Goal: Task Accomplishment & Management: Manage account settings

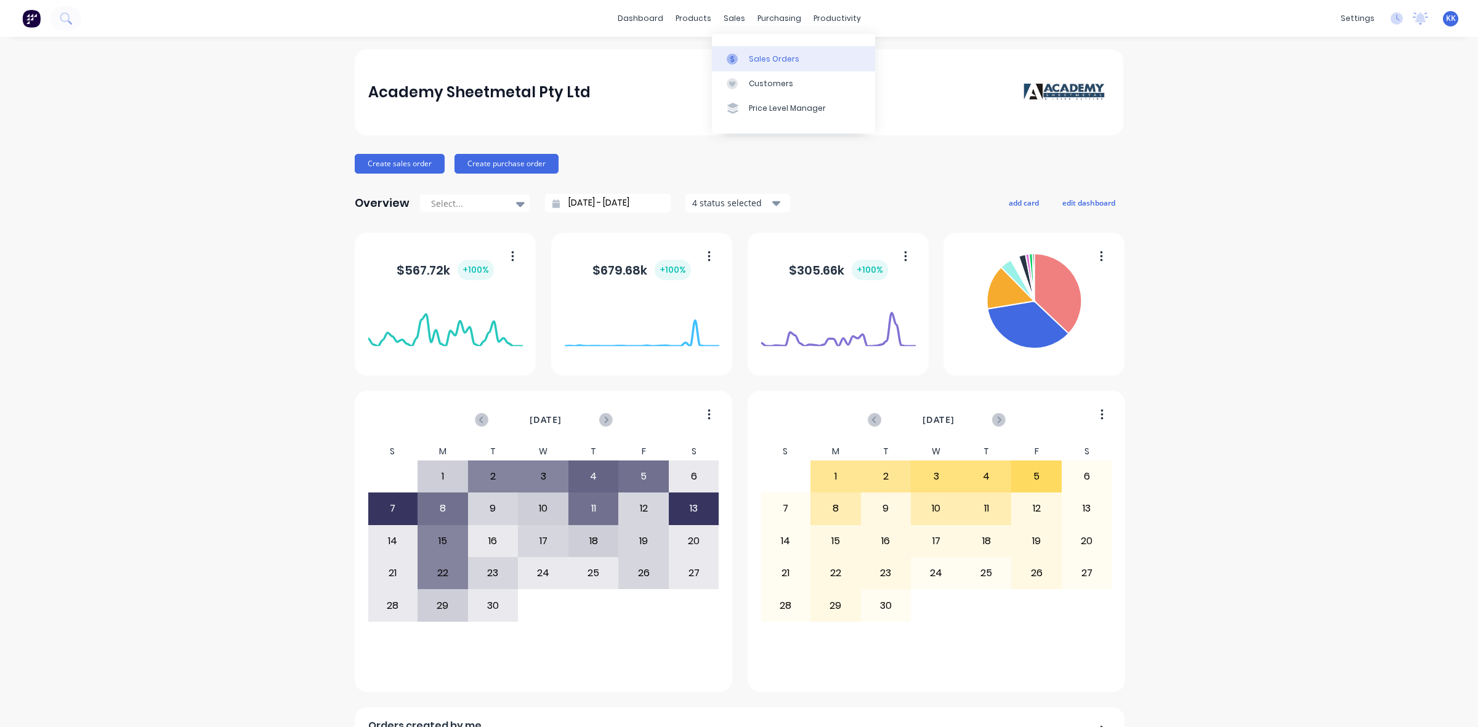
click at [765, 54] on div "Sales Orders" at bounding box center [774, 59] width 50 height 11
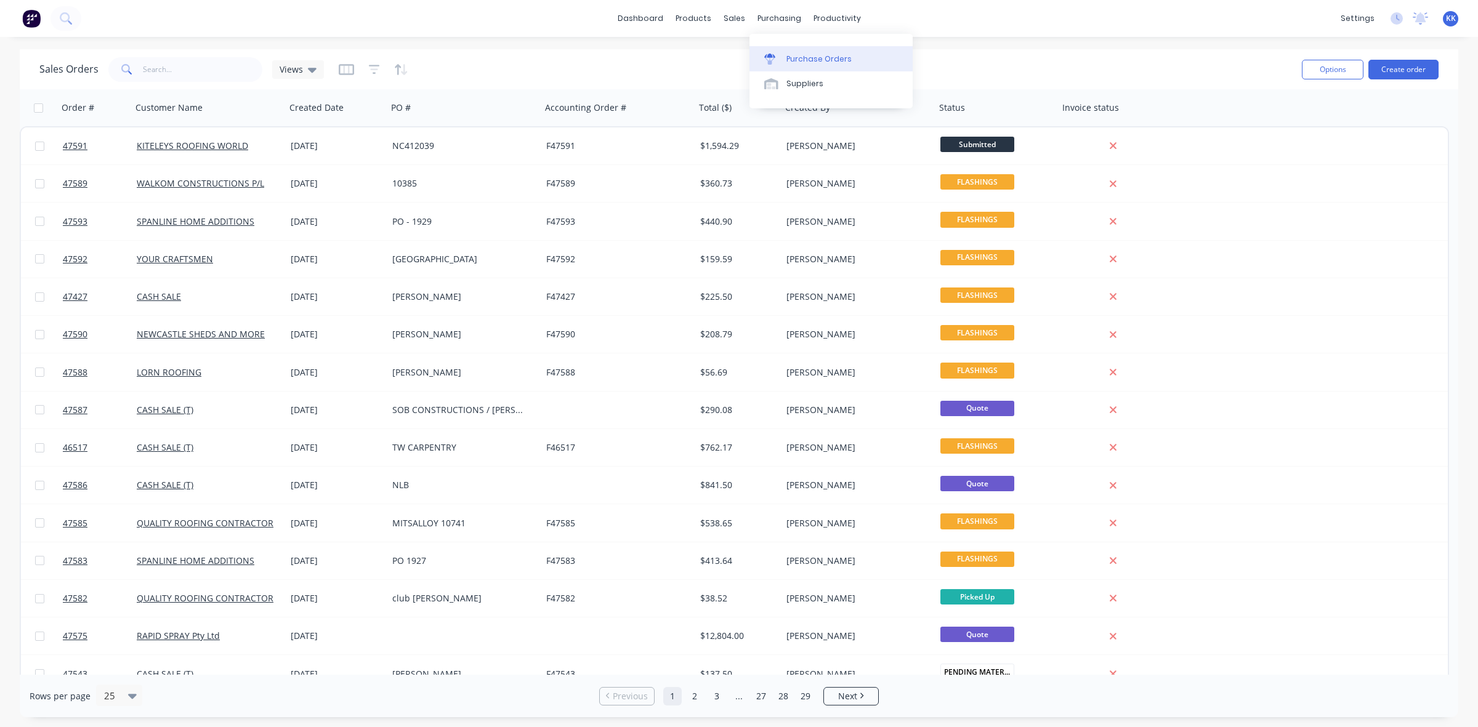
click at [808, 54] on div "Purchase Orders" at bounding box center [818, 59] width 65 height 11
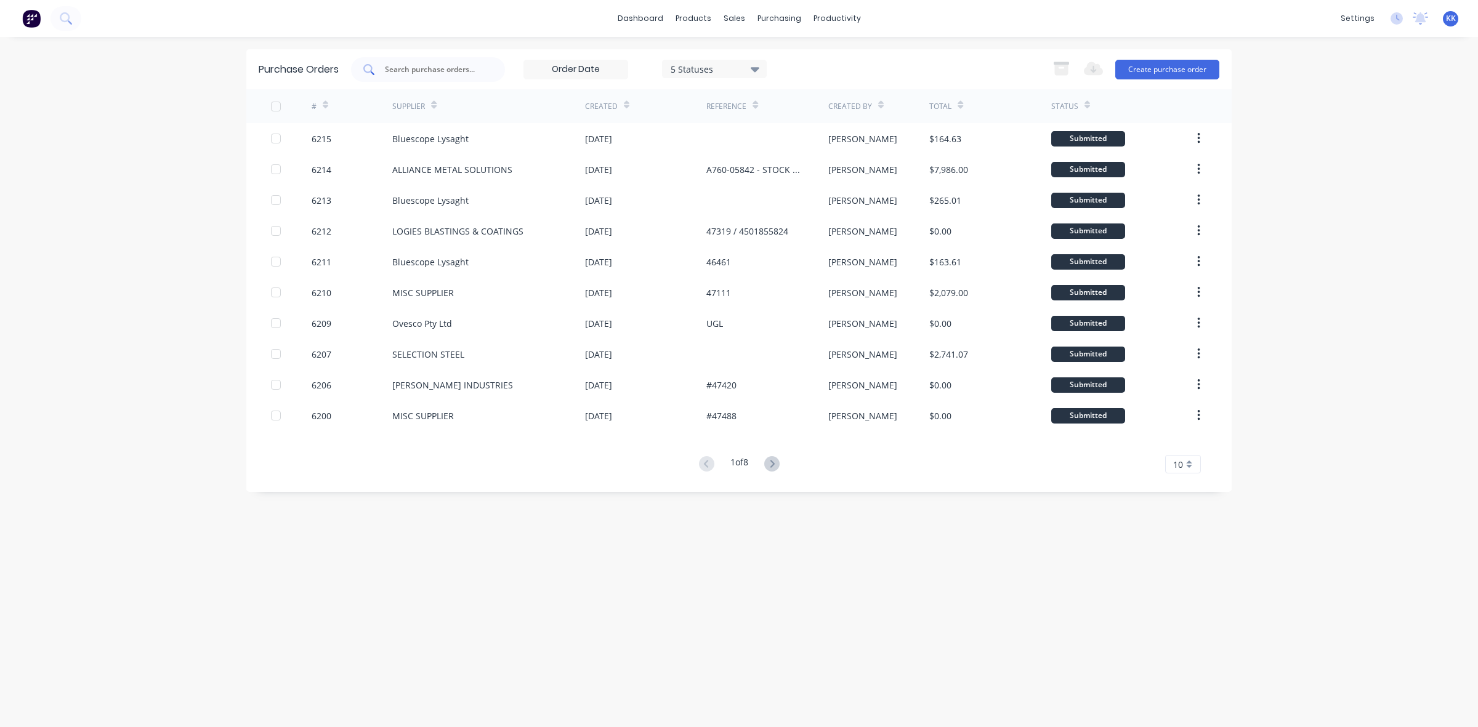
click at [465, 68] on input "text" at bounding box center [435, 69] width 102 height 12
click at [1144, 68] on button "Create purchase order" at bounding box center [1167, 70] width 104 height 20
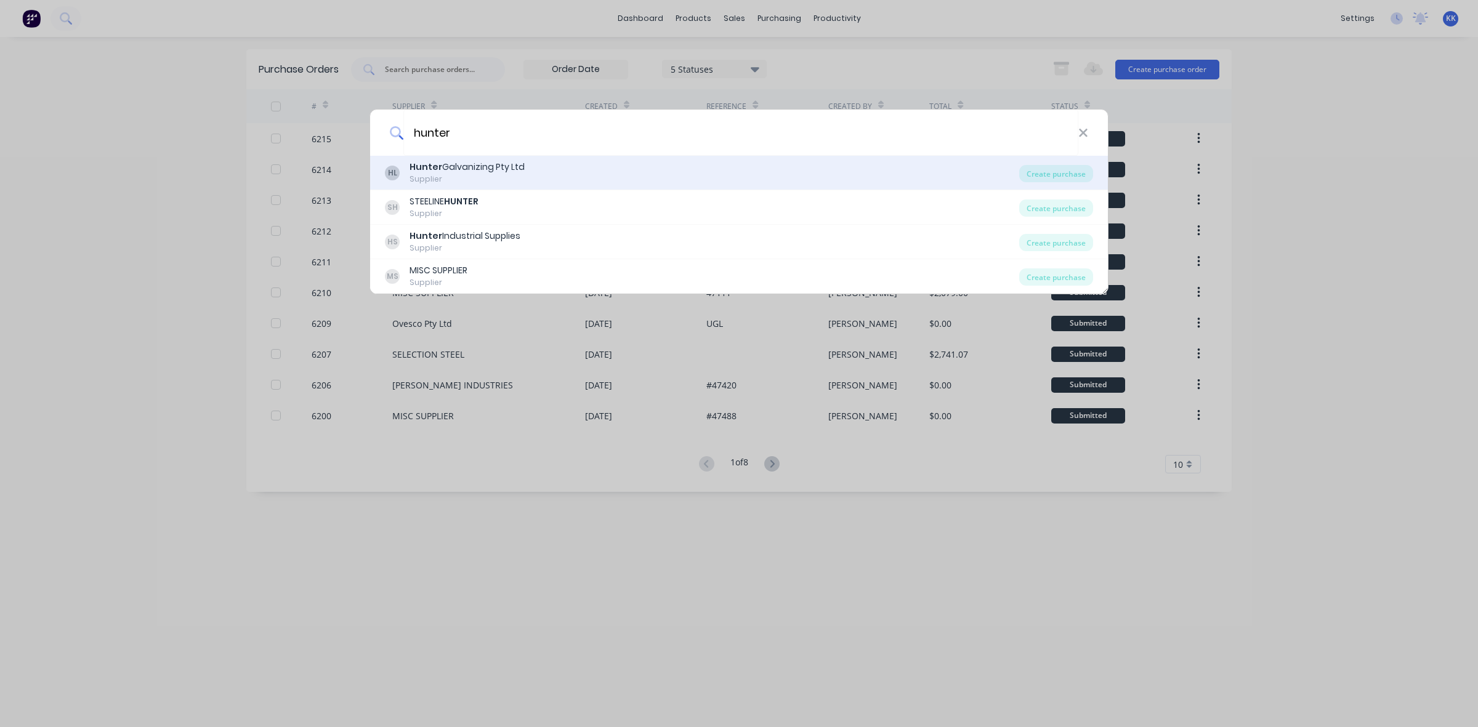
type input "hunter"
click at [563, 172] on div "[PERSON_NAME] Galvanizing Pty Ltd Supplier" at bounding box center [702, 173] width 634 height 24
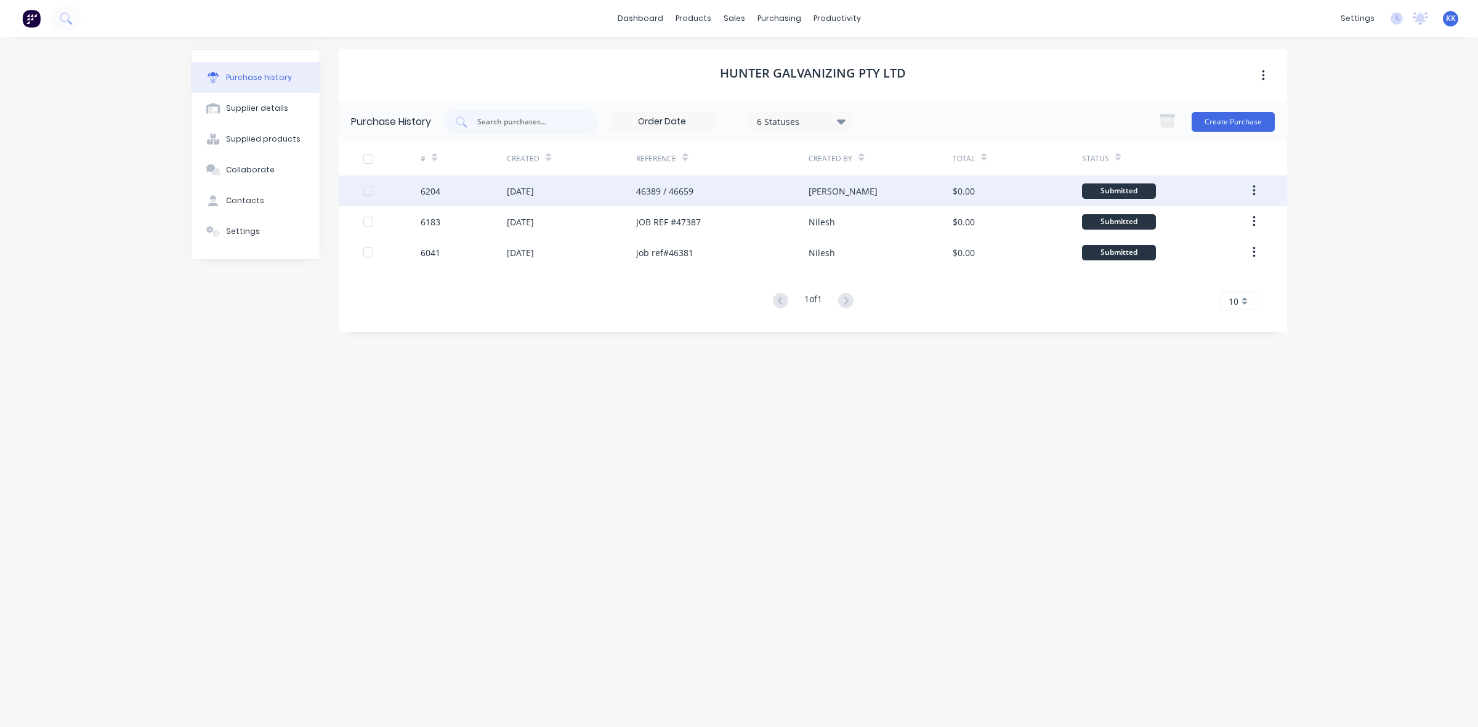
click at [906, 192] on div "[PERSON_NAME]" at bounding box center [880, 191] width 143 height 31
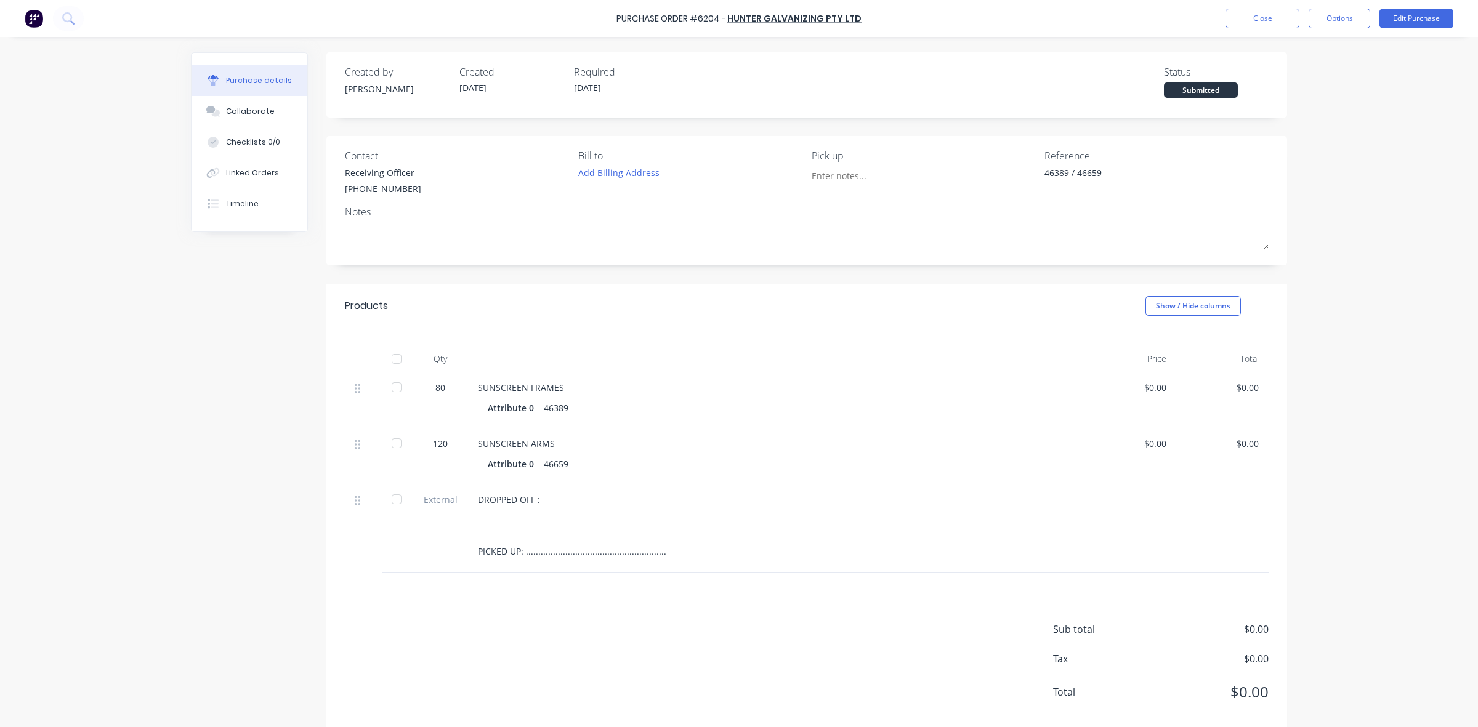
type textarea "x"
click at [1256, 15] on button "Close" at bounding box center [1262, 19] width 74 height 20
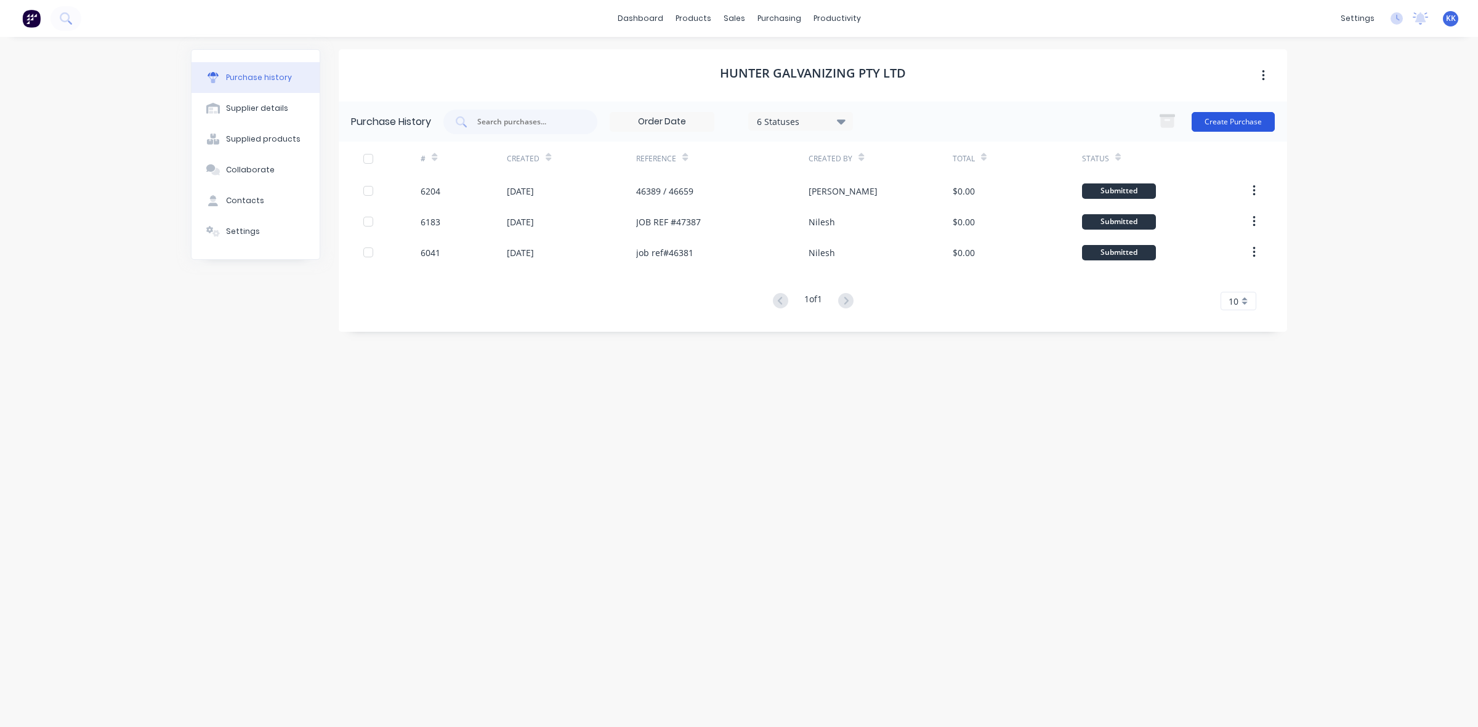
click at [1251, 122] on button "Create Purchase" at bounding box center [1233, 122] width 83 height 20
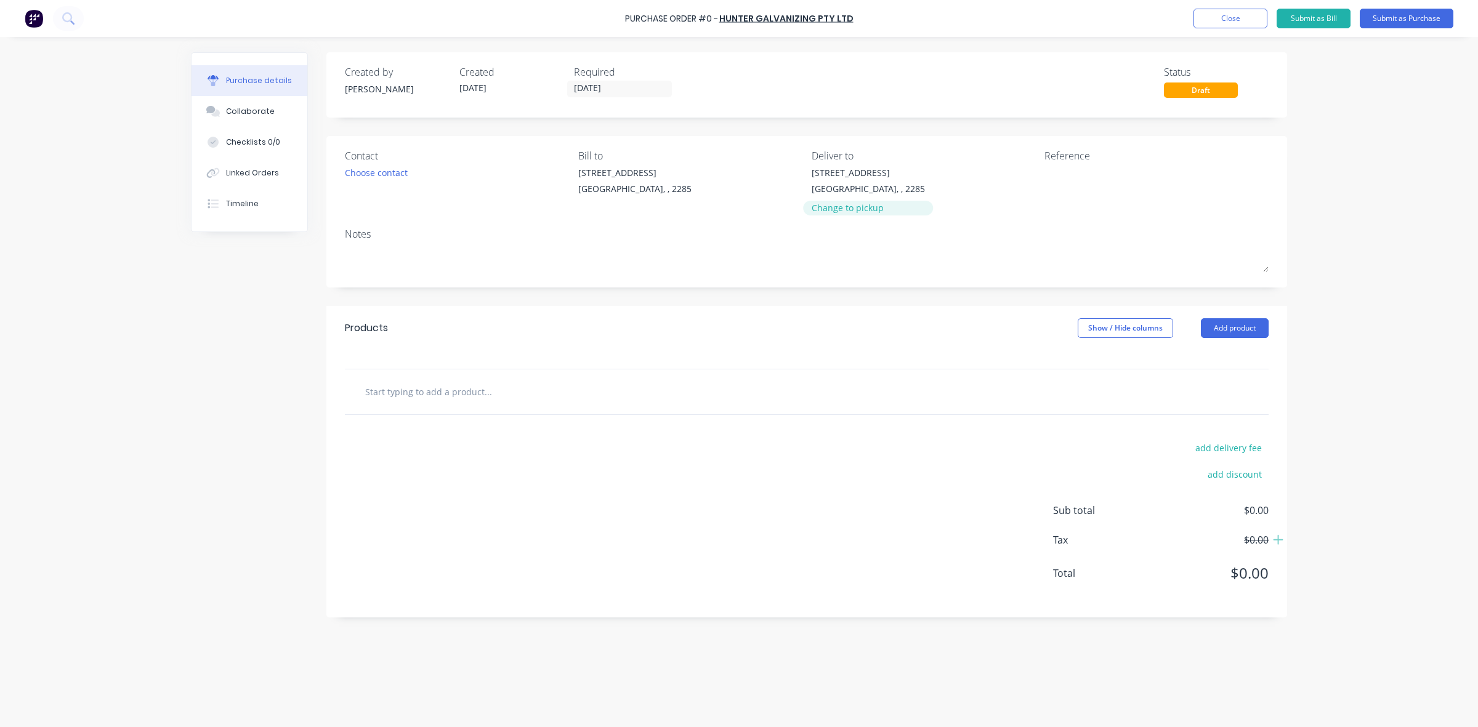
click at [846, 210] on div "Change to pickup" at bounding box center [868, 207] width 113 height 13
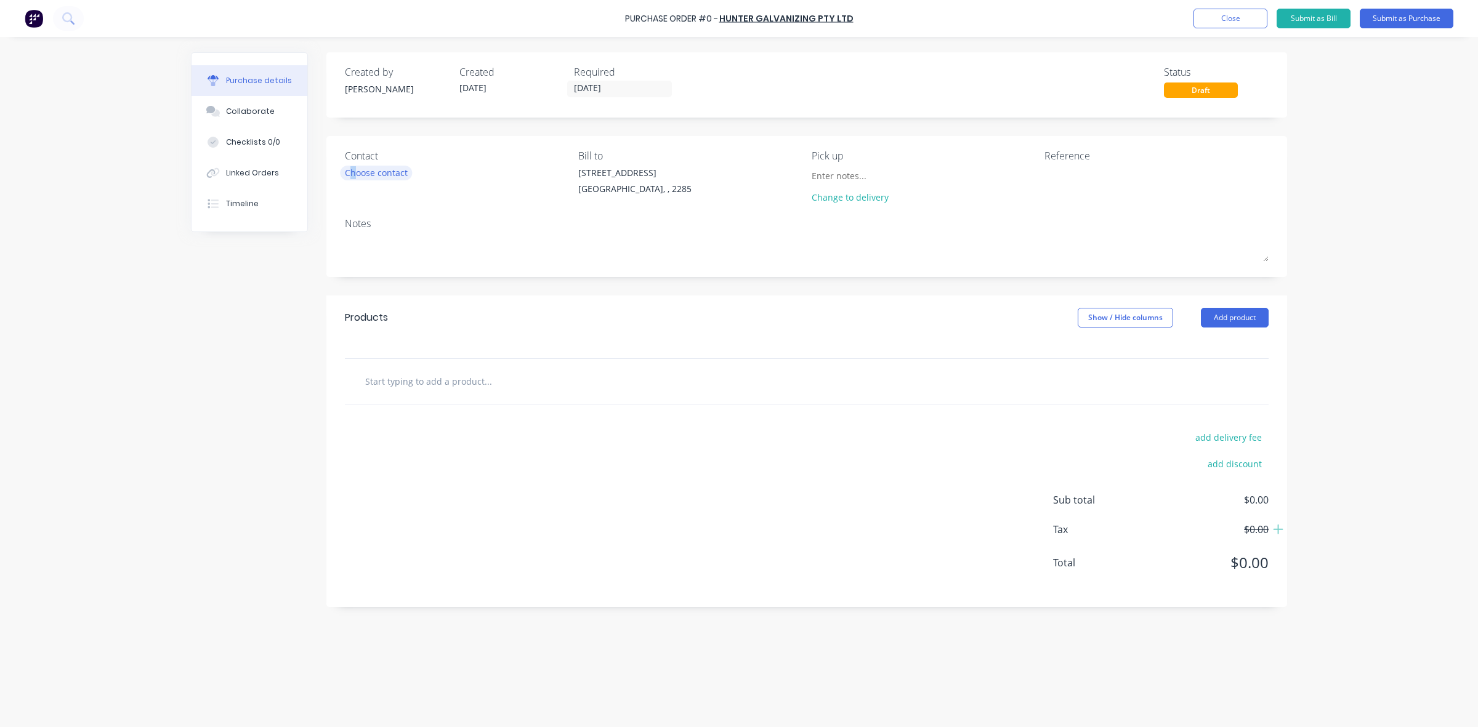
click at [353, 170] on div "Choose contact" at bounding box center [376, 172] width 63 height 13
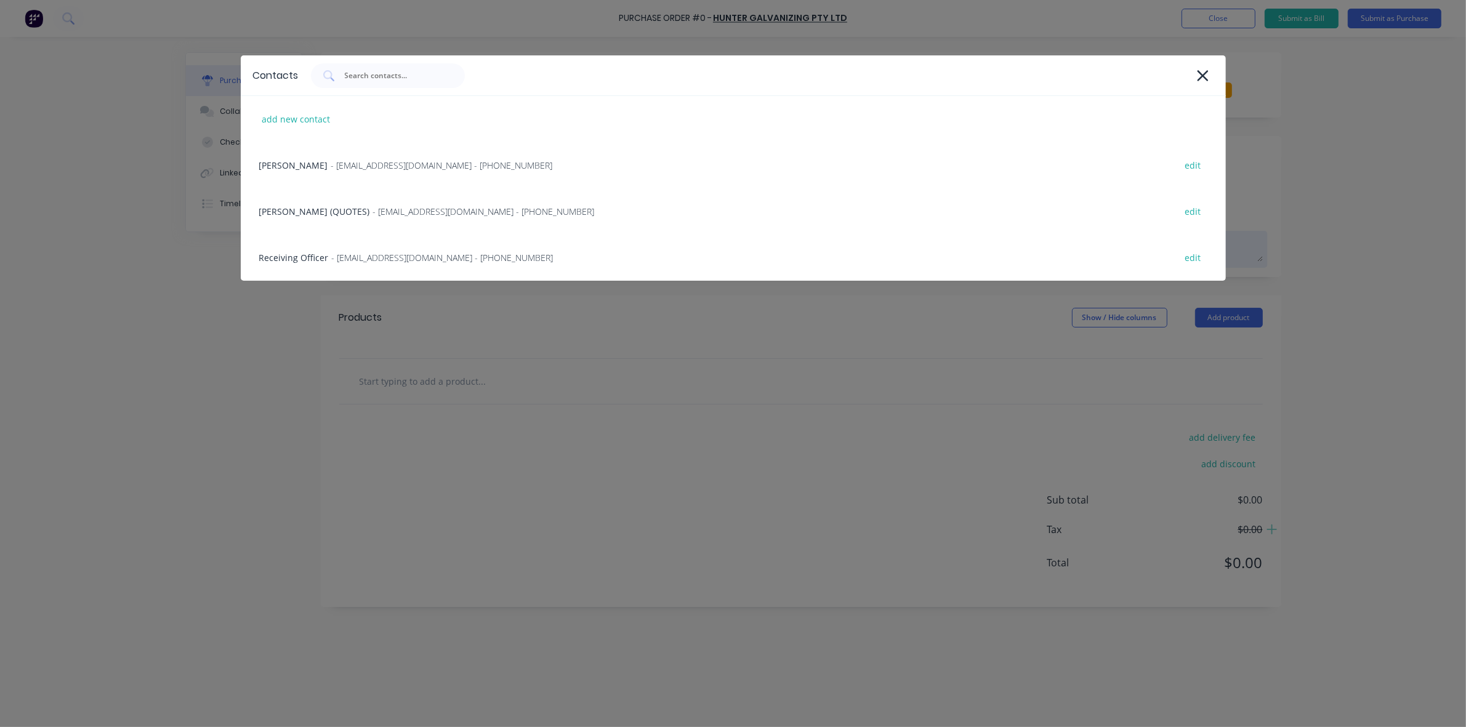
click at [355, 262] on span "- ReceivingOfficer@huntergal.com.au - (02) 4964 9555" at bounding box center [443, 257] width 222 height 13
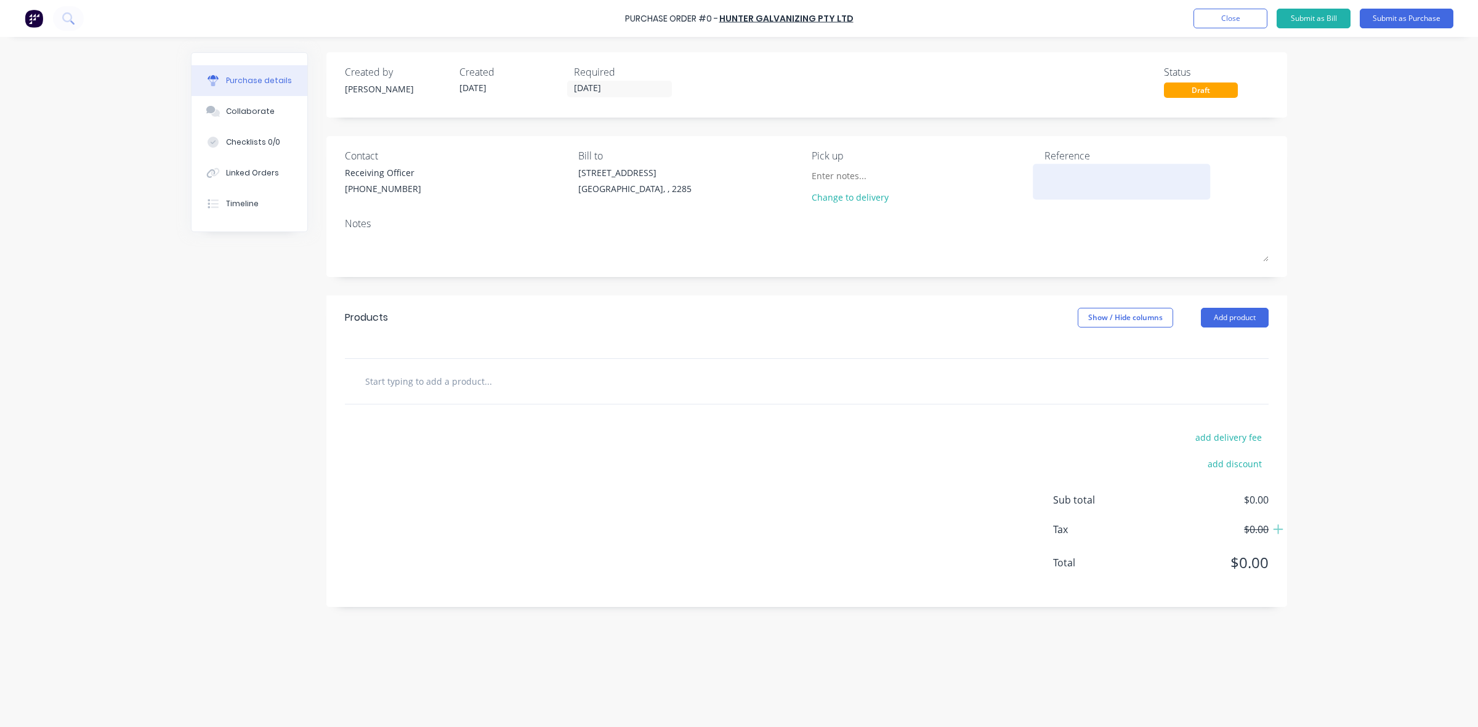
click at [1059, 176] on textarea at bounding box center [1121, 180] width 154 height 28
type textarea "46657 /"
type textarea "x"
type textarea "46657 / 1"
type textarea "x"
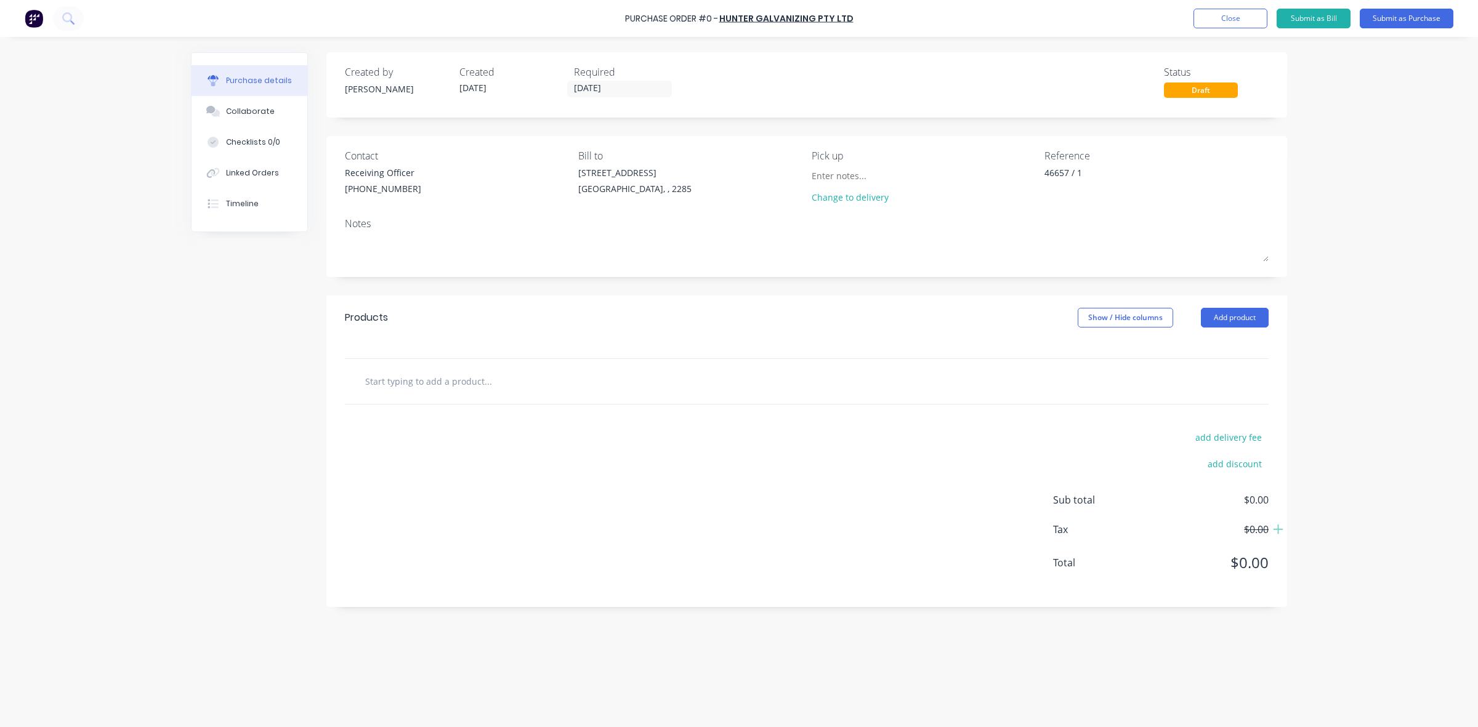
type textarea "46657 / 12"
type textarea "x"
type textarea "46657 / 121"
type textarea "x"
type textarea "46657 / 1216"
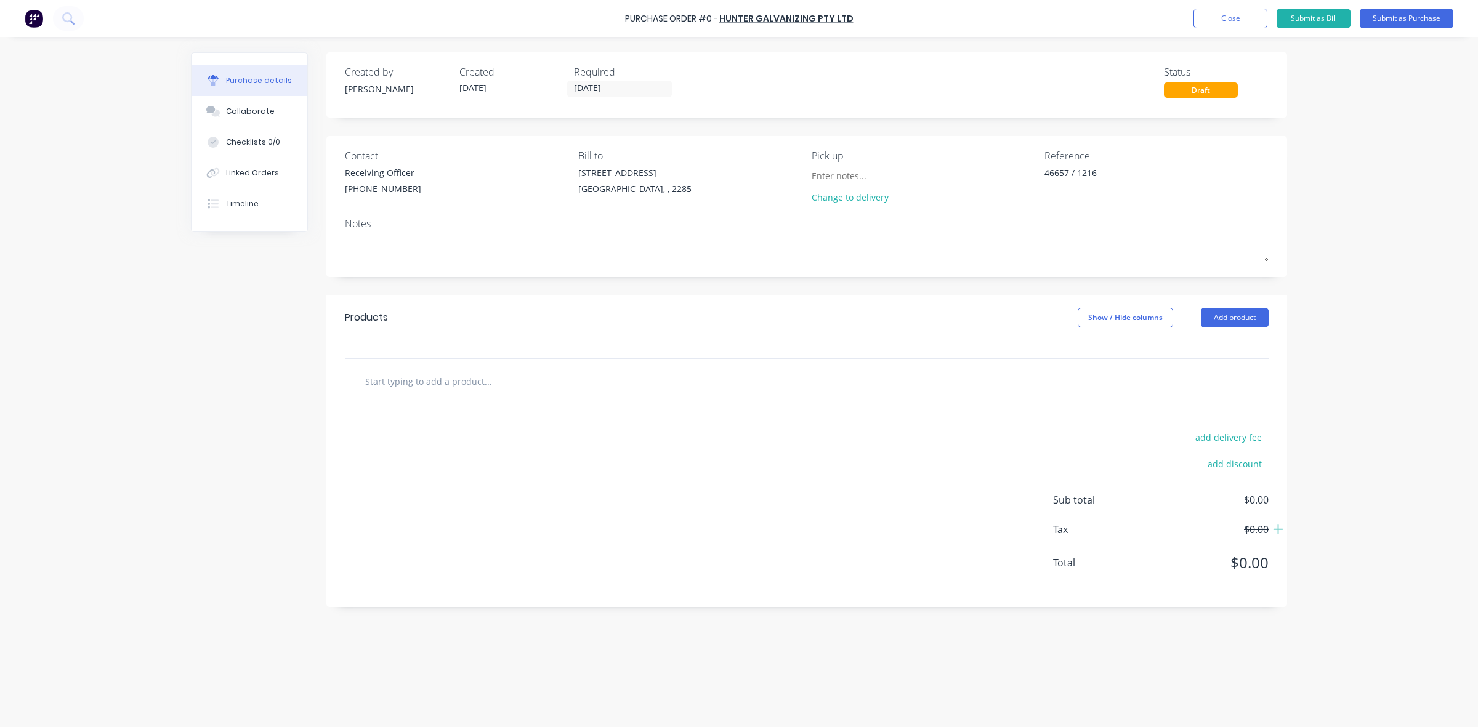
type textarea "x"
type textarea "46657 / 12166"
type textarea "x"
type textarea "46657 / 121663"
type textarea "x"
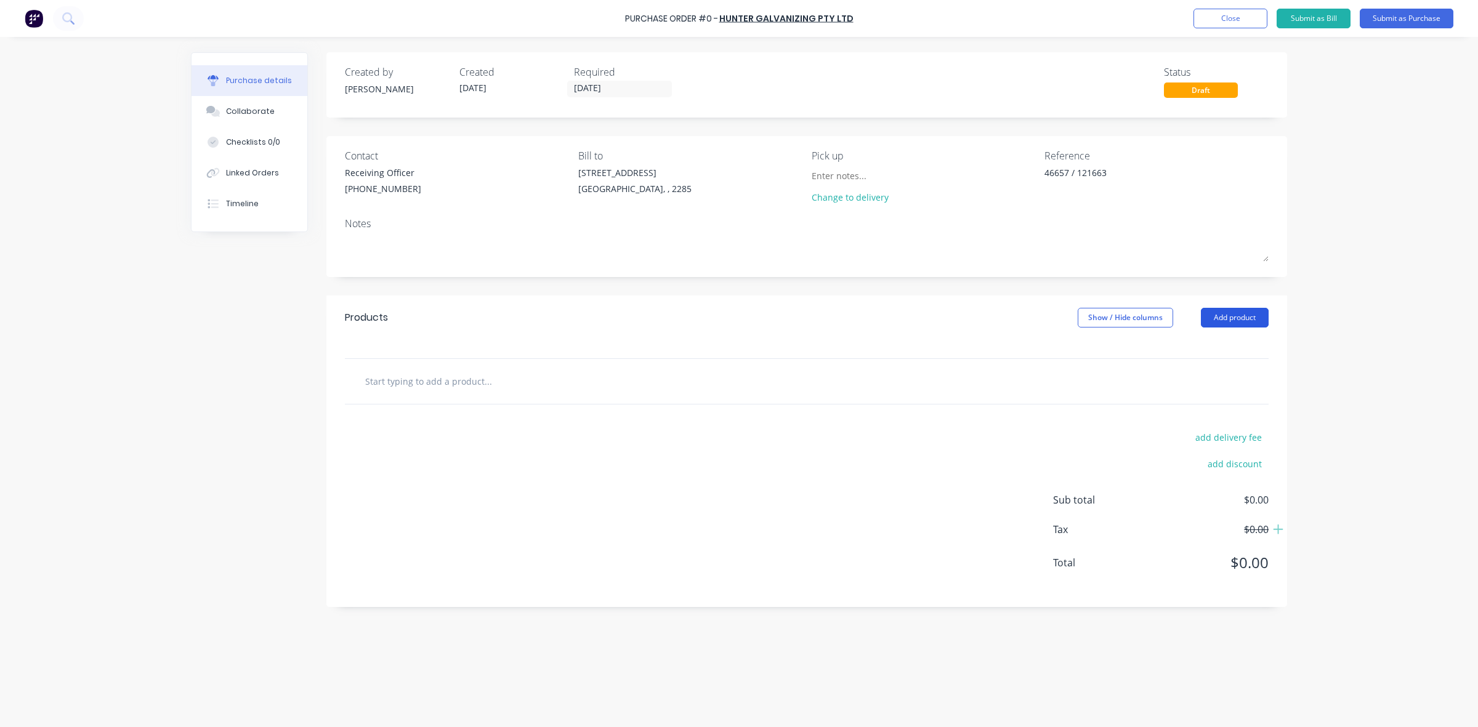
type textarea "46657 / 121663"
click at [1222, 325] on button "Add product" at bounding box center [1235, 318] width 68 height 20
click at [1219, 352] on div "Product catalogue" at bounding box center [1210, 350] width 95 height 18
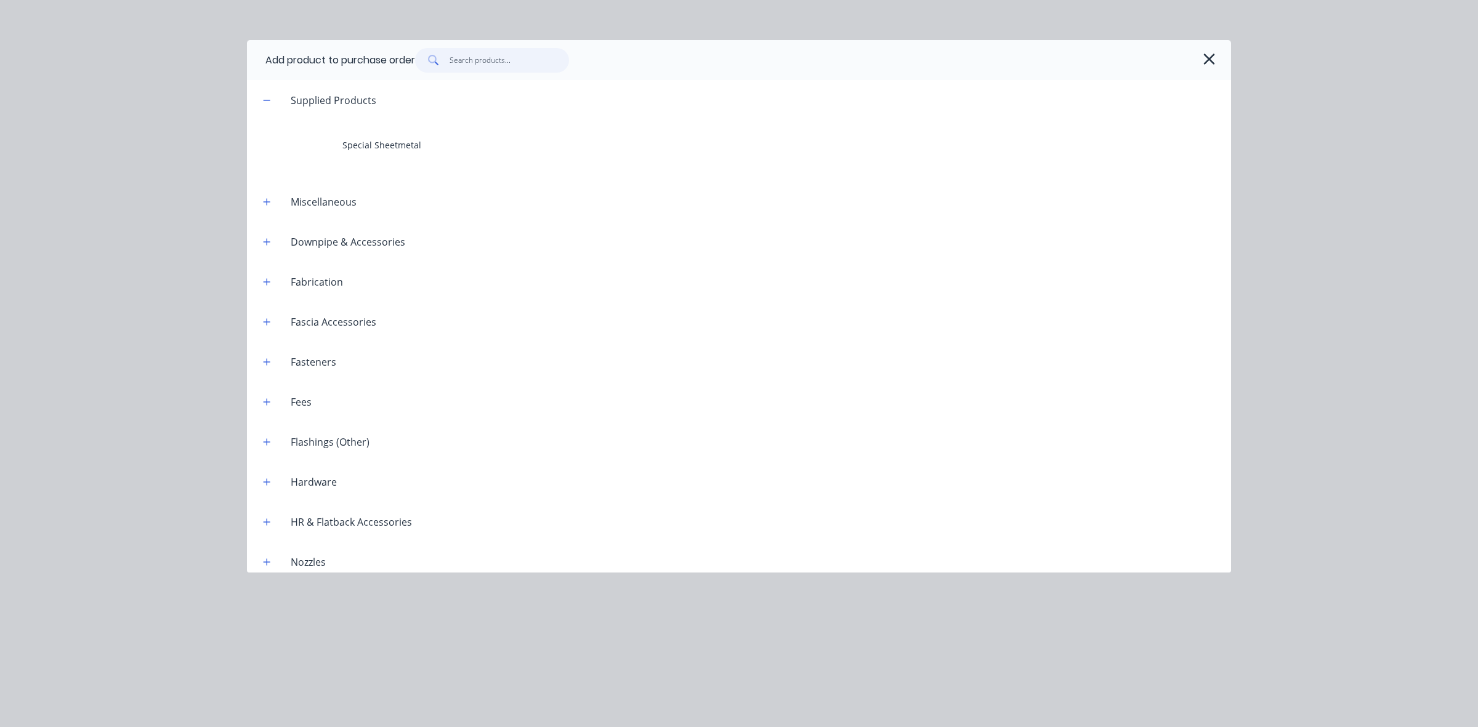
click at [497, 63] on input "text" at bounding box center [510, 60] width 120 height 25
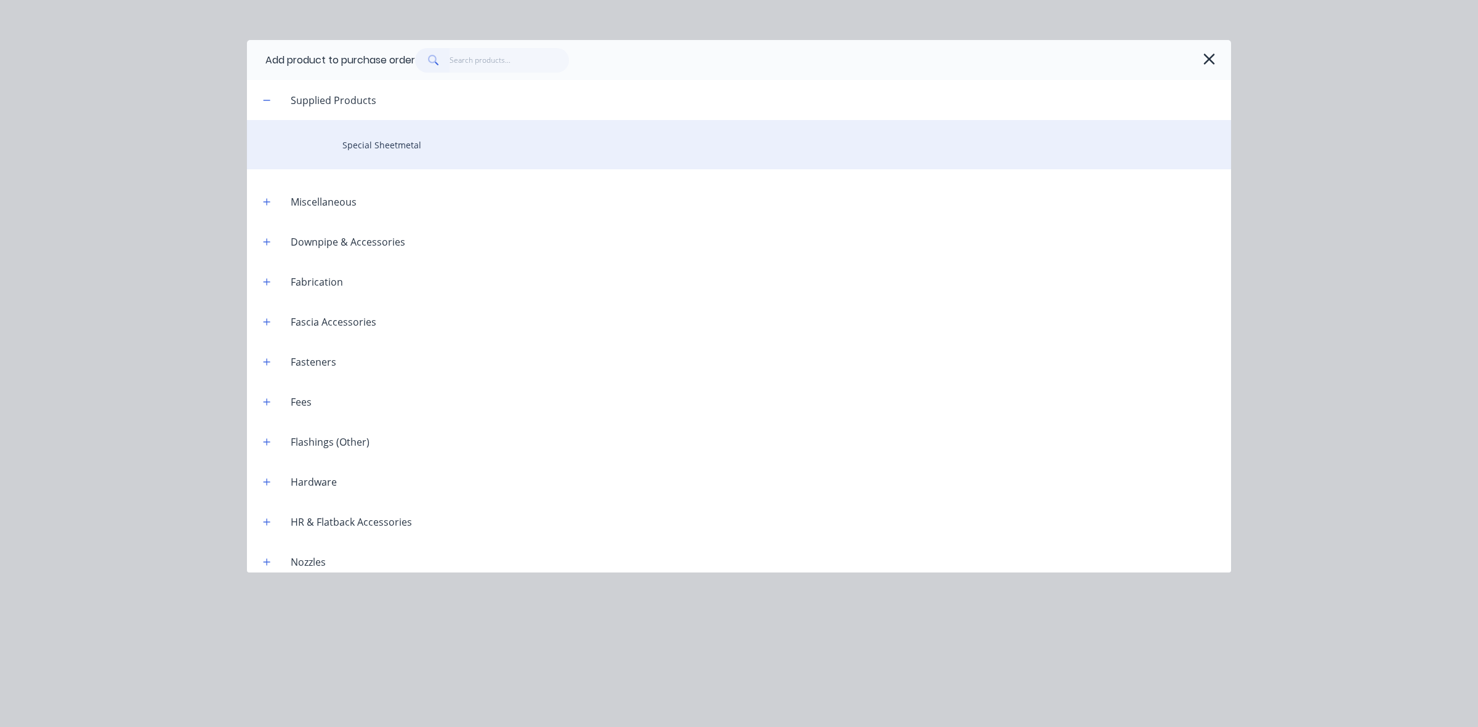
click at [430, 134] on div "Special Sheetmetal" at bounding box center [739, 144] width 984 height 49
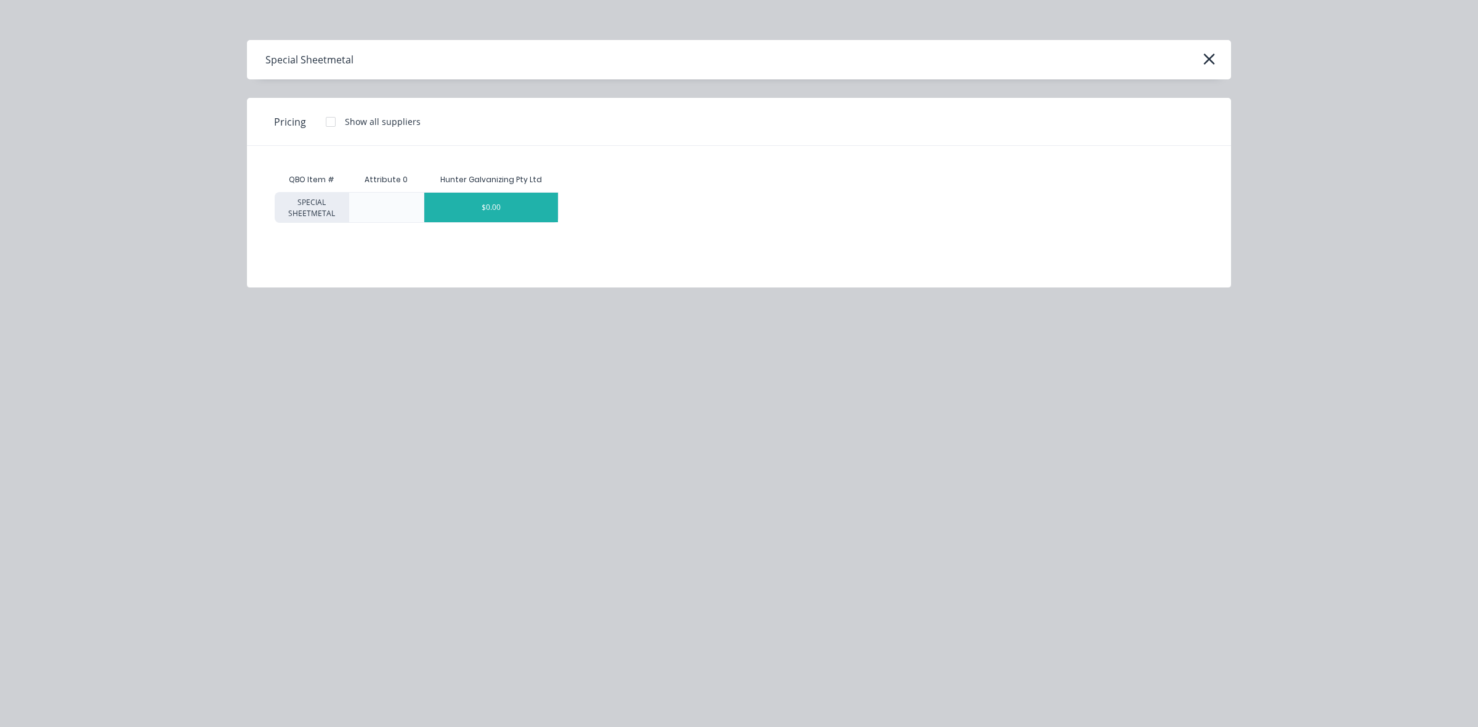
click at [493, 203] on div "$0.00" at bounding box center [491, 208] width 134 height 30
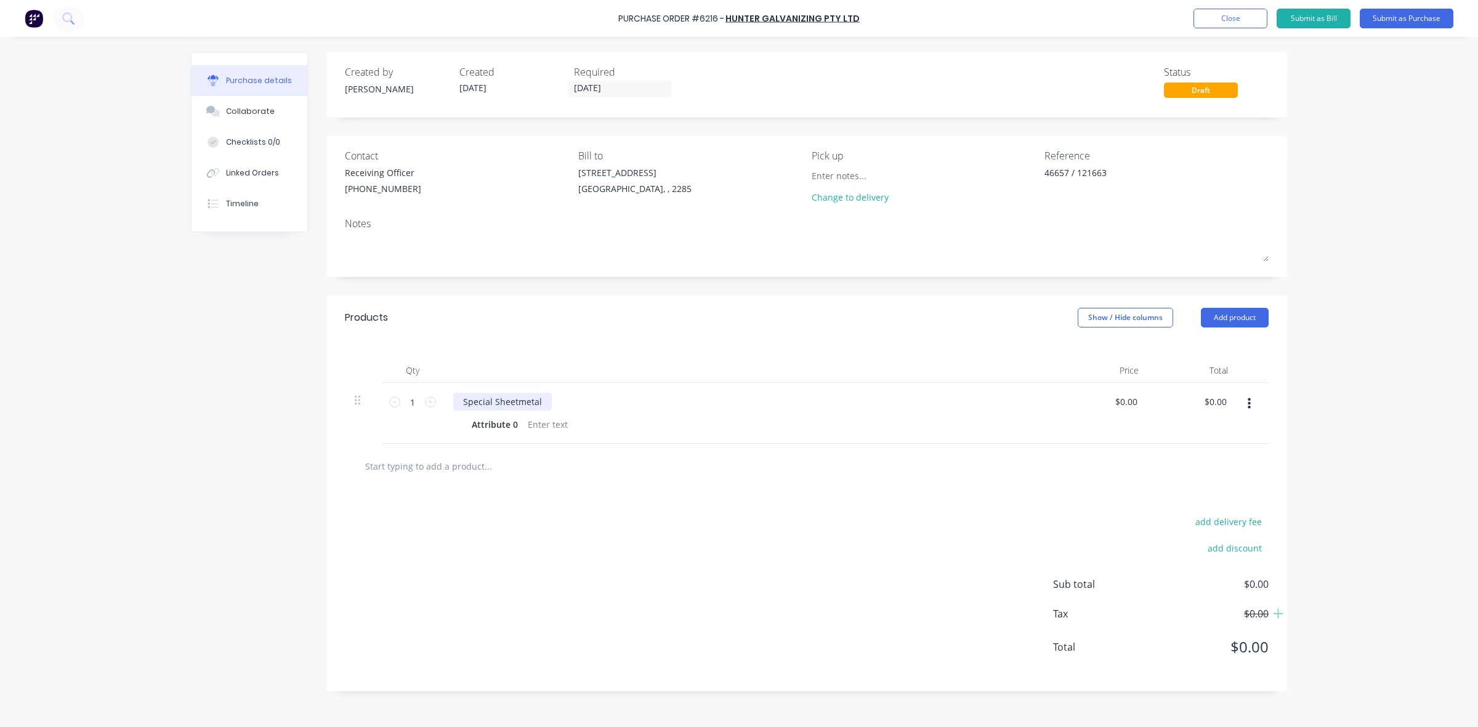
type textarea "x"
drag, startPoint x: 544, startPoint y: 400, endPoint x: 448, endPoint y: 399, distance: 96.1
click at [448, 399] on div "Special Sheetmetal Attribute 0" at bounding box center [751, 413] width 616 height 61
click at [431, 400] on icon at bounding box center [430, 402] width 11 height 11
type textarea "x"
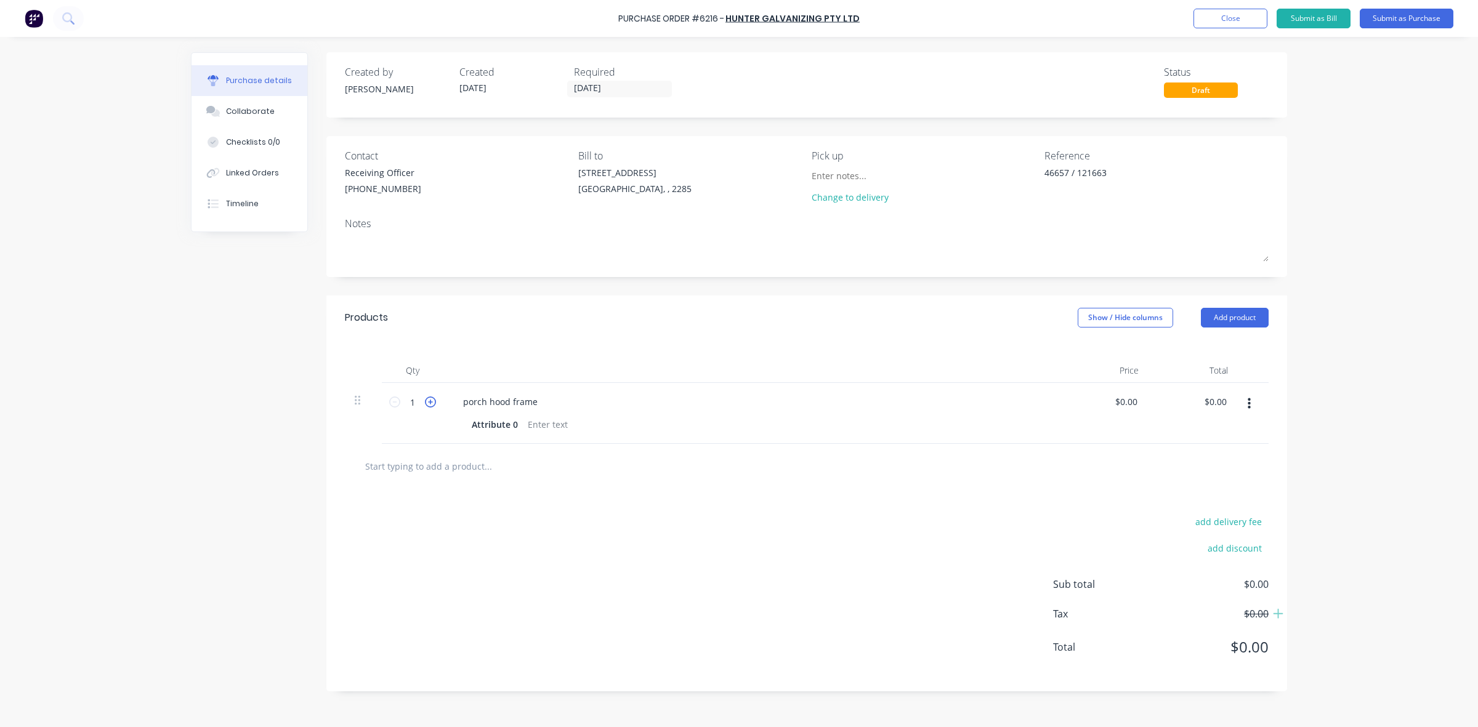
type input "2"
click at [431, 400] on icon at bounding box center [430, 402] width 11 height 11
type textarea "x"
type input "3"
click at [431, 400] on icon at bounding box center [430, 402] width 11 height 11
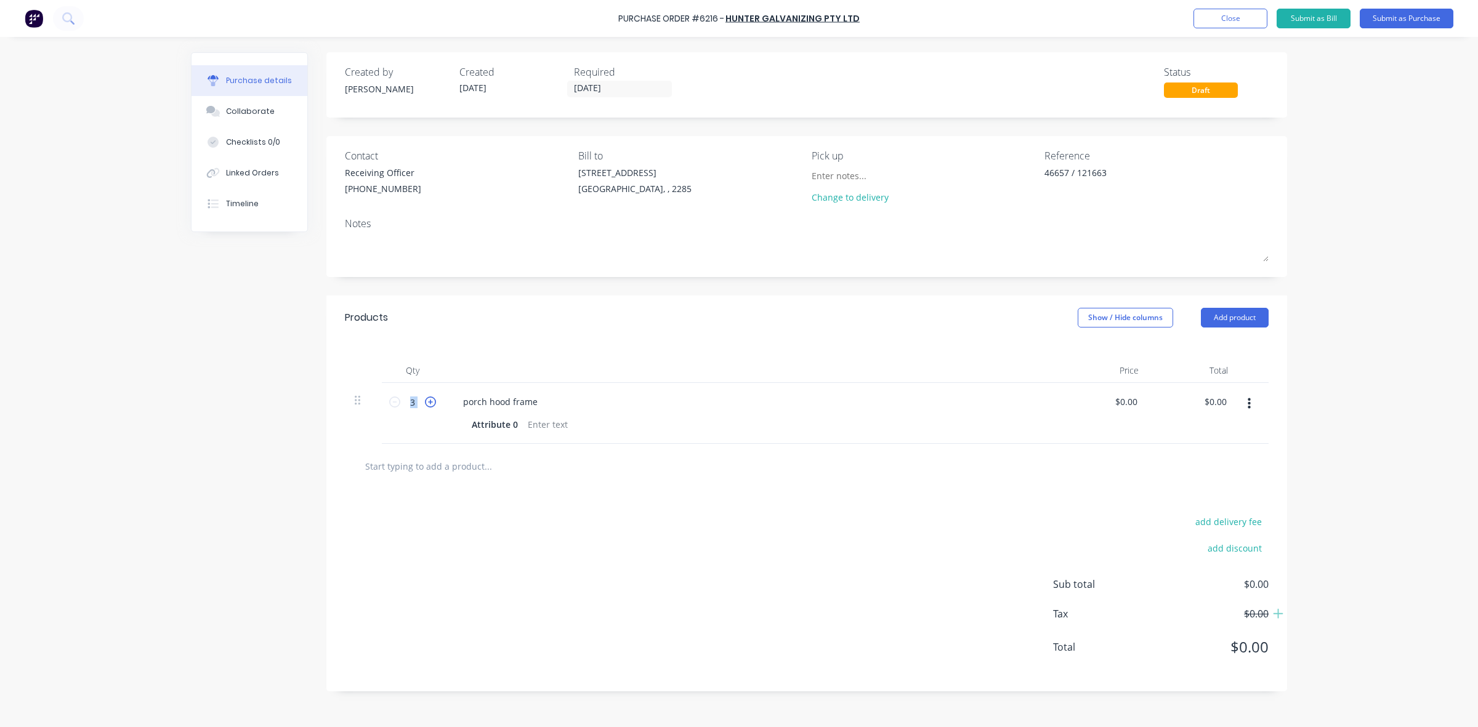
type textarea "x"
type input "4"
click at [431, 400] on icon at bounding box center [430, 402] width 11 height 11
type textarea "x"
type input "5"
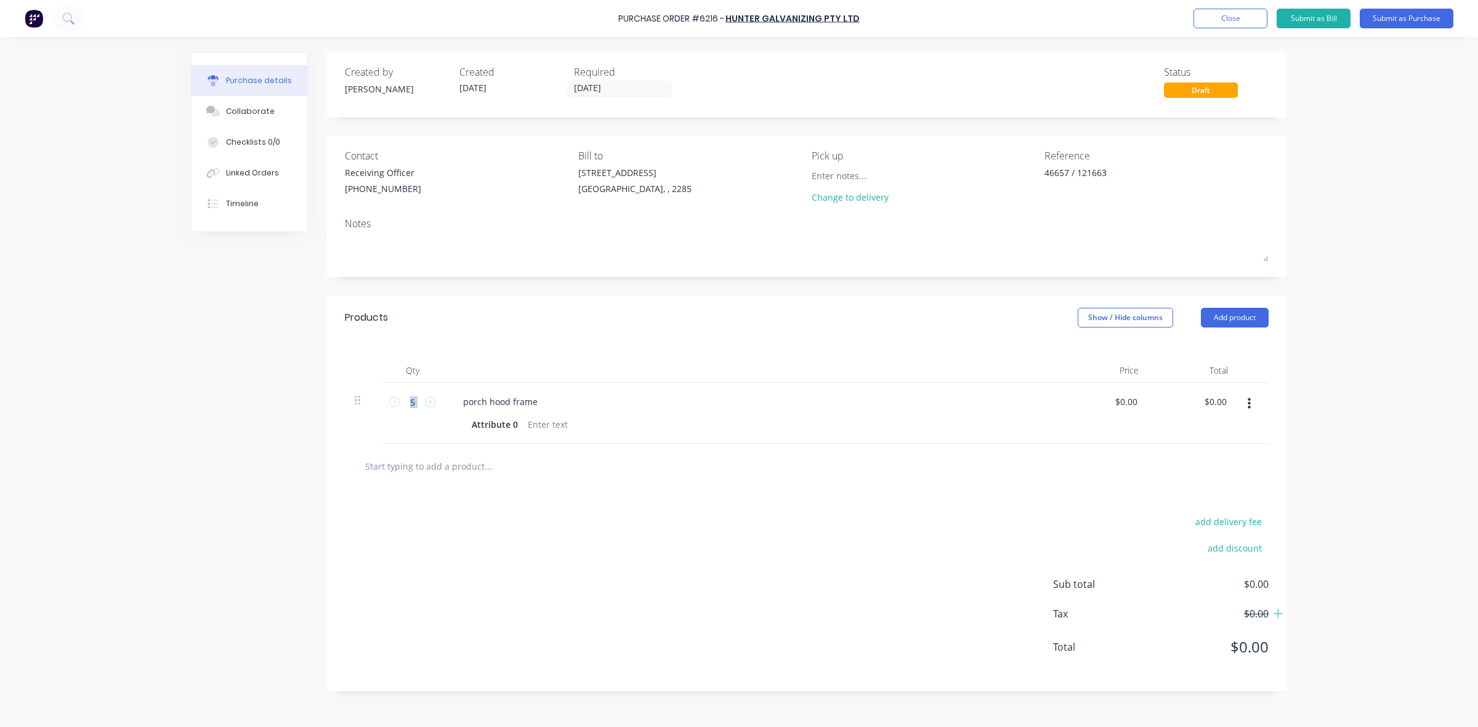
click at [1245, 400] on button "button" at bounding box center [1249, 404] width 29 height 22
click at [1232, 456] on button "Duplicate" at bounding box center [1211, 461] width 105 height 25
click at [509, 458] on div "porch hood frame" at bounding box center [500, 463] width 94 height 18
type textarea "x"
click at [509, 458] on div "porch hood frame" at bounding box center [500, 463] width 94 height 18
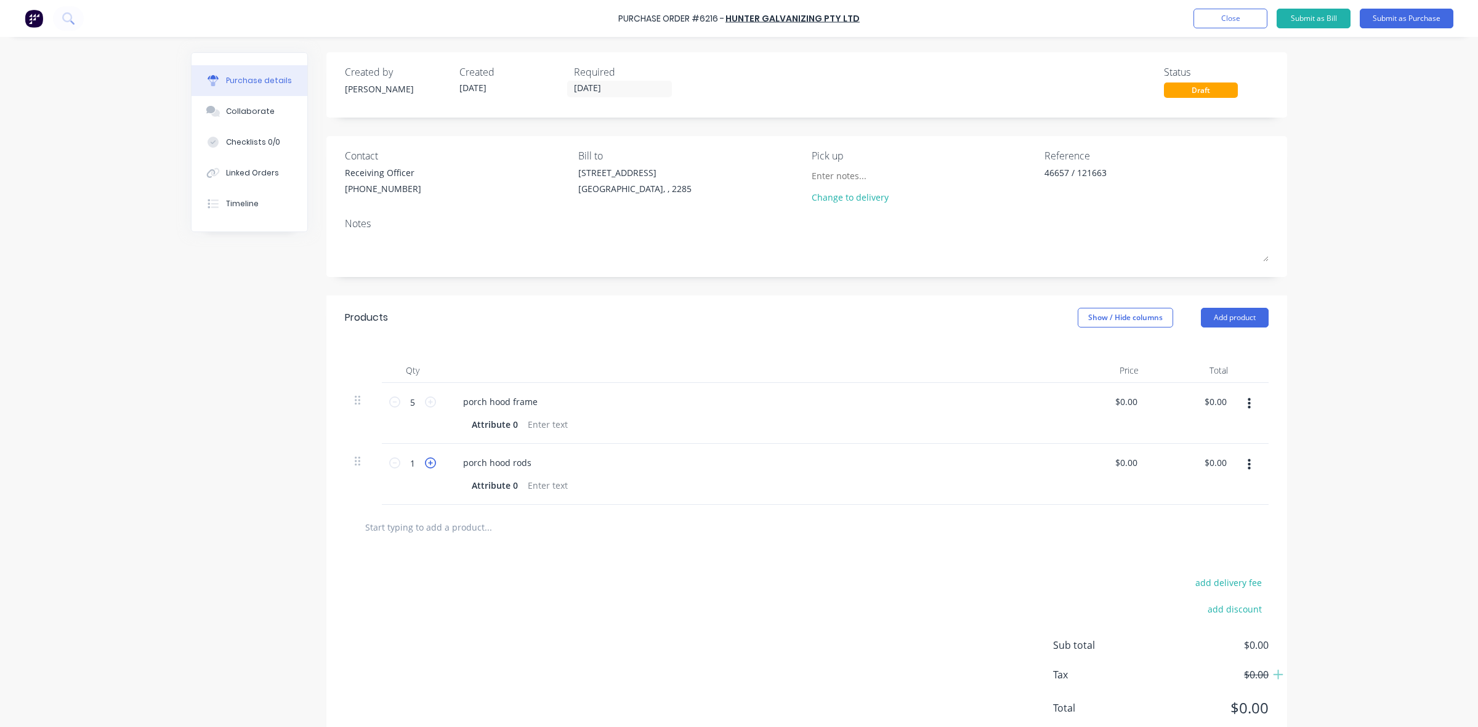
click at [425, 467] on icon at bounding box center [430, 463] width 11 height 11
type textarea "x"
type input "2"
click at [425, 467] on icon at bounding box center [430, 463] width 11 height 11
type textarea "x"
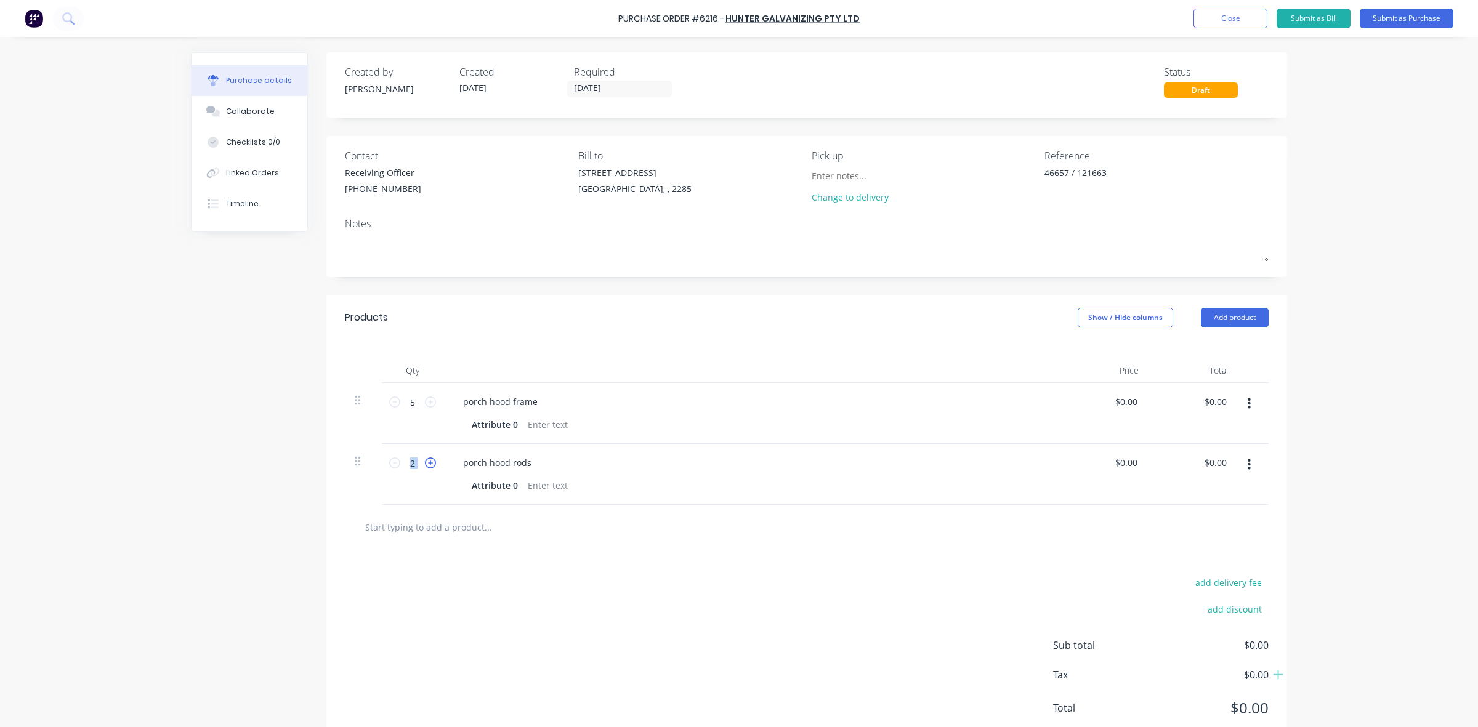
type input "3"
click at [425, 467] on icon at bounding box center [430, 463] width 11 height 11
type textarea "x"
type input "4"
click at [425, 467] on icon at bounding box center [430, 463] width 11 height 11
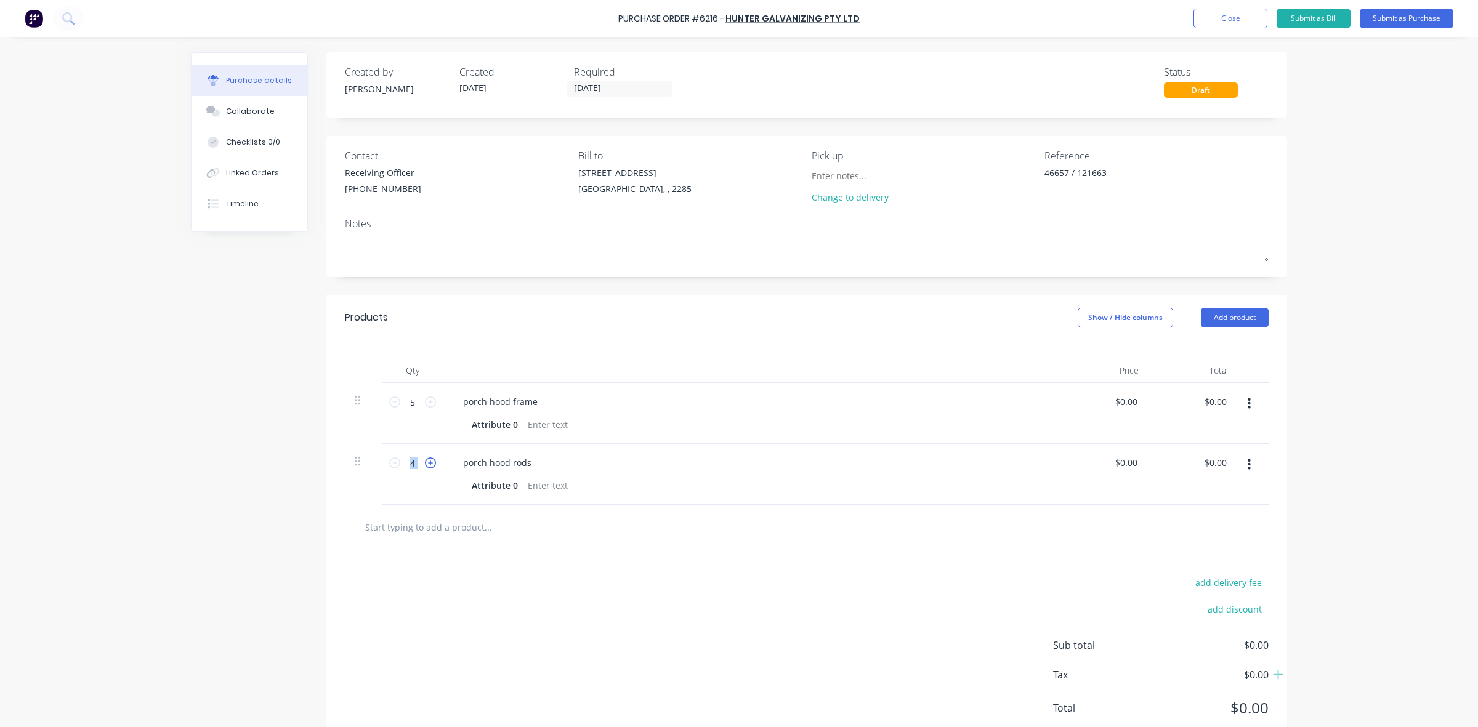
type textarea "x"
type input "5"
click at [1396, 18] on button "Submit as Purchase" at bounding box center [1407, 19] width 94 height 20
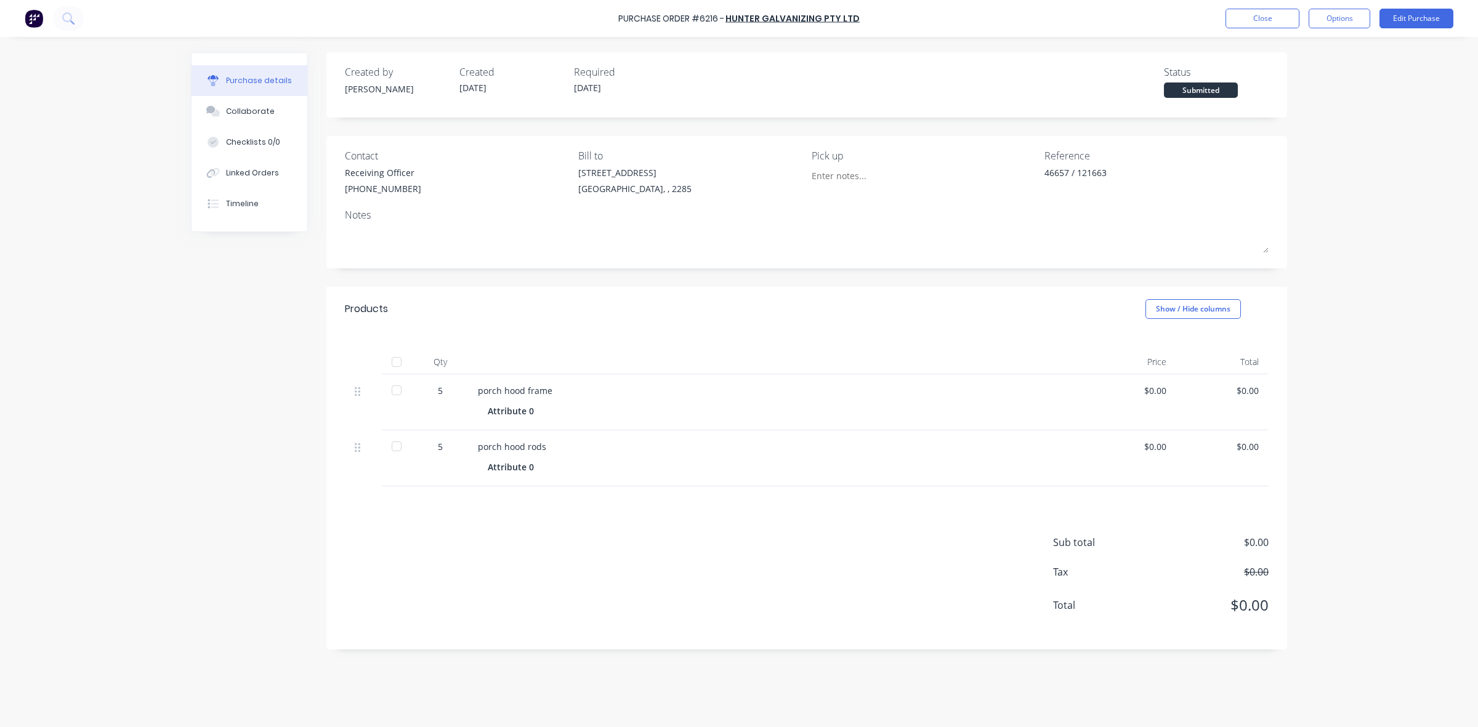
click at [1307, 23] on div "Close Options Edit Purchase" at bounding box center [1339, 19] width 228 height 20
click at [1340, 15] on button "Options" at bounding box center [1340, 19] width 62 height 20
click at [1323, 41] on div "Print / Email" at bounding box center [1311, 50] width 95 height 18
click at [1279, 97] on div "Without pricing" at bounding box center [1311, 100] width 95 height 18
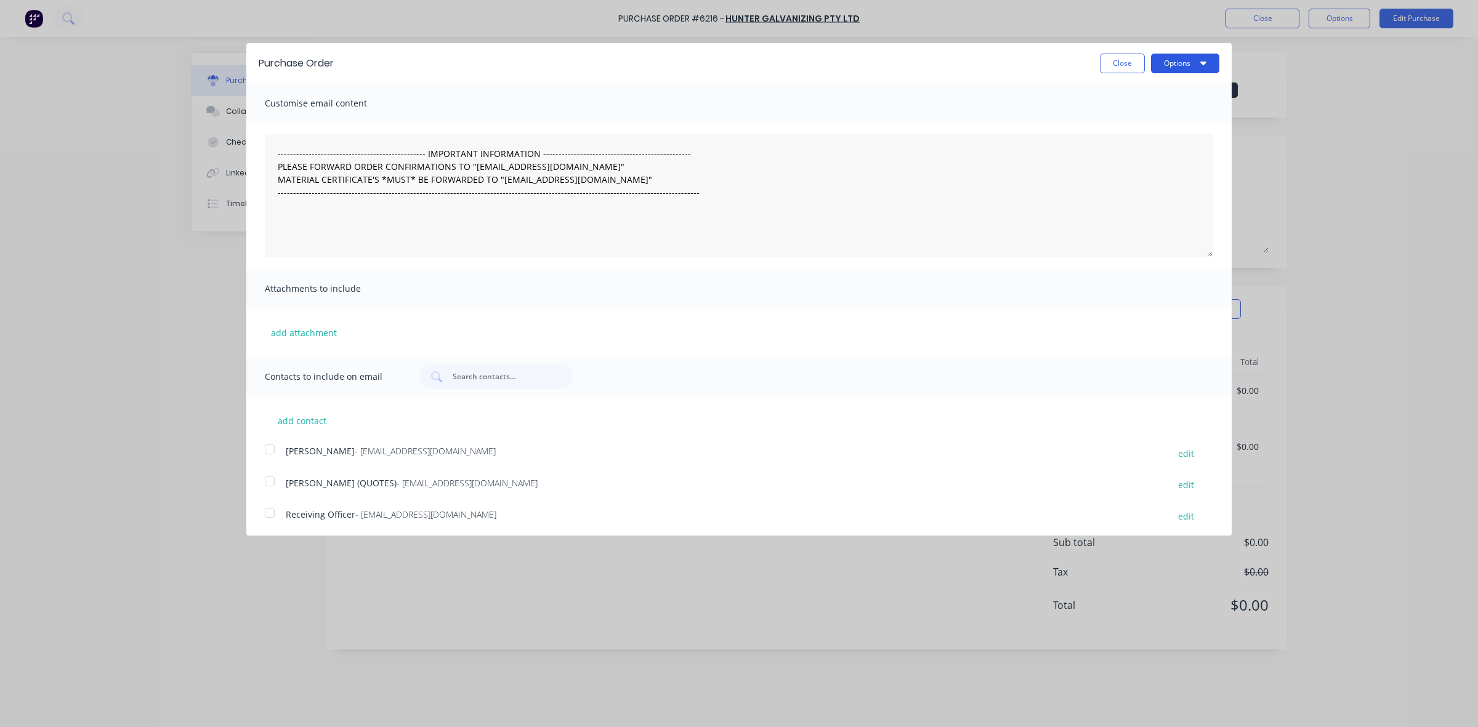
click at [1181, 60] on button "Options" at bounding box center [1185, 64] width 68 height 20
click at [1160, 105] on button "Print" at bounding box center [1160, 95] width 117 height 25
drag, startPoint x: 1112, startPoint y: 60, endPoint x: 1152, endPoint y: 62, distance: 40.1
click at [1113, 62] on button "Close" at bounding box center [1122, 64] width 45 height 20
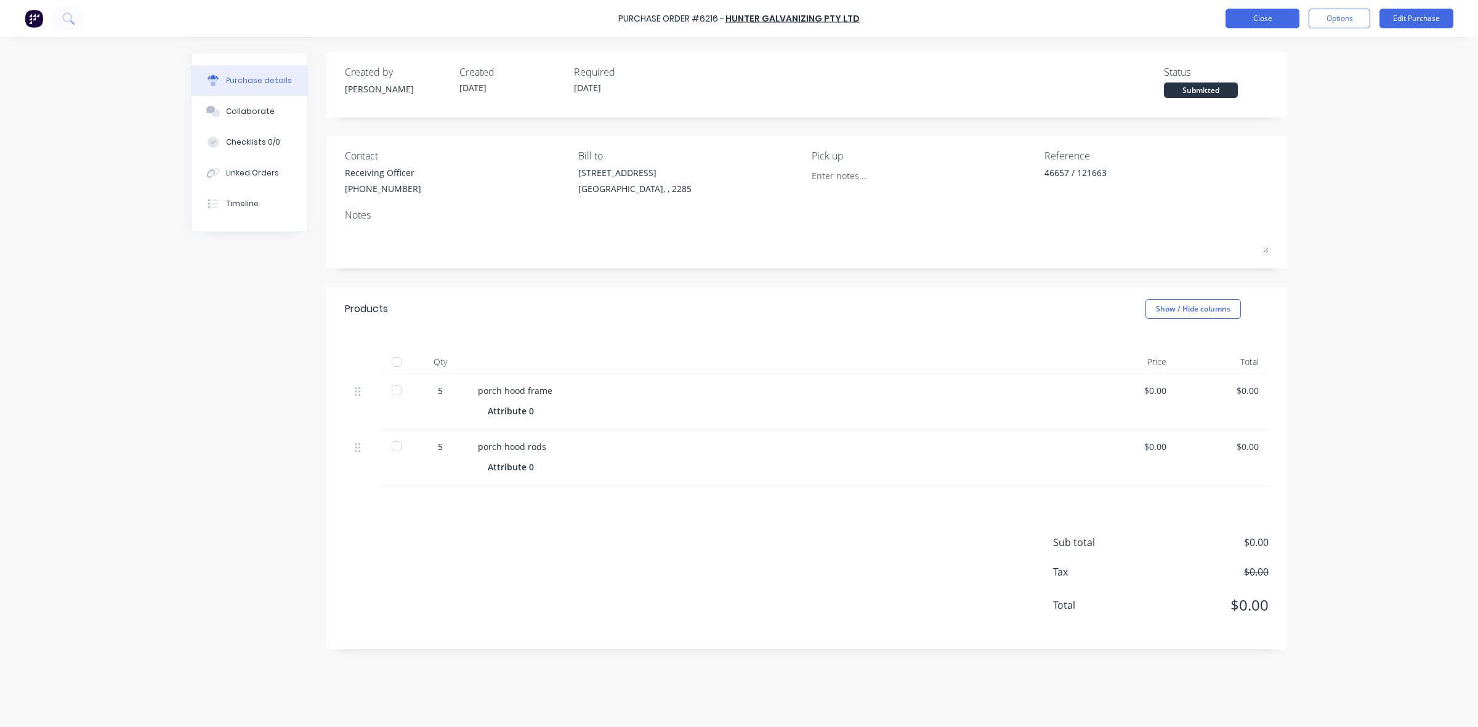
click at [1258, 18] on button "Close" at bounding box center [1262, 19] width 74 height 20
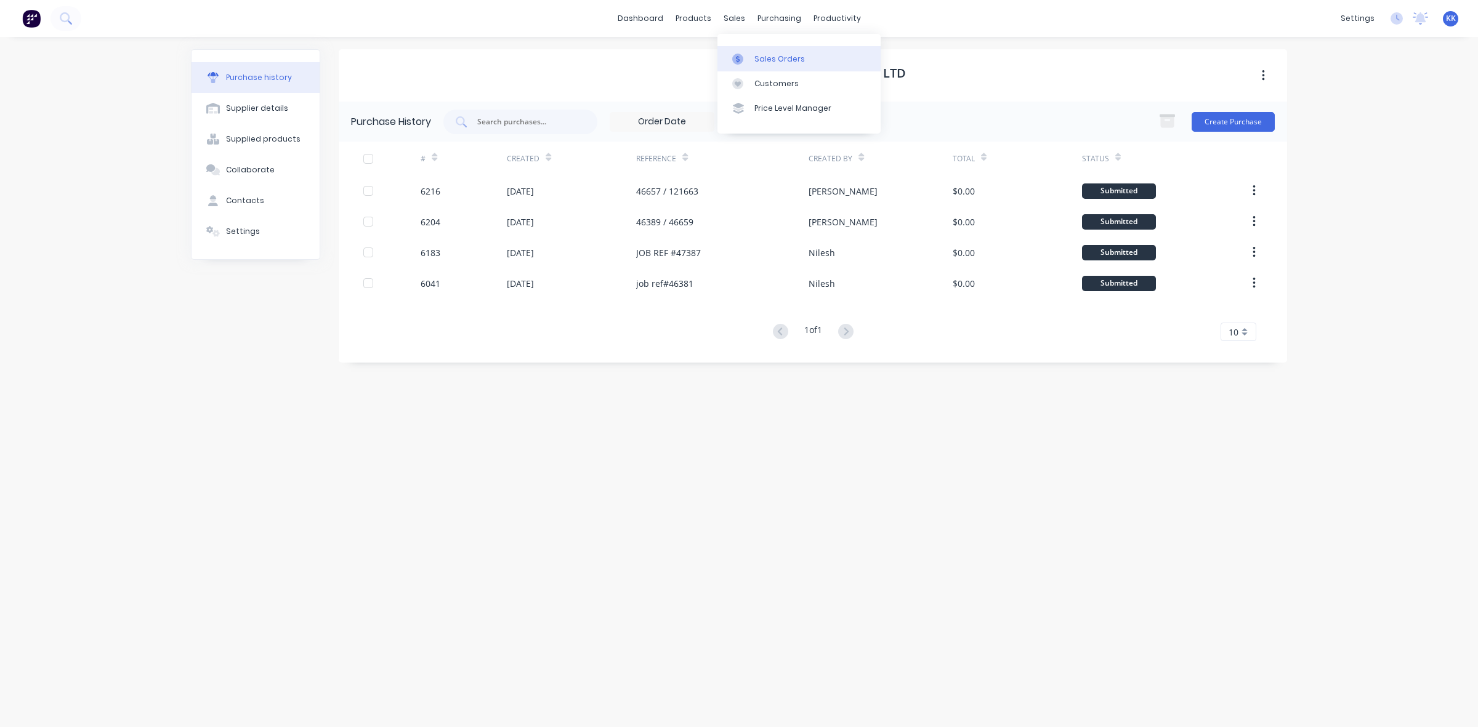
click at [756, 50] on link "Sales Orders" at bounding box center [798, 58] width 163 height 25
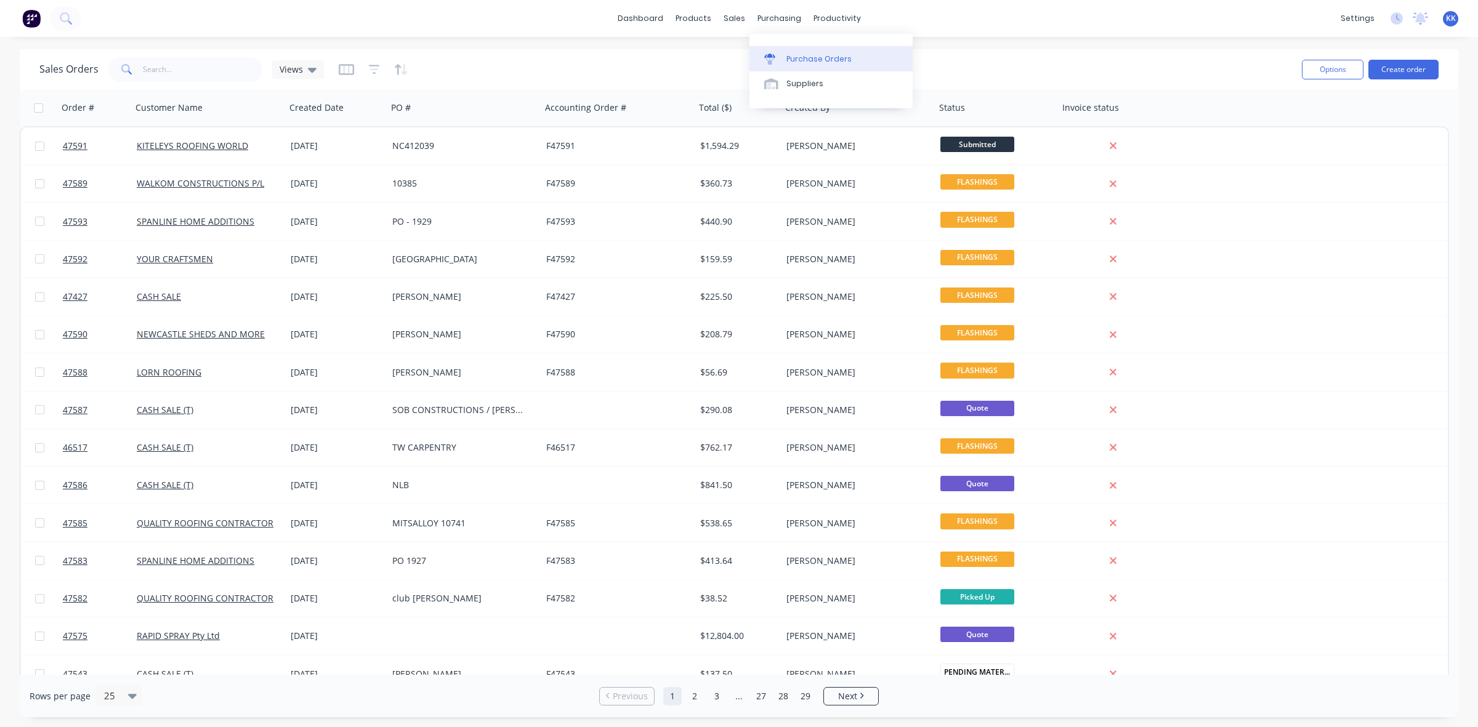
click at [793, 69] on link "Purchase Orders" at bounding box center [830, 58] width 163 height 25
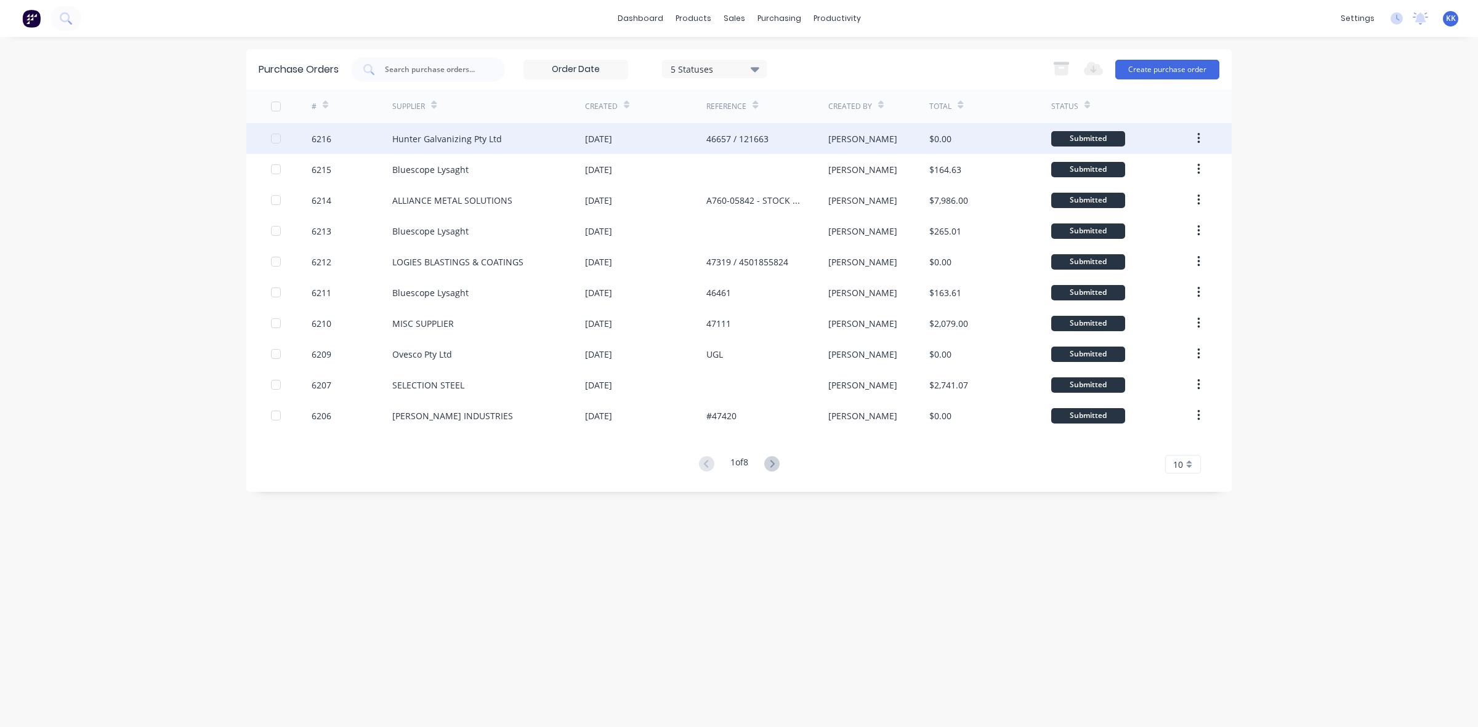
click at [731, 145] on div "46657 / 121663" at bounding box center [766, 138] width 121 height 31
type textarea "x"
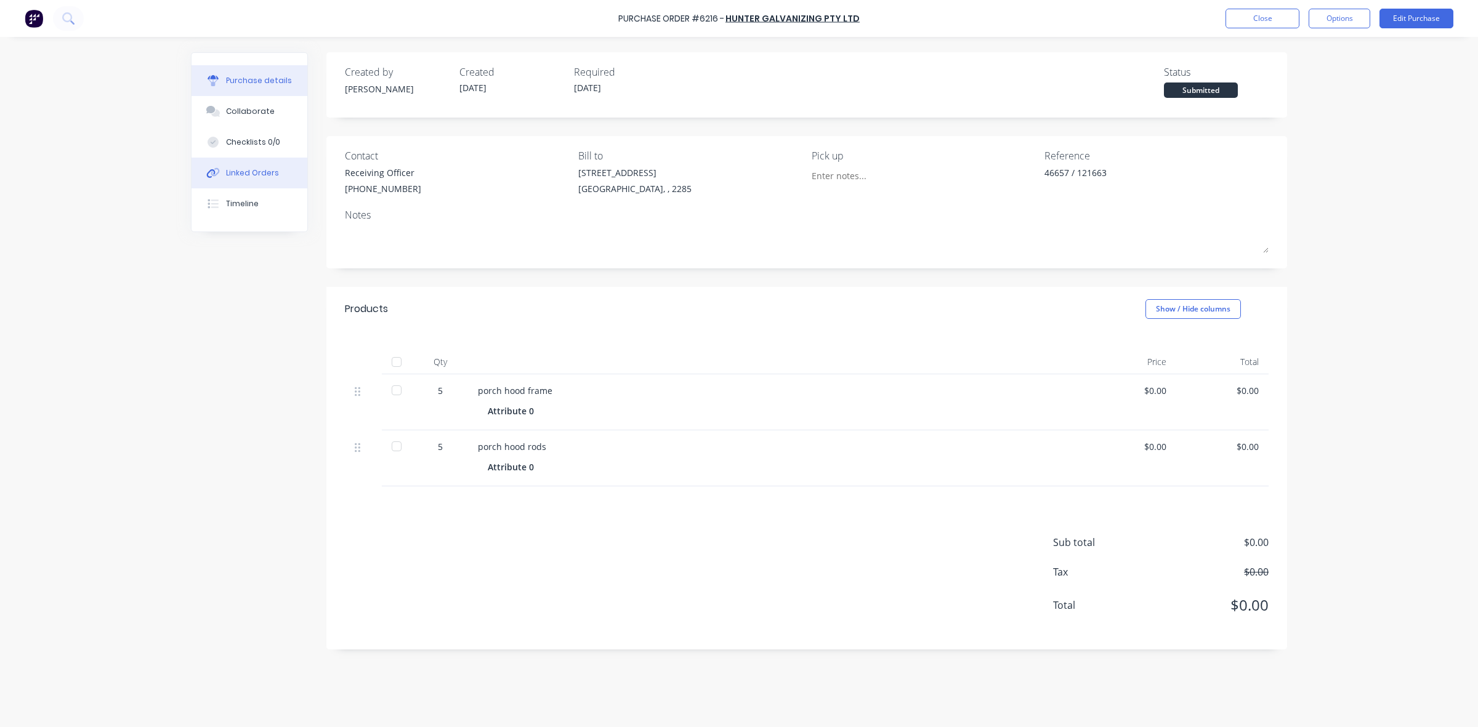
click at [248, 168] on div "Linked Orders" at bounding box center [252, 173] width 53 height 11
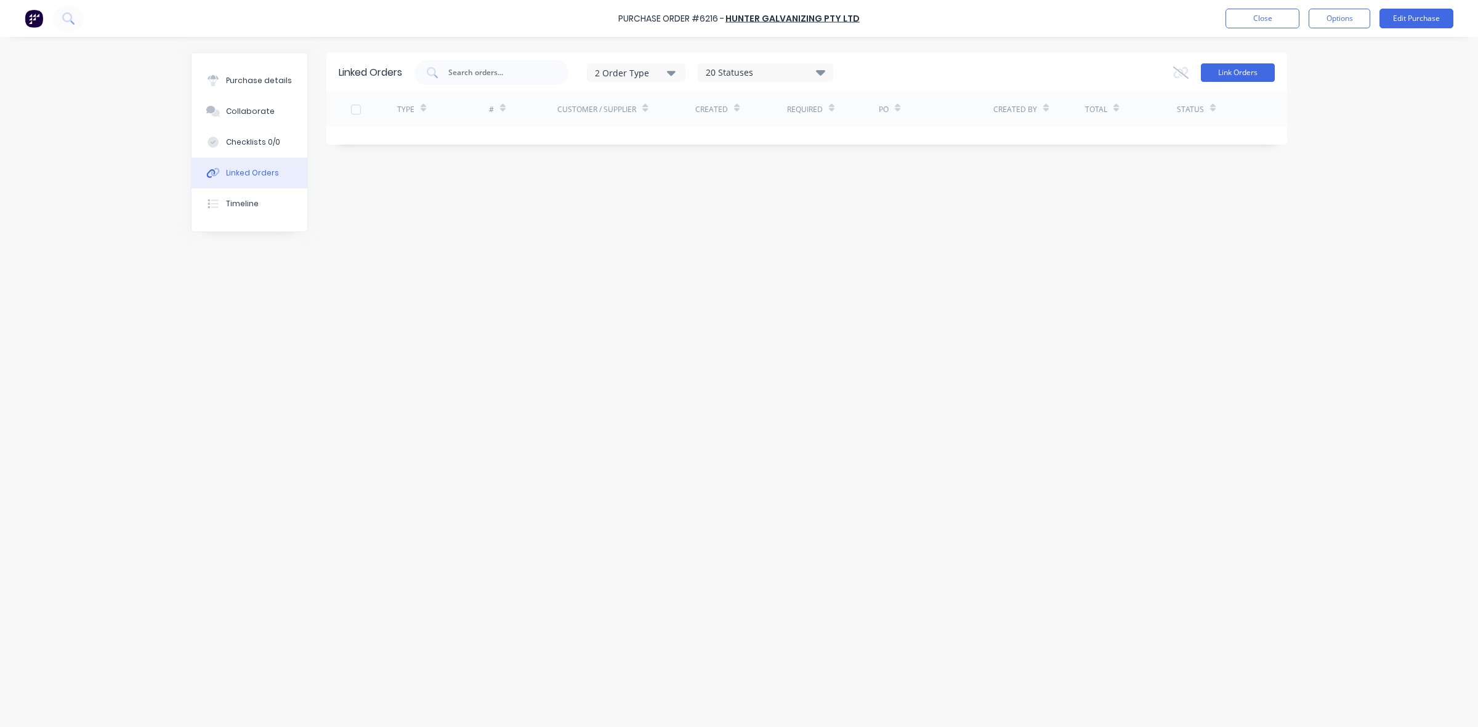
click at [1256, 70] on button "Link Orders" at bounding box center [1238, 72] width 74 height 18
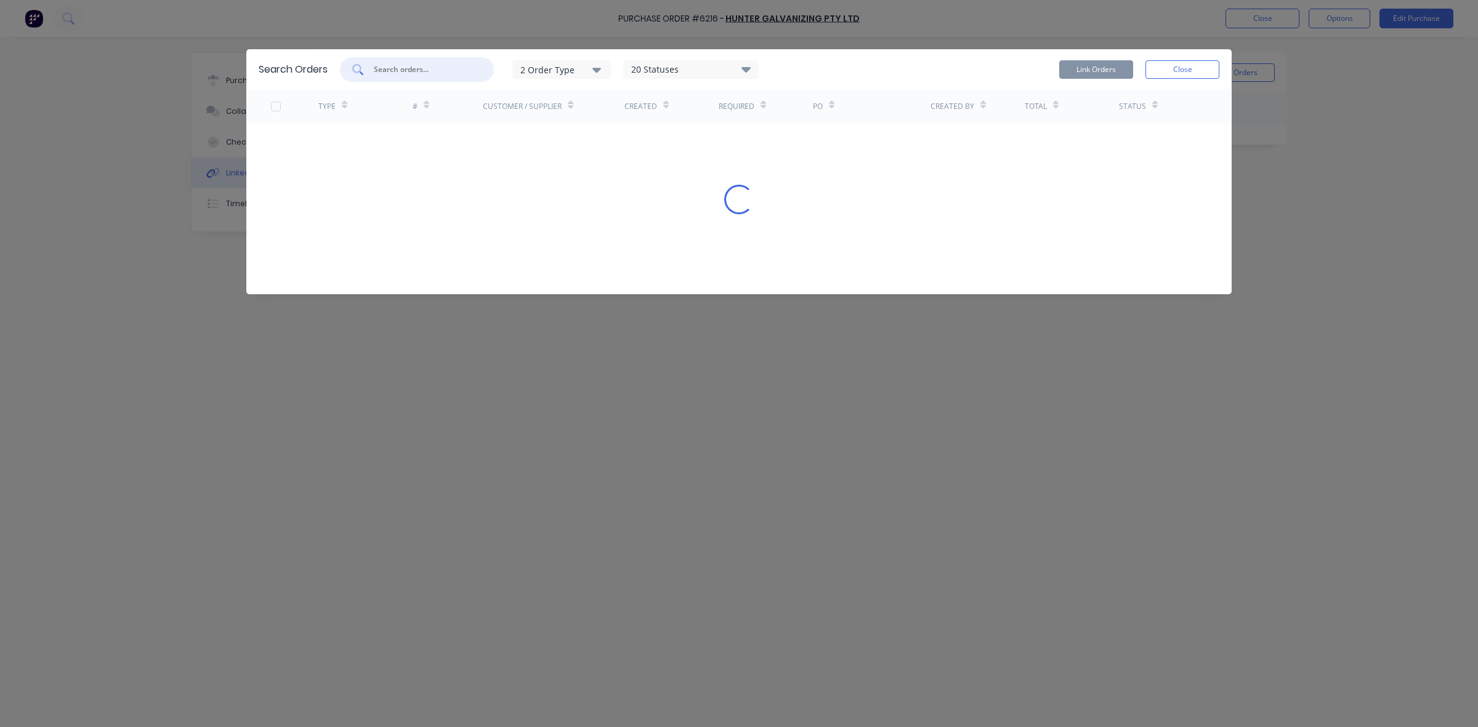
click at [430, 67] on input "text" at bounding box center [424, 69] width 102 height 12
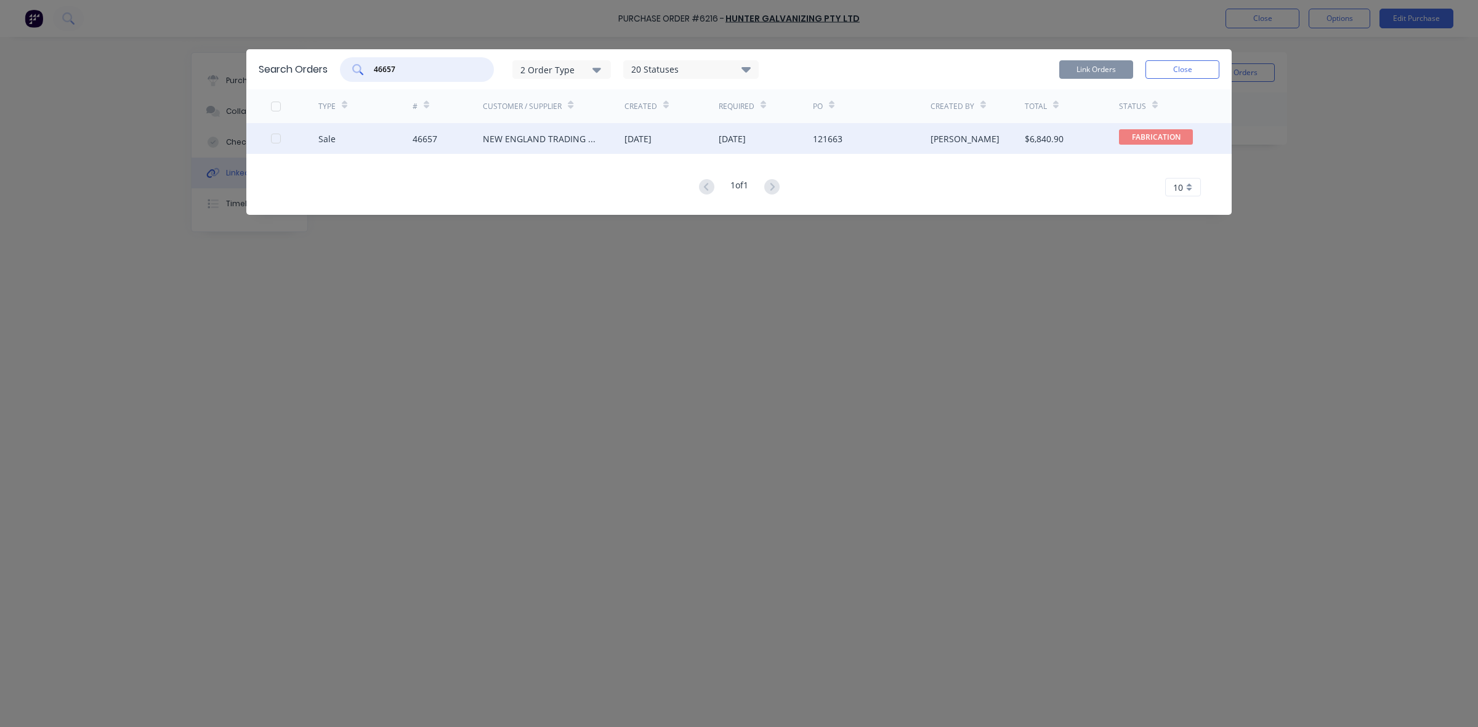
click at [271, 142] on div at bounding box center [276, 138] width 25 height 25
type input "46657"
click at [1113, 66] on button "Link Orders" at bounding box center [1096, 69] width 74 height 18
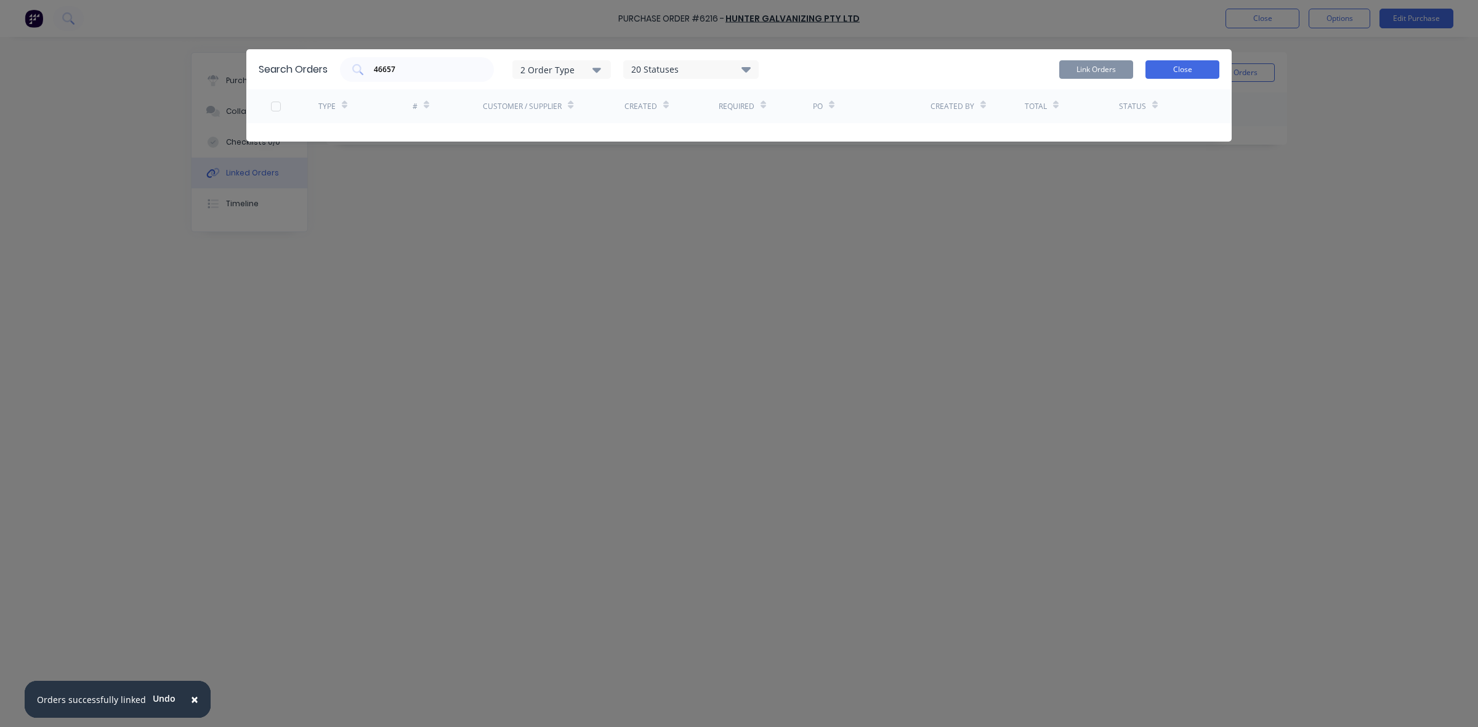
click at [1183, 71] on button "Close" at bounding box center [1182, 69] width 74 height 18
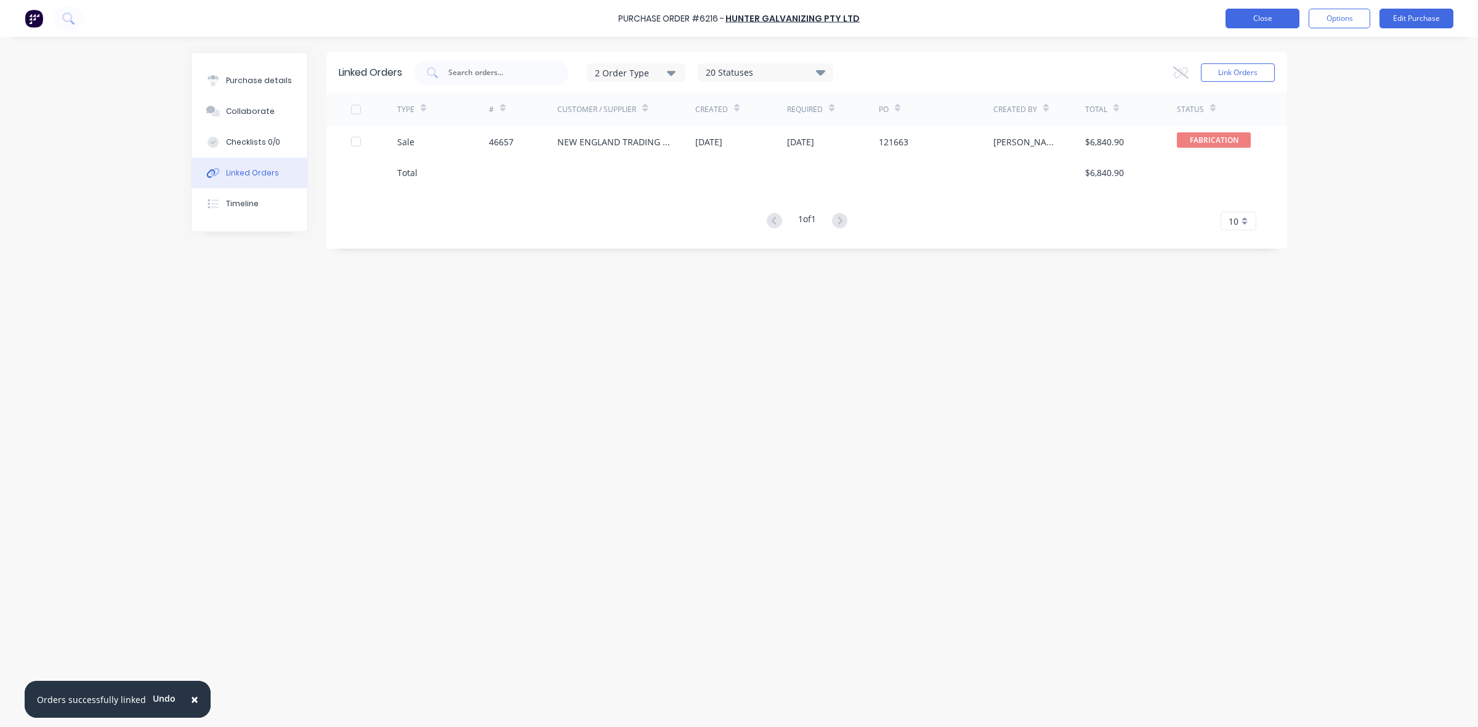
click at [1258, 14] on button "Close" at bounding box center [1262, 19] width 74 height 20
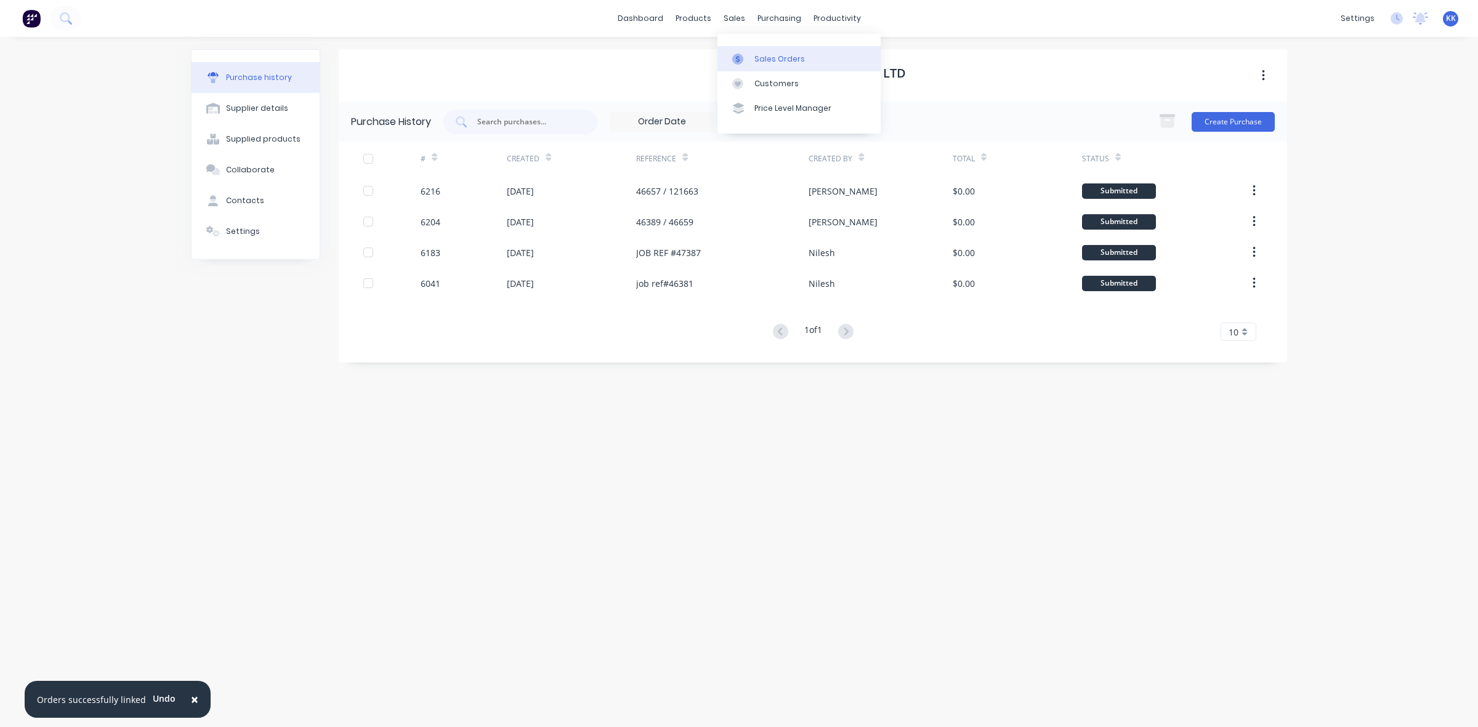
click at [761, 60] on div "Sales Orders" at bounding box center [779, 59] width 50 height 11
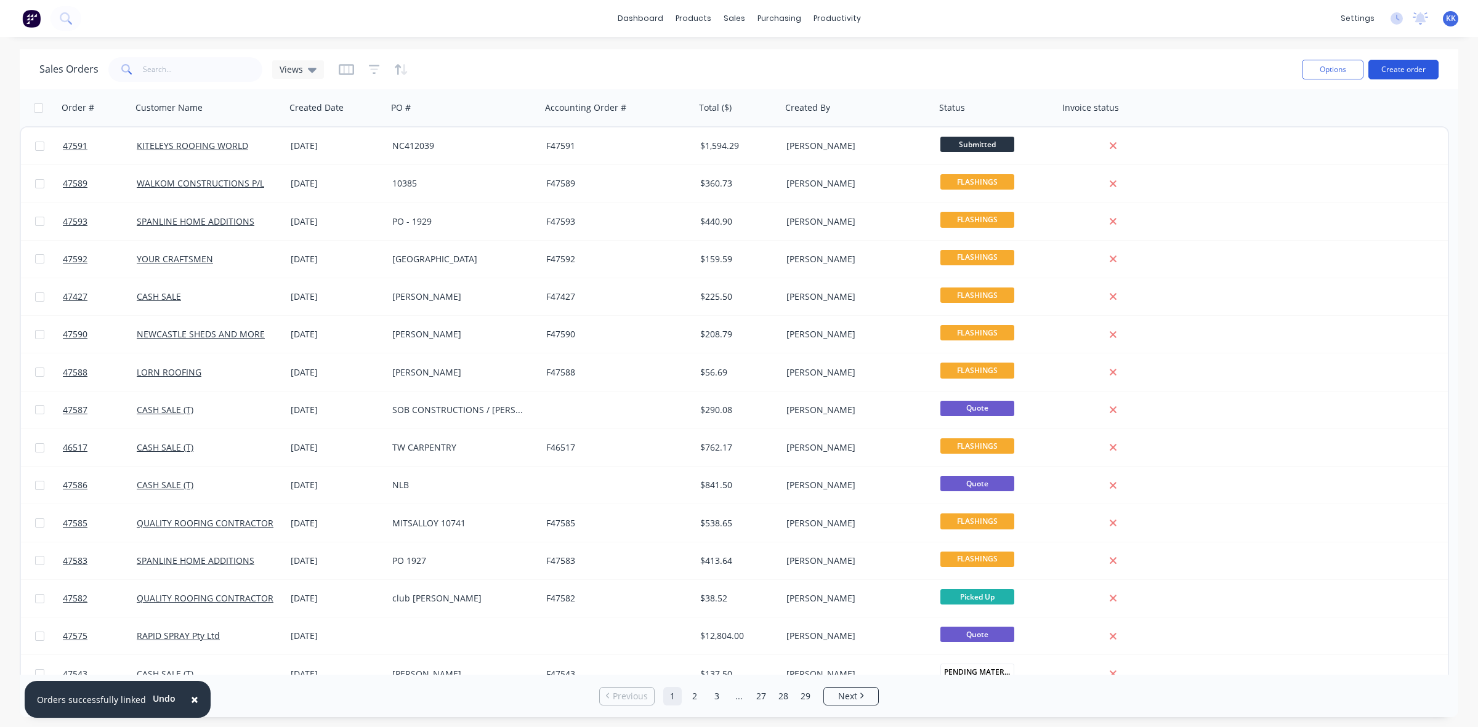
click at [1389, 70] on button "Create order" at bounding box center [1403, 70] width 70 height 20
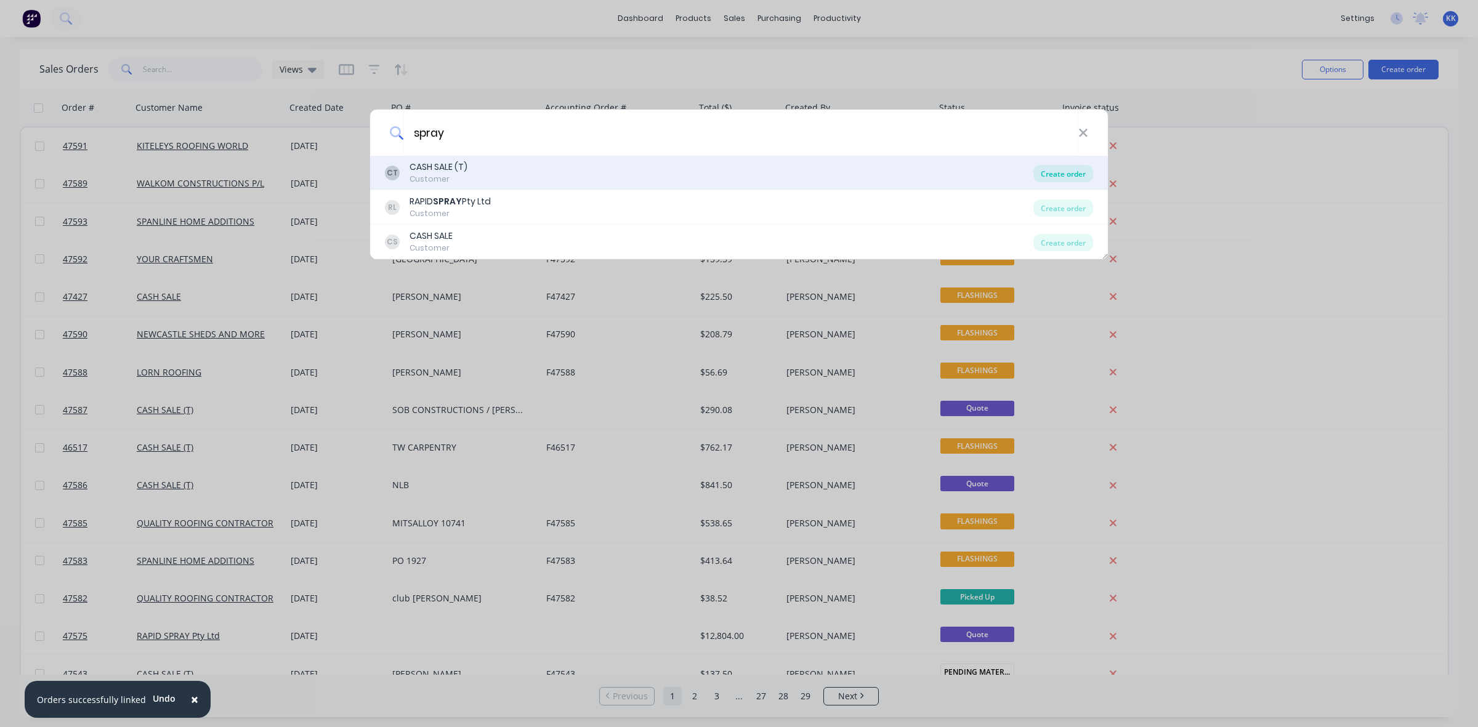
type input "spray"
click at [1065, 179] on div "Create order" at bounding box center [1063, 173] width 60 height 17
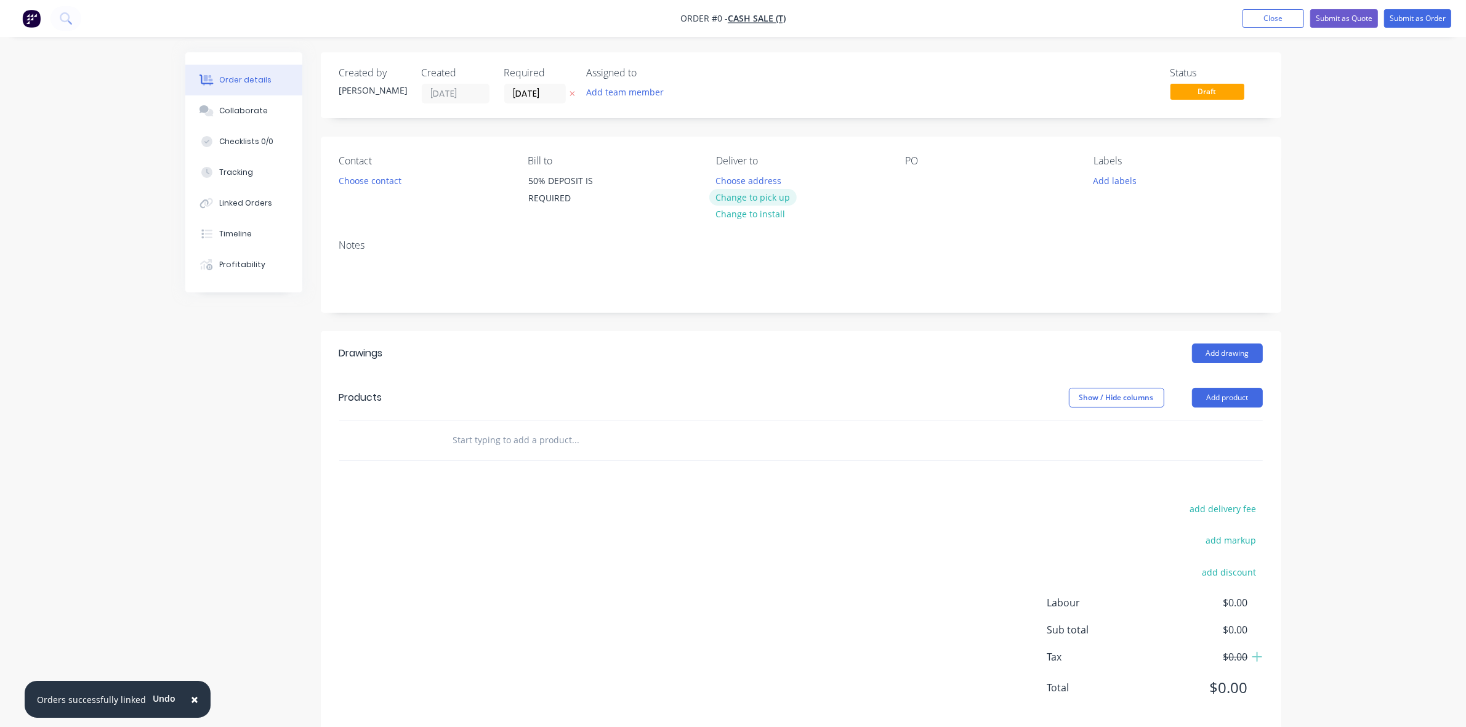
click at [756, 190] on button "Change to pick up" at bounding box center [752, 197] width 87 height 17
click at [390, 183] on button "Choose contact" at bounding box center [370, 180] width 76 height 17
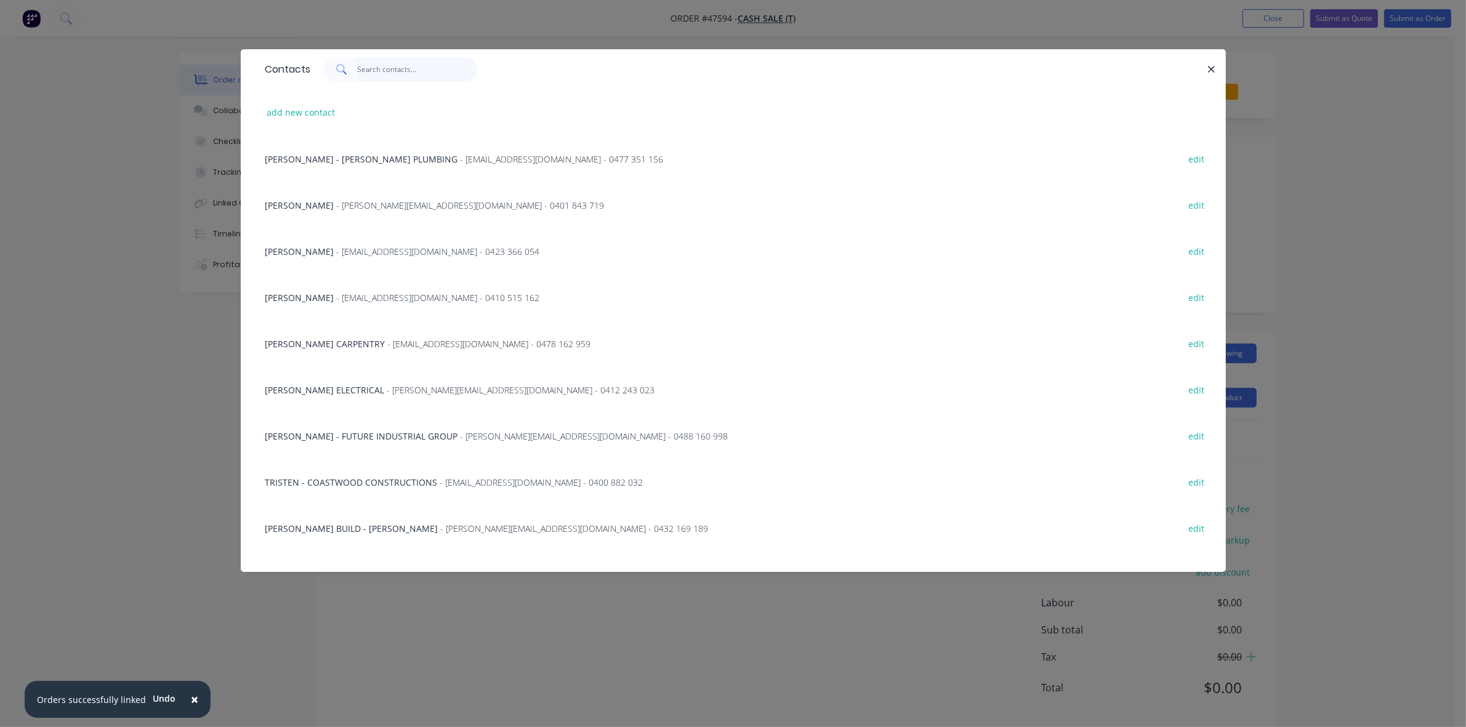
click at [410, 65] on input "text" at bounding box center [417, 69] width 120 height 25
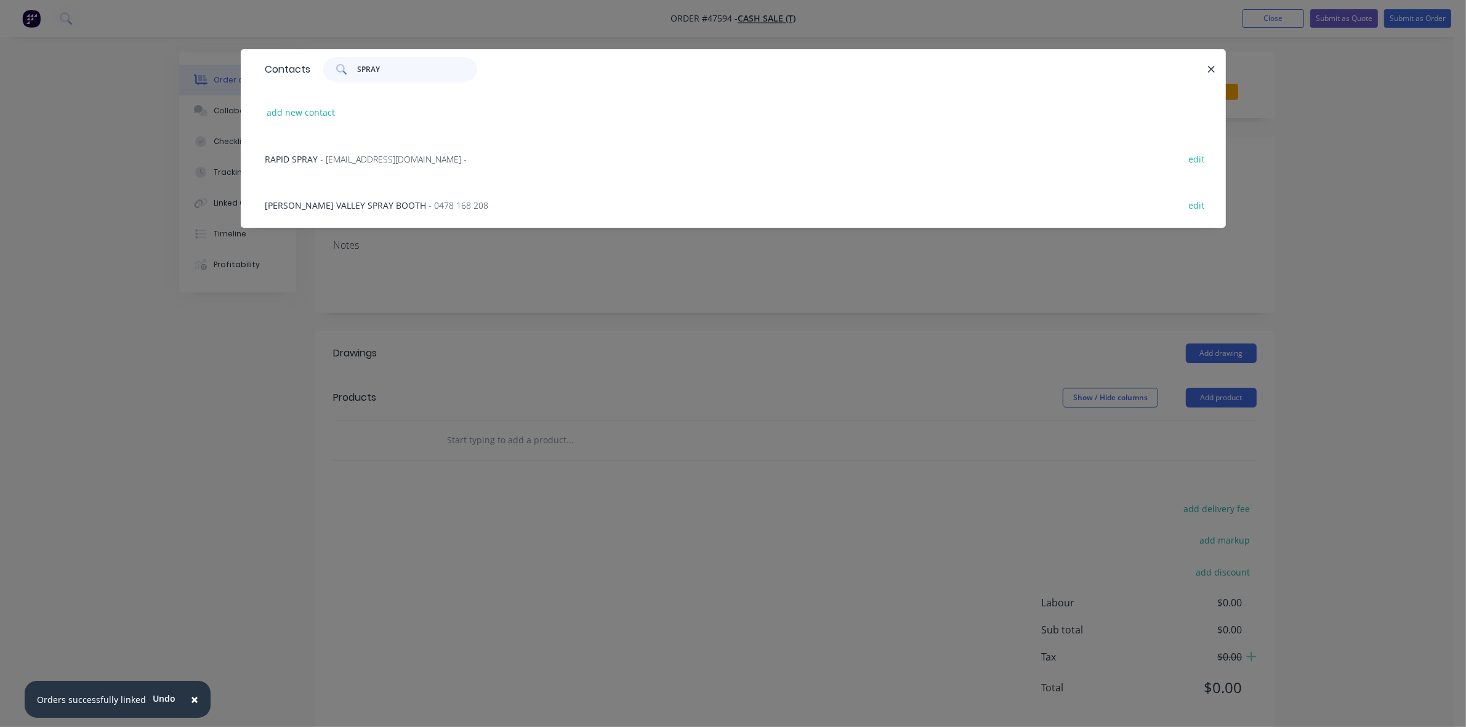
type input "SPRAY"
click at [386, 206] on span "BRETT - HUNTER VALLEY SPRAY BOOTH" at bounding box center [345, 206] width 161 height 12
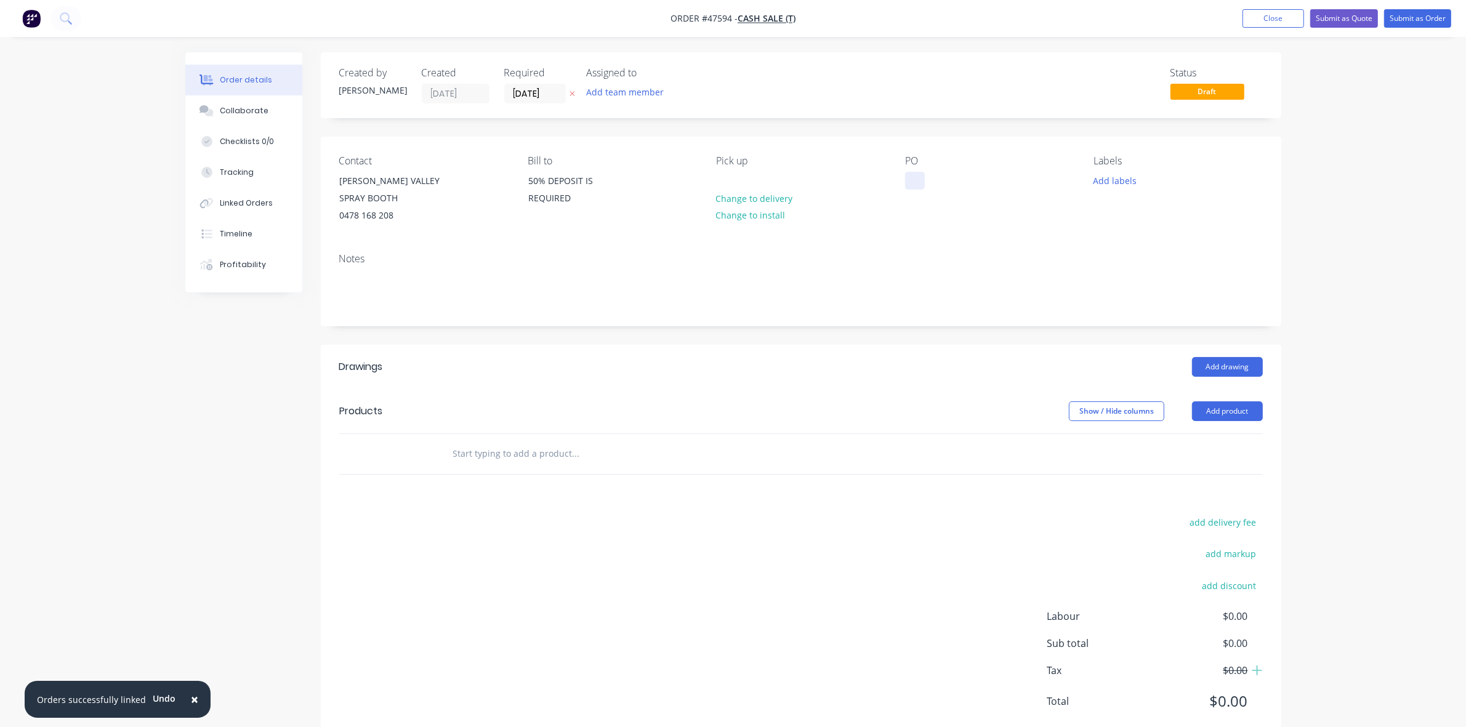
click at [919, 185] on div at bounding box center [915, 181] width 20 height 18
click at [1236, 364] on button "Add drawing" at bounding box center [1227, 367] width 71 height 20
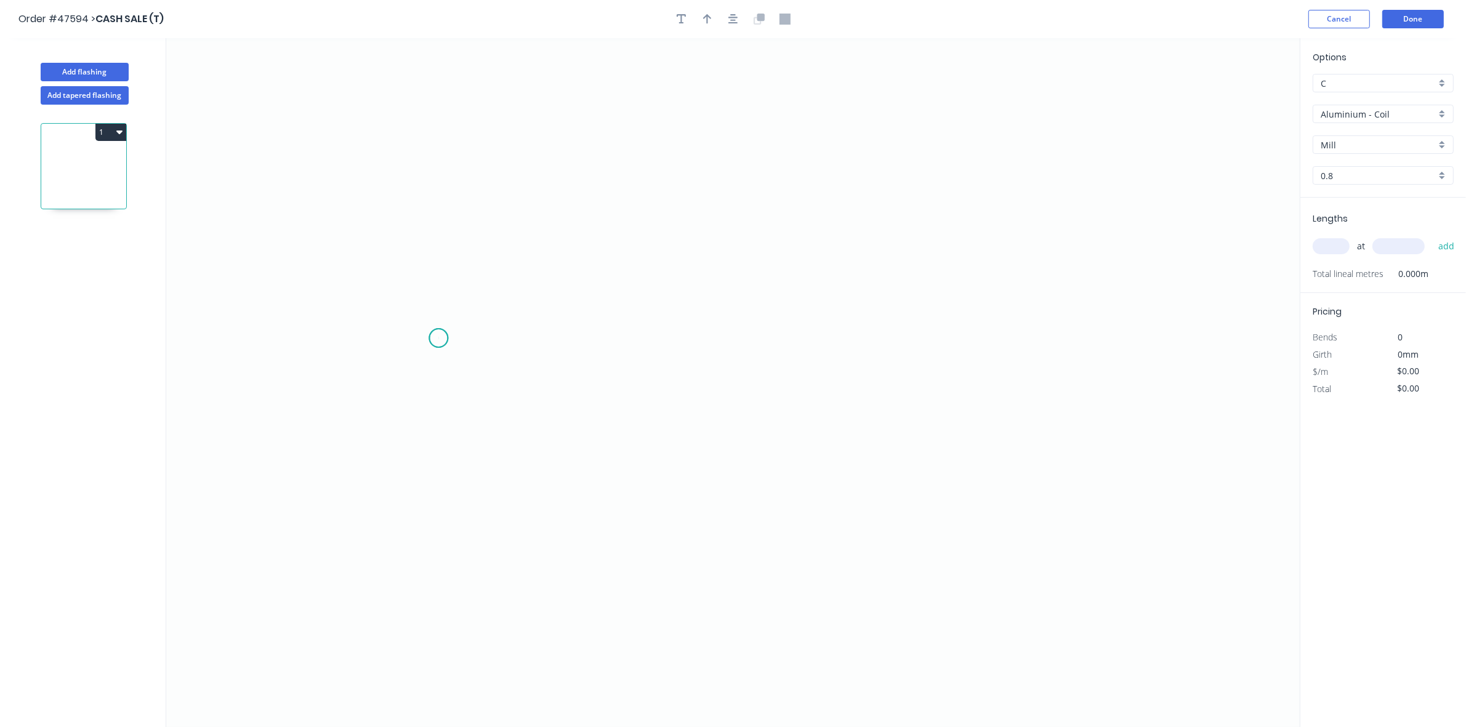
drag, startPoint x: 438, startPoint y: 339, endPoint x: 479, endPoint y: 337, distance: 40.7
click at [439, 339] on icon "0" at bounding box center [733, 382] width 1134 height 689
click at [485, 337] on icon "0" at bounding box center [733, 382] width 1134 height 689
click at [559, 257] on icon "0 ?" at bounding box center [733, 382] width 1134 height 689
click at [868, 271] on icon "0 ? ?" at bounding box center [733, 382] width 1134 height 689
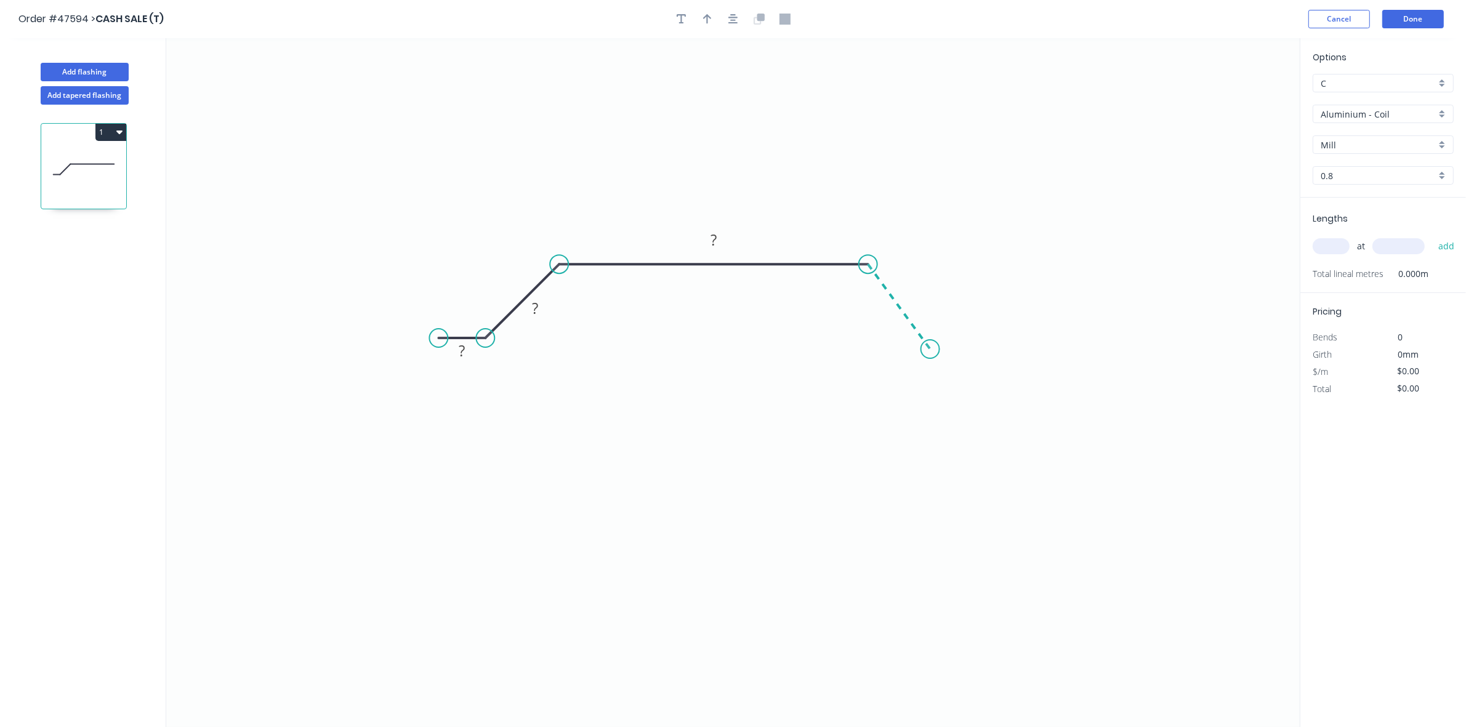
click at [930, 350] on icon "0 ? ? ?" at bounding box center [733, 382] width 1134 height 689
click at [987, 352] on icon "0 ? ? ? ? ? º" at bounding box center [733, 382] width 1134 height 689
click at [937, 390] on div "Hide angle" at bounding box center [992, 389] width 124 height 25
click at [467, 354] on rect at bounding box center [462, 351] width 25 height 17
click at [580, 301] on div "Show angle" at bounding box center [622, 304] width 124 height 25
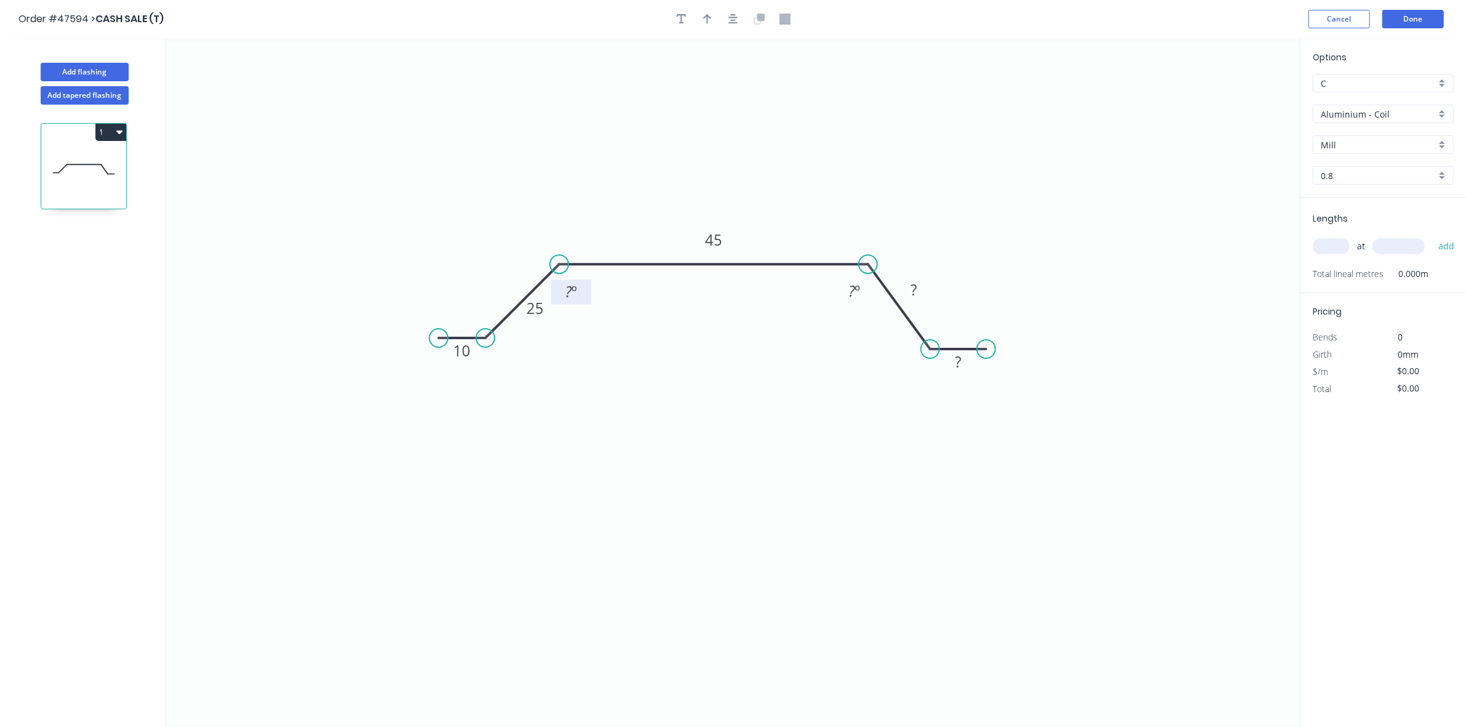
click at [574, 293] on tspan "º" at bounding box center [574, 291] width 6 height 20
type input "$41.78"
click at [699, 20] on button "button" at bounding box center [707, 19] width 18 height 18
drag, startPoint x: 1240, startPoint y: 97, endPoint x: 721, endPoint y: 288, distance: 552.5
click at [725, 286] on icon at bounding box center [730, 266] width 11 height 39
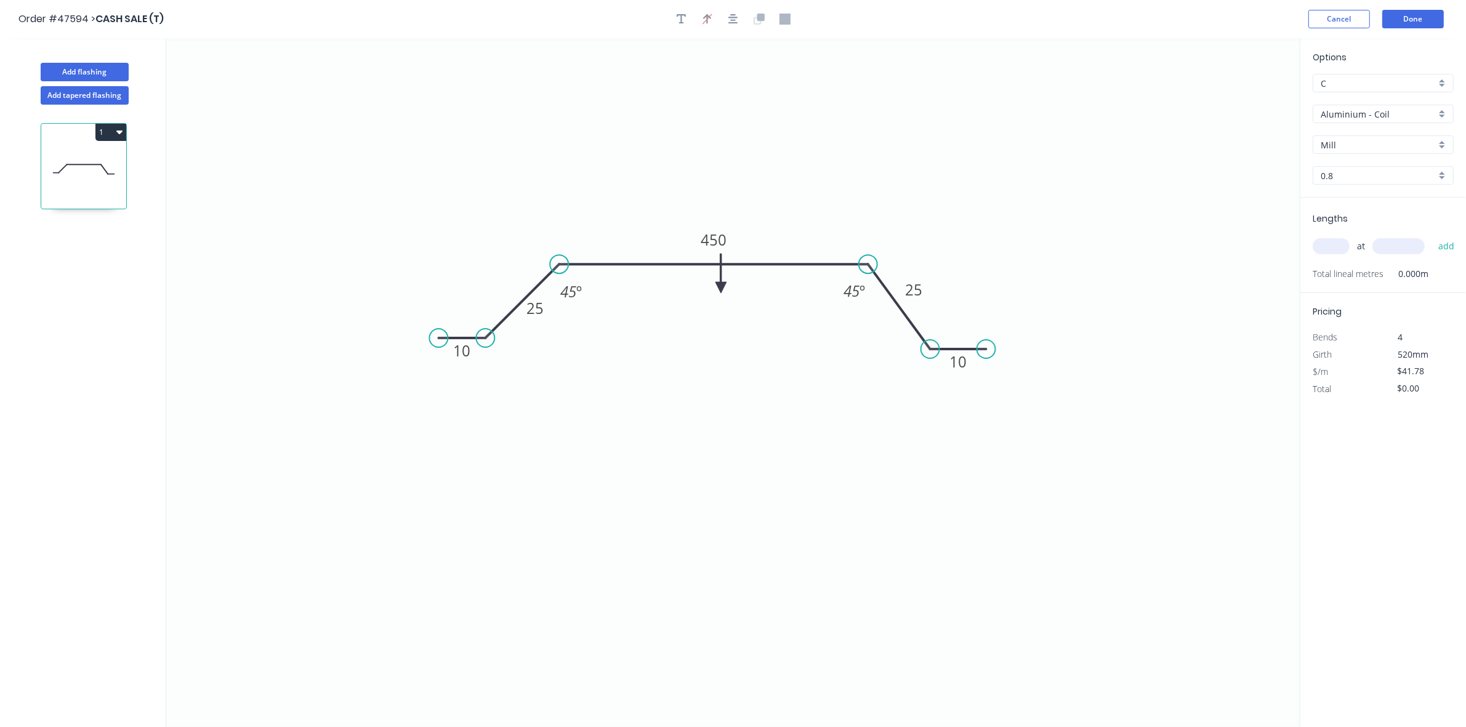
click at [721, 288] on icon at bounding box center [721, 273] width 11 height 39
click at [720, 288] on icon at bounding box center [731, 278] width 36 height 36
click at [719, 288] on icon at bounding box center [729, 278] width 36 height 36
click at [719, 288] on icon at bounding box center [732, 287] width 39 height 11
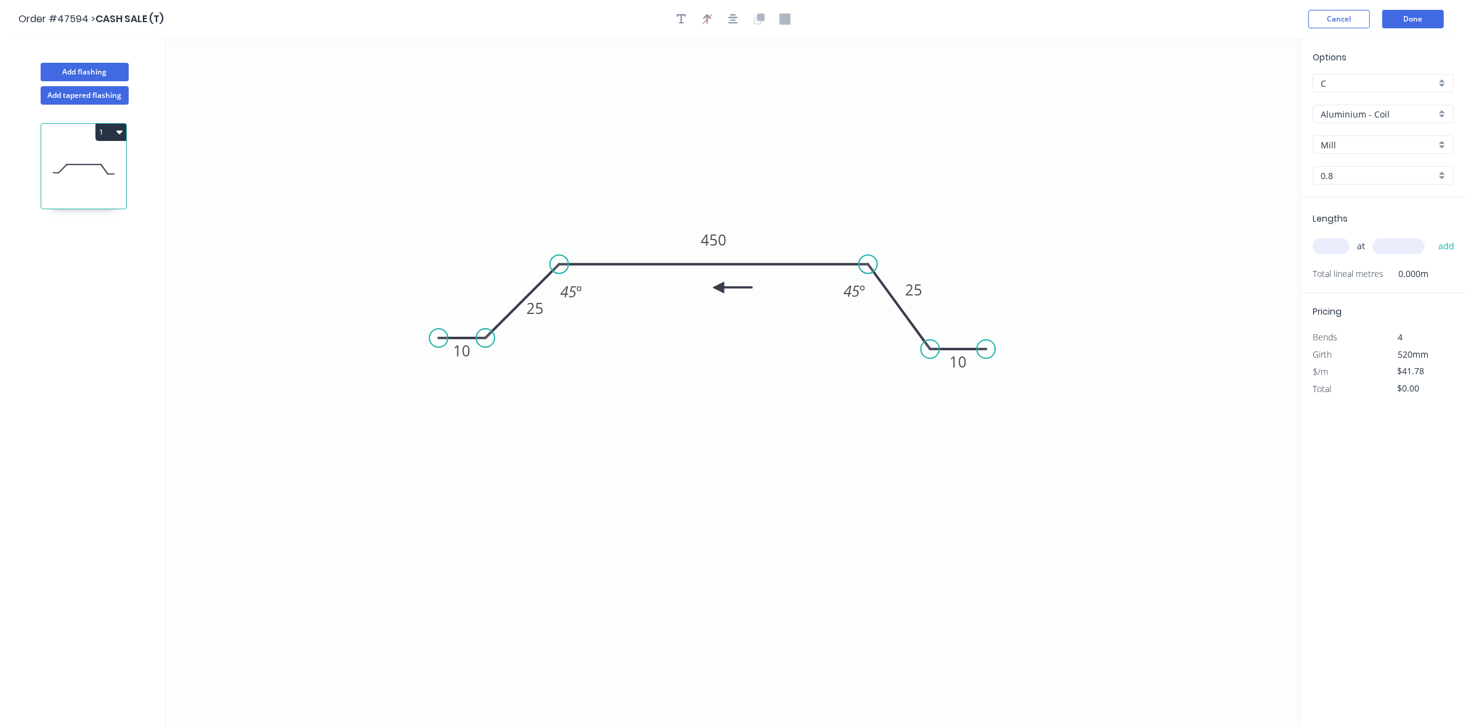
click at [719, 288] on icon at bounding box center [732, 287] width 39 height 11
drag, startPoint x: 1342, startPoint y: 116, endPoint x: 1344, endPoint y: 124, distance: 8.2
click at [1343, 118] on input "Aluminium - Coil" at bounding box center [1378, 114] width 115 height 13
click at [1355, 192] on div "Colorbond" at bounding box center [1384, 203] width 140 height 22
type input "Colorbond"
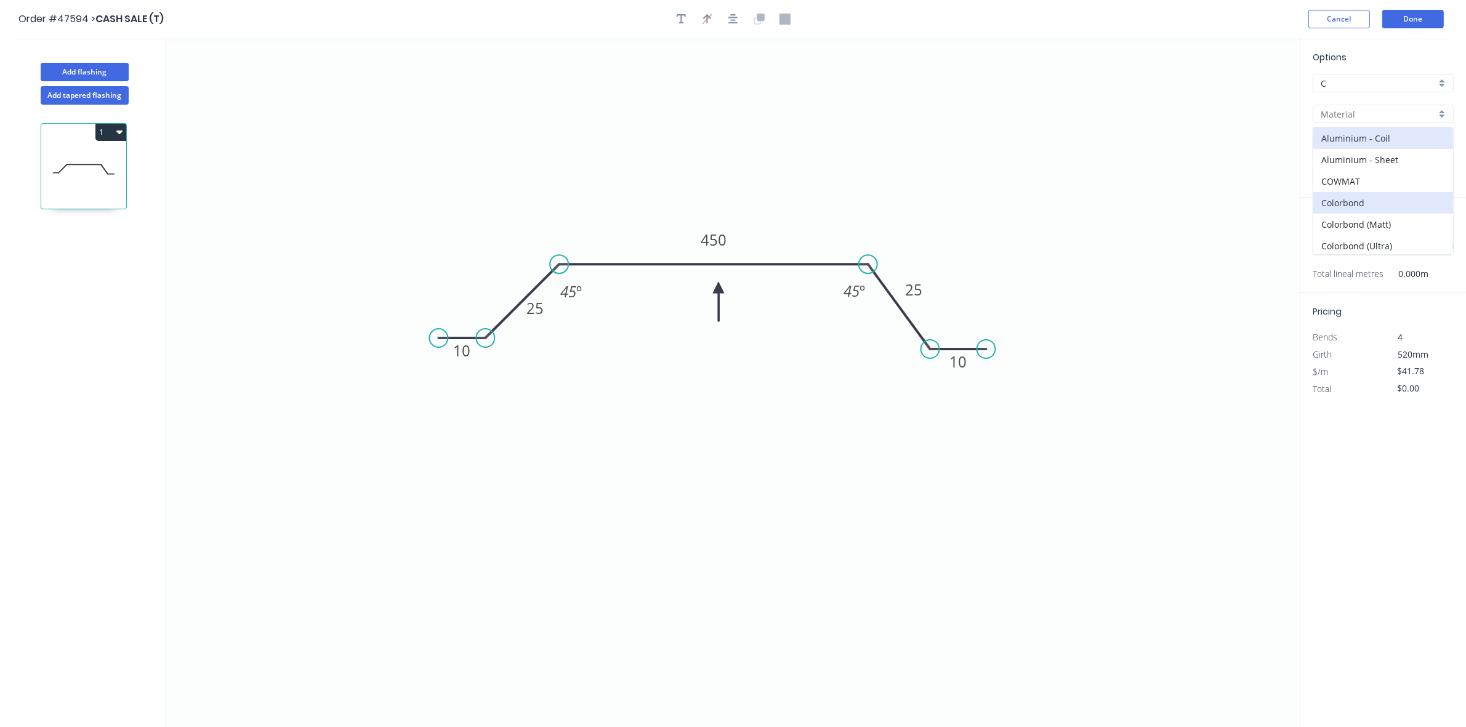
type input "Basalt"
type input "0.55"
type input "$29.04"
click at [1354, 143] on input "Basalt" at bounding box center [1378, 145] width 115 height 13
click at [1356, 179] on div "Surfmist" at bounding box center [1383, 169] width 141 height 23
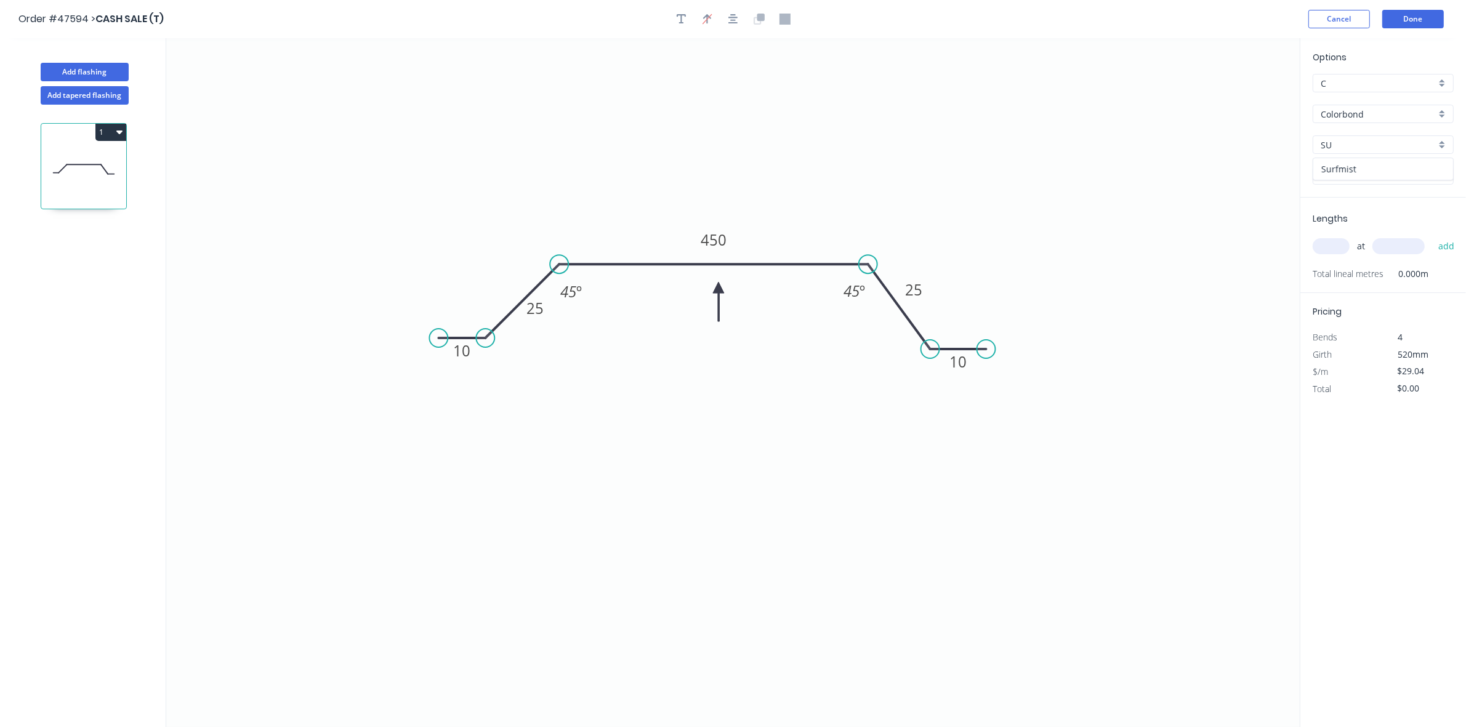
drag, startPoint x: 1340, startPoint y: 166, endPoint x: 1338, endPoint y: 220, distance: 53.6
click at [1340, 168] on div "Surfmist" at bounding box center [1384, 169] width 140 height 22
type input "Surfmist"
click at [1334, 244] on input "text" at bounding box center [1331, 246] width 37 height 16
type input "2"
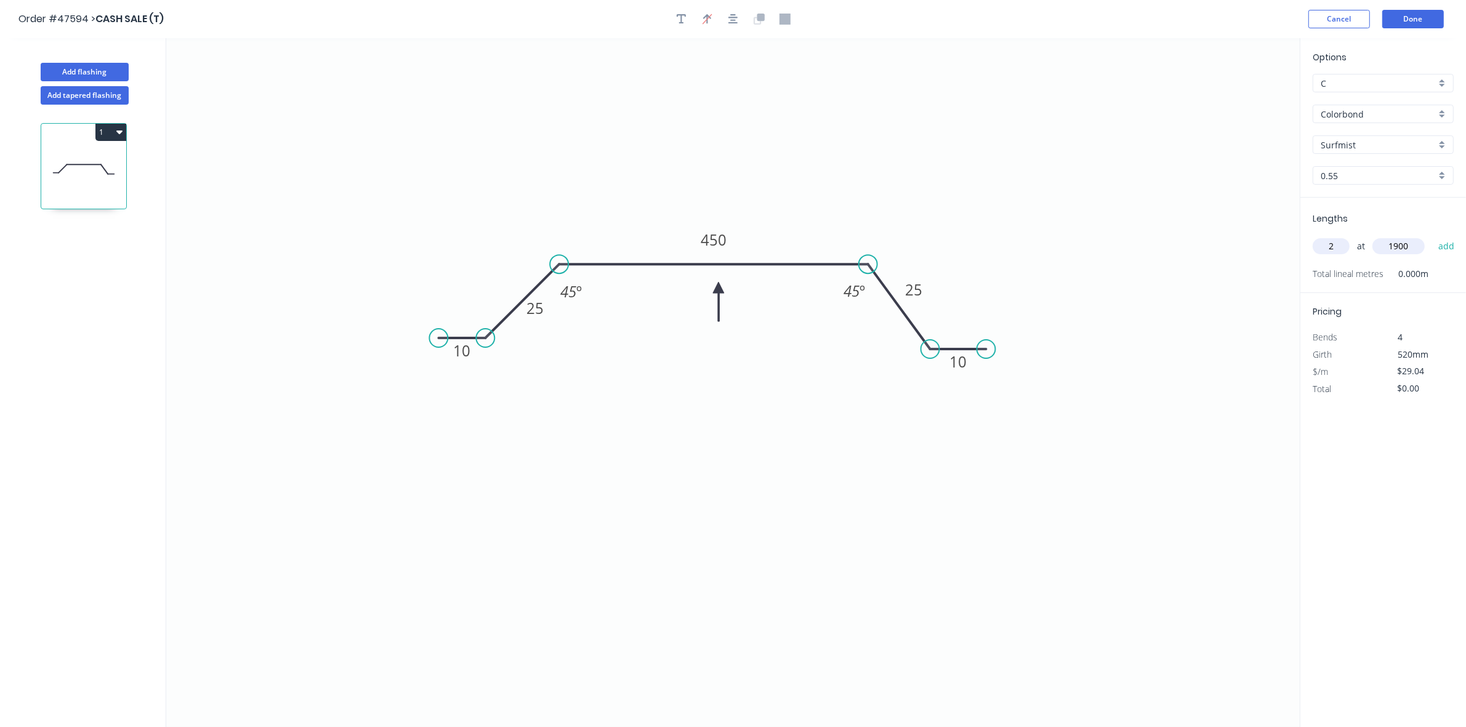
type input "1900"
click at [1432, 236] on button "add" at bounding box center [1446, 246] width 29 height 21
type input "$110.35"
click at [97, 75] on button "Add flashing" at bounding box center [85, 72] width 88 height 18
type input "$0.00"
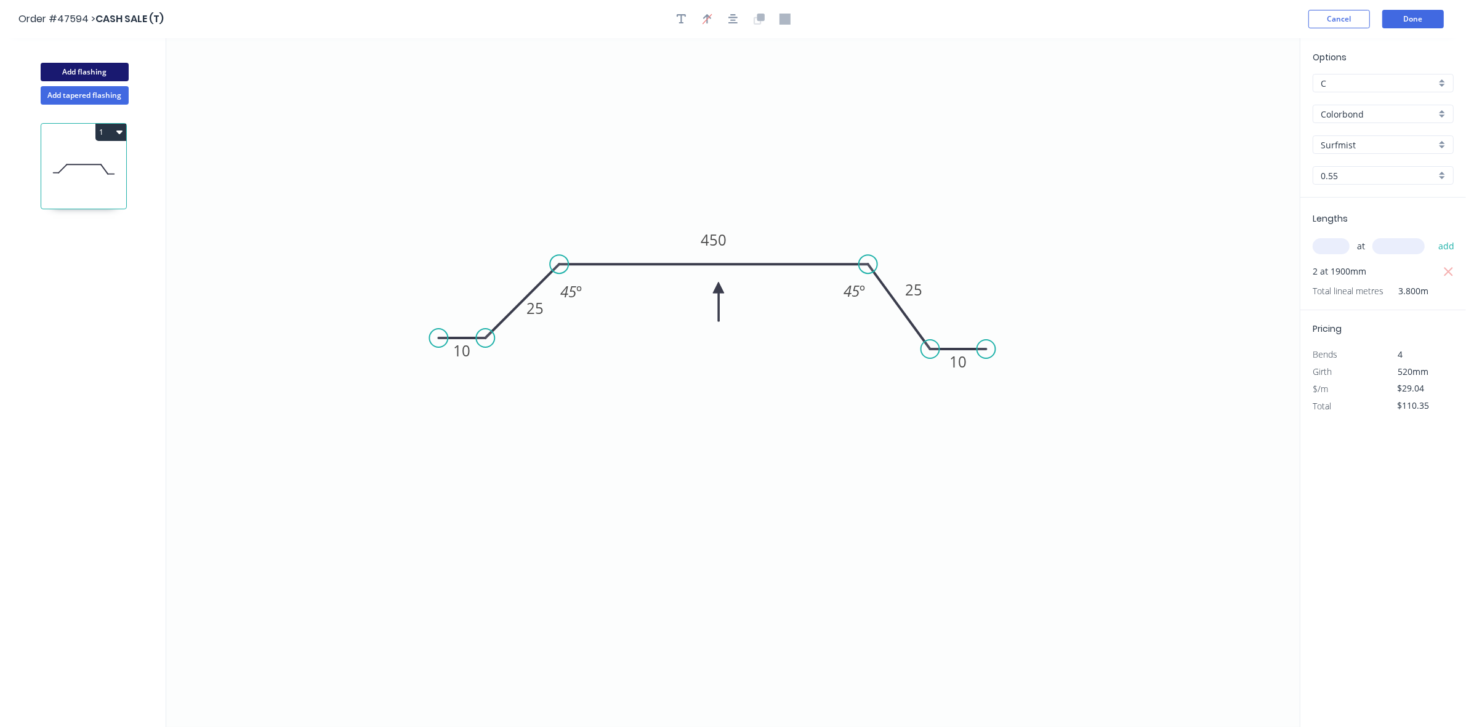
type input "$0.00"
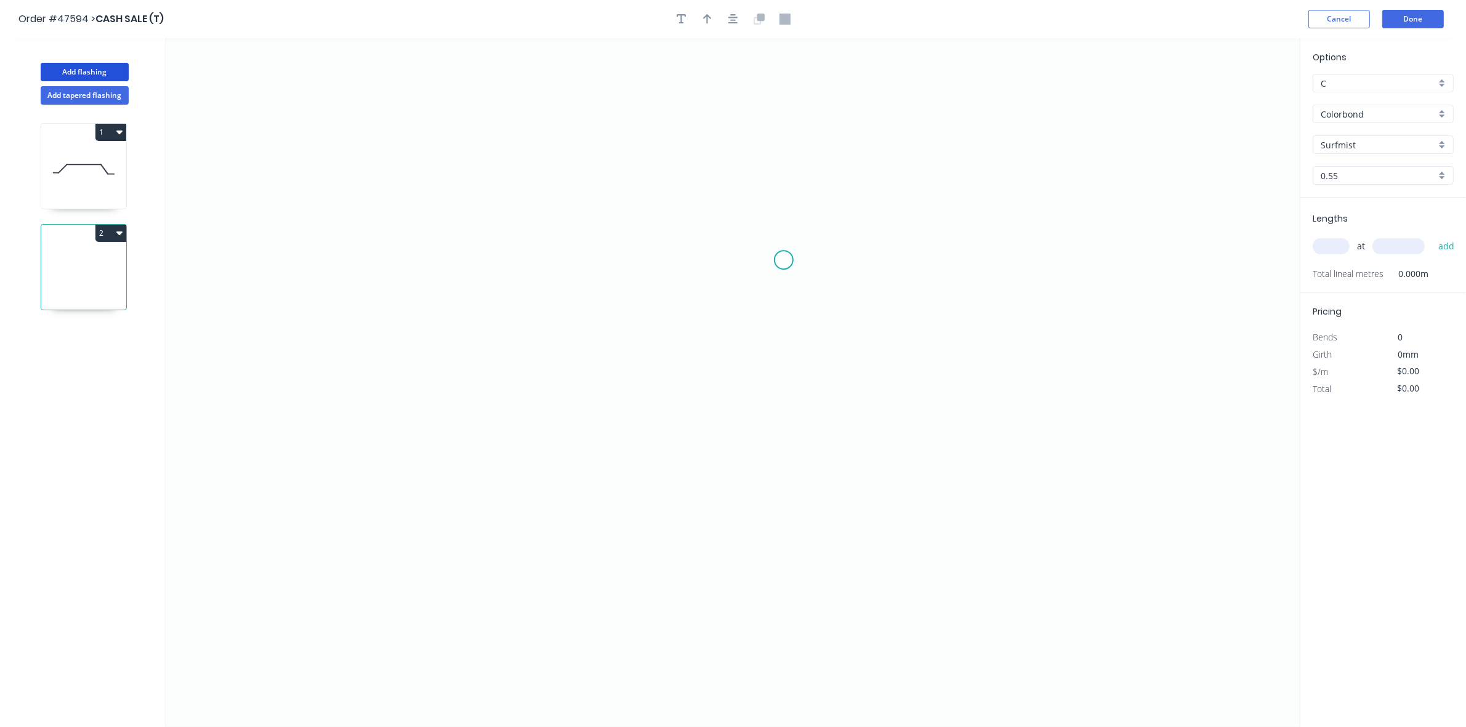
click at [783, 260] on icon "0" at bounding box center [733, 382] width 1134 height 689
click at [653, 262] on icon "0" at bounding box center [733, 382] width 1134 height 689
drag, startPoint x: 655, startPoint y: 422, endPoint x: 715, endPoint y: 422, distance: 60.3
click at [663, 422] on icon "0 ?" at bounding box center [733, 382] width 1134 height 689
click at [796, 419] on icon "0 ? ?" at bounding box center [733, 382] width 1134 height 689
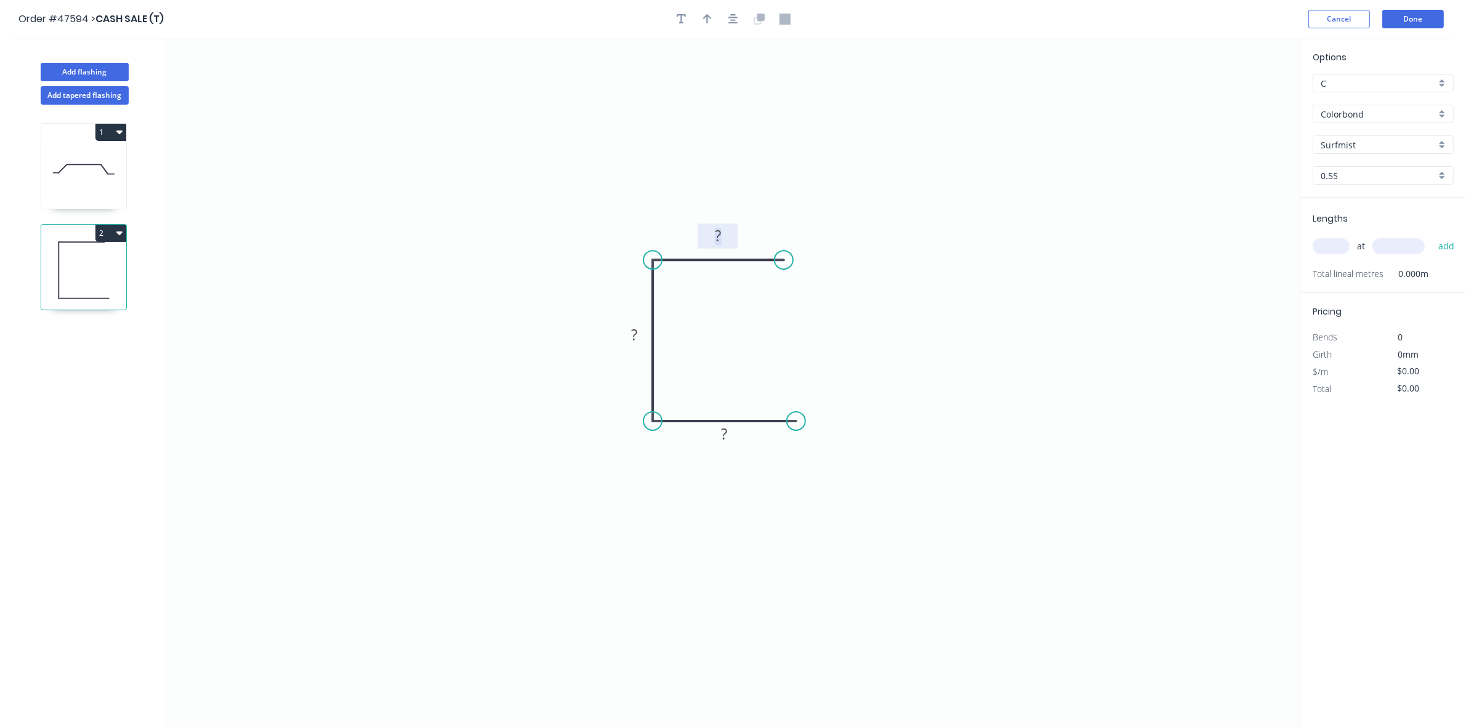
click at [729, 229] on rect at bounding box center [718, 236] width 25 height 17
type input "$6.03"
click at [709, 25] on button "button" at bounding box center [707, 19] width 18 height 18
drag, startPoint x: 1237, startPoint y: 96, endPoint x: 679, endPoint y: 244, distance: 576.6
click at [688, 243] on icon at bounding box center [693, 223] width 11 height 39
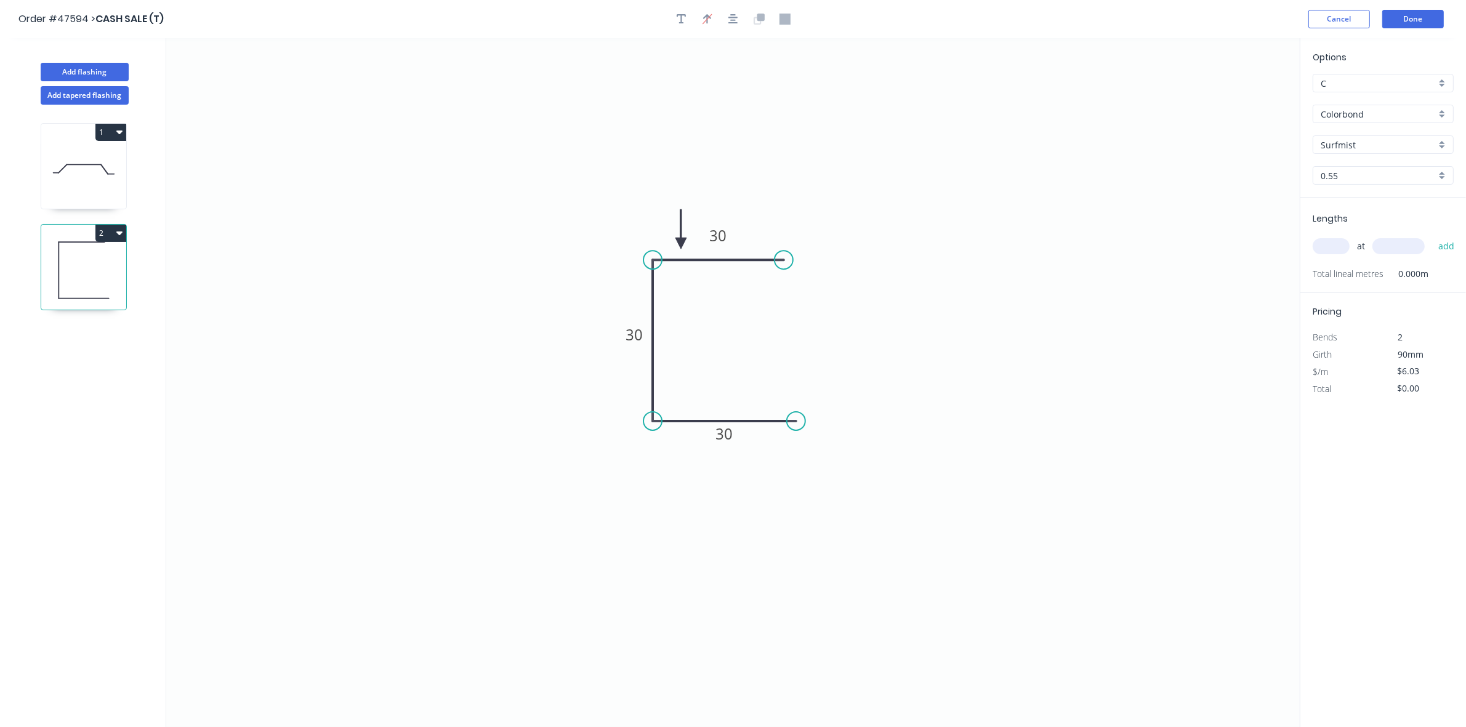
click at [1320, 244] on input "text" at bounding box center [1331, 246] width 37 height 16
type input "4"
type input "3025"
click at [1432, 236] on button "add" at bounding box center [1446, 246] width 29 height 21
type input "$72.96"
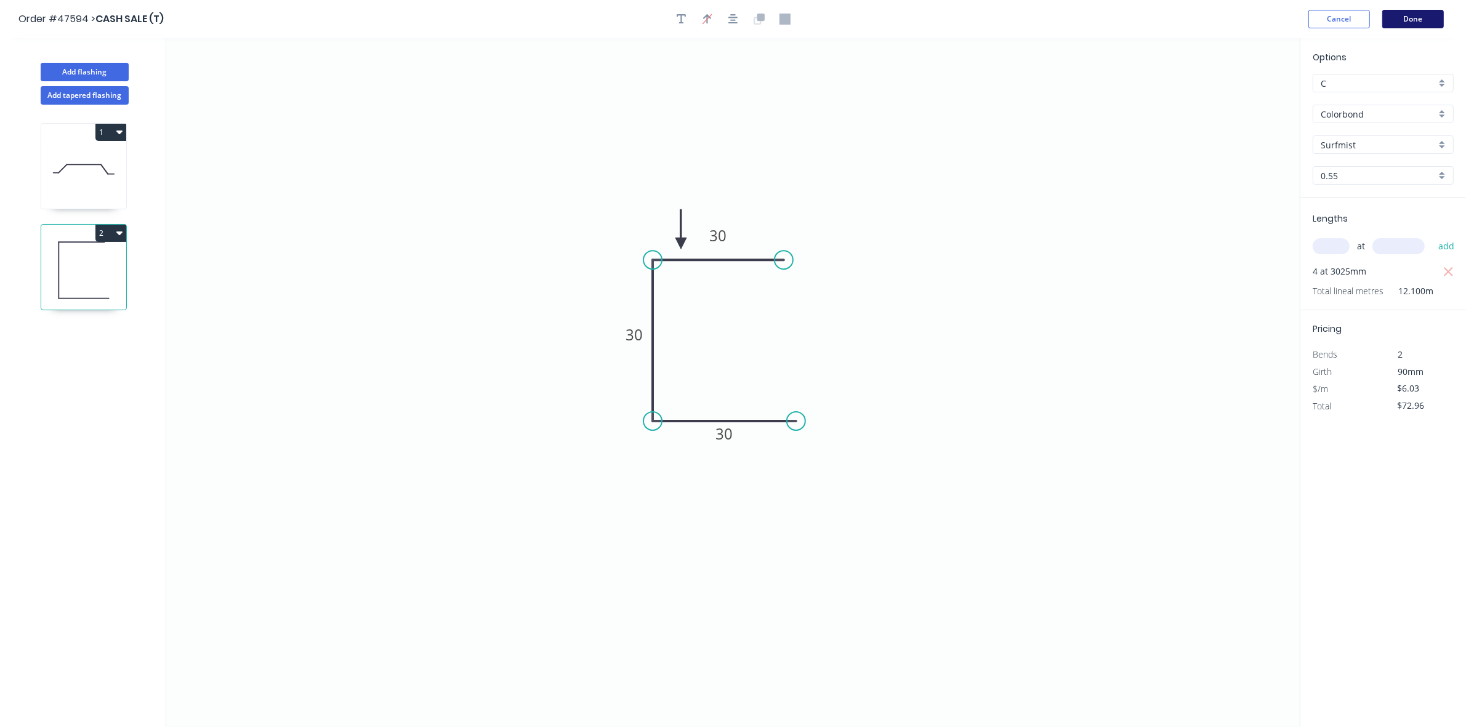
click at [1417, 23] on button "Done" at bounding box center [1413, 19] width 62 height 18
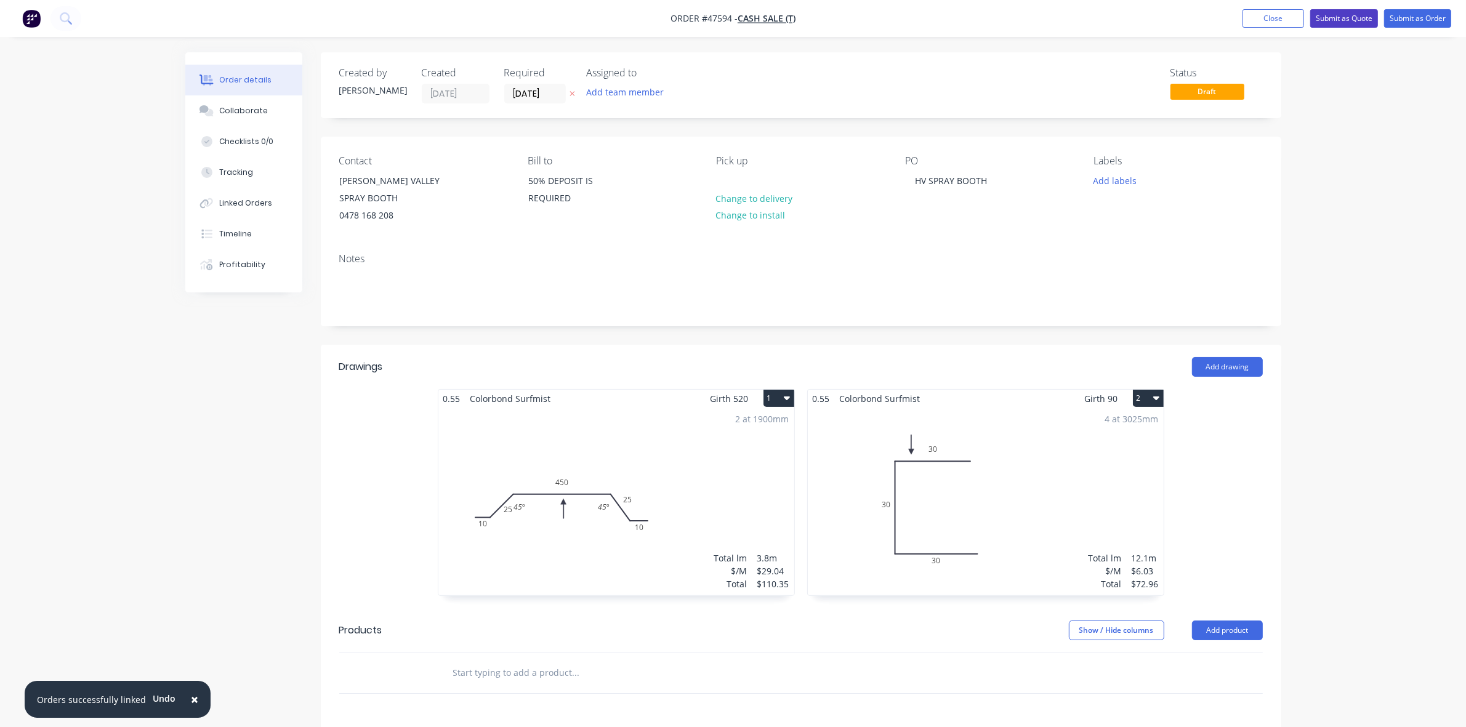
click at [1350, 23] on button "Submit as Quote" at bounding box center [1344, 18] width 68 height 18
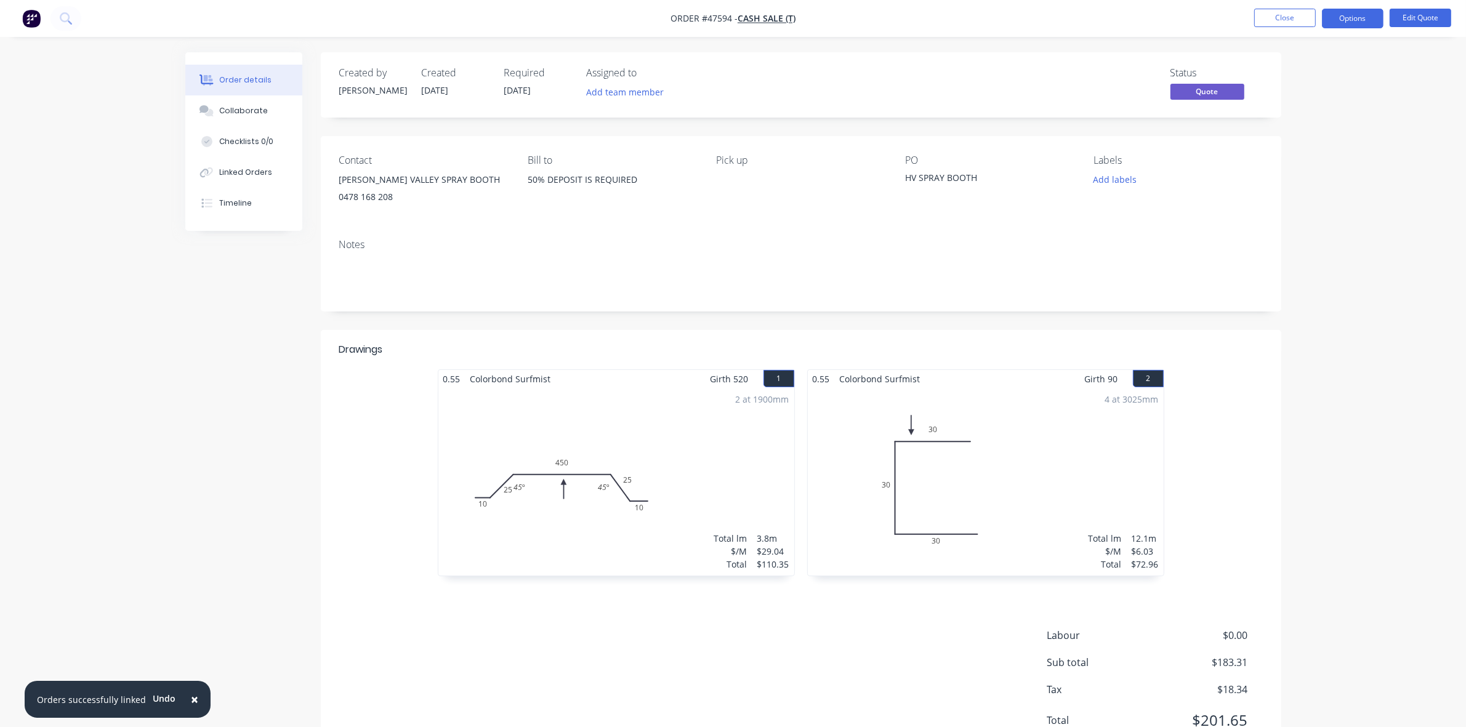
drag, startPoint x: 271, startPoint y: 105, endPoint x: 50, endPoint y: 121, distance: 221.7
click at [268, 106] on button "Collaborate" at bounding box center [243, 110] width 117 height 31
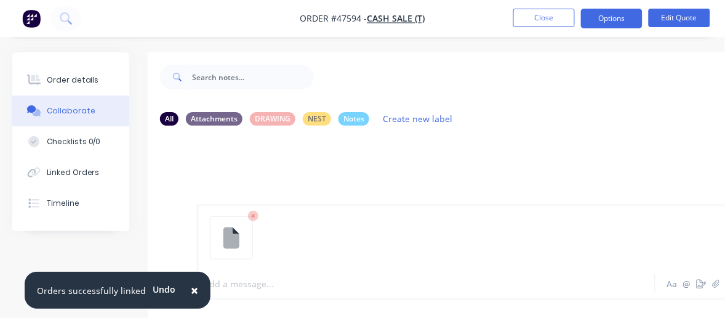
click at [275, 288] on div at bounding box center [425, 283] width 442 height 13
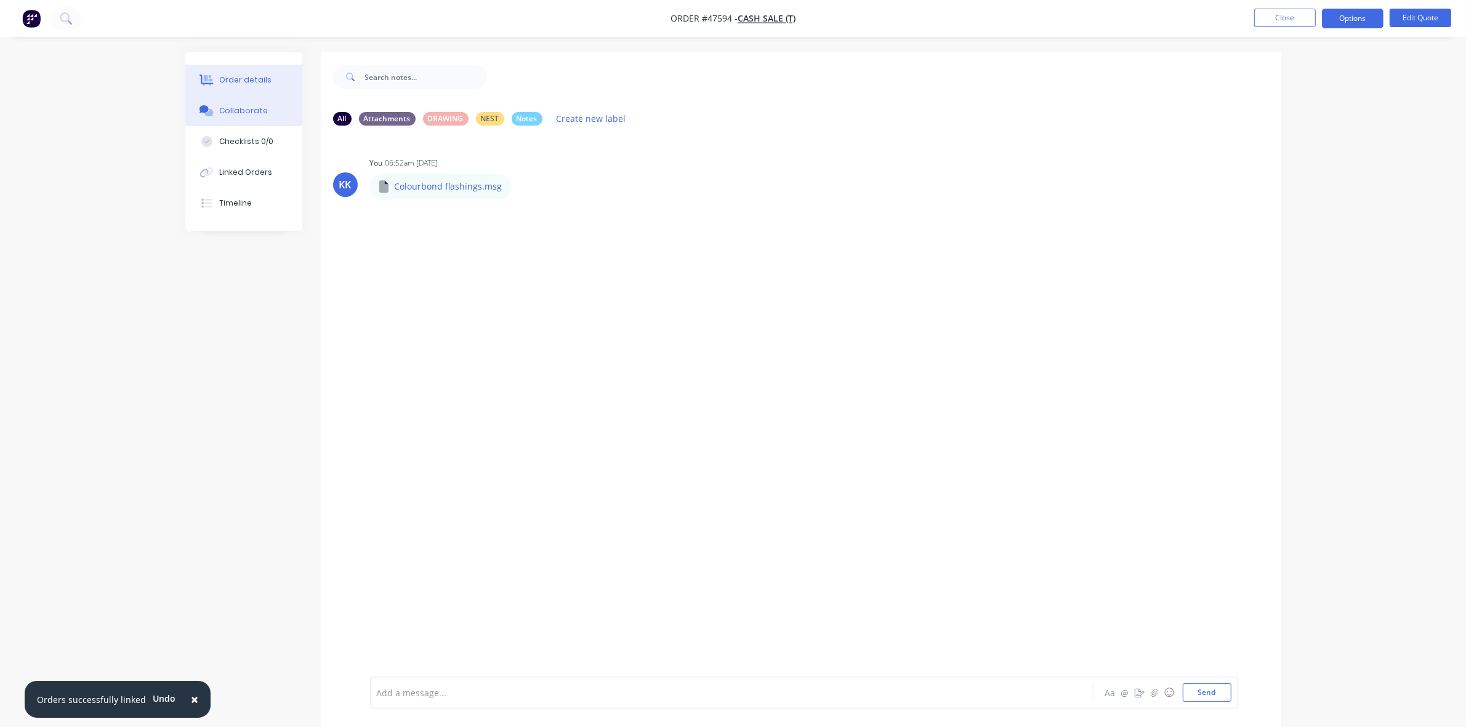
click at [262, 84] on div "Order details" at bounding box center [245, 80] width 52 height 11
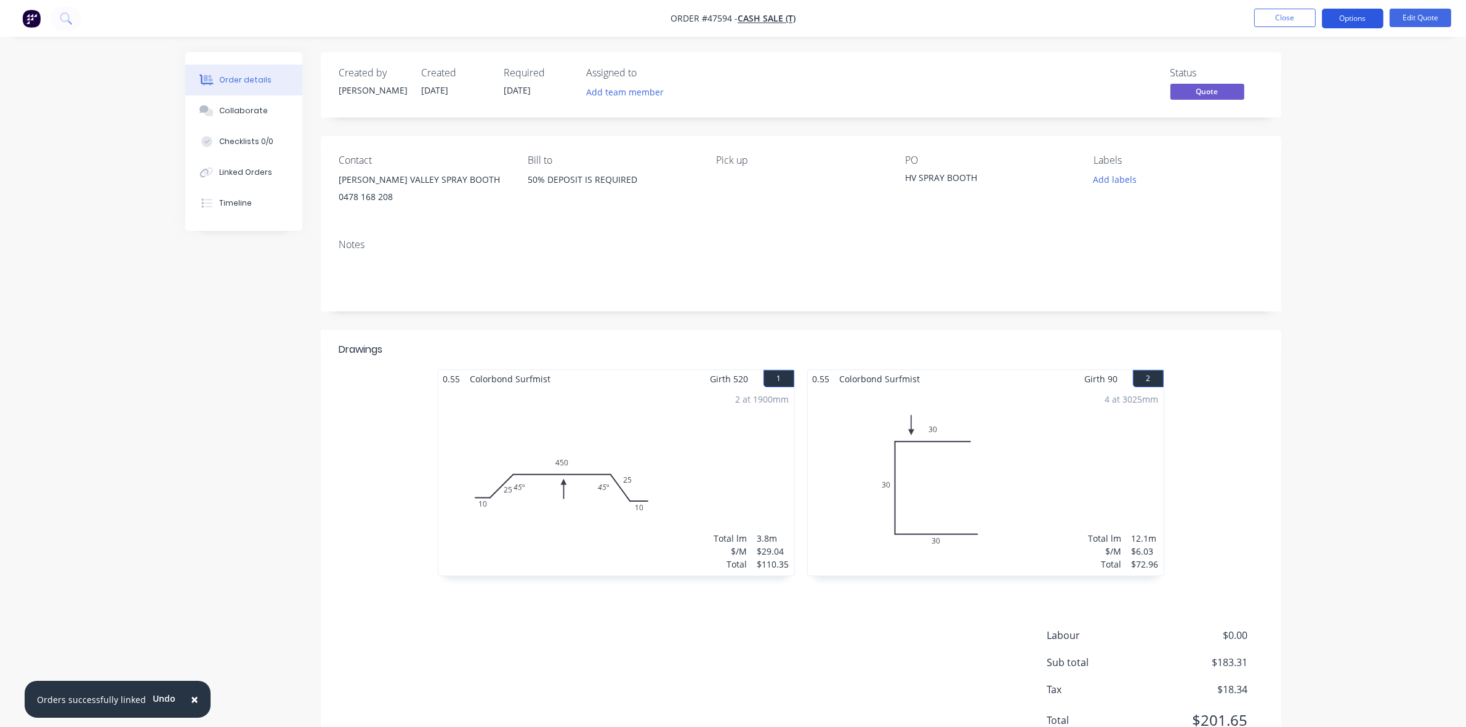
click at [1343, 25] on button "Options" at bounding box center [1353, 19] width 62 height 20
click at [1315, 70] on div "Quote" at bounding box center [1315, 75] width 113 height 18
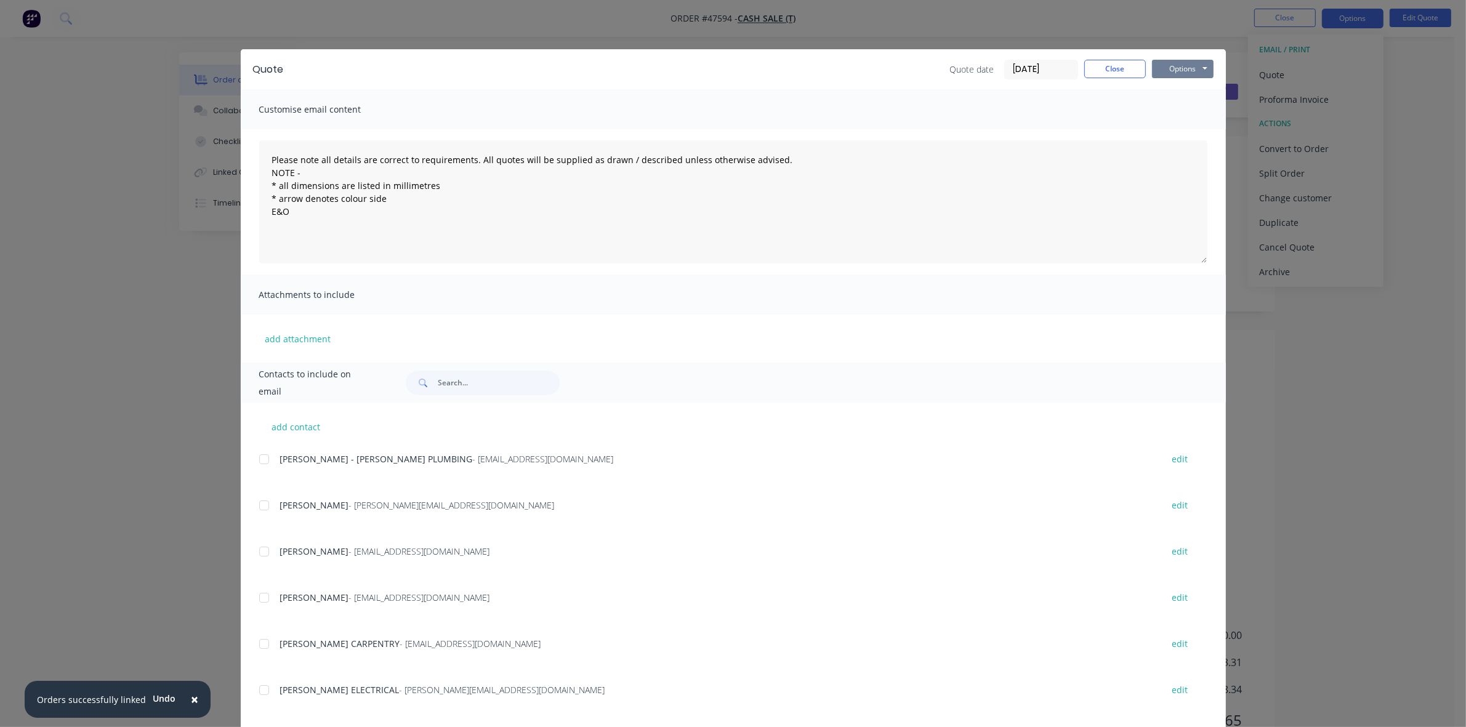
click at [1184, 67] on button "Options" at bounding box center [1183, 69] width 62 height 18
click at [1184, 113] on button "Print" at bounding box center [1191, 112] width 79 height 20
drag, startPoint x: 1121, startPoint y: 66, endPoint x: 1152, endPoint y: 62, distance: 31.7
click at [1122, 66] on button "Close" at bounding box center [1115, 69] width 62 height 18
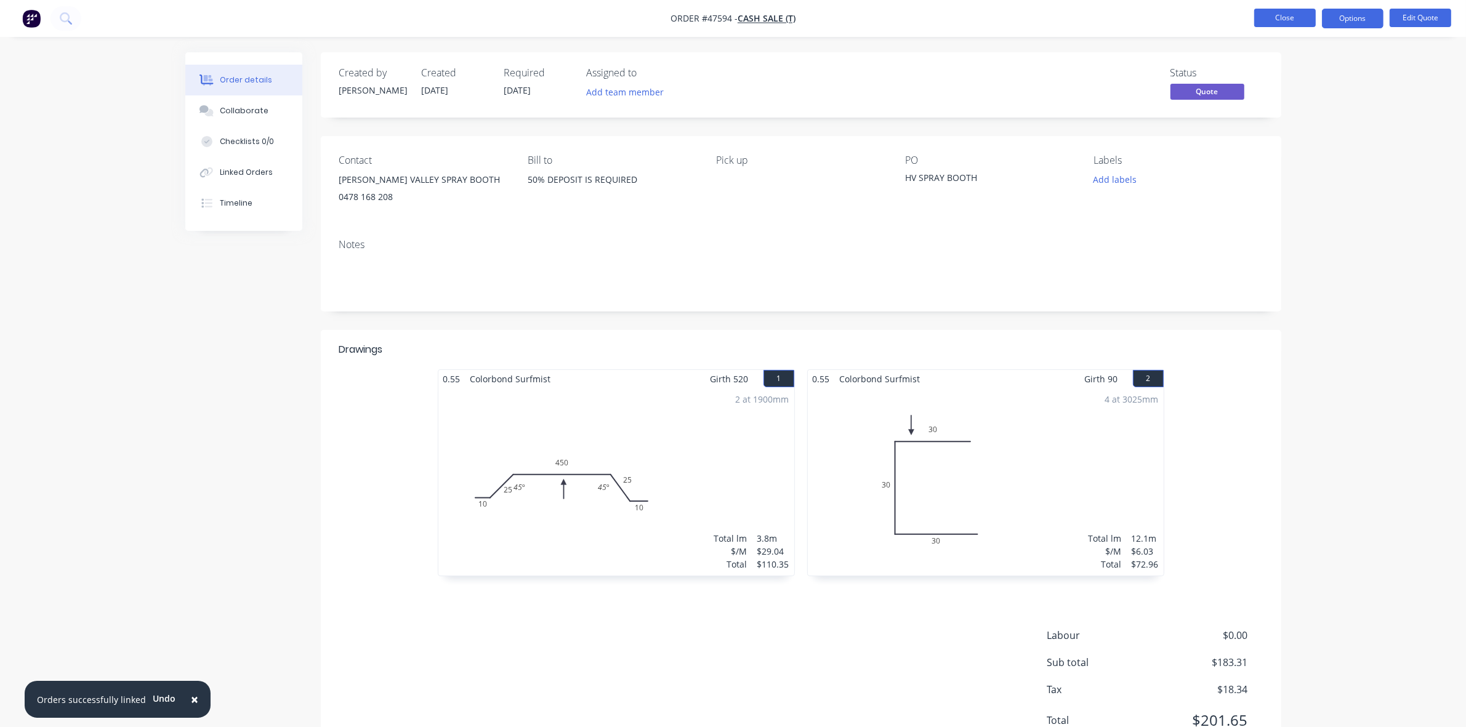
drag, startPoint x: 1282, startPoint y: 23, endPoint x: 1275, endPoint y: 25, distance: 7.2
click at [1275, 25] on button "Close" at bounding box center [1285, 18] width 62 height 18
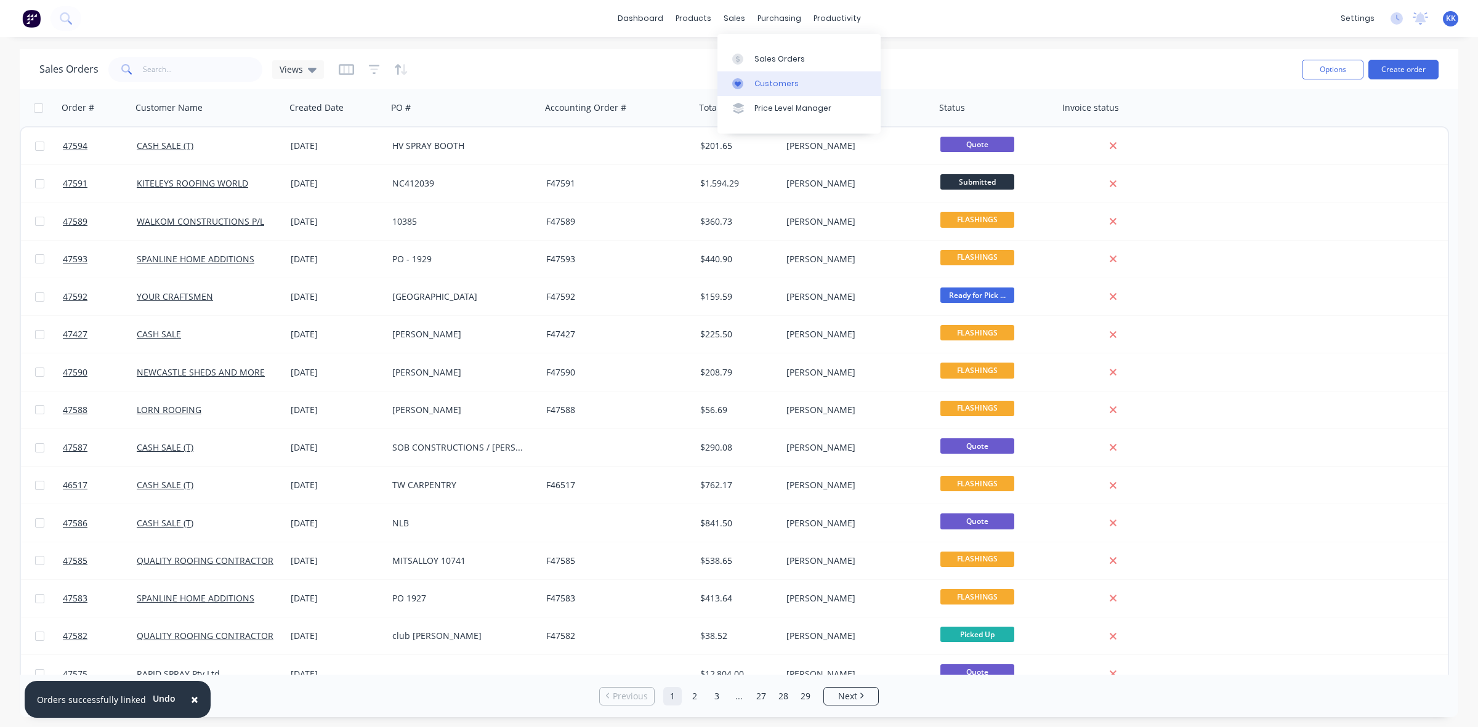
click at [752, 77] on link "Customers" at bounding box center [798, 83] width 163 height 25
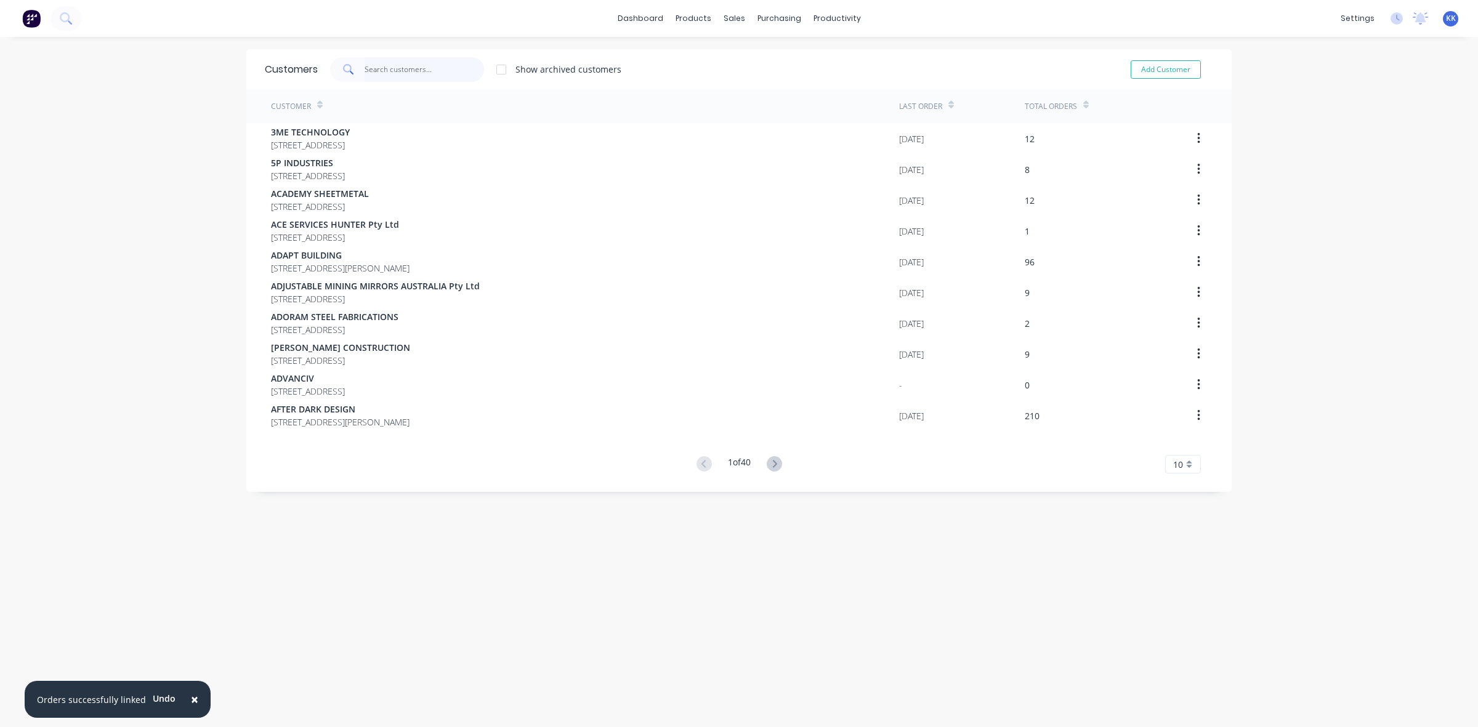
click at [432, 71] on input "text" at bounding box center [425, 69] width 120 height 25
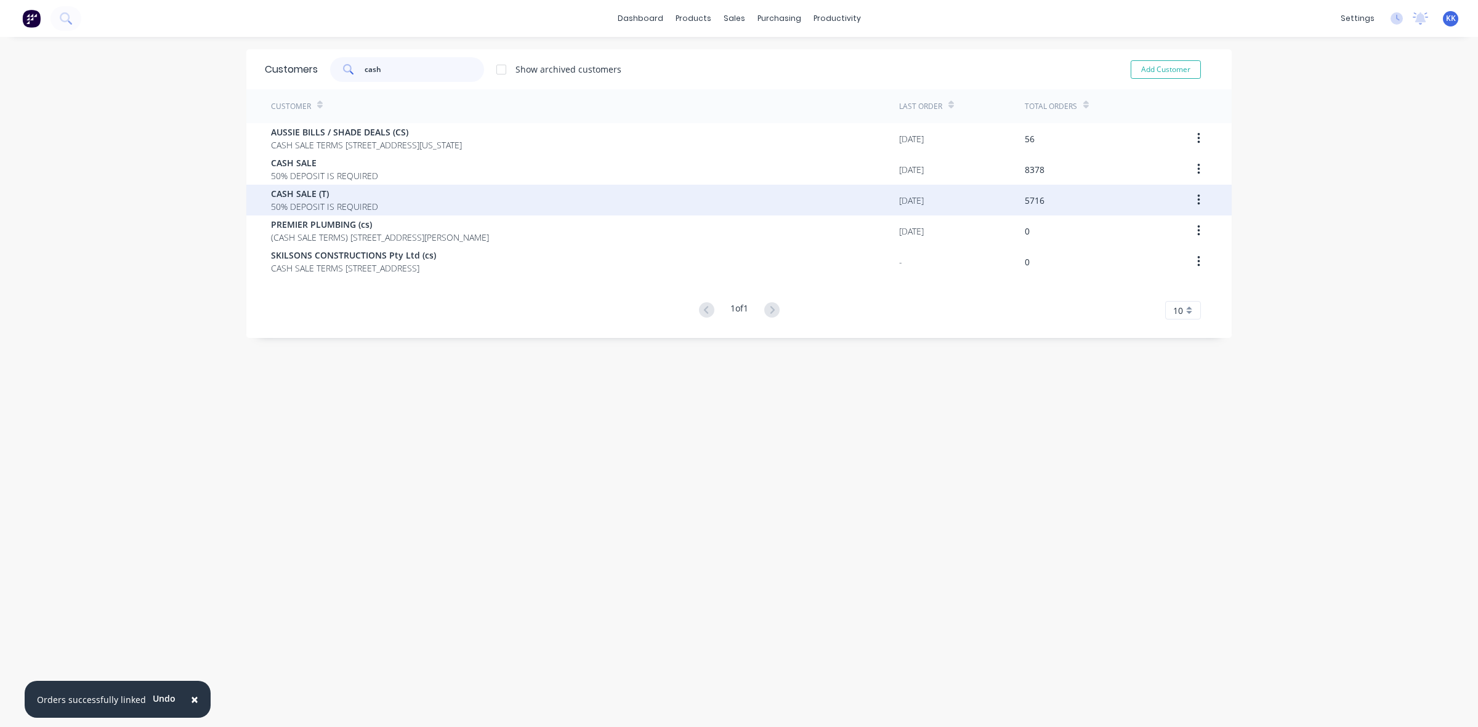
type input "cash"
click at [404, 186] on div "CASH SALE (T) 50% DEPOSIT IS REQUIRED" at bounding box center [585, 200] width 628 height 31
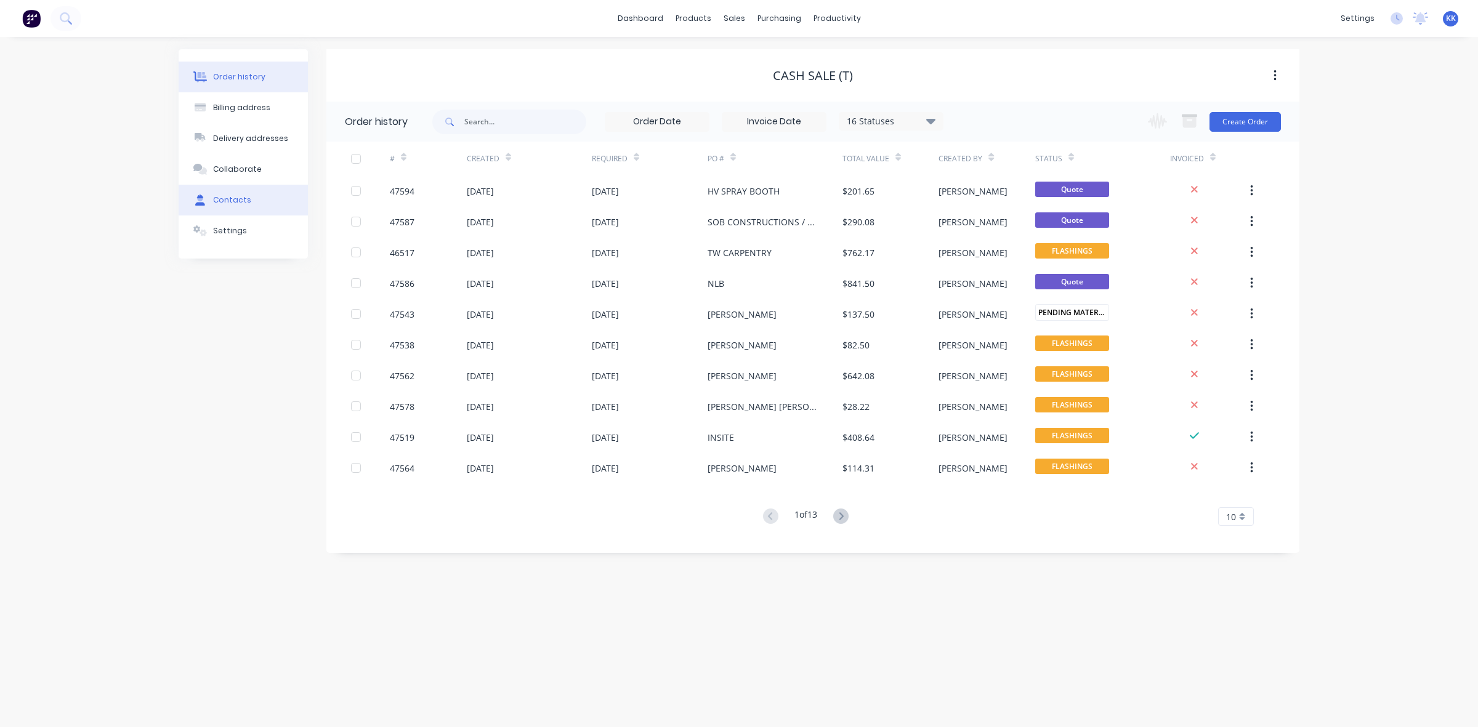
click at [248, 190] on button "Contacts" at bounding box center [243, 200] width 129 height 31
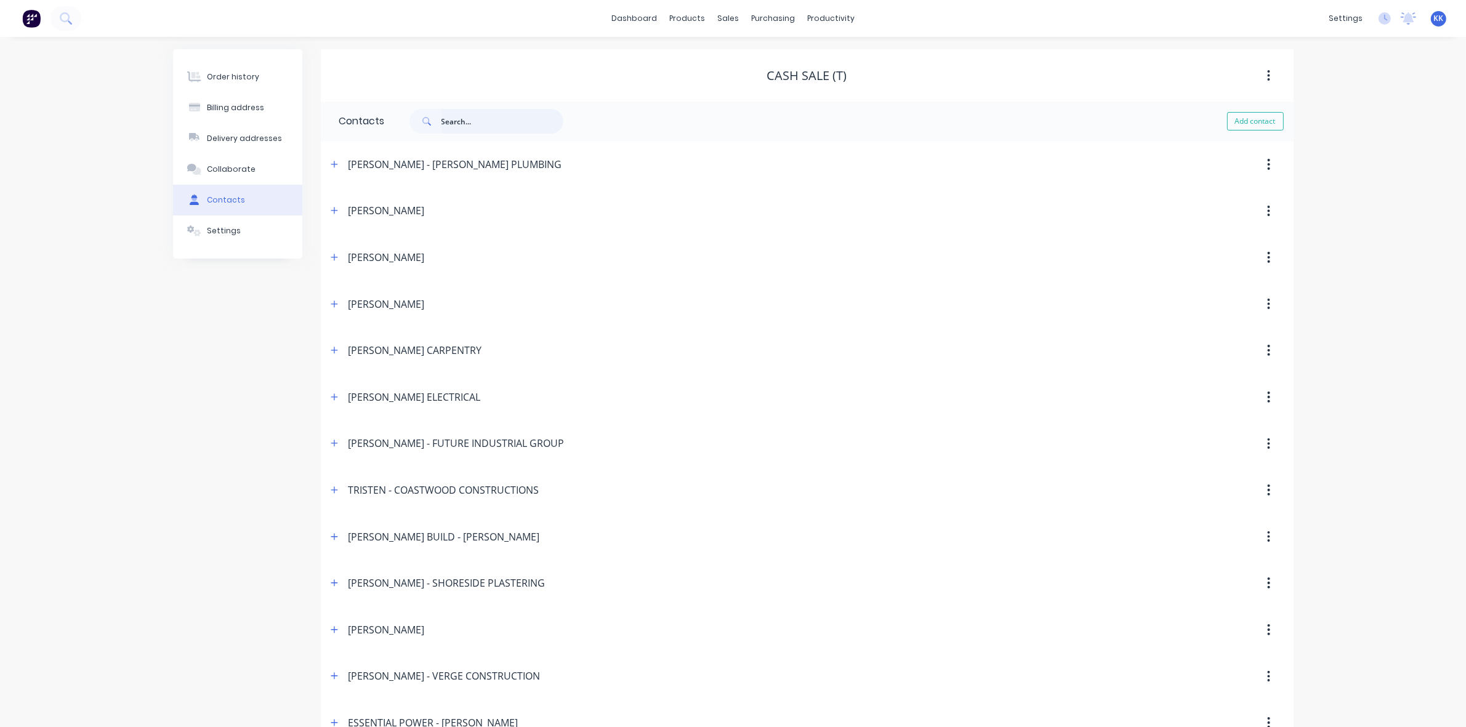
click at [469, 122] on input "text" at bounding box center [503, 121] width 122 height 25
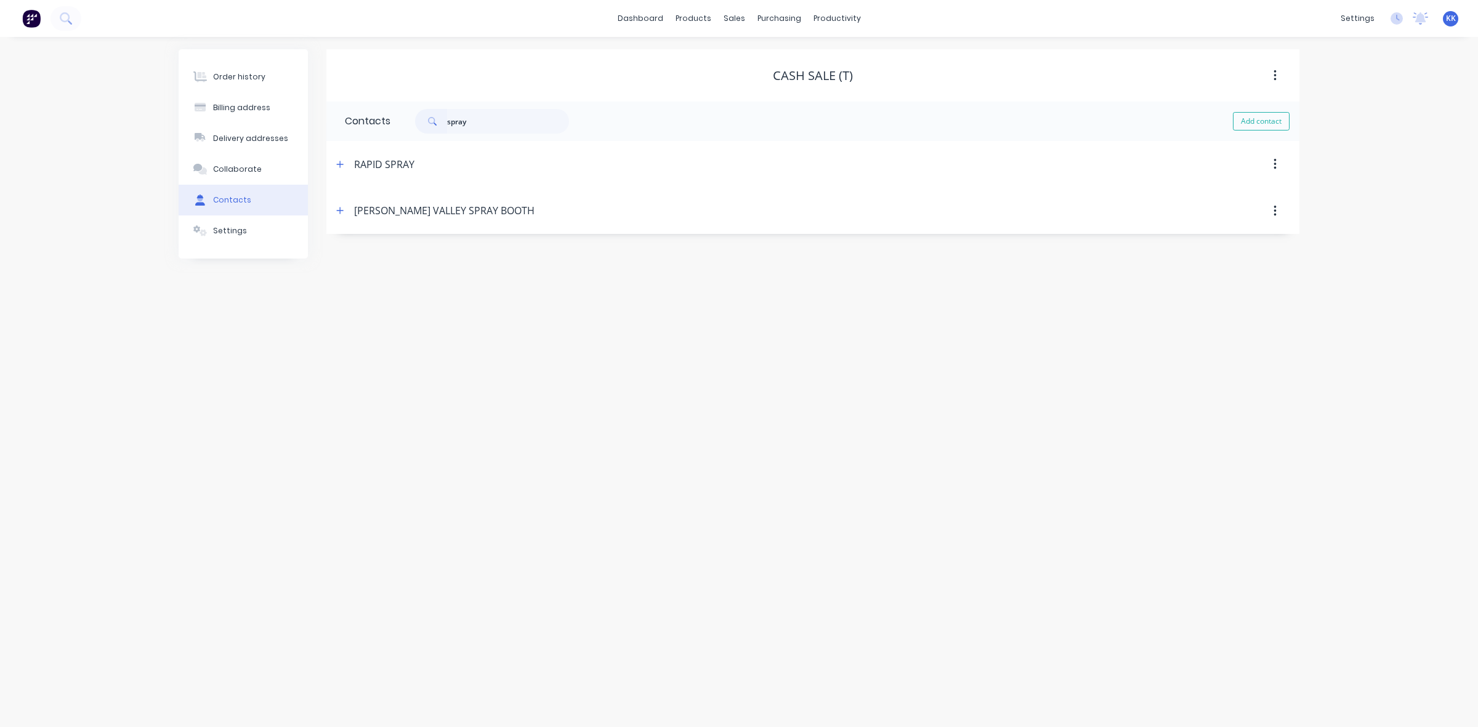
click at [1275, 163] on icon "button" at bounding box center [1274, 165] width 3 height 14
click at [1195, 199] on div "Delete" at bounding box center [1231, 197] width 95 height 18
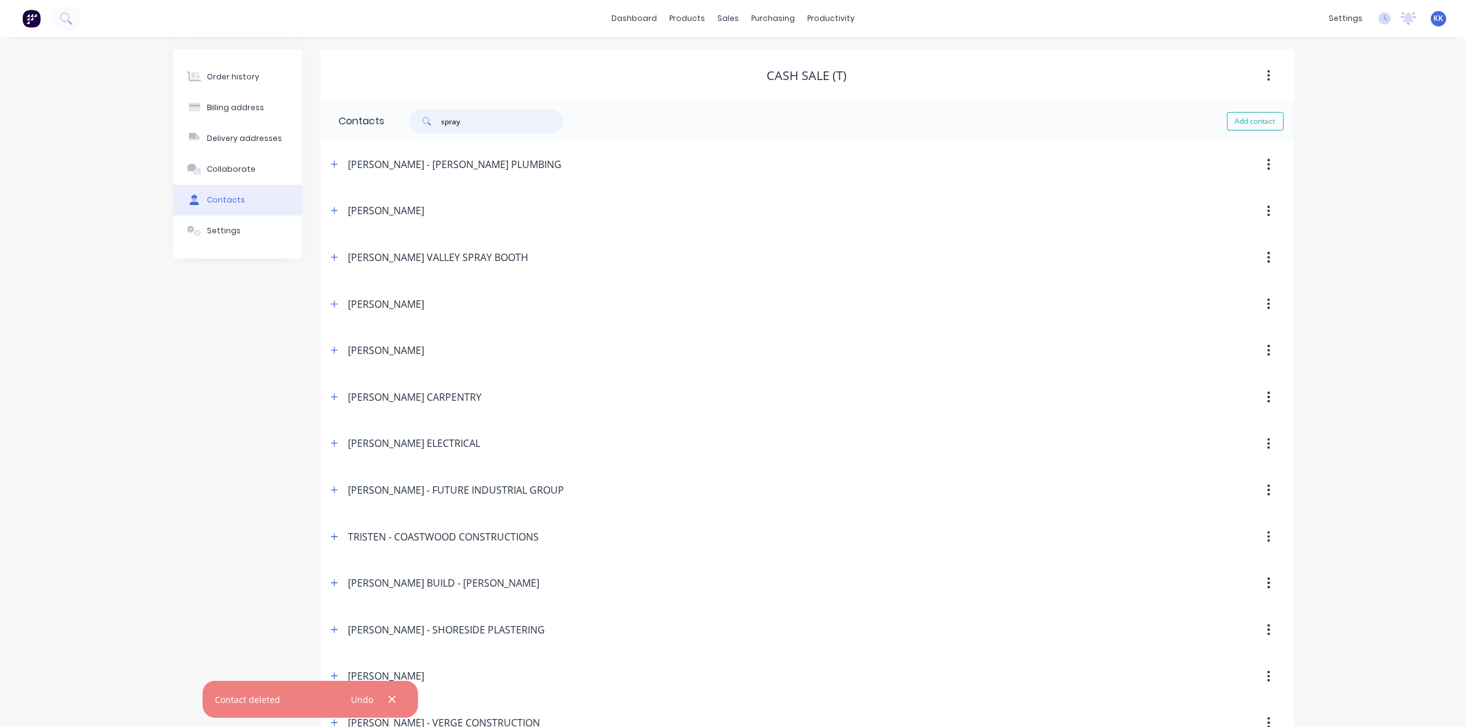
drag, startPoint x: 534, startPoint y: 121, endPoint x: 432, endPoint y: 123, distance: 101.6
click at [432, 123] on div "spray" at bounding box center [487, 121] width 154 height 25
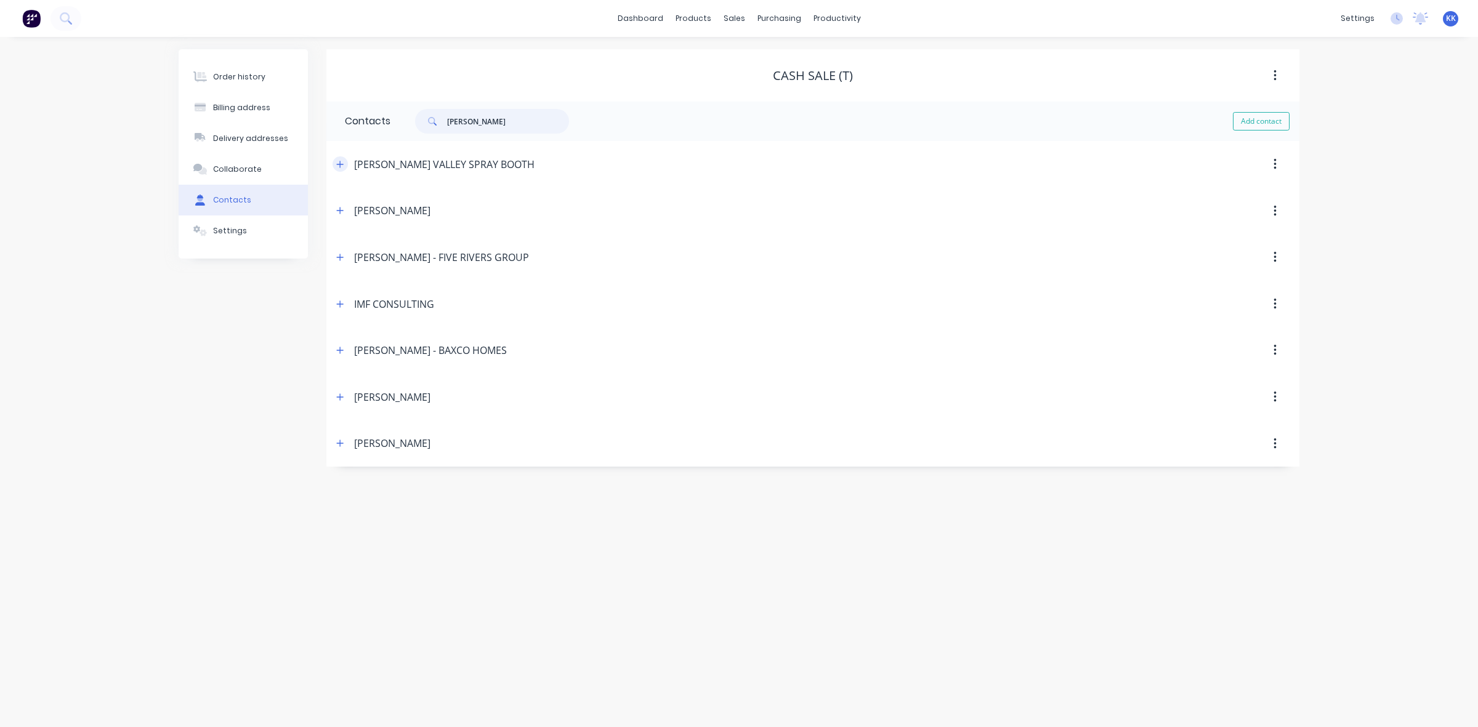
type input "brett"
click at [337, 163] on icon "button" at bounding box center [339, 164] width 7 height 9
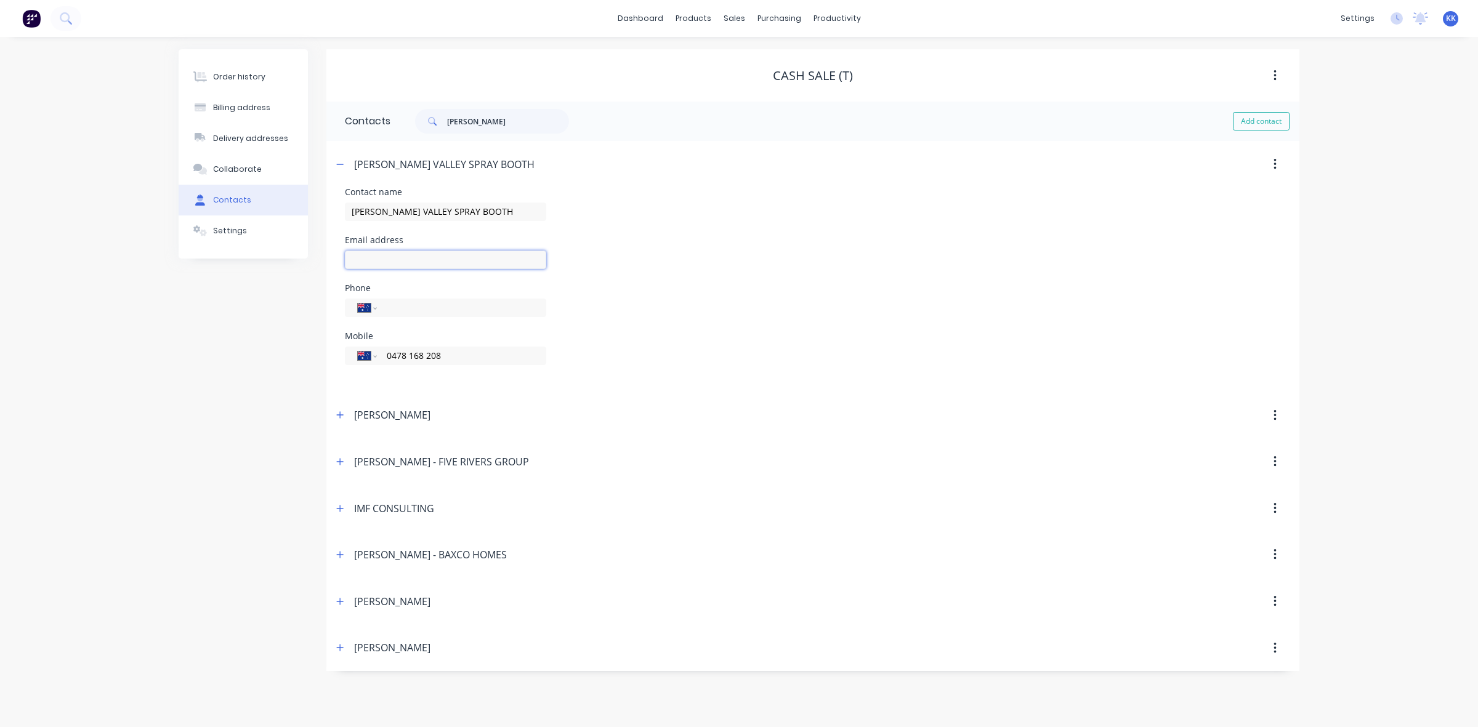
click at [428, 259] on input "text" at bounding box center [445, 260] width 201 height 18
paste input "Brett Mitchell <brett@huntervalleyspraybooths.com>"
drag, startPoint x: 391, startPoint y: 263, endPoint x: 352, endPoint y: 263, distance: 39.4
click at [352, 263] on input "Brett Mitchell <brett@huntervalleyspraybooths.com" at bounding box center [445, 260] width 201 height 18
type input "brett@huntervalleyspraybooths.com"
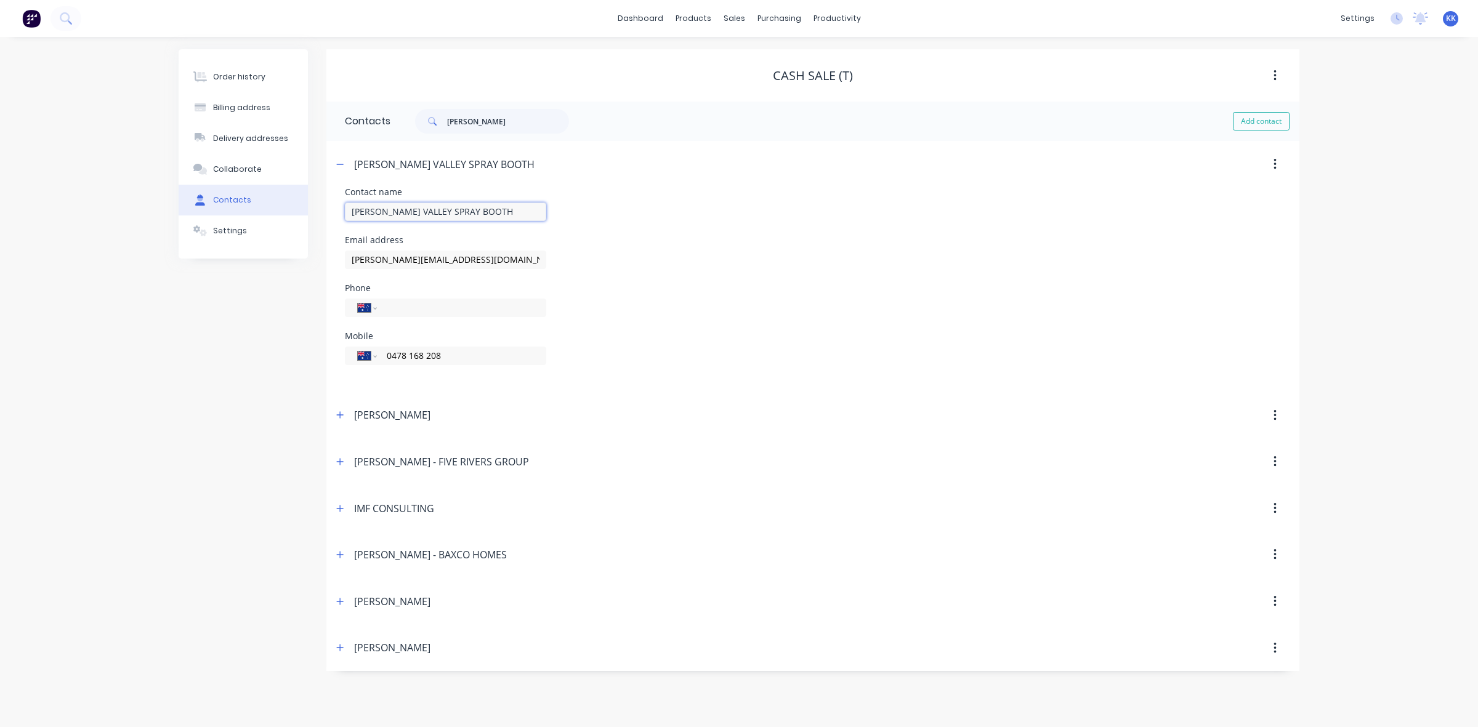
click at [377, 209] on input "BRETT - HUNTER VALLEY SPRAY BOOTH" at bounding box center [445, 212] width 201 height 18
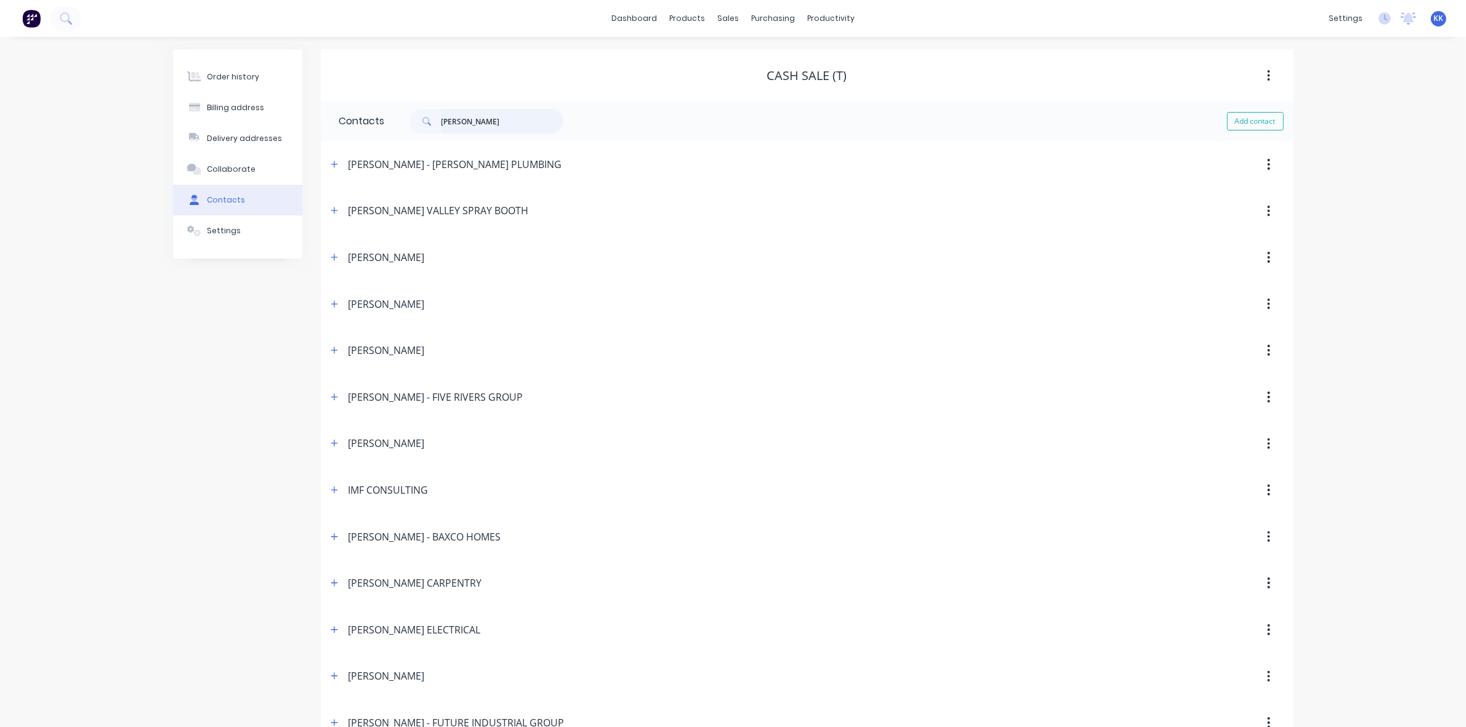
click at [474, 118] on input "brett" at bounding box center [503, 121] width 122 height 25
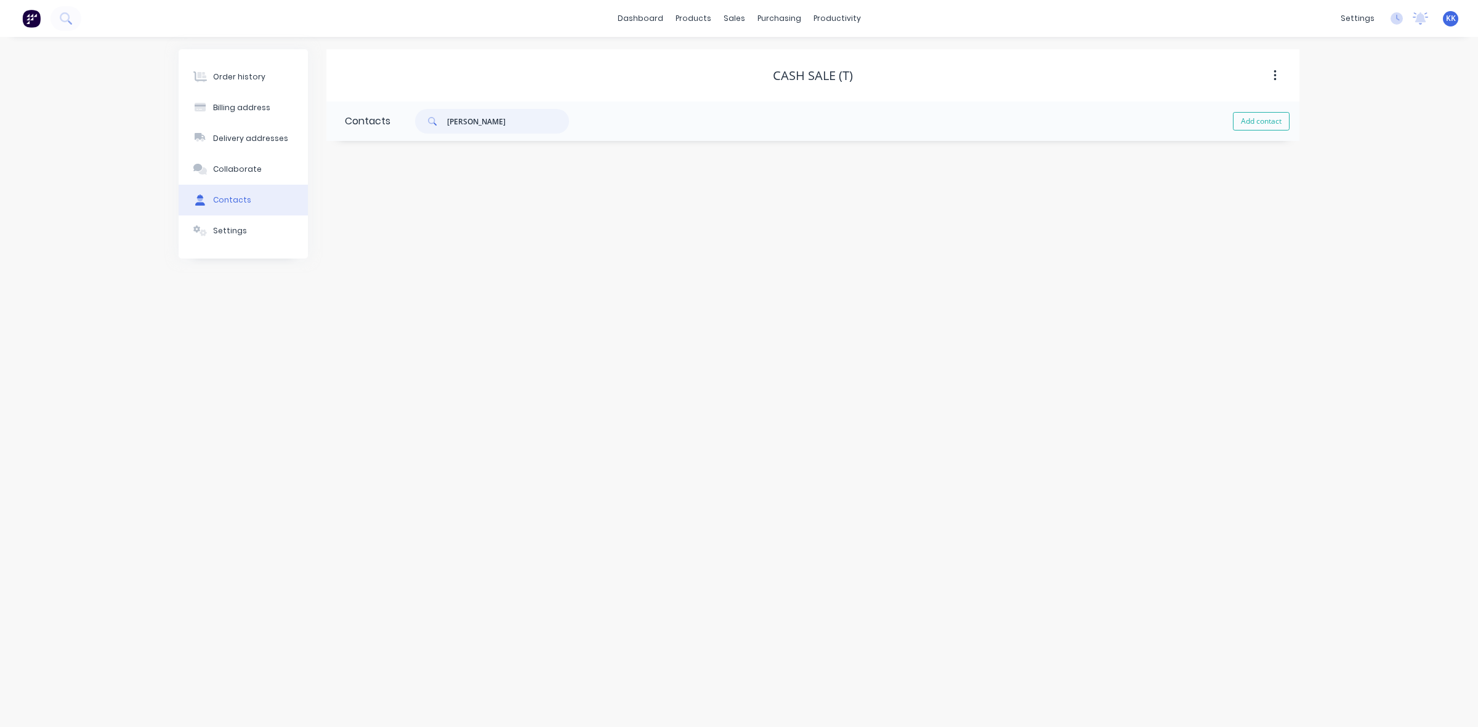
drag, startPoint x: 493, startPoint y: 118, endPoint x: 422, endPoint y: 121, distance: 70.9
click at [422, 121] on div "brett m" at bounding box center [492, 121] width 154 height 25
type input "spray"
click at [339, 159] on button "button" at bounding box center [340, 163] width 15 height 15
click at [379, 216] on input "BRETT - HUNTER VALLEY SPRAY BOOTH" at bounding box center [445, 212] width 201 height 18
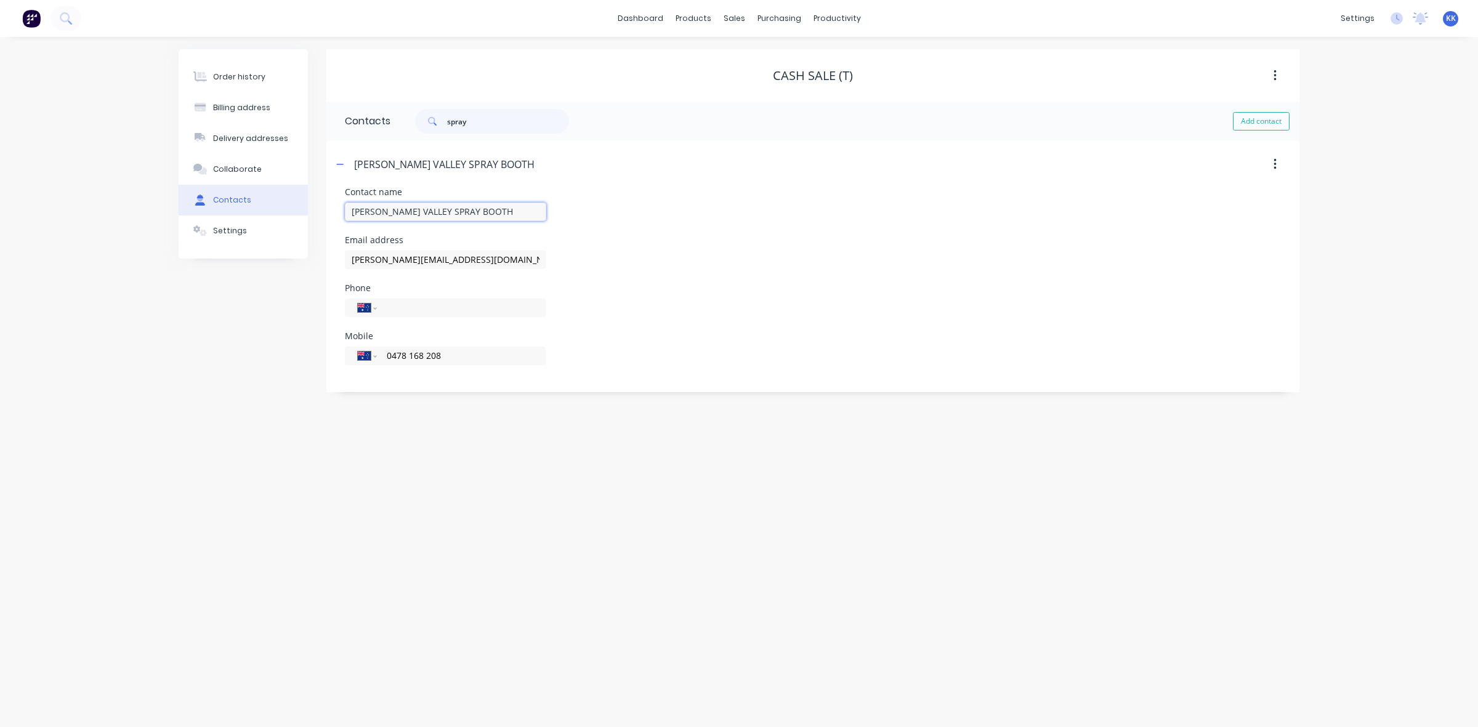
drag, startPoint x: 491, startPoint y: 214, endPoint x: 432, endPoint y: 213, distance: 59.1
click at [432, 213] on input "BRETT MITCHELL - HUNTER VALLEY SPRAY BOOTH" at bounding box center [445, 212] width 201 height 18
type input "BRETT MITCHELL - HV SPRAY BOOTH"
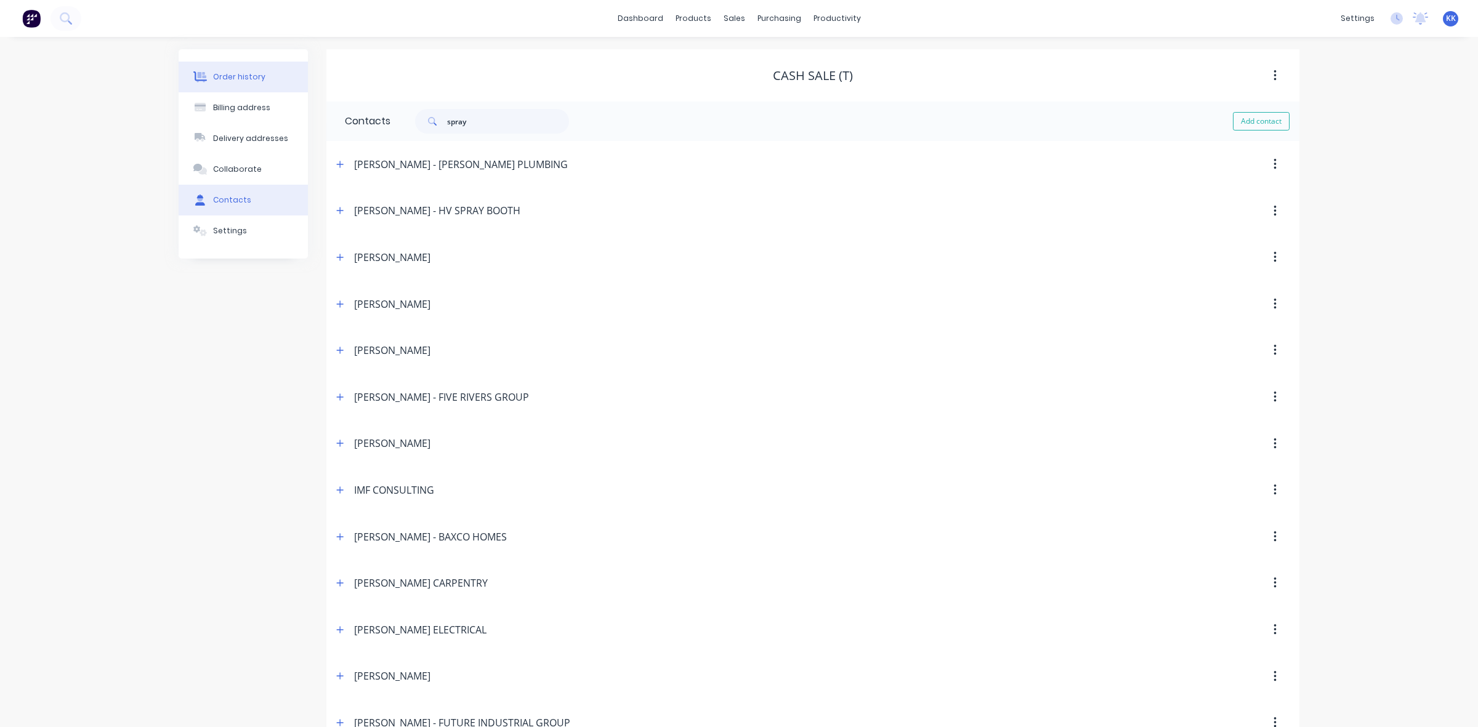
click at [259, 78] on button "Order history" at bounding box center [243, 77] width 129 height 31
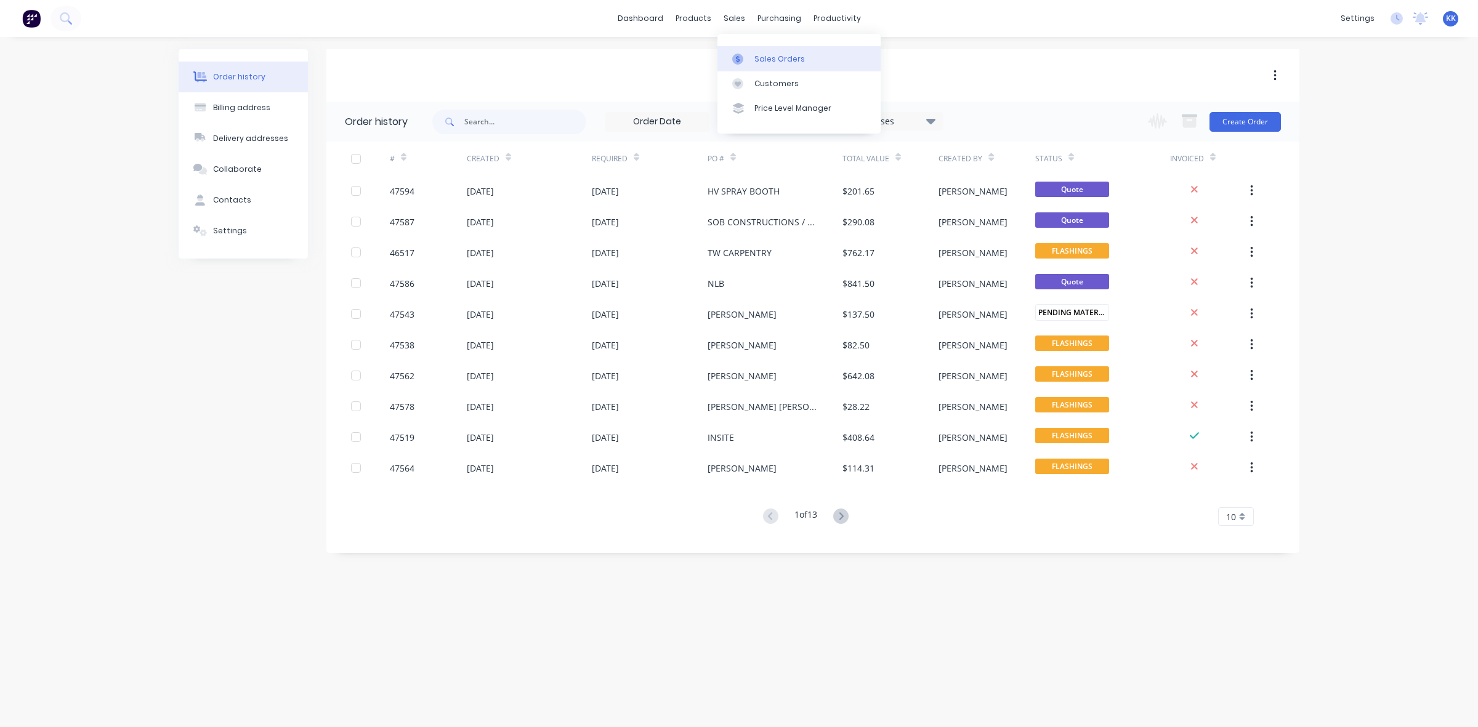
click at [752, 67] on link "Sales Orders" at bounding box center [798, 58] width 163 height 25
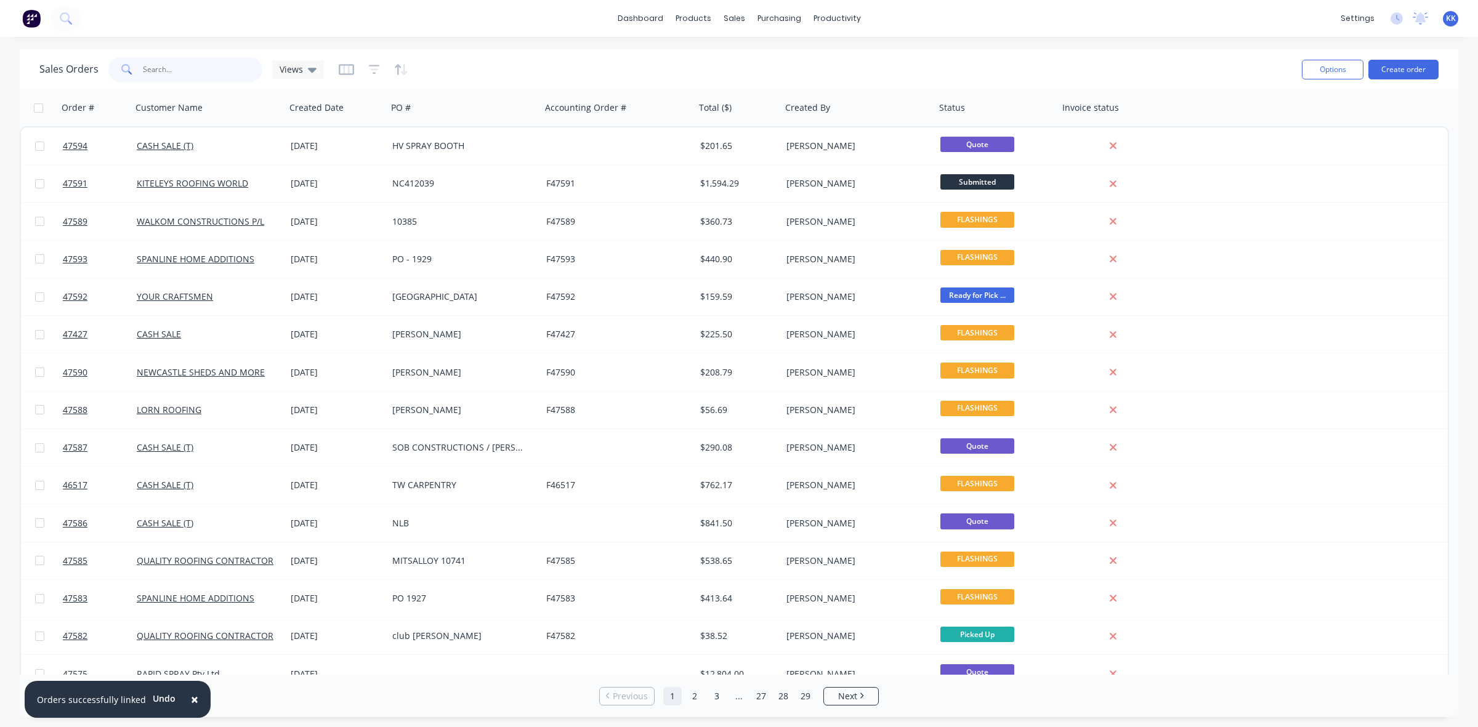
click at [228, 59] on input "text" at bounding box center [203, 69] width 120 height 25
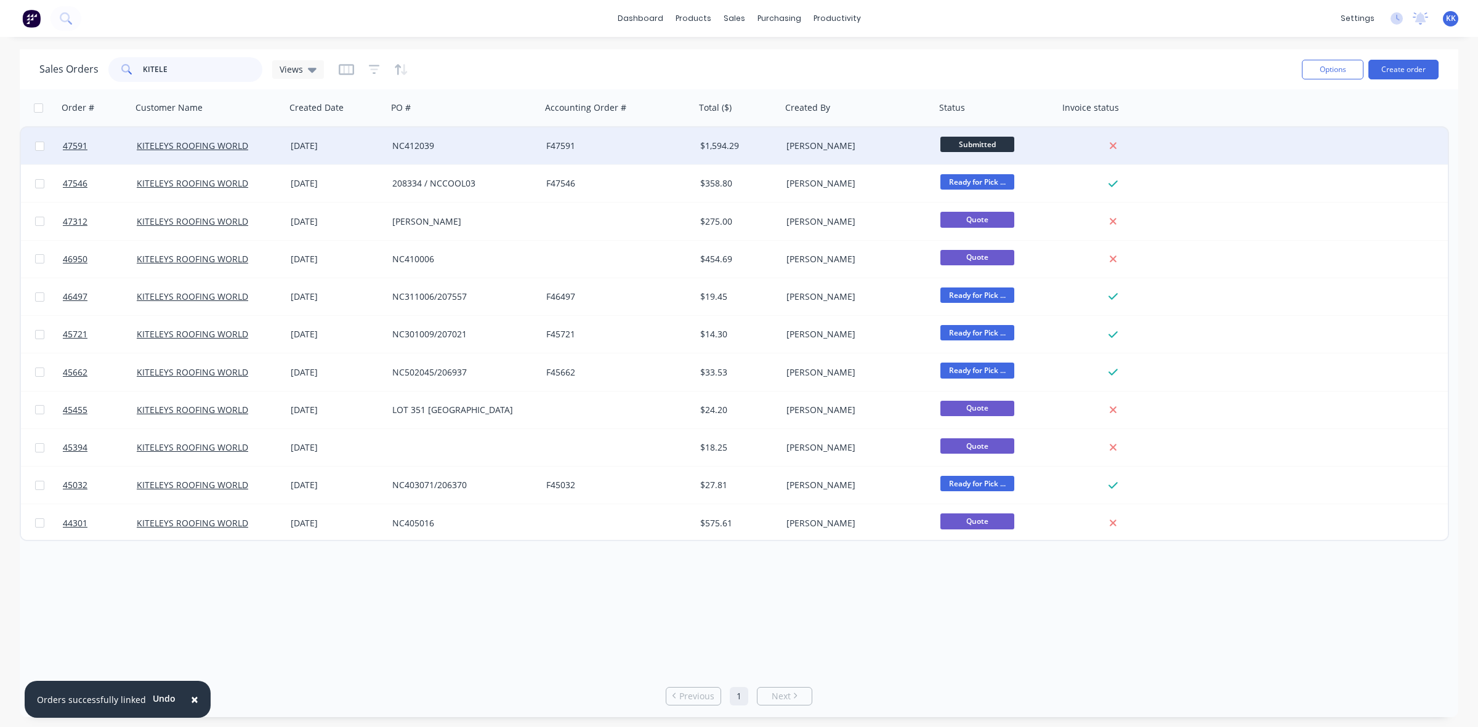
type input "KITELE"
click at [564, 148] on div "F47591" at bounding box center [614, 146] width 137 height 12
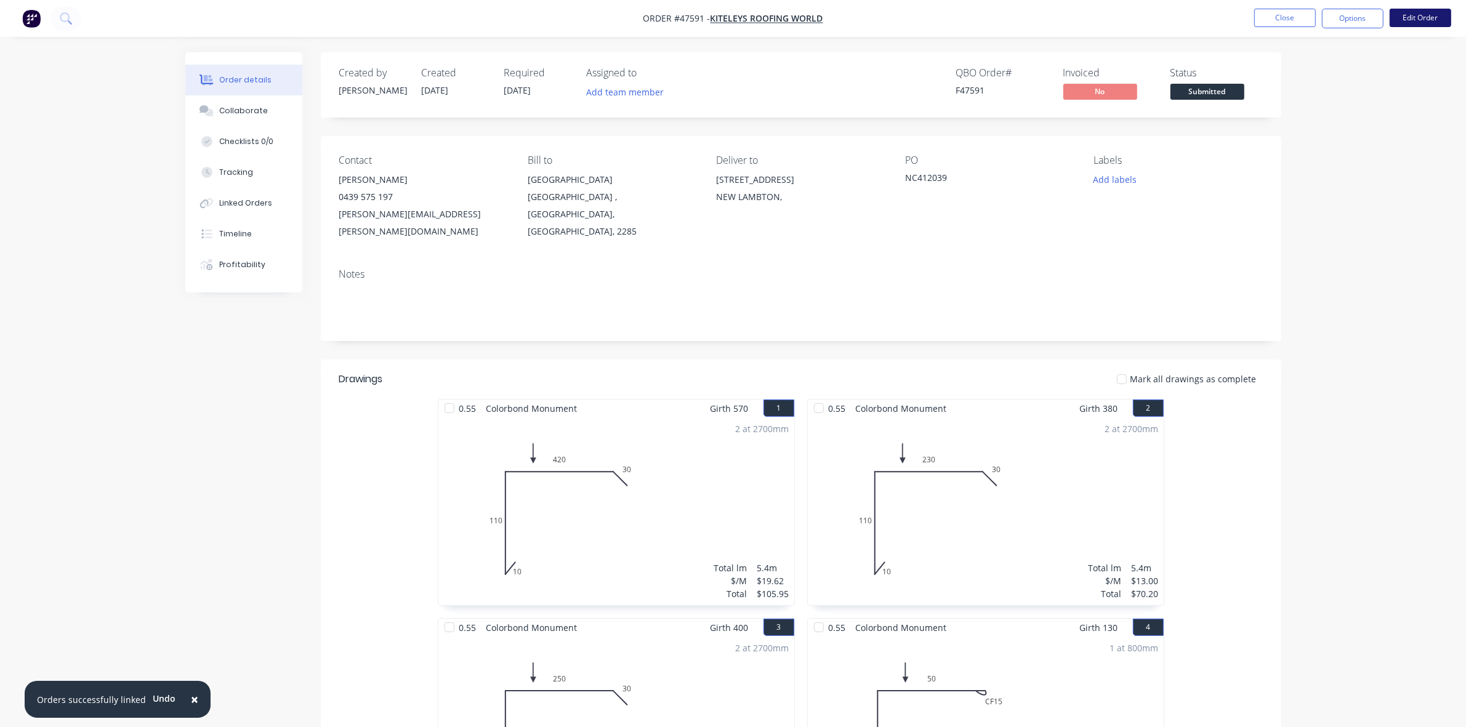
click at [1426, 25] on button "Edit Order" at bounding box center [1421, 18] width 62 height 18
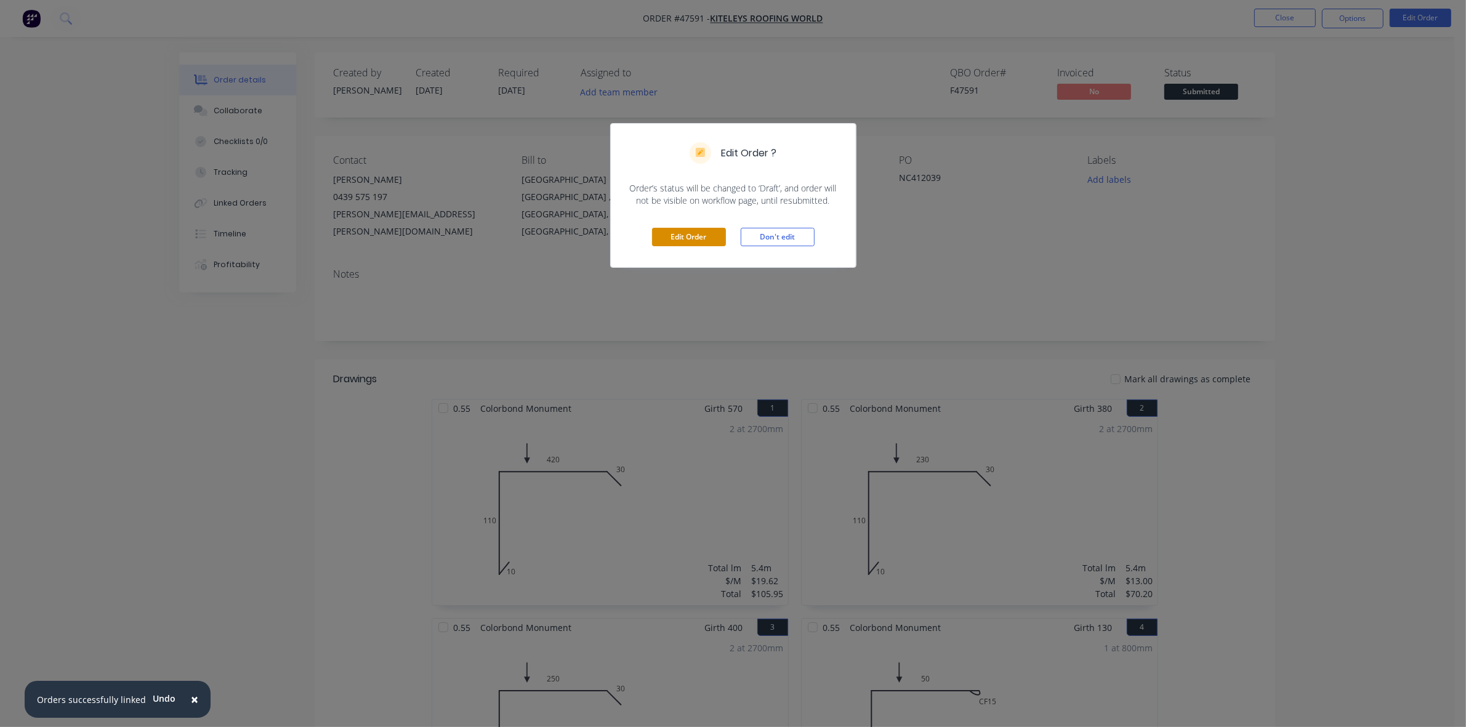
click at [696, 232] on button "Edit Order" at bounding box center [689, 237] width 74 height 18
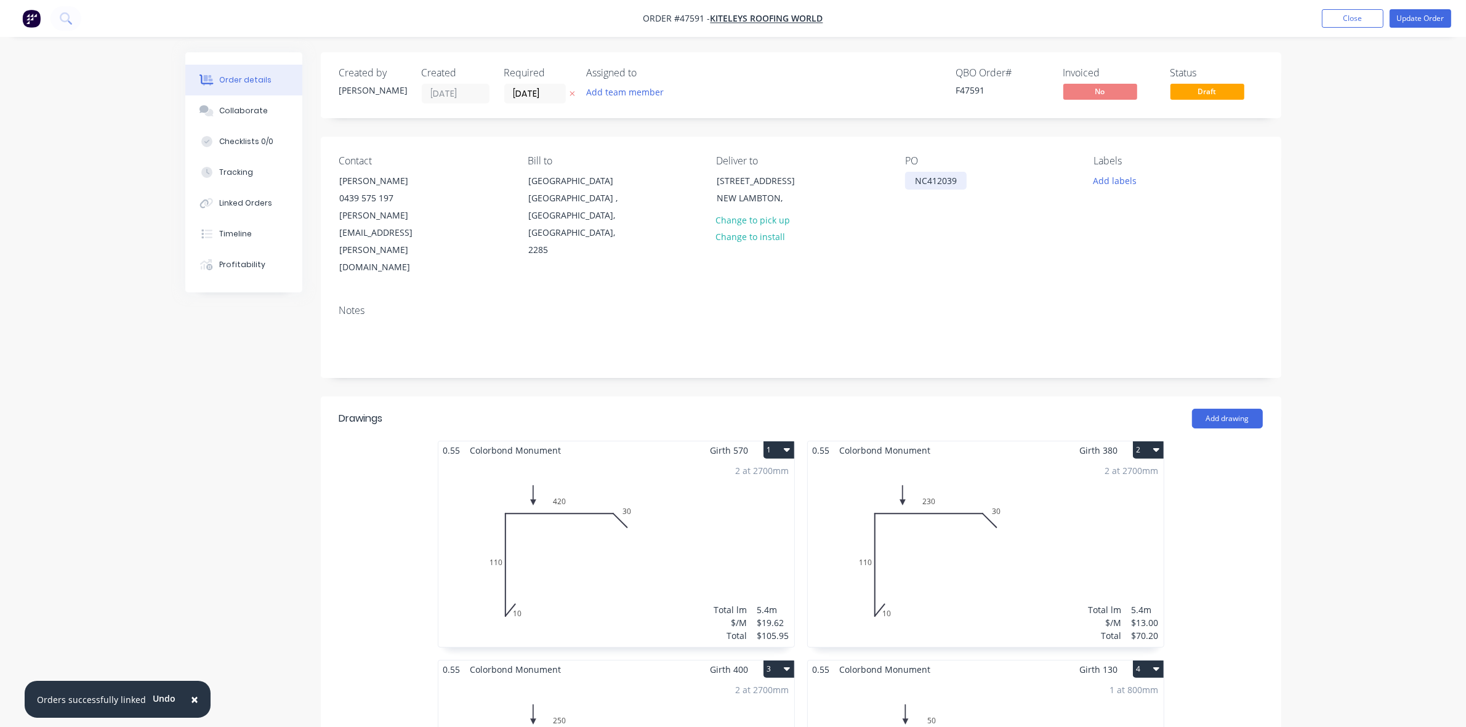
click at [915, 184] on div "NC412039" at bounding box center [936, 181] width 62 height 18
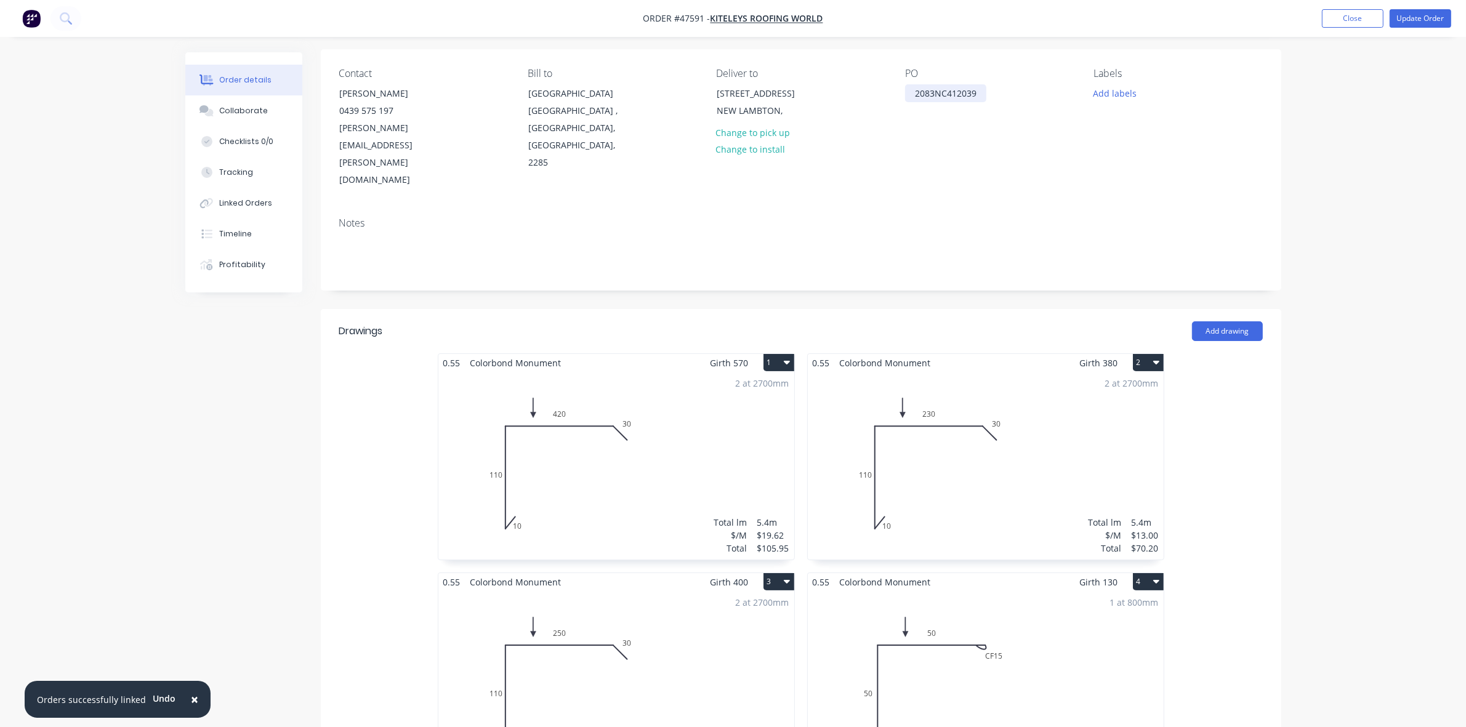
scroll to position [20, 0]
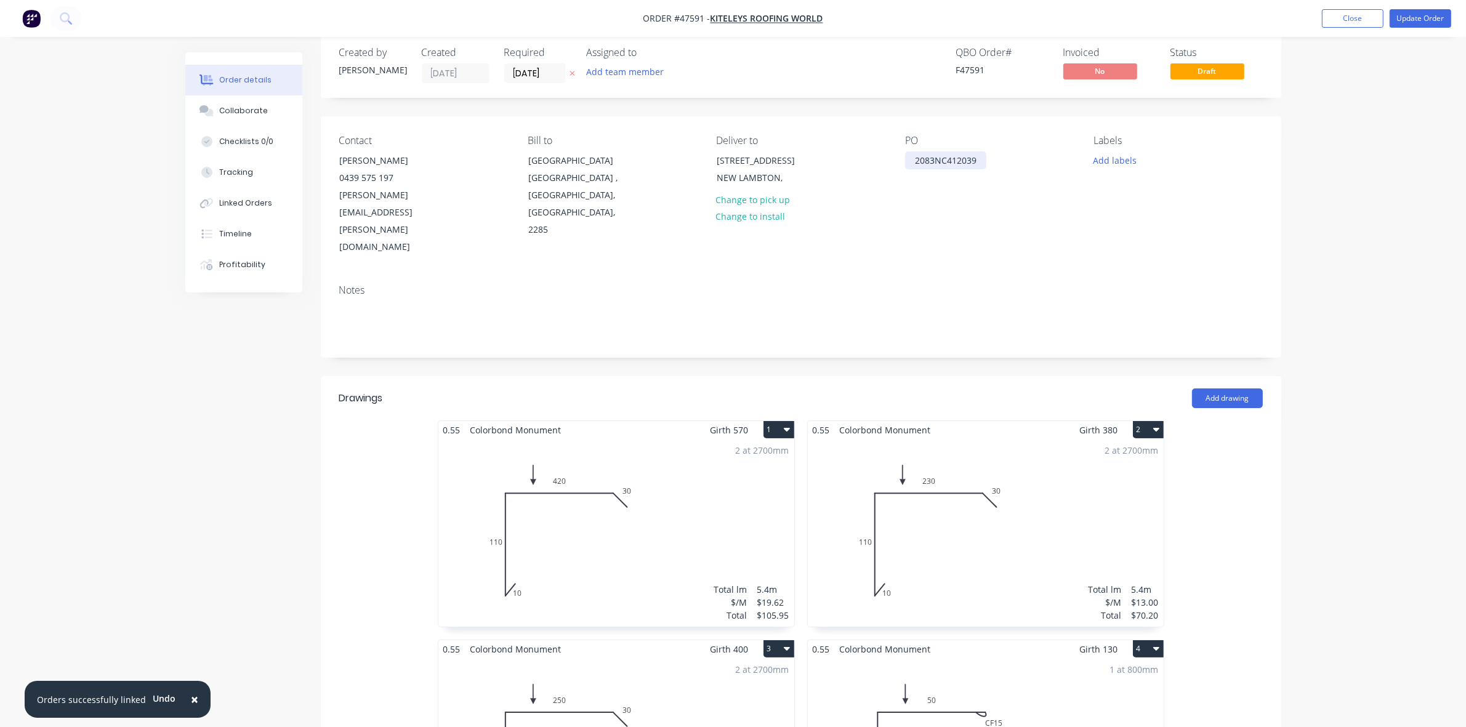
click at [936, 157] on div "2083NC412039" at bounding box center [945, 160] width 81 height 18
click at [1420, 20] on button "Update Order" at bounding box center [1421, 18] width 62 height 18
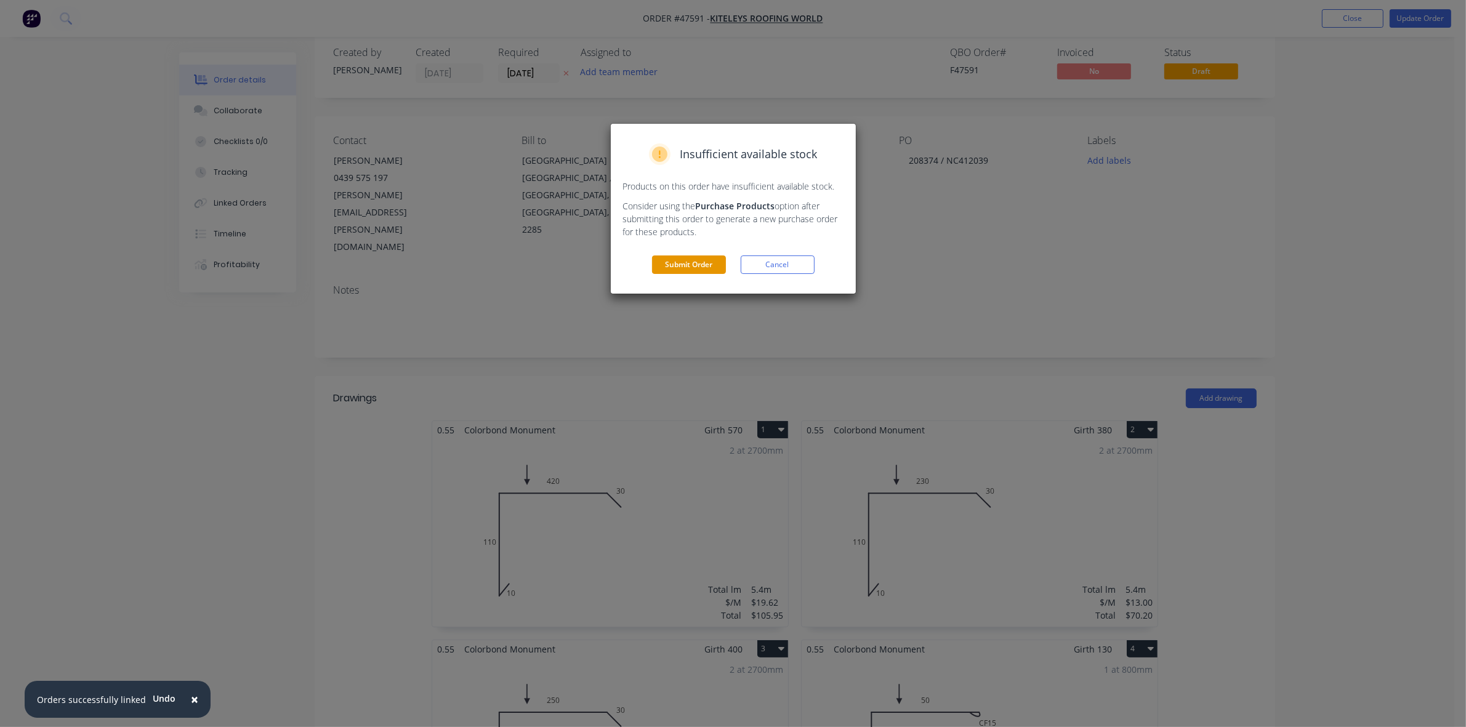
click at [693, 262] on button "Submit Order" at bounding box center [689, 265] width 74 height 18
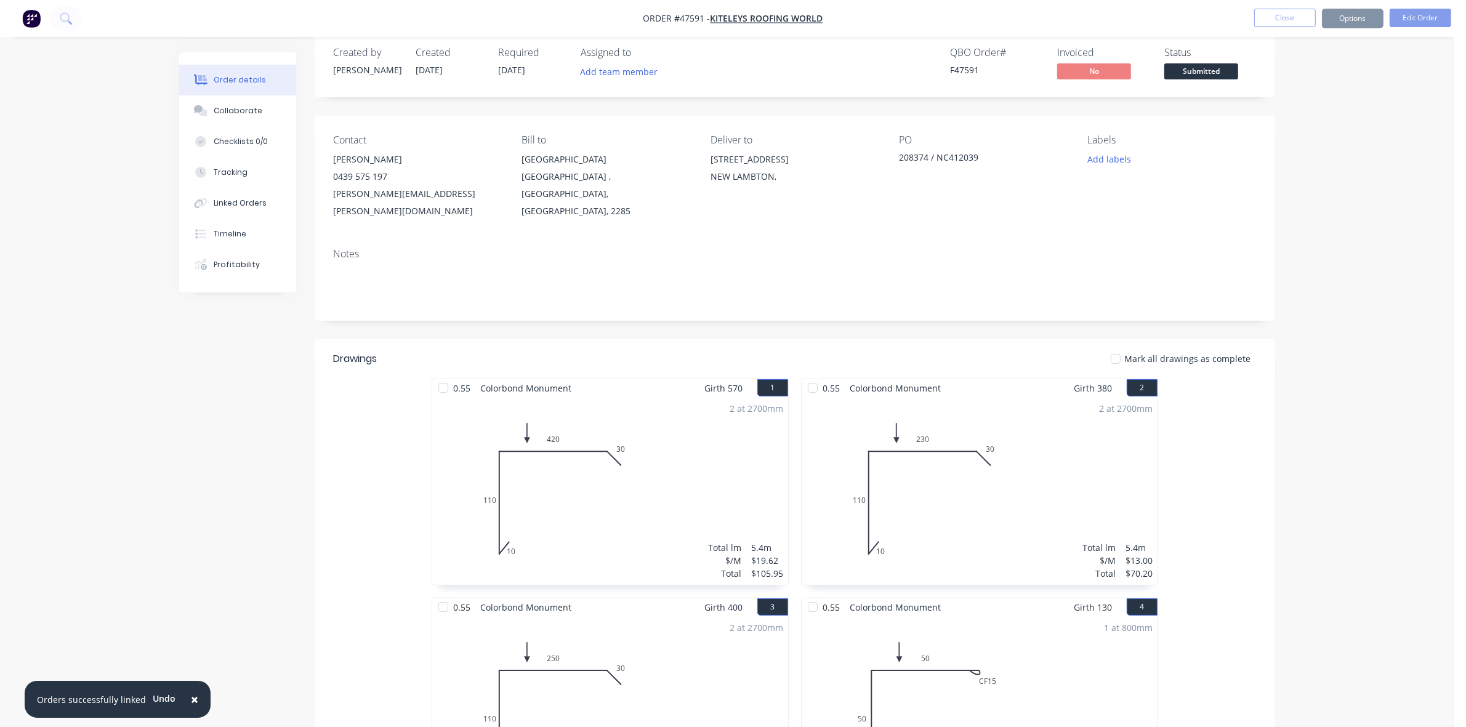
click at [1206, 72] on span "Submitted" at bounding box center [1201, 70] width 74 height 15
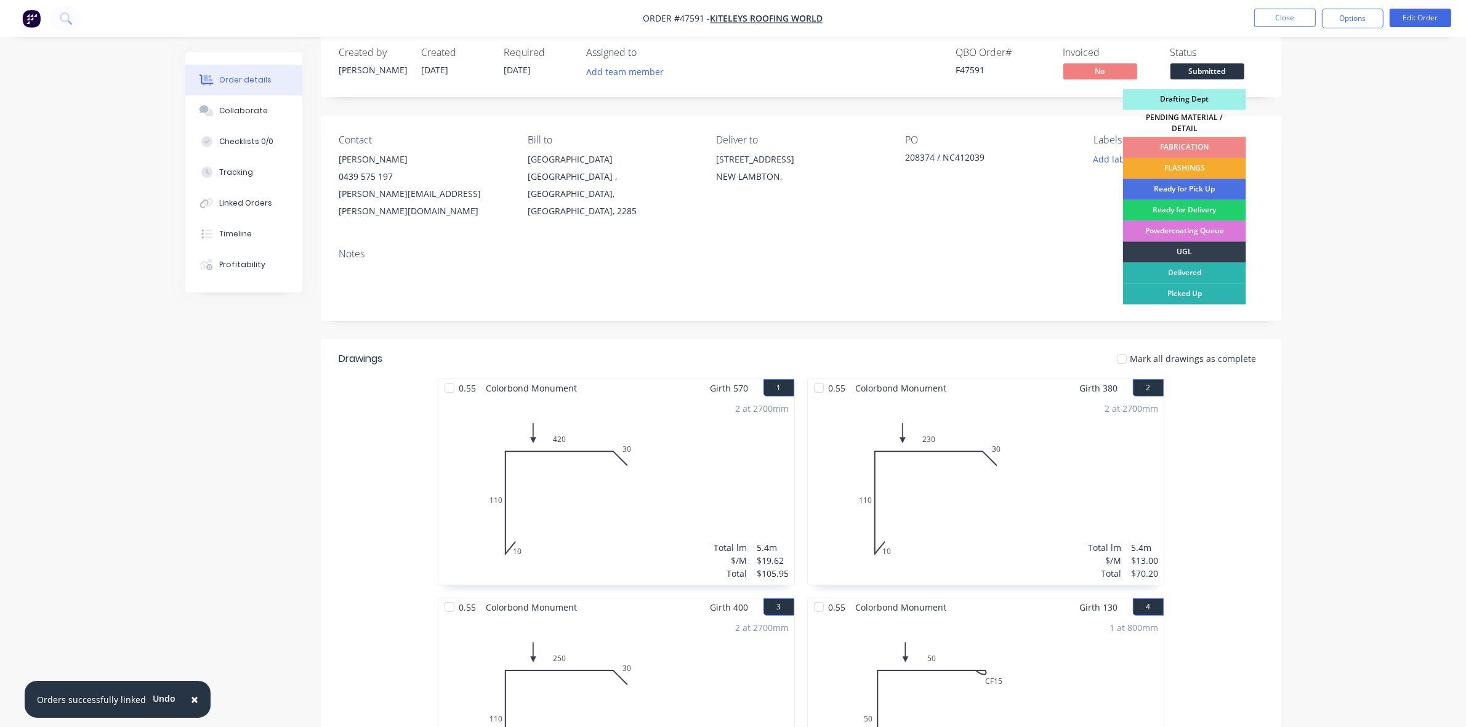
click at [1174, 159] on div "FLASHINGS" at bounding box center [1184, 168] width 123 height 21
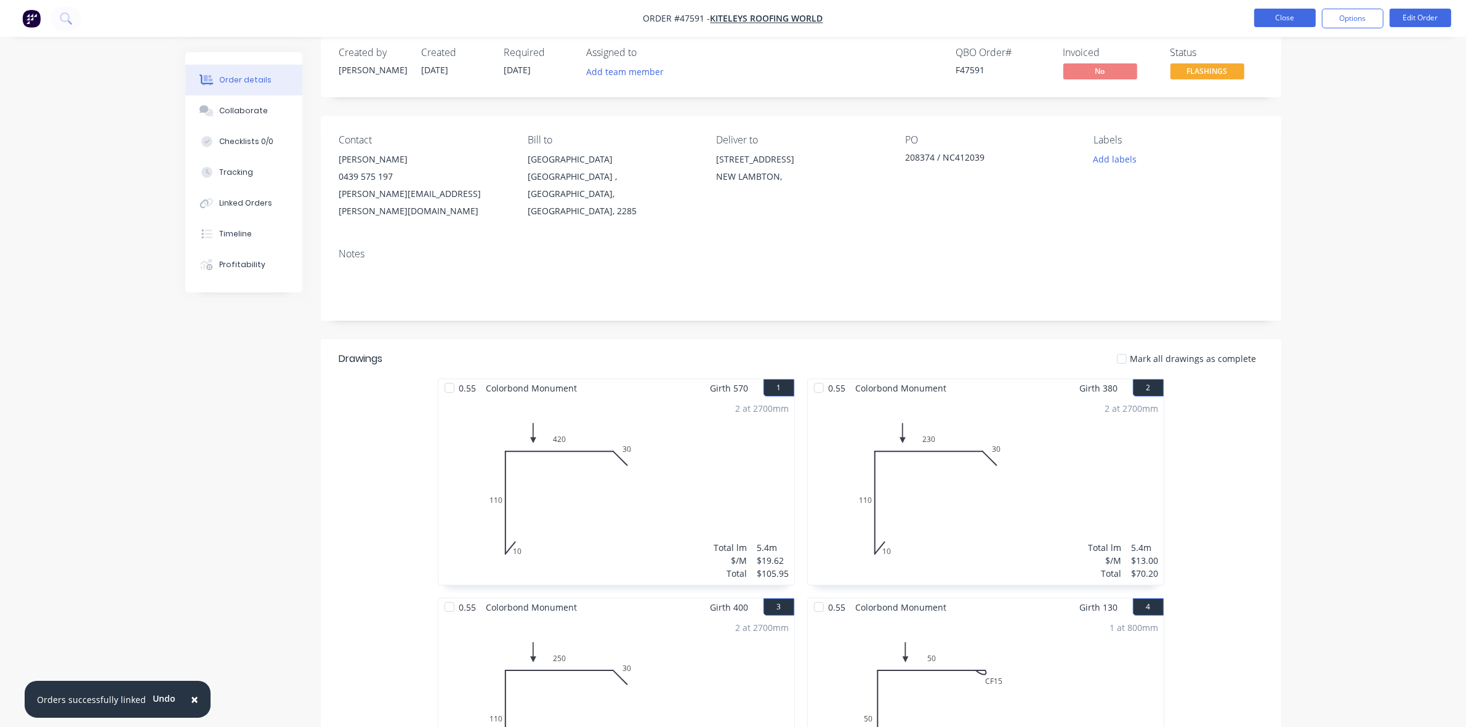
click at [1299, 19] on button "Close" at bounding box center [1285, 18] width 62 height 18
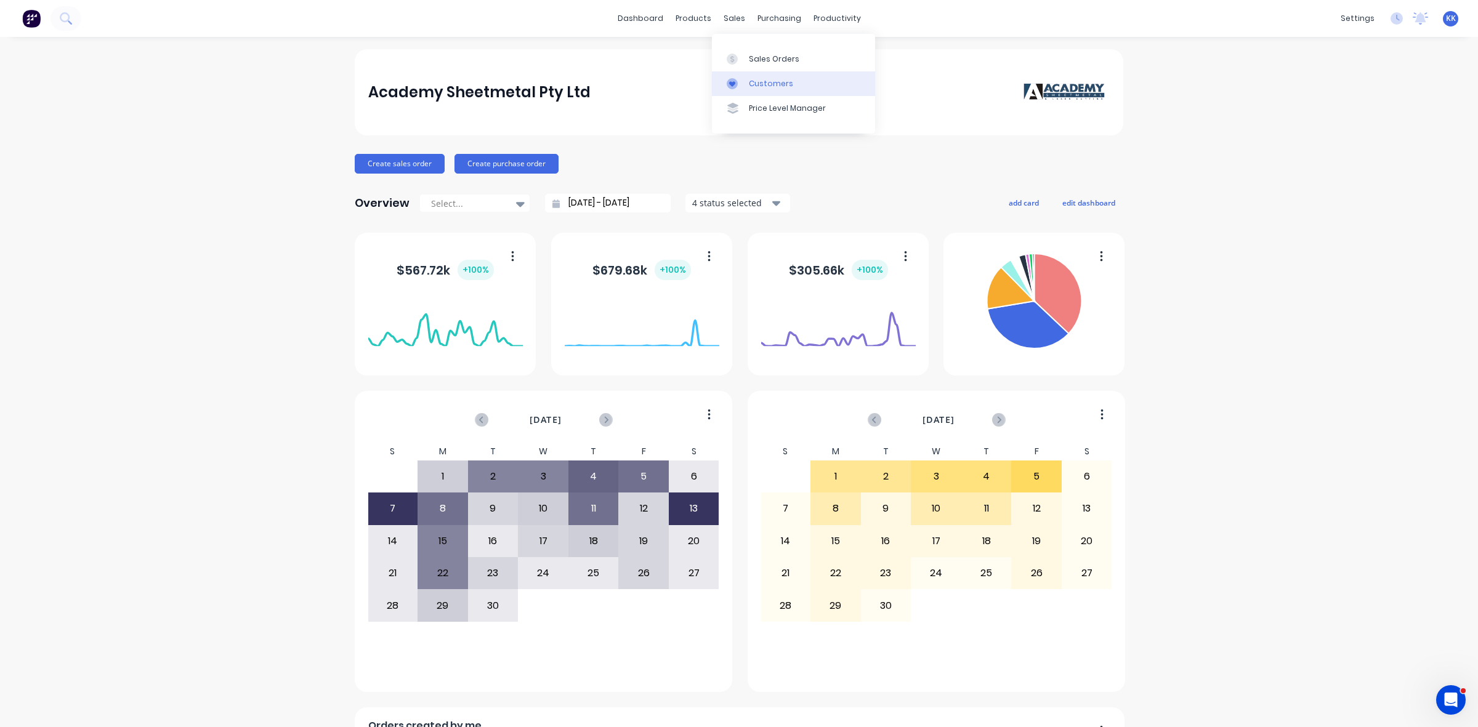
click at [770, 84] on div "Customers" at bounding box center [771, 83] width 44 height 11
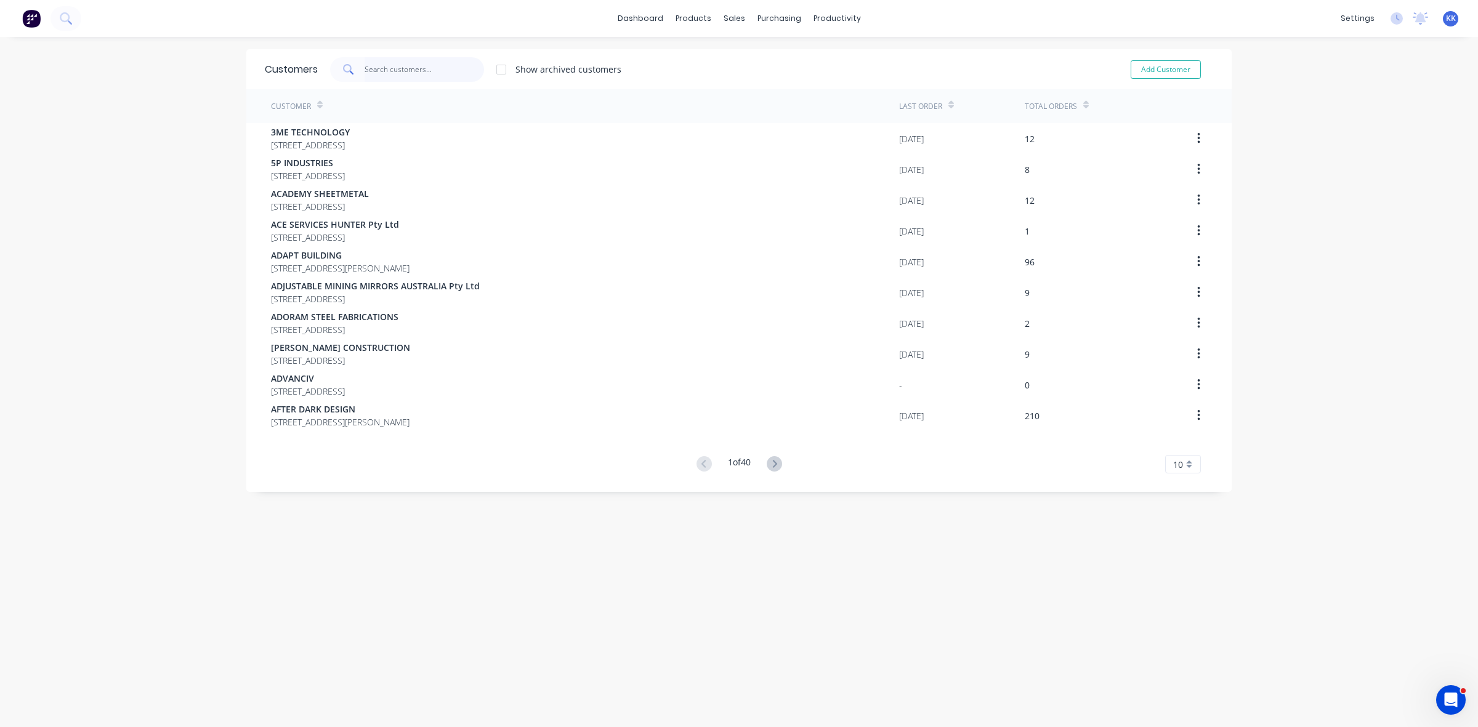
click at [398, 67] on input "text" at bounding box center [425, 69] width 120 height 25
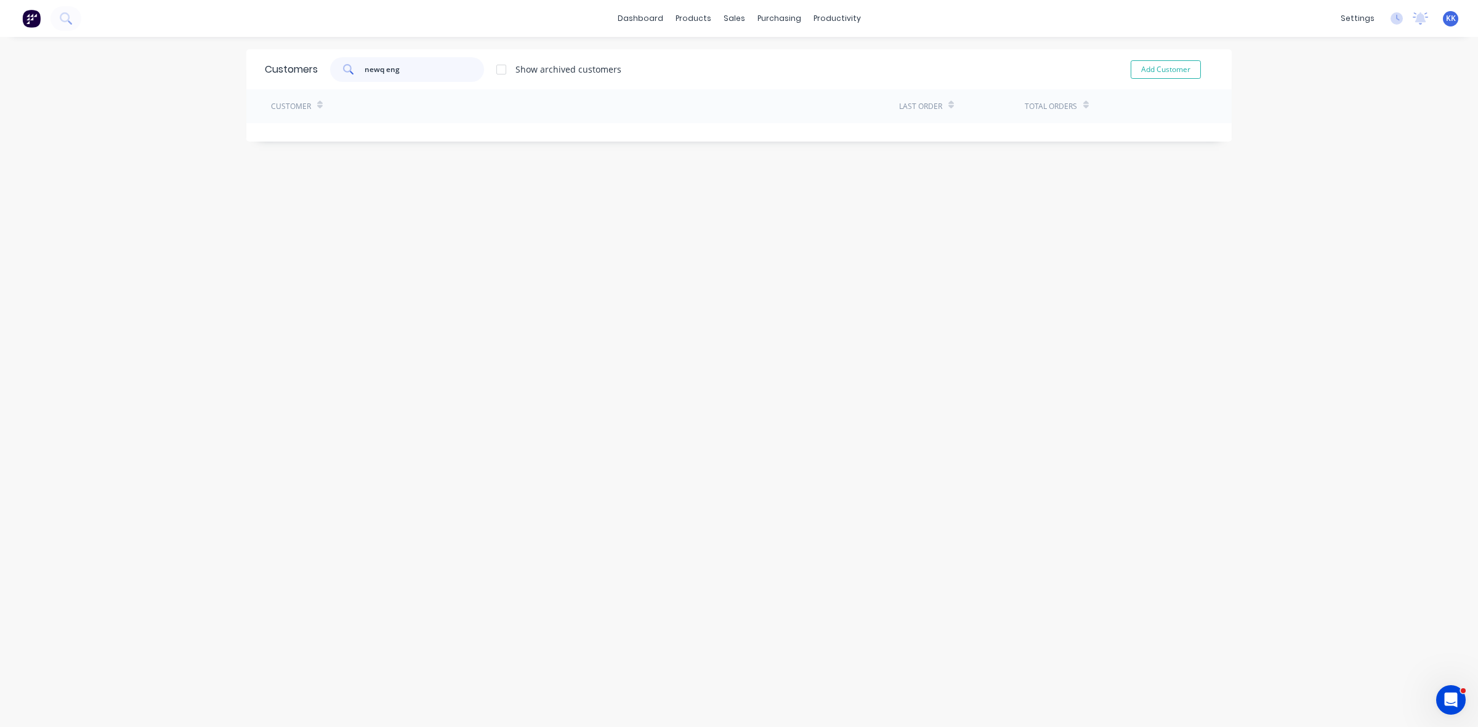
click at [379, 71] on input "newq eng" at bounding box center [425, 69] width 120 height 25
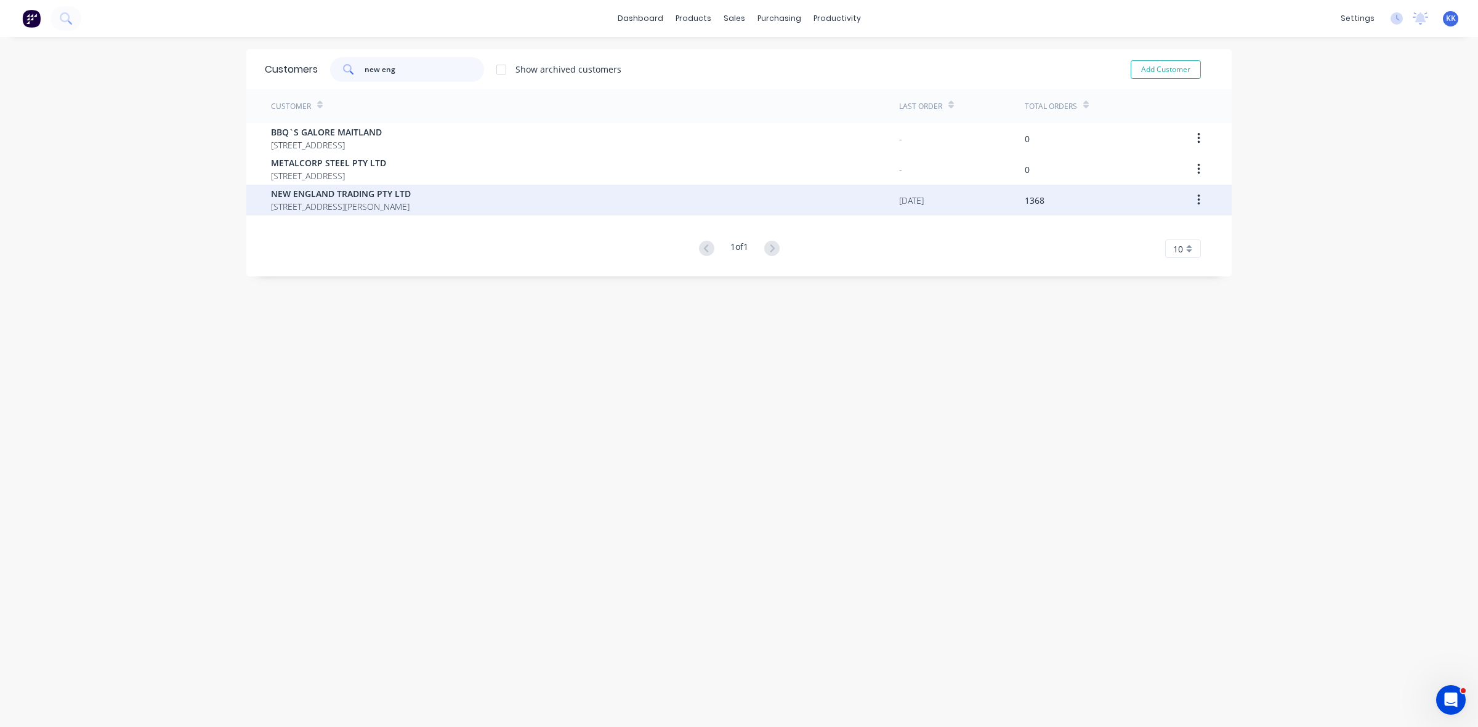
type input "new eng"
click at [343, 201] on span "PO BOX 198 RUTHERFORD New South Wales Australia 2320" at bounding box center [341, 206] width 140 height 13
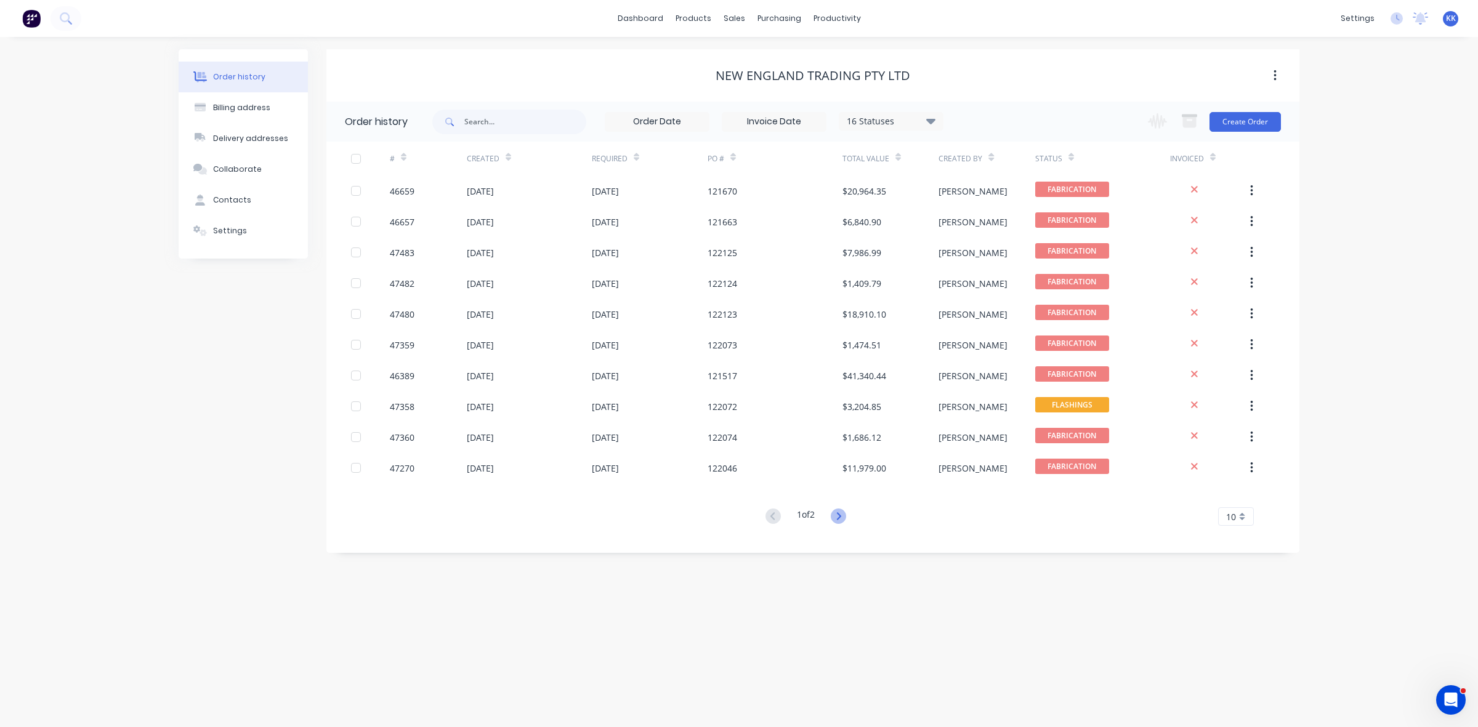
click at [838, 518] on icon at bounding box center [838, 516] width 15 height 15
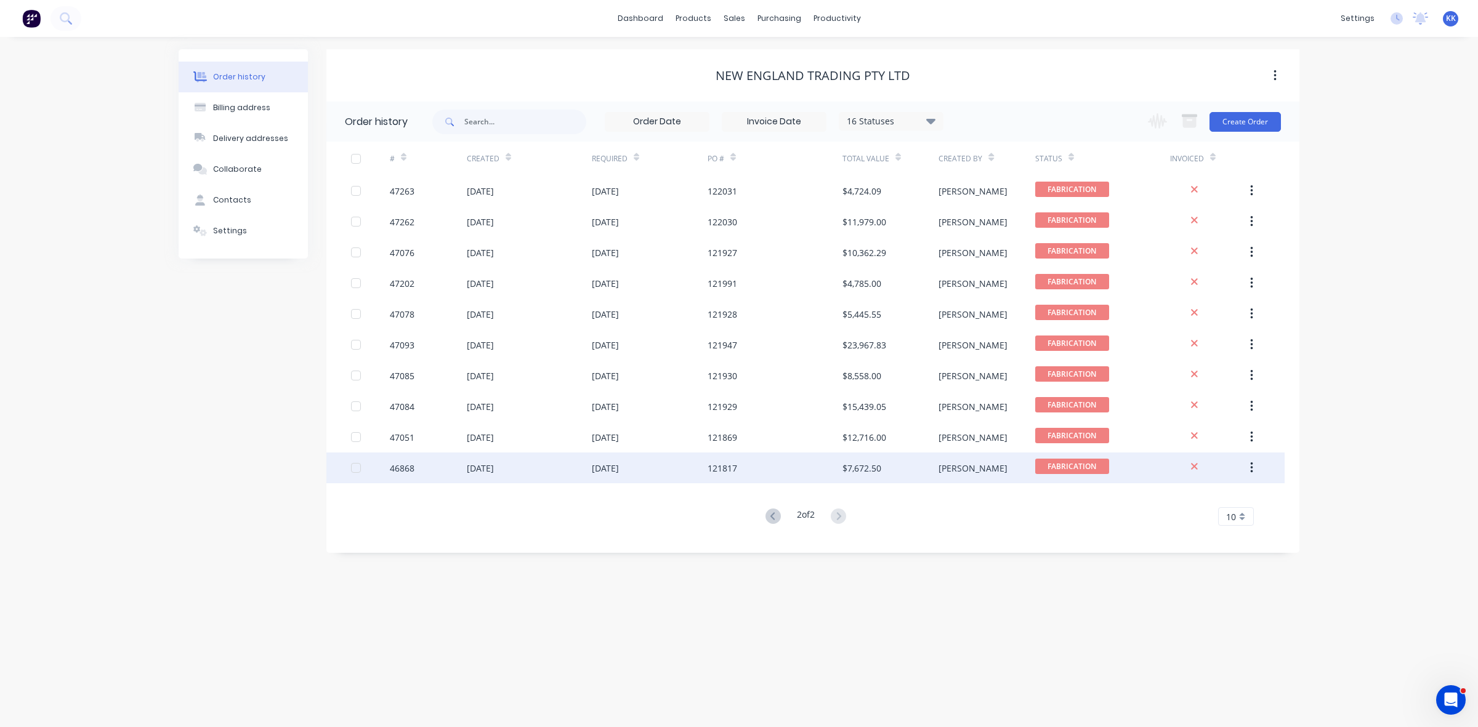
click at [653, 475] on div "[DATE]" at bounding box center [650, 468] width 116 height 31
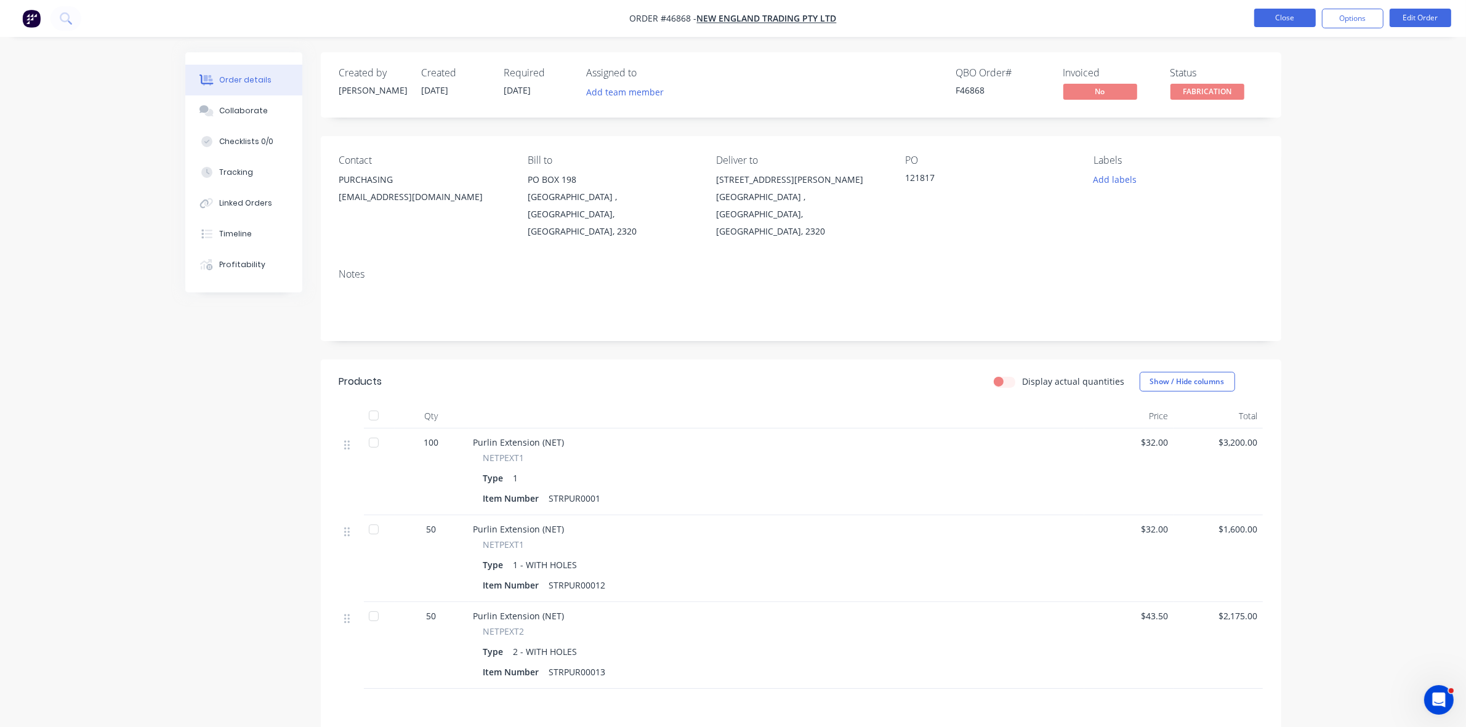
click at [871, 15] on button "Close" at bounding box center [1285, 18] width 62 height 18
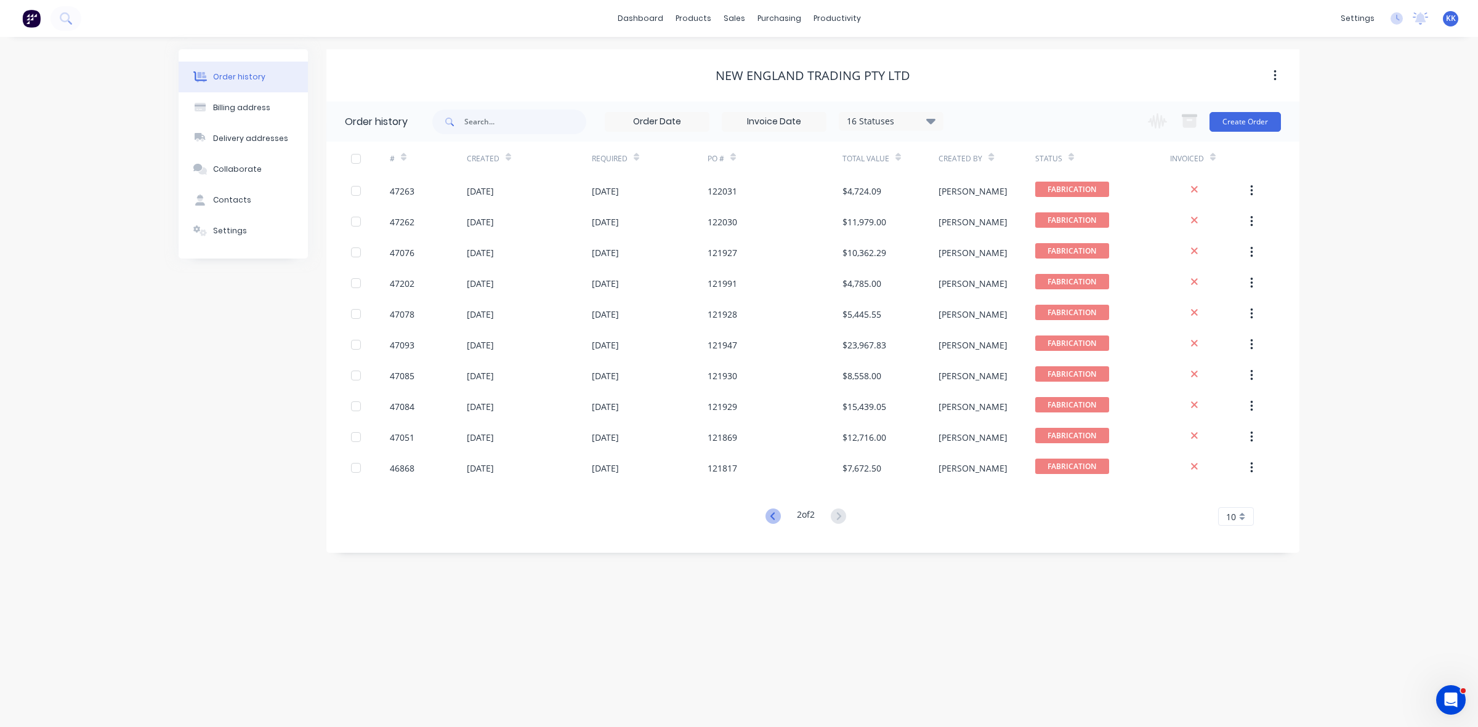
click at [774, 512] on icon at bounding box center [772, 516] width 15 height 15
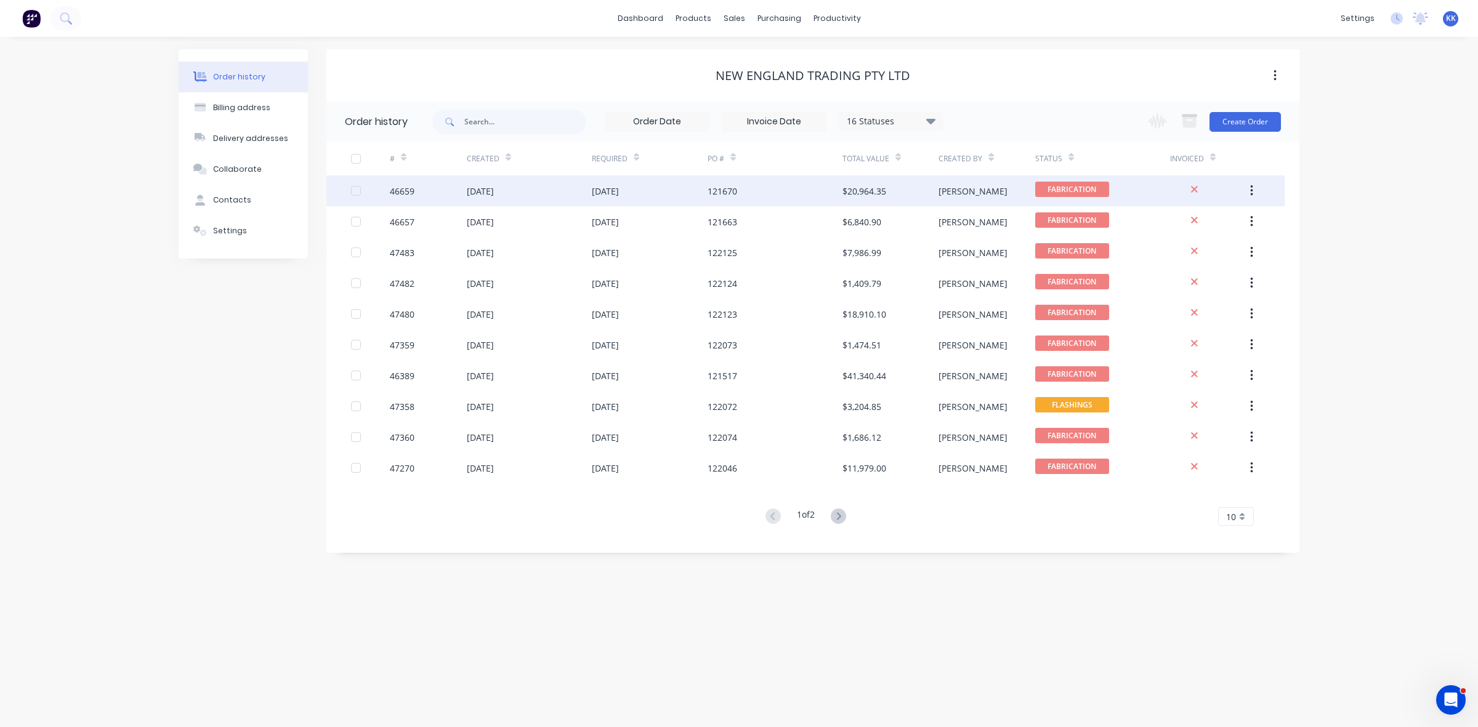
click at [639, 201] on div "[DATE]" at bounding box center [650, 191] width 116 height 31
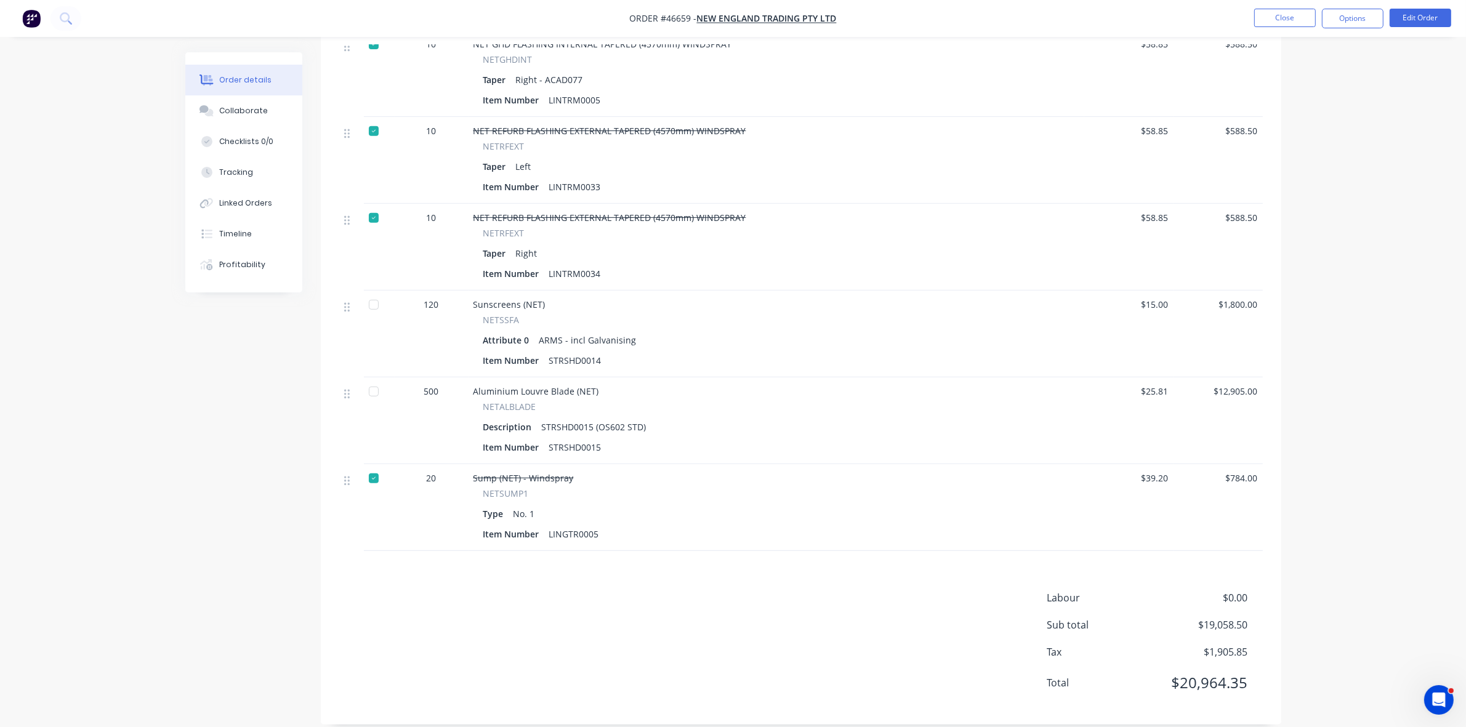
scroll to position [351, 0]
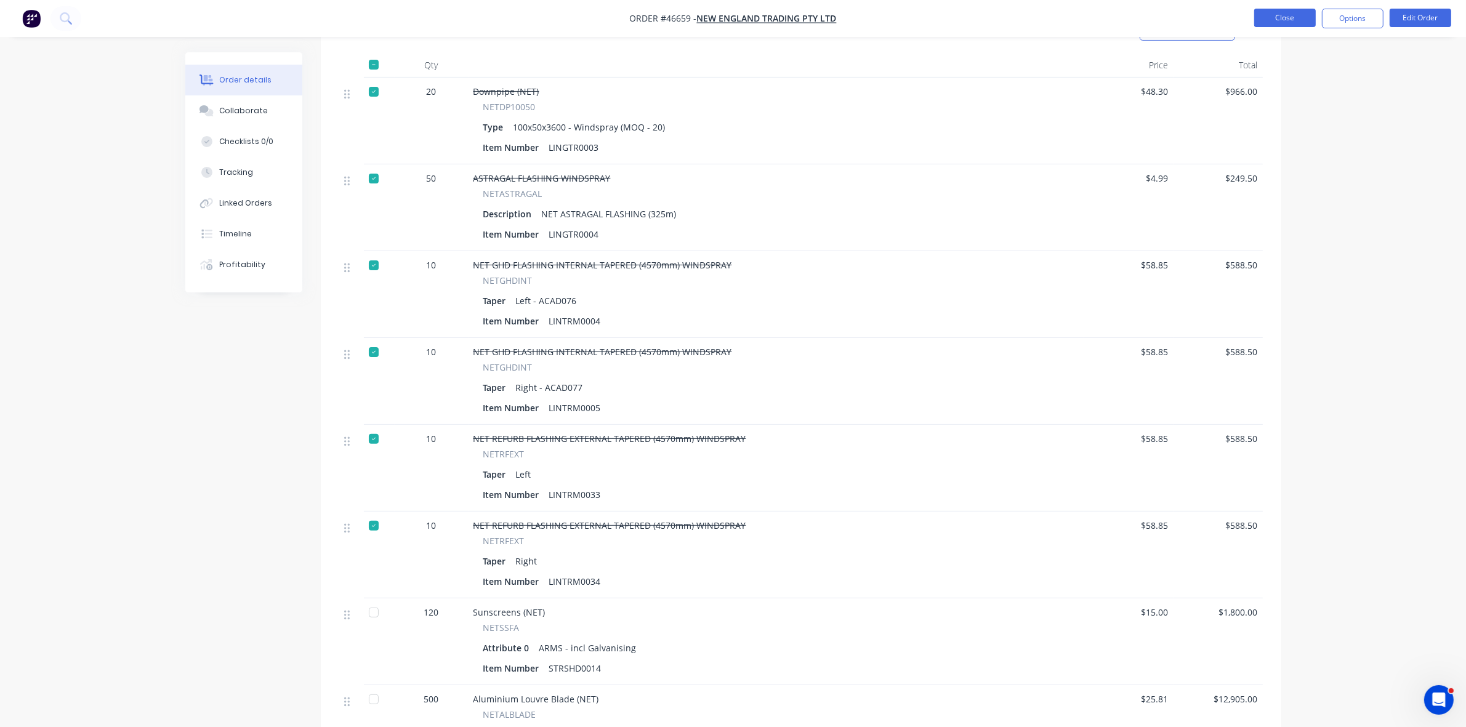
click at [871, 15] on button "Close" at bounding box center [1285, 18] width 62 height 18
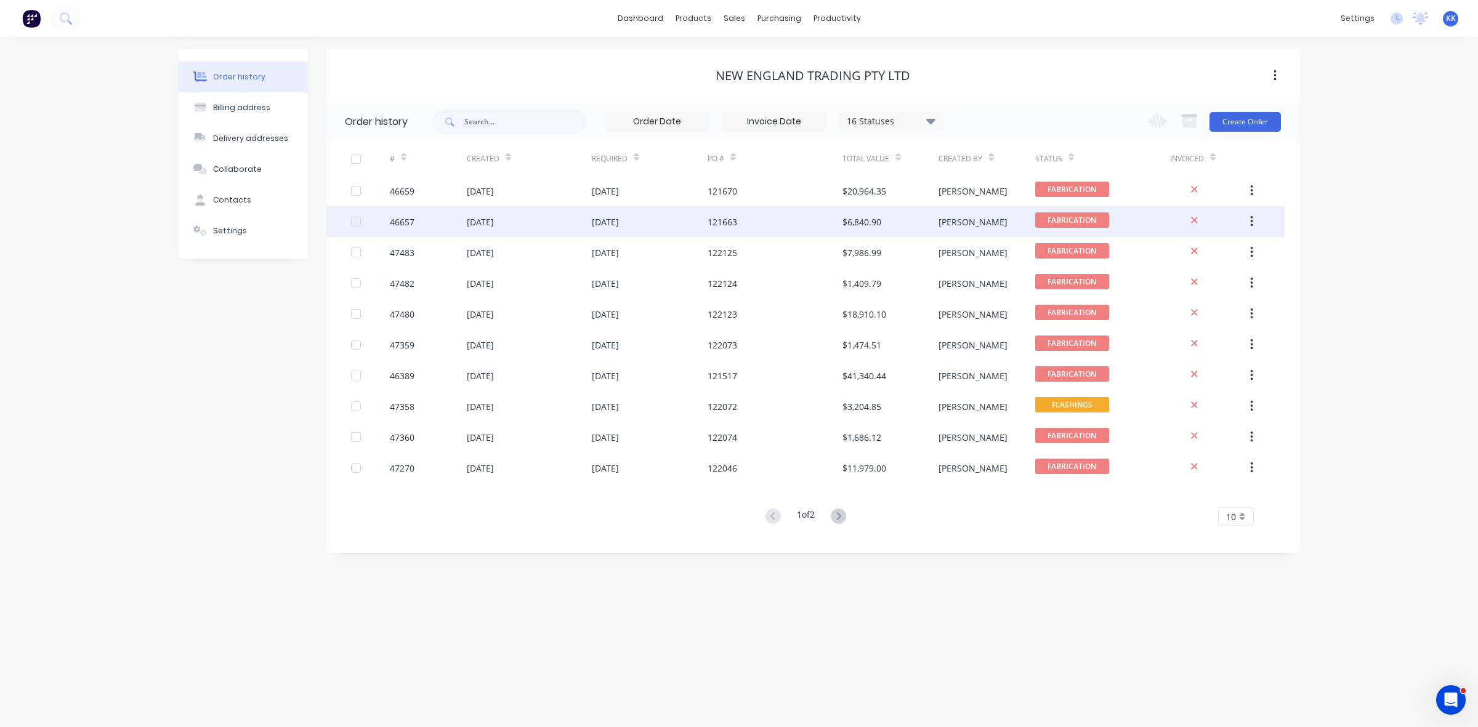
click at [659, 222] on div "[DATE]" at bounding box center [650, 221] width 116 height 31
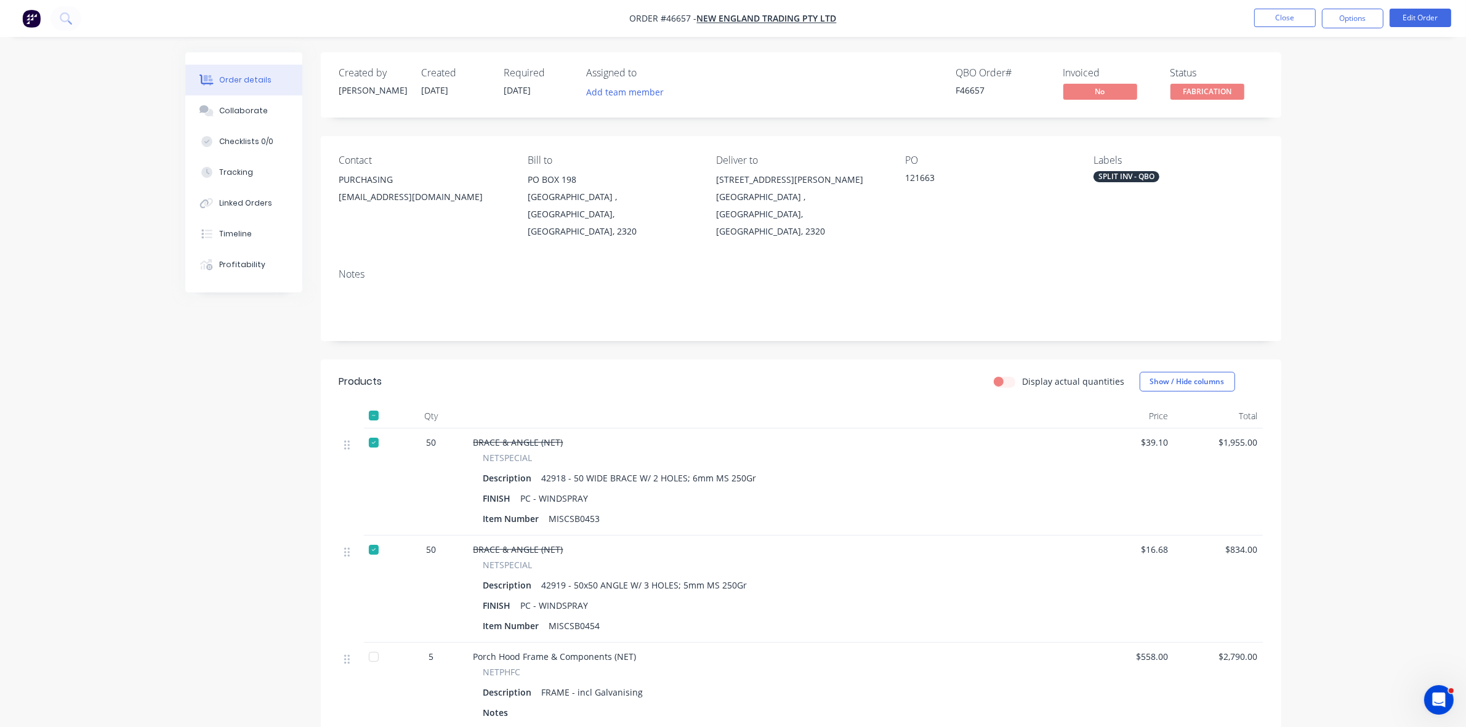
scroll to position [154, 0]
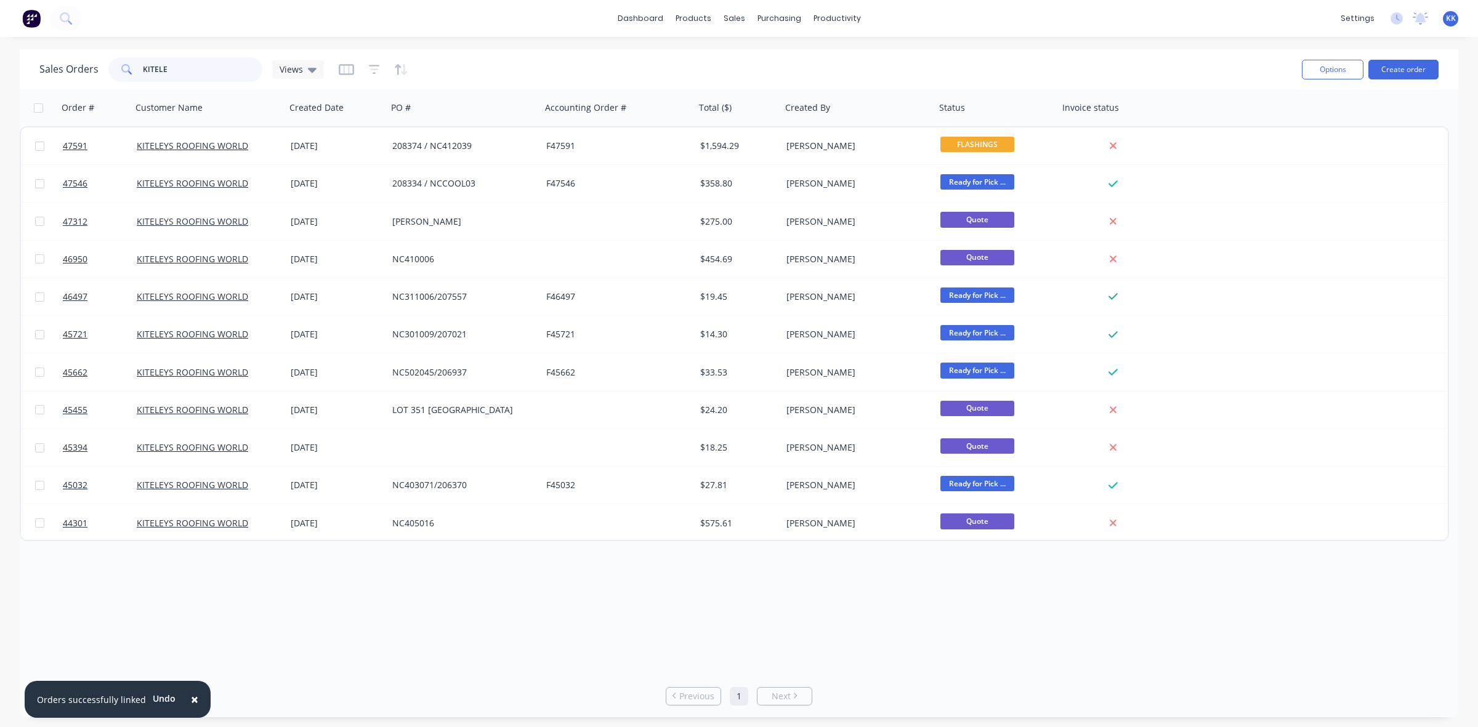
drag, startPoint x: 216, startPoint y: 71, endPoint x: 110, endPoint y: 73, distance: 106.5
click at [110, 73] on div "KITELE" at bounding box center [185, 69] width 154 height 25
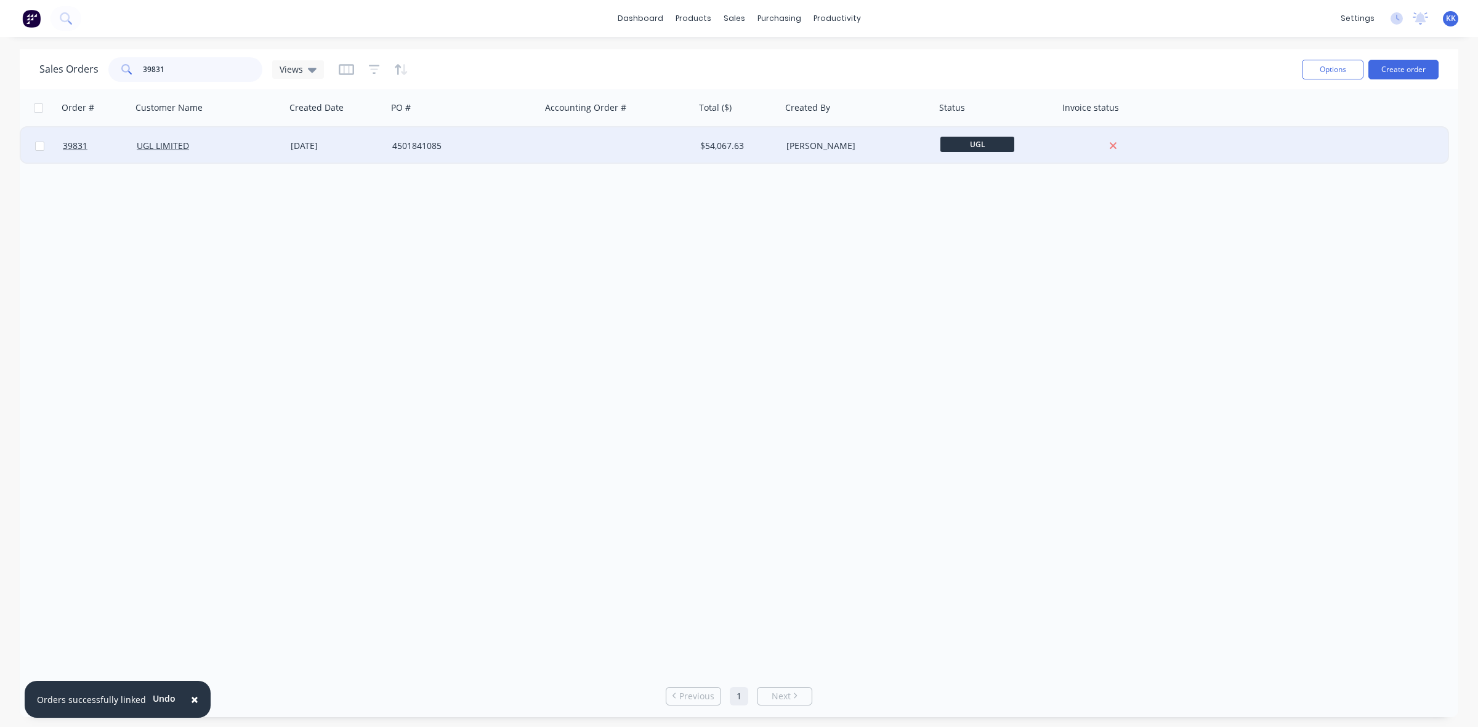
type input "39831"
click at [506, 152] on div "4501841085" at bounding box center [464, 145] width 154 height 37
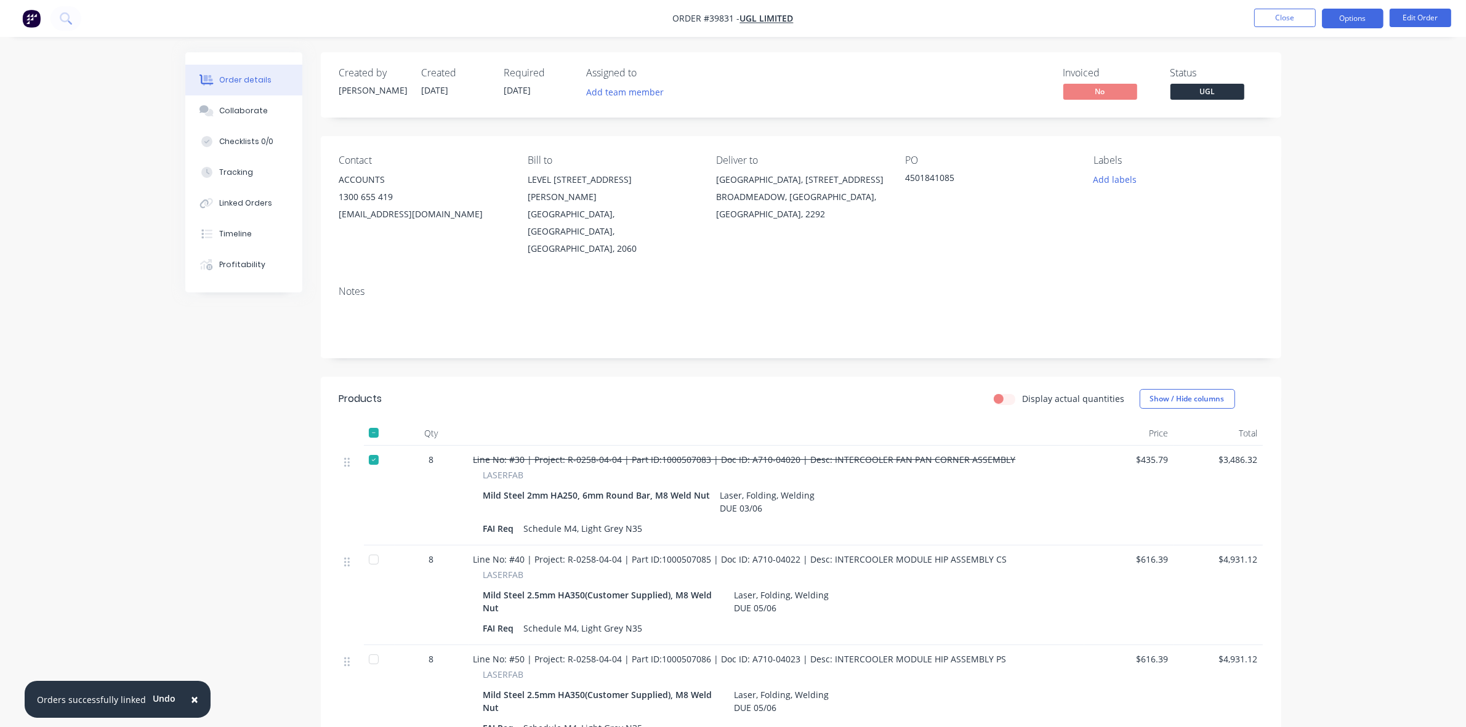
click at [1359, 17] on button "Options" at bounding box center [1353, 19] width 62 height 20
click at [1288, 167] on div "Delivery Docket" at bounding box center [1315, 173] width 113 height 18
click at [1290, 147] on div "Custom" at bounding box center [1315, 149] width 113 height 18
click at [1298, 124] on div "Without pricing" at bounding box center [1315, 124] width 113 height 18
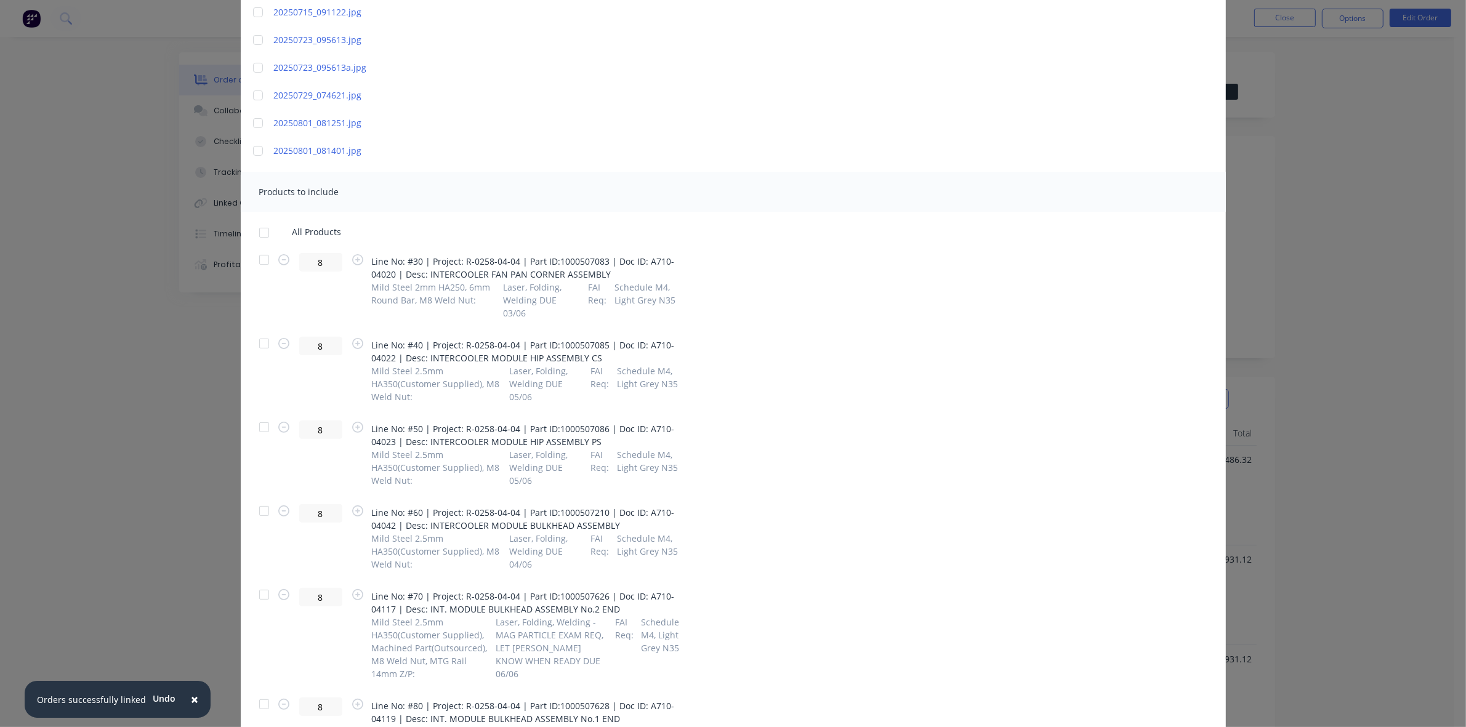
scroll to position [385, 0]
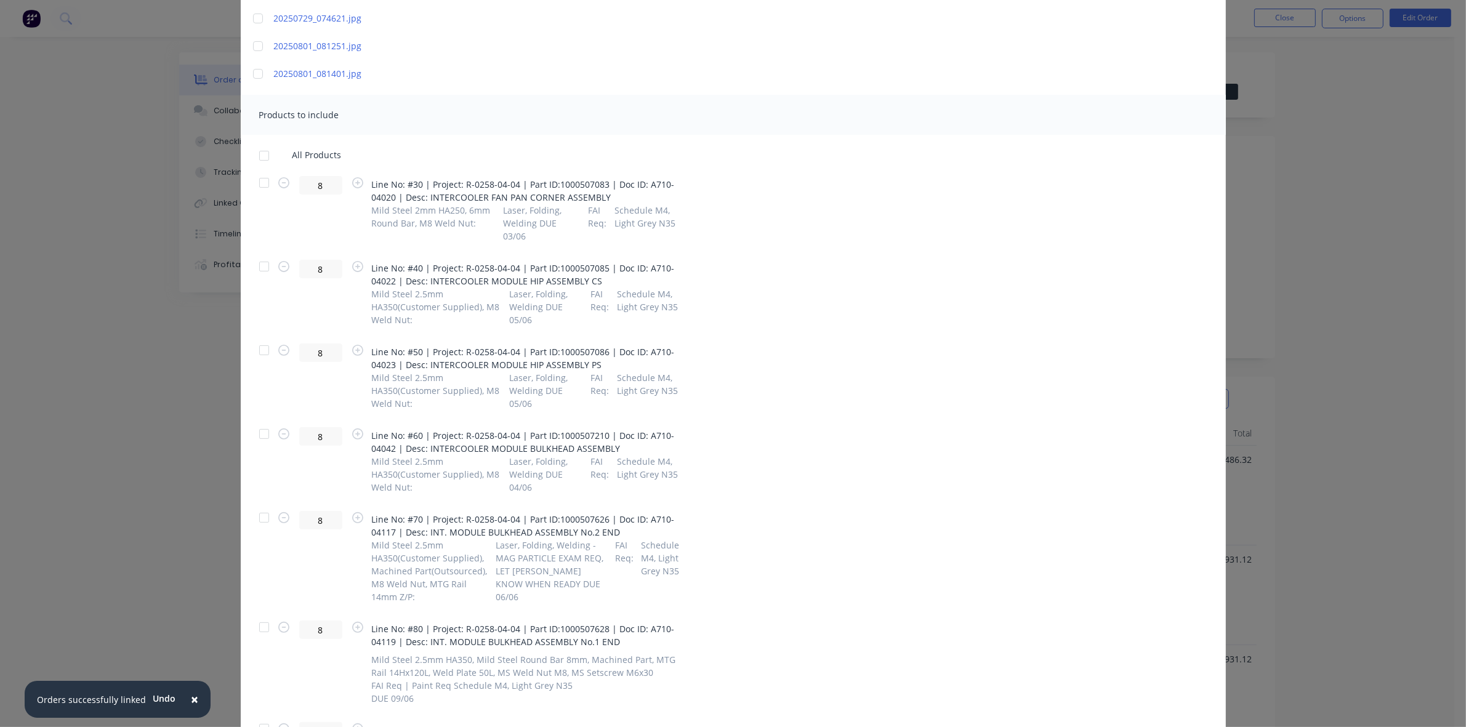
click at [254, 254] on div at bounding box center [264, 266] width 25 height 25
click at [277, 261] on button "button" at bounding box center [284, 268] width 16 height 14
type input "7"
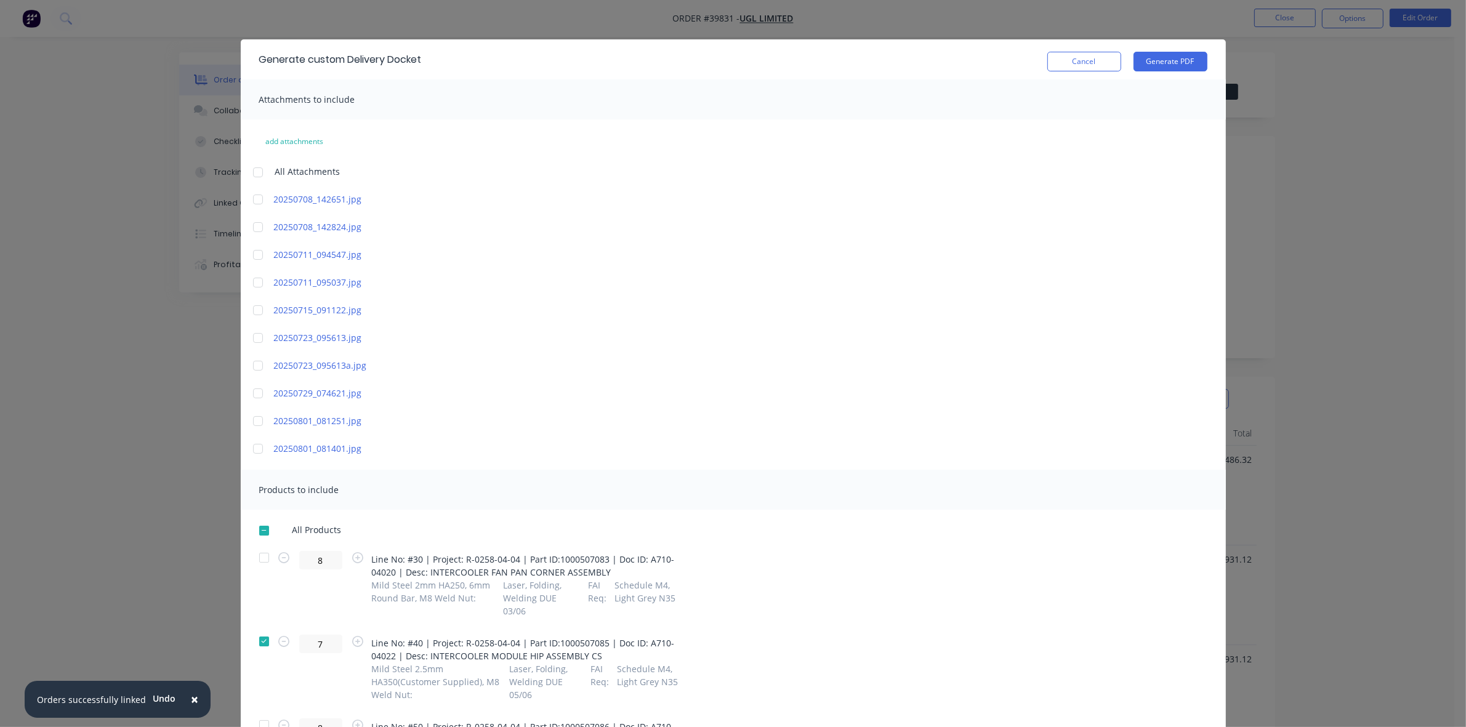
scroll to position [0, 0]
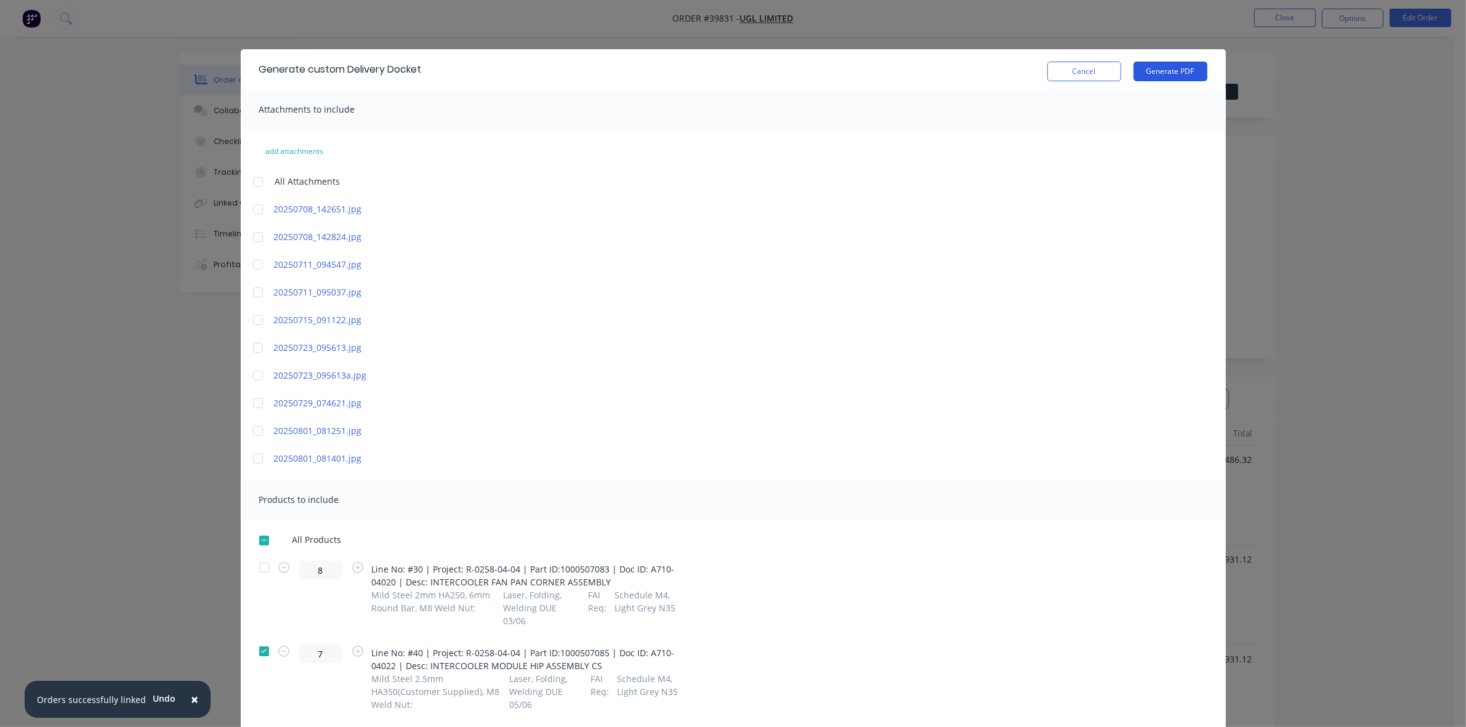
click at [1156, 75] on button "Generate PDF" at bounding box center [1171, 72] width 74 height 20
click at [1081, 78] on button "Cancel" at bounding box center [1084, 72] width 74 height 20
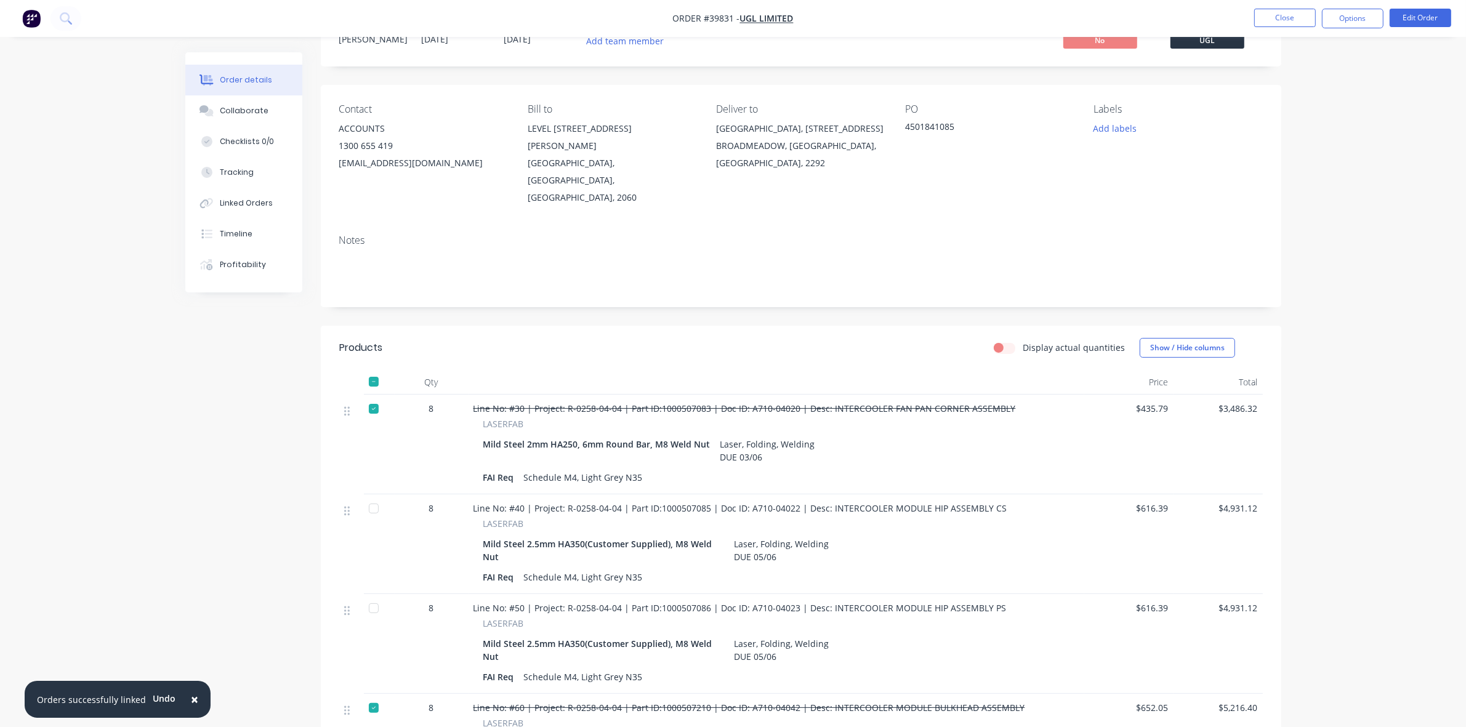
scroll to position [77, 0]
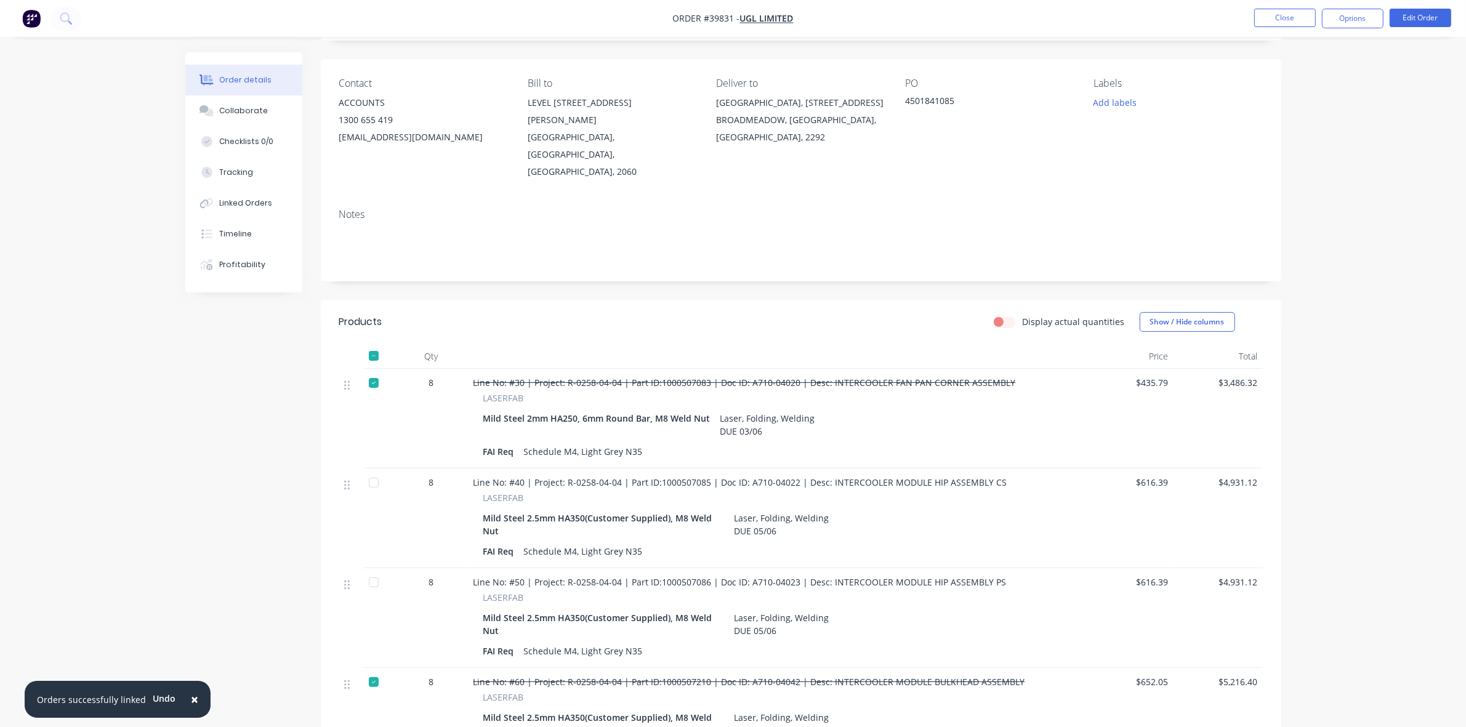
click at [371, 470] on div at bounding box center [373, 482] width 25 height 25
click at [1280, 17] on button "Close" at bounding box center [1285, 18] width 62 height 18
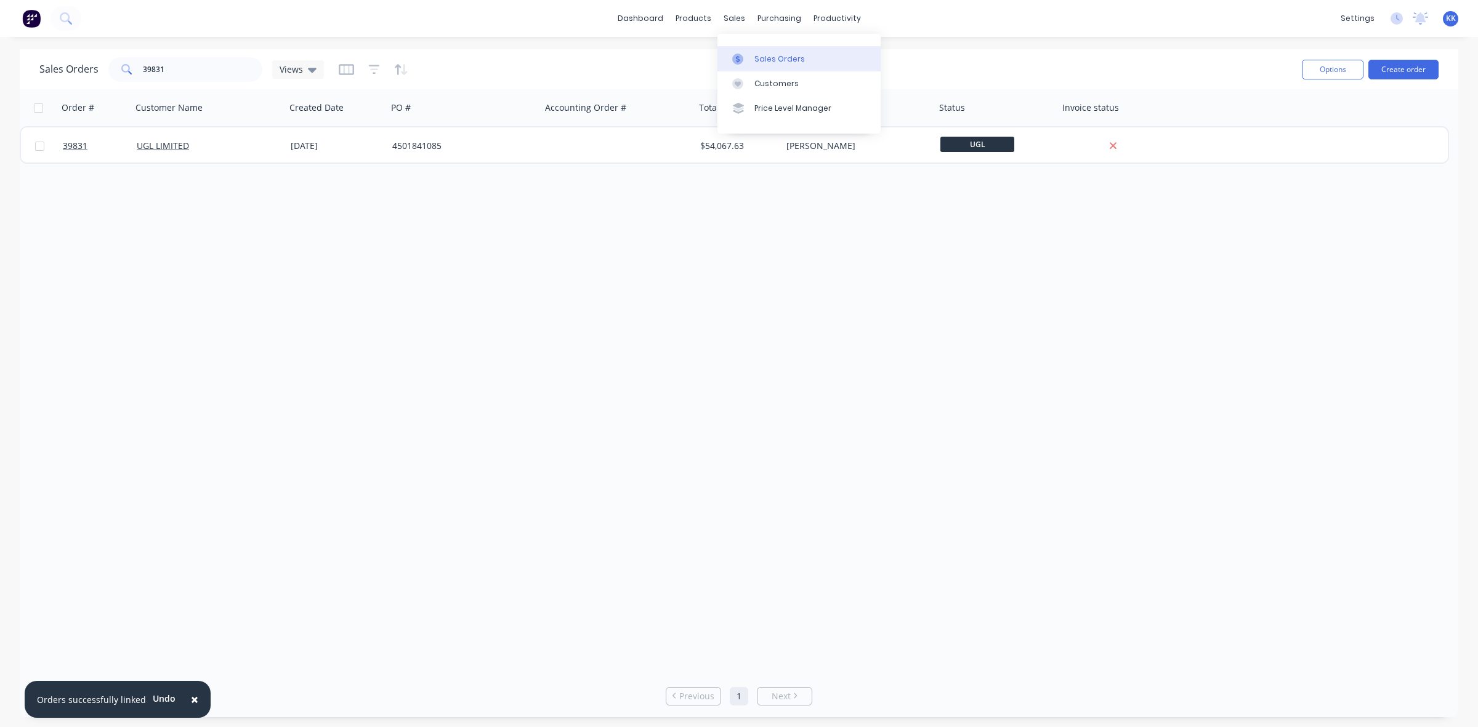
drag, startPoint x: 743, startPoint y: 44, endPoint x: 744, endPoint y: 52, distance: 8.1
click at [743, 44] on div "Sales Orders Customers Price Level Manager" at bounding box center [798, 83] width 163 height 99
drag, startPoint x: 744, startPoint y: 52, endPoint x: 828, endPoint y: 63, distance: 85.0
click at [745, 53] on link "Sales Orders" at bounding box center [798, 58] width 163 height 25
click at [1383, 72] on button "Create order" at bounding box center [1403, 70] width 70 height 20
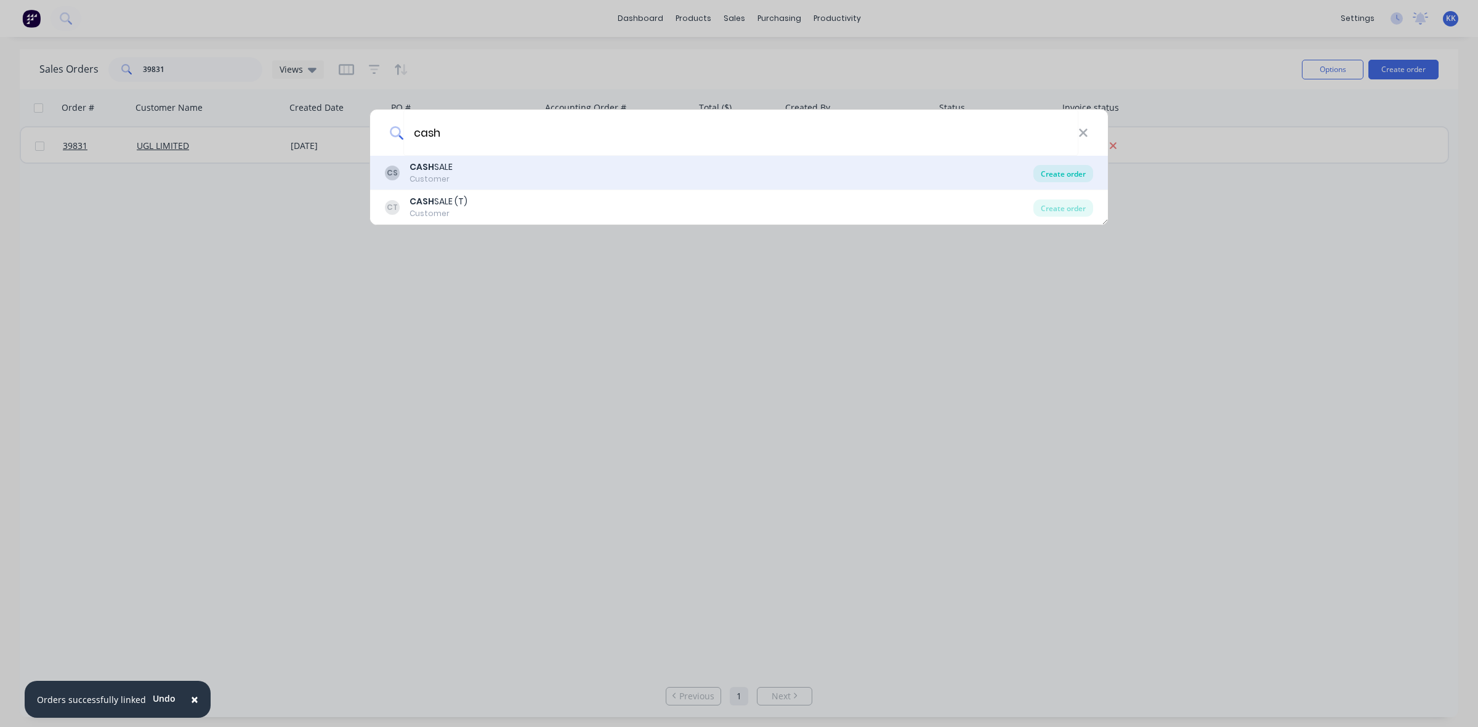
type input "cash"
click at [1070, 179] on div "Create order" at bounding box center [1063, 173] width 60 height 17
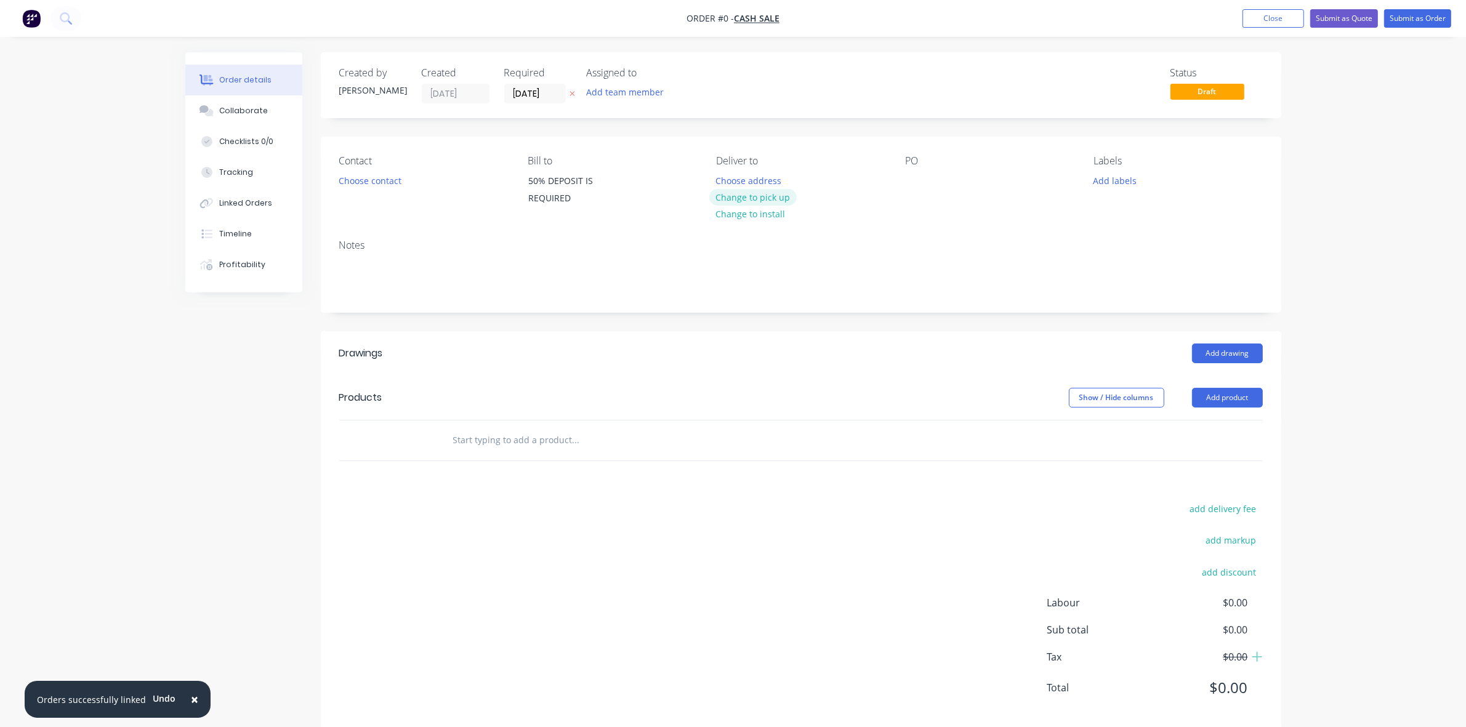
click at [772, 195] on button "Change to pick up" at bounding box center [752, 197] width 87 height 17
click at [383, 182] on button "Choose contact" at bounding box center [370, 180] width 76 height 17
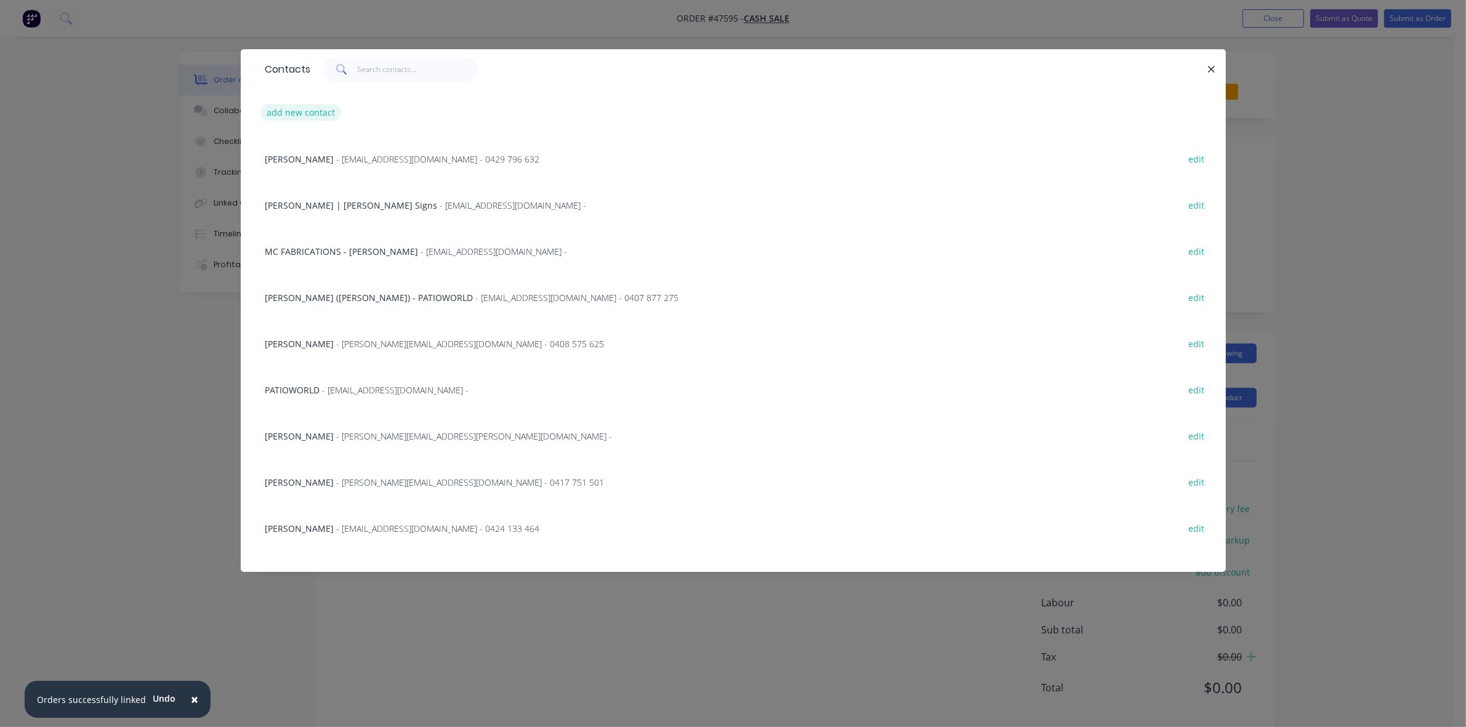
click at [323, 112] on button "add new contact" at bounding box center [300, 112] width 81 height 17
select select "AU"
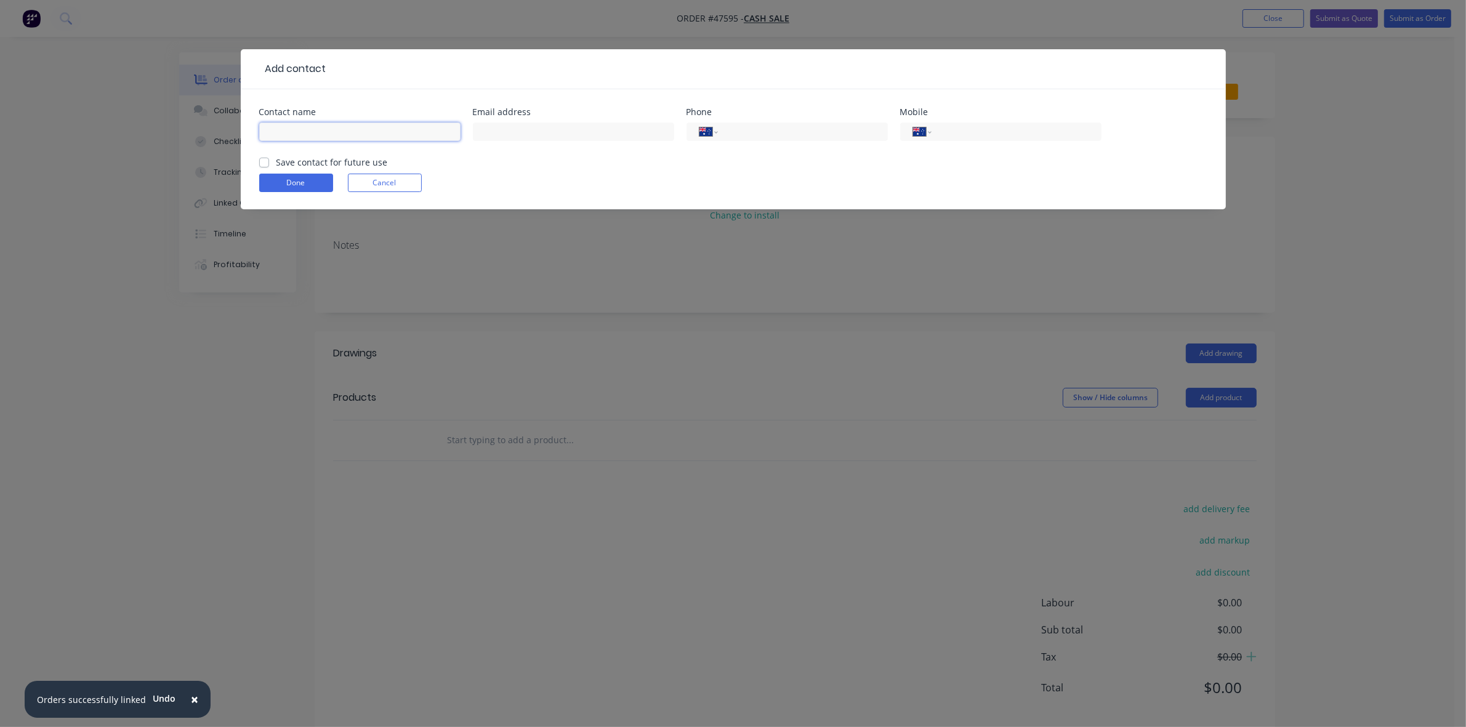
click at [322, 127] on input "text" at bounding box center [359, 132] width 201 height 18
type input "f"
type input "FUZZ - ABBASLINE MARKING"
click at [553, 134] on input "text" at bounding box center [573, 132] width 201 height 18
paste input "info@abbaslinemarking.com.au"
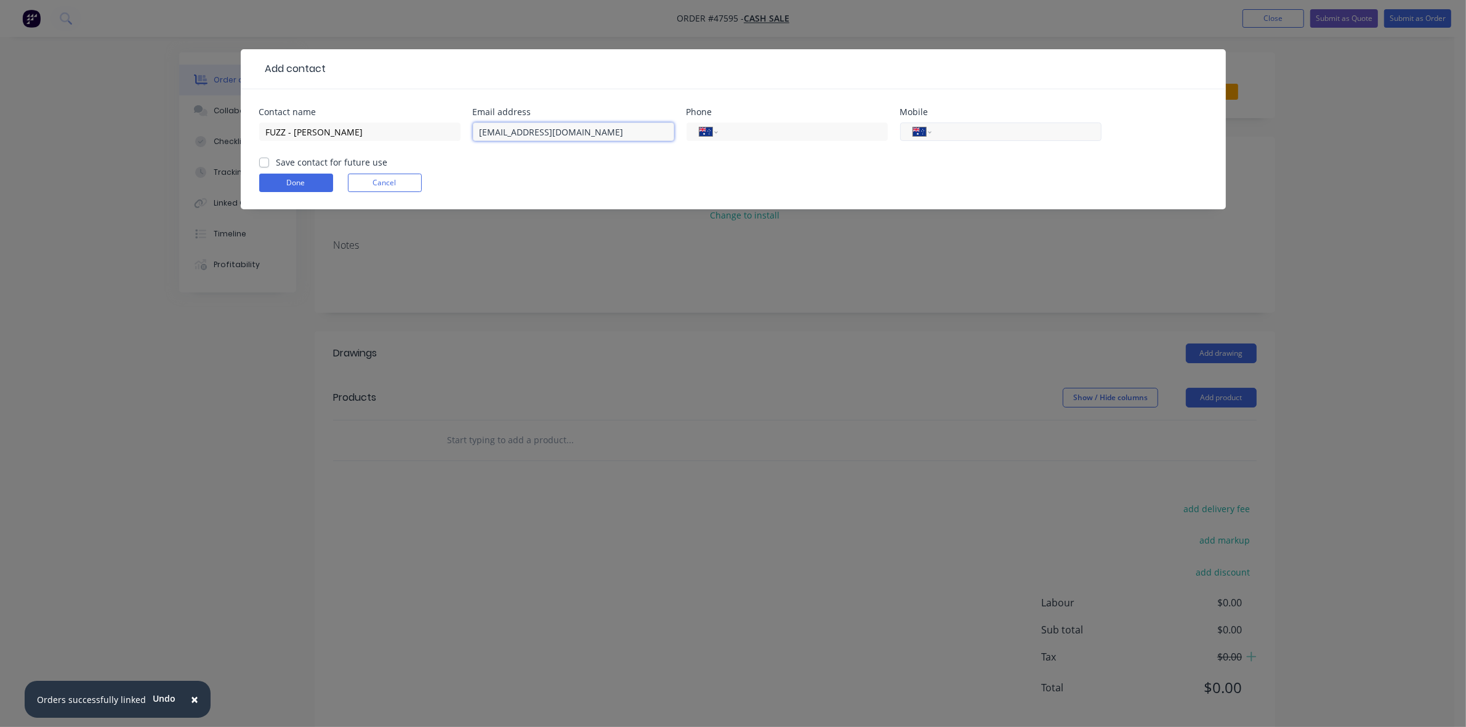
type input "info@abbaslinemarking.com.au"
click at [946, 131] on input "tel" at bounding box center [1014, 132] width 148 height 14
type input "0415 270 287"
click at [304, 185] on button "Done" at bounding box center [296, 183] width 74 height 18
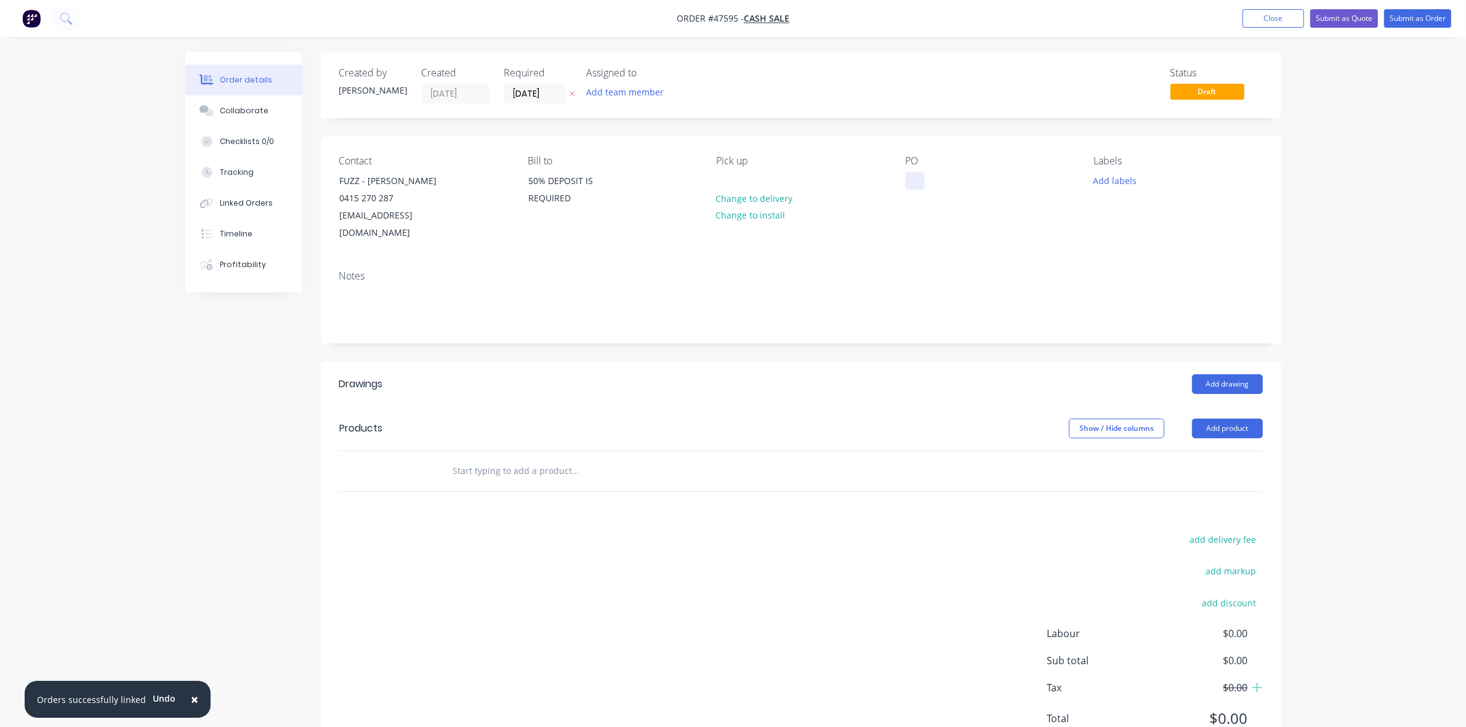
drag, startPoint x: 916, startPoint y: 195, endPoint x: 906, endPoint y: 185, distance: 13.5
click at [915, 195] on div "PO" at bounding box center [989, 198] width 169 height 87
click at [906, 184] on div at bounding box center [915, 181] width 20 height 18
drag, startPoint x: 1241, startPoint y: 431, endPoint x: 1235, endPoint y: 437, distance: 8.7
click at [1240, 431] on button "Add product" at bounding box center [1227, 429] width 71 height 20
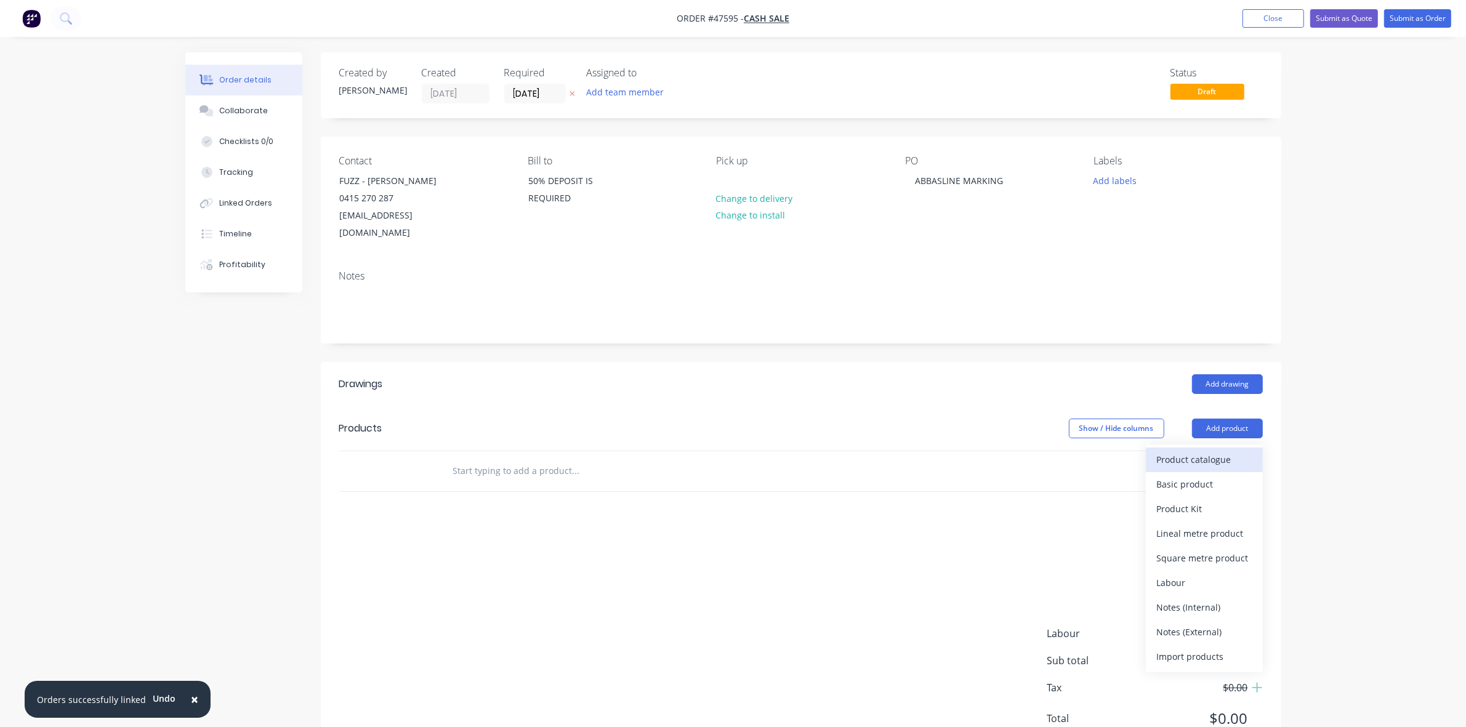
click at [1219, 453] on div "Product catalogue" at bounding box center [1204, 460] width 95 height 18
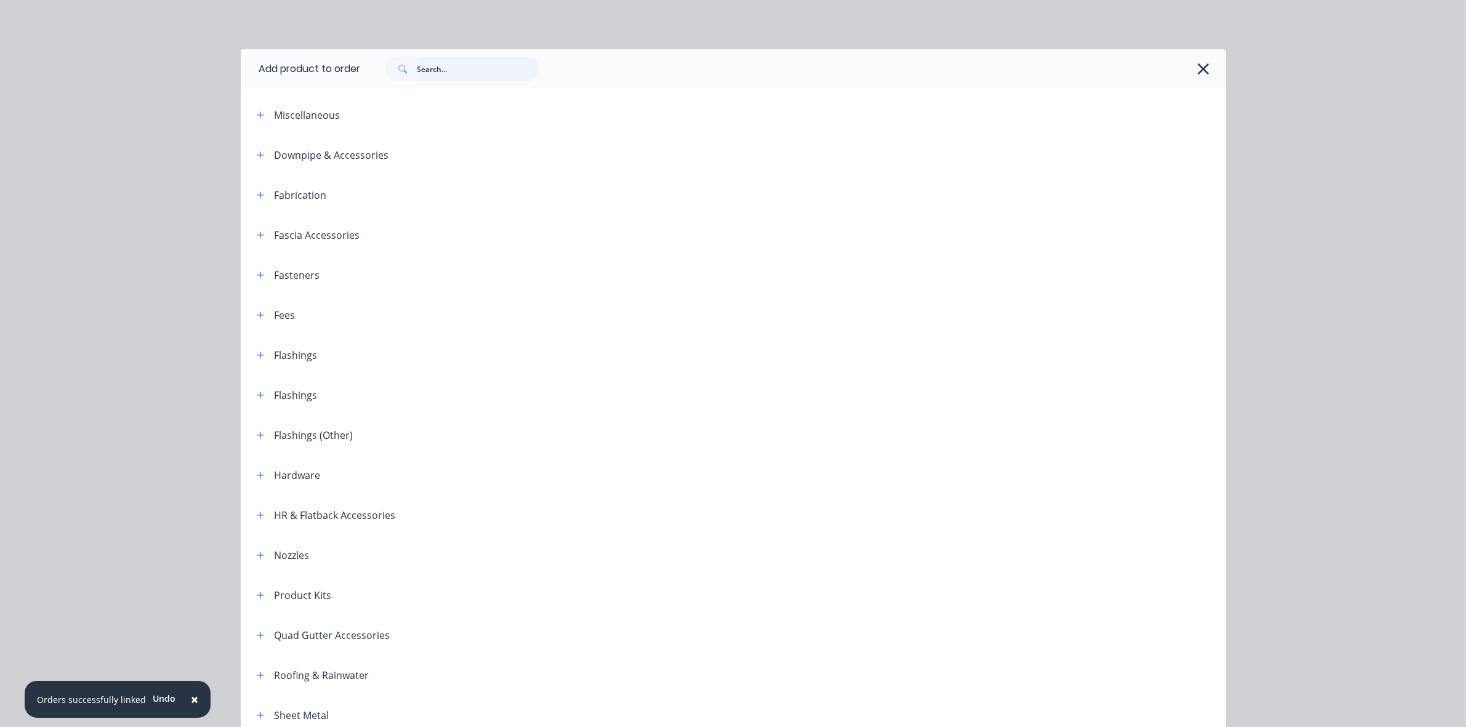
click at [473, 63] on input "text" at bounding box center [479, 69] width 122 height 25
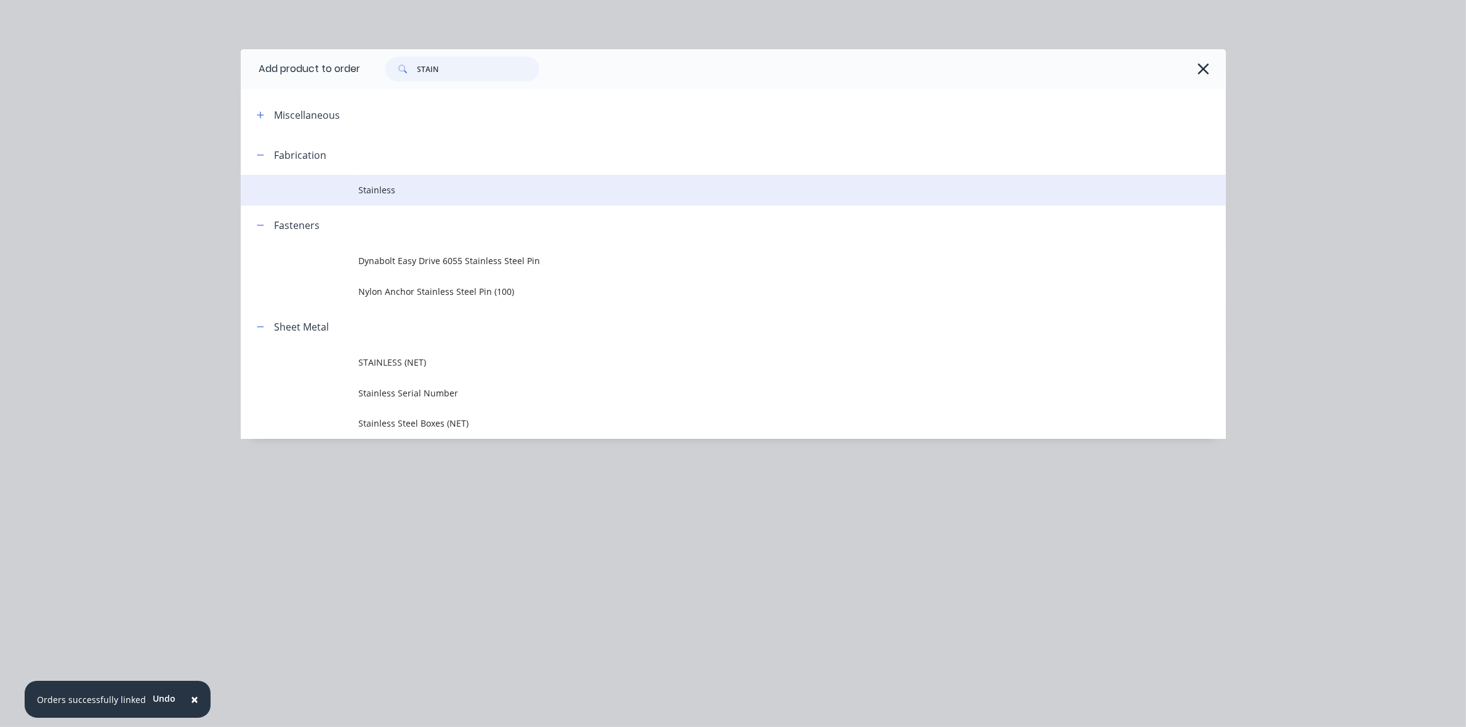
type input "STAIN"
click at [395, 198] on td "Stainless" at bounding box center [792, 190] width 867 height 31
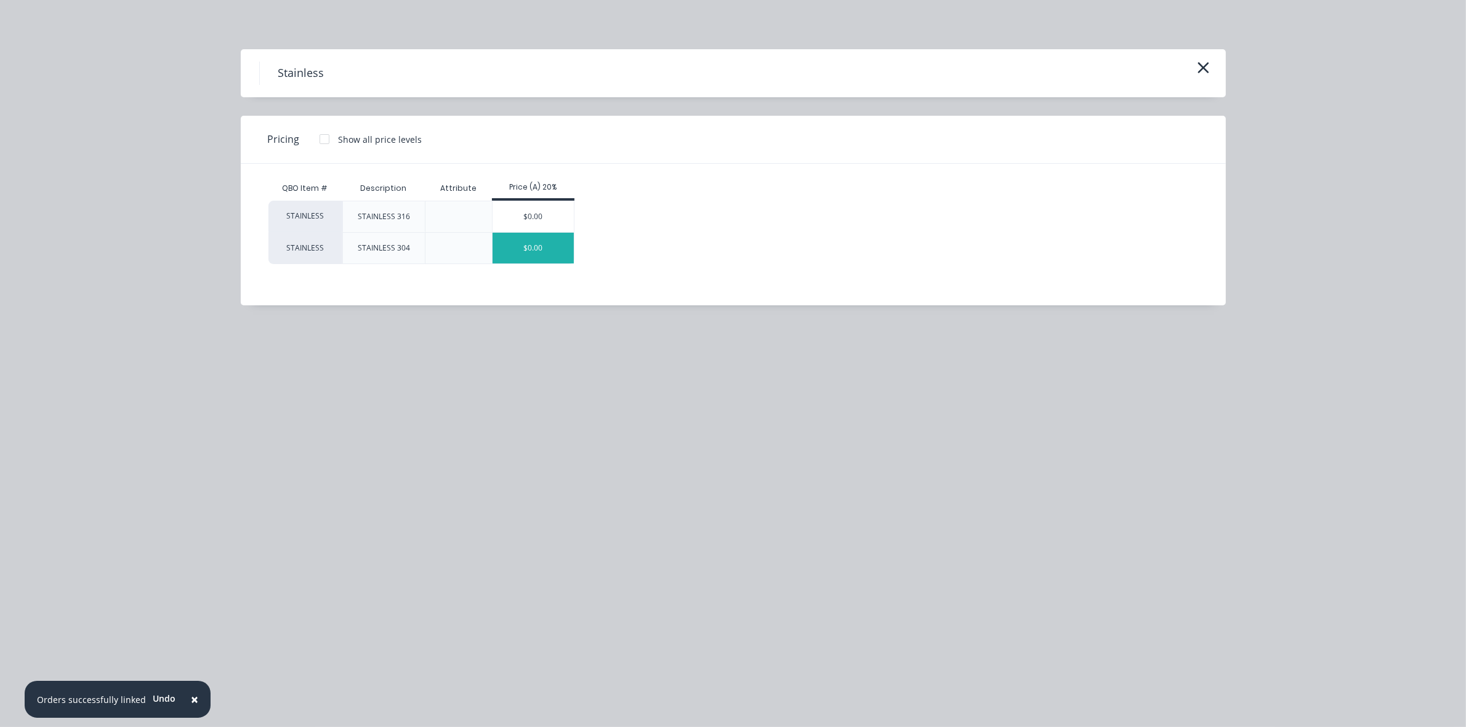
click at [539, 260] on div "$0.00" at bounding box center [534, 248] width 82 height 31
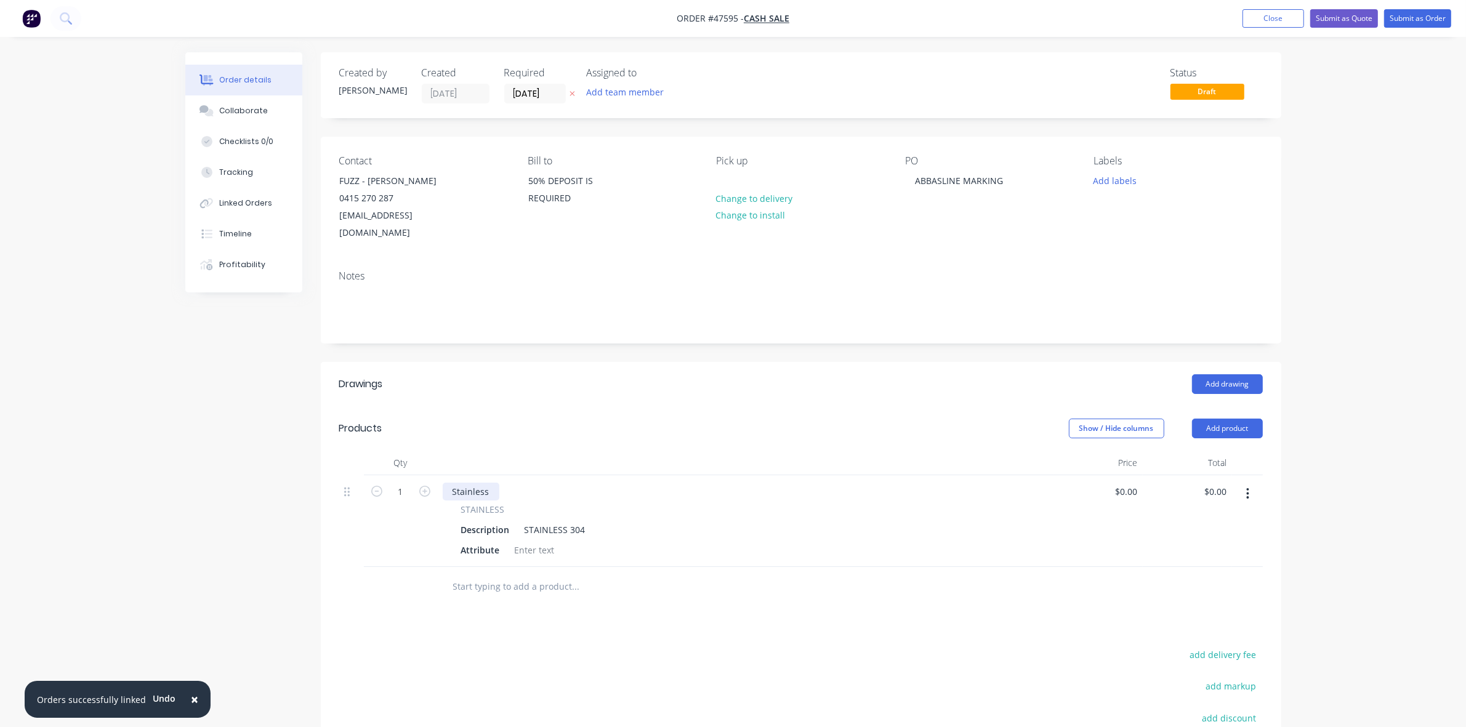
click at [451, 485] on div "Stainless" at bounding box center [471, 492] width 57 height 18
click at [584, 533] on div "STAINLESS 304" at bounding box center [555, 530] width 71 height 18
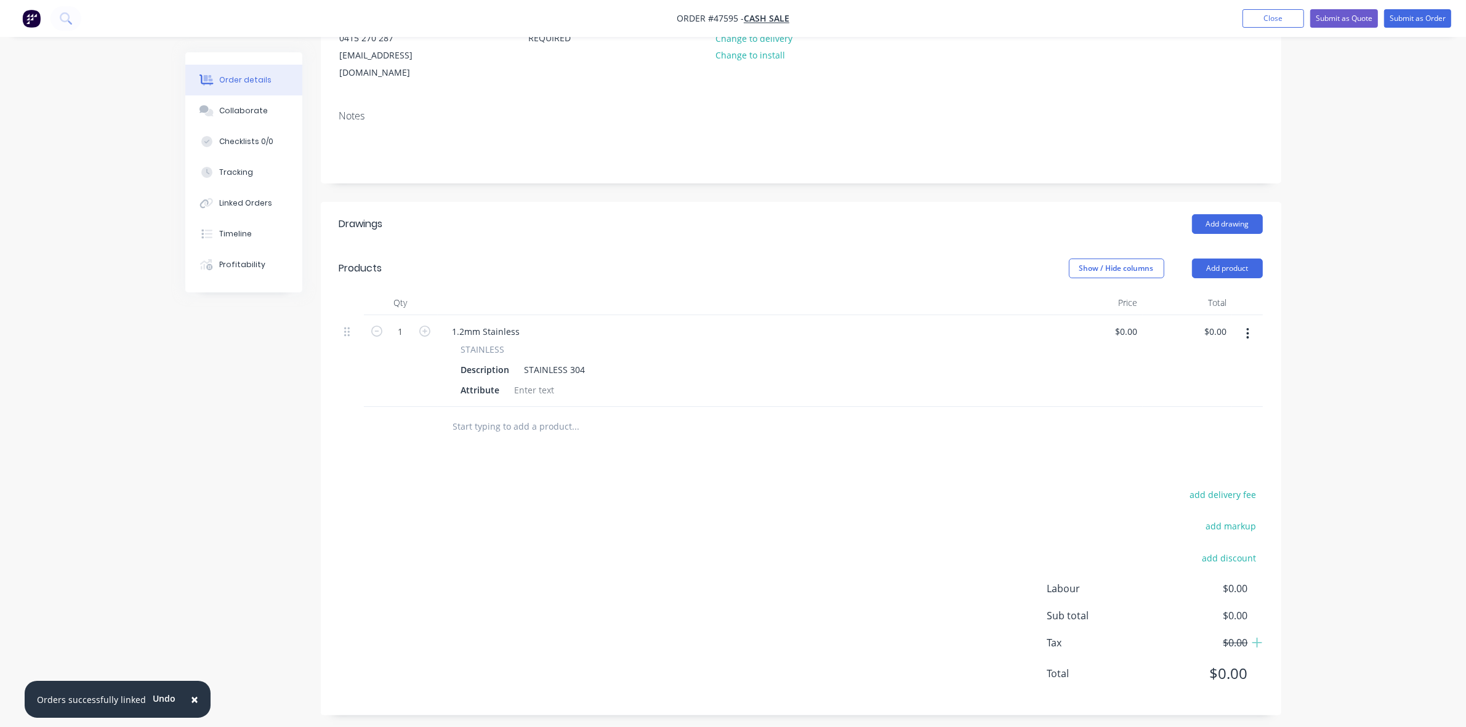
scroll to position [168, 0]
click at [585, 366] on div "STAINLESS 304" at bounding box center [555, 363] width 71 height 18
click at [485, 382] on div "Attribute" at bounding box center [480, 383] width 49 height 18
click at [410, 326] on input "1" at bounding box center [401, 325] width 32 height 18
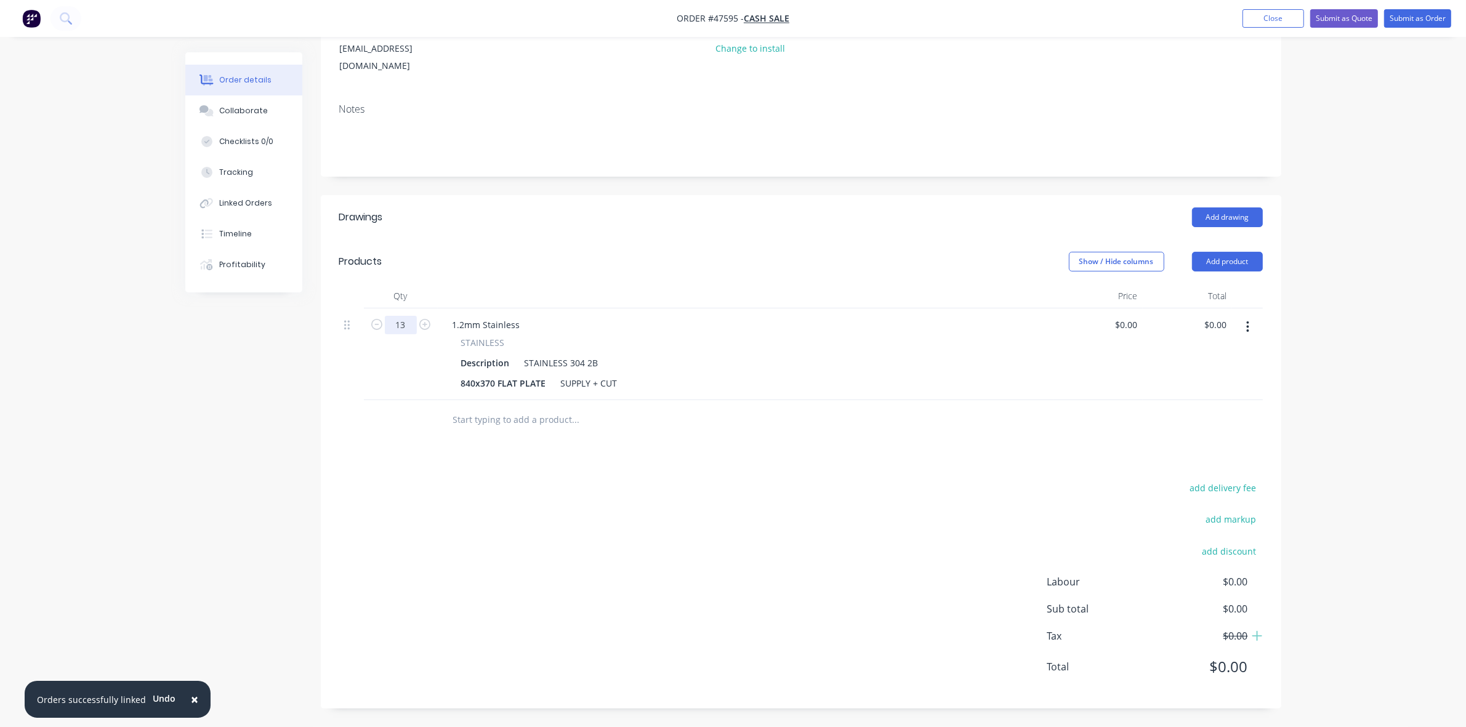
type input "13"
click at [265, 111] on button "Collaborate" at bounding box center [243, 110] width 117 height 31
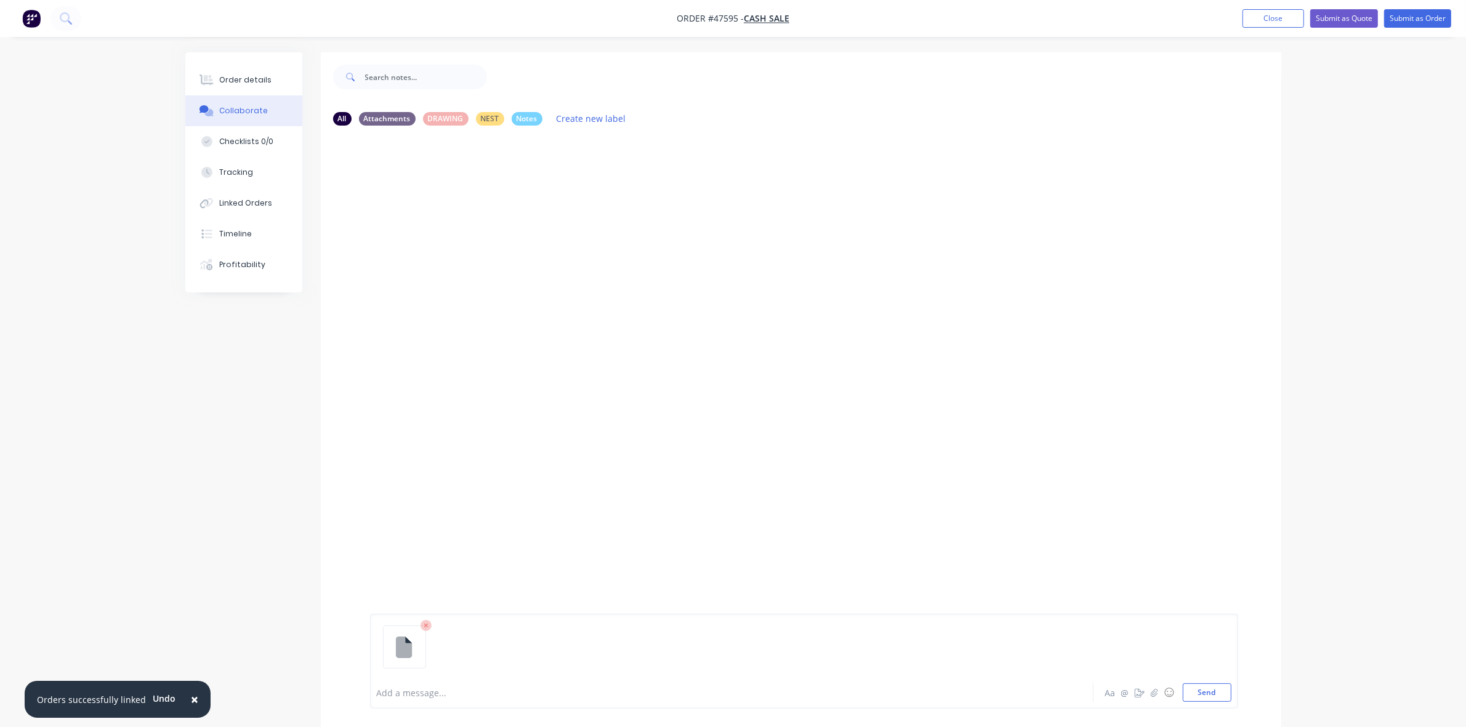
click at [405, 696] on div at bounding box center [697, 693] width 640 height 13
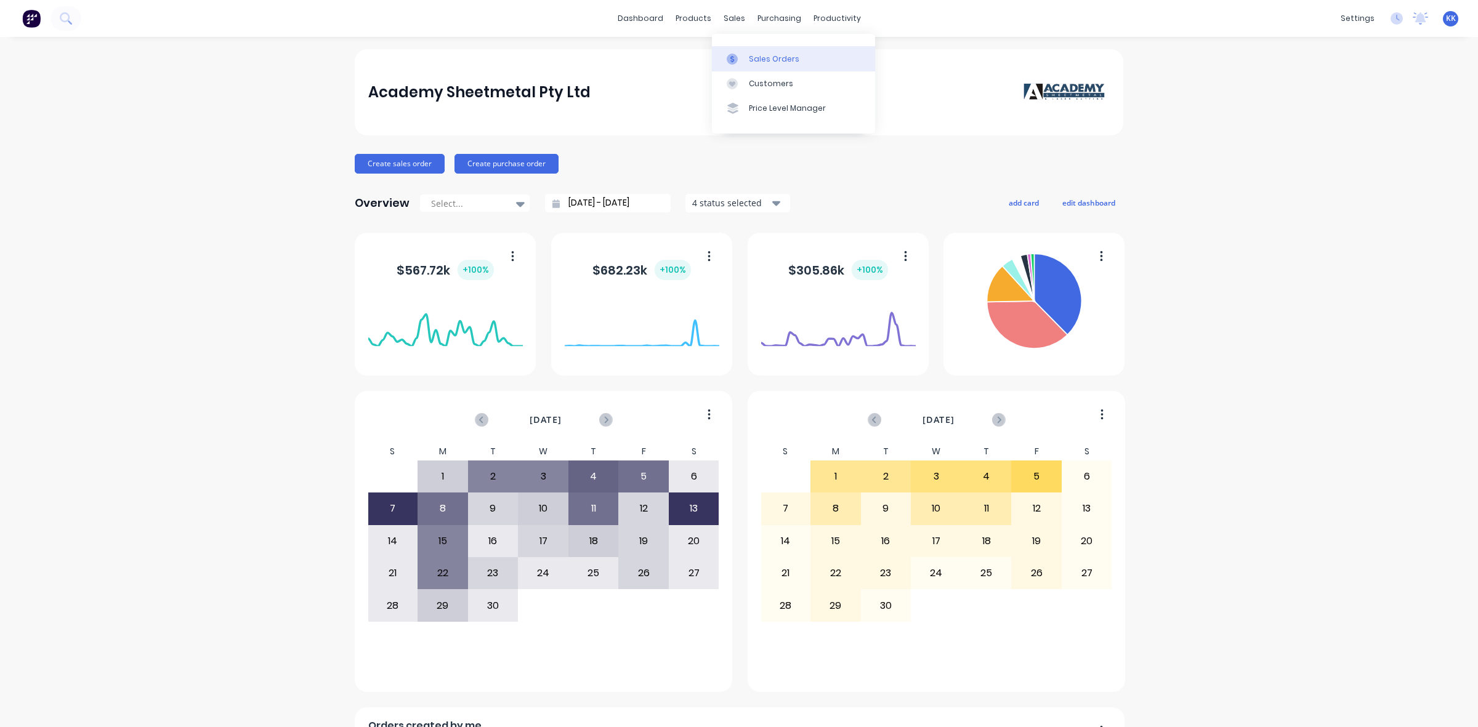
click at [746, 59] on link "Sales Orders" at bounding box center [793, 58] width 163 height 25
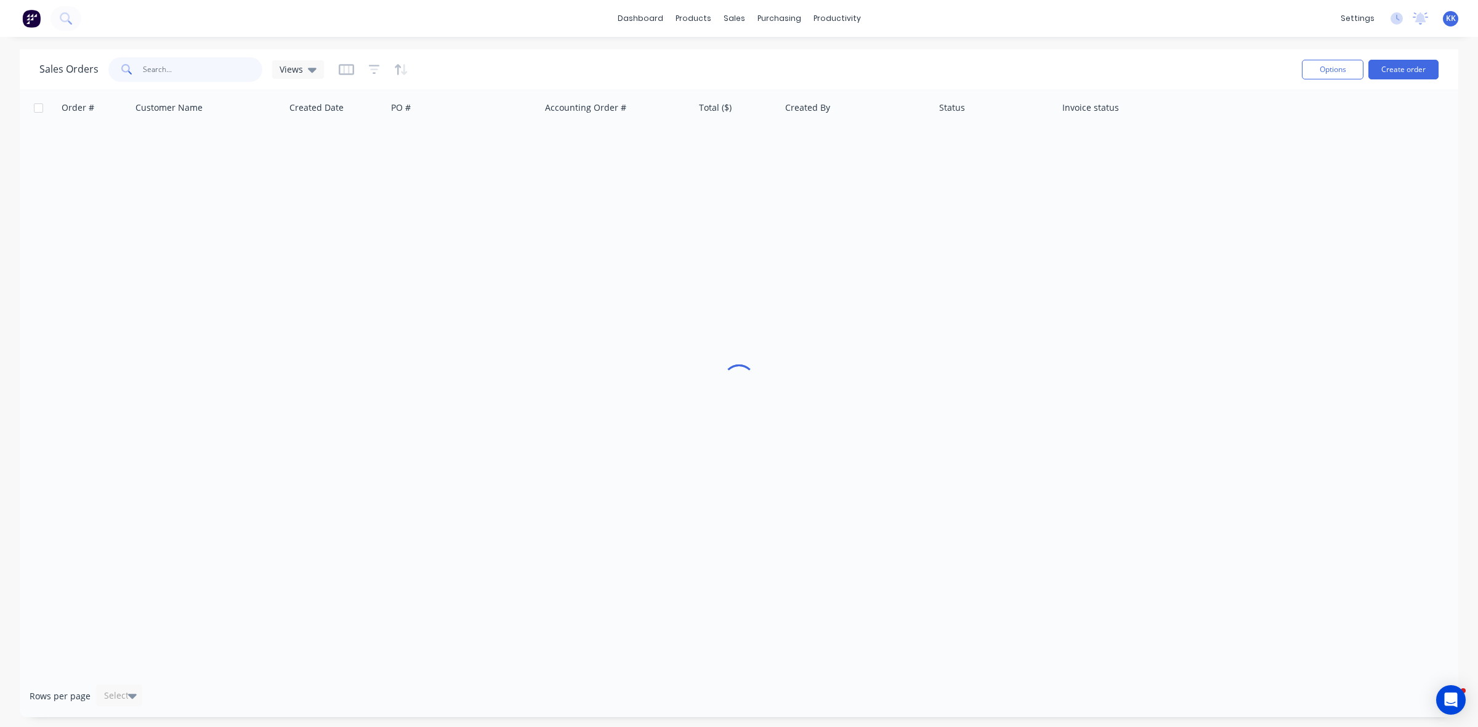
click at [154, 75] on input "text" at bounding box center [203, 69] width 120 height 25
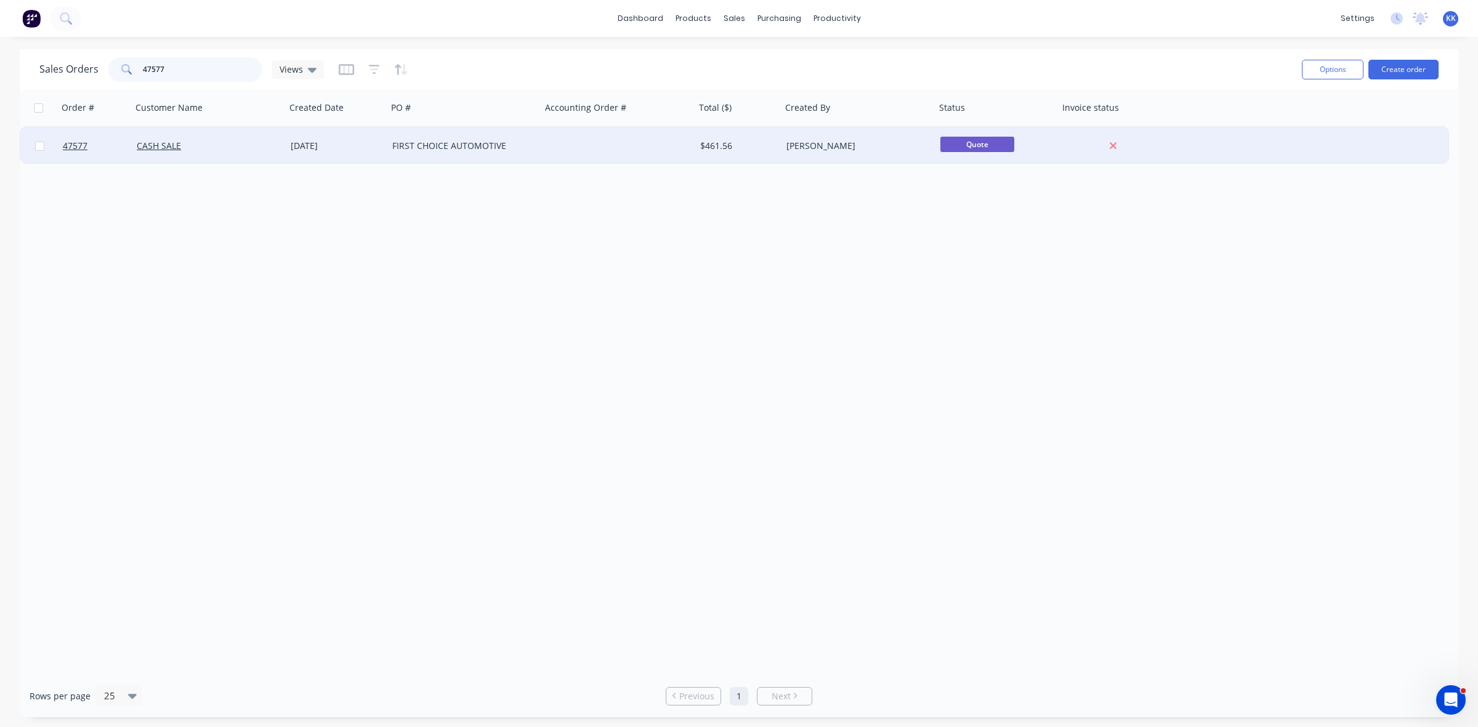
type input "47577"
click at [222, 140] on div "CASH SALE" at bounding box center [205, 146] width 137 height 12
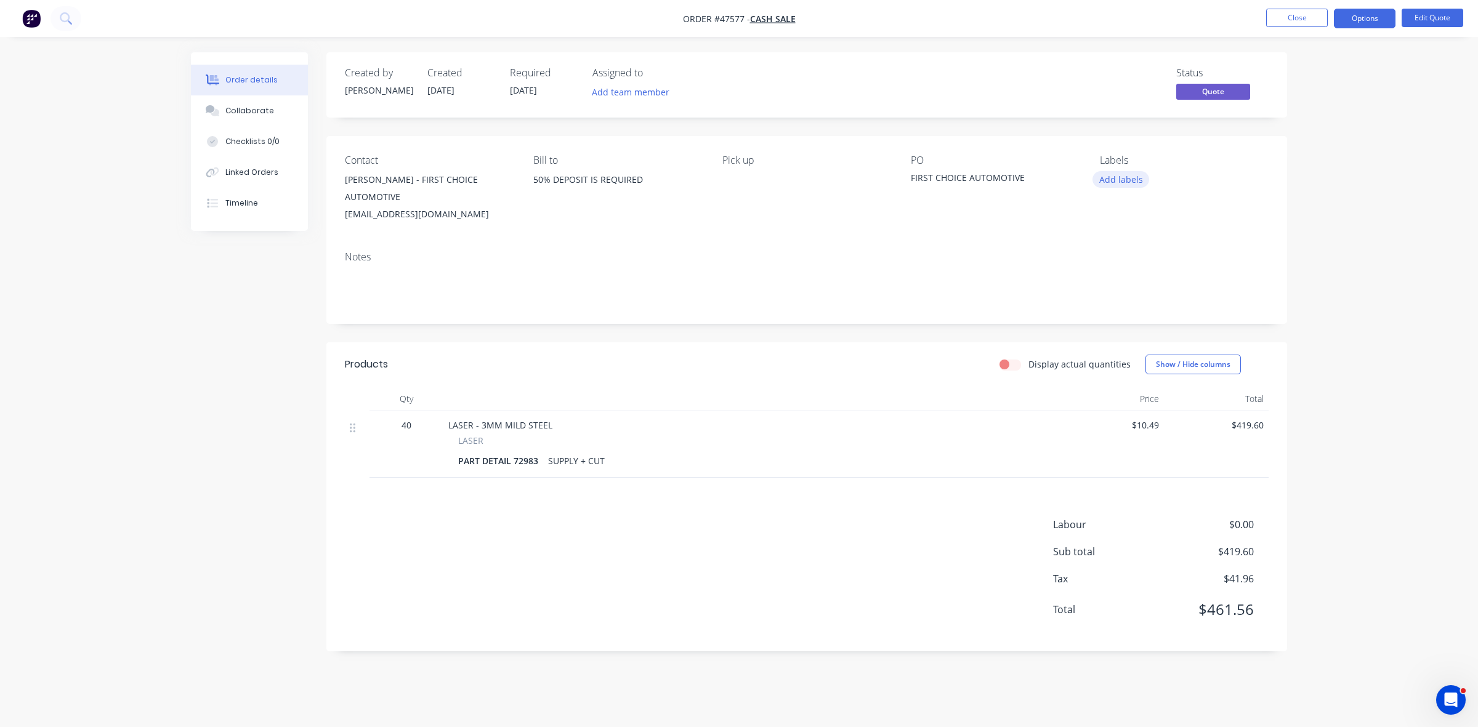
click at [1110, 180] on button "Add labels" at bounding box center [1120, 179] width 57 height 17
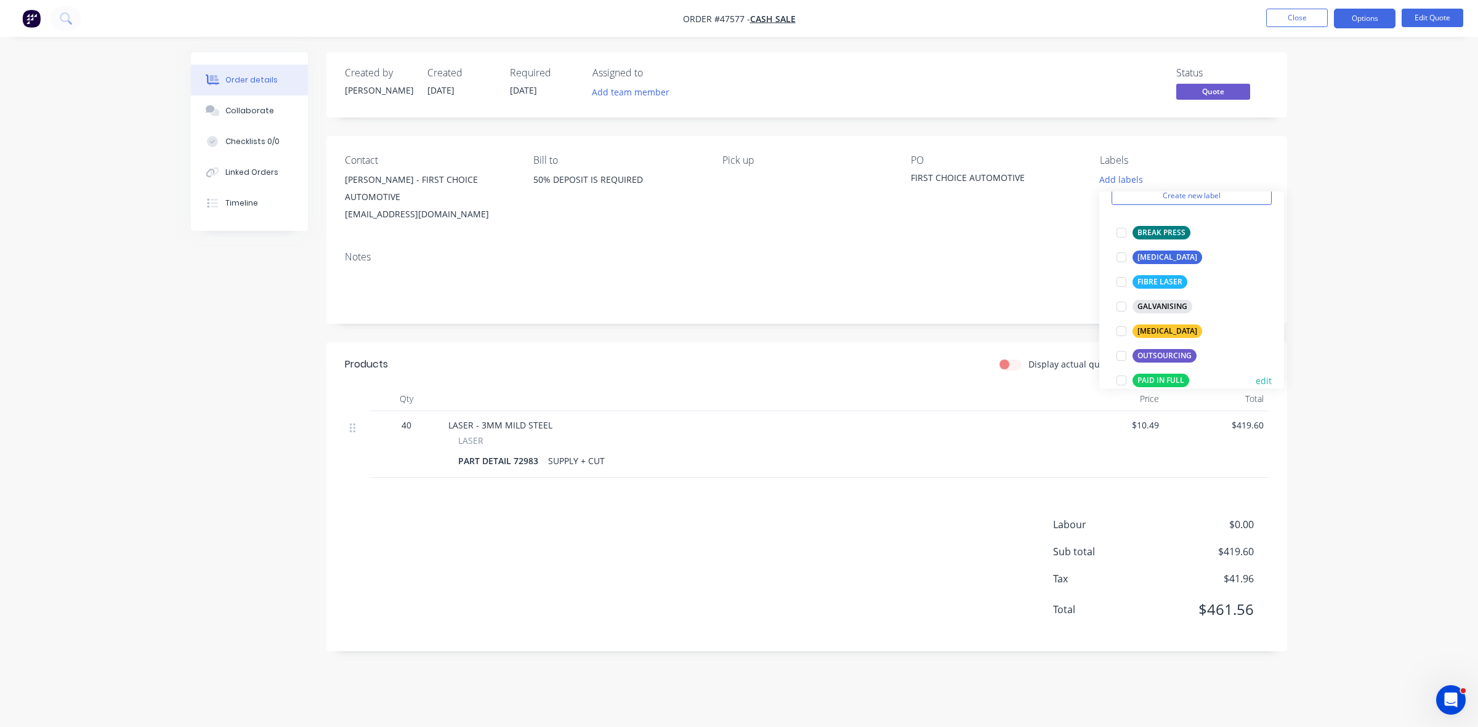
scroll to position [154, 0]
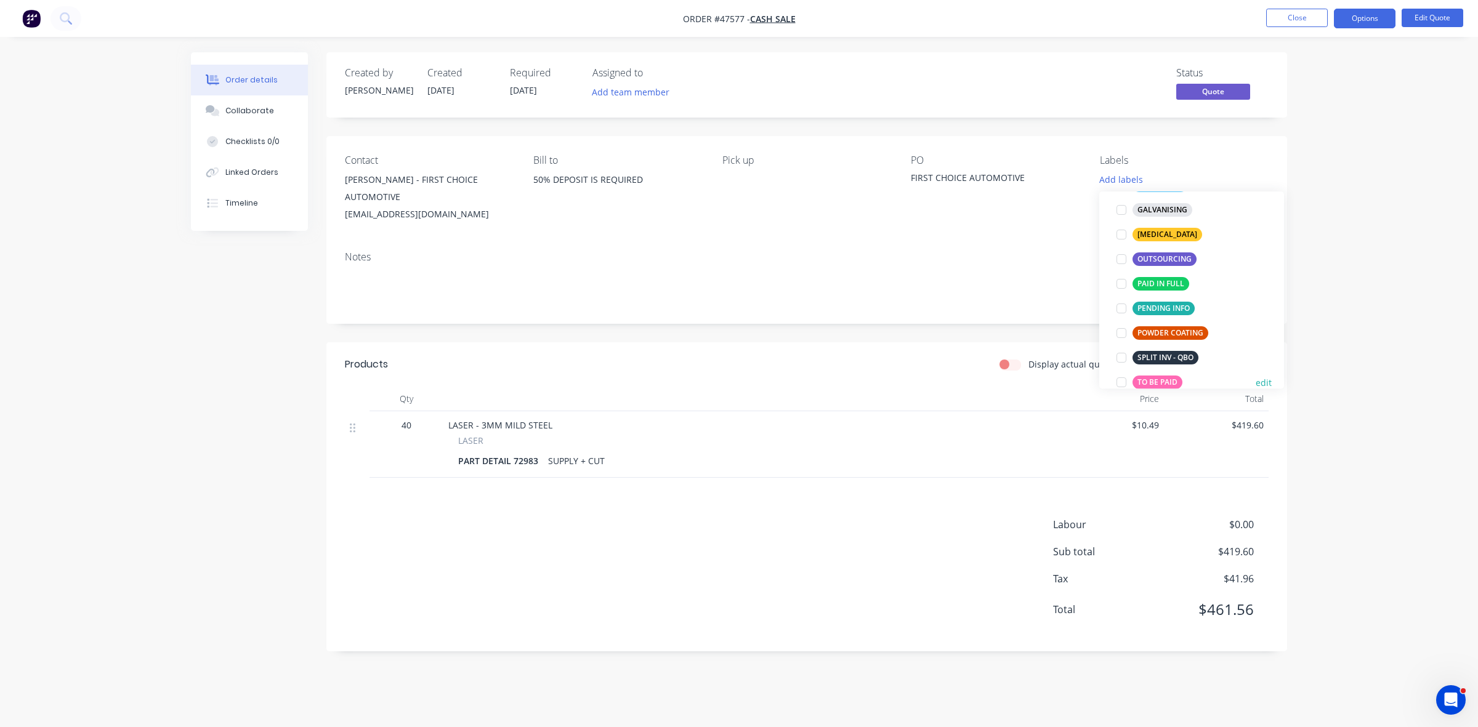
click at [1168, 385] on div "TO BE PAID" at bounding box center [1157, 383] width 50 height 14
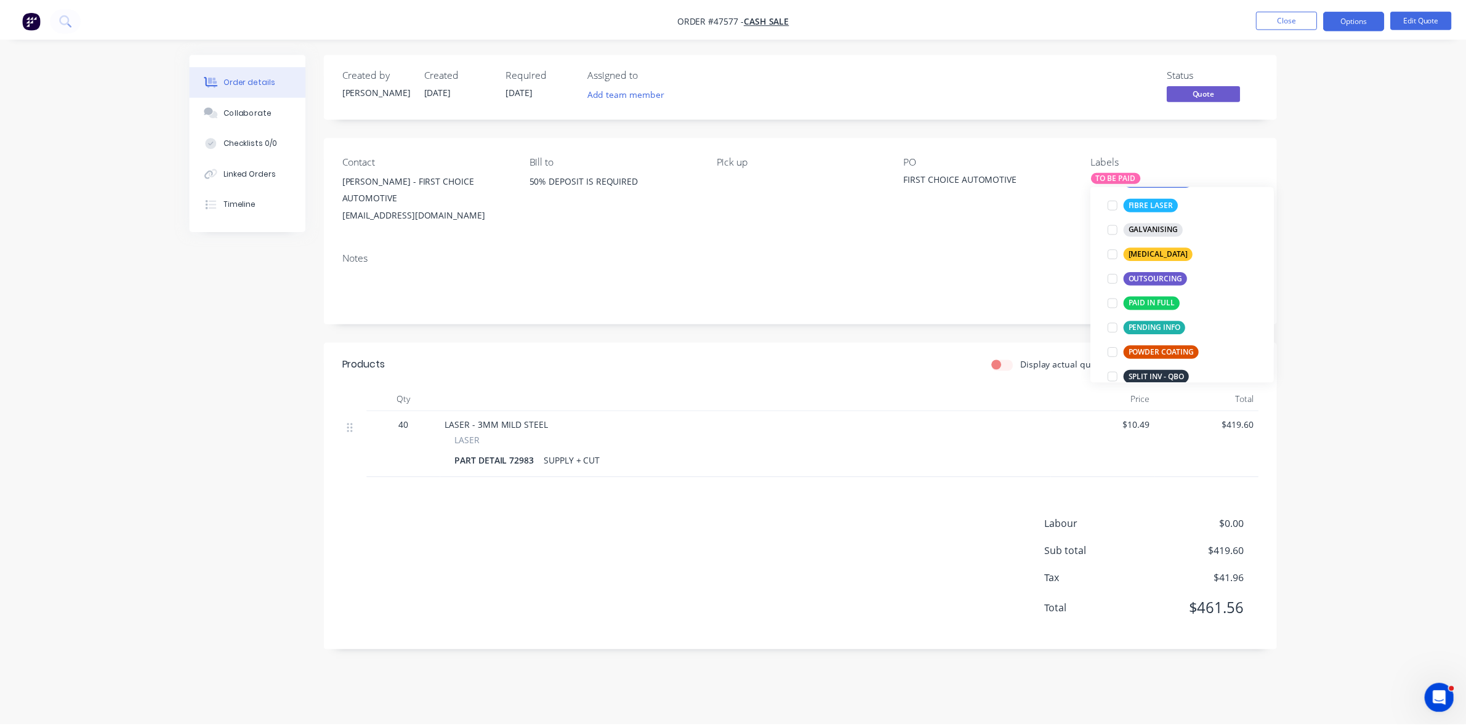
scroll to position [0, 0]
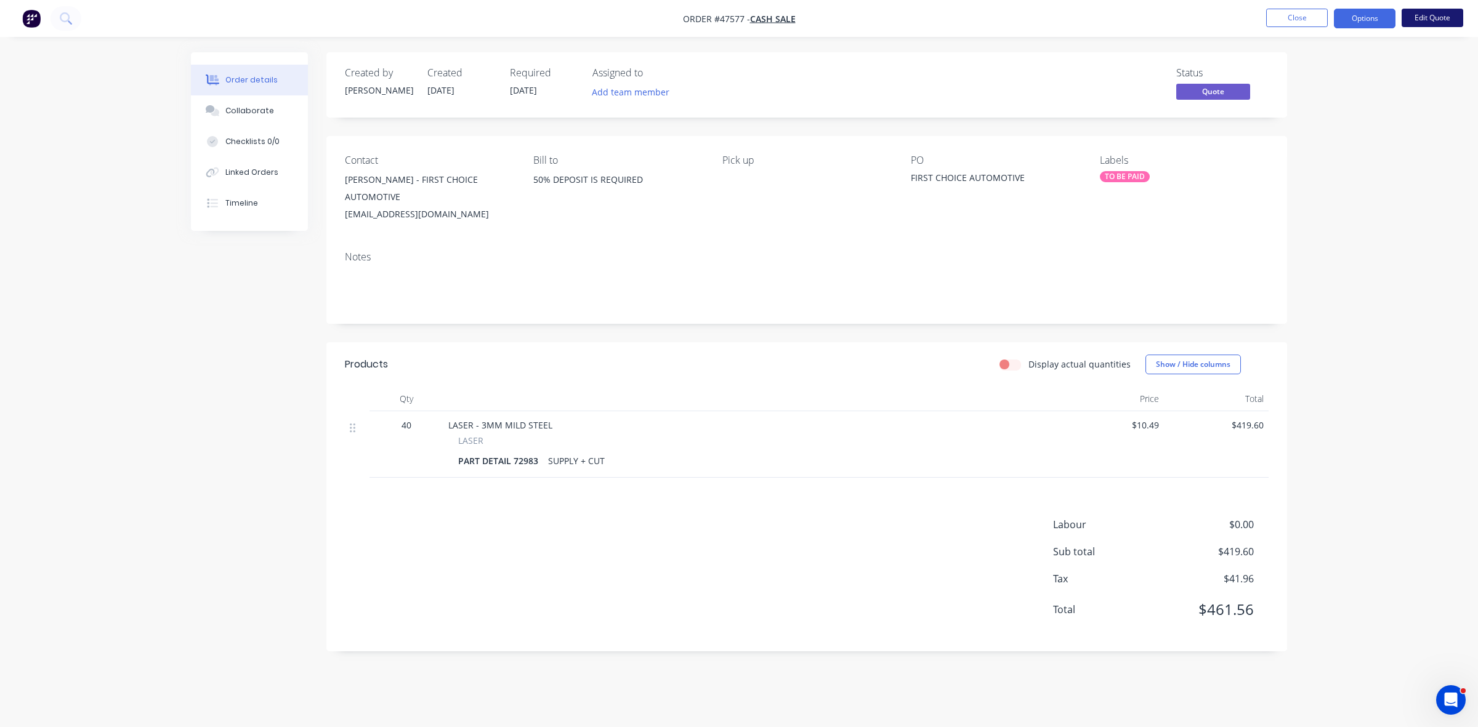
click at [1420, 20] on button "Edit Quote" at bounding box center [1433, 18] width 62 height 18
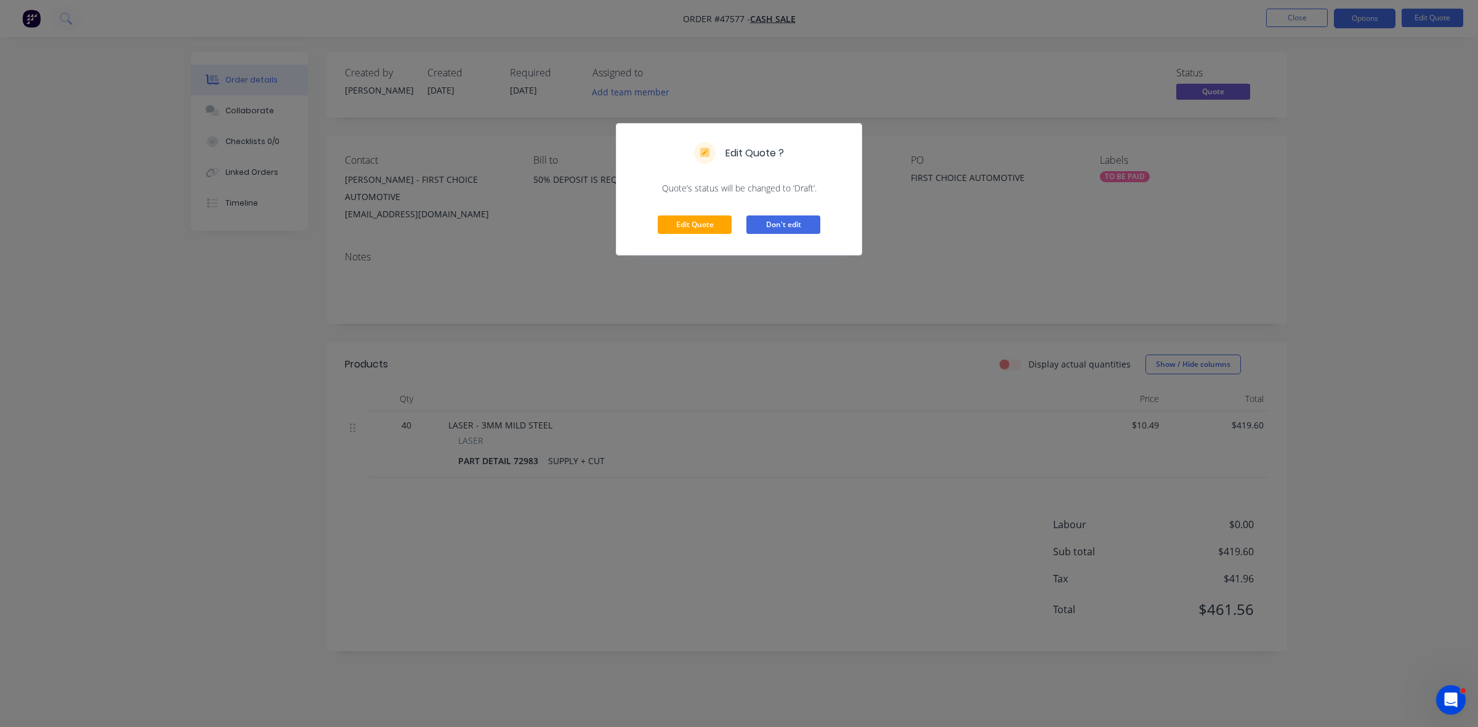
click at [762, 225] on button "Don't edit" at bounding box center [783, 225] width 74 height 18
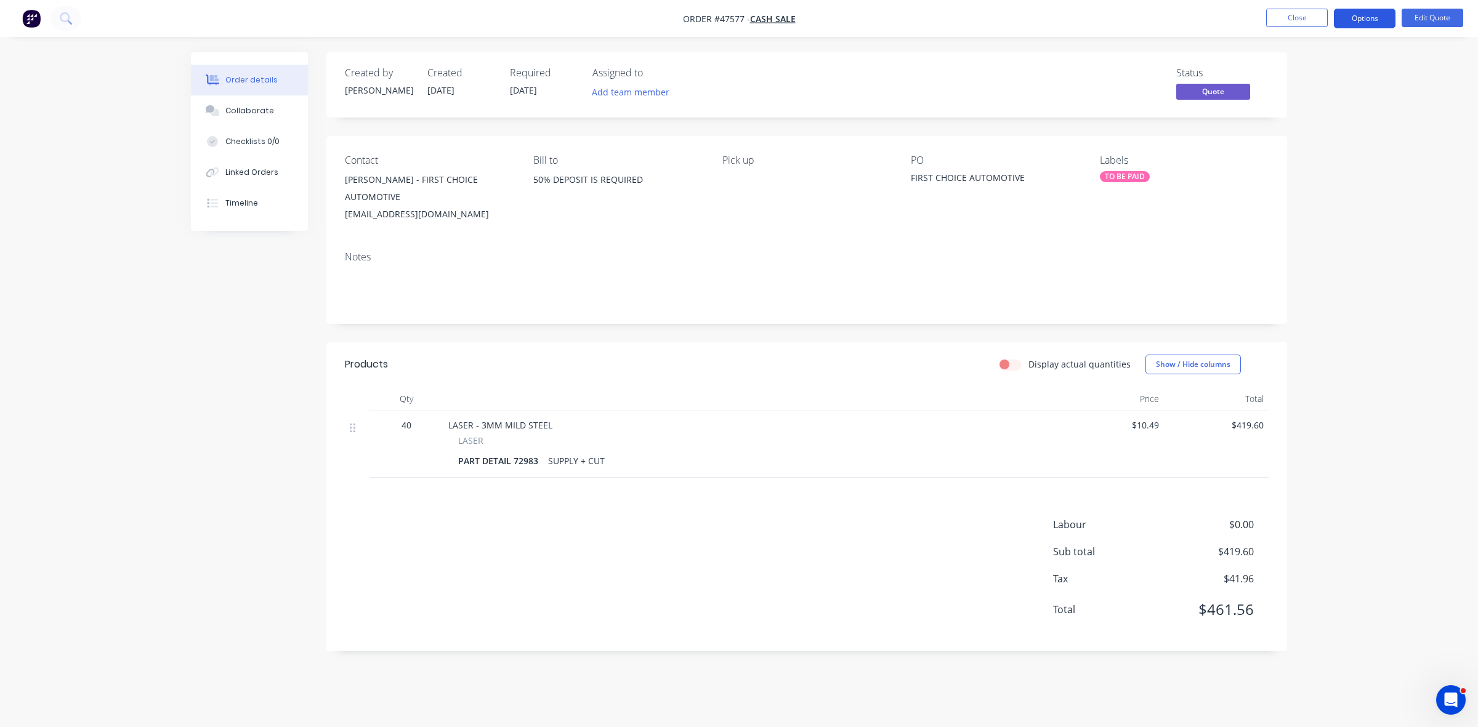
click at [1386, 18] on button "Options" at bounding box center [1365, 19] width 62 height 20
click at [1294, 146] on div "Convert to Order" at bounding box center [1327, 149] width 113 height 18
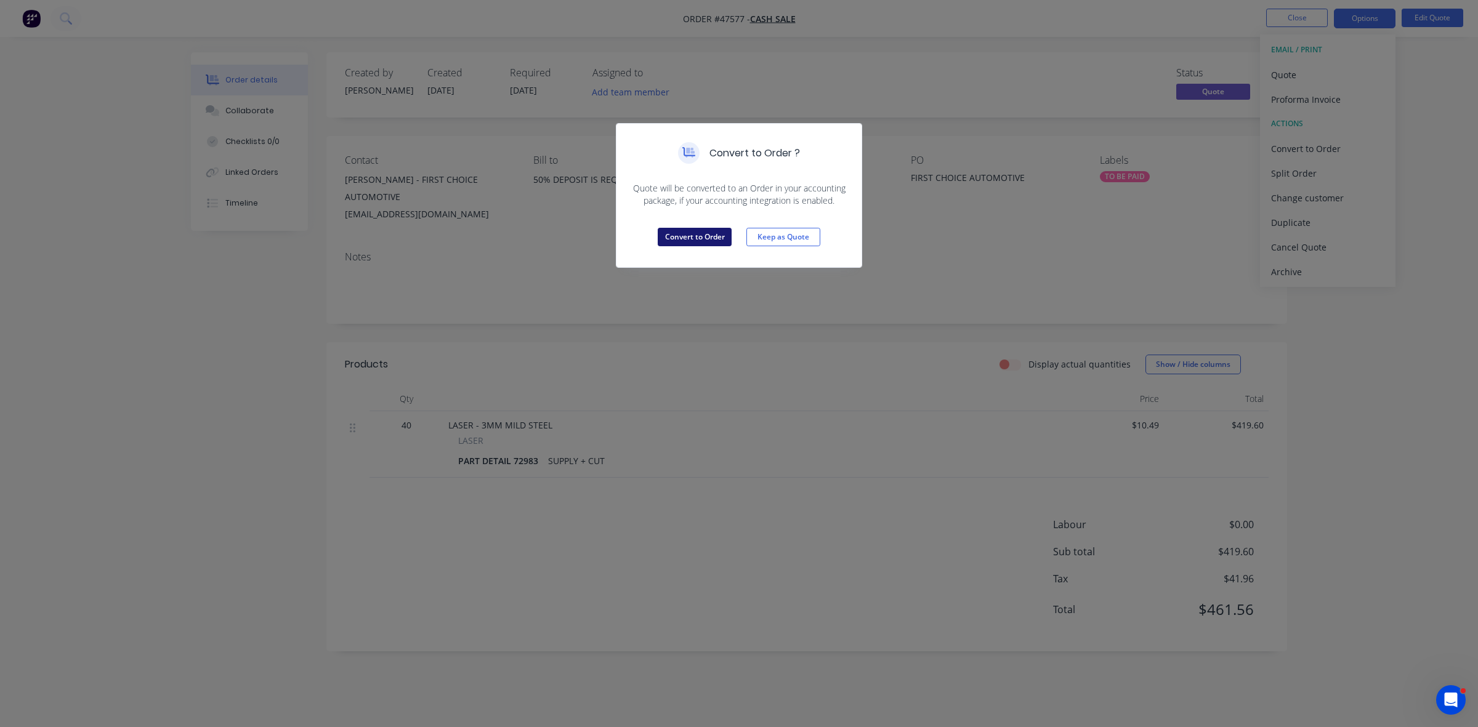
click at [679, 244] on button "Convert to Order" at bounding box center [695, 237] width 74 height 18
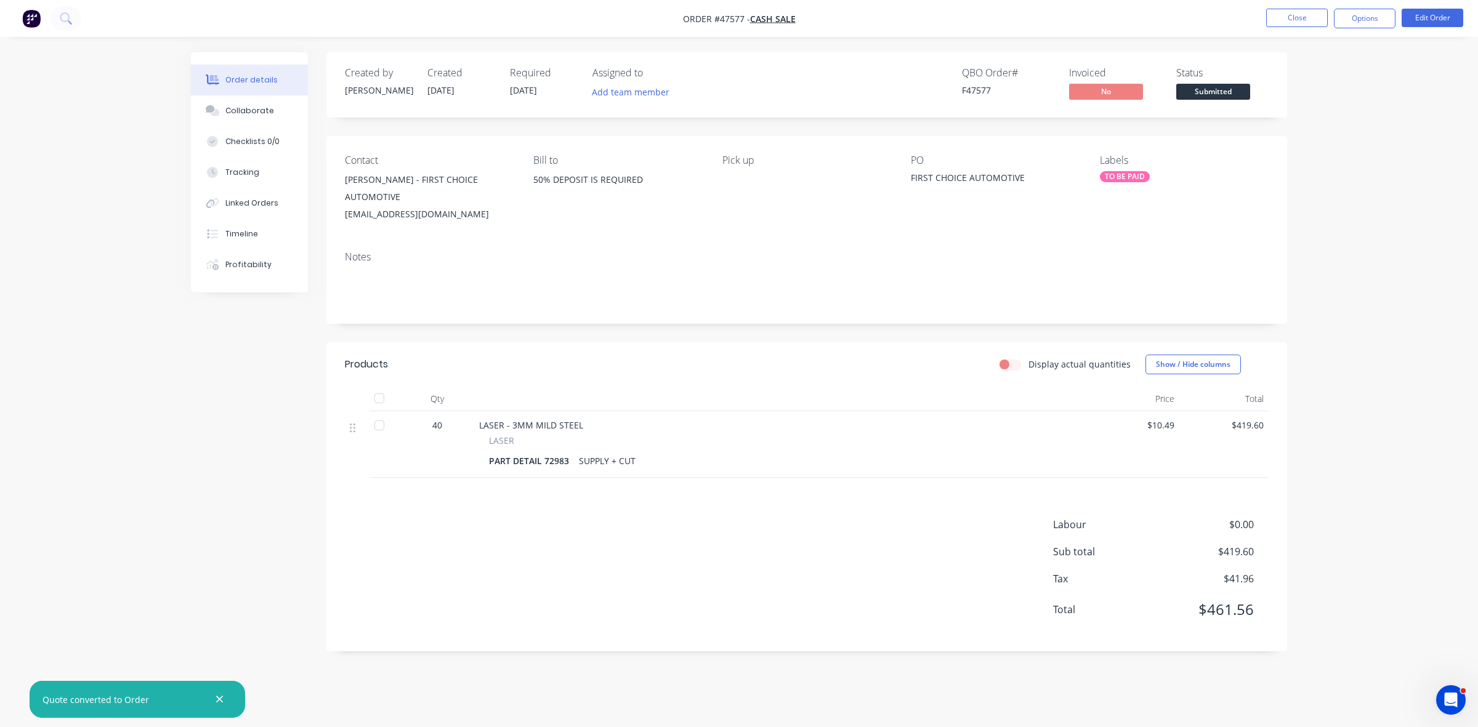
click at [1230, 91] on span "Submitted" at bounding box center [1213, 91] width 74 height 15
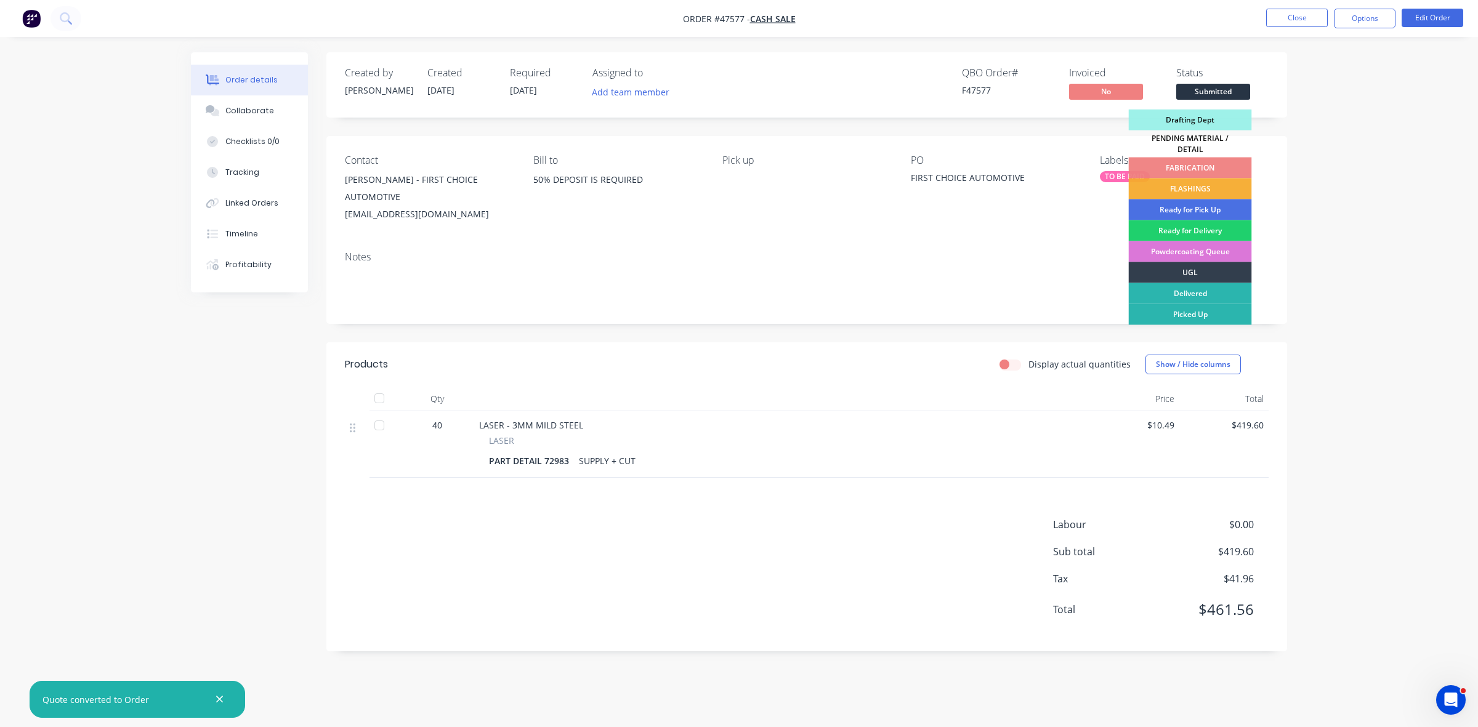
click at [1207, 122] on div "Drafting Dept" at bounding box center [1190, 120] width 123 height 21
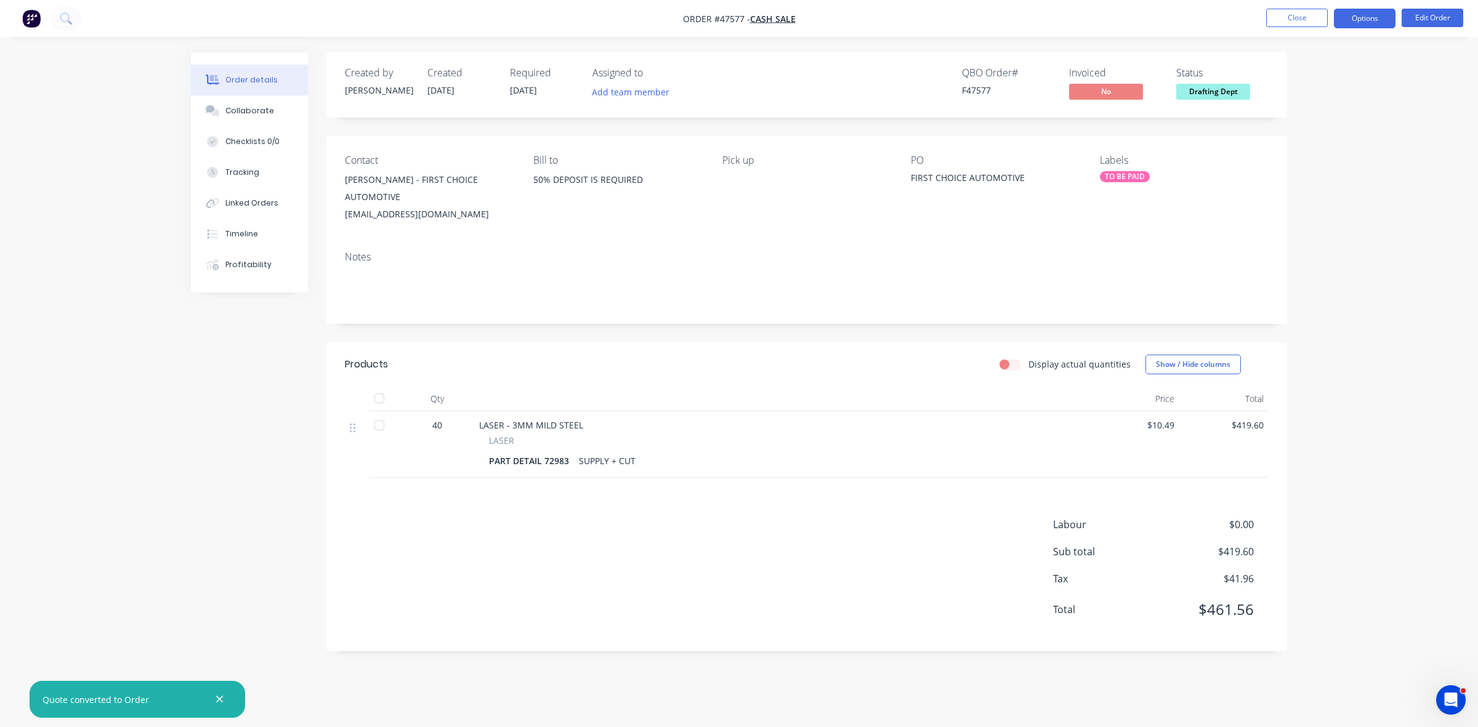
drag, startPoint x: 1374, startPoint y: 20, endPoint x: 1362, endPoint y: 31, distance: 16.6
click at [1374, 20] on button "Options" at bounding box center [1365, 19] width 62 height 20
click at [1338, 140] on div "Work Order" at bounding box center [1327, 149] width 113 height 18
click at [1334, 123] on div "Without pricing" at bounding box center [1327, 124] width 113 height 18
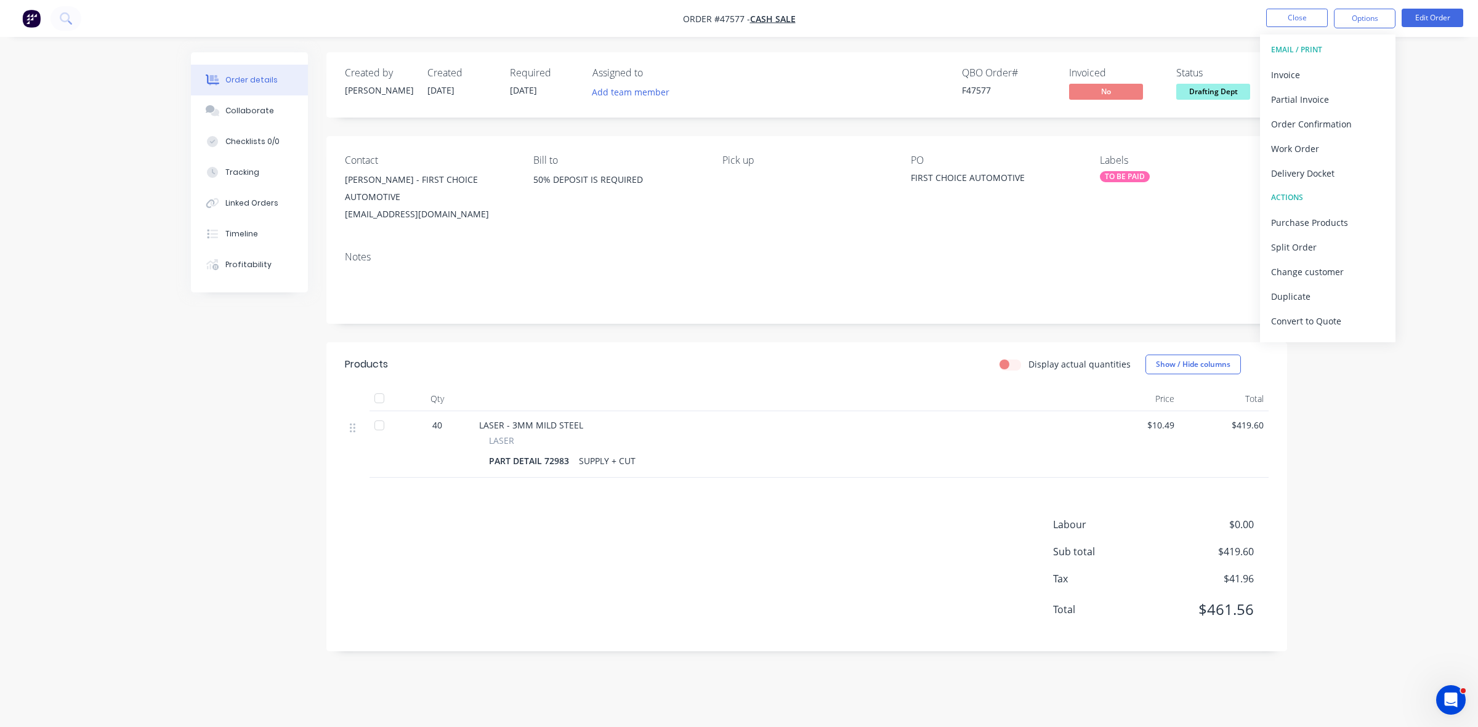
click at [1225, 41] on div "Order details Collaborate Checklists 0/0 Tracking Linked Orders Timeline Profit…" at bounding box center [739, 363] width 1478 height 727
drag, startPoint x: 497, startPoint y: 195, endPoint x: 337, endPoint y: 185, distance: 160.4
click at [337, 185] on div "Contact ANDREW - FIRST CHOICE AUTOMOTIVE mail@firstchoiceautomotive.com.au Bill…" at bounding box center [806, 188] width 961 height 105
copy div "ANDREW - FIRST CHOICE AUTOMOTIVE mail@firstchoiceautomotive.com.au"
click at [271, 106] on button "Collaborate" at bounding box center [249, 110] width 117 height 31
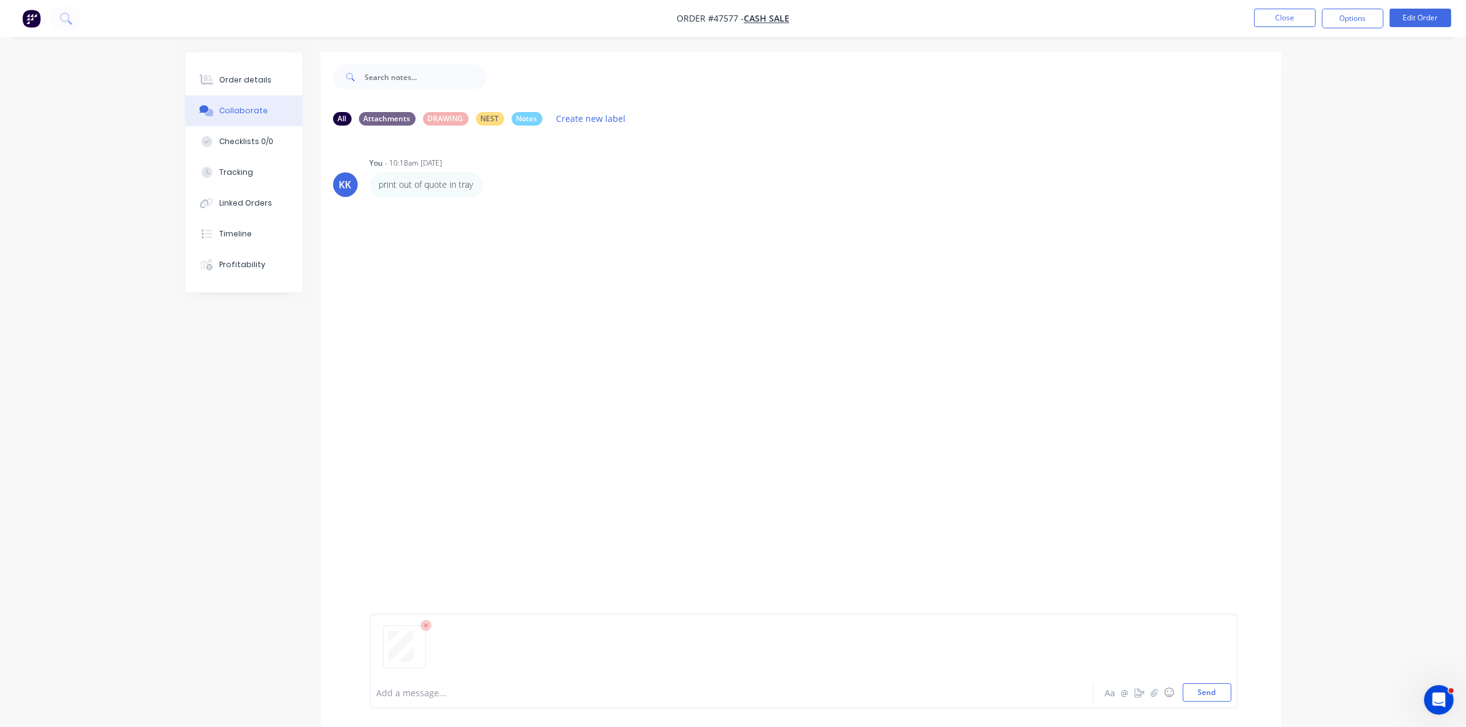
click at [434, 684] on div "Add a message..." at bounding box center [697, 693] width 641 height 18
click at [264, 84] on div "Order details" at bounding box center [245, 80] width 52 height 11
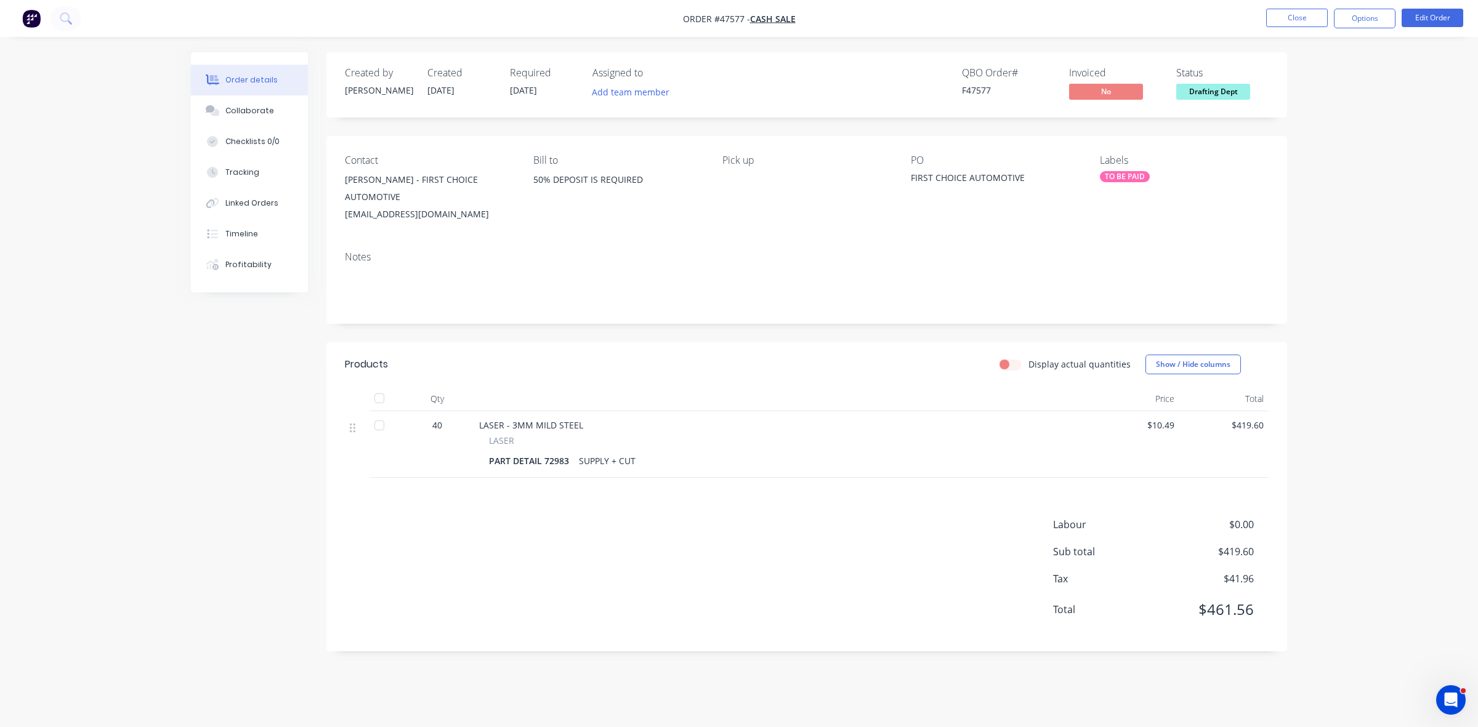
click at [956, 43] on div "Order details Collaborate Checklists 0/0 Tracking Linked Orders Timeline Profit…" at bounding box center [739, 363] width 1478 height 727
click at [1309, 15] on button "Close" at bounding box center [1297, 18] width 62 height 18
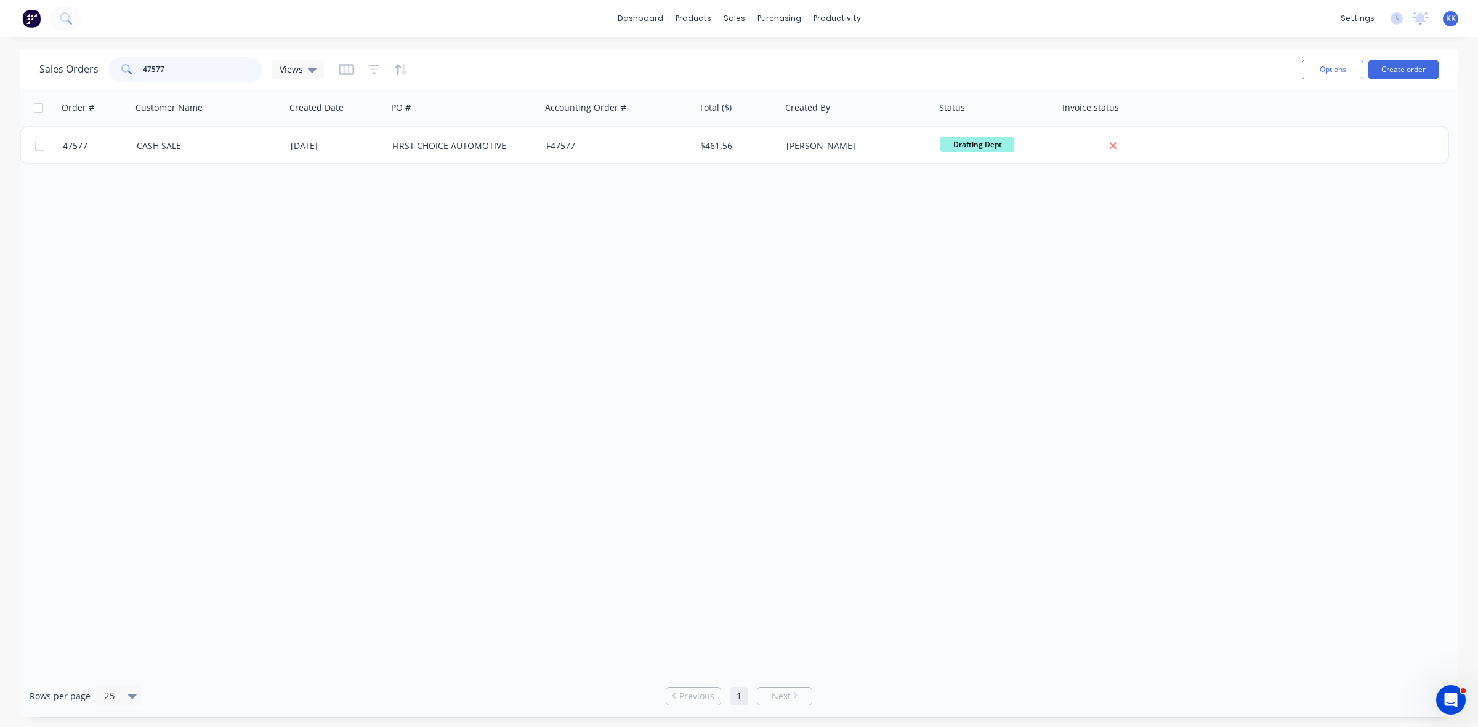
drag, startPoint x: 179, startPoint y: 69, endPoint x: 158, endPoint y: 68, distance: 21.0
click at [156, 68] on input "47577" at bounding box center [203, 69] width 120 height 25
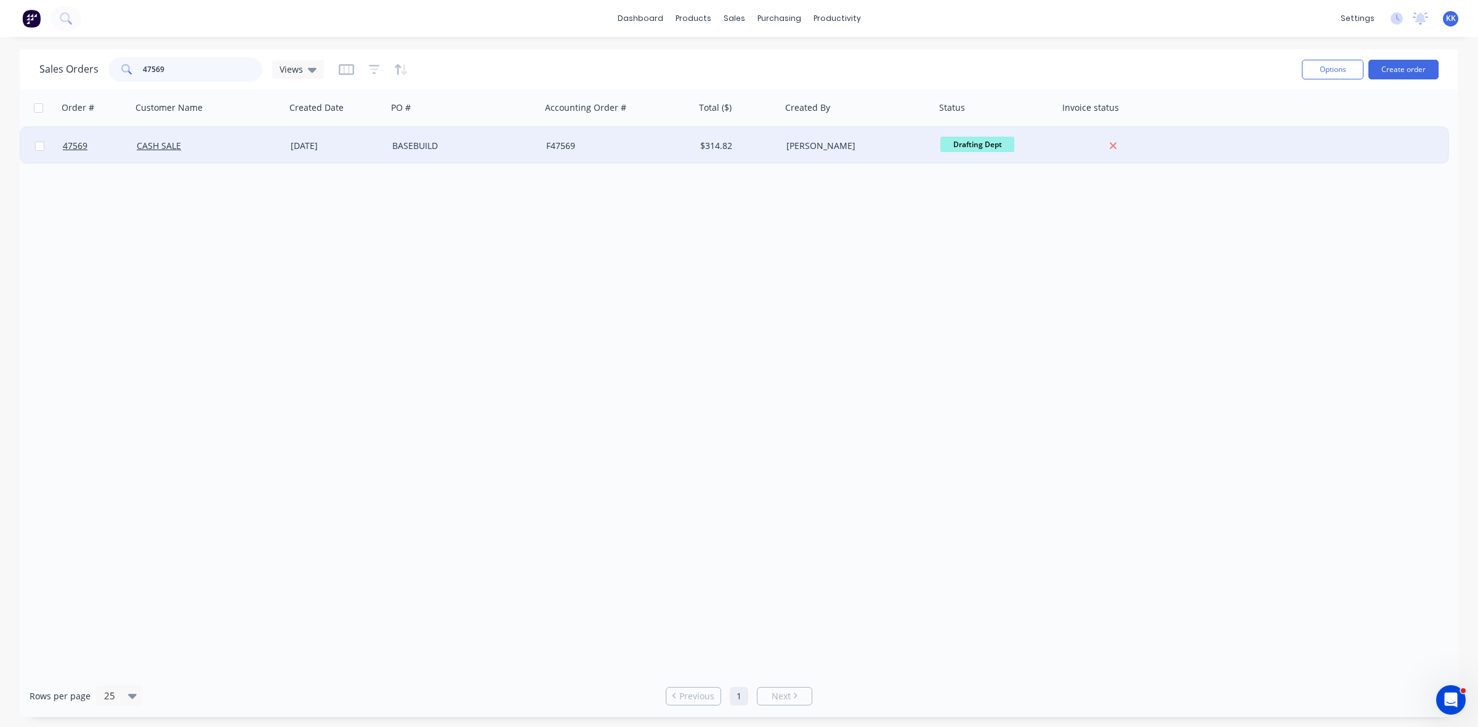
type input "47569"
click at [376, 147] on div "[DATE]" at bounding box center [337, 146] width 92 height 12
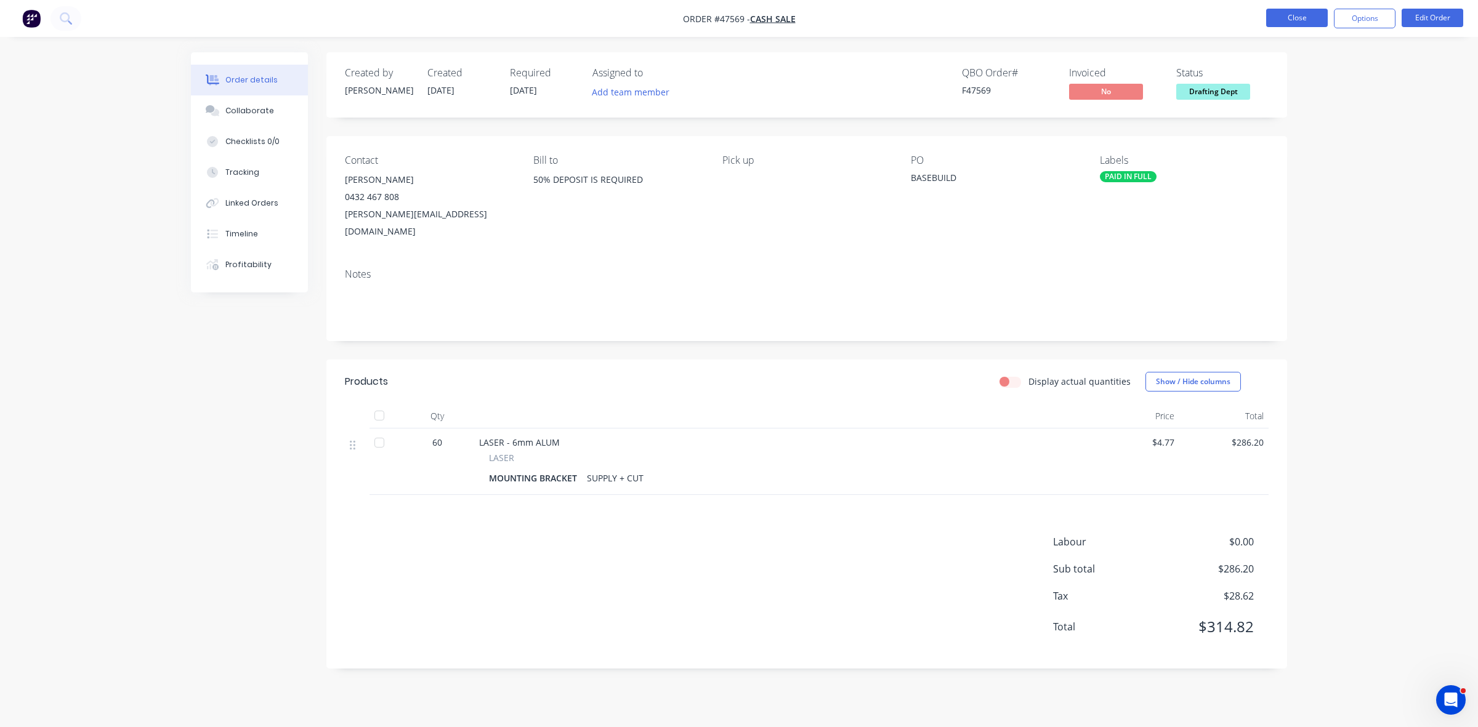
click at [1297, 13] on button "Close" at bounding box center [1297, 18] width 62 height 18
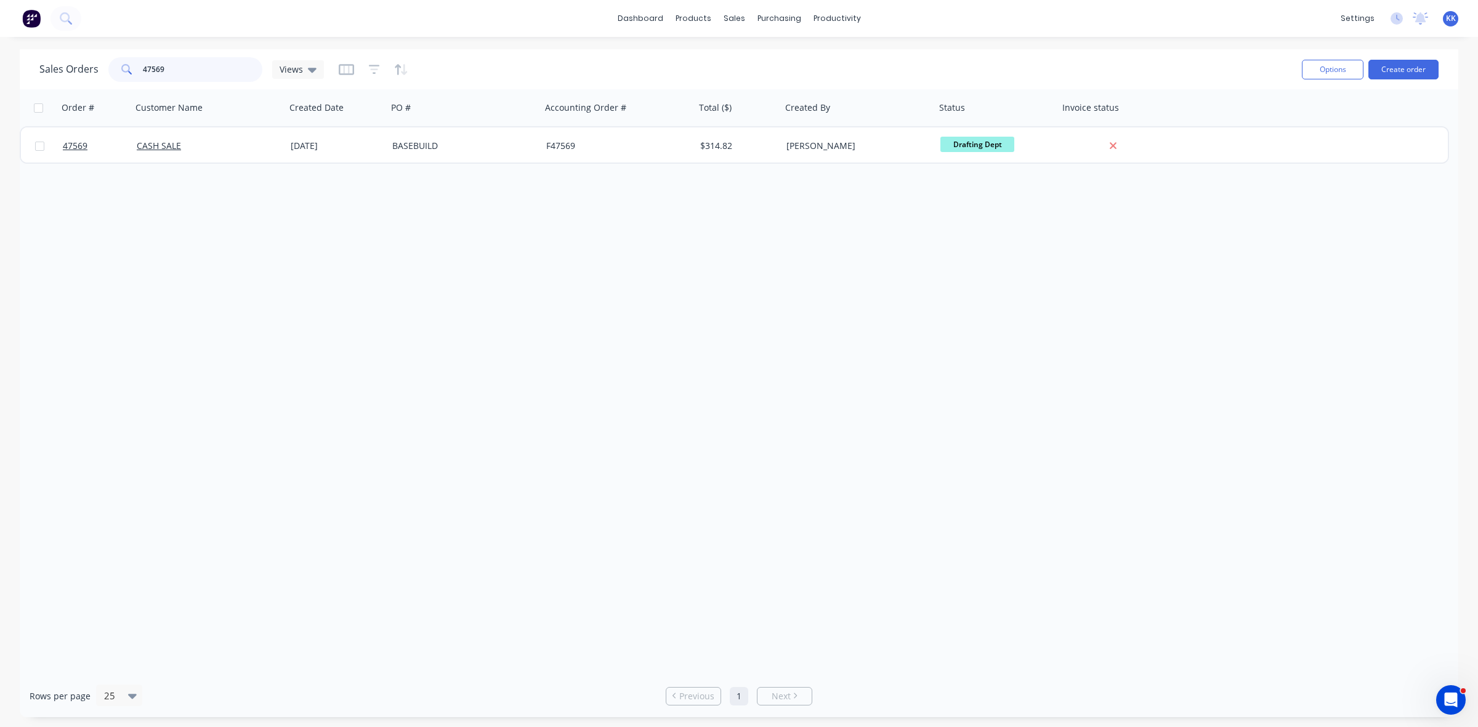
drag, startPoint x: 191, startPoint y: 76, endPoint x: 110, endPoint y: 71, distance: 81.4
click at [111, 71] on div "47569" at bounding box center [185, 69] width 154 height 25
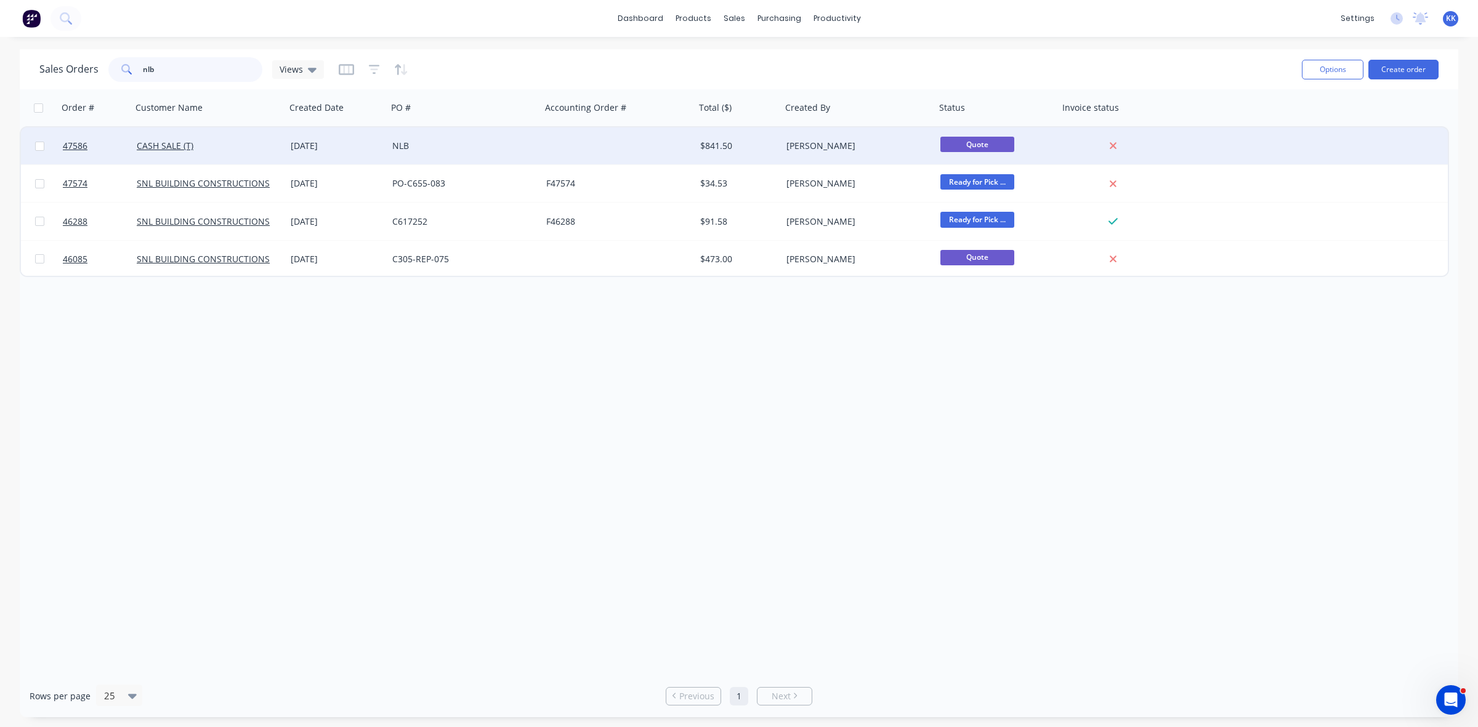
type input "nlb"
click at [404, 146] on div "NLB" at bounding box center [460, 146] width 137 height 12
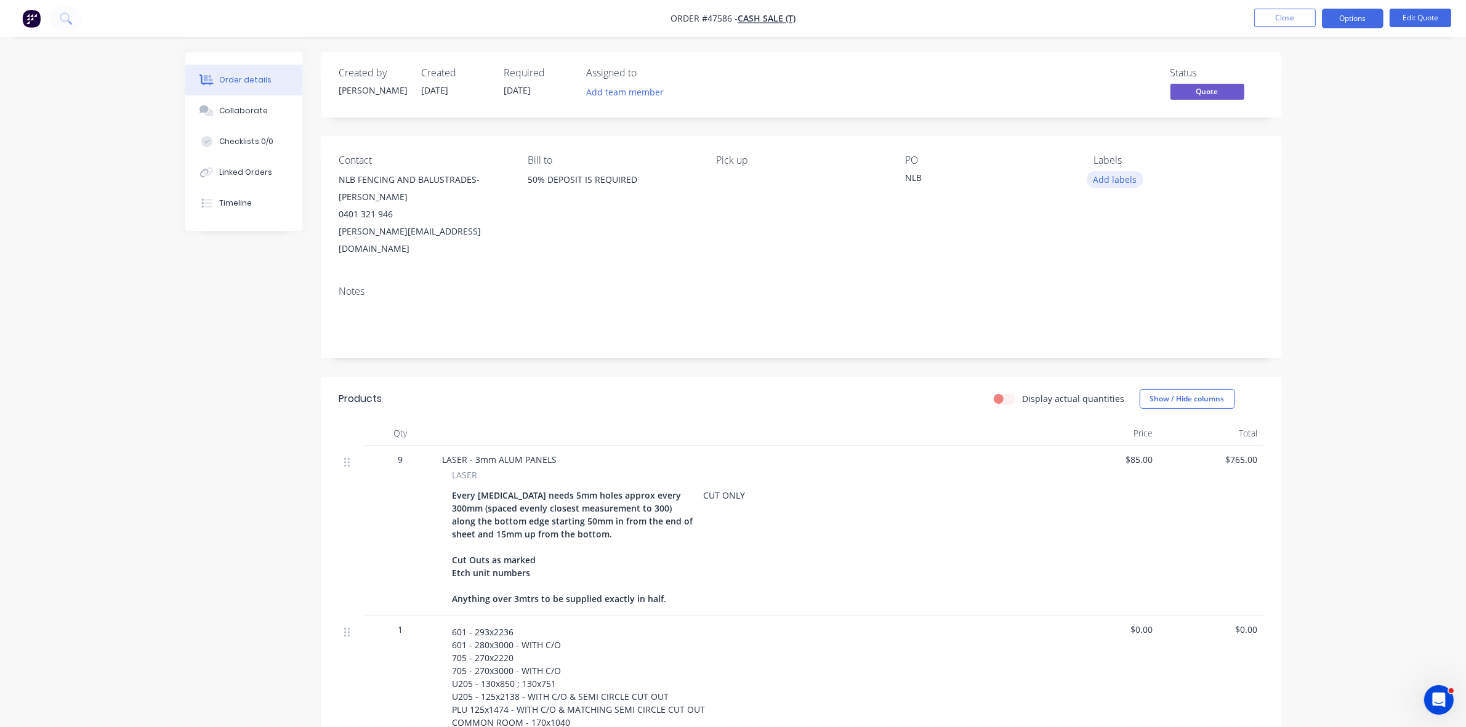
click at [1118, 177] on button "Add labels" at bounding box center [1115, 179] width 57 height 17
click at [1150, 197] on div "PAID IN FULL" at bounding box center [1155, 192] width 57 height 14
click at [1408, 16] on button "Edit Quote" at bounding box center [1421, 18] width 62 height 18
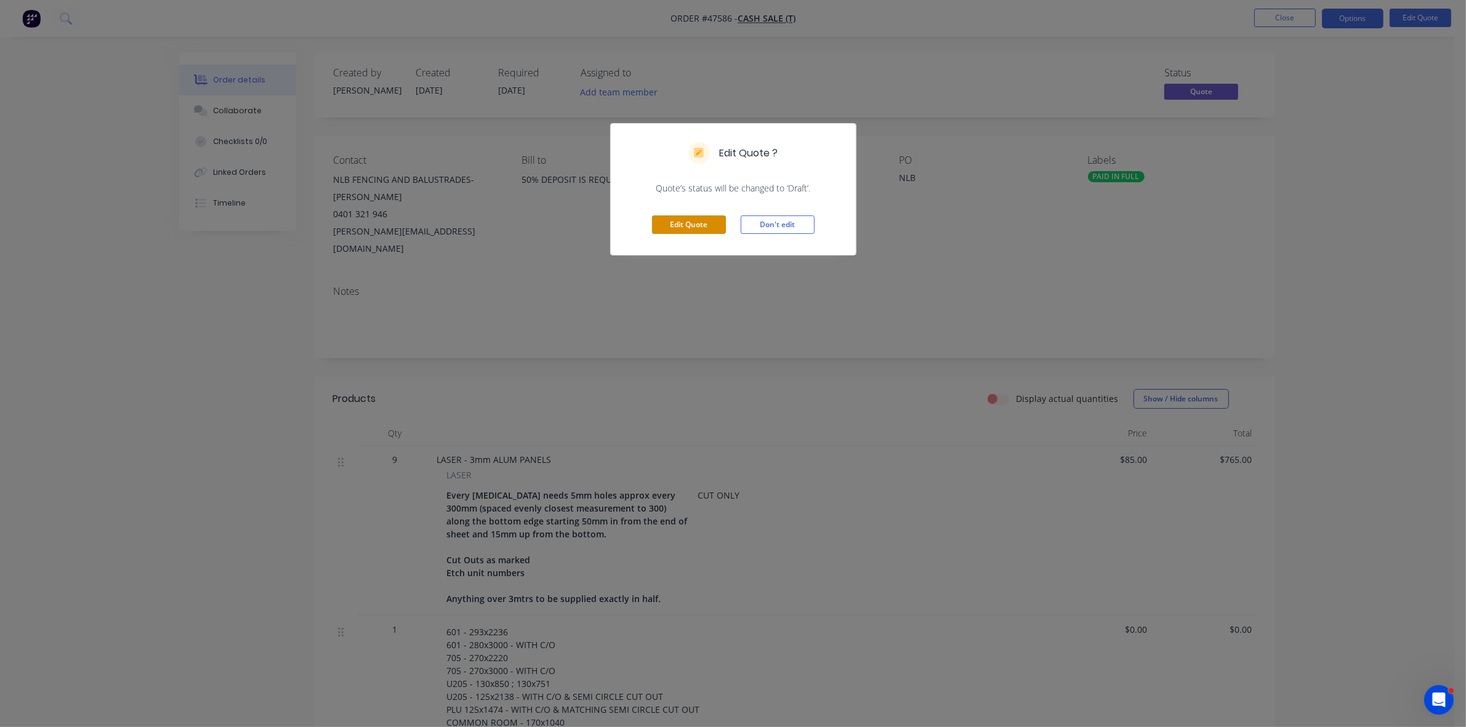
drag, startPoint x: 675, startPoint y: 222, endPoint x: 655, endPoint y: 205, distance: 26.7
click at [674, 222] on button "Edit Quote" at bounding box center [689, 225] width 74 height 18
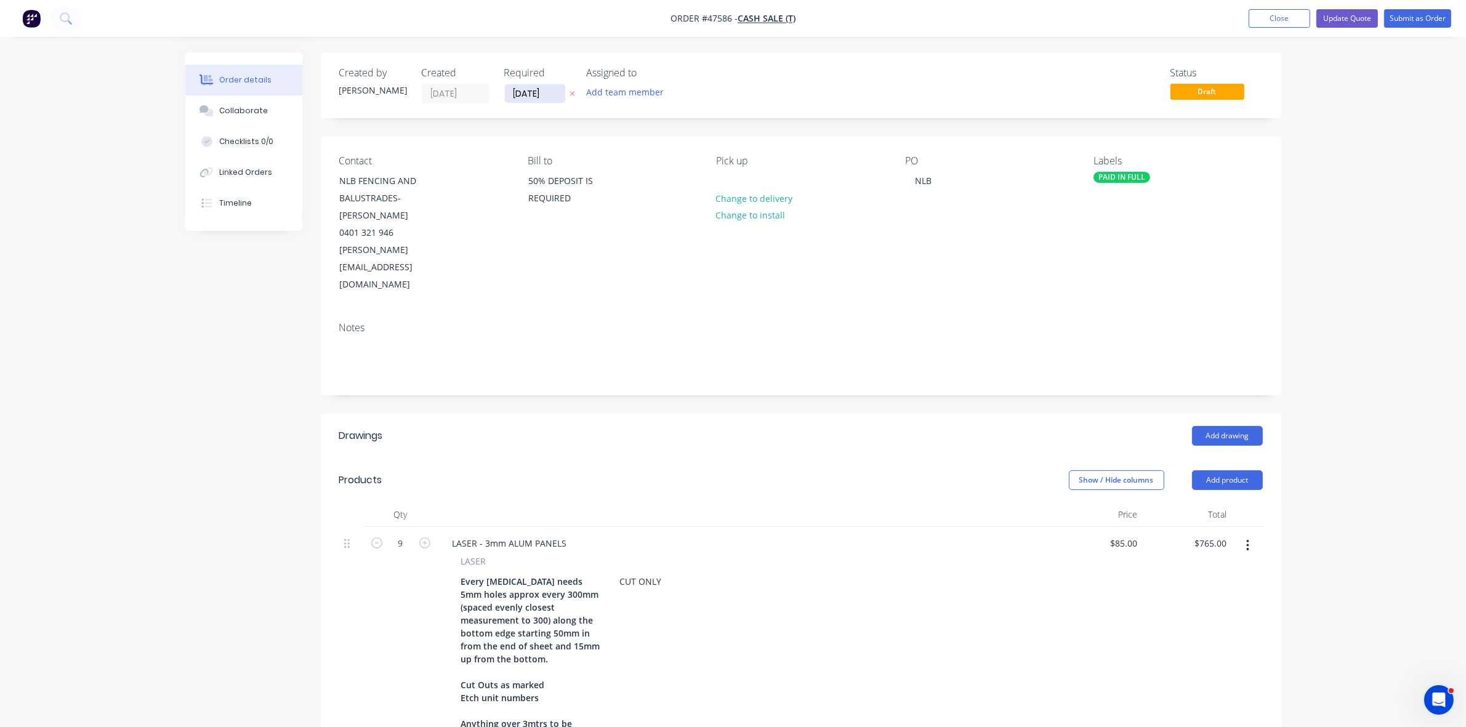
click at [548, 99] on input "[DATE]" at bounding box center [535, 93] width 60 height 18
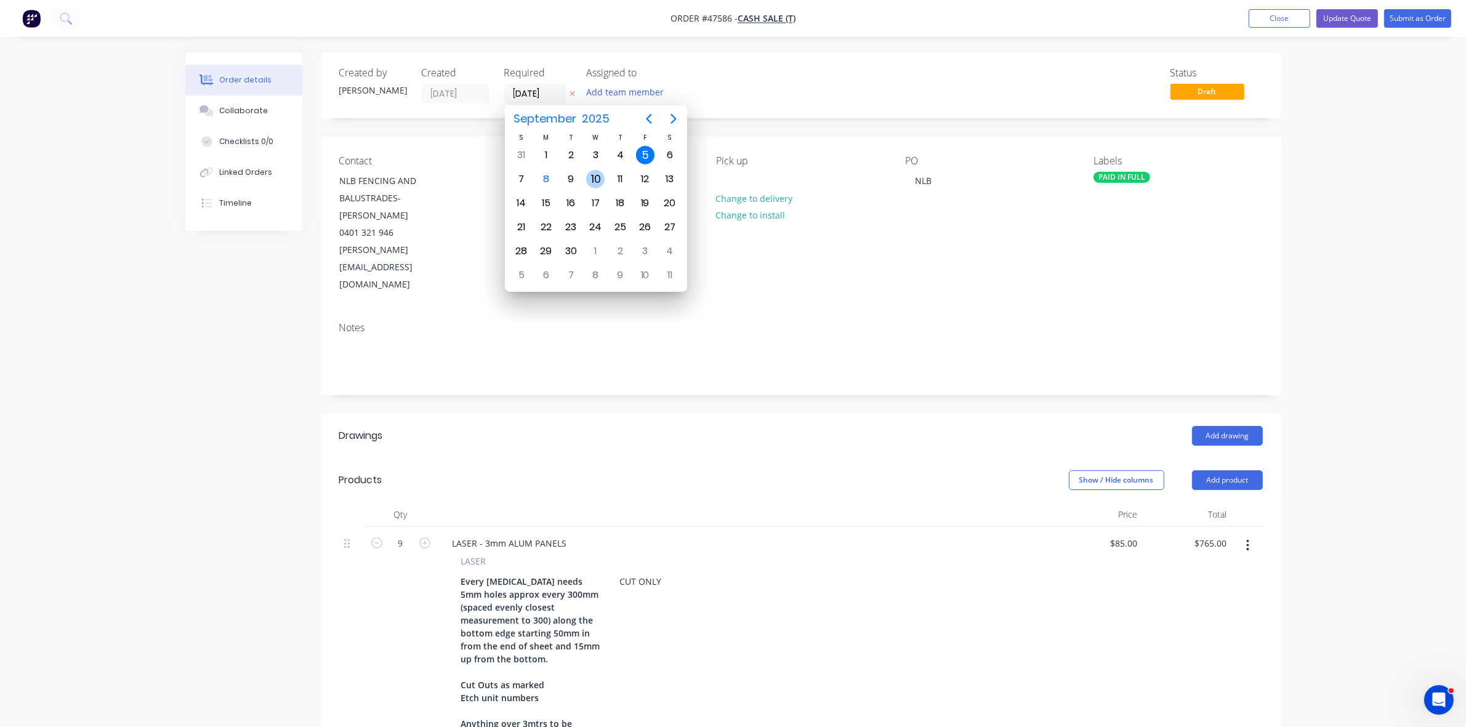
click at [597, 176] on div "10" at bounding box center [595, 179] width 18 height 18
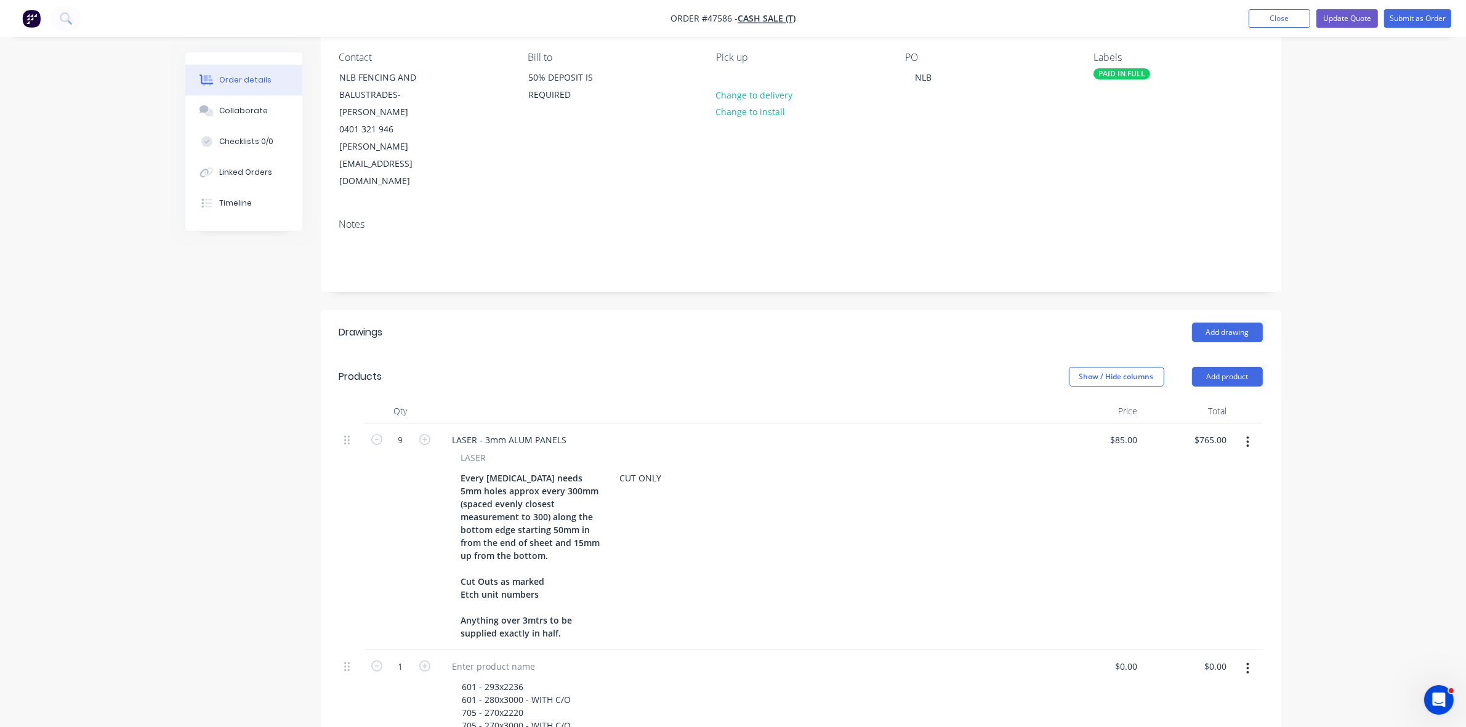
scroll to position [0, 0]
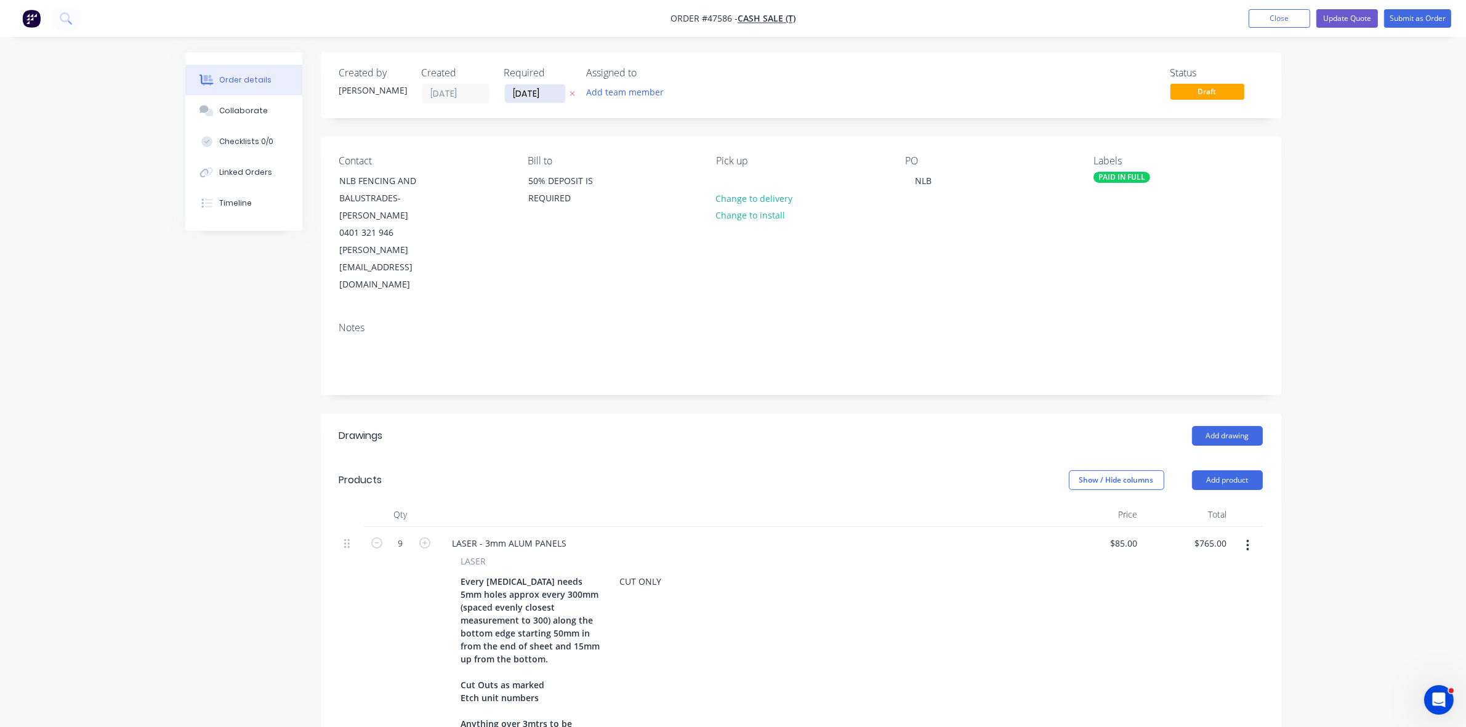
click at [531, 95] on input "[DATE]" at bounding box center [535, 93] width 60 height 18
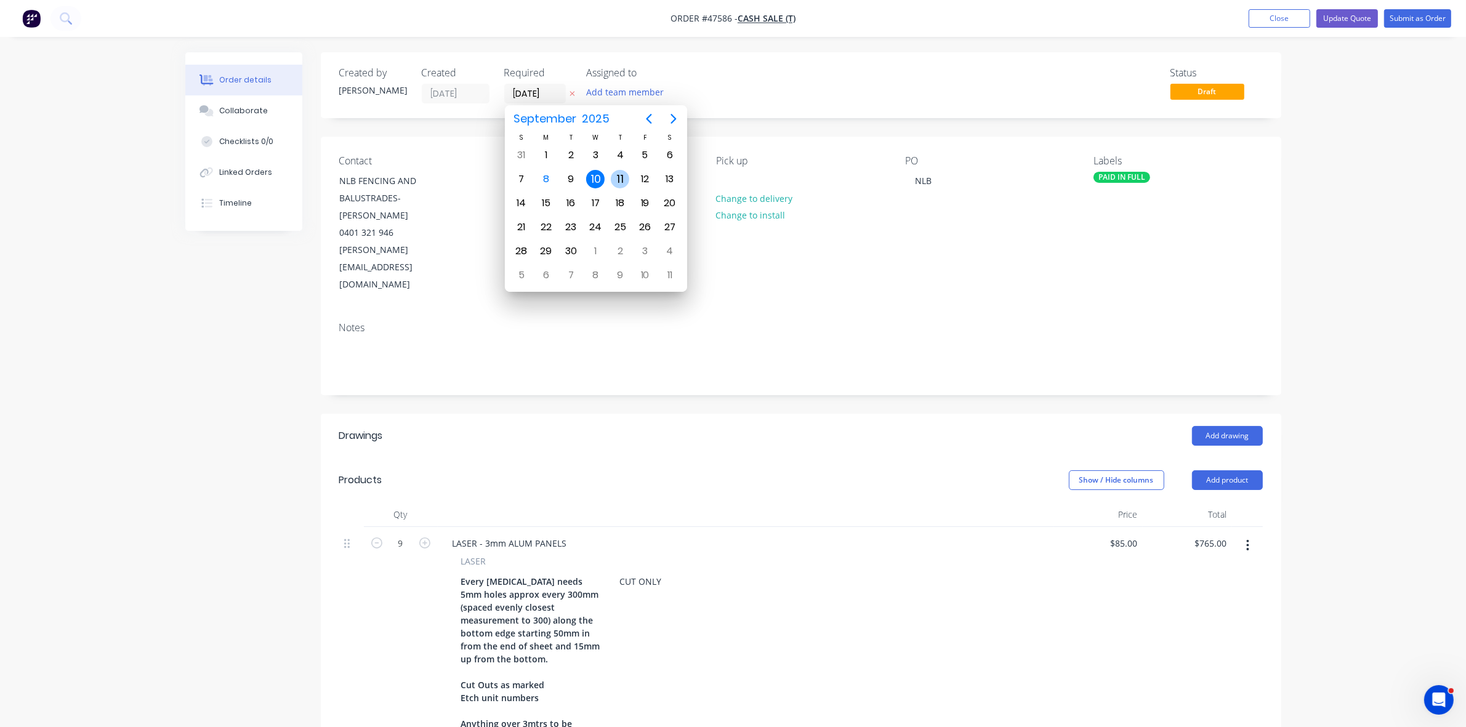
click at [622, 177] on div "11" at bounding box center [620, 179] width 18 height 18
type input "11/09/25"
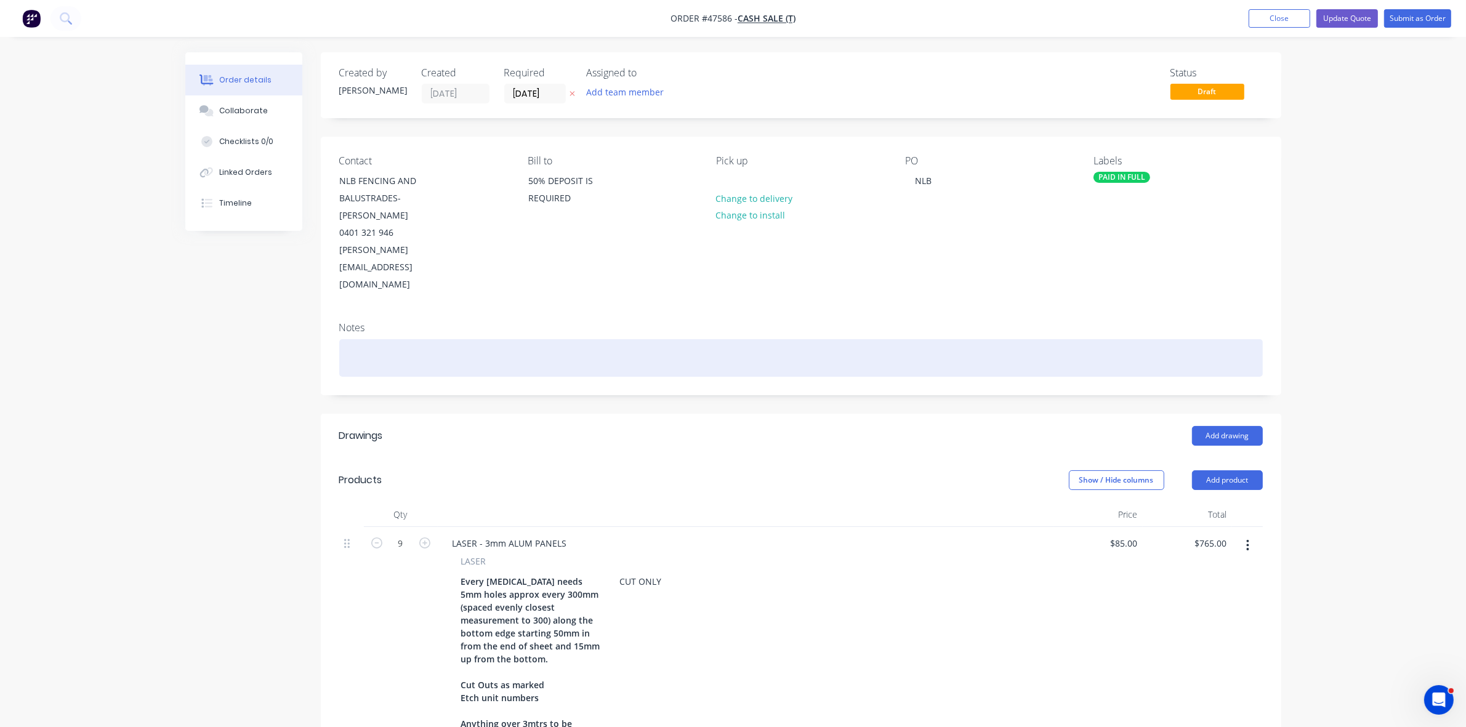
click at [538, 339] on div at bounding box center [801, 358] width 924 height 38
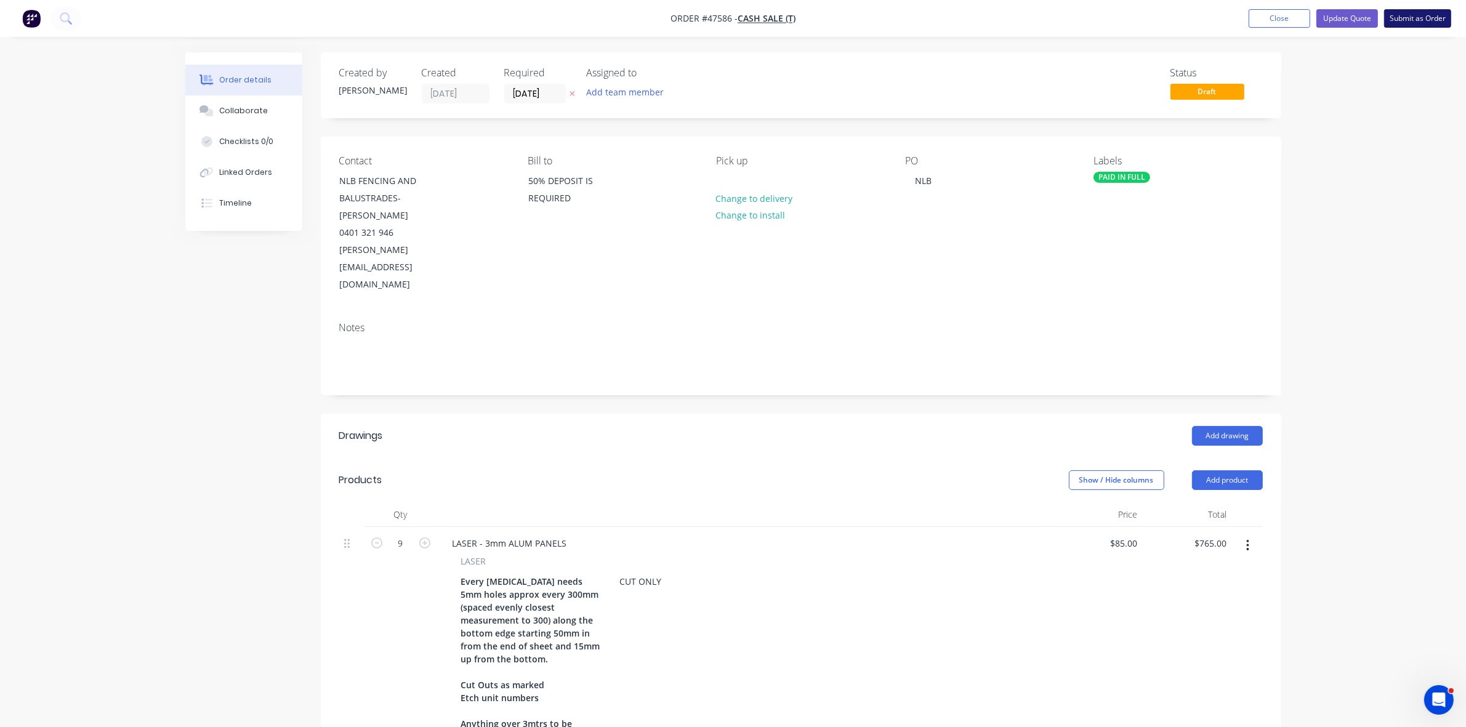
click at [1415, 17] on button "Submit as Order" at bounding box center [1417, 18] width 67 height 18
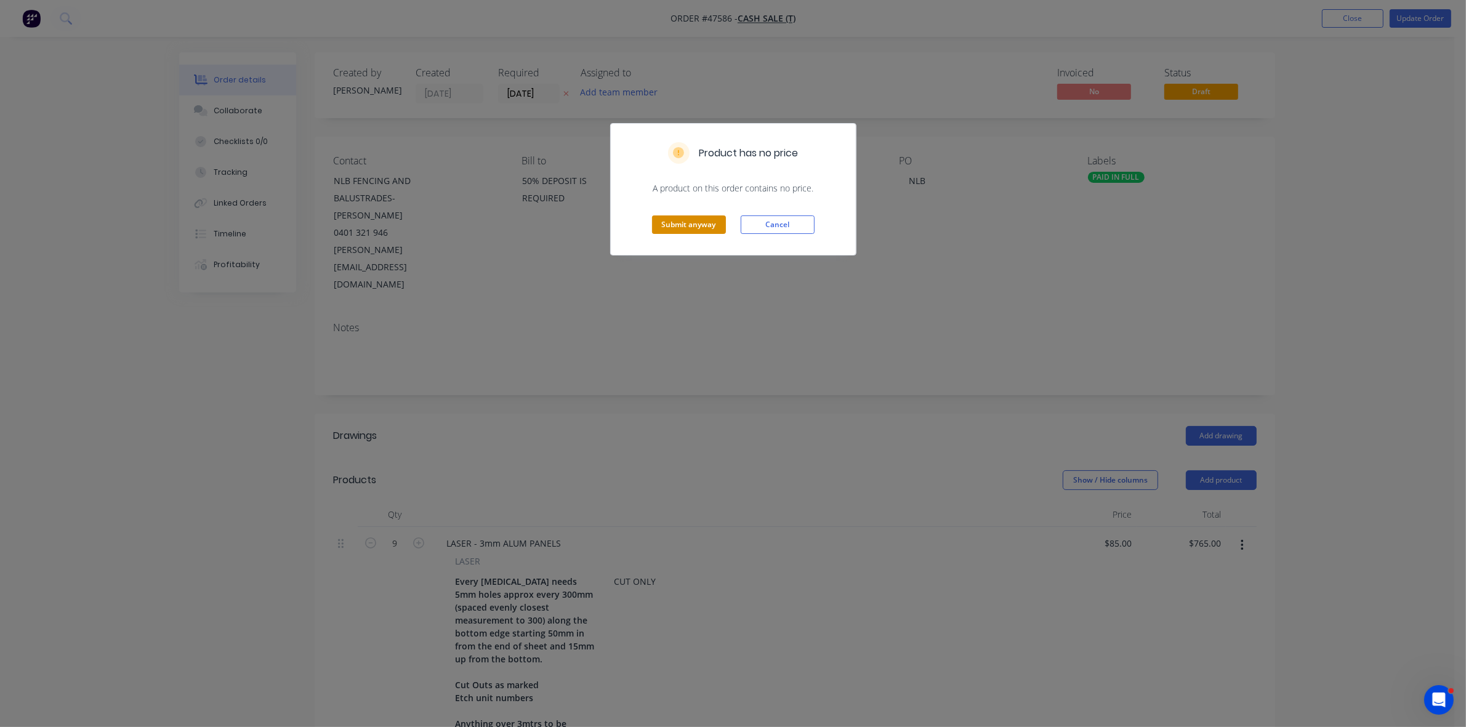
click at [698, 223] on button "Submit anyway" at bounding box center [689, 225] width 74 height 18
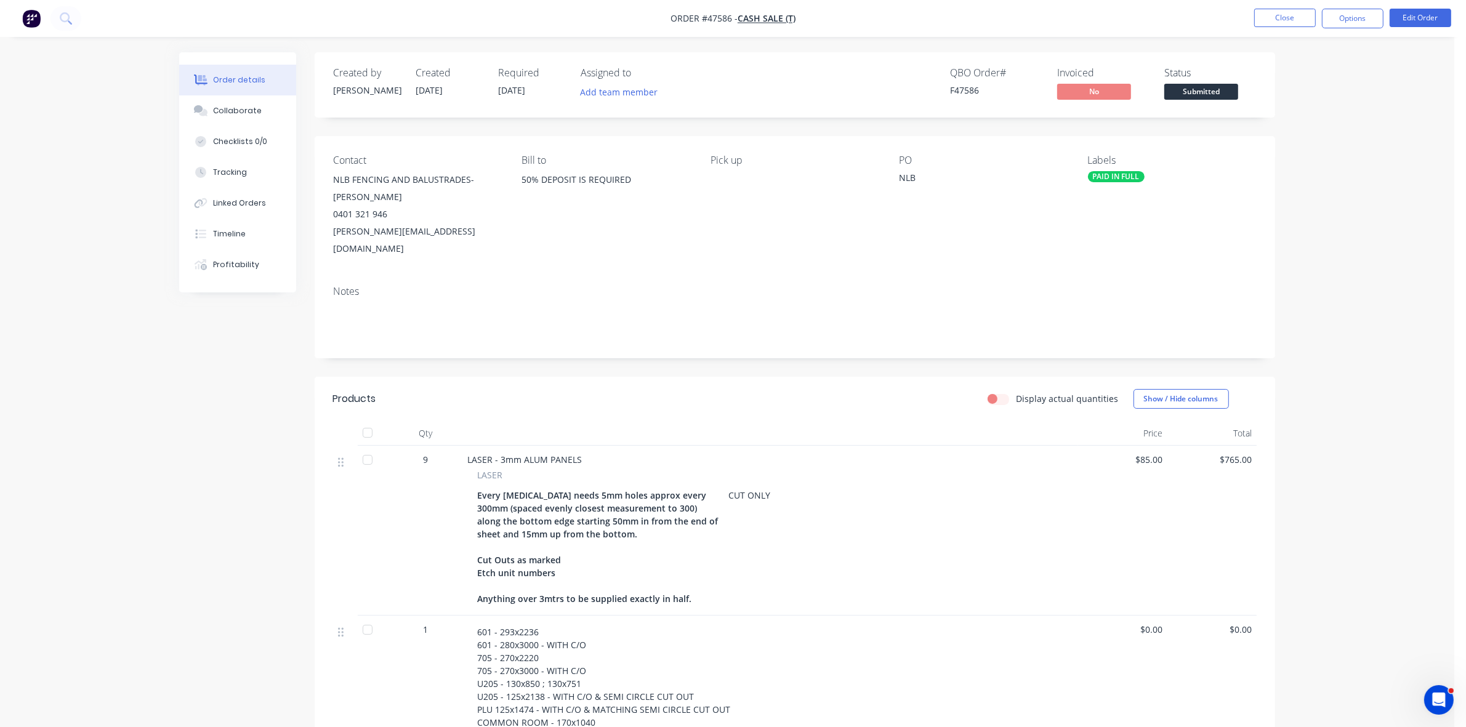
click at [1366, 23] on button "Options" at bounding box center [1353, 19] width 62 height 20
click at [1291, 147] on div "Work Order" at bounding box center [1315, 149] width 113 height 18
click at [1288, 127] on div "Without pricing" at bounding box center [1315, 124] width 113 height 18
click at [1178, 92] on span "Submitted" at bounding box center [1201, 91] width 74 height 15
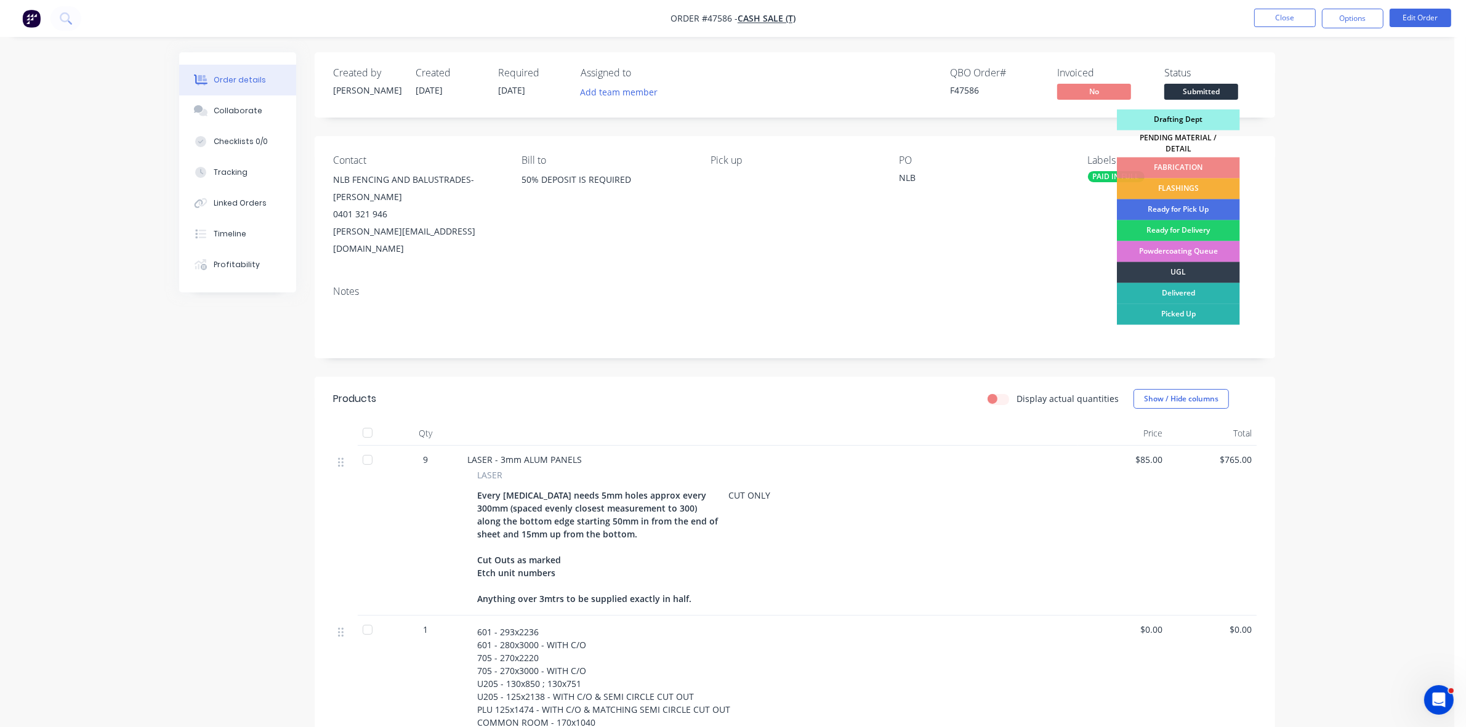
click at [1198, 116] on div "Drafting Dept" at bounding box center [1178, 120] width 123 height 21
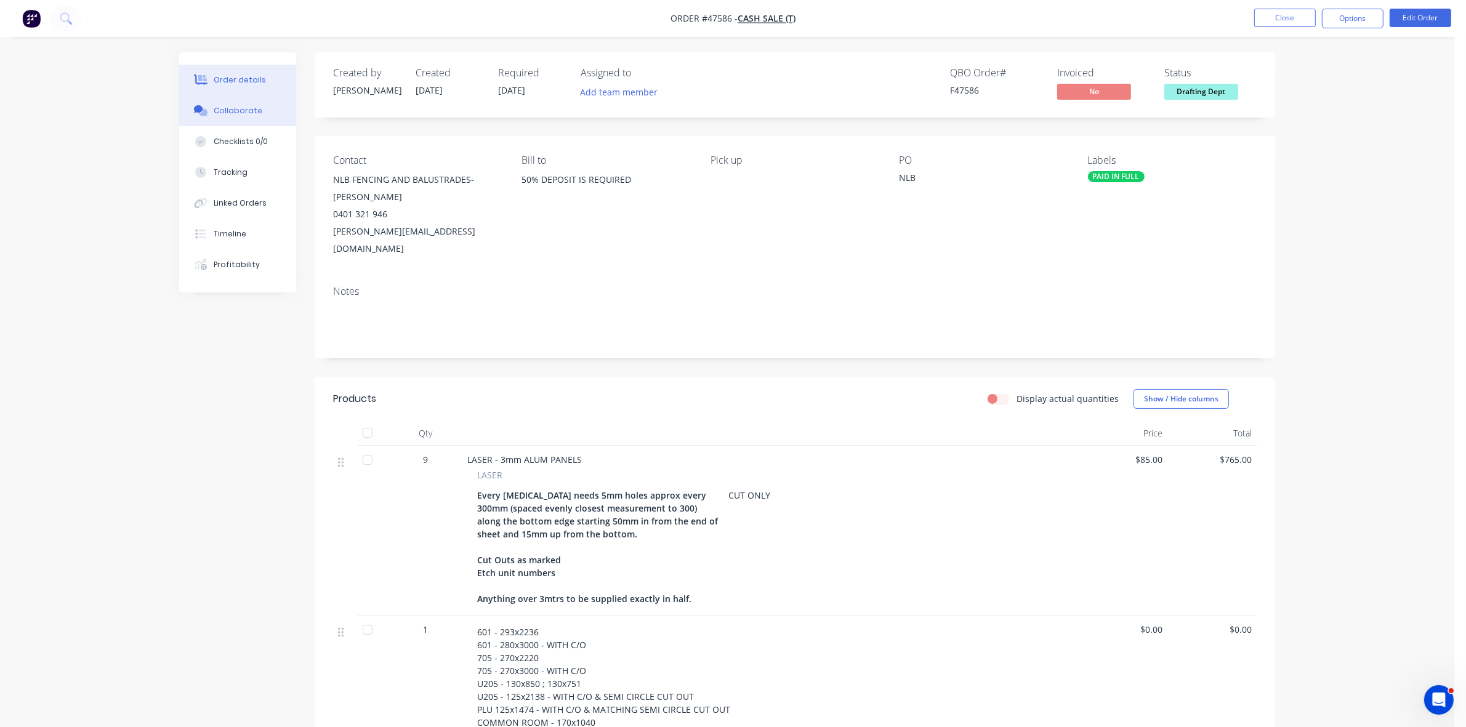
click at [245, 109] on div "Collaborate" at bounding box center [238, 110] width 49 height 11
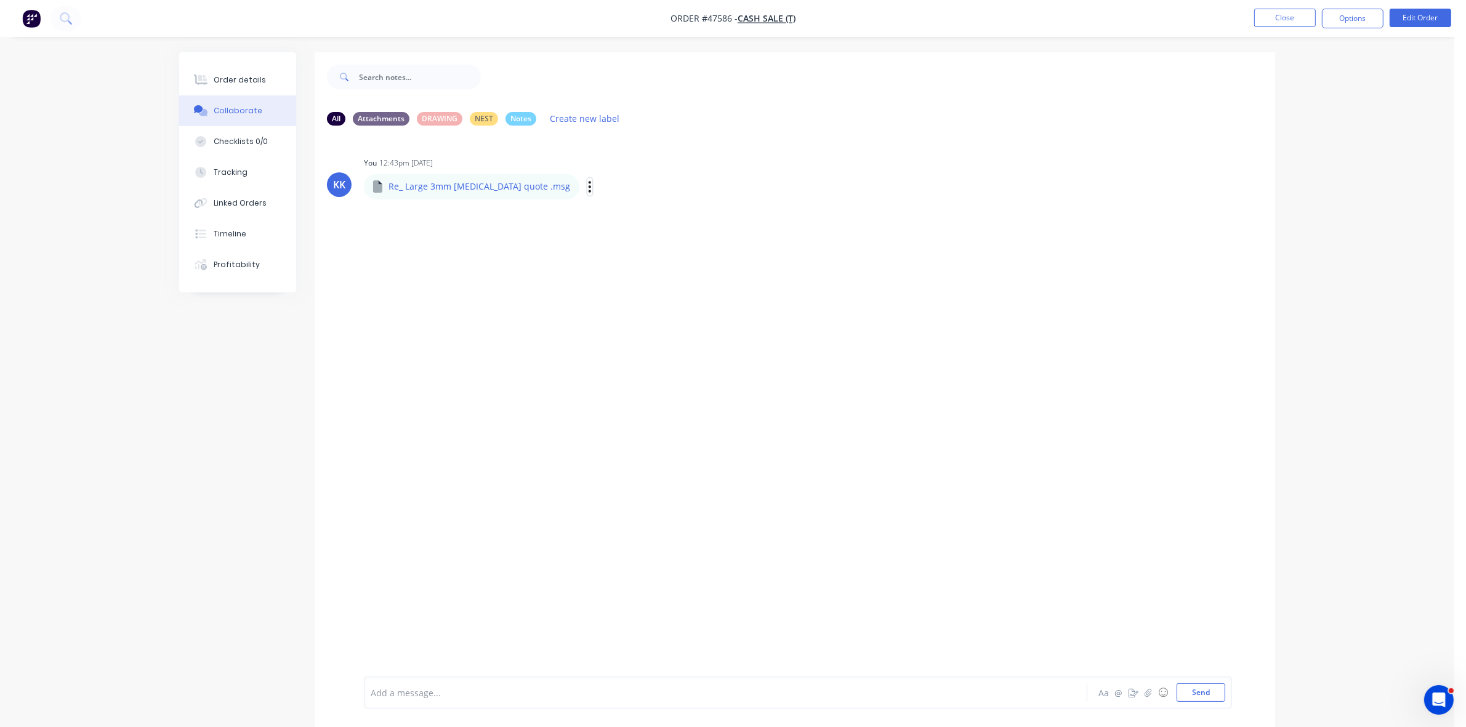
click at [588, 185] on icon "button" at bounding box center [590, 187] width 4 height 14
click at [602, 213] on button "Download" at bounding box center [671, 220] width 139 height 28
click at [253, 81] on div "Order details" at bounding box center [240, 80] width 52 height 11
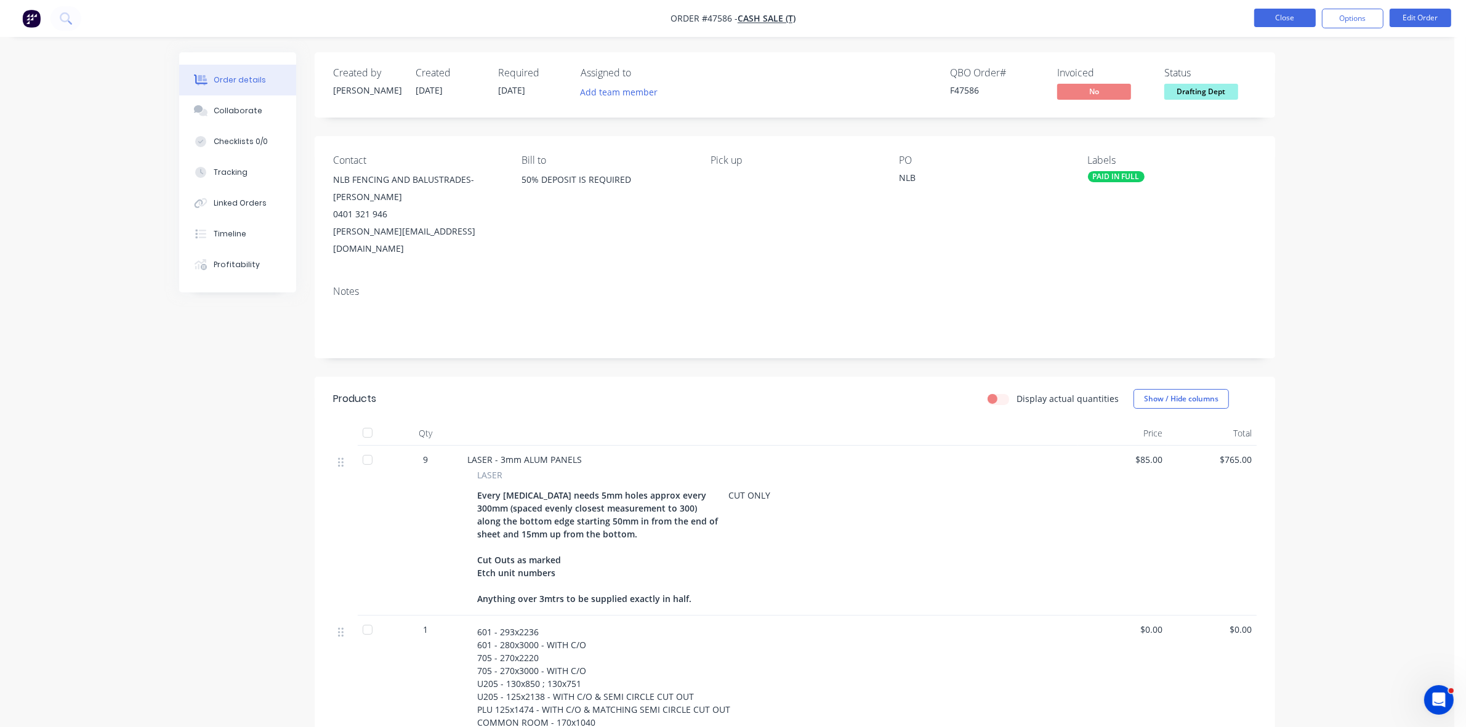
click at [1264, 20] on button "Close" at bounding box center [1285, 18] width 62 height 18
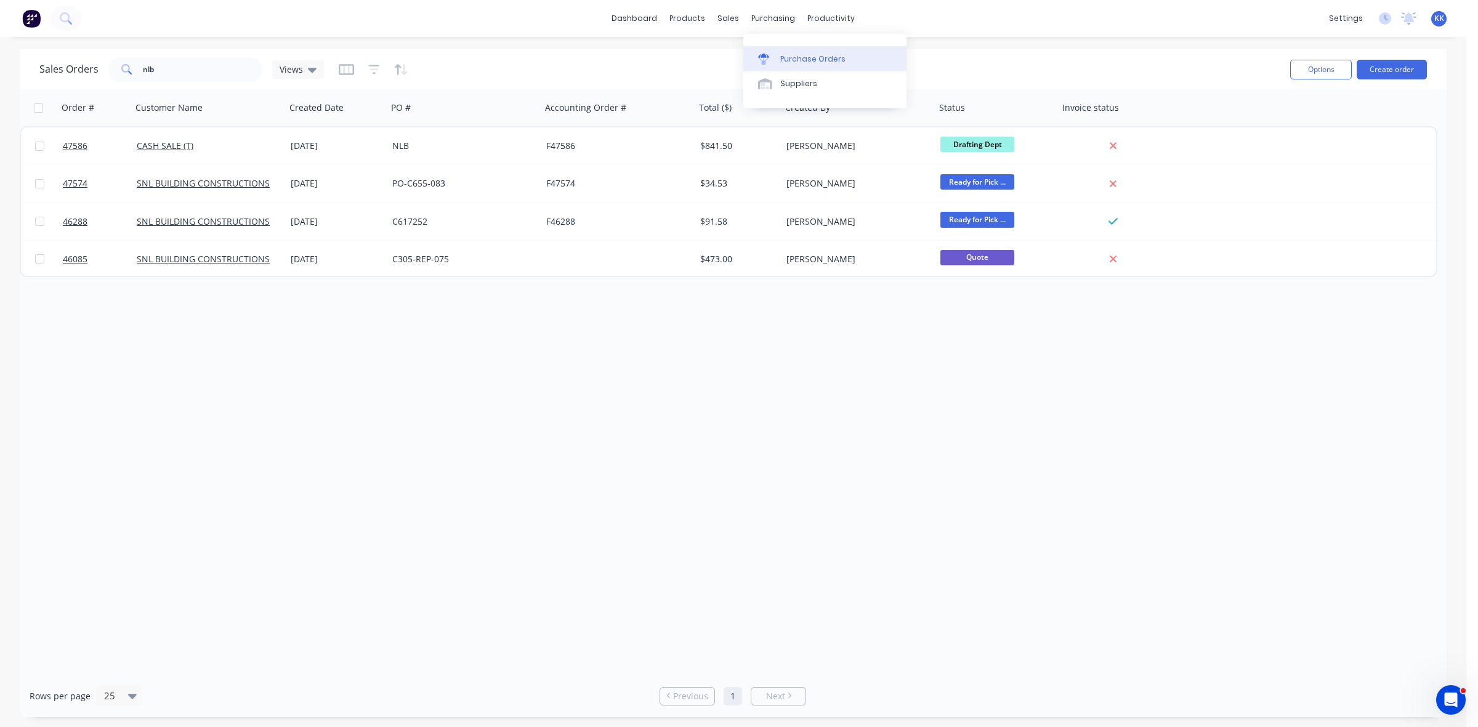
click at [796, 59] on div "Purchase Orders" at bounding box center [812, 59] width 65 height 11
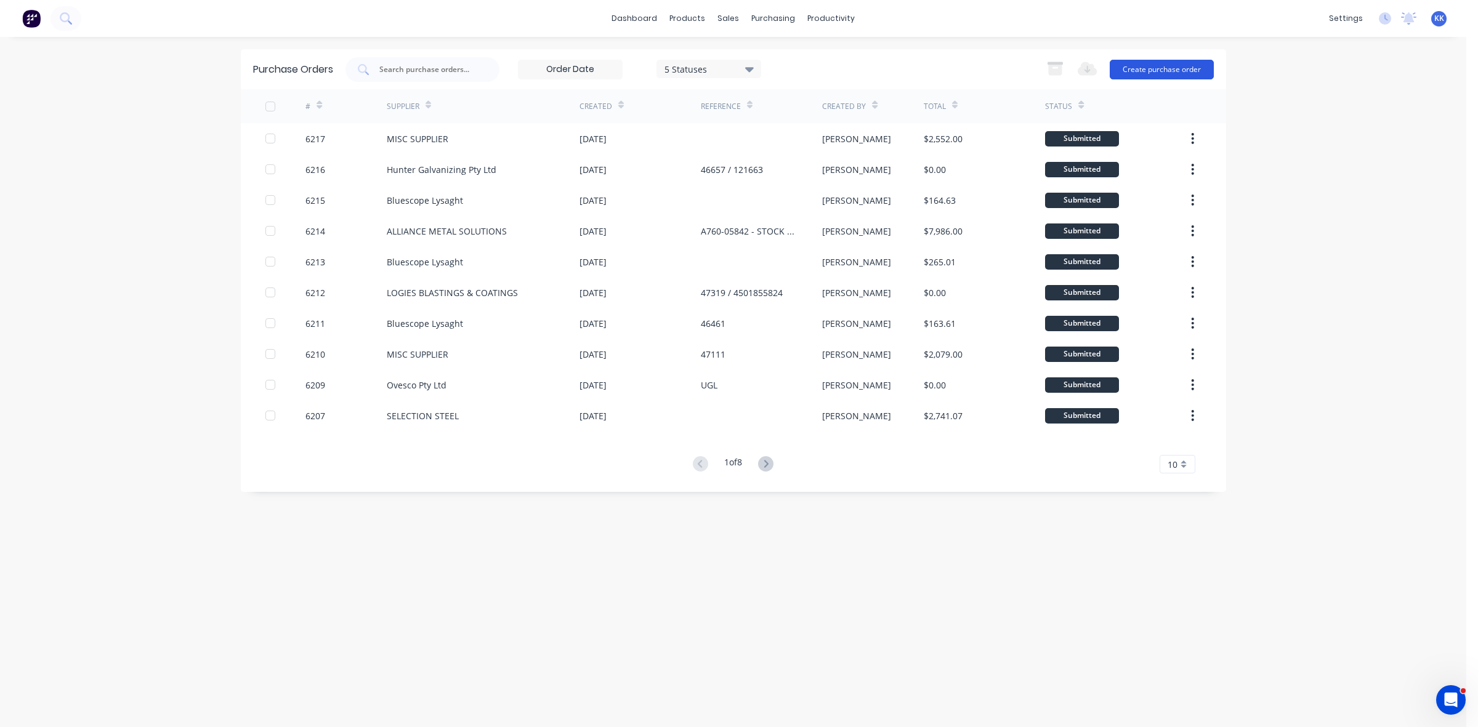
click at [1173, 67] on button "Create purchase order" at bounding box center [1162, 70] width 104 height 20
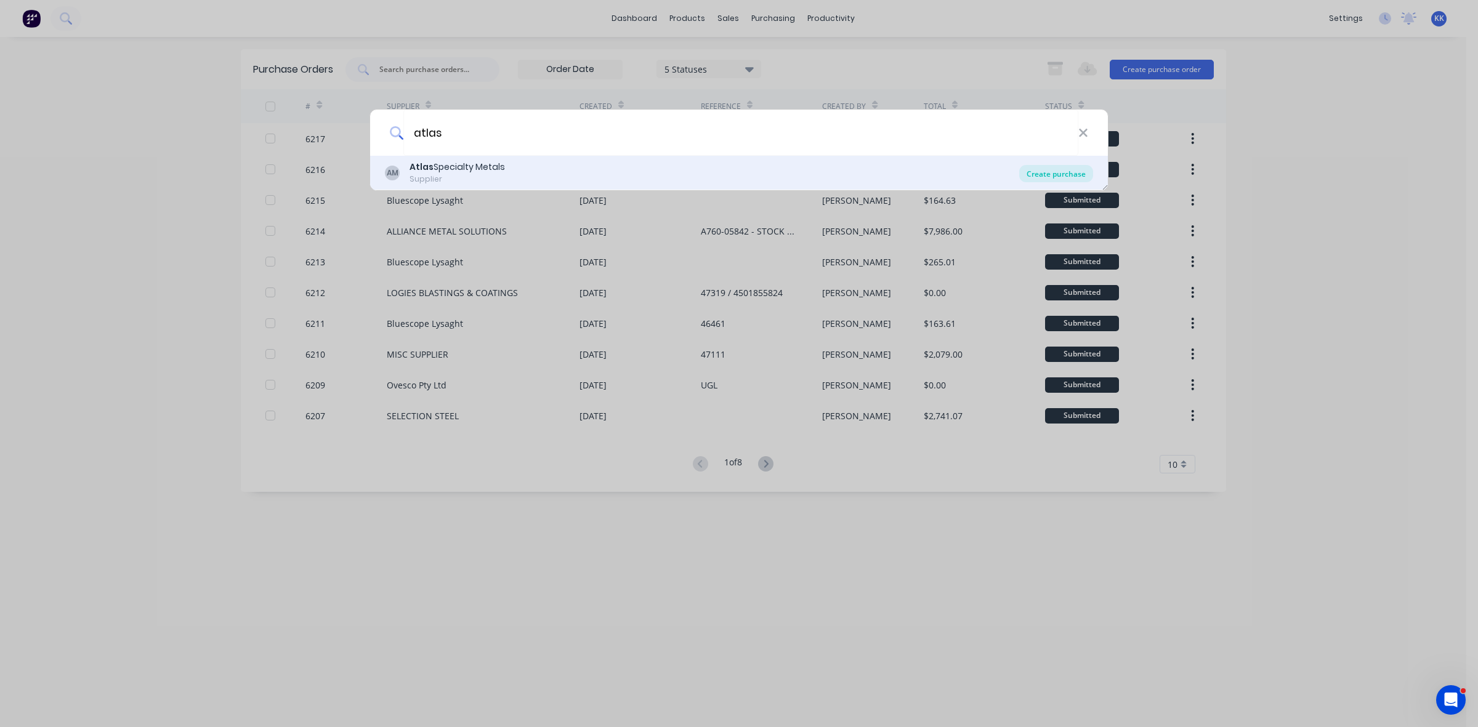
type input "atlas"
click at [1064, 174] on div "Create purchase" at bounding box center [1056, 173] width 74 height 17
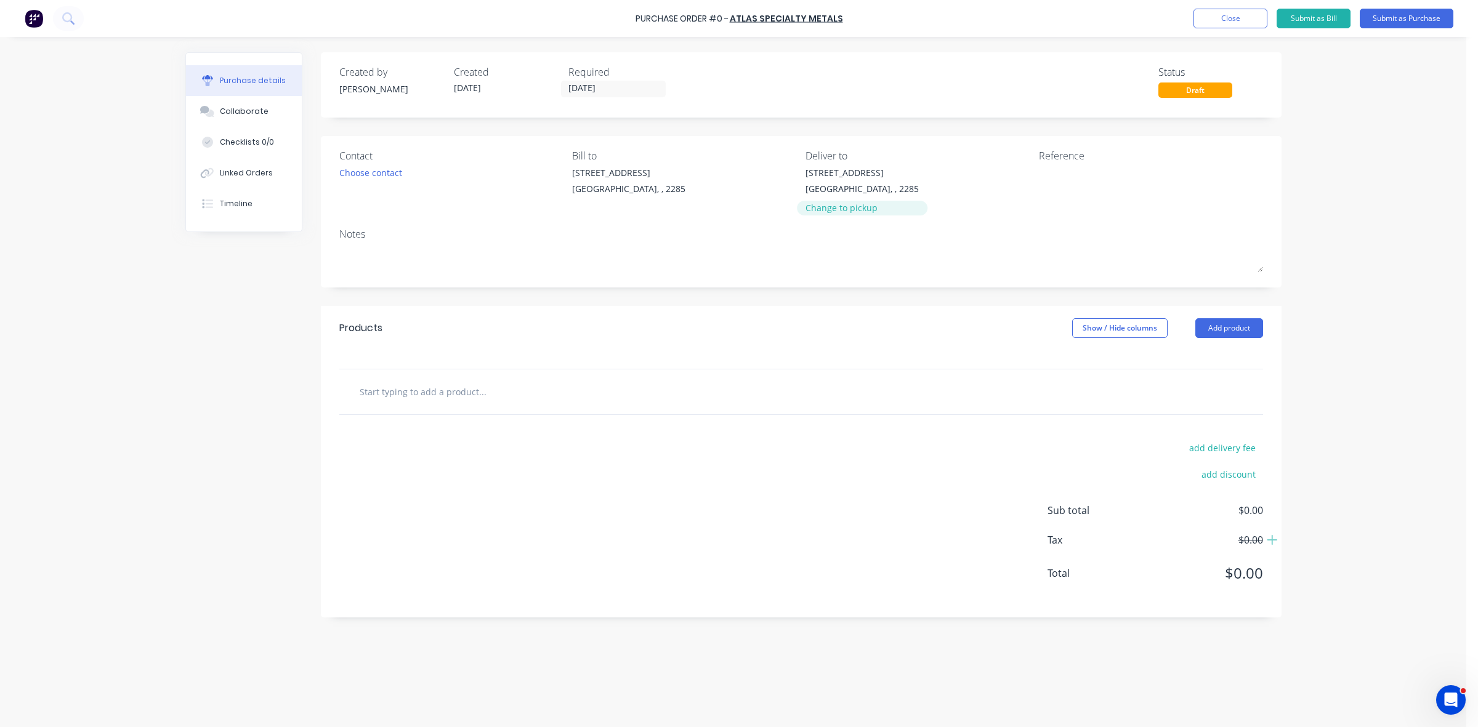
click at [844, 206] on div "Change to pickup" at bounding box center [861, 207] width 113 height 13
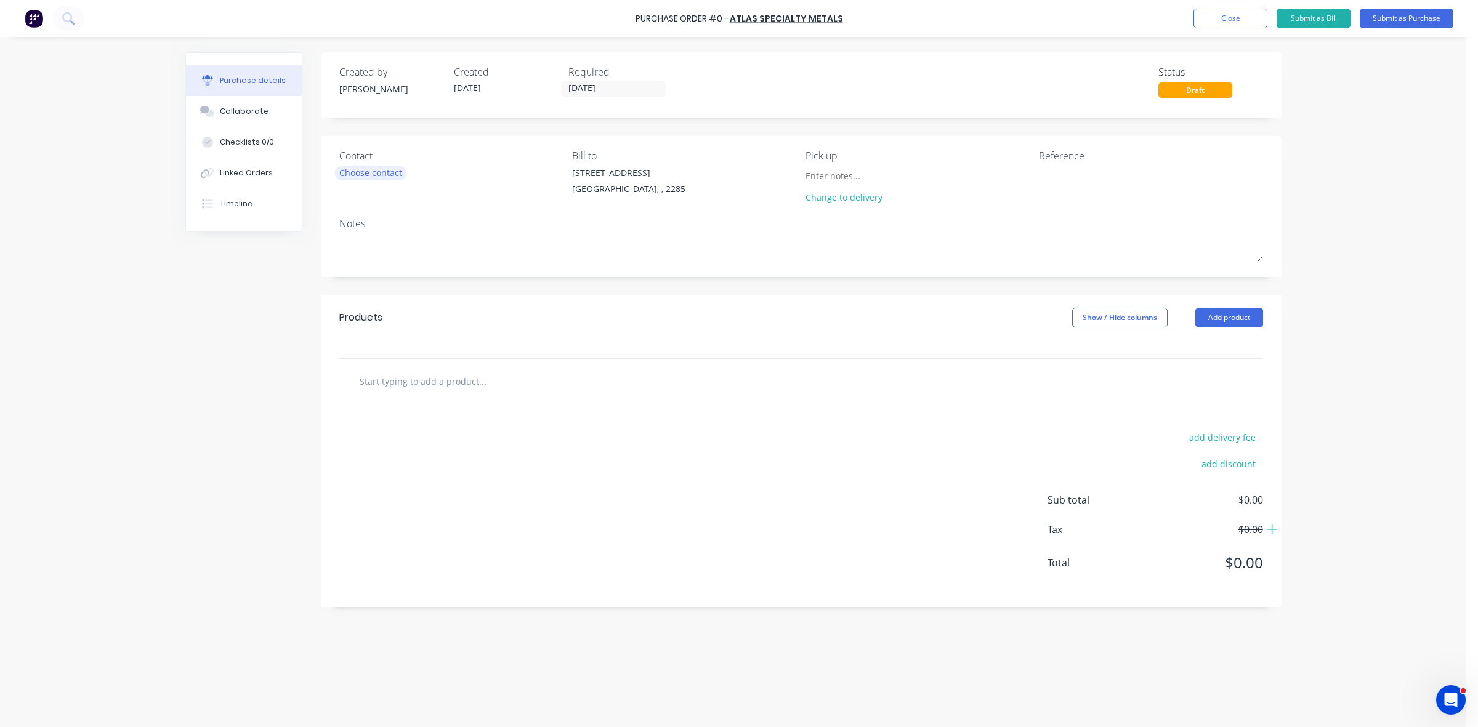
click at [368, 171] on div "Choose contact" at bounding box center [370, 172] width 63 height 13
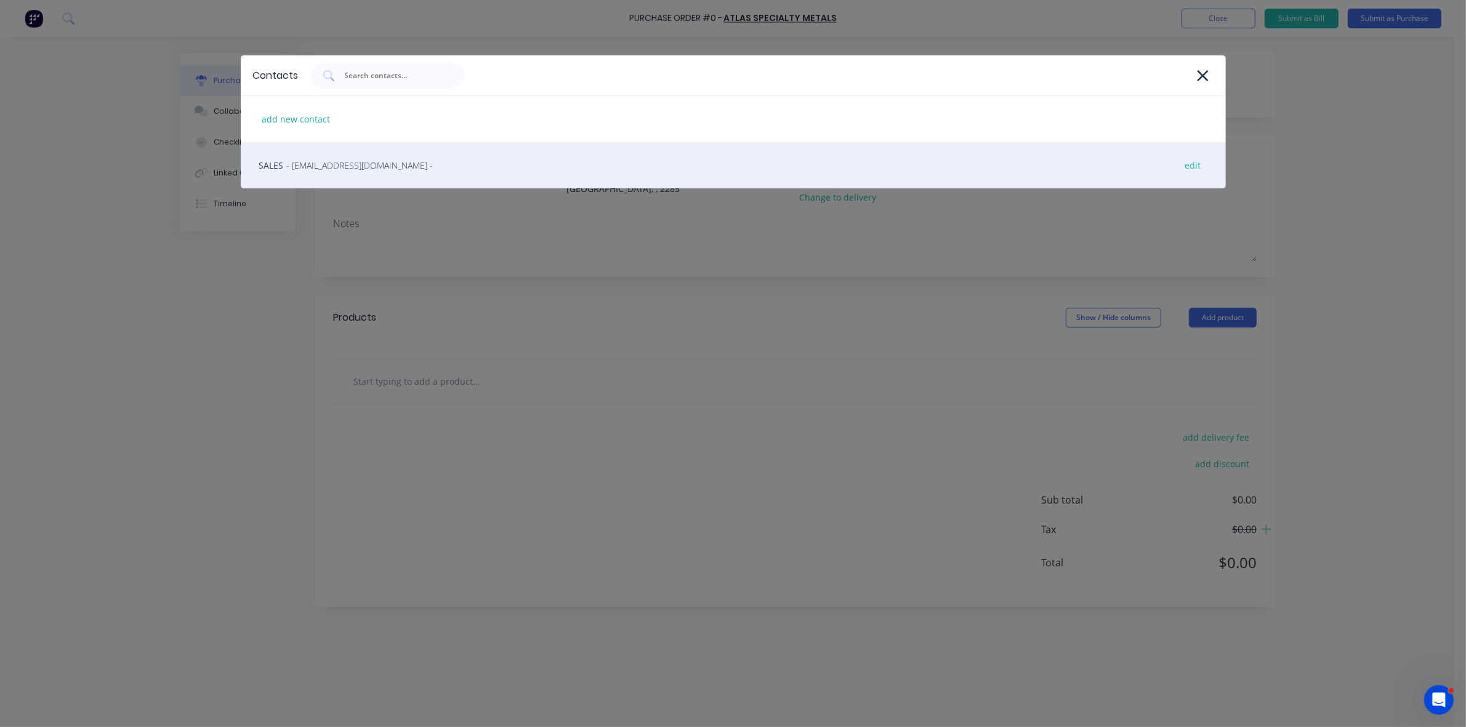
click at [352, 176] on div "SALES - newcastlesales@atlassteels.com.au - edit" at bounding box center [733, 165] width 985 height 46
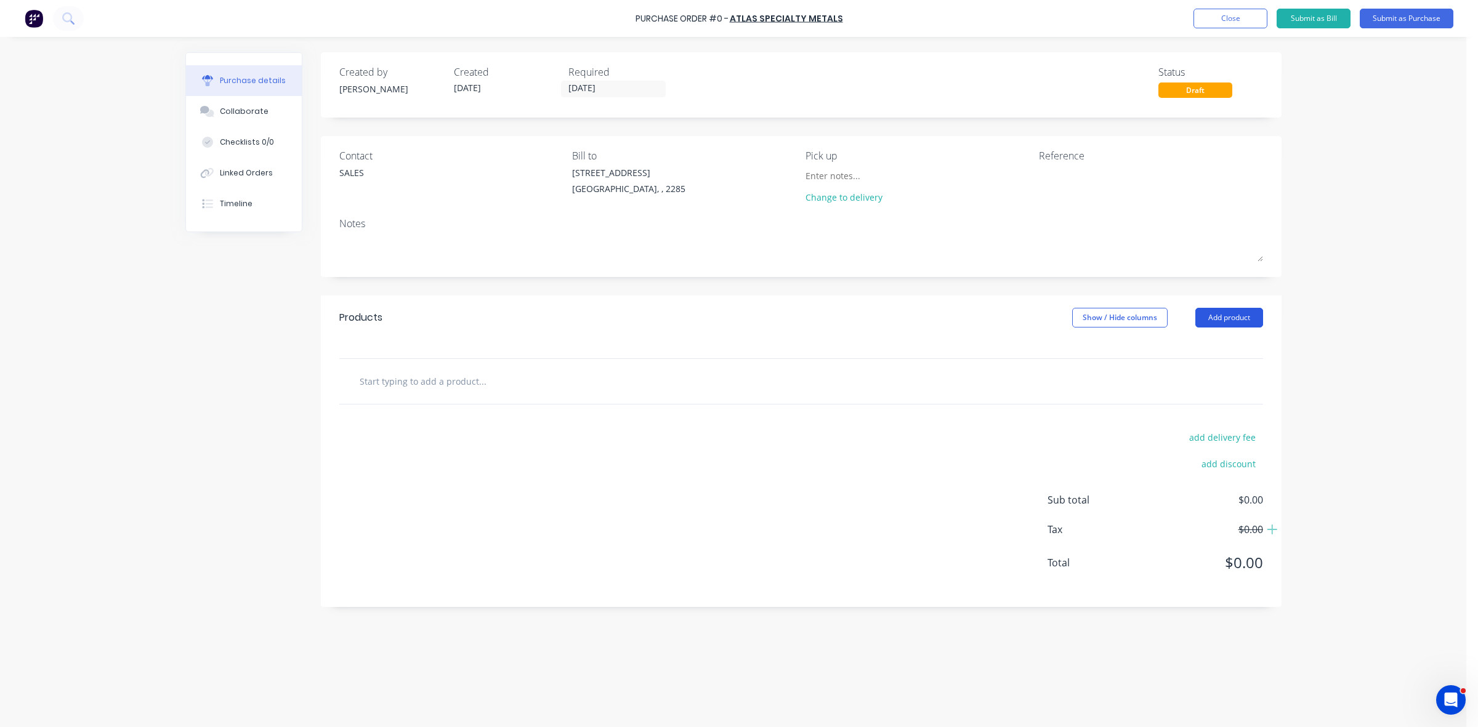
drag, startPoint x: 1217, startPoint y: 312, endPoint x: 1215, endPoint y: 325, distance: 13.1
click at [1217, 315] on button "Add product" at bounding box center [1229, 318] width 68 height 20
click at [1213, 351] on div "Product catalogue" at bounding box center [1204, 350] width 95 height 18
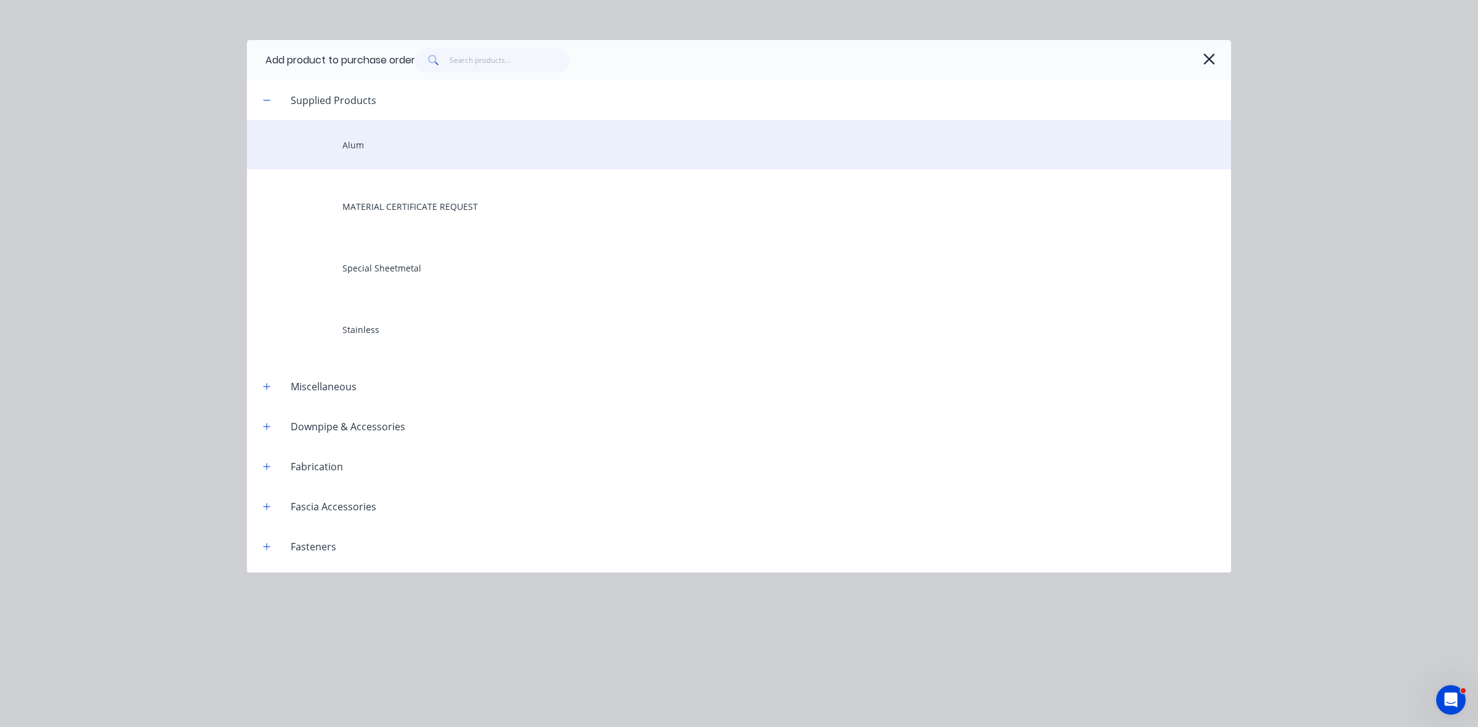
click at [406, 158] on div "Alum" at bounding box center [739, 144] width 984 height 49
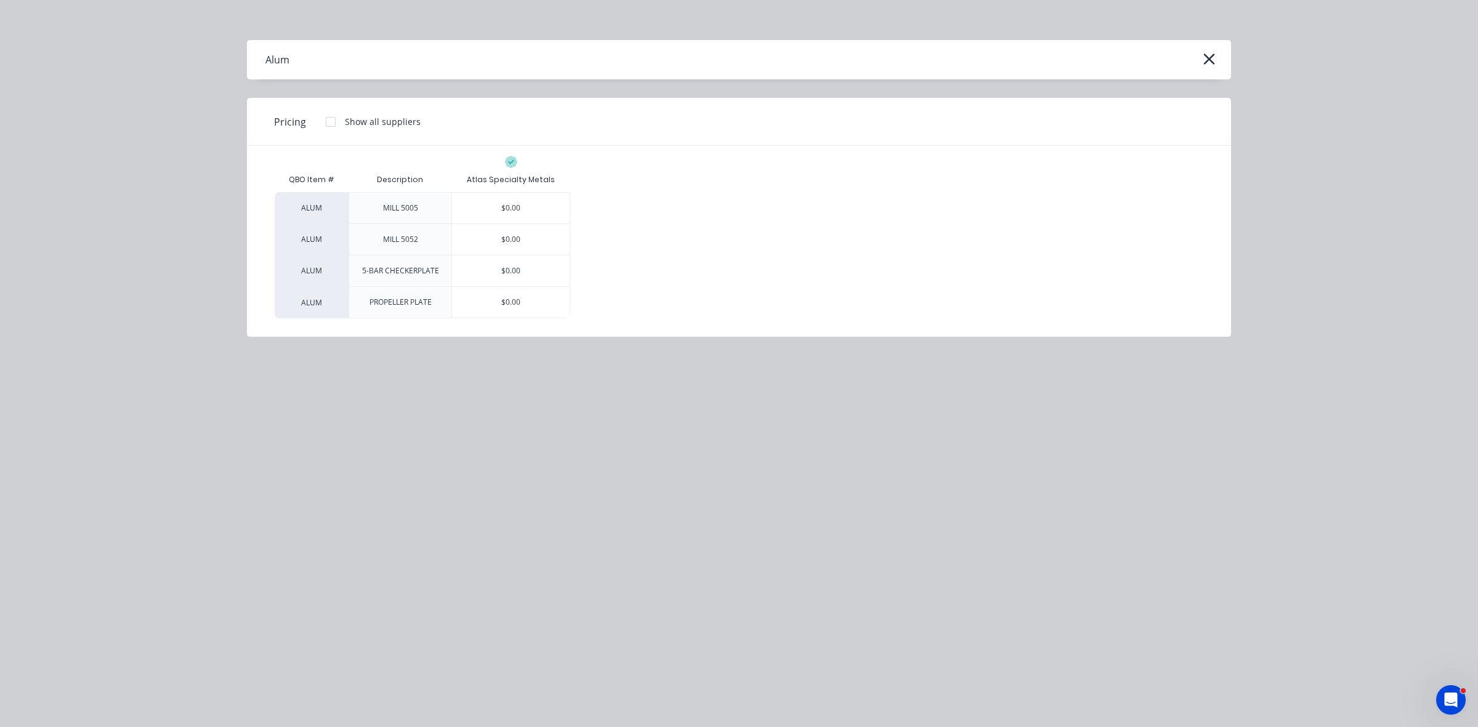
drag, startPoint x: 487, startPoint y: 201, endPoint x: 485, endPoint y: 256, distance: 54.8
click at [487, 201] on div "$0.00" at bounding box center [511, 208] width 118 height 31
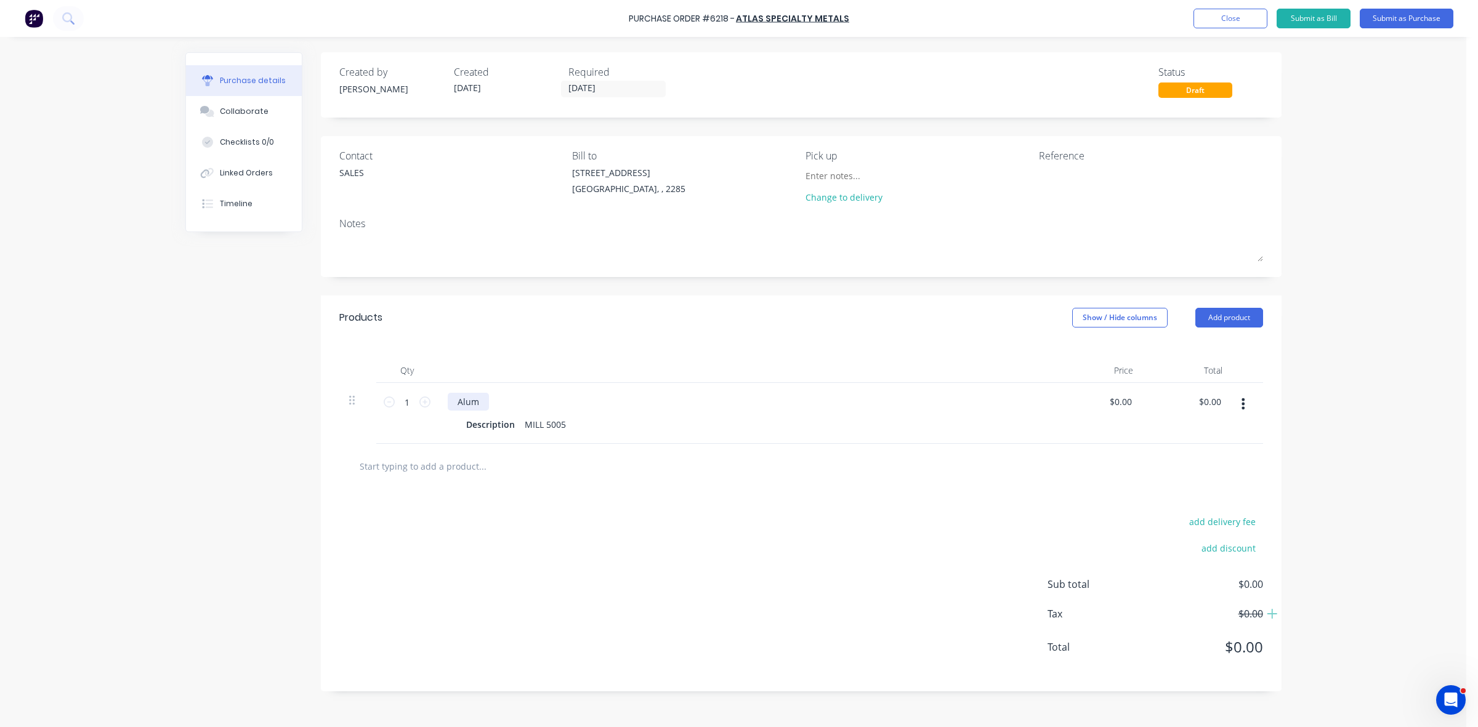
click at [457, 402] on div "Alum" at bounding box center [468, 402] width 41 height 18
click at [473, 429] on div "Description" at bounding box center [490, 425] width 59 height 18
click at [472, 429] on div "Description" at bounding box center [490, 425] width 59 height 18
click at [424, 404] on icon at bounding box center [424, 402] width 11 height 11
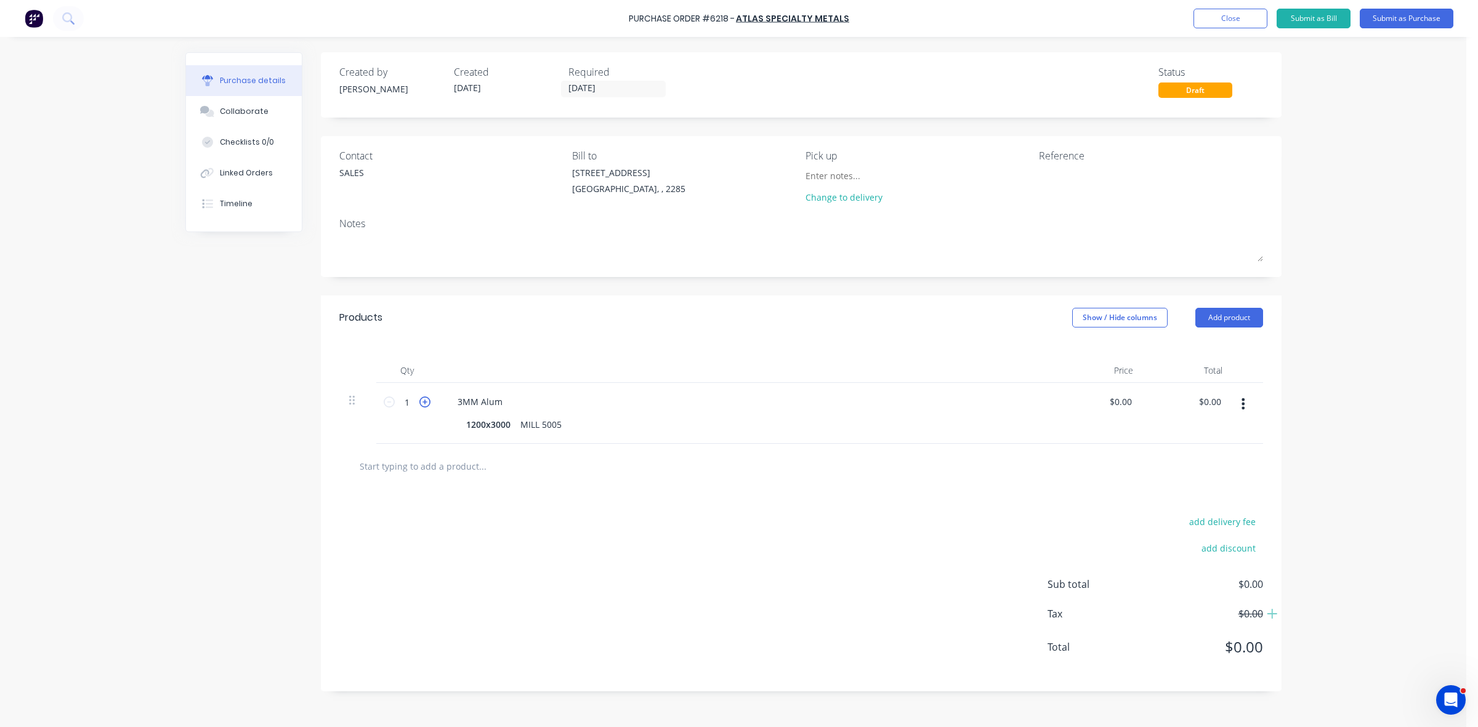
type input "2"
drag, startPoint x: 521, startPoint y: 424, endPoint x: 573, endPoint y: 426, distance: 52.4
click at [573, 426] on div "1200x3000 MILL 5005" at bounding box center [743, 425] width 564 height 18
click at [1072, 171] on textarea at bounding box center [1116, 180] width 154 height 28
type textarea "m"
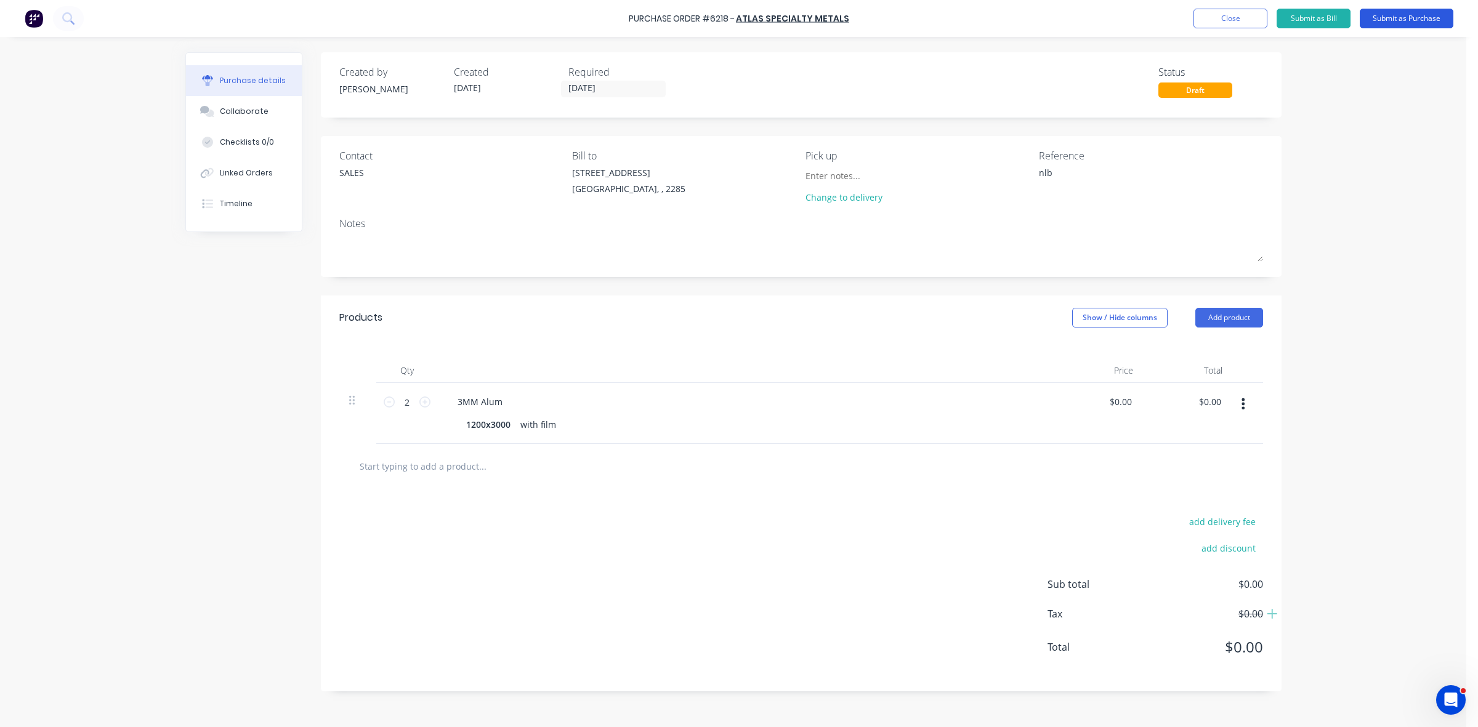
type textarea "nlb"
click at [1429, 17] on button "Submit as Purchase" at bounding box center [1407, 19] width 94 height 20
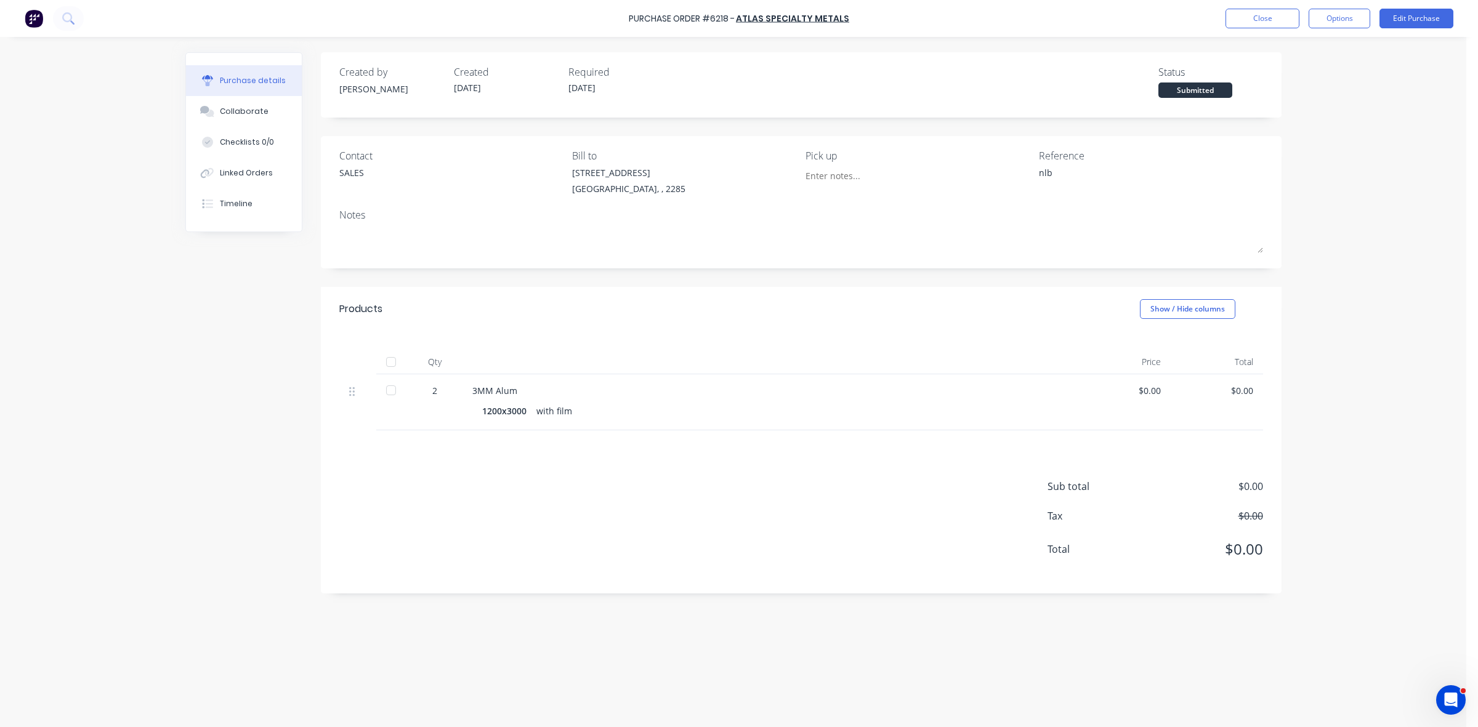
drag, startPoint x: 1368, startPoint y: 13, endPoint x: 1347, endPoint y: 28, distance: 25.5
click at [1367, 13] on button "Options" at bounding box center [1340, 19] width 62 height 20
click at [1299, 49] on div "Print / Email" at bounding box center [1311, 50] width 95 height 18
click at [1300, 108] on button "Without pricing" at bounding box center [1311, 99] width 117 height 25
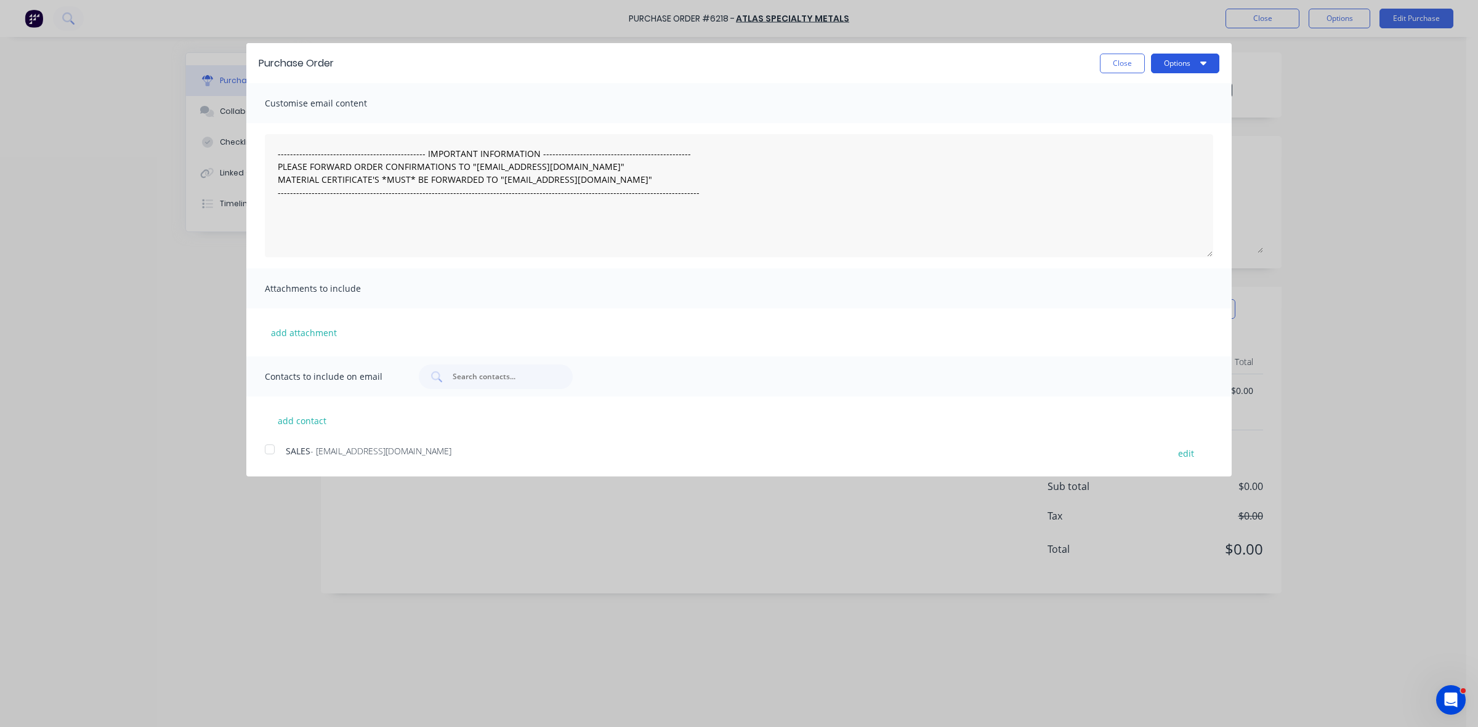
click at [1174, 57] on button "Options" at bounding box center [1185, 64] width 68 height 20
click at [1171, 84] on button "Print" at bounding box center [1160, 95] width 117 height 25
drag, startPoint x: 1113, startPoint y: 65, endPoint x: 539, endPoint y: 167, distance: 583.0
click at [1110, 65] on button "Close" at bounding box center [1122, 64] width 45 height 20
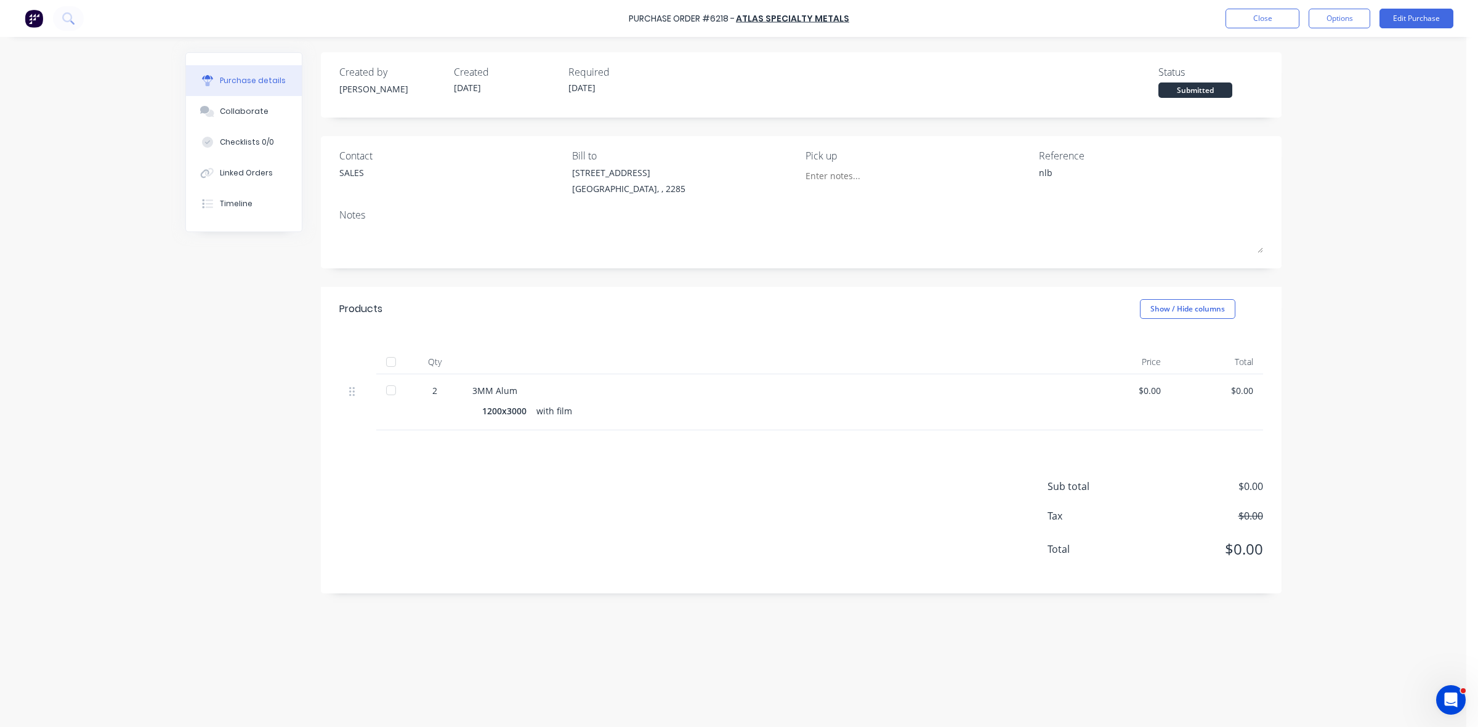
drag, startPoint x: 259, startPoint y: 177, endPoint x: 663, endPoint y: 160, distance: 404.3
click at [257, 177] on div "Linked Orders" at bounding box center [246, 173] width 53 height 11
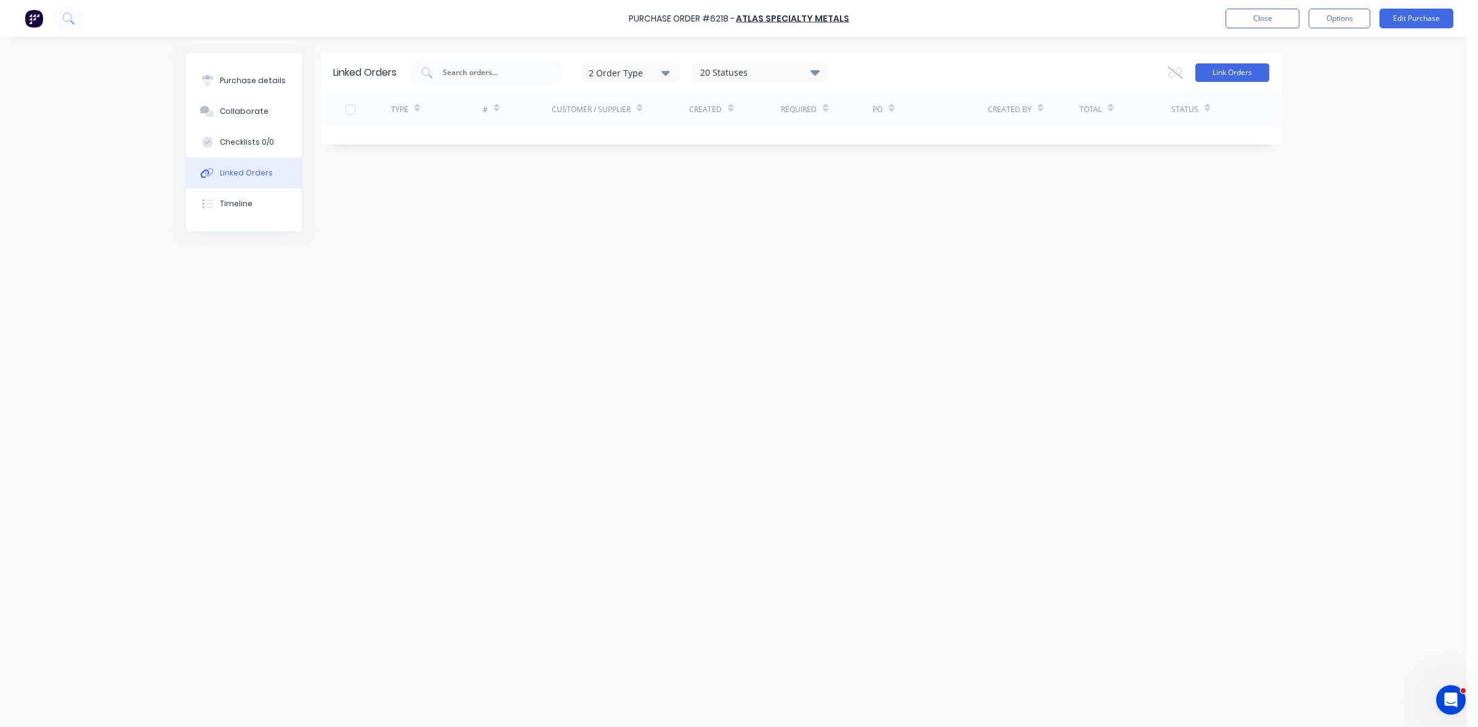
click at [1221, 73] on button "Link Orders" at bounding box center [1232, 72] width 74 height 18
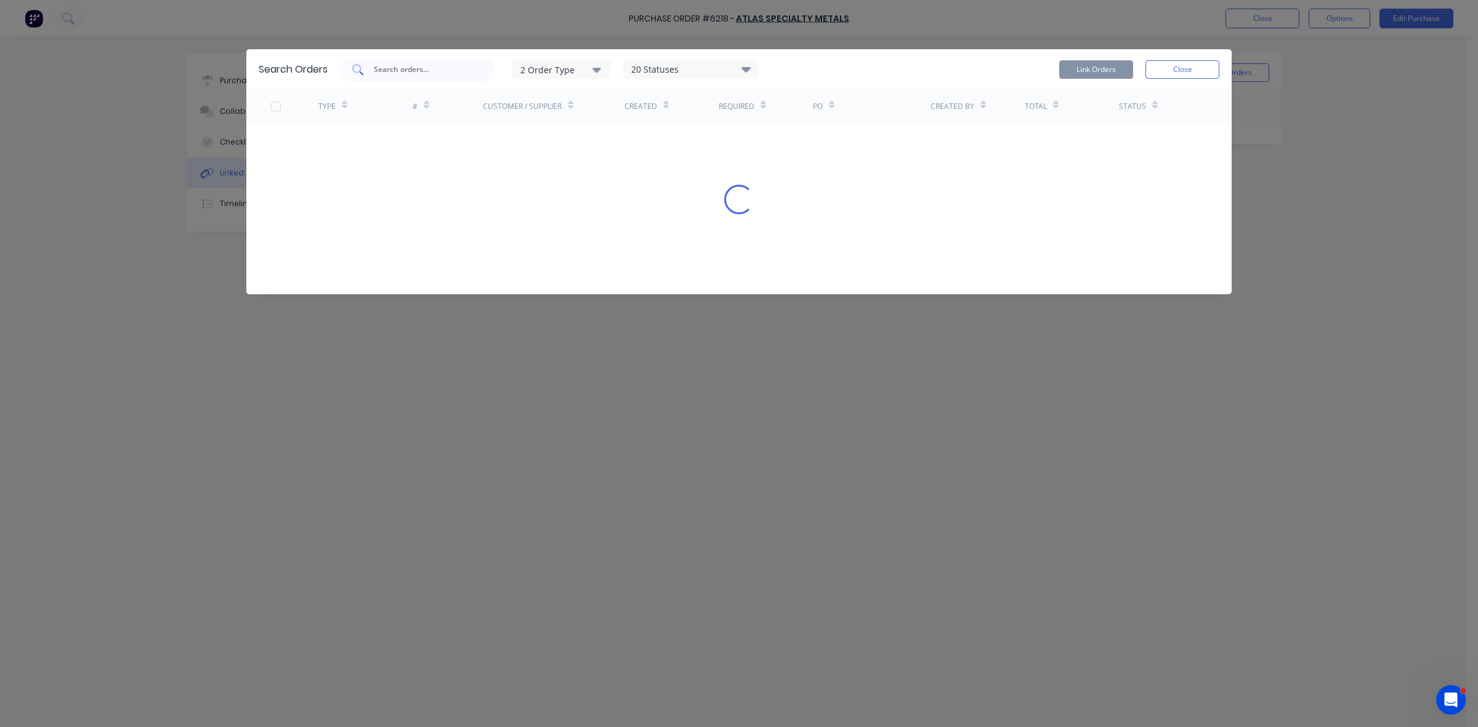
click at [441, 65] on input "text" at bounding box center [424, 69] width 102 height 12
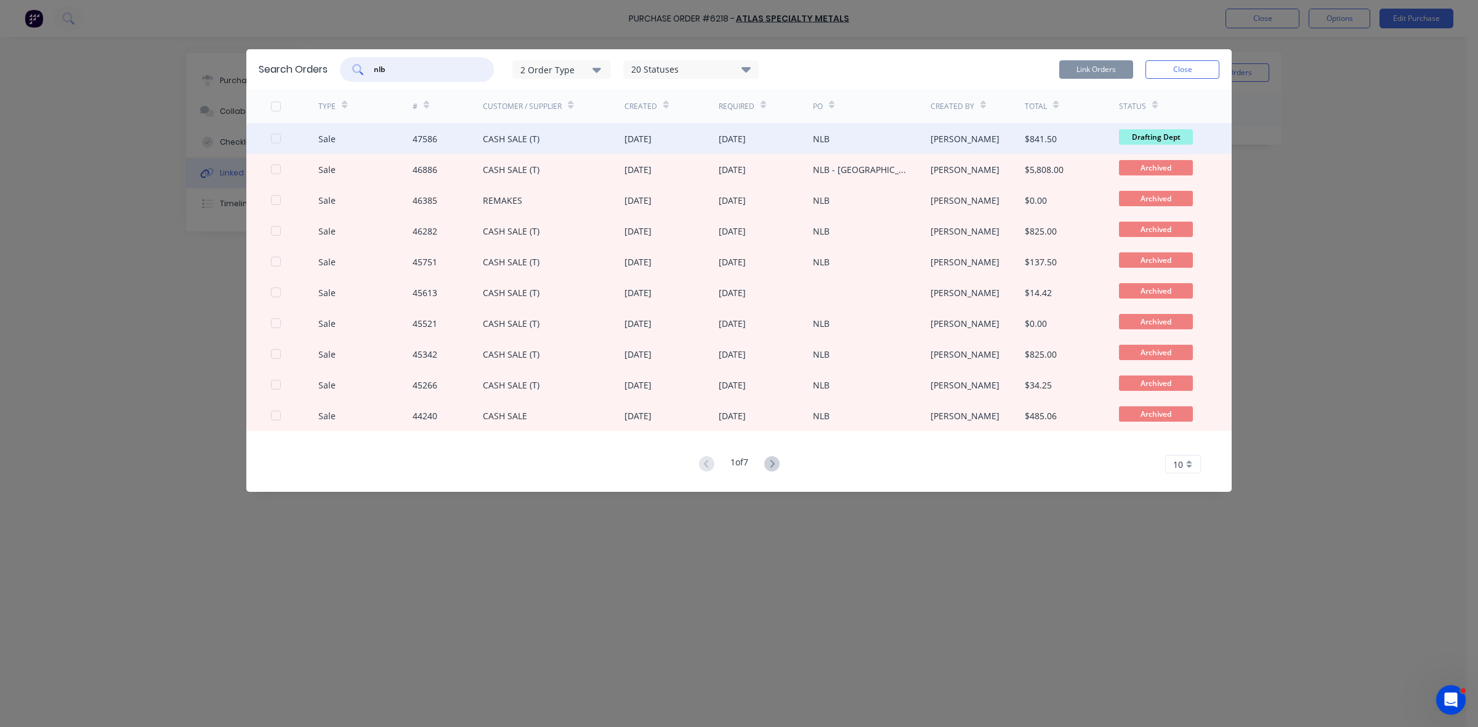
click at [277, 136] on div at bounding box center [276, 138] width 25 height 25
type input "nlb"
click at [1095, 74] on button "Link Orders" at bounding box center [1096, 69] width 74 height 18
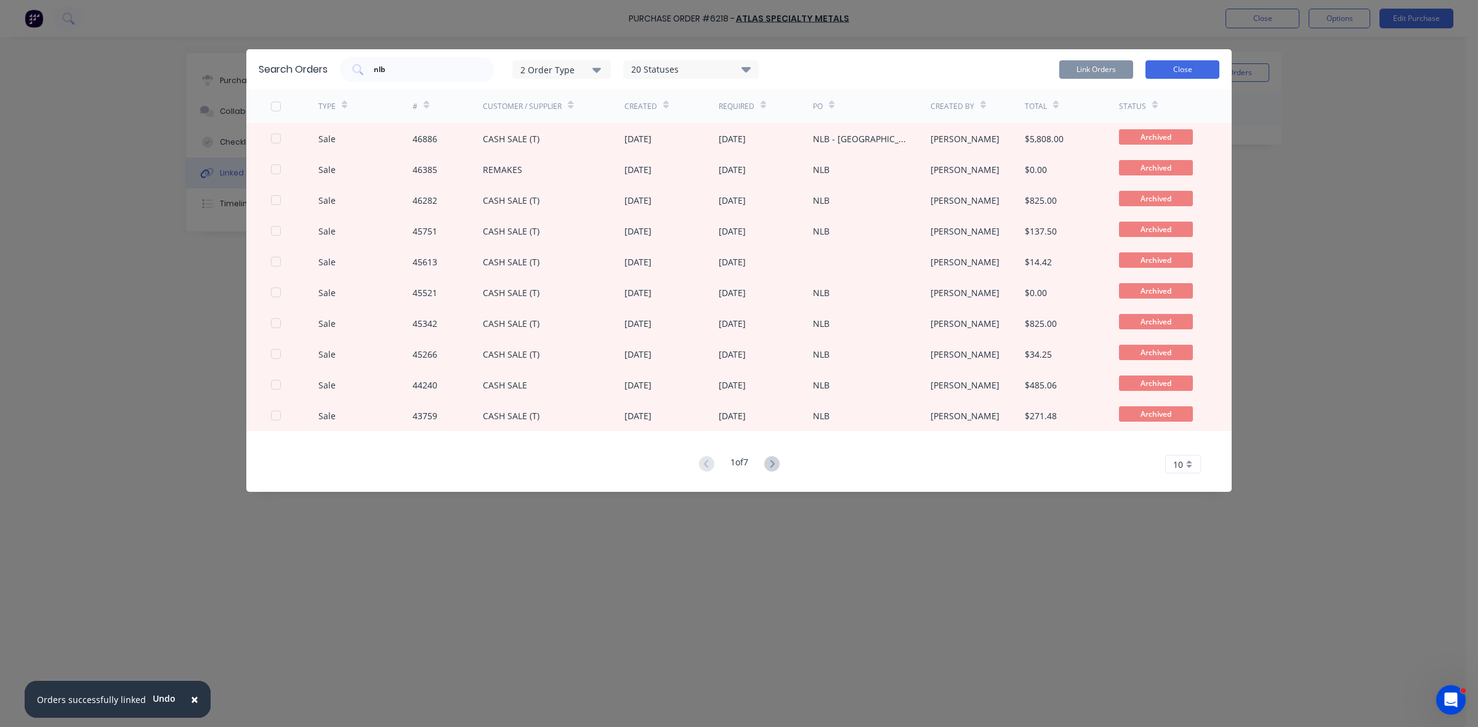
click at [1176, 66] on button "Close" at bounding box center [1182, 69] width 74 height 18
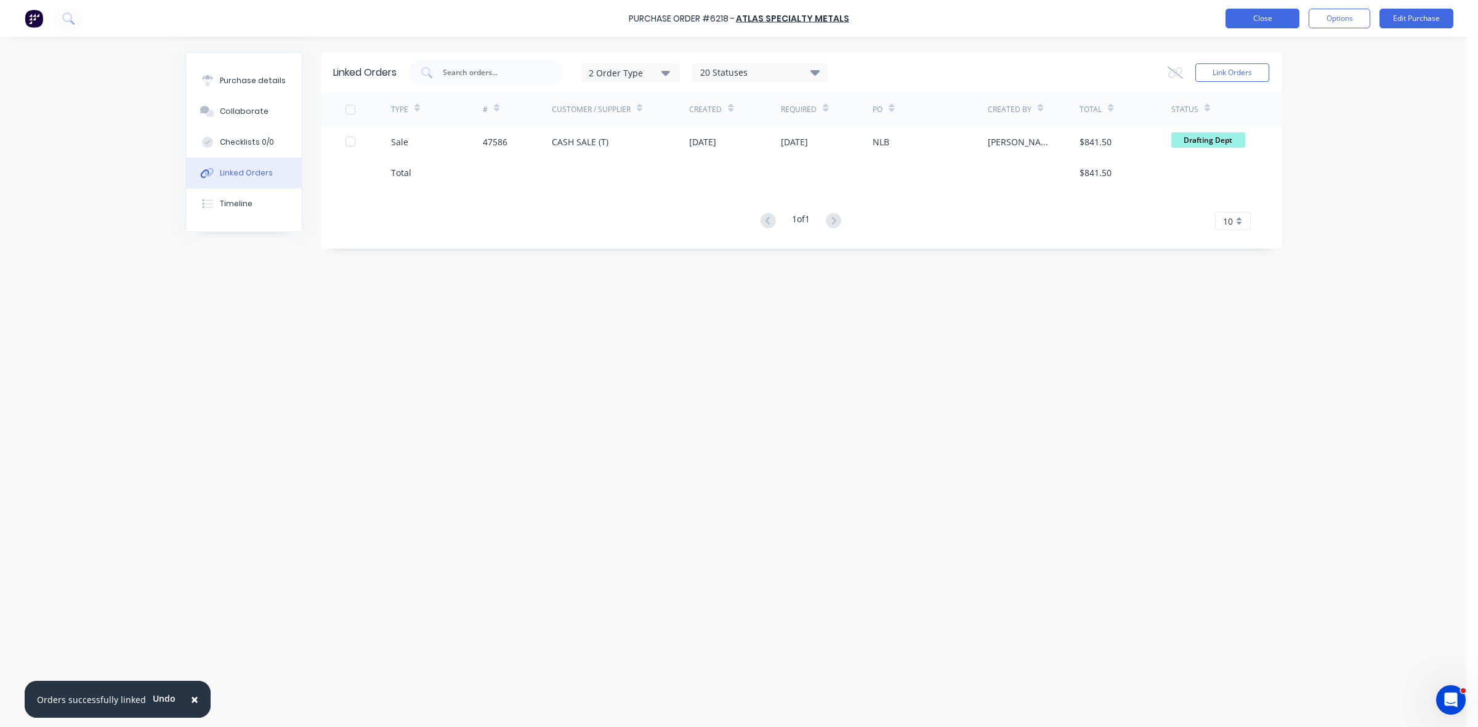
click at [1283, 18] on button "Close" at bounding box center [1262, 19] width 74 height 20
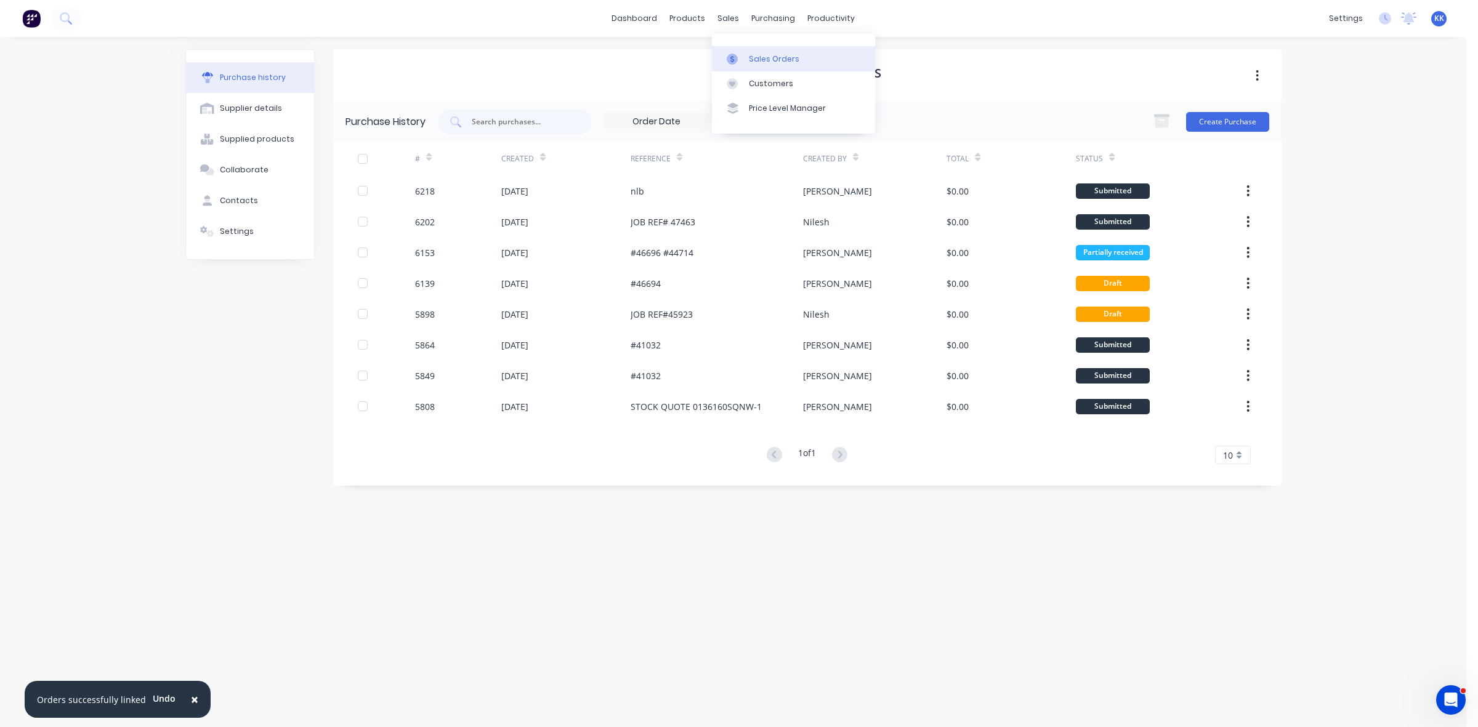
click at [754, 47] on link "Sales Orders" at bounding box center [793, 58] width 163 height 25
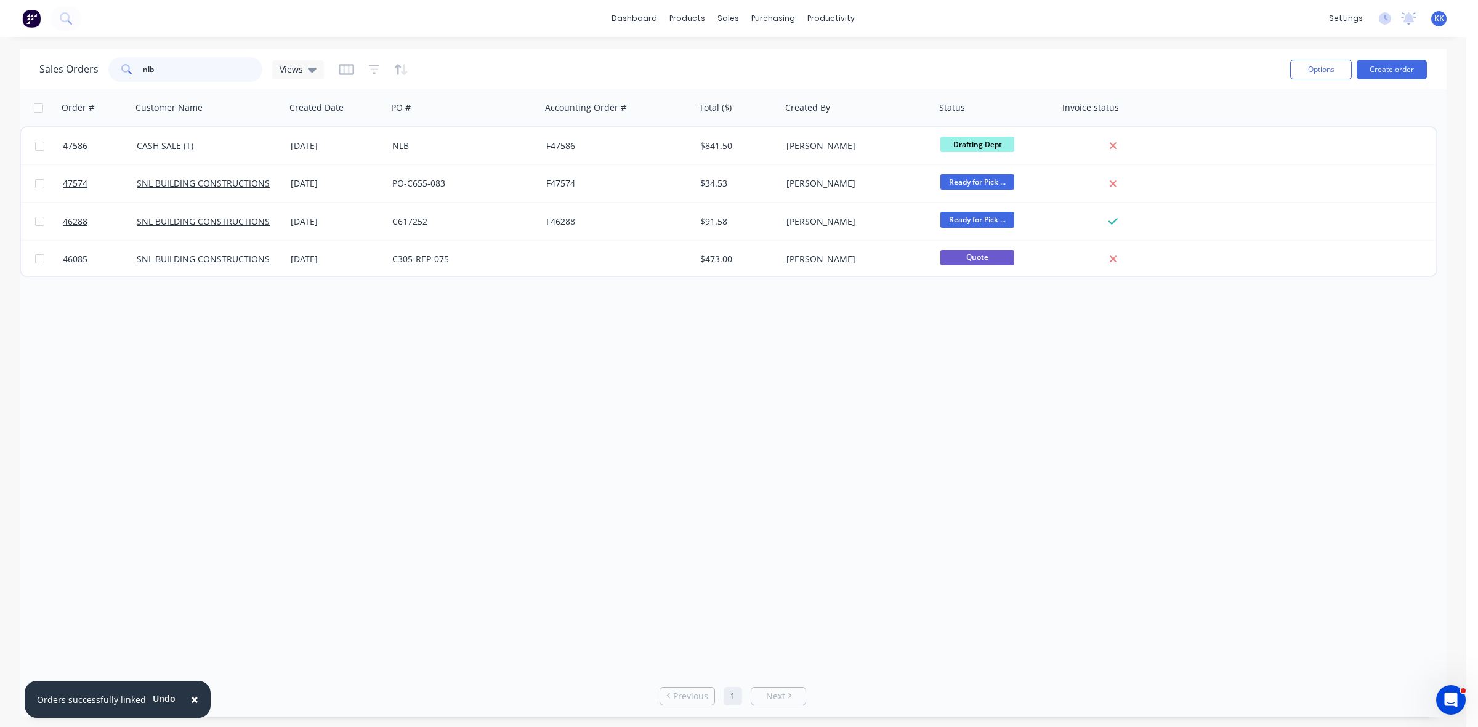
drag, startPoint x: 194, startPoint y: 73, endPoint x: 99, endPoint y: 74, distance: 94.8
click at [99, 74] on div "Sales Orders nlb Views" at bounding box center [181, 69] width 285 height 25
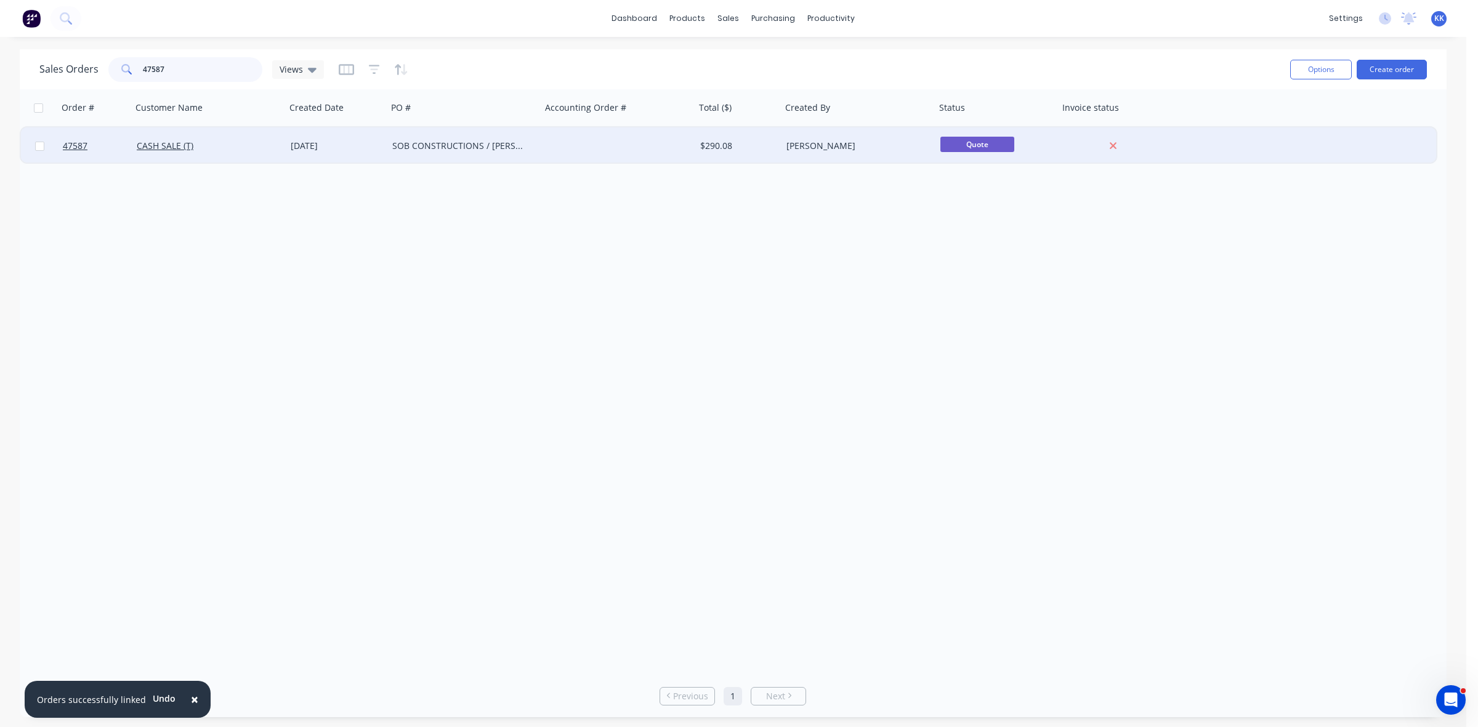
type input "47587"
click at [428, 153] on div "SOB CONSTRUCTIONS / HELEN ST" at bounding box center [464, 145] width 154 height 37
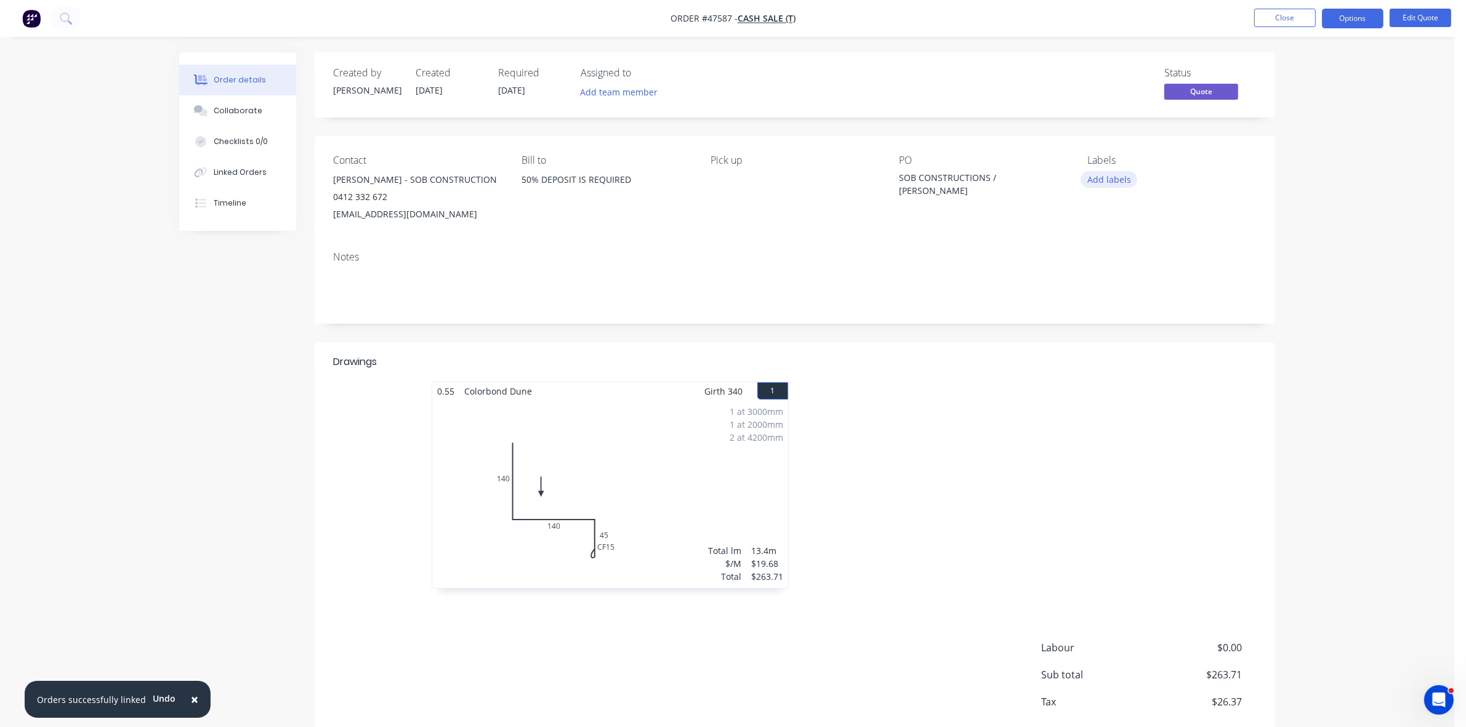
click at [1121, 174] on button "Add labels" at bounding box center [1109, 179] width 57 height 17
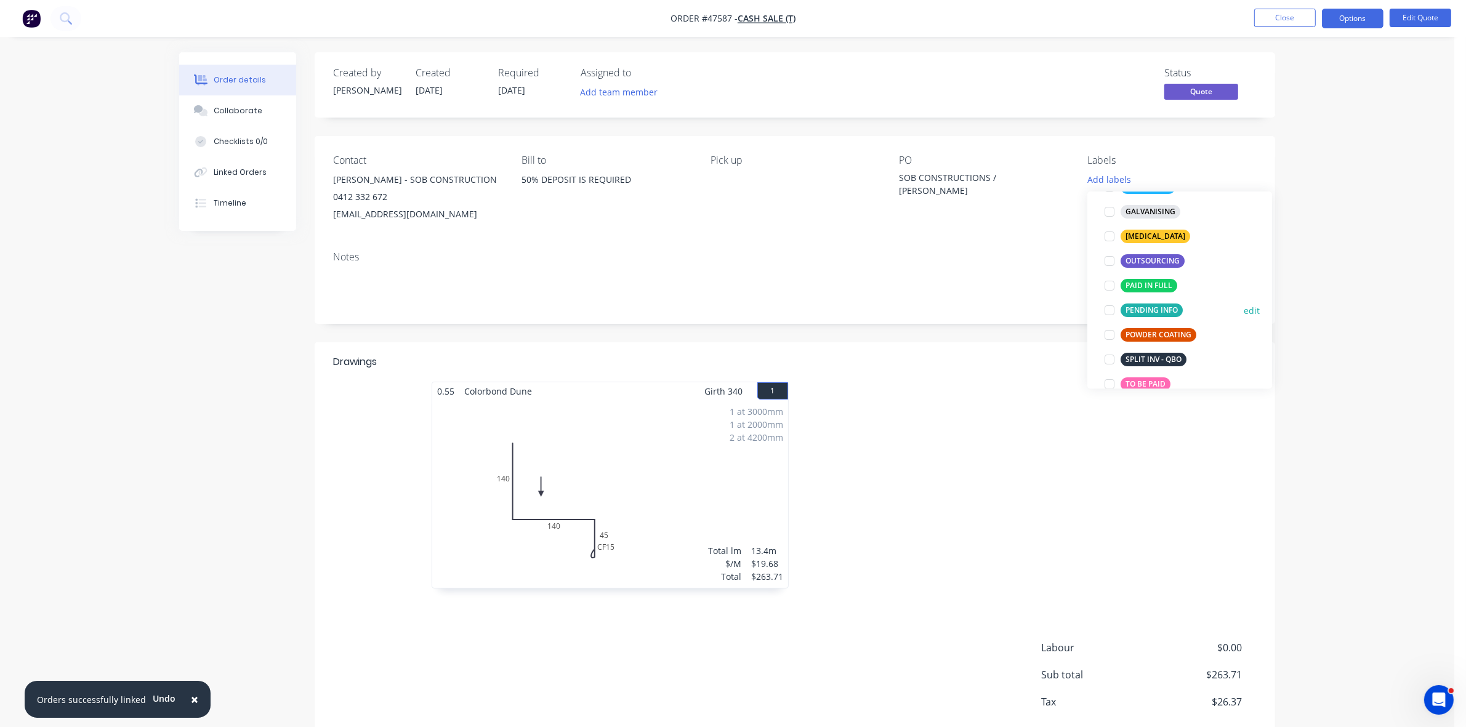
scroll to position [154, 0]
click at [1148, 283] on div "PAID IN FULL" at bounding box center [1149, 284] width 57 height 14
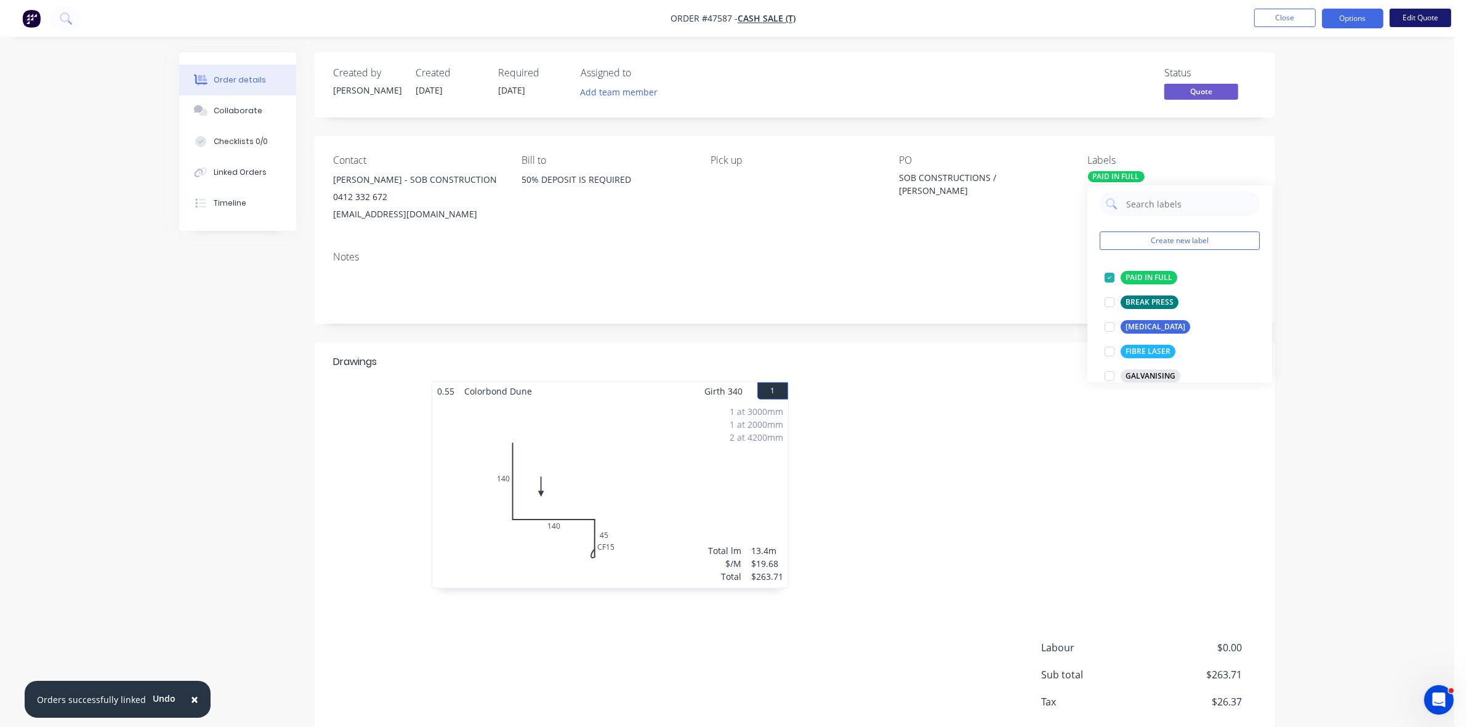
click at [1405, 20] on button "Edit Quote" at bounding box center [1421, 18] width 62 height 18
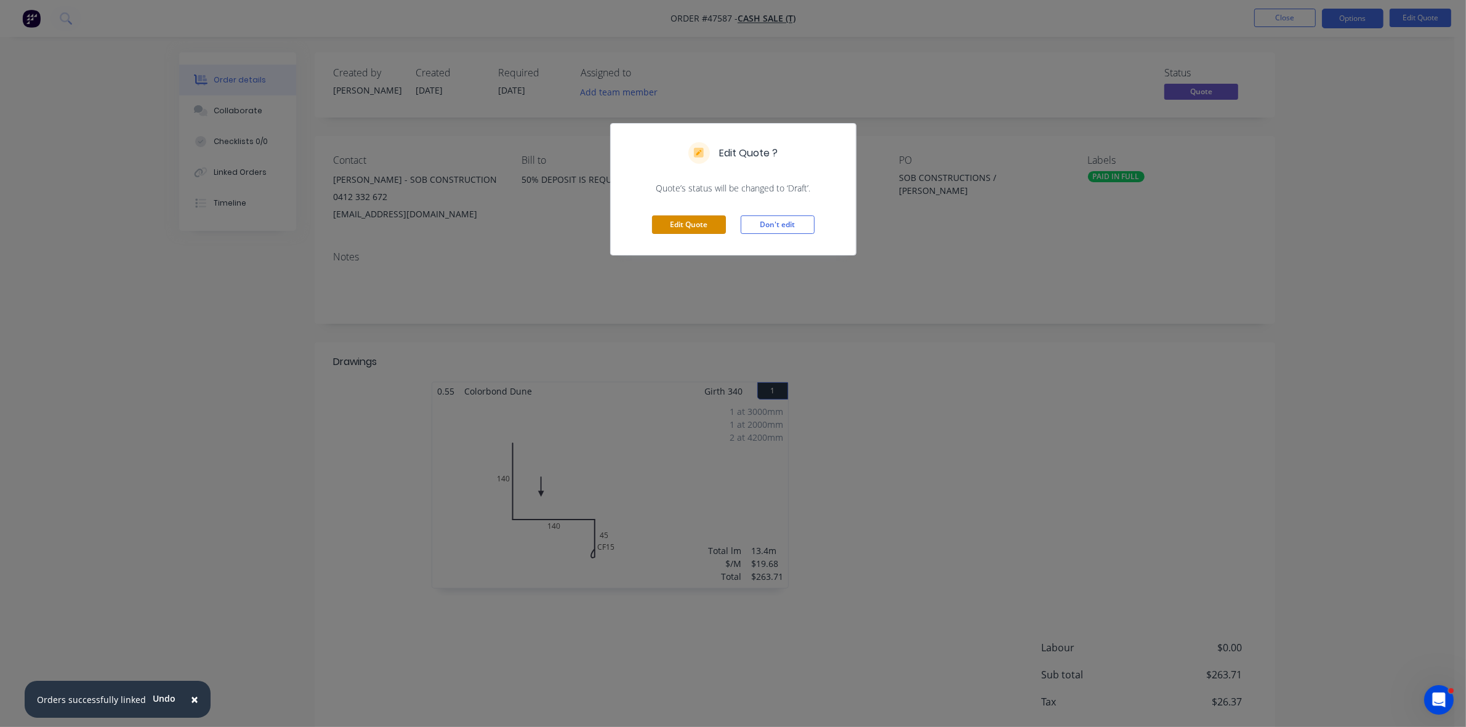
drag, startPoint x: 687, startPoint y: 230, endPoint x: 560, endPoint y: 139, distance: 155.3
click at [685, 230] on button "Edit Quote" at bounding box center [689, 225] width 74 height 18
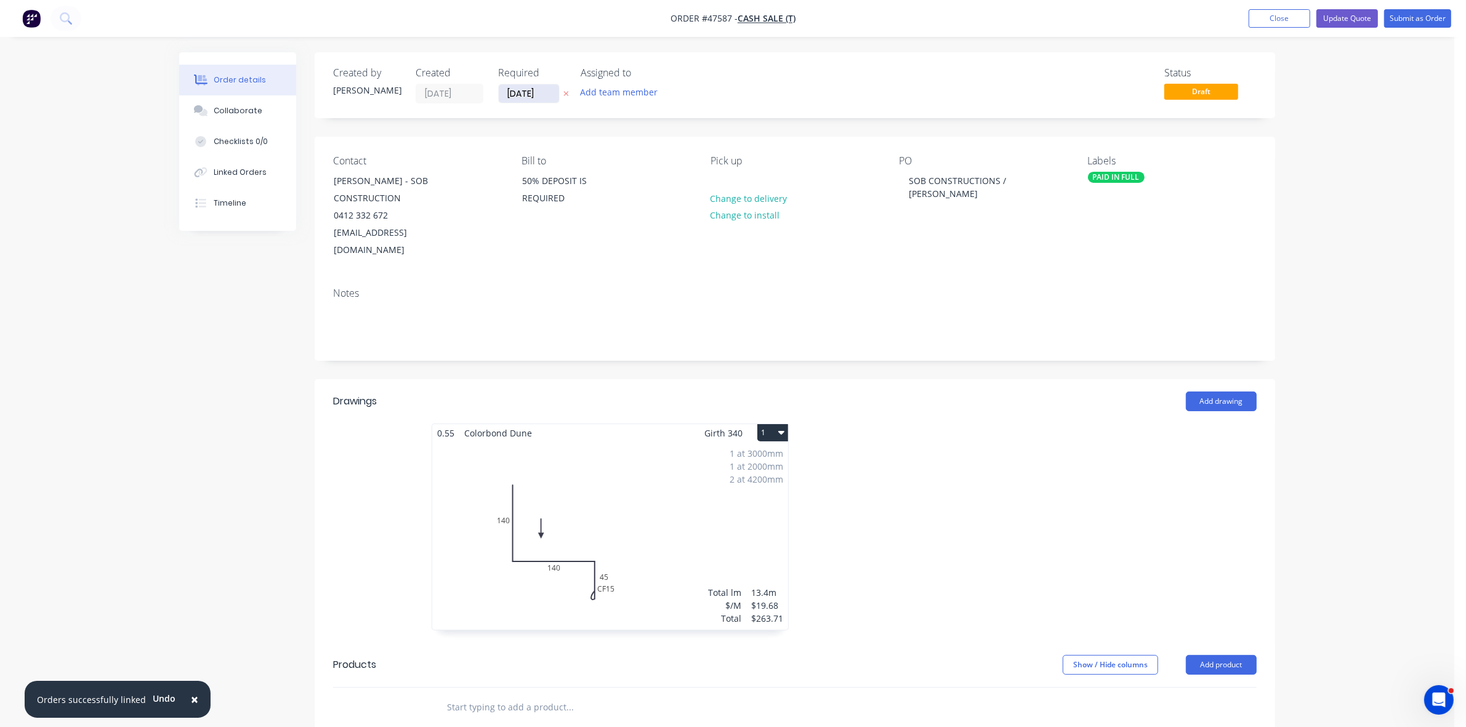
click at [527, 88] on input "05/09/25" at bounding box center [529, 93] width 60 height 18
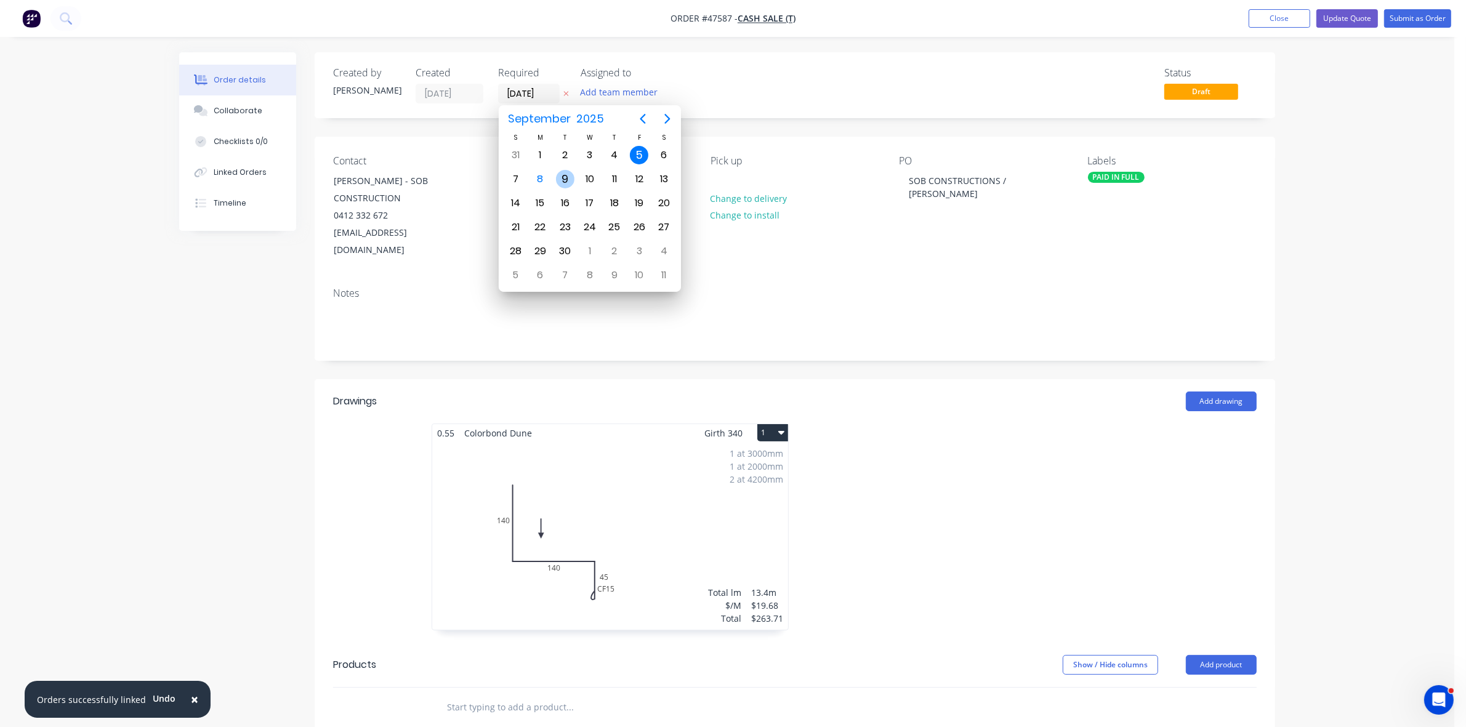
click at [561, 179] on div "9" at bounding box center [565, 179] width 18 height 18
type input "09/09/25"
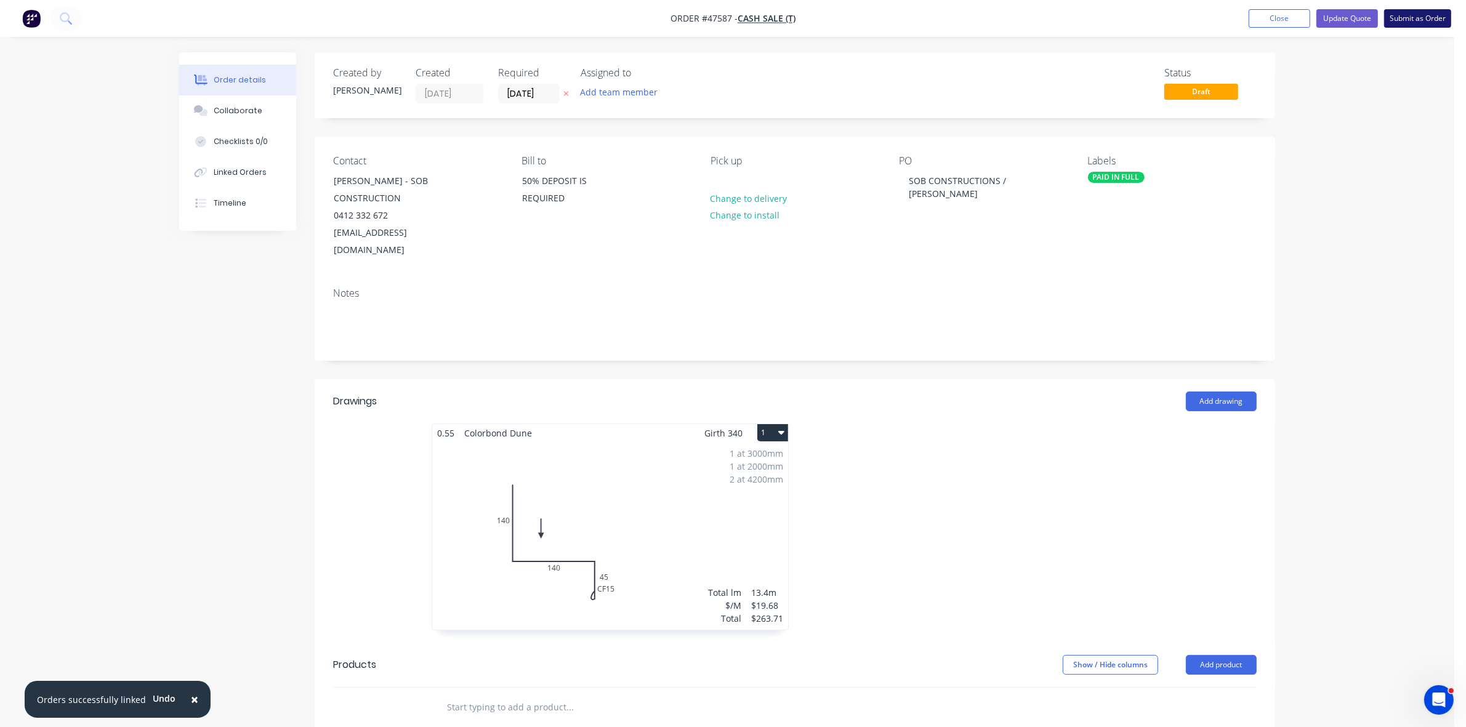
click at [1412, 22] on button "Submit as Order" at bounding box center [1417, 18] width 67 height 18
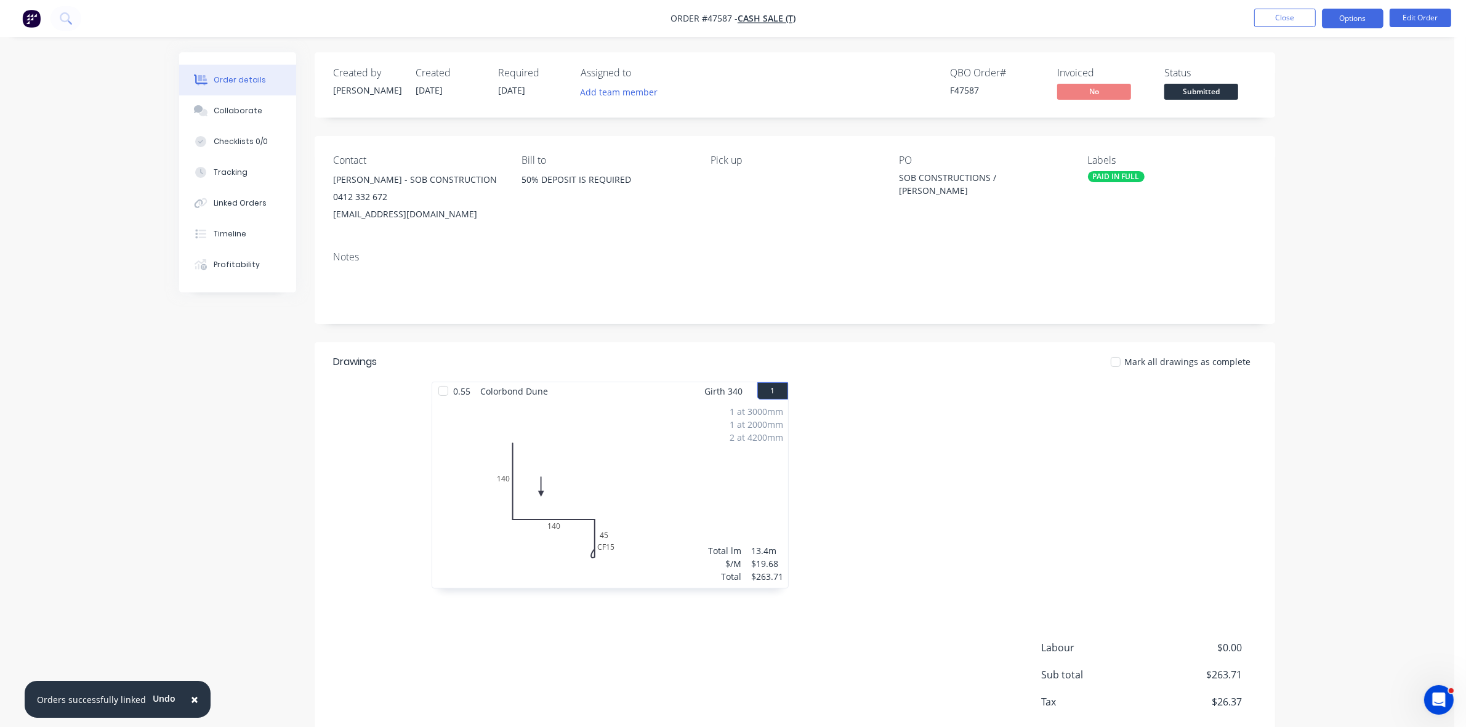
click at [1362, 17] on button "Options" at bounding box center [1353, 19] width 62 height 20
click at [1310, 143] on div "Work Order" at bounding box center [1315, 149] width 113 height 18
click at [1314, 124] on div "Without pricing" at bounding box center [1315, 124] width 113 height 18
click at [1214, 93] on span "Submitted" at bounding box center [1201, 91] width 74 height 15
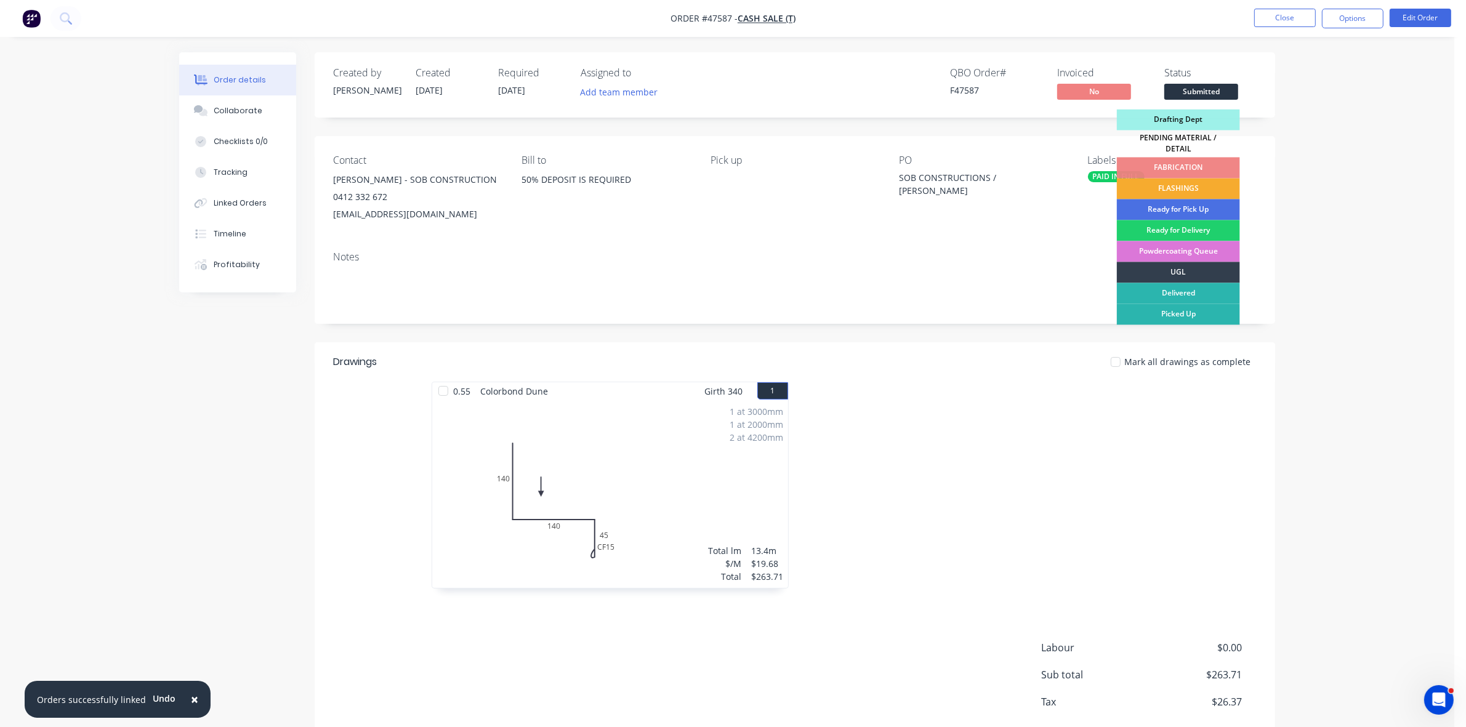
click at [1208, 183] on div "FLASHINGS" at bounding box center [1178, 189] width 123 height 21
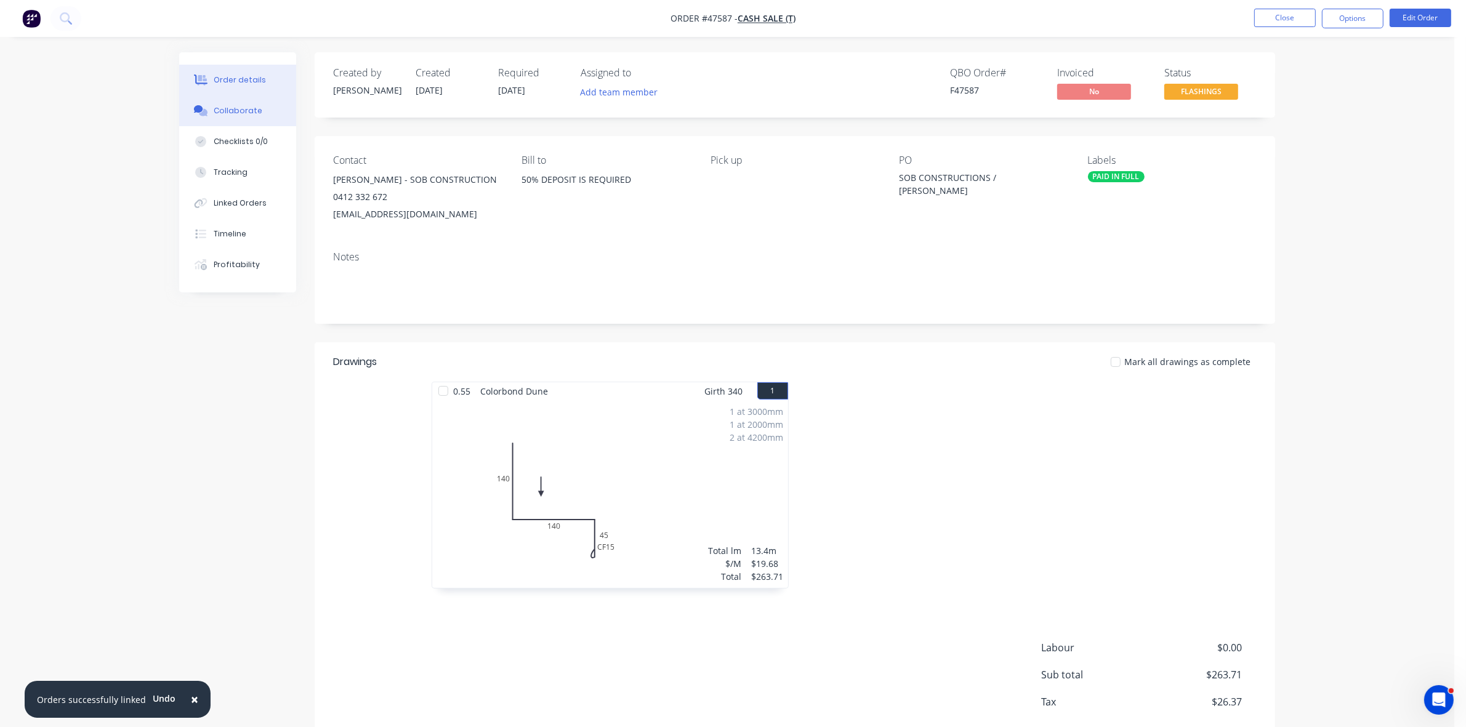
click at [259, 118] on button "Collaborate" at bounding box center [237, 110] width 117 height 31
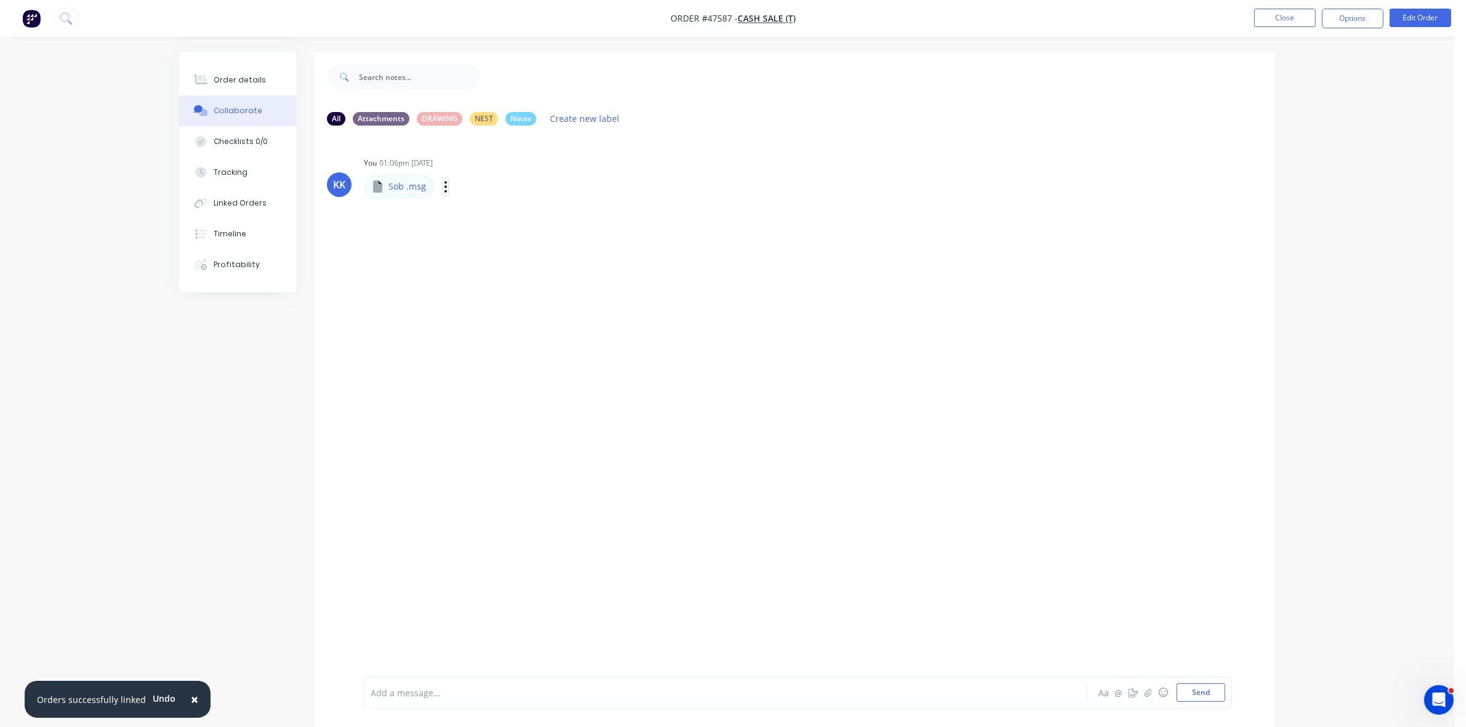
click at [445, 182] on icon "button" at bounding box center [446, 186] width 2 height 11
click at [466, 222] on div "KK You 01:06pm 05/09/25 Sob .msg Sob .msg Labels Download Delete" at bounding box center [795, 405] width 961 height 541
click at [431, 188] on div "Sob .msg" at bounding box center [399, 186] width 71 height 25
click at [445, 188] on icon "button" at bounding box center [446, 186] width 2 height 11
click at [477, 216] on button "Download" at bounding box center [527, 220] width 139 height 28
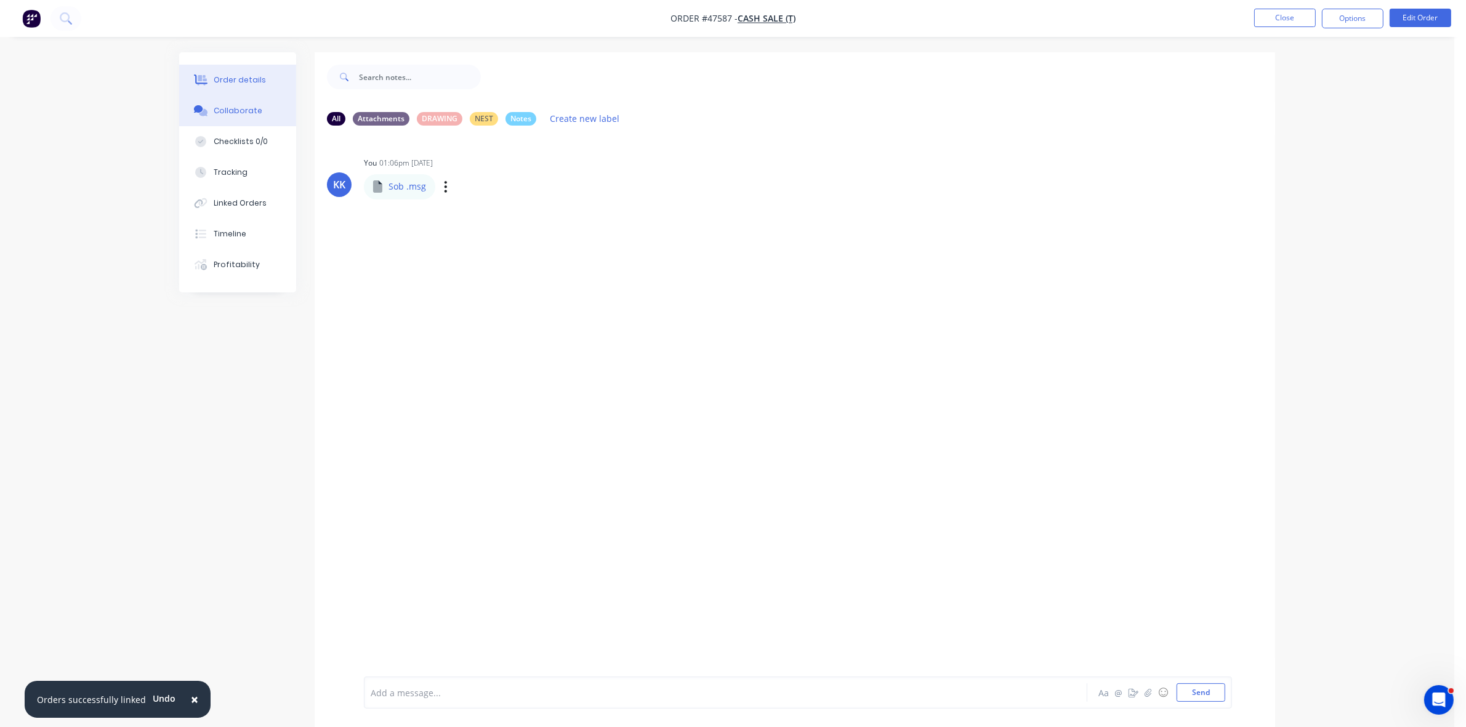
click at [247, 73] on button "Order details" at bounding box center [237, 80] width 117 height 31
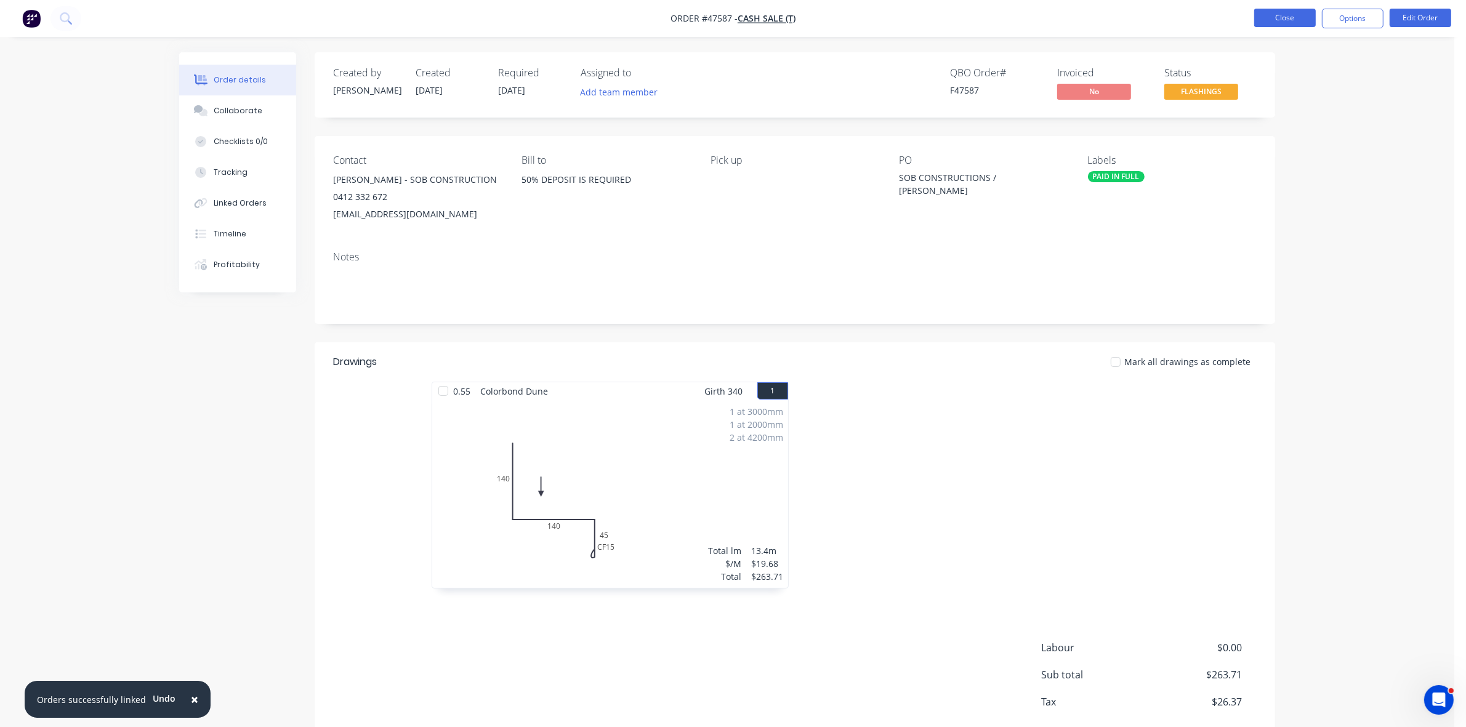
click at [1272, 25] on button "Close" at bounding box center [1285, 18] width 62 height 18
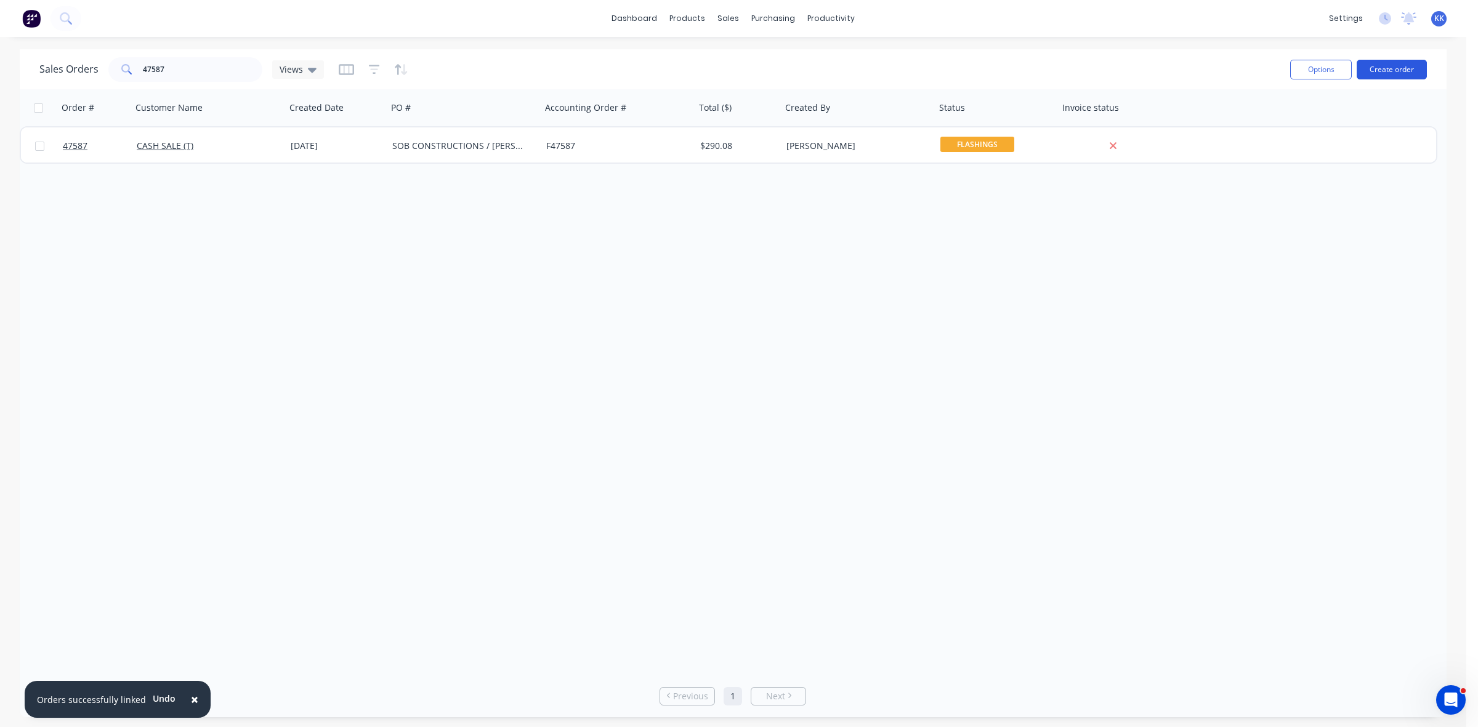
click at [1420, 60] on button "Create order" at bounding box center [1392, 70] width 70 height 20
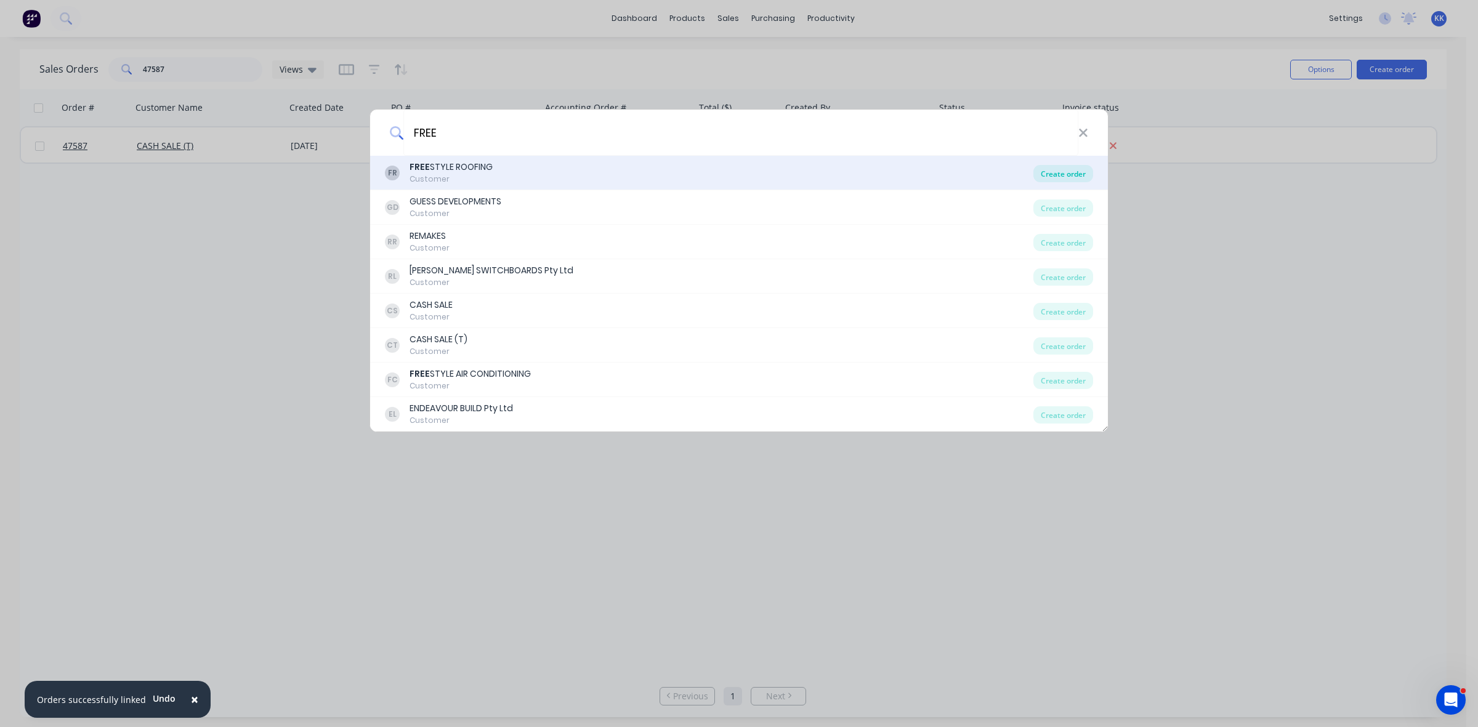
type input "FREE"
click at [1075, 173] on div "Create order" at bounding box center [1063, 173] width 60 height 17
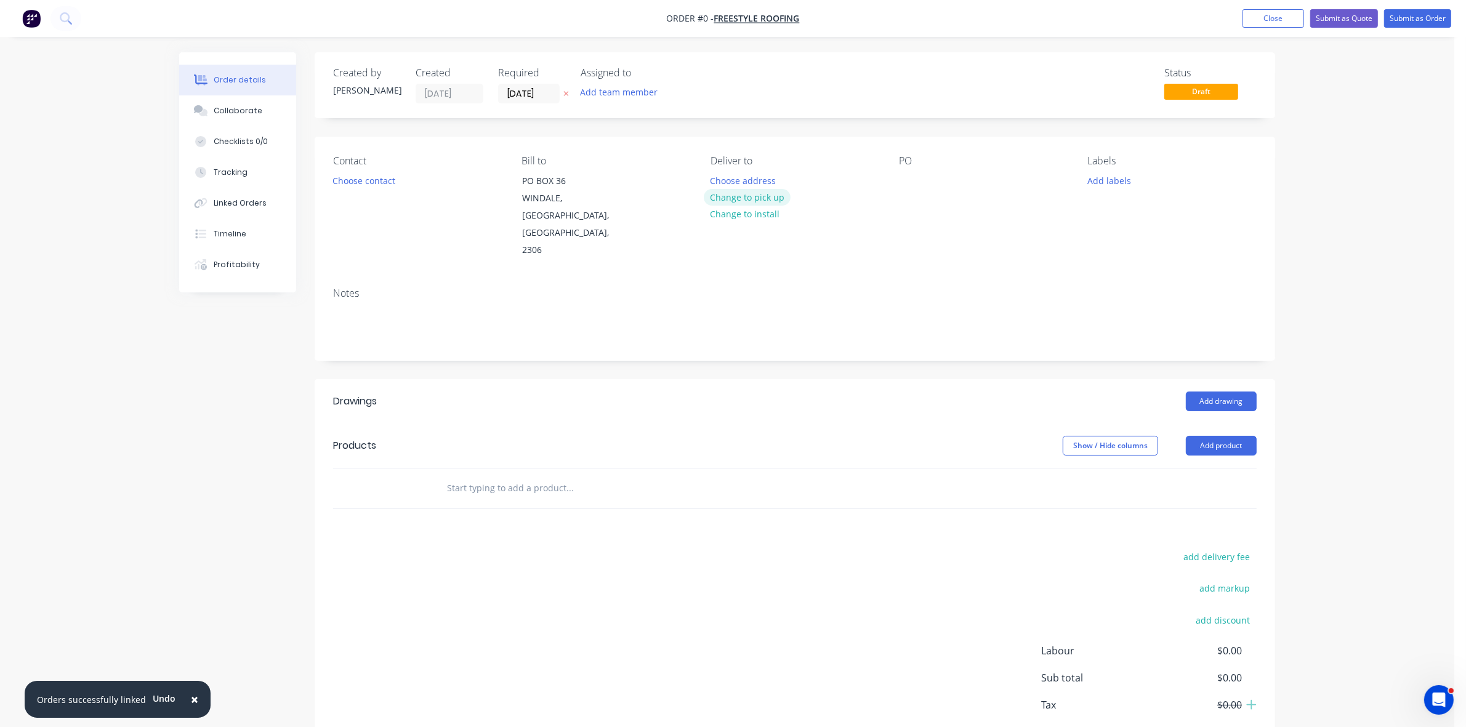
click at [759, 200] on button "Change to pick up" at bounding box center [747, 197] width 87 height 17
click at [379, 174] on button "Choose contact" at bounding box center [364, 180] width 76 height 17
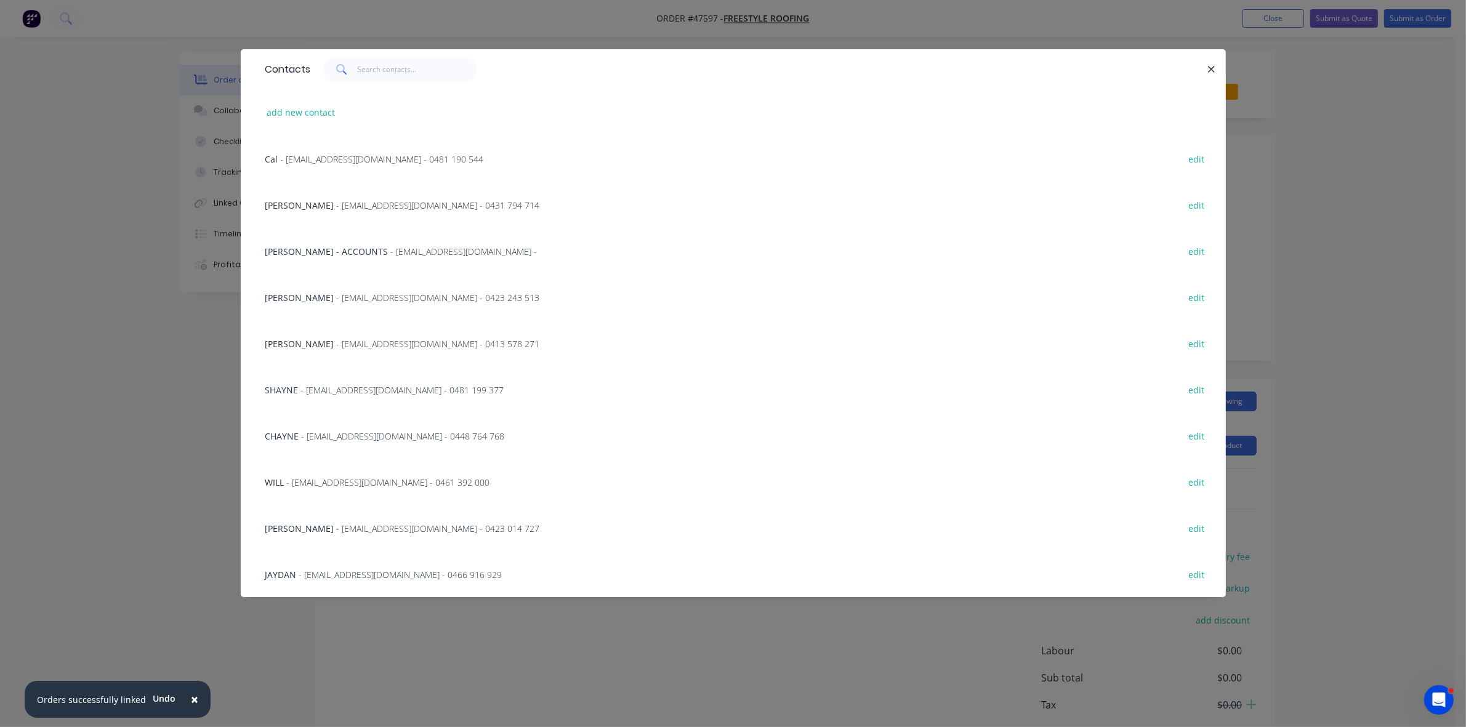
click at [337, 343] on span "- freestyle.roofing@bigpond.com - 0413 578 271" at bounding box center [438, 344] width 203 height 12
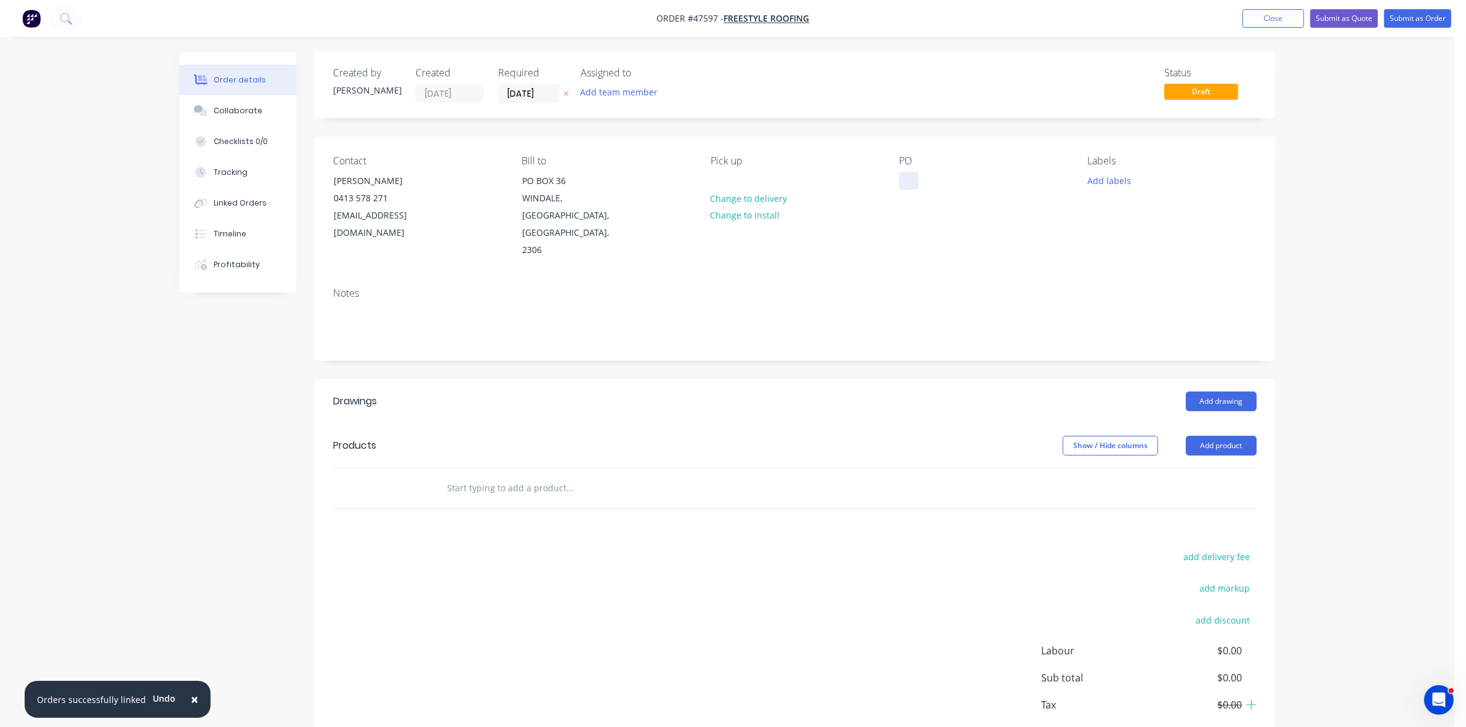
click at [904, 179] on div at bounding box center [909, 181] width 20 height 18
click at [1243, 392] on button "Add drawing" at bounding box center [1221, 402] width 71 height 20
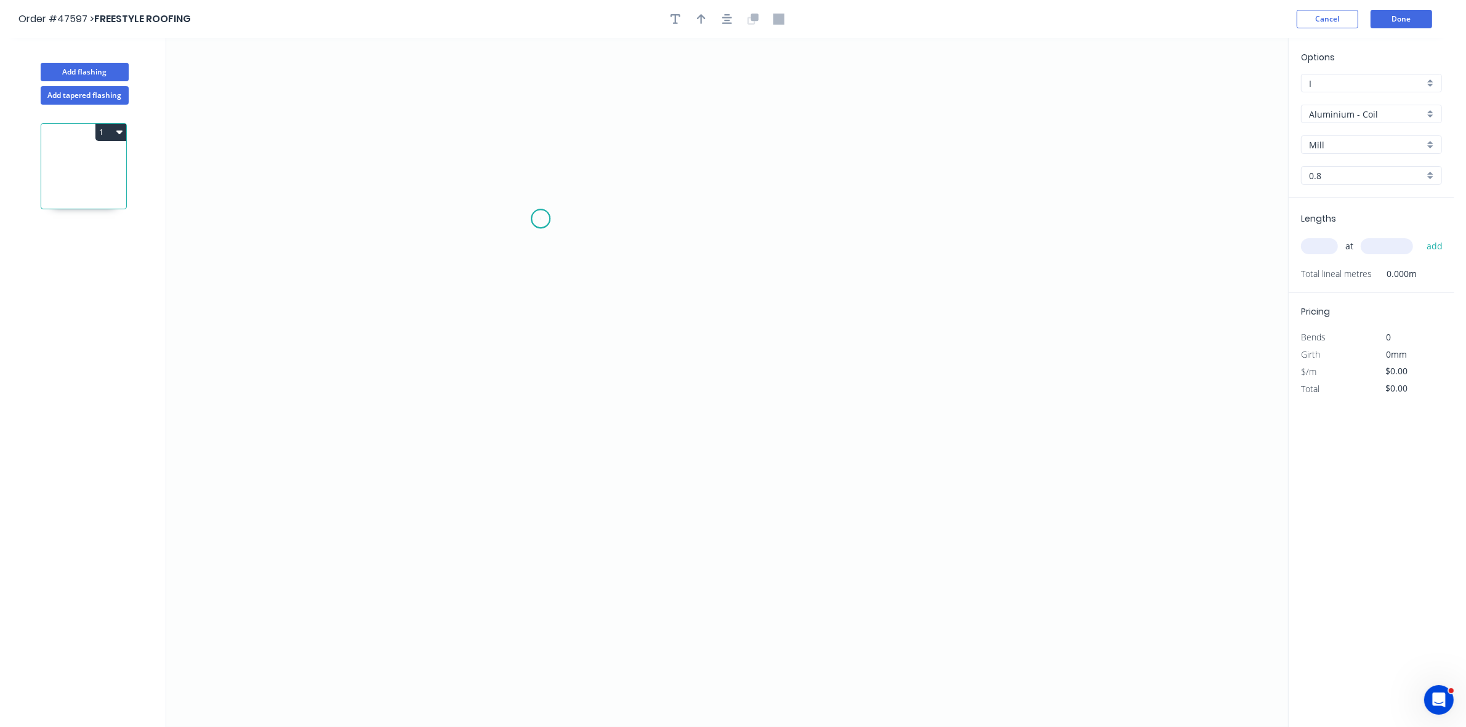
drag, startPoint x: 541, startPoint y: 219, endPoint x: 708, endPoint y: 214, distance: 167.6
click at [546, 220] on icon "0" at bounding box center [727, 382] width 1122 height 689
drag, startPoint x: 746, startPoint y: 217, endPoint x: 746, endPoint y: 231, distance: 14.2
click at [746, 220] on icon "0" at bounding box center [727, 382] width 1122 height 689
click at [749, 440] on icon "0 ?" at bounding box center [727, 382] width 1122 height 689
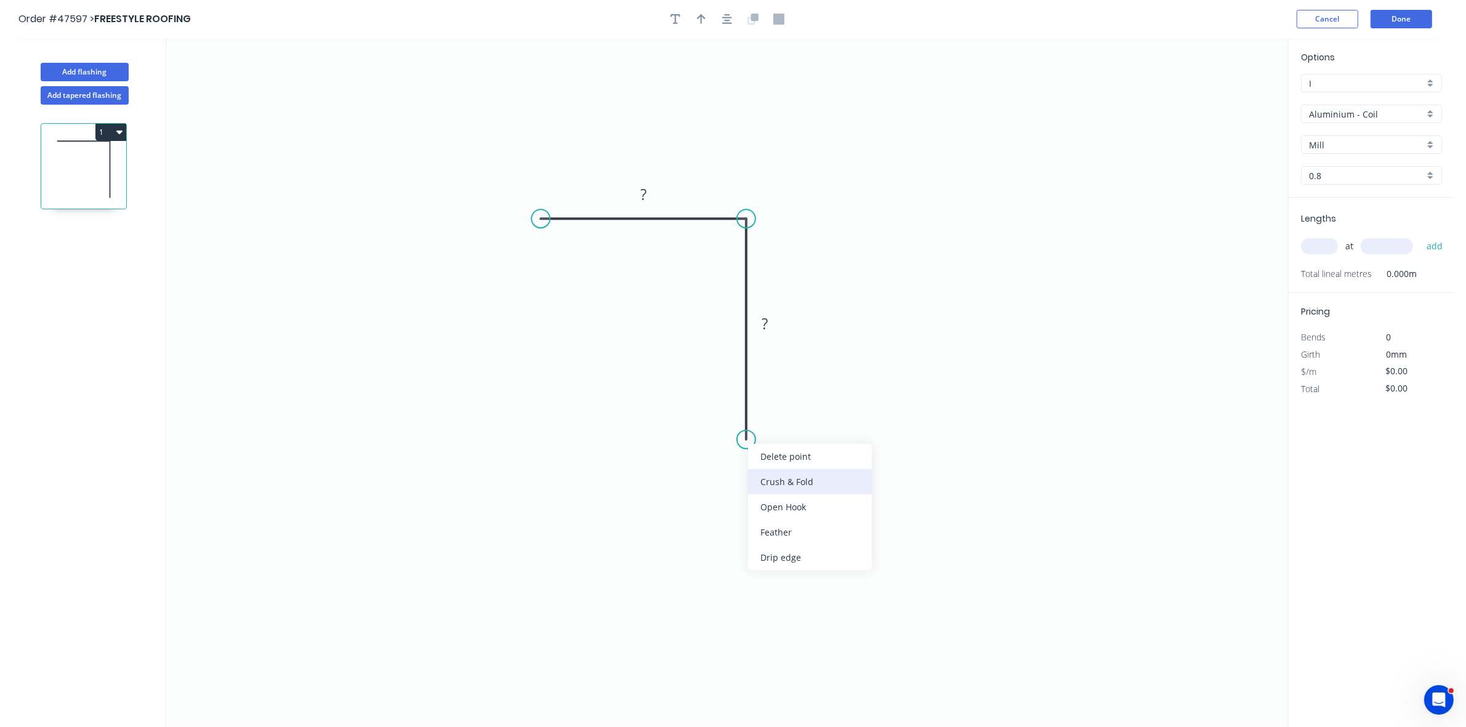
click at [762, 477] on div "Crush & Fold" at bounding box center [810, 481] width 124 height 25
click at [753, 477] on div "Flip bend" at bounding box center [808, 478] width 124 height 25
click at [567, 257] on div "Crush & Fold" at bounding box center [599, 261] width 124 height 25
click at [567, 195] on tspan "10" at bounding box center [565, 187] width 17 height 20
type input "$15.45"
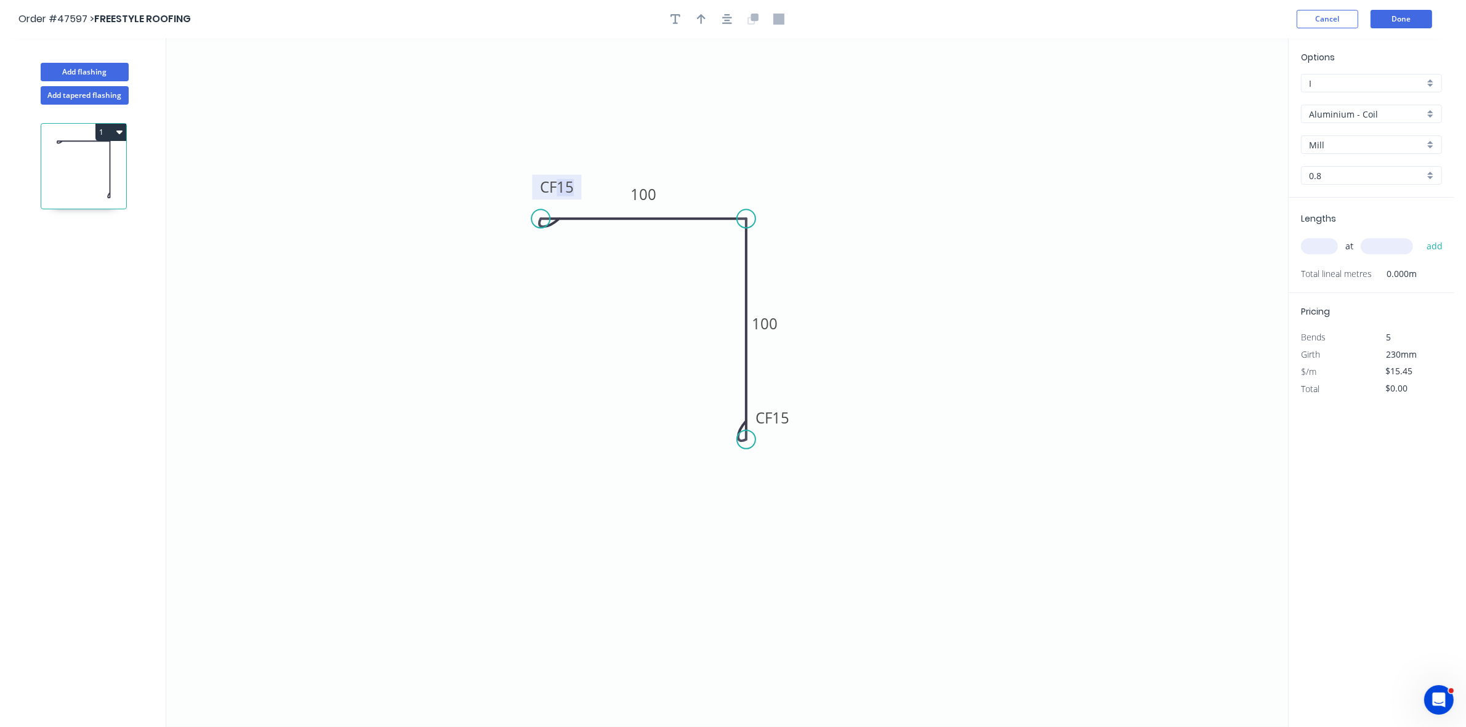
click at [1316, 247] on input "text" at bounding box center [1319, 246] width 37 height 16
type input "8"
type input "3800"
click at [1421, 236] on button "add" at bounding box center [1435, 246] width 29 height 21
type input "$469.68"
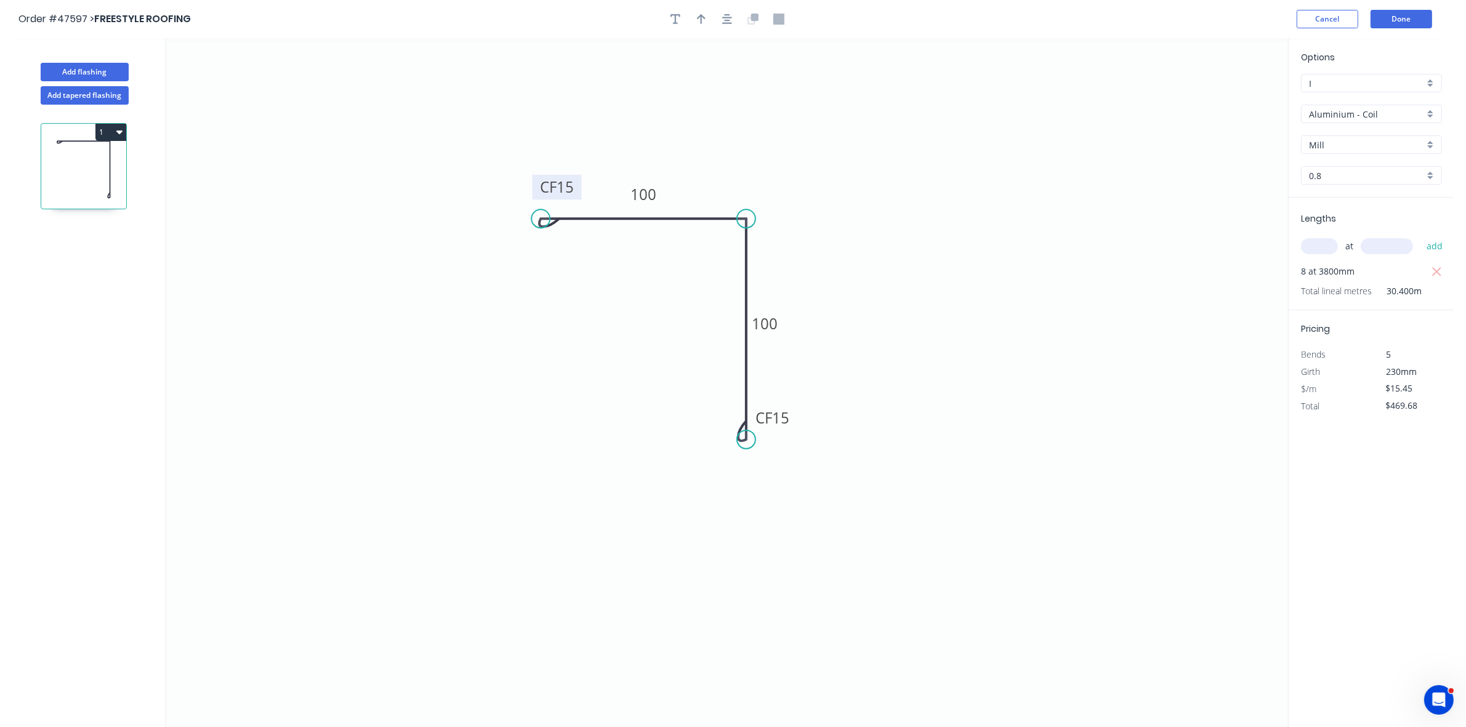
click at [1355, 120] on div "Aluminium - Coil" at bounding box center [1371, 114] width 141 height 18
click at [1358, 224] on div "Zincalume" at bounding box center [1372, 222] width 140 height 22
type input "Zincalume"
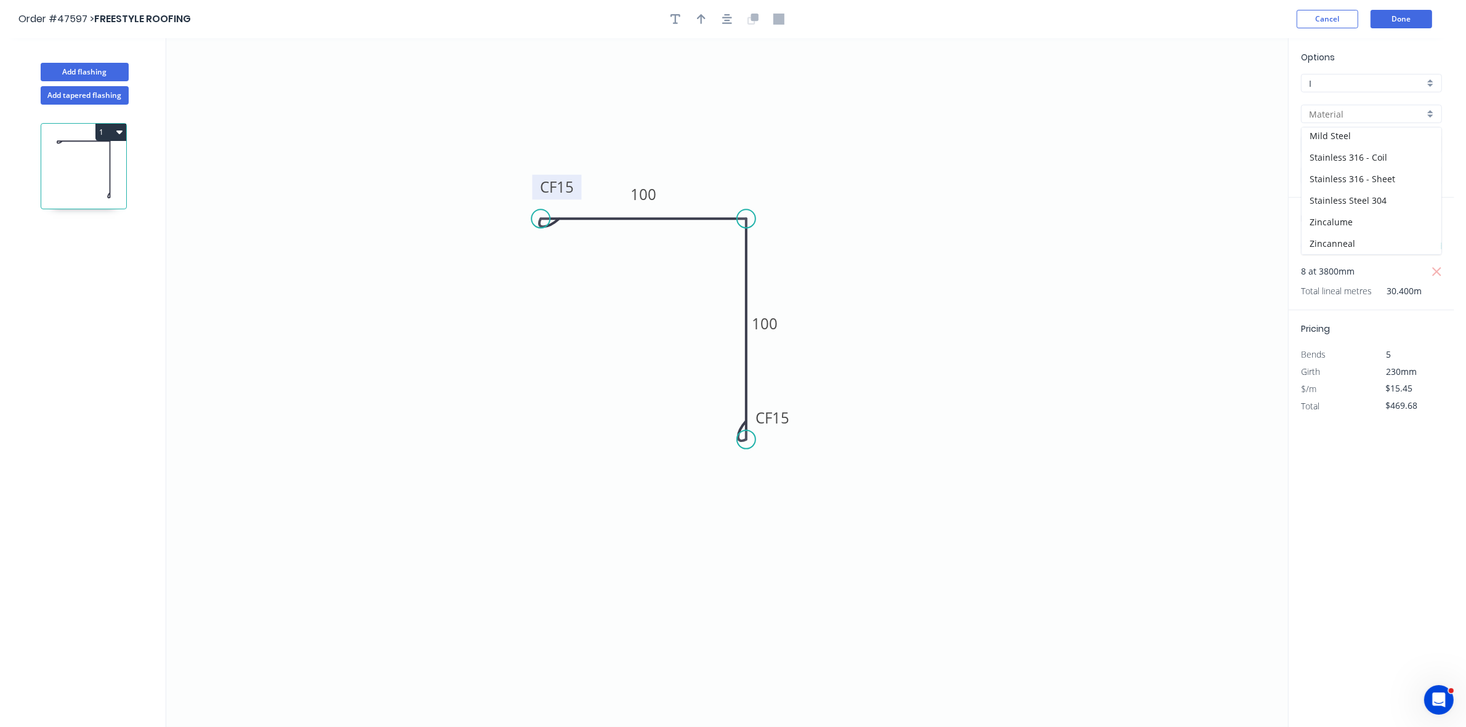
type input "0.55"
type input "$10.80"
type input "$328.32"
click at [1403, 25] on button "Done" at bounding box center [1402, 19] width 62 height 18
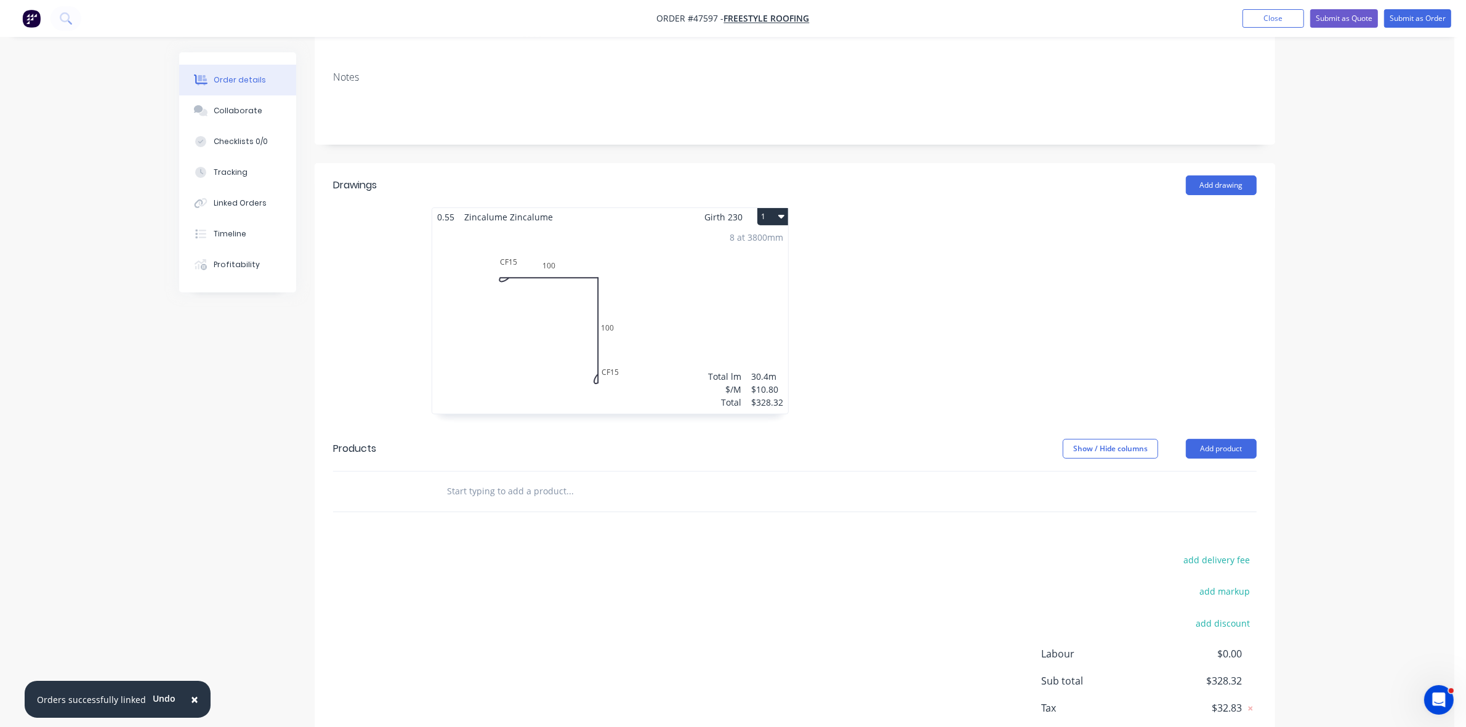
scroll to position [256, 0]
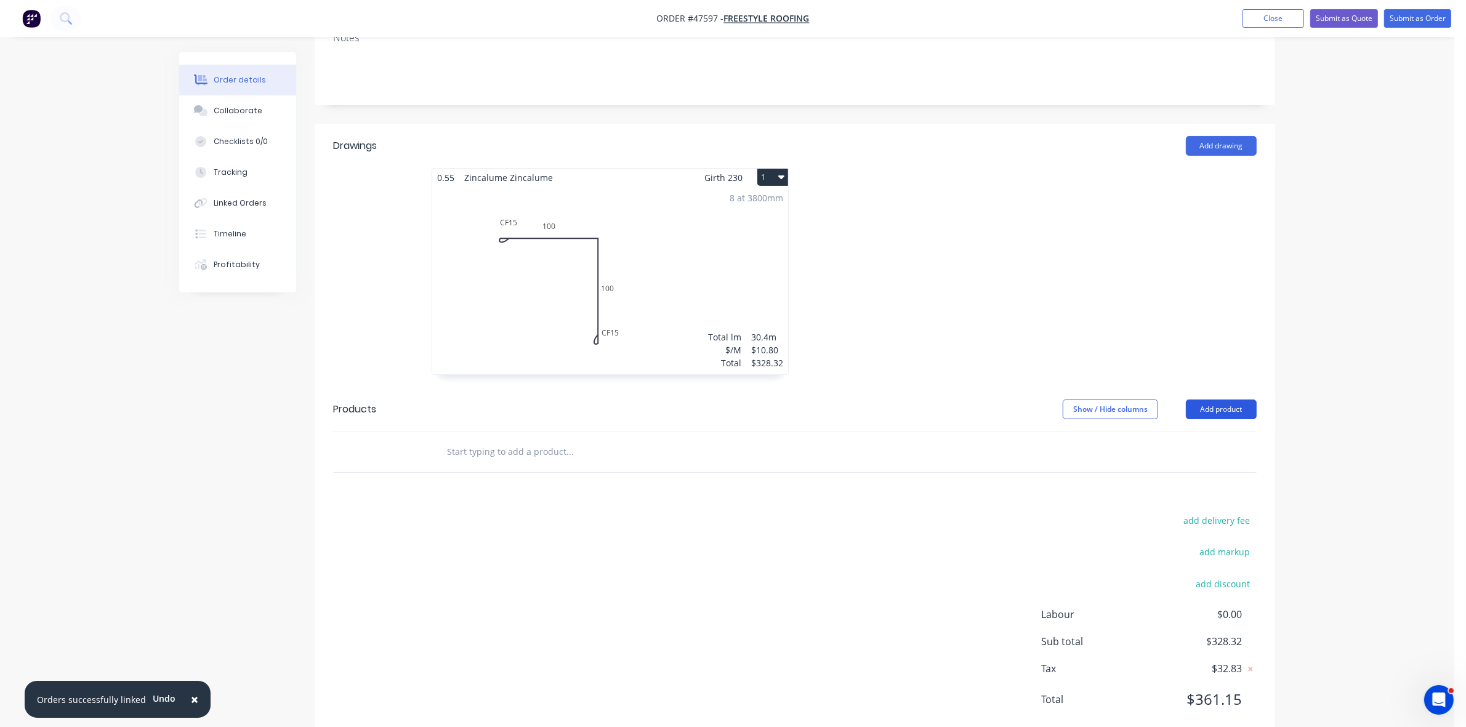
click at [1216, 400] on button "Add product" at bounding box center [1221, 410] width 71 height 20
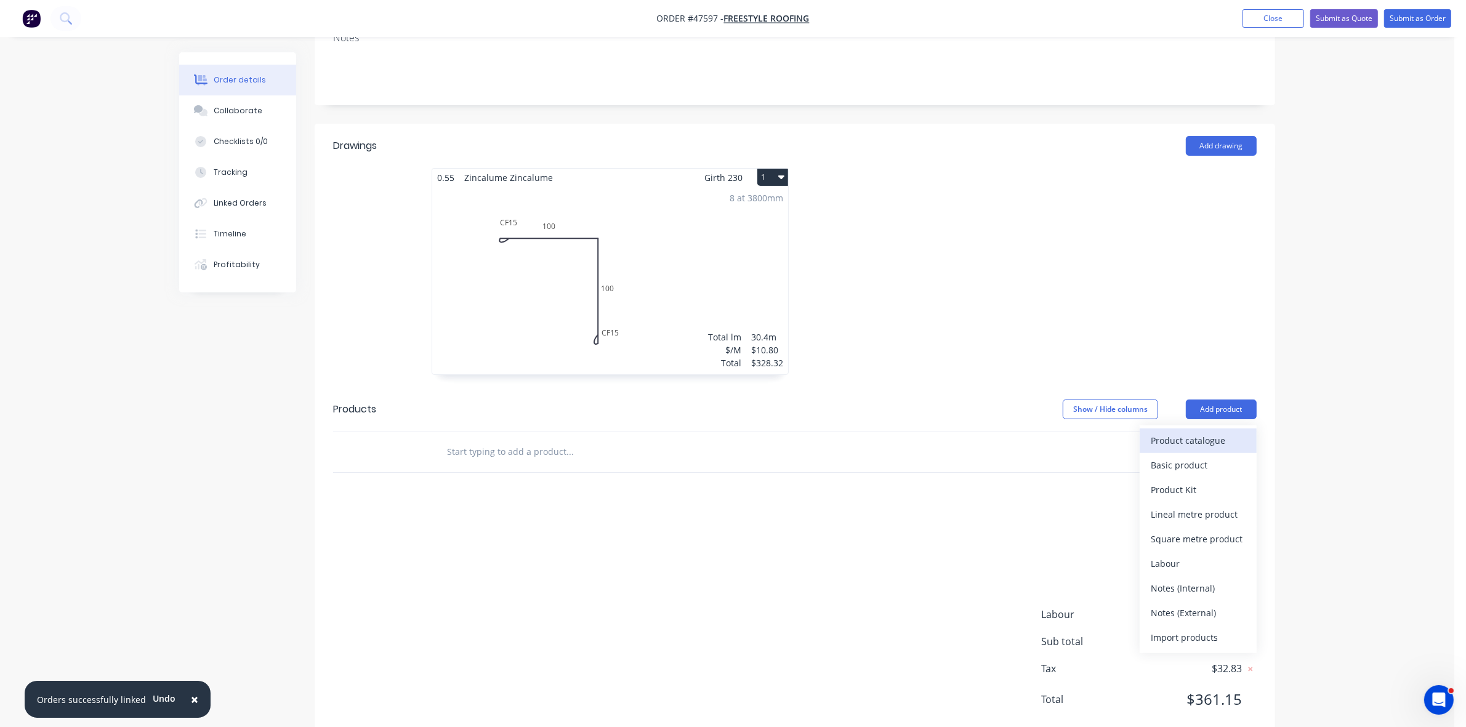
click at [1203, 432] on div "Product catalogue" at bounding box center [1198, 441] width 95 height 18
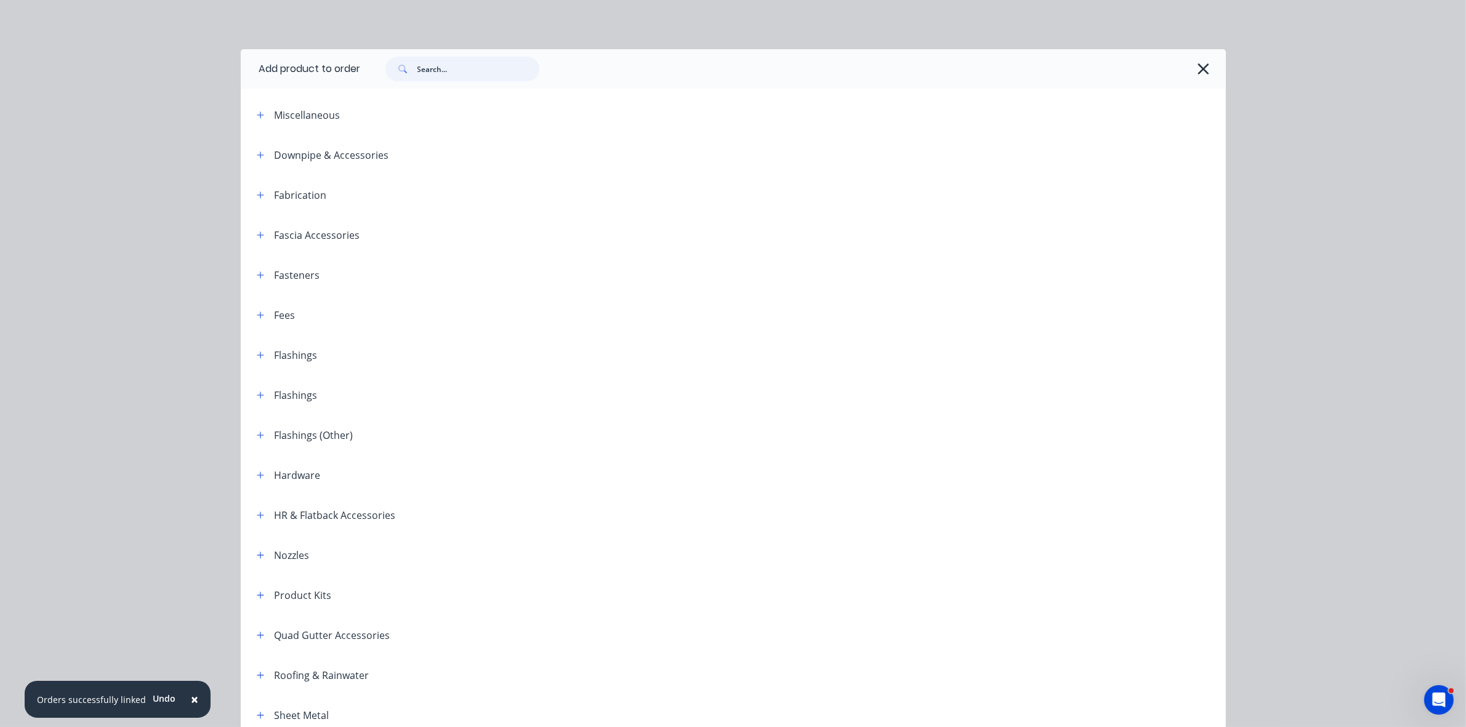
click at [490, 65] on input "text" at bounding box center [479, 69] width 122 height 25
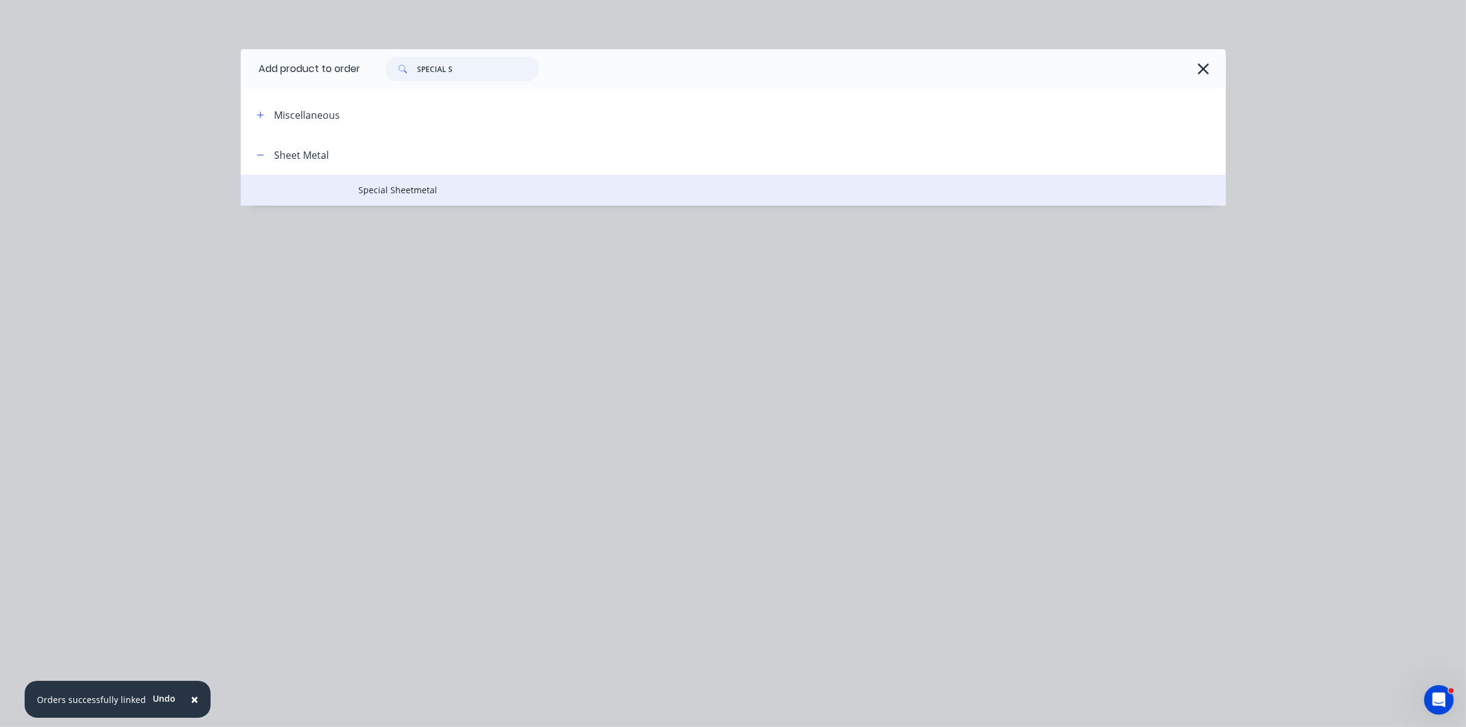
type input "SPECIAL S"
click at [433, 187] on span "Special Sheetmetal" at bounding box center [705, 190] width 693 height 13
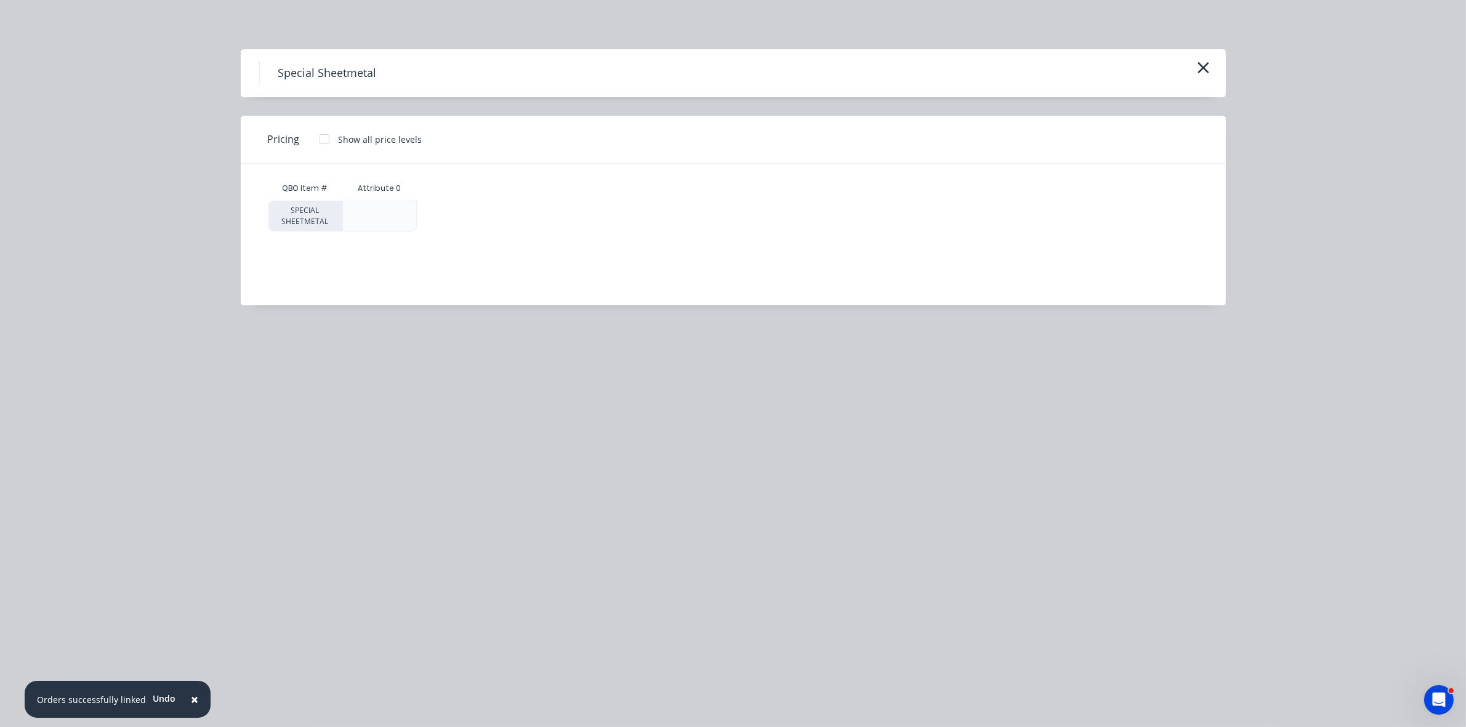
click at [322, 139] on div at bounding box center [324, 139] width 25 height 25
drag, startPoint x: 459, startPoint y: 207, endPoint x: 459, endPoint y: 214, distance: 6.8
click at [459, 208] on div "$0.00" at bounding box center [459, 216] width 82 height 30
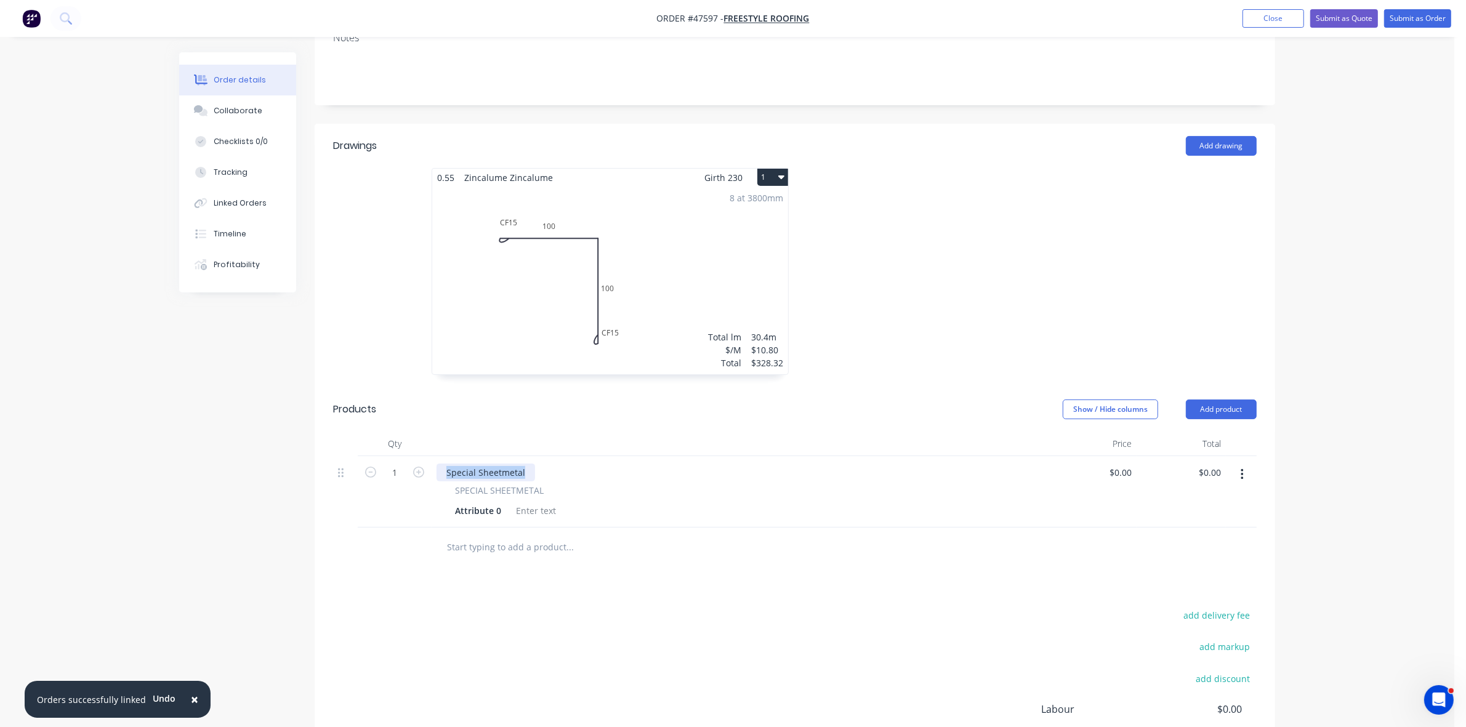
drag, startPoint x: 528, startPoint y: 435, endPoint x: 433, endPoint y: 429, distance: 95.7
click at [433, 456] on div "Special Sheetmetal SPECIAL SHEETMETAL Attribute 0" at bounding box center [740, 491] width 616 height 71
click at [469, 502] on div "Attribute 0" at bounding box center [478, 511] width 56 height 18
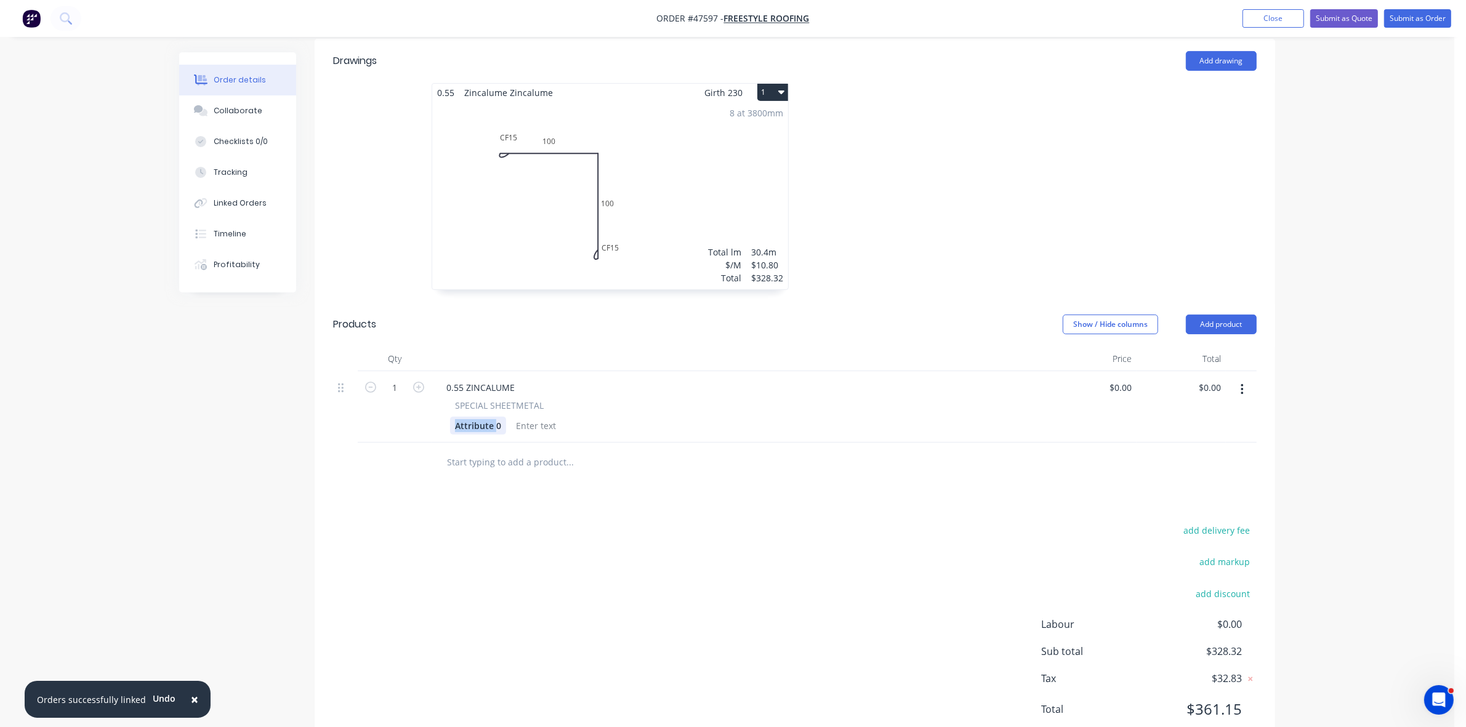
scroll to position [349, 0]
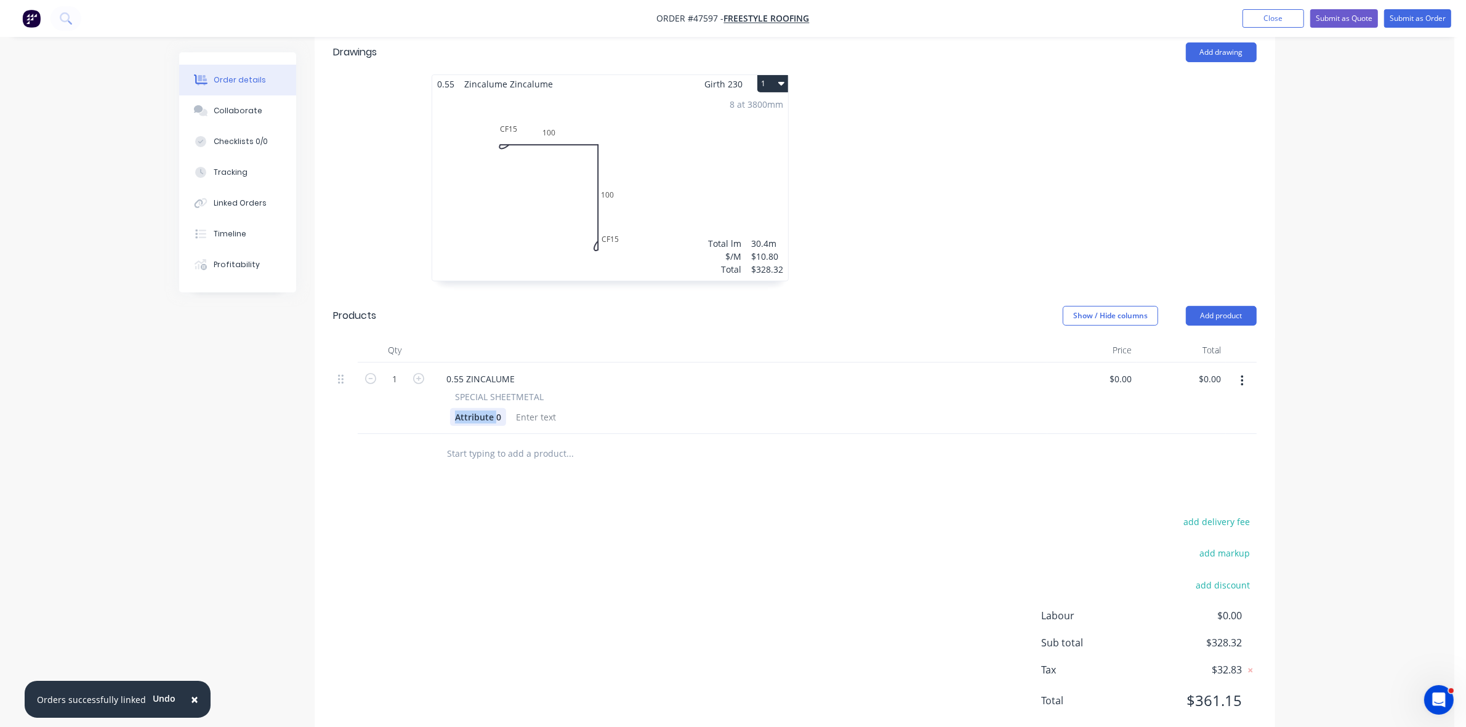
click at [478, 408] on div "Attribute 0" at bounding box center [478, 417] width 56 height 18
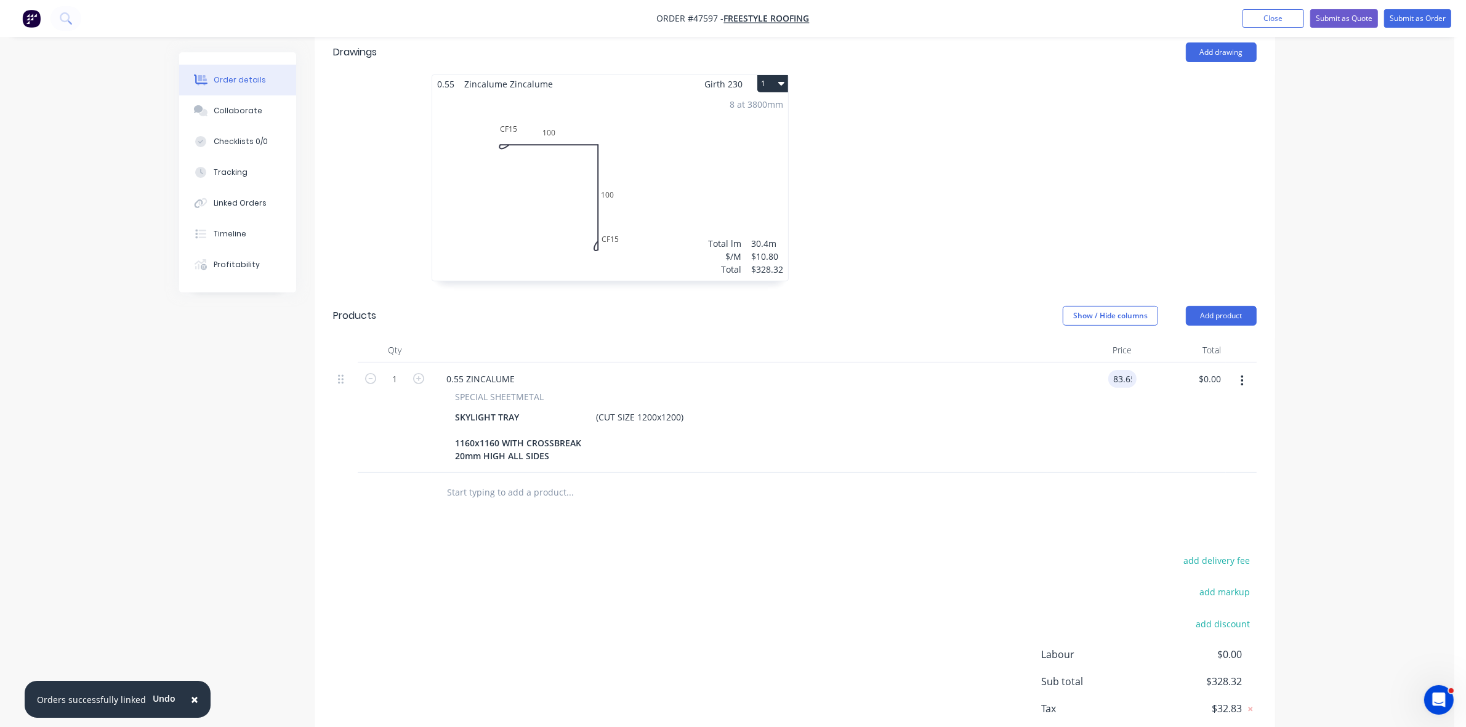
type input "$83.65"
click at [1421, 26] on button "Submit as Order" at bounding box center [1417, 18] width 67 height 18
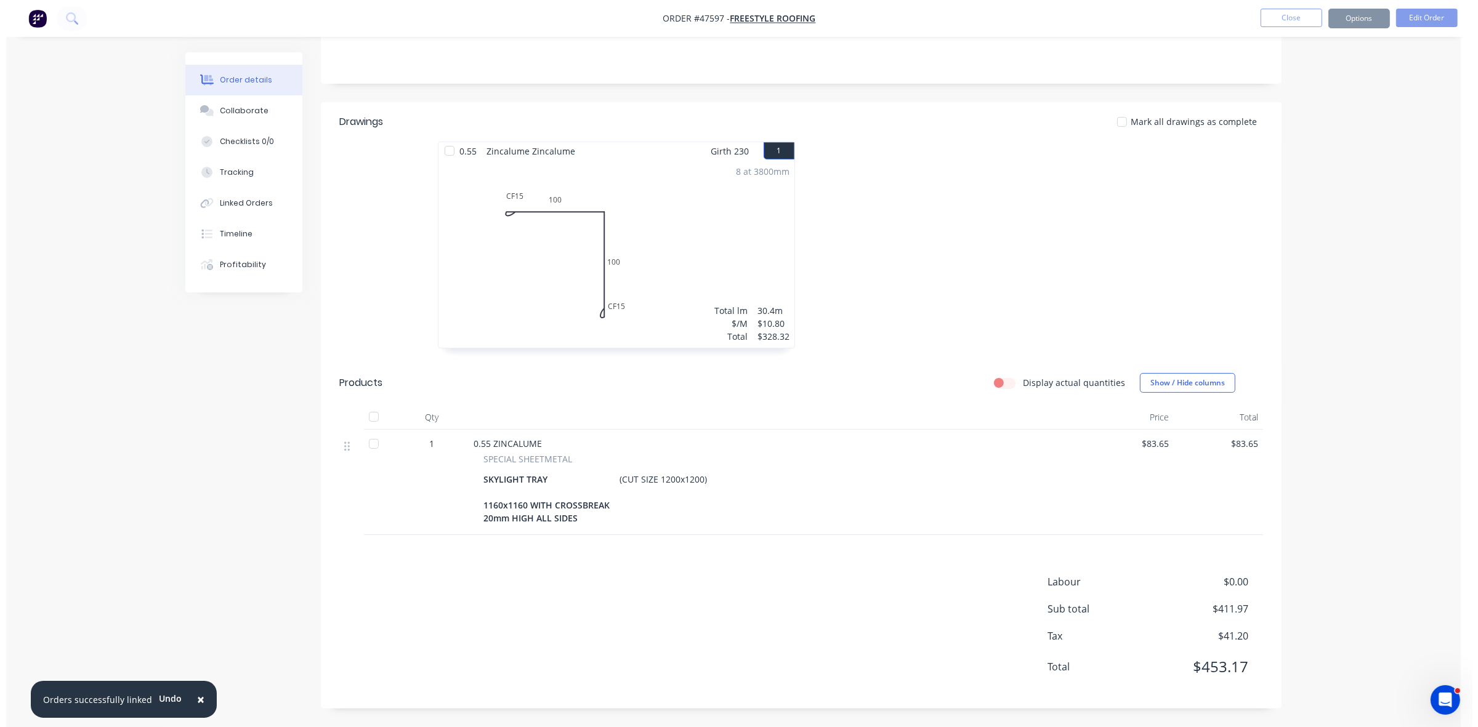
scroll to position [0, 0]
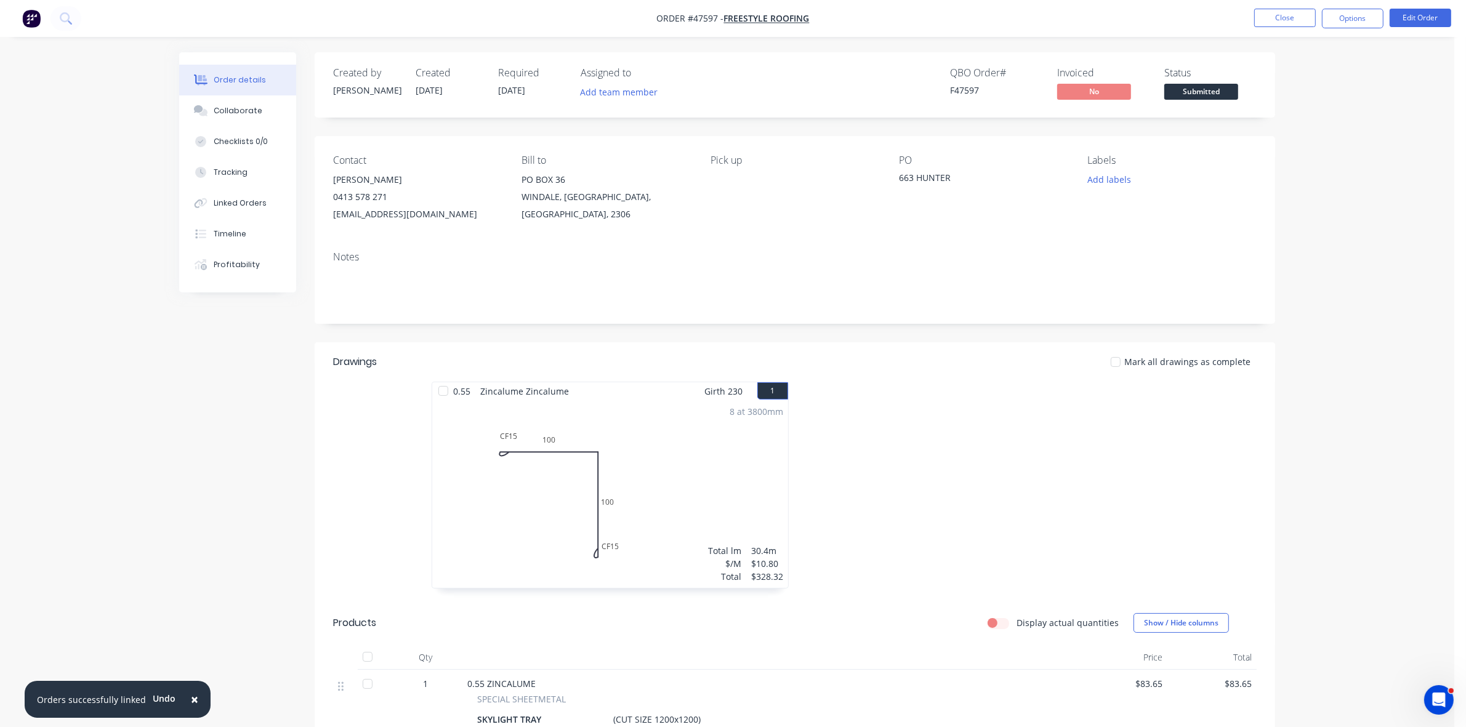
click at [1192, 82] on div "Status Submitted" at bounding box center [1210, 85] width 92 height 36
click at [1193, 92] on span "Submitted" at bounding box center [1201, 91] width 74 height 15
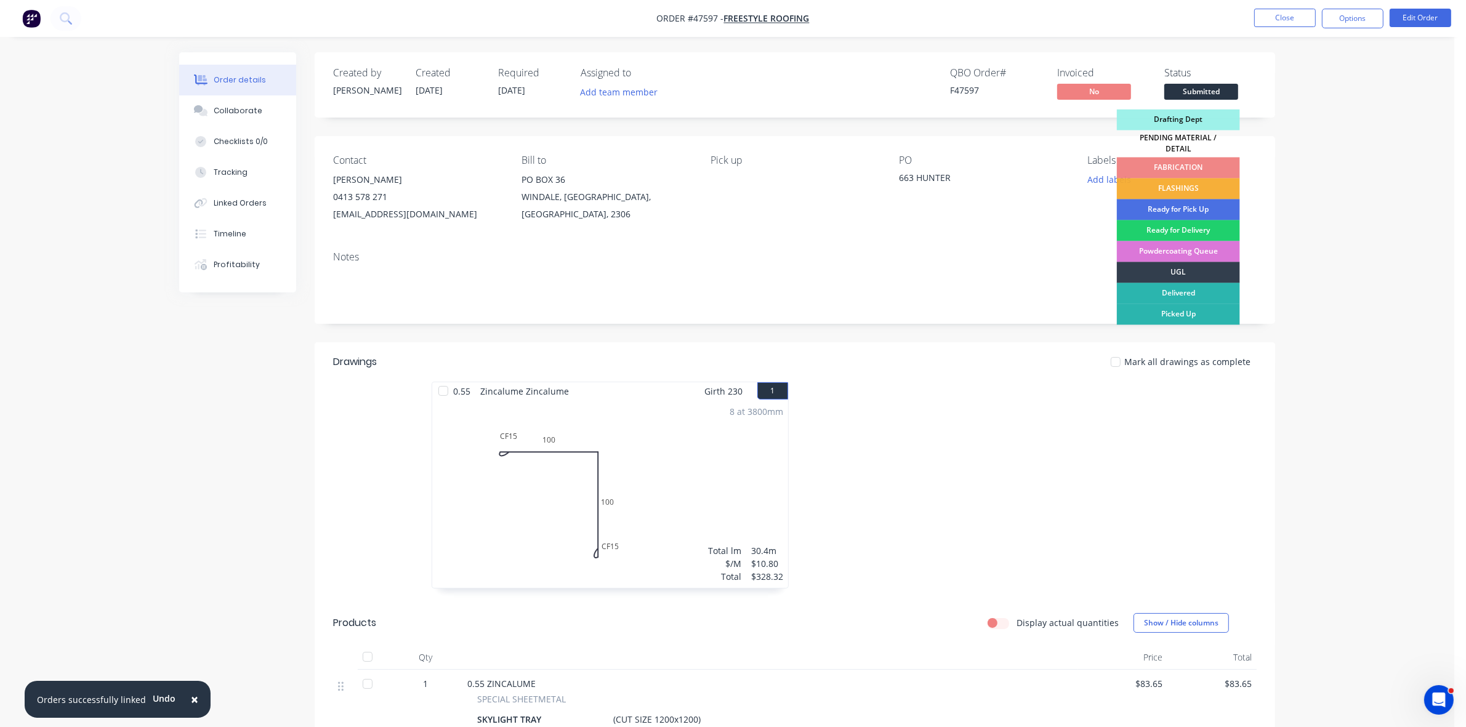
click at [1204, 180] on div "FLASHINGS" at bounding box center [1178, 189] width 123 height 21
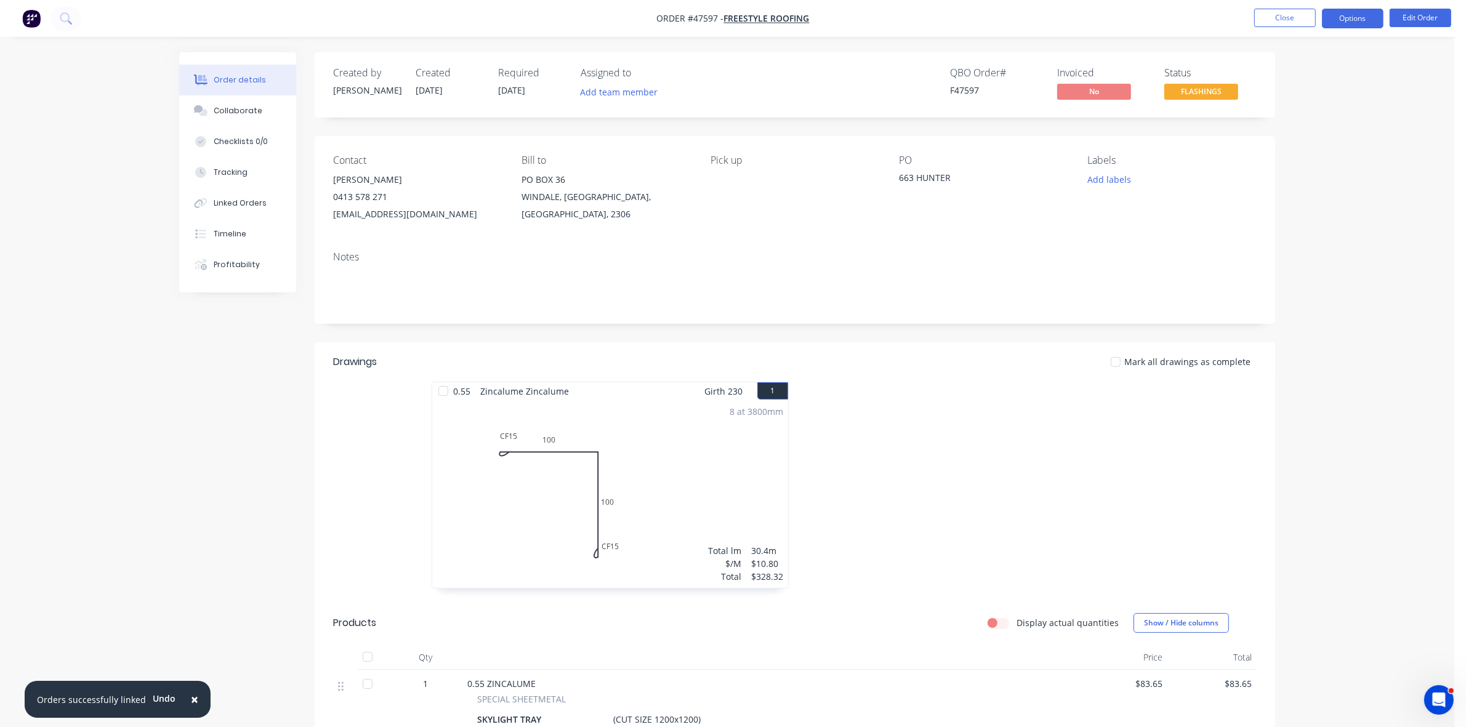
click at [1344, 20] on button "Options" at bounding box center [1353, 19] width 62 height 20
click at [1323, 137] on button "Work Order" at bounding box center [1315, 148] width 135 height 25
click at [1320, 131] on div "Without pricing" at bounding box center [1315, 124] width 113 height 18
drag, startPoint x: 1272, startPoint y: 25, endPoint x: 1264, endPoint y: 25, distance: 8.0
click at [1264, 25] on button "Close" at bounding box center [1285, 18] width 62 height 18
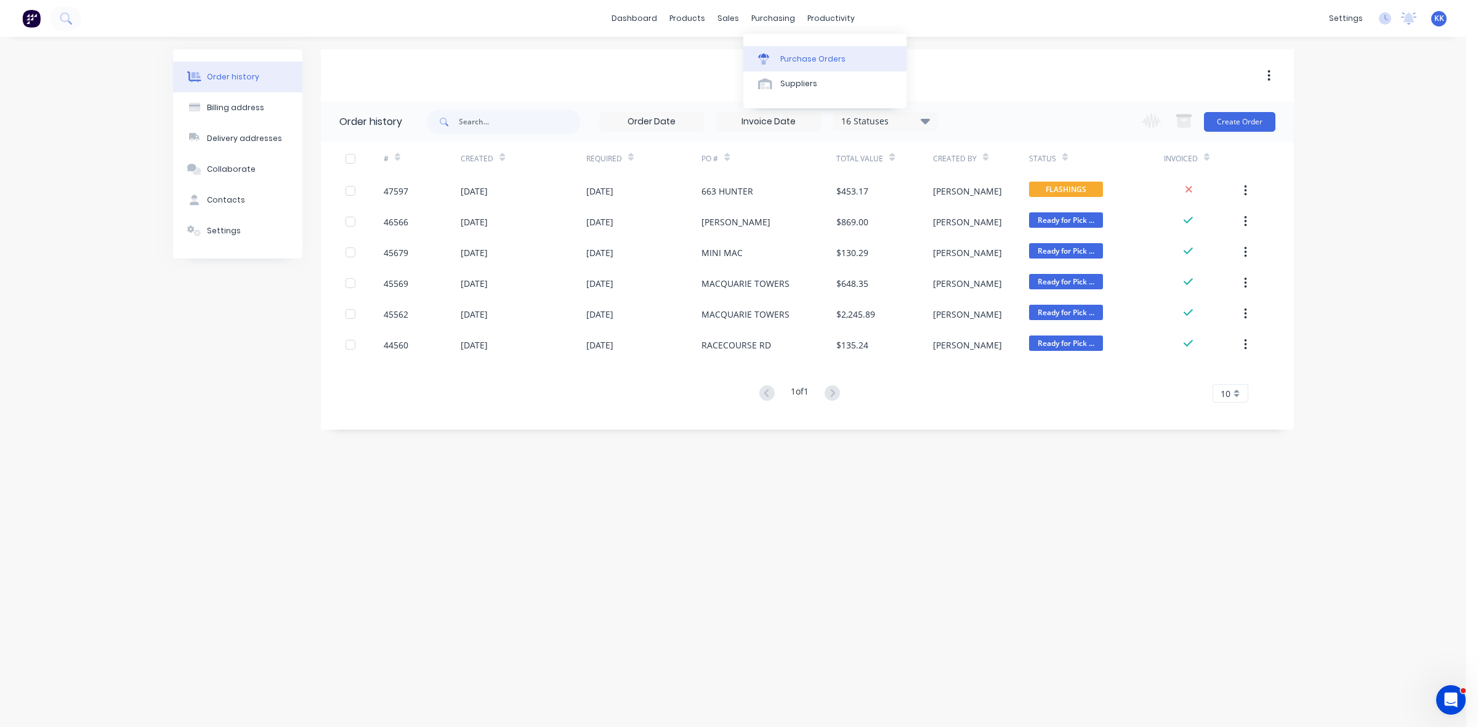
click at [813, 59] on div "Purchase Orders" at bounding box center [812, 59] width 65 height 11
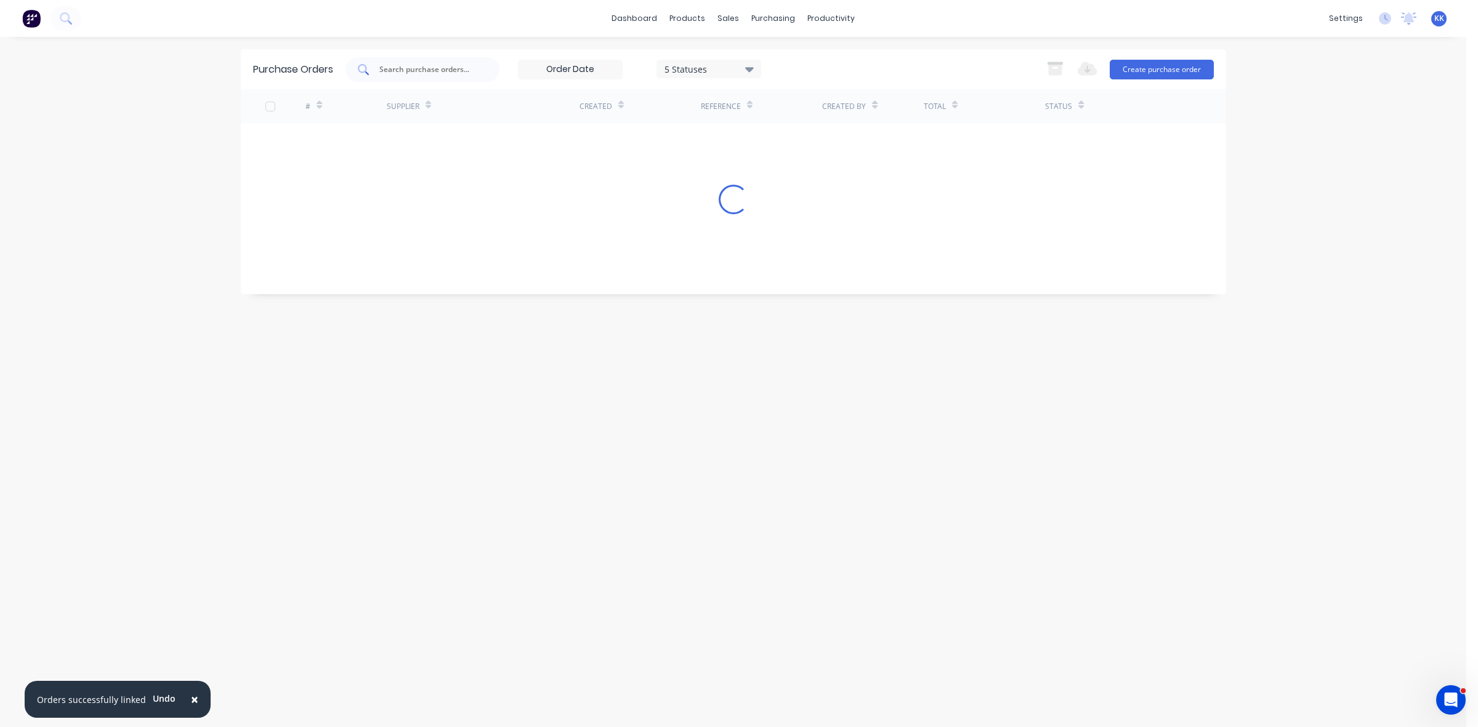
click at [376, 66] on div at bounding box center [422, 69] width 154 height 25
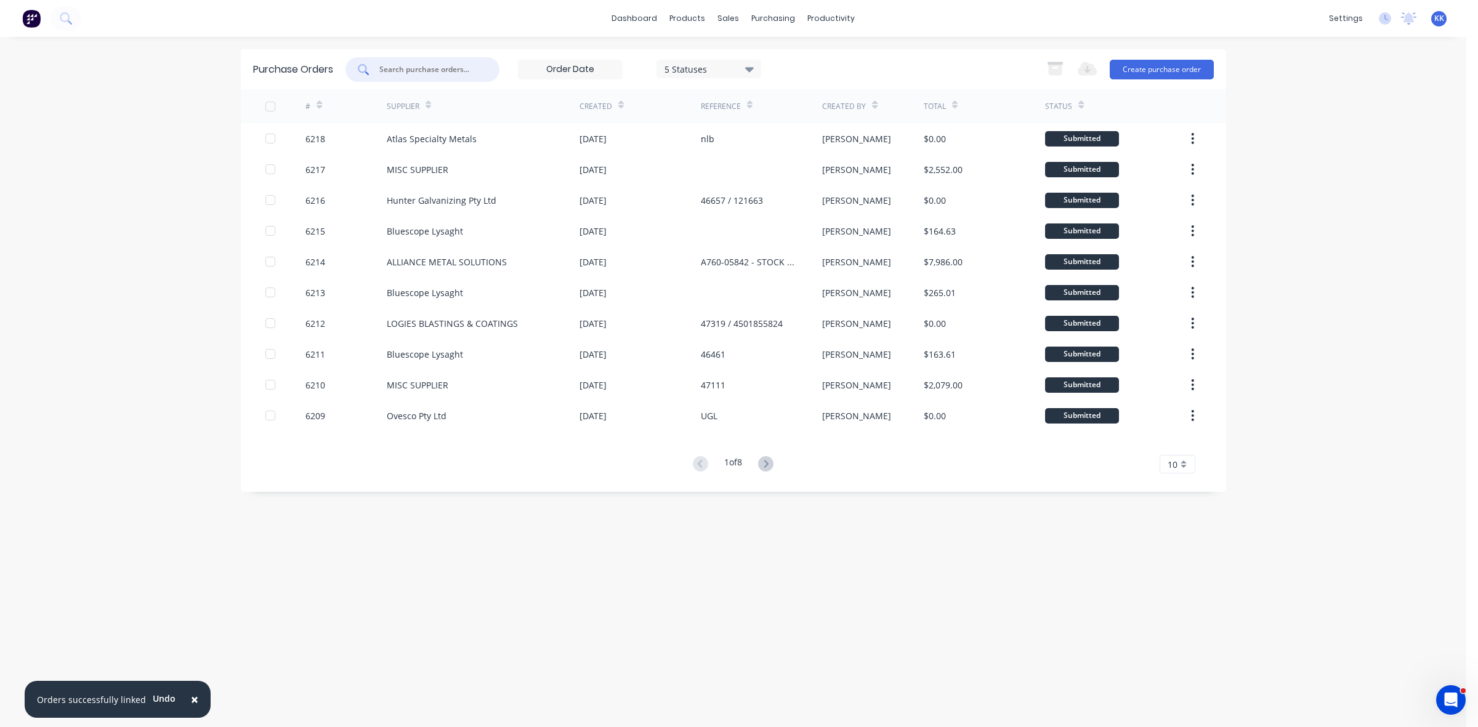
click at [390, 68] on input "text" at bounding box center [429, 69] width 102 height 12
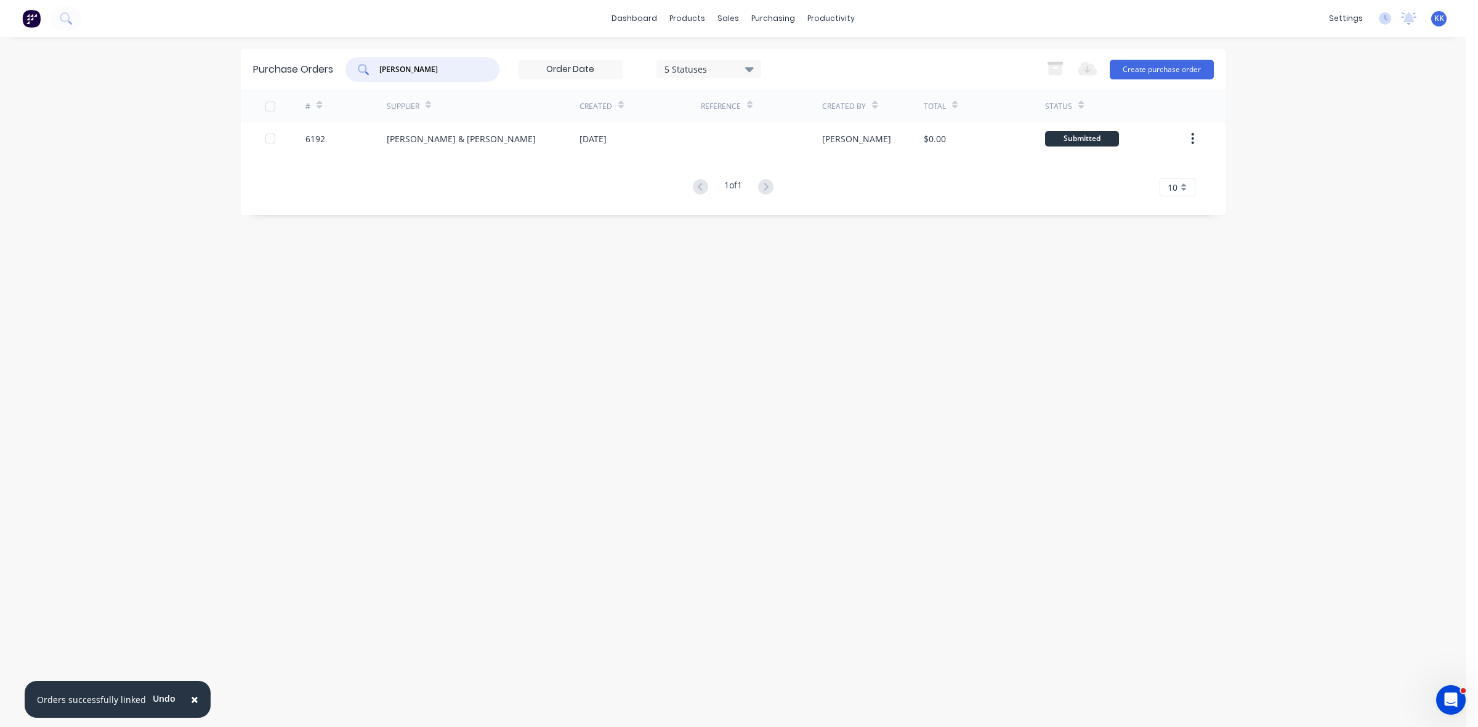
type input "BAKER"
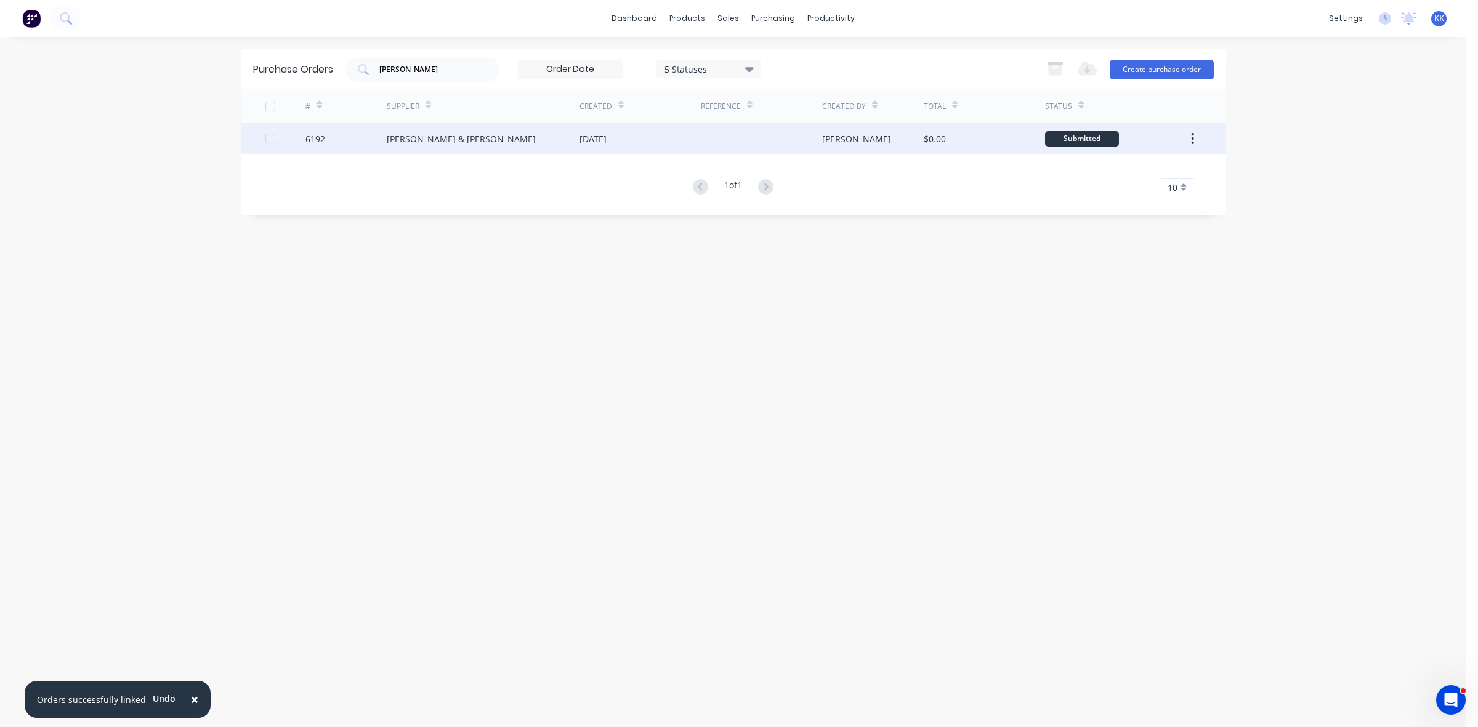
click at [571, 139] on div "Baker & Farrow" at bounding box center [483, 138] width 193 height 31
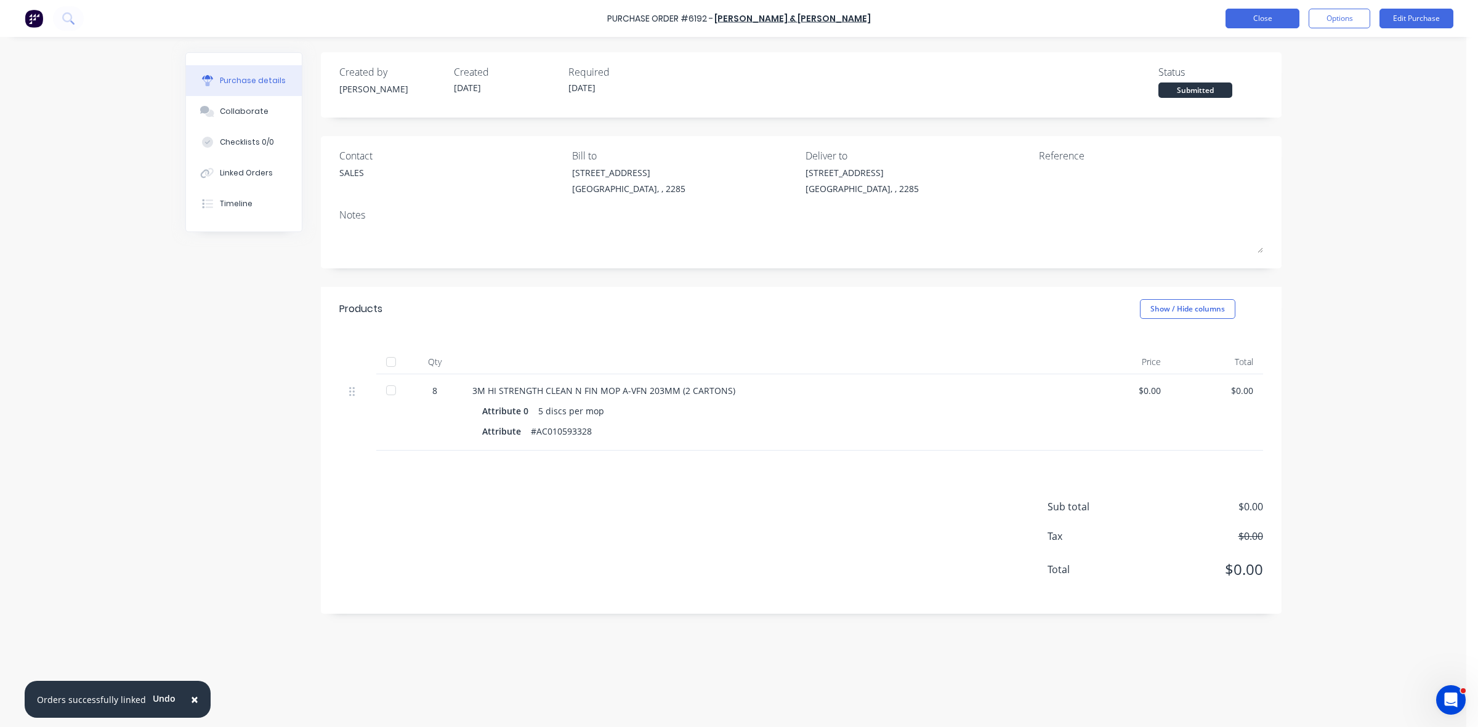
click at [1248, 20] on button "Close" at bounding box center [1262, 19] width 74 height 20
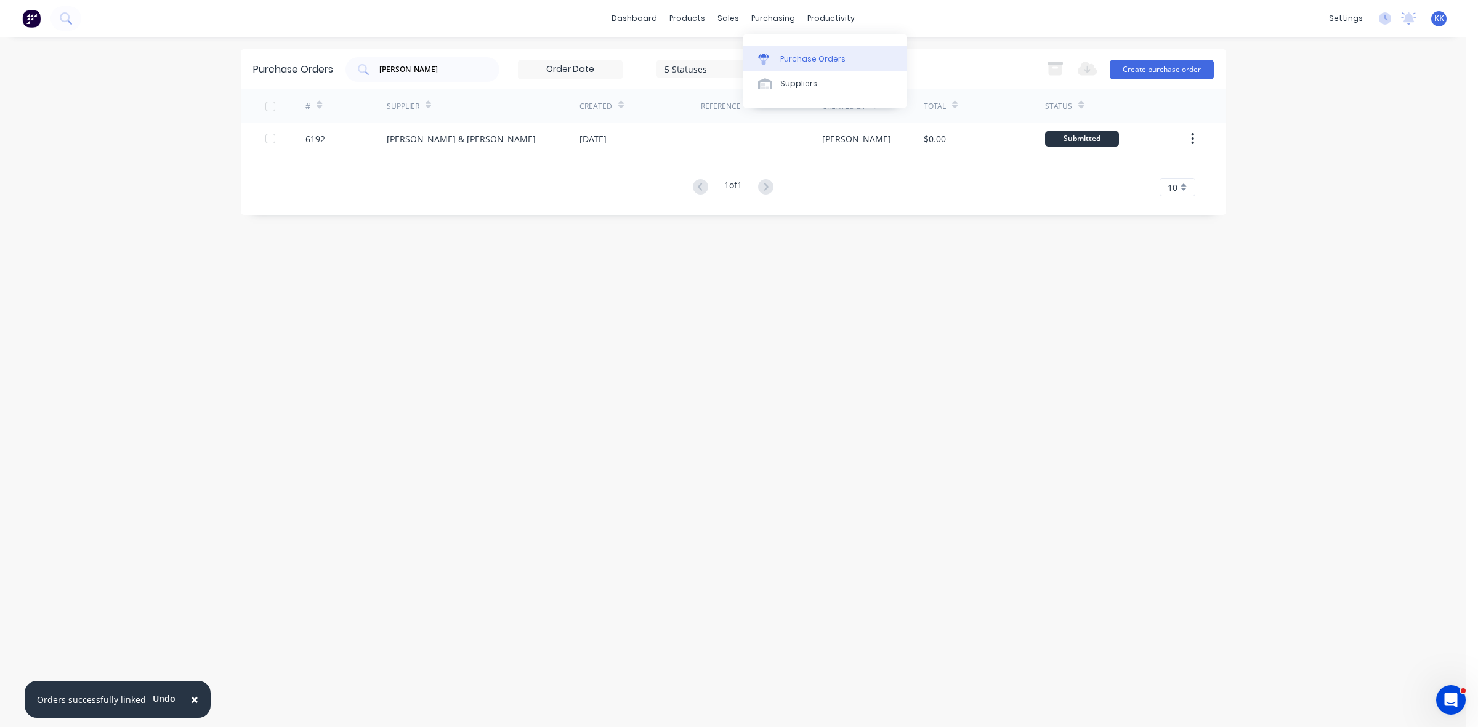
click at [793, 54] on div "Purchase Orders" at bounding box center [812, 59] width 65 height 11
drag, startPoint x: 414, startPoint y: 59, endPoint x: 363, endPoint y: 63, distance: 51.2
click at [363, 63] on div "BAKER" at bounding box center [422, 69] width 154 height 25
drag, startPoint x: 411, startPoint y: 75, endPoint x: 356, endPoint y: 71, distance: 55.5
click at [356, 71] on div "BAKER" at bounding box center [422, 69] width 154 height 25
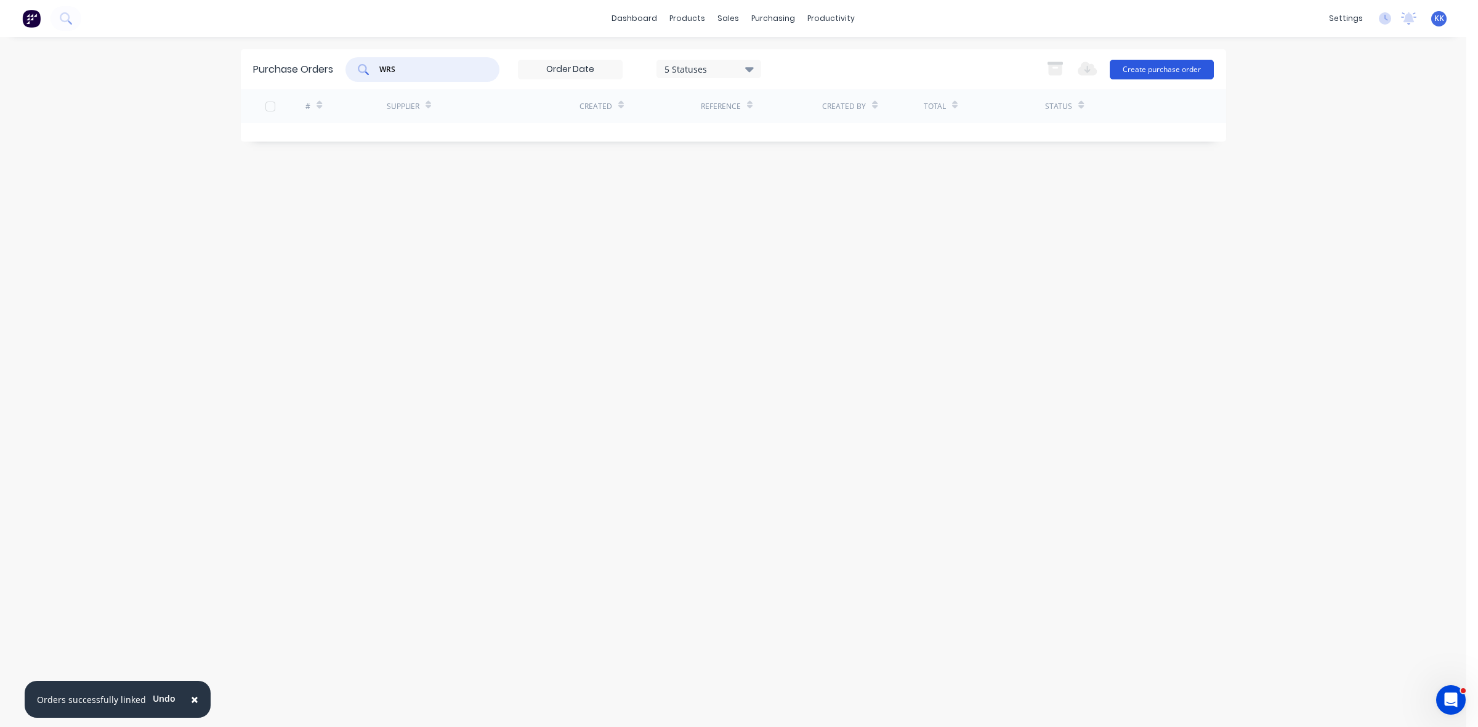
type input "WRS"
click at [1166, 65] on button "Create purchase order" at bounding box center [1162, 70] width 104 height 20
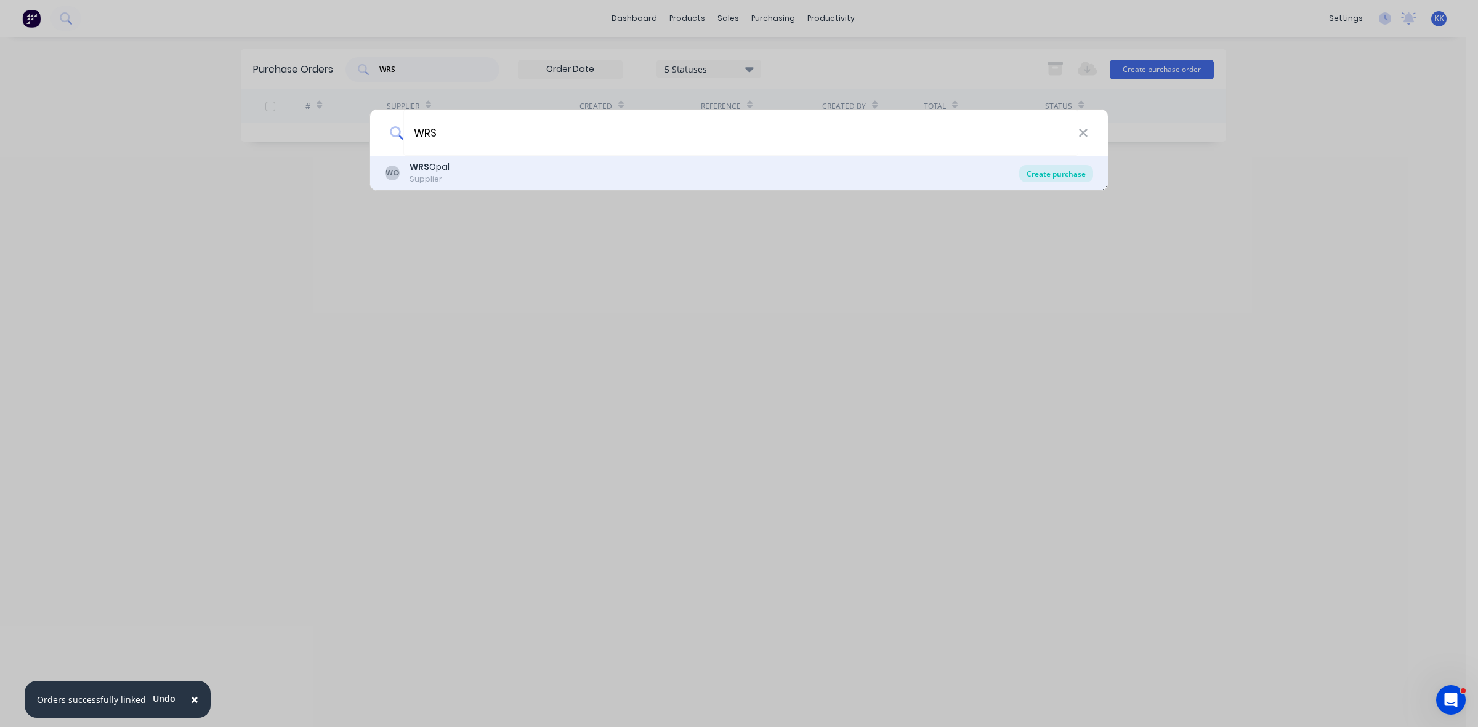
type input "WRS"
click at [1081, 174] on div "Create purchase" at bounding box center [1056, 173] width 74 height 17
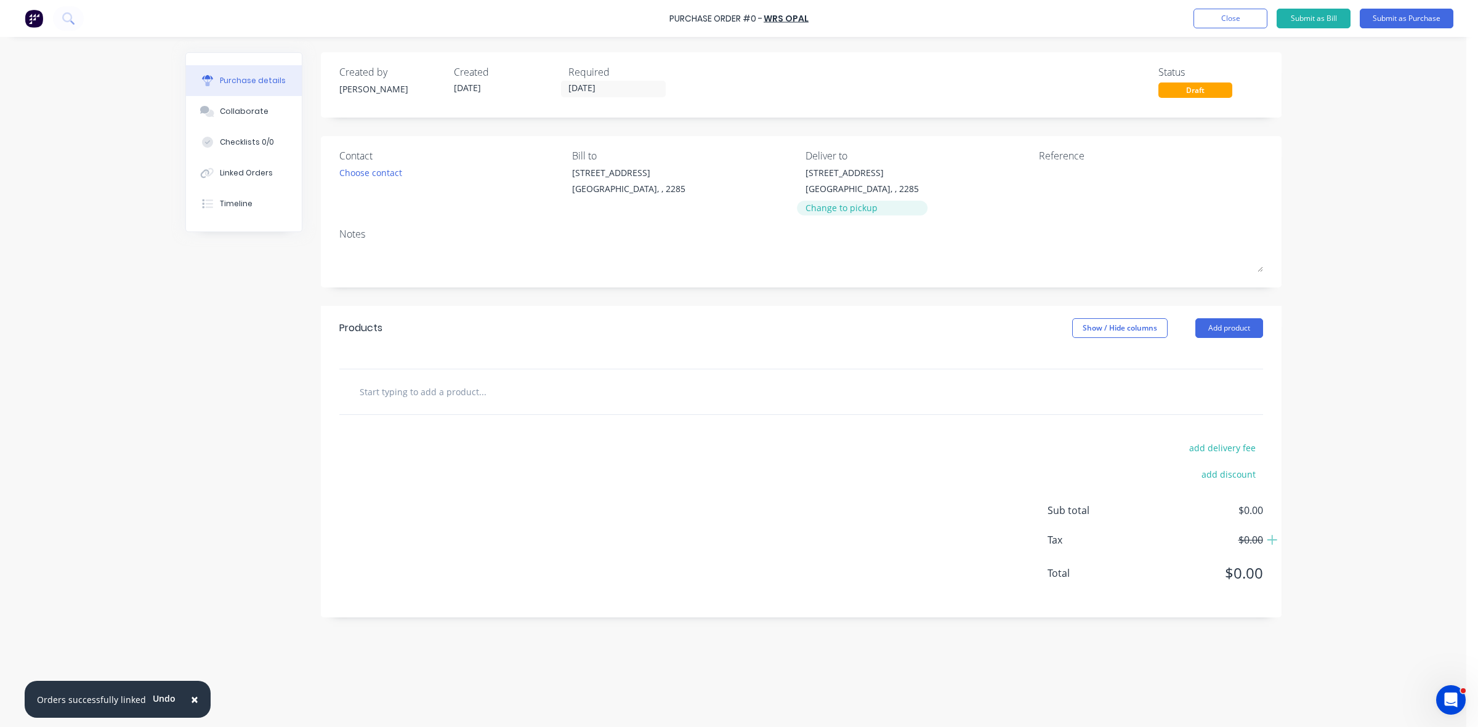
click at [847, 208] on div "Change to pickup" at bounding box center [861, 207] width 113 height 13
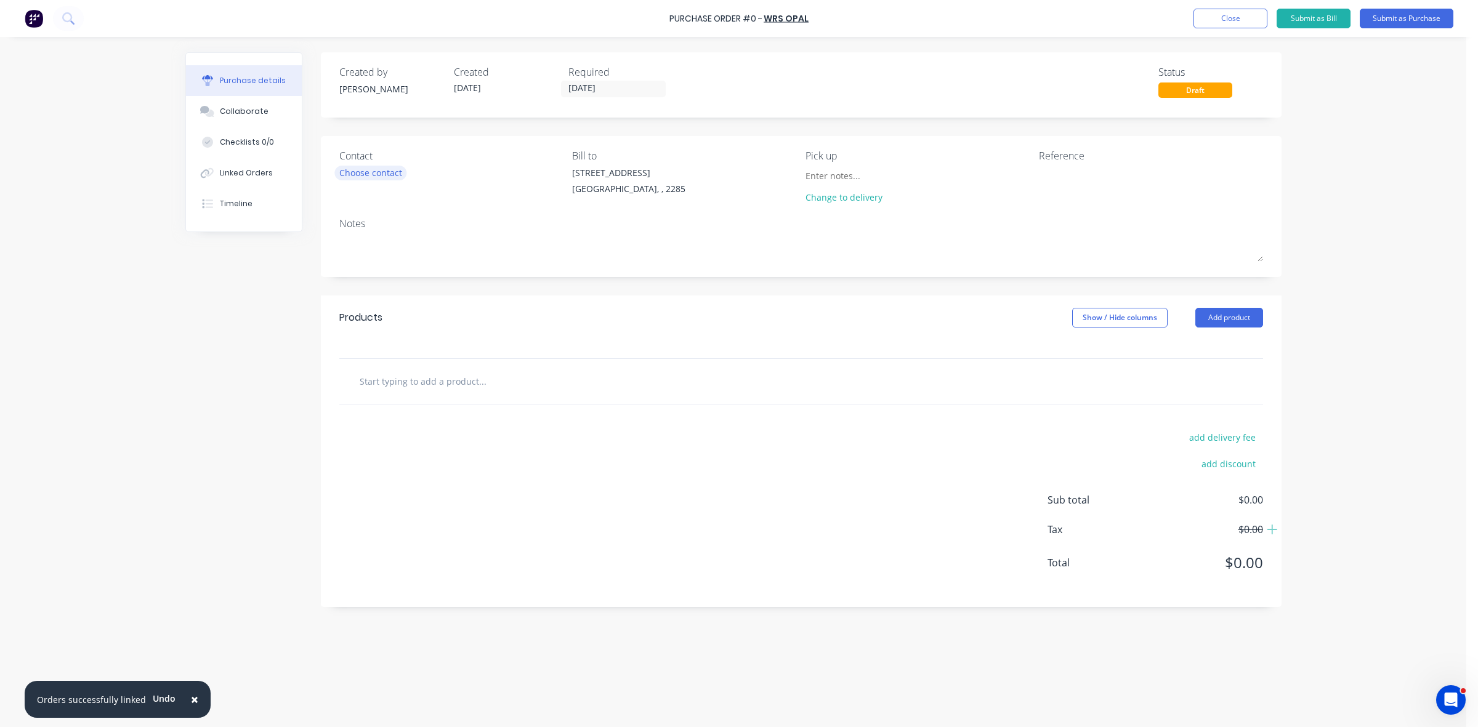
click at [377, 172] on div "Choose contact" at bounding box center [370, 172] width 63 height 13
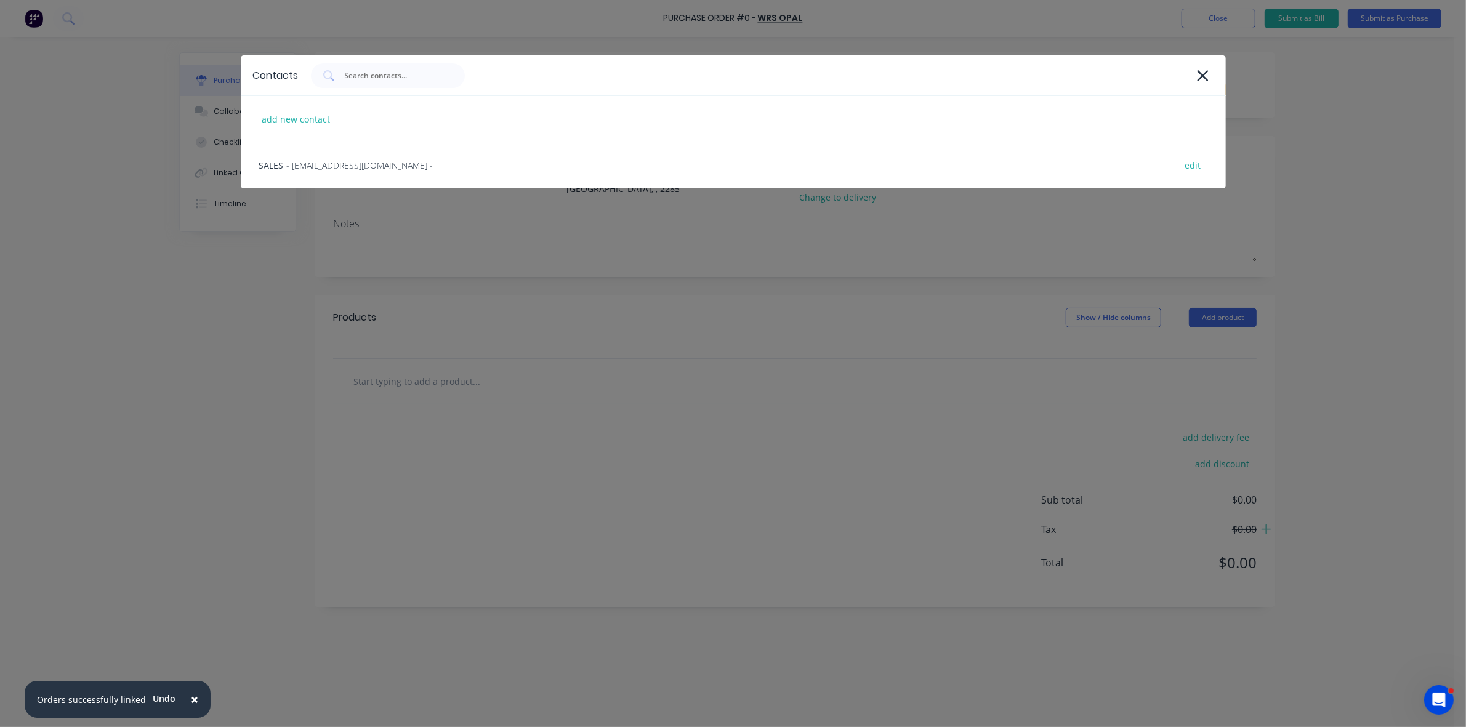
drag, startPoint x: 364, startPoint y: 174, endPoint x: 485, endPoint y: 204, distance: 124.9
click at [366, 176] on div "SALES - OPPNewcastle@opalanz.com - edit" at bounding box center [733, 165] width 985 height 46
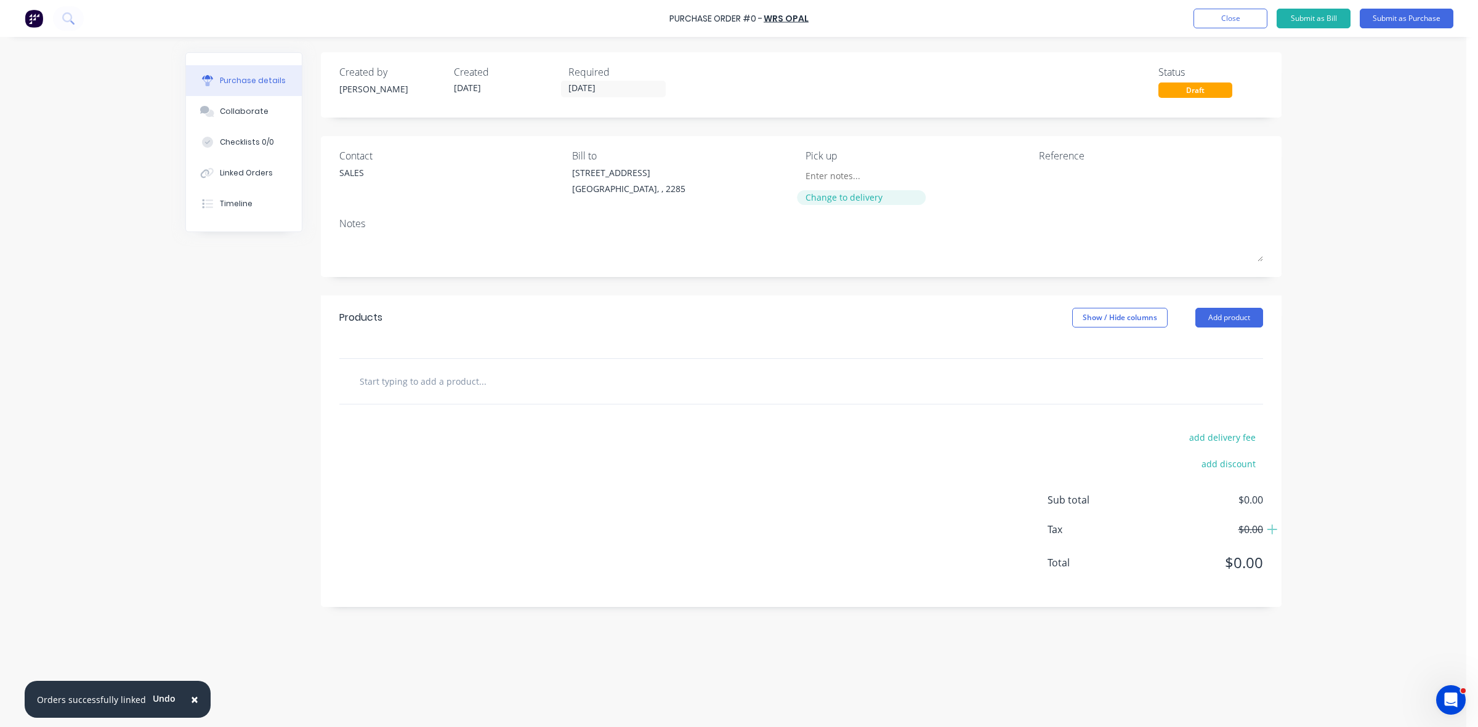
click at [825, 195] on div "Change to delivery" at bounding box center [861, 197] width 112 height 13
click at [1227, 324] on button "Add product" at bounding box center [1229, 328] width 68 height 20
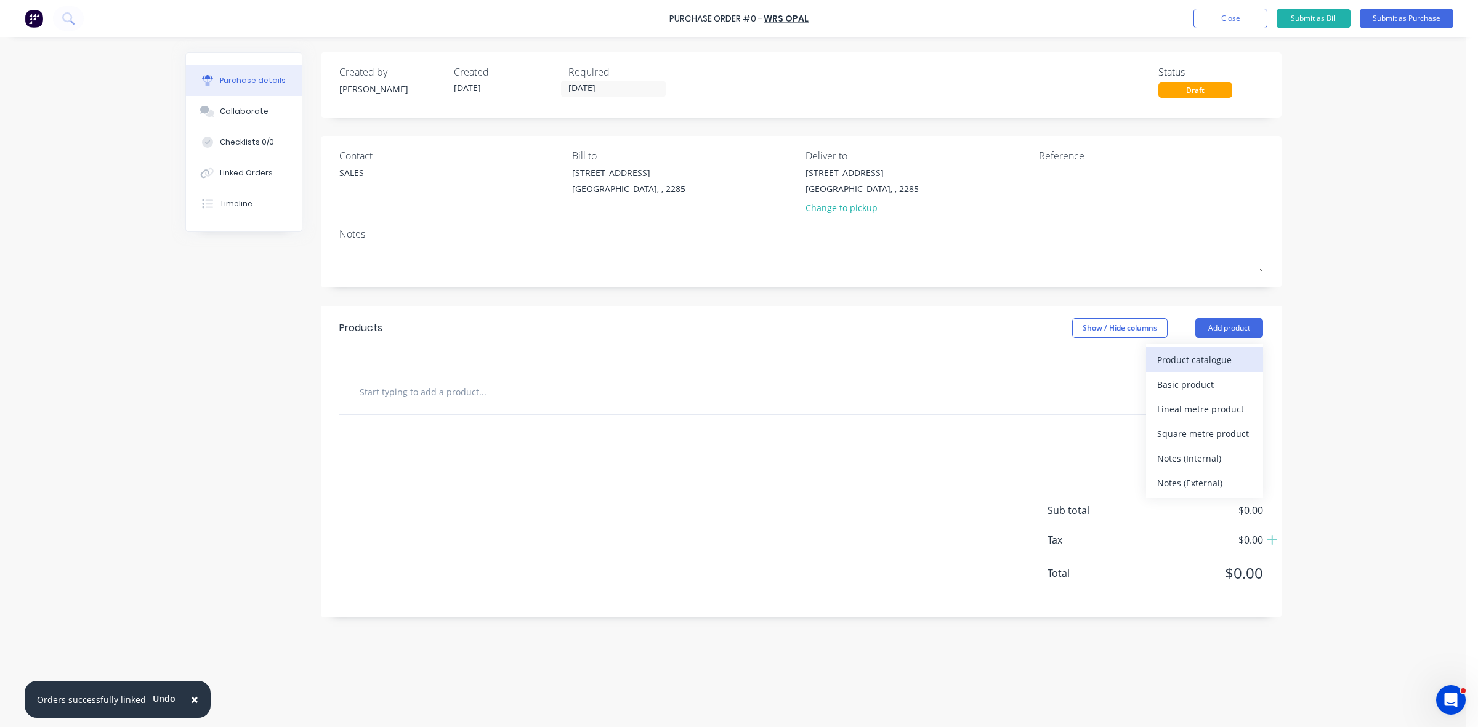
click at [1224, 358] on div "Product catalogue" at bounding box center [1204, 360] width 95 height 18
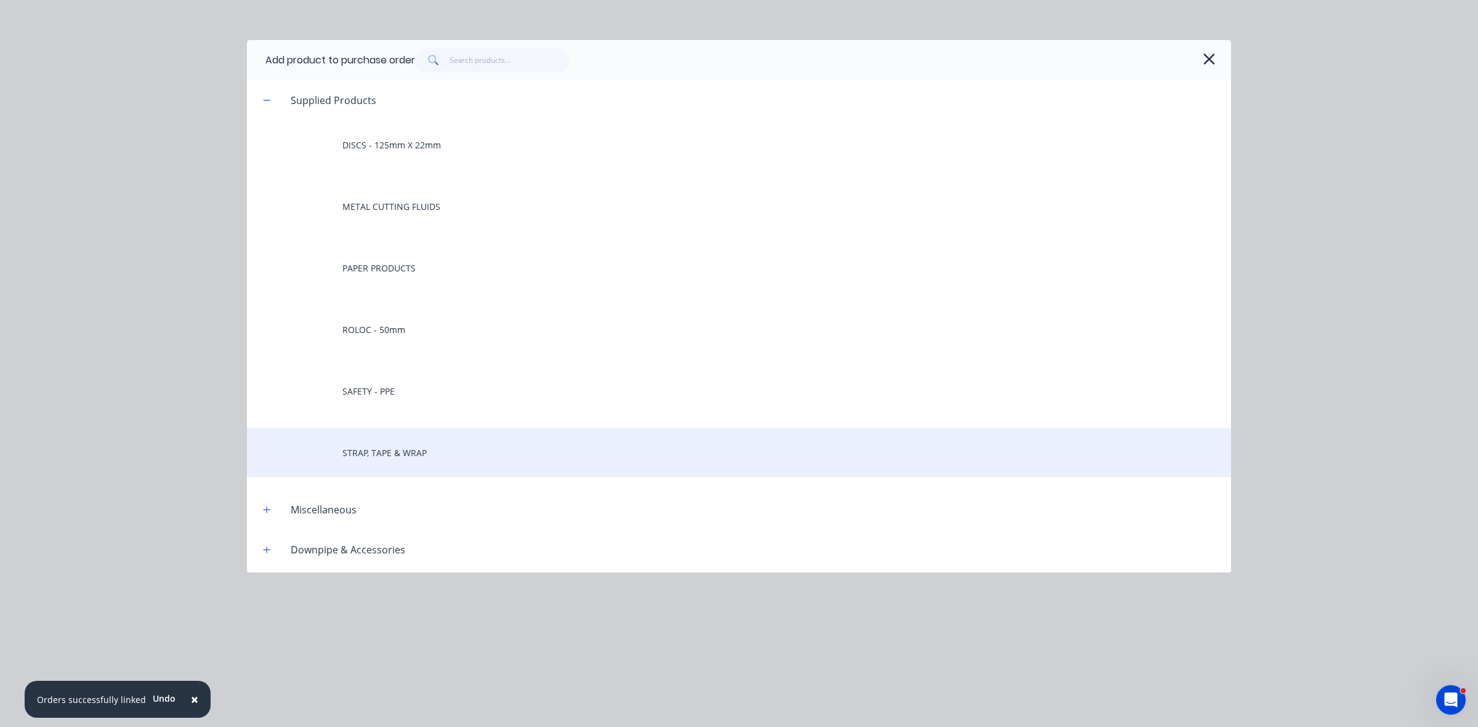
click at [420, 451] on div "STRAP, TAPE & WRAP" at bounding box center [739, 452] width 984 height 49
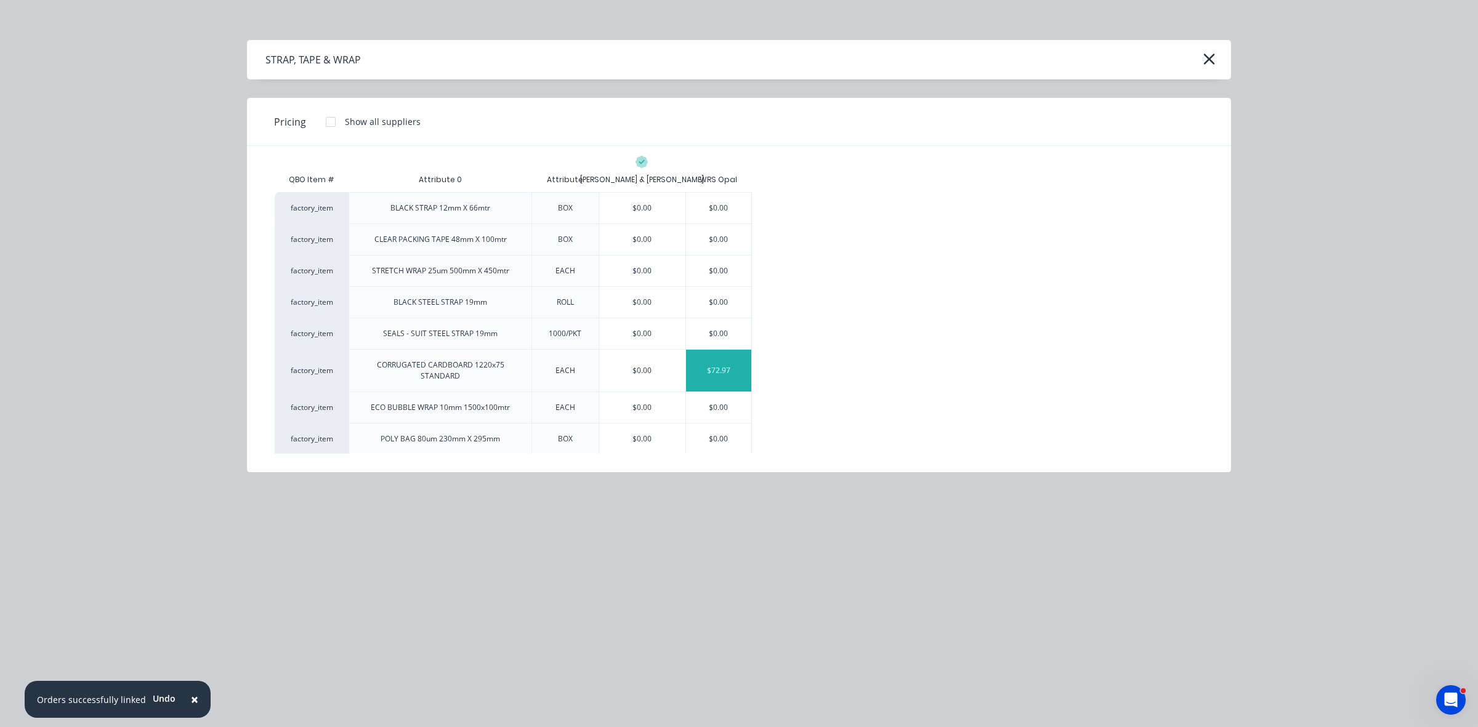
click at [719, 377] on div "$72.97" at bounding box center [719, 371] width 66 height 42
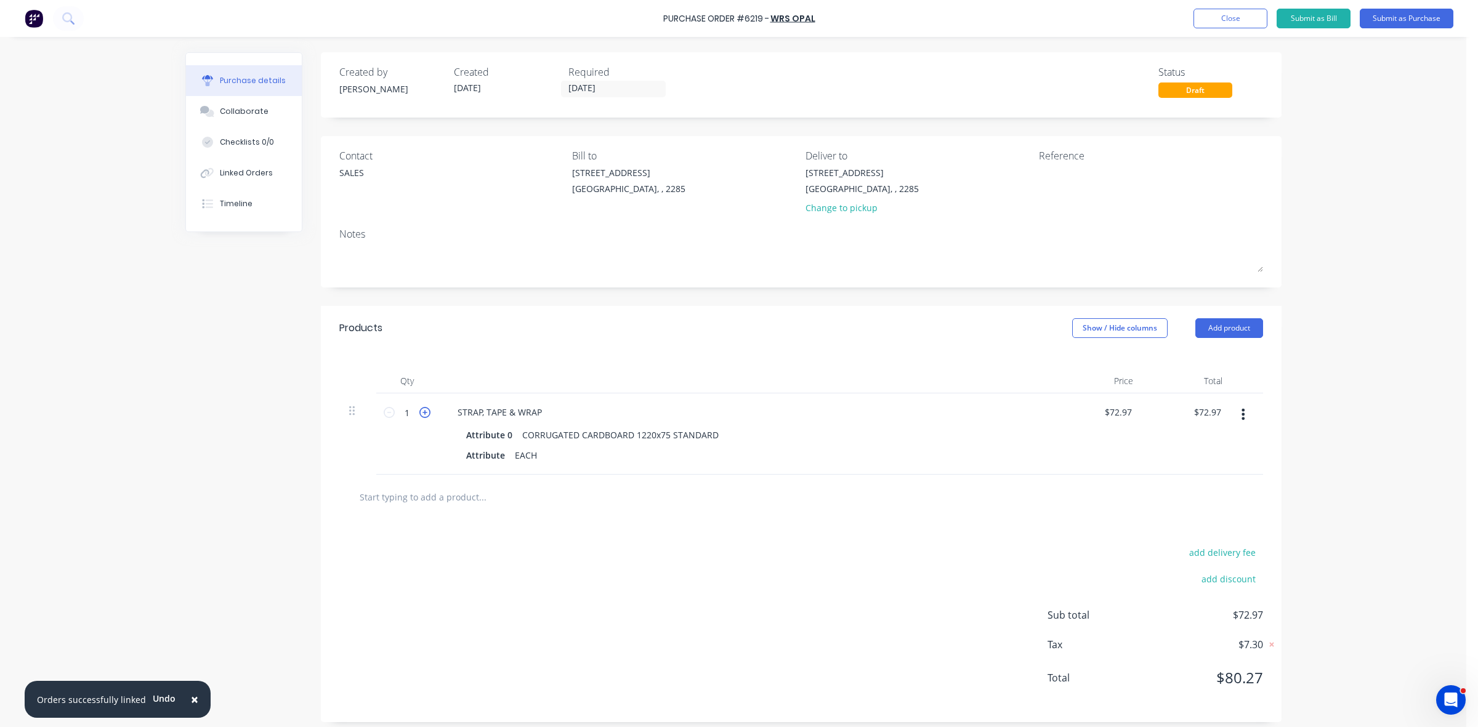
click at [419, 414] on icon at bounding box center [424, 412] width 11 height 11
type input "2"
type input "$145.94"
click at [419, 414] on icon at bounding box center [424, 412] width 11 height 11
type input "3"
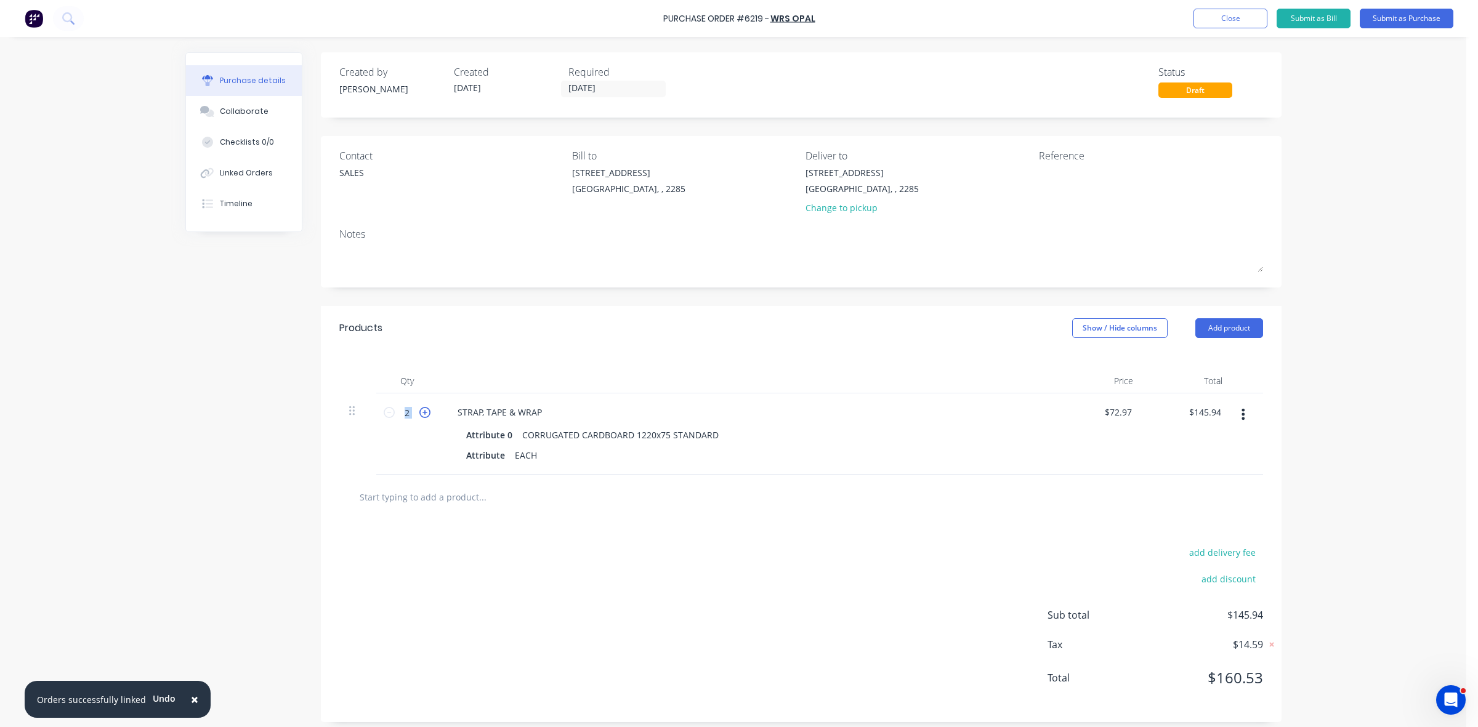
type input "$218.91"
click at [419, 414] on icon at bounding box center [424, 412] width 11 height 11
type input "4"
type input "$291.88"
click at [1076, 180] on textarea at bounding box center [1116, 180] width 154 height 28
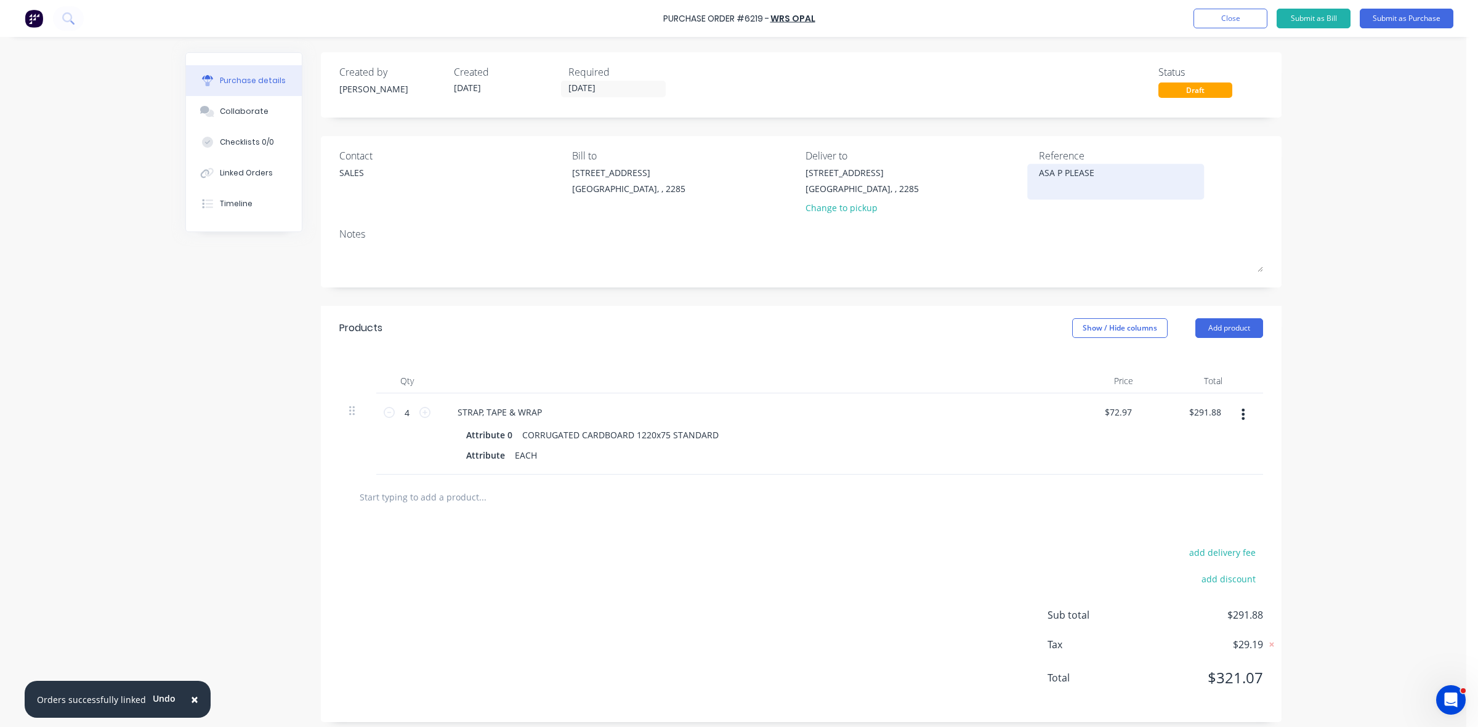
click at [1053, 172] on textarea "ASA P PLEASE" at bounding box center [1116, 180] width 154 height 28
click at [1115, 171] on textarea "ASAP PLEASE" at bounding box center [1116, 180] width 154 height 28
type textarea "ASAP PLEASE"
click at [1397, 14] on button "Submit as Purchase" at bounding box center [1407, 19] width 94 height 20
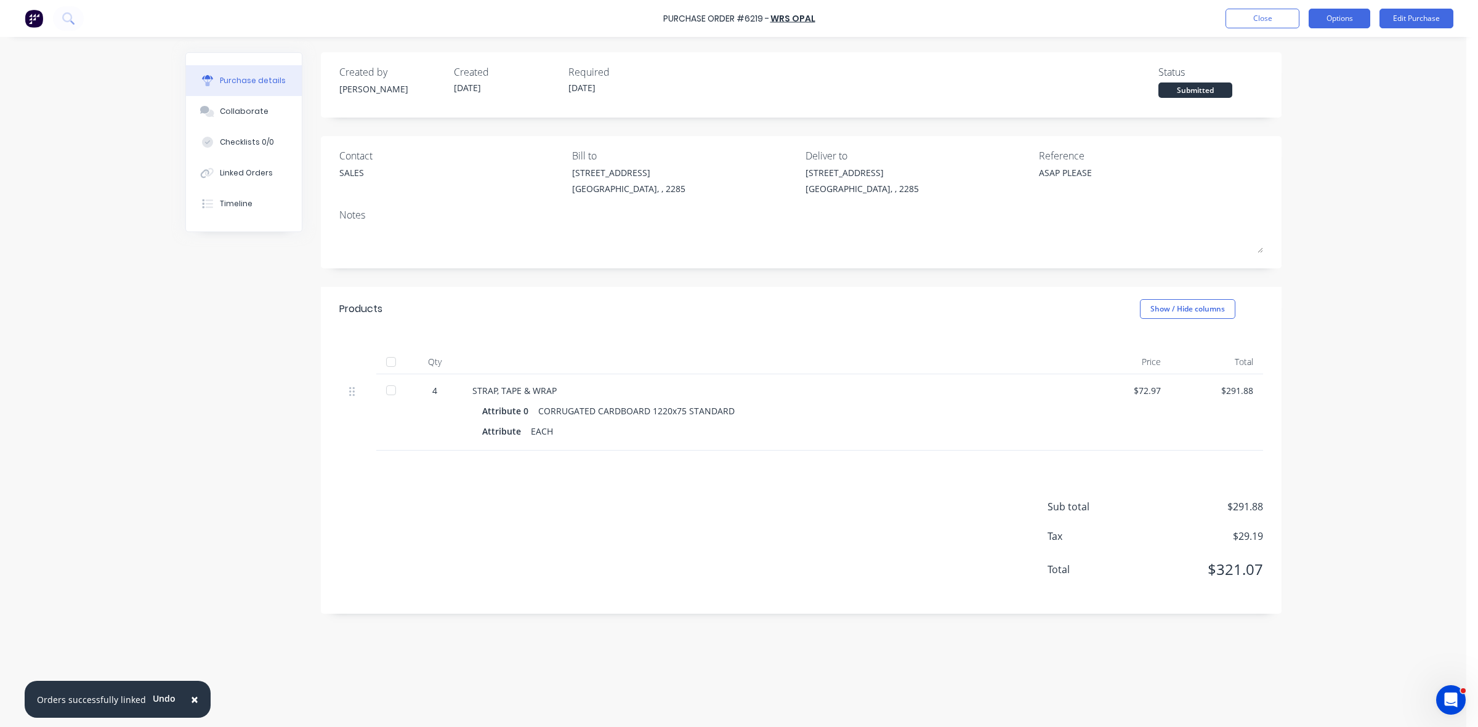
click at [1340, 22] on button "Options" at bounding box center [1340, 19] width 62 height 20
click at [1318, 44] on div "Print / Email" at bounding box center [1311, 50] width 95 height 18
click at [1301, 94] on div "Without pricing" at bounding box center [1311, 100] width 95 height 18
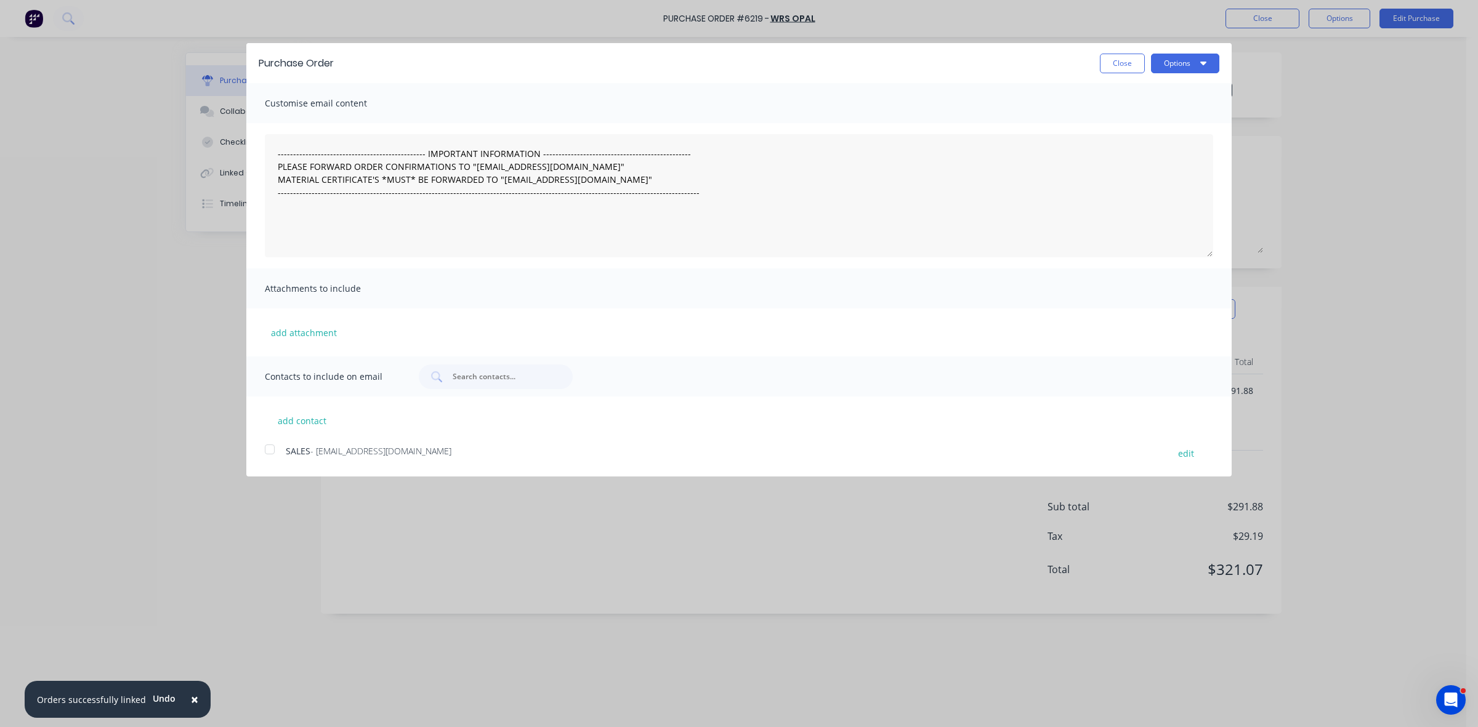
click at [272, 448] on div at bounding box center [269, 449] width 25 height 25
click at [1187, 62] on button "Options" at bounding box center [1185, 64] width 68 height 20
click at [1177, 117] on div "Email" at bounding box center [1160, 119] width 95 height 18
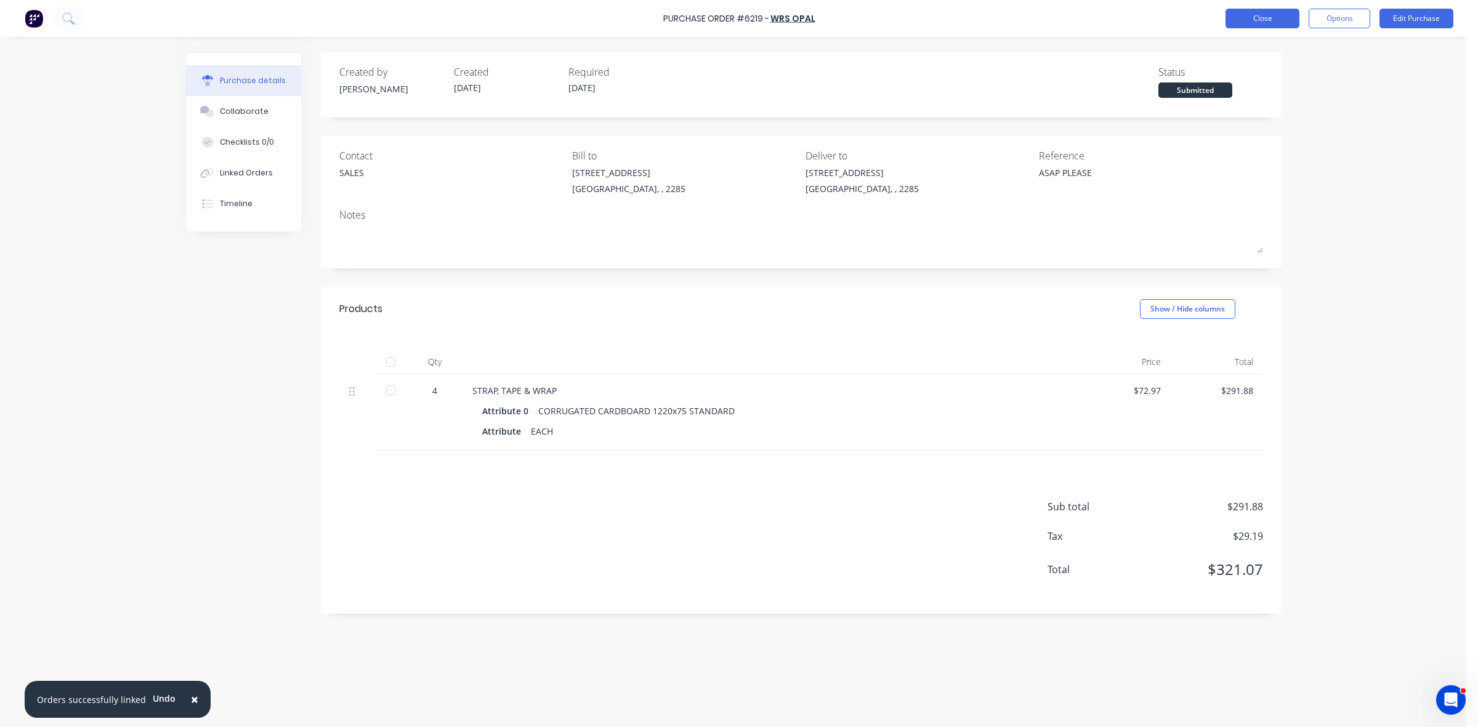
click at [1254, 18] on button "Close" at bounding box center [1262, 19] width 74 height 20
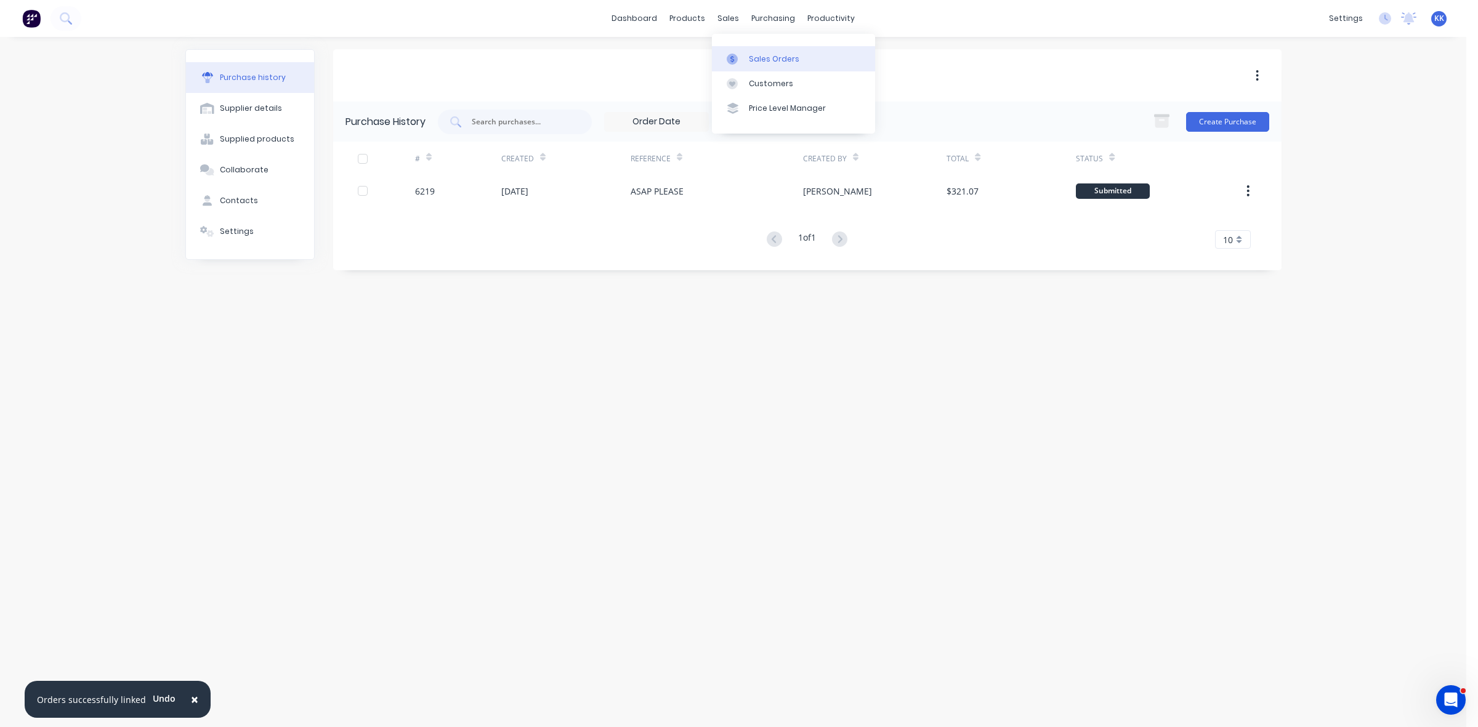
click at [735, 59] on icon at bounding box center [732, 59] width 11 height 11
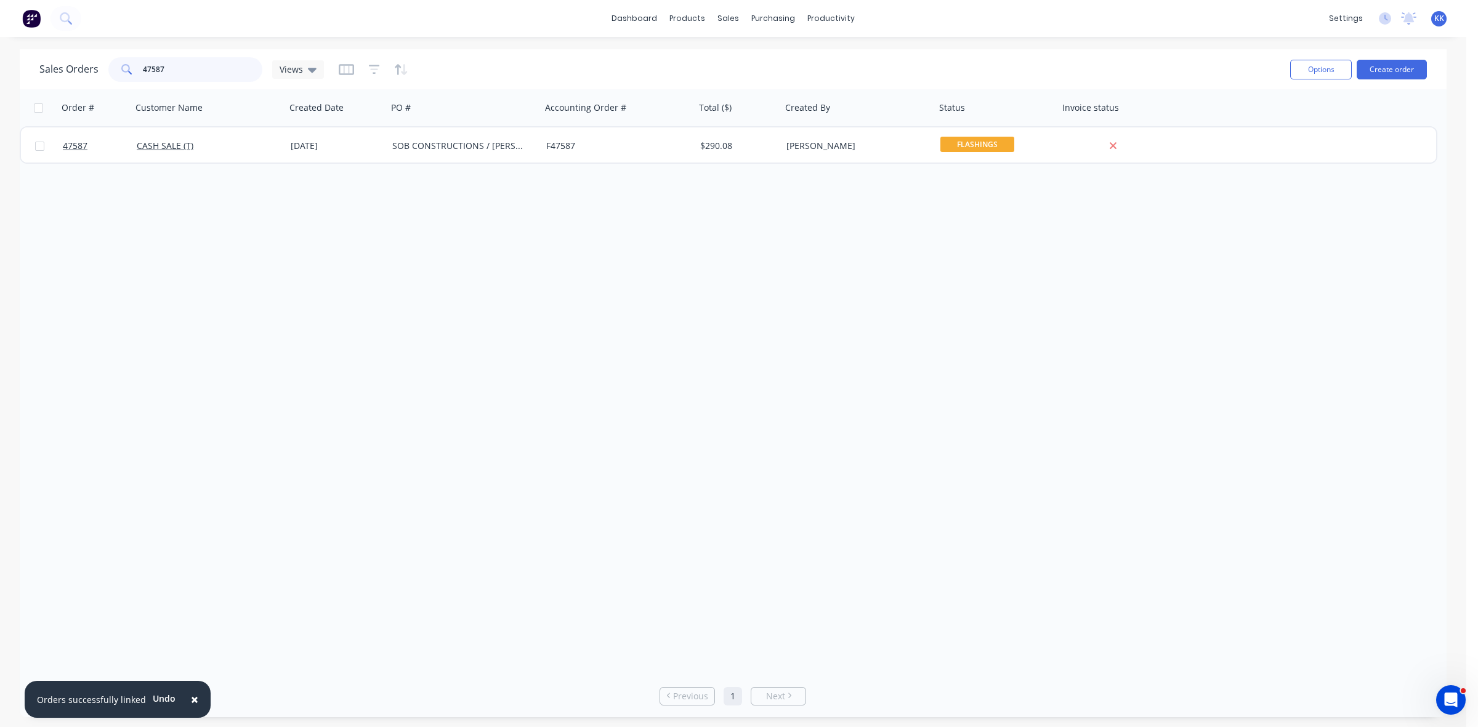
drag, startPoint x: 196, startPoint y: 70, endPoint x: 108, endPoint y: 69, distance: 87.4
click at [108, 69] on div "47587" at bounding box center [185, 69] width 154 height 25
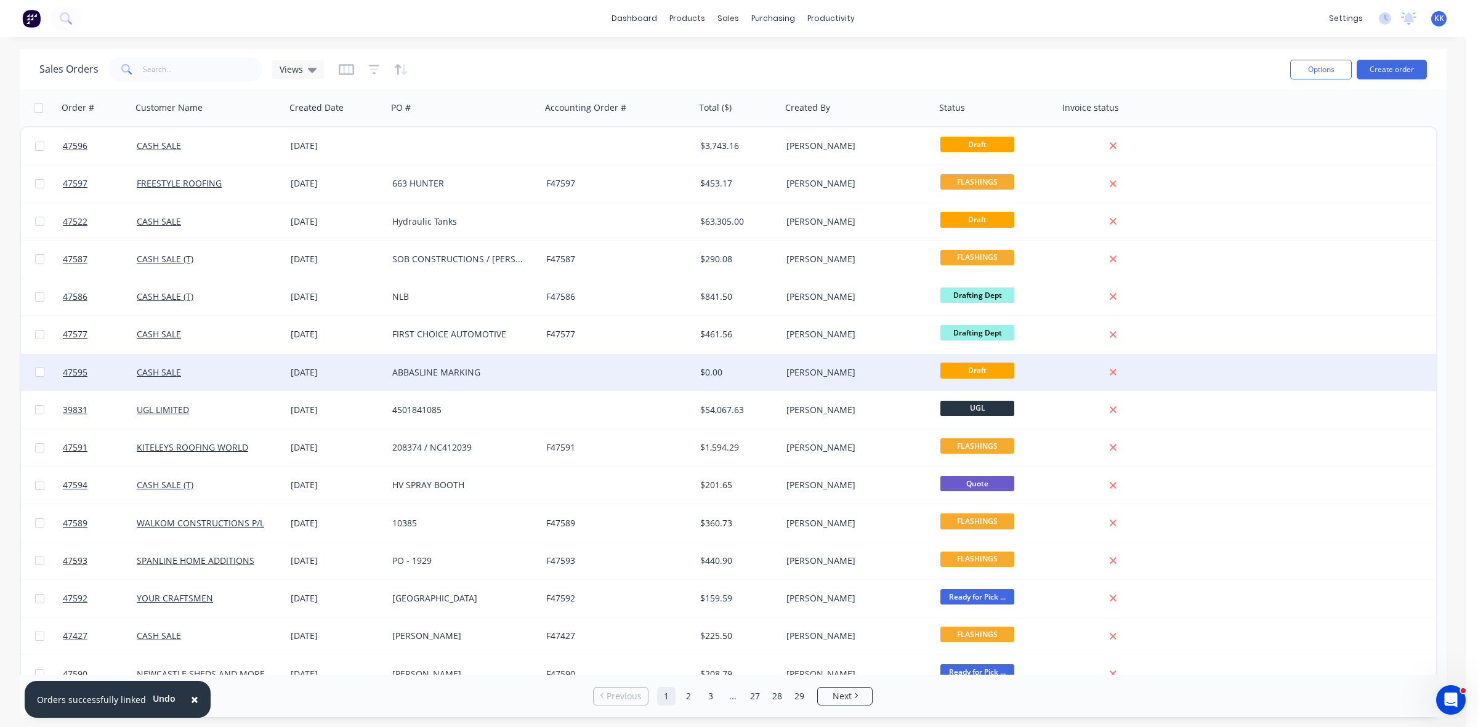
click at [456, 382] on div "ABBASLINE MARKING" at bounding box center [464, 372] width 154 height 37
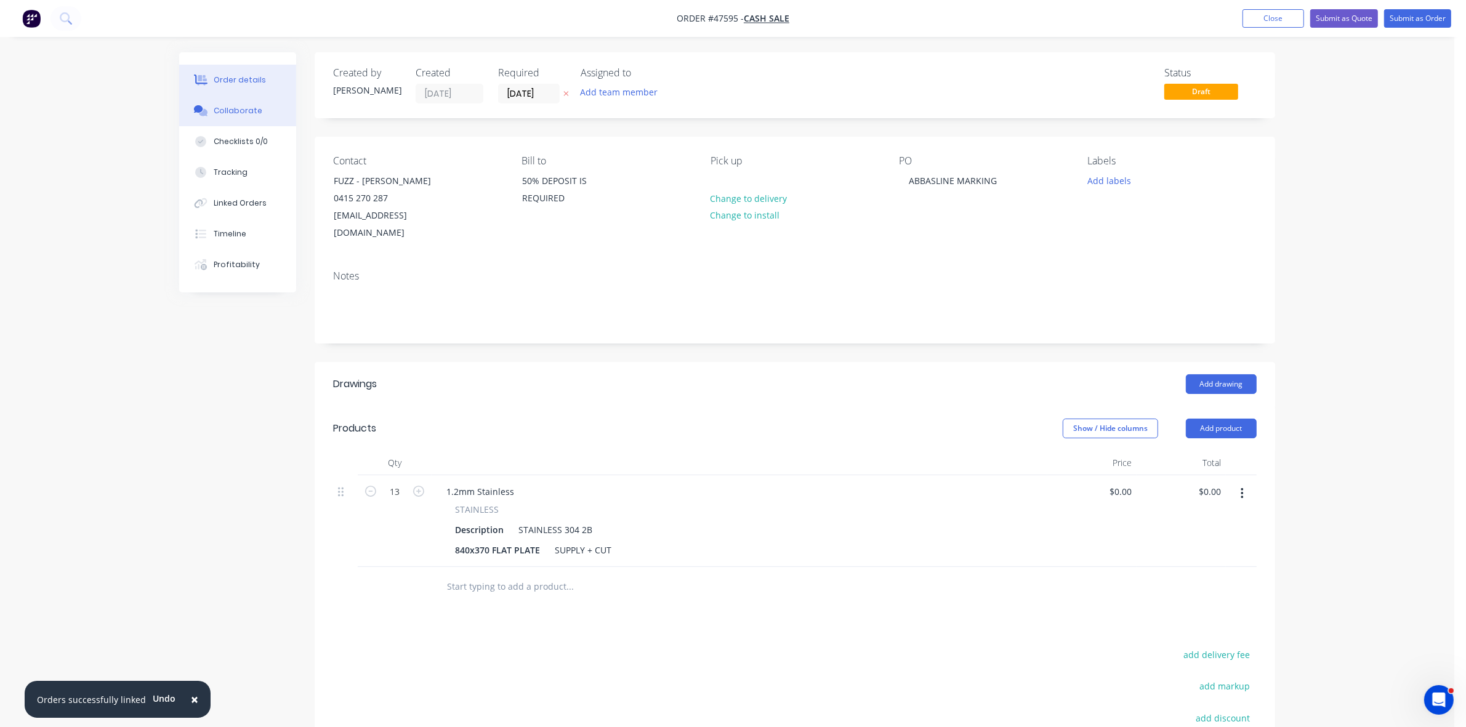
click at [254, 116] on div "Collaborate" at bounding box center [238, 110] width 49 height 11
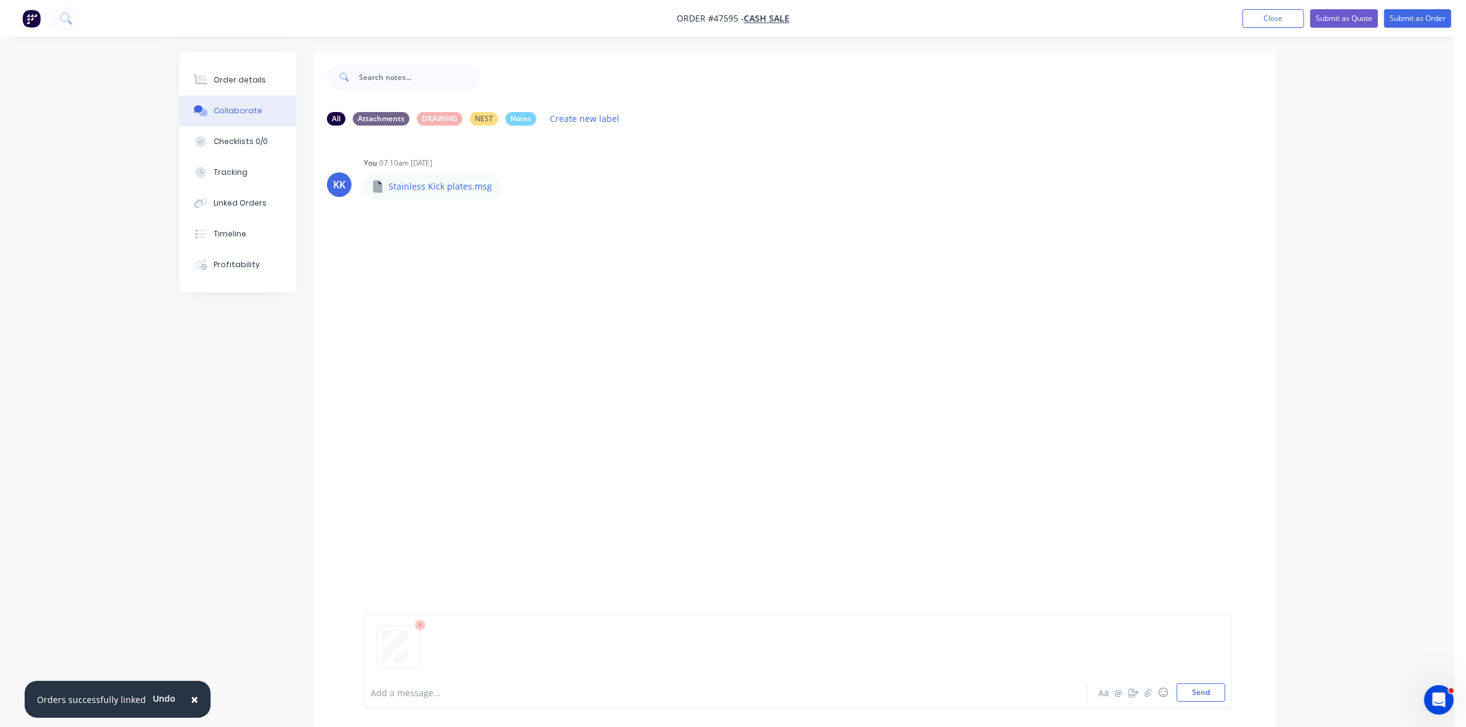
click at [419, 695] on div at bounding box center [691, 693] width 640 height 13
click at [229, 80] on div "Order details" at bounding box center [240, 80] width 52 height 11
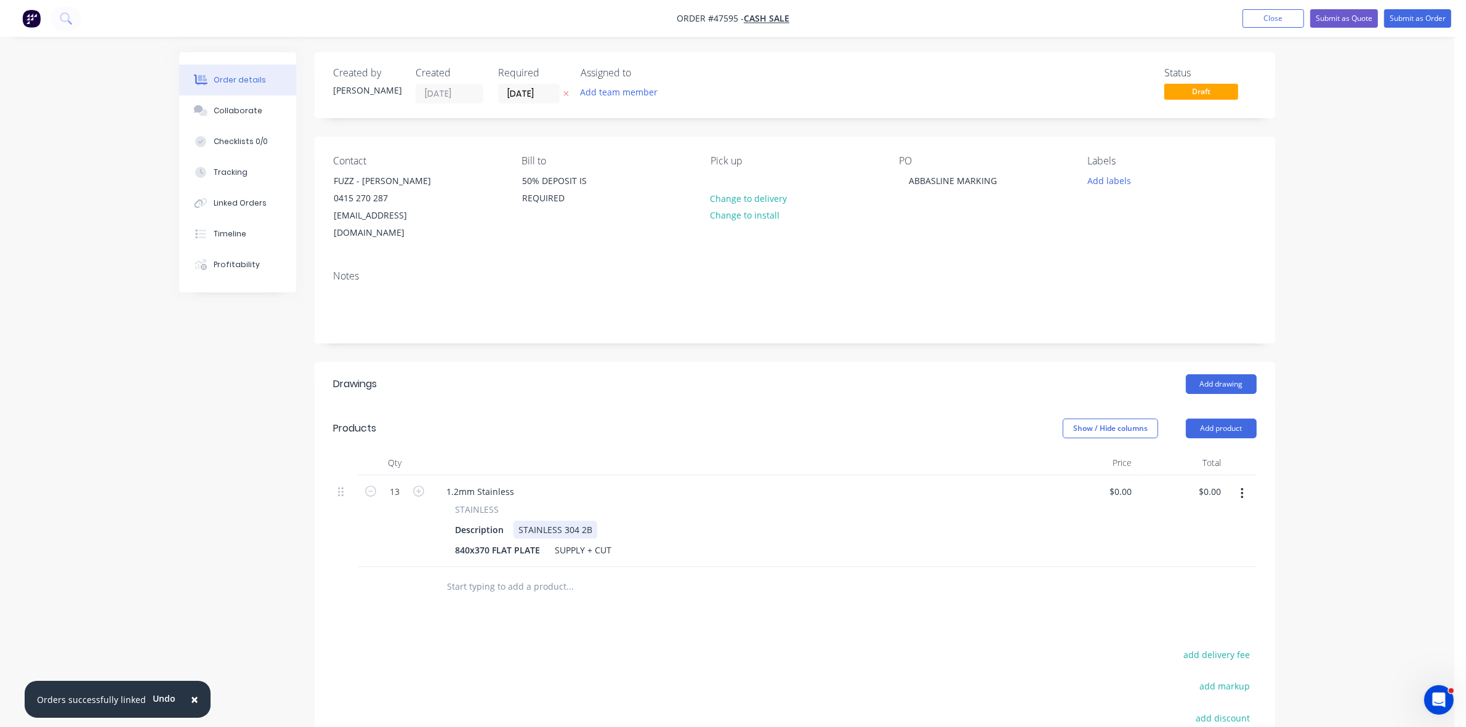
click at [578, 531] on div "STAINLESS 304 2B" at bounding box center [556, 530] width 84 height 18
click at [582, 531] on div "STAINLESS 304 2B" at bounding box center [556, 530] width 84 height 18
click at [1223, 491] on input "0.00" at bounding box center [1214, 492] width 23 height 18
type input "674"
type input "$51.8462"
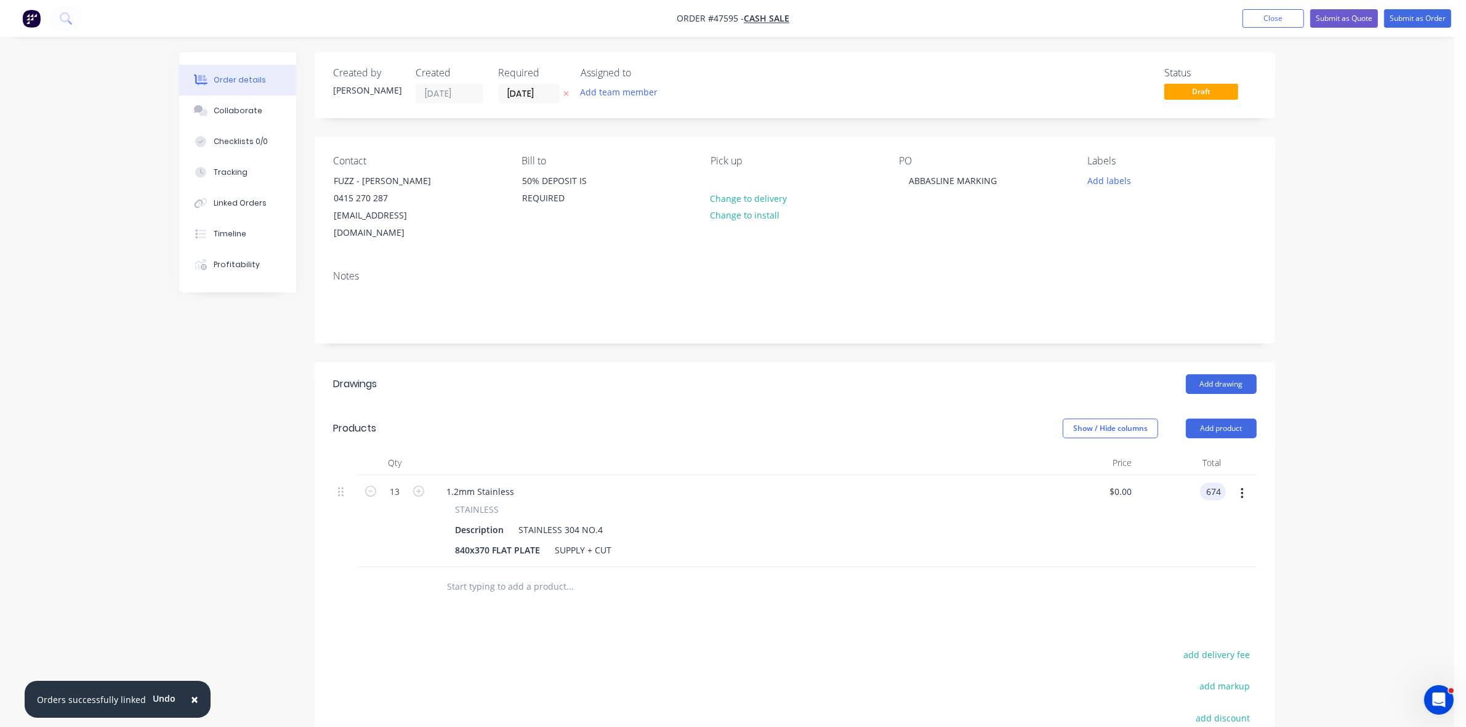
type input "$674.00"
drag, startPoint x: 1115, startPoint y: 488, endPoint x: 1140, endPoint y: 493, distance: 25.2
click at [1140, 493] on div "13 1.2mm Stainless STAINLESS Description STAINLESS 304 NO.4 840x370 FLAT PLATE …" at bounding box center [795, 521] width 924 height 92
type input "$51.85"
type input "$674.05"
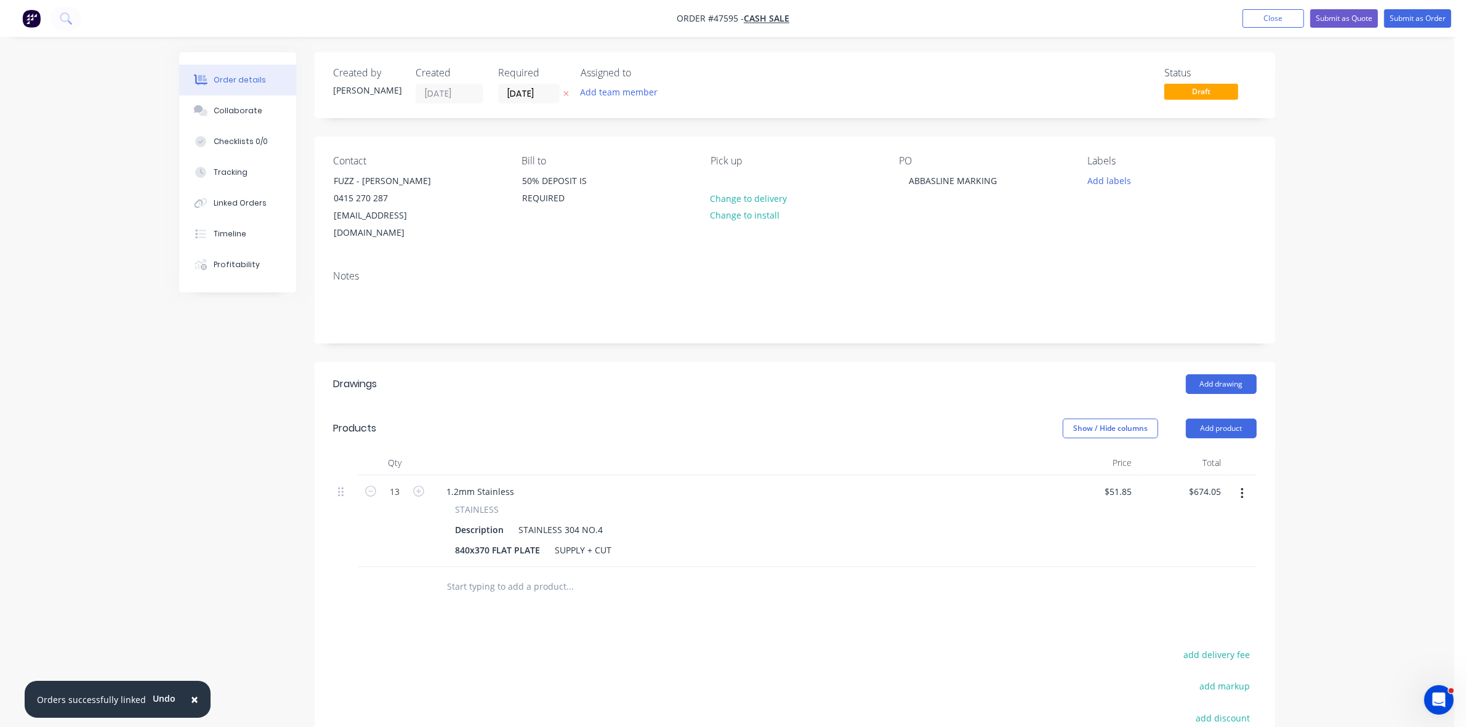
click at [1038, 604] on div at bounding box center [795, 587] width 924 height 40
click at [1340, 15] on button "Submit as Quote" at bounding box center [1344, 18] width 68 height 18
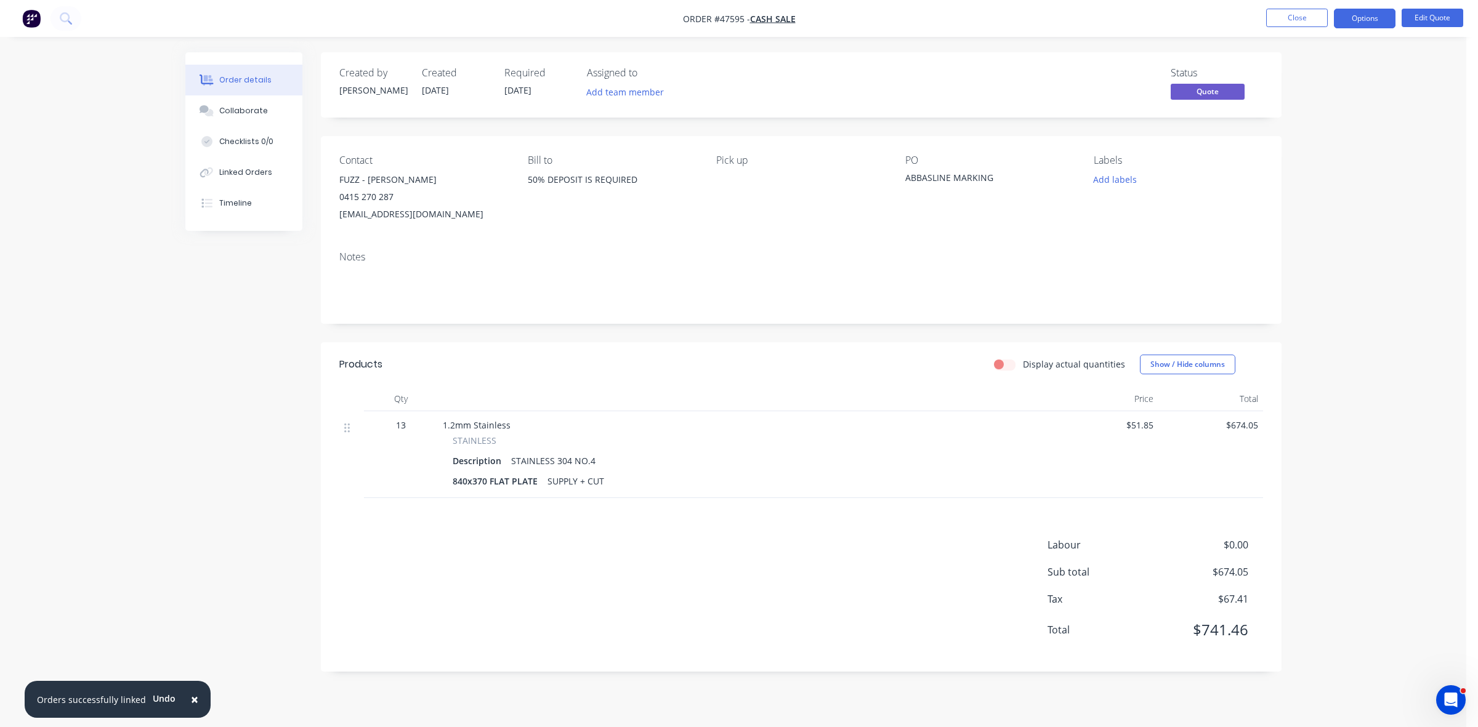
click at [1340, 15] on button "Options" at bounding box center [1365, 19] width 62 height 20
click at [1288, 69] on div "Quote" at bounding box center [1327, 75] width 113 height 18
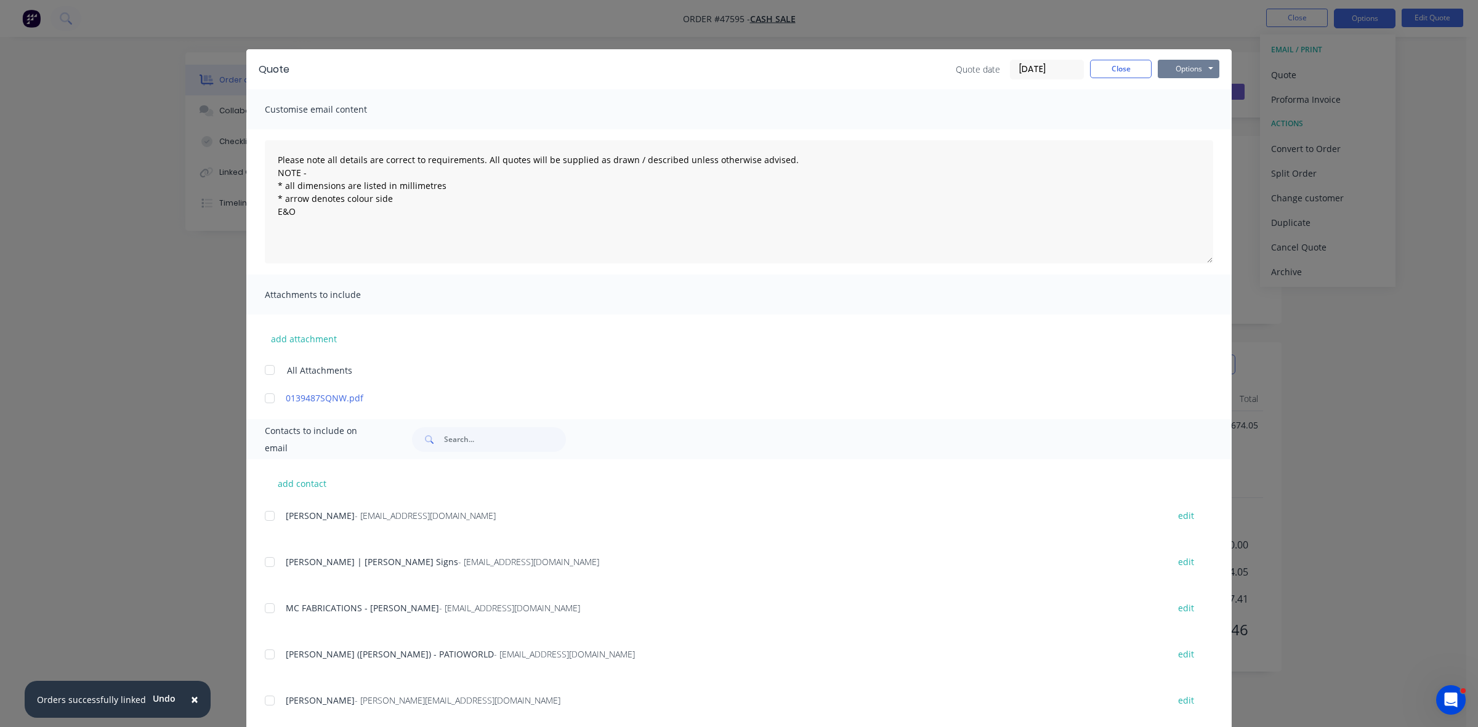
click at [1177, 67] on button "Options" at bounding box center [1189, 69] width 62 height 18
click at [1180, 105] on button "Print" at bounding box center [1197, 112] width 79 height 20
click at [1133, 57] on div "Quote Quote date 08/09/25 Close Options Preview Print Email" at bounding box center [738, 69] width 985 height 40
click at [1133, 68] on button "Close" at bounding box center [1121, 69] width 62 height 18
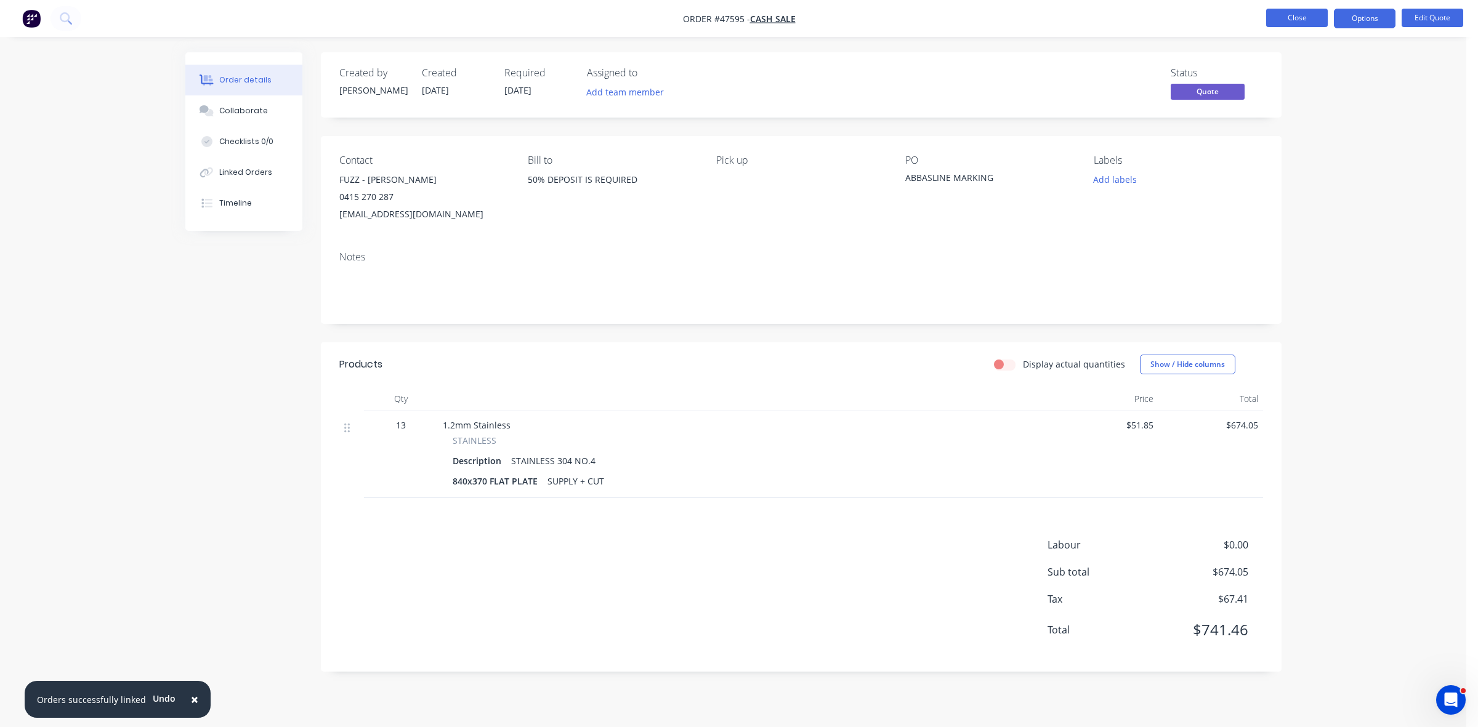
click at [1285, 25] on button "Close" at bounding box center [1297, 18] width 62 height 18
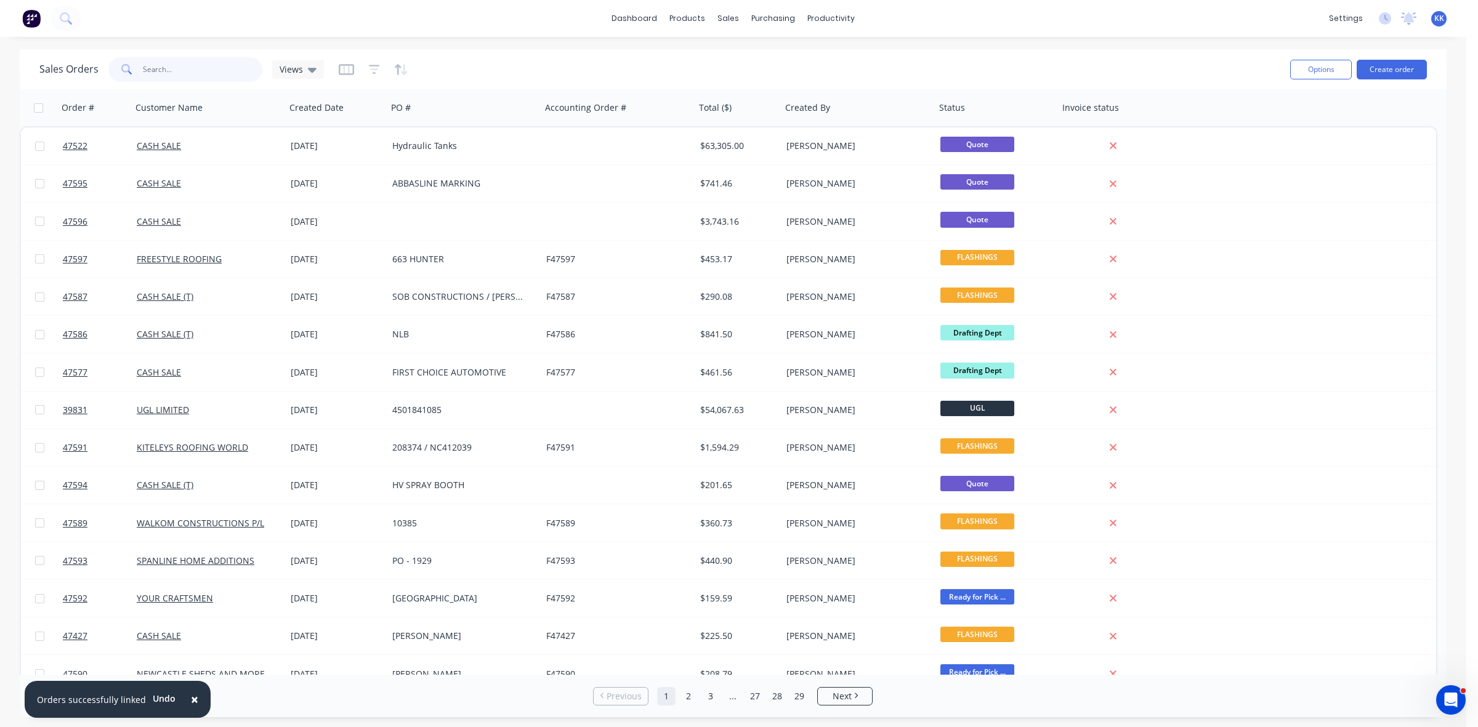
click at [200, 78] on input "text" at bounding box center [203, 69] width 120 height 25
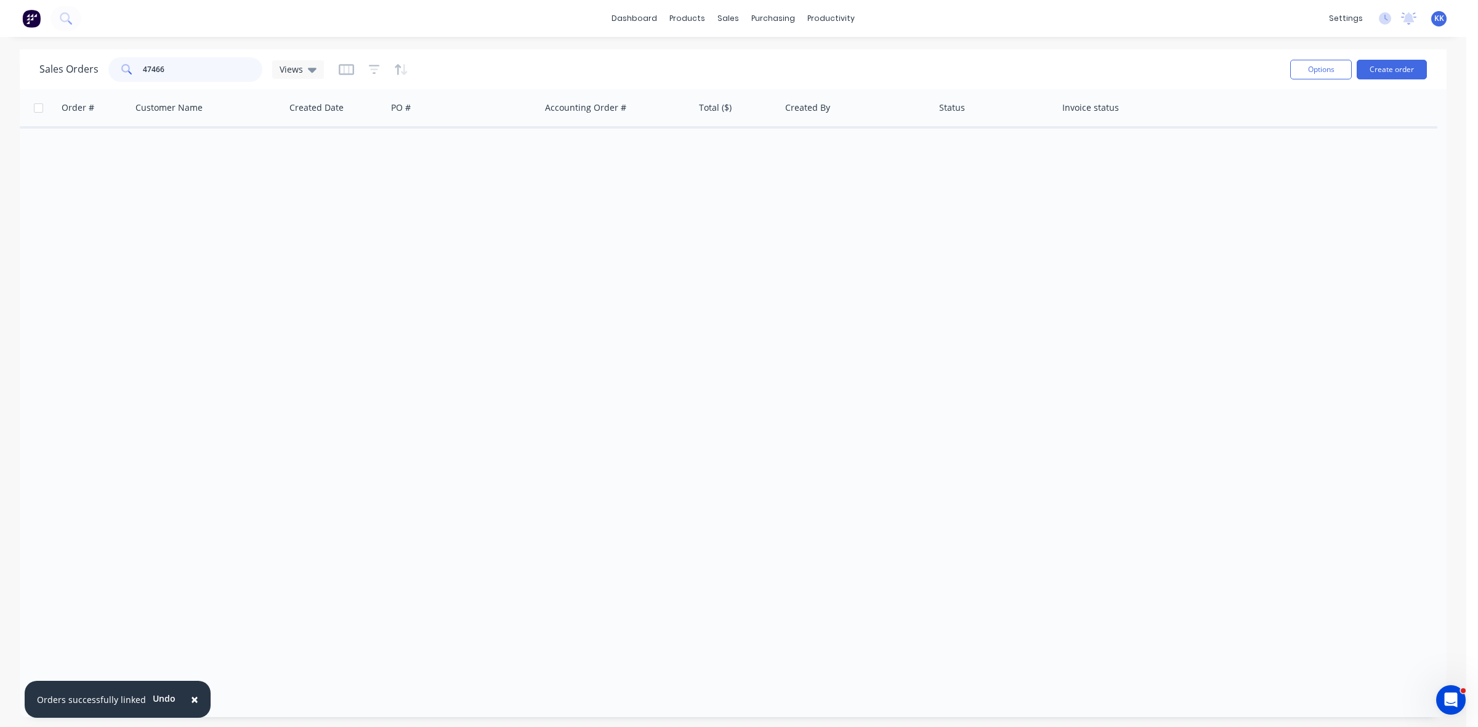
type input "47466"
click at [369, 62] on button "button" at bounding box center [374, 70] width 11 height 20
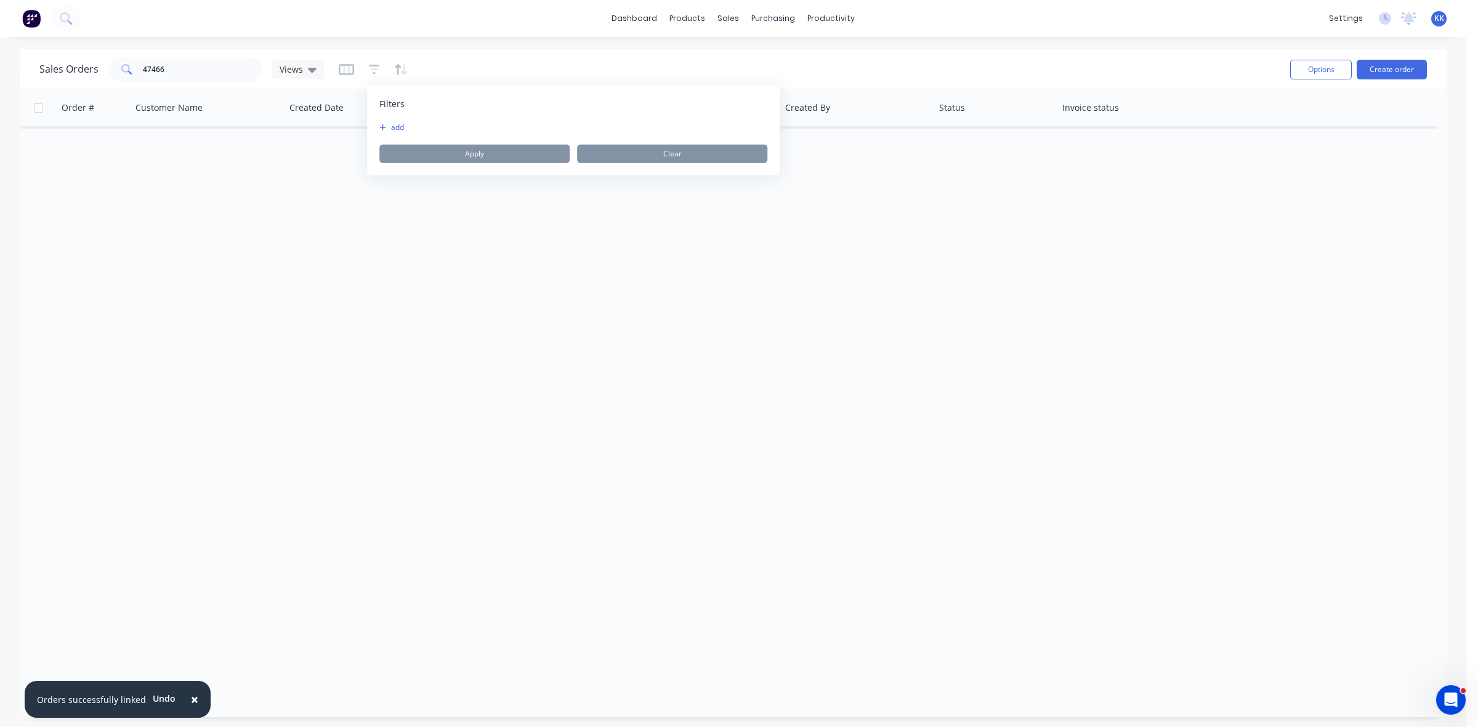
drag, startPoint x: 389, startPoint y: 132, endPoint x: 407, endPoint y: 131, distance: 18.5
click at [389, 131] on div "add Apply Clear" at bounding box center [573, 143] width 388 height 41
click at [404, 123] on button "add" at bounding box center [394, 128] width 31 height 10
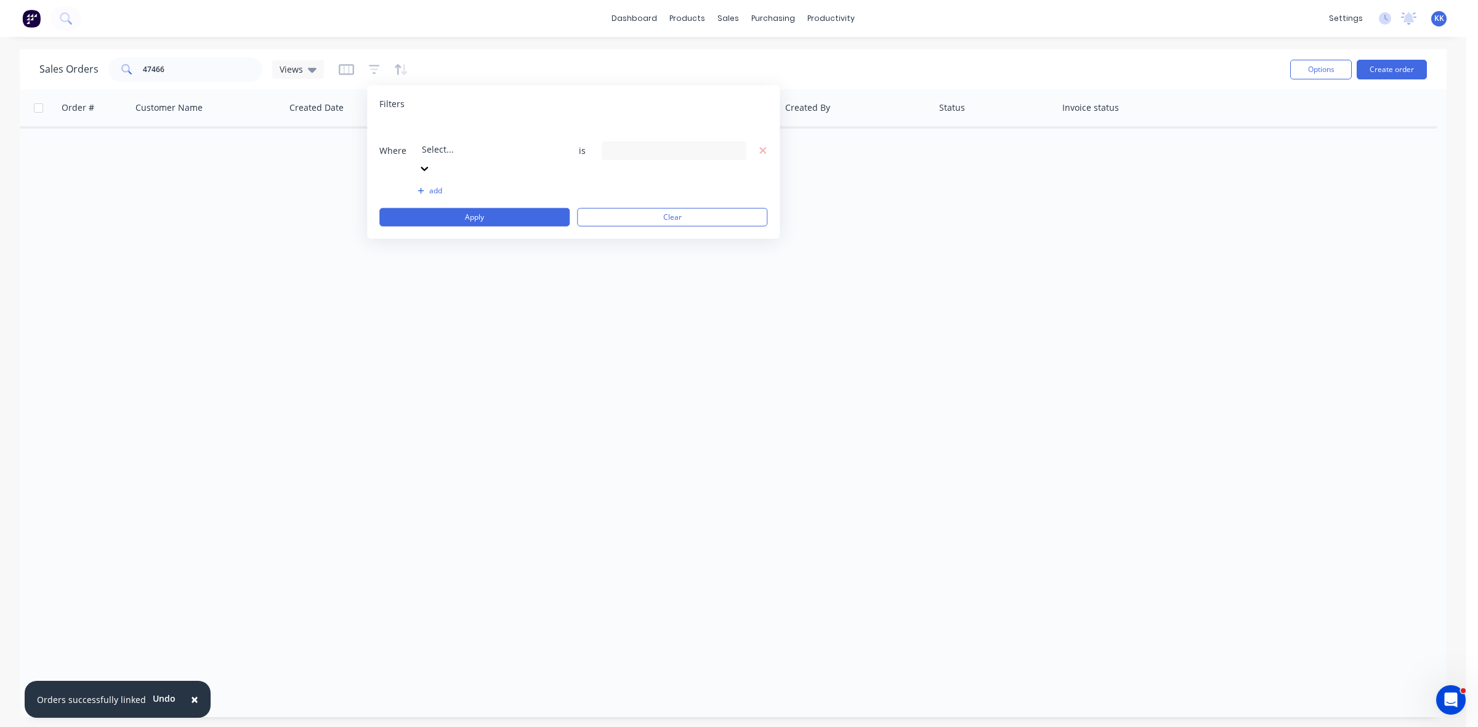
drag, startPoint x: 437, startPoint y: 128, endPoint x: 440, endPoint y: 146, distance: 18.1
click at [437, 129] on div at bounding box center [510, 132] width 177 height 15
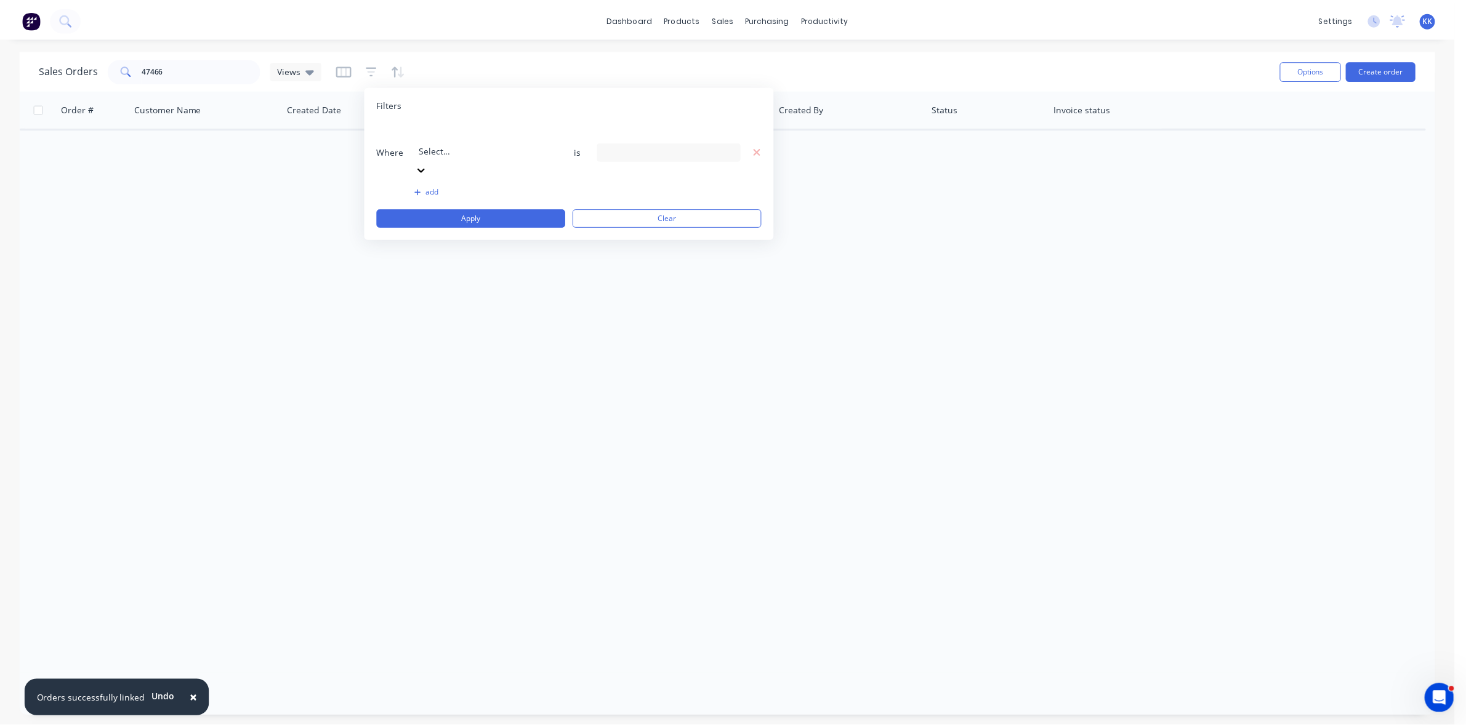
scroll to position [297, 0]
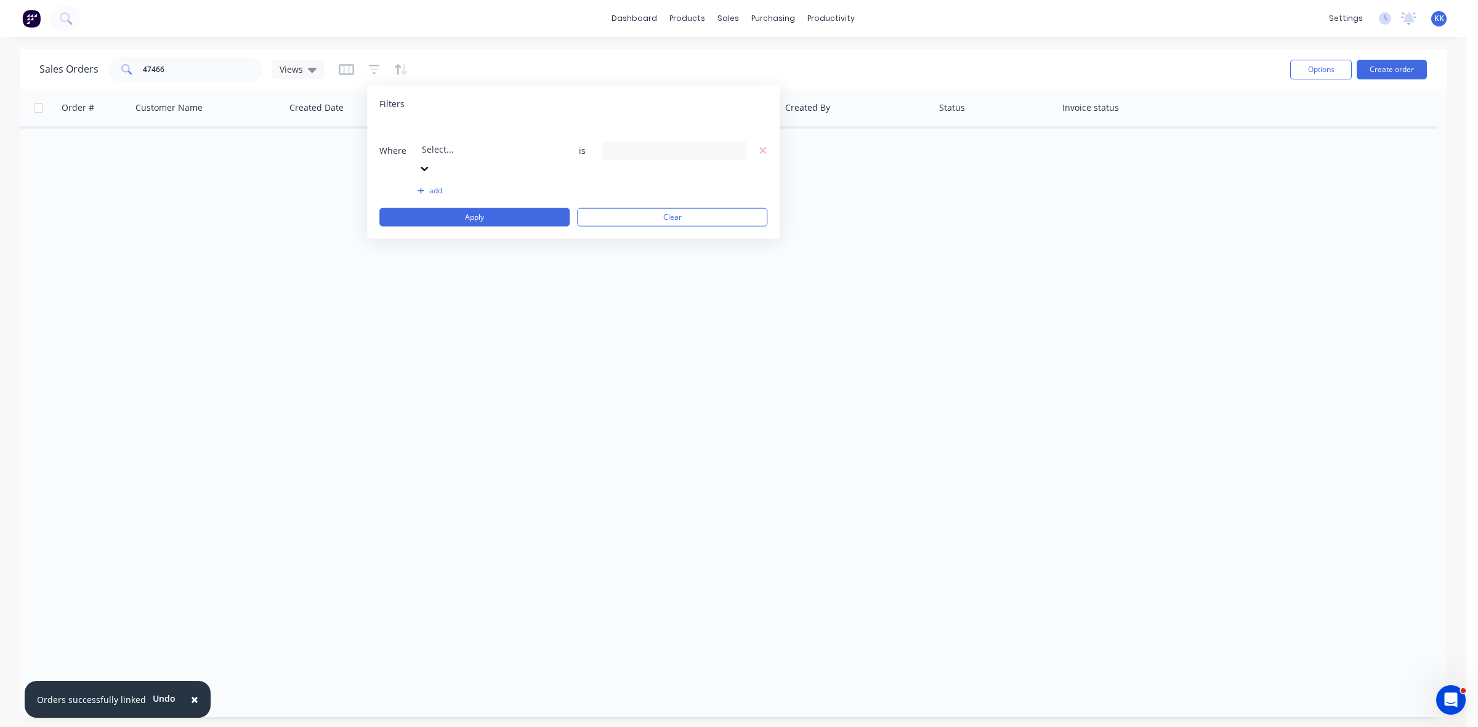
click at [635, 144] on div "13 Status selected" at bounding box center [663, 150] width 111 height 13
click at [641, 200] on div "All" at bounding box center [714, 201] width 148 height 13
click at [503, 208] on button "Apply" at bounding box center [474, 217] width 190 height 18
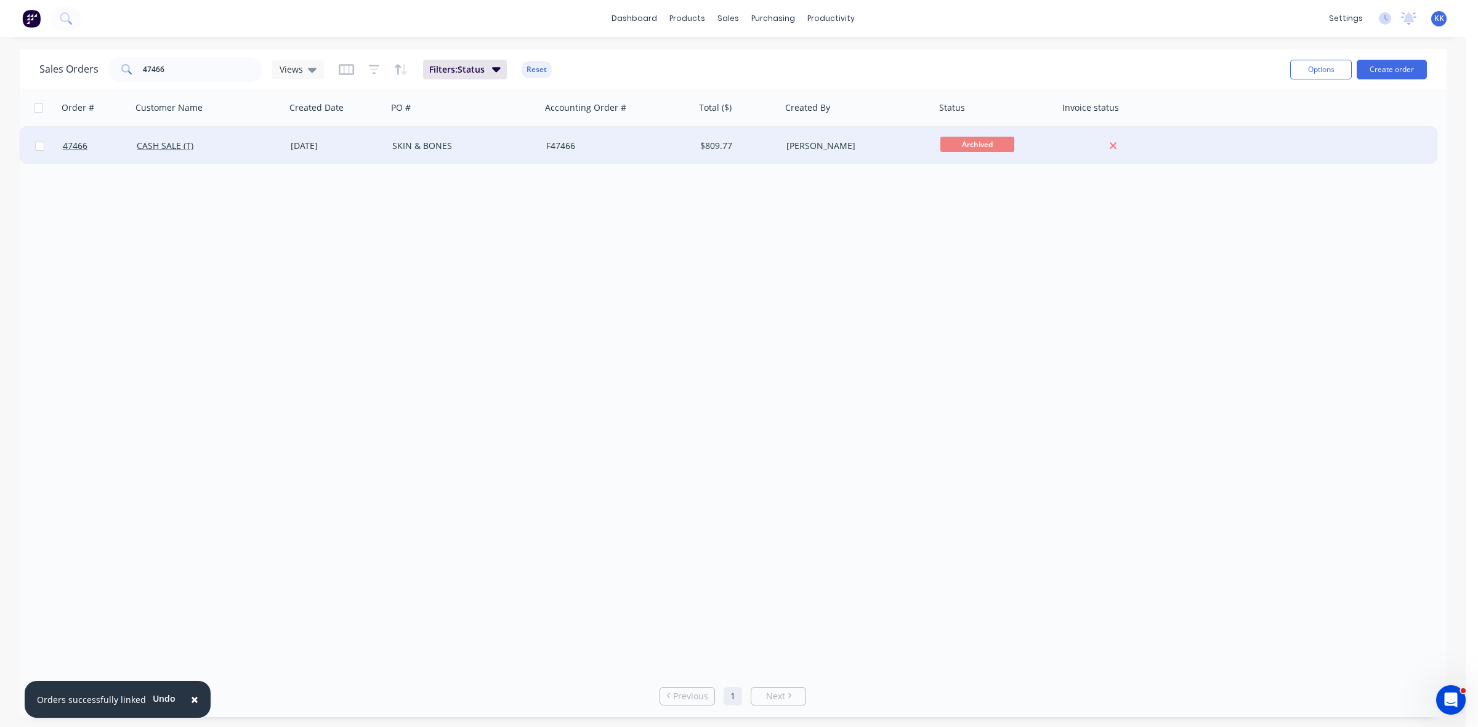
click at [485, 143] on div "SKIN & BONES" at bounding box center [460, 146] width 137 height 12
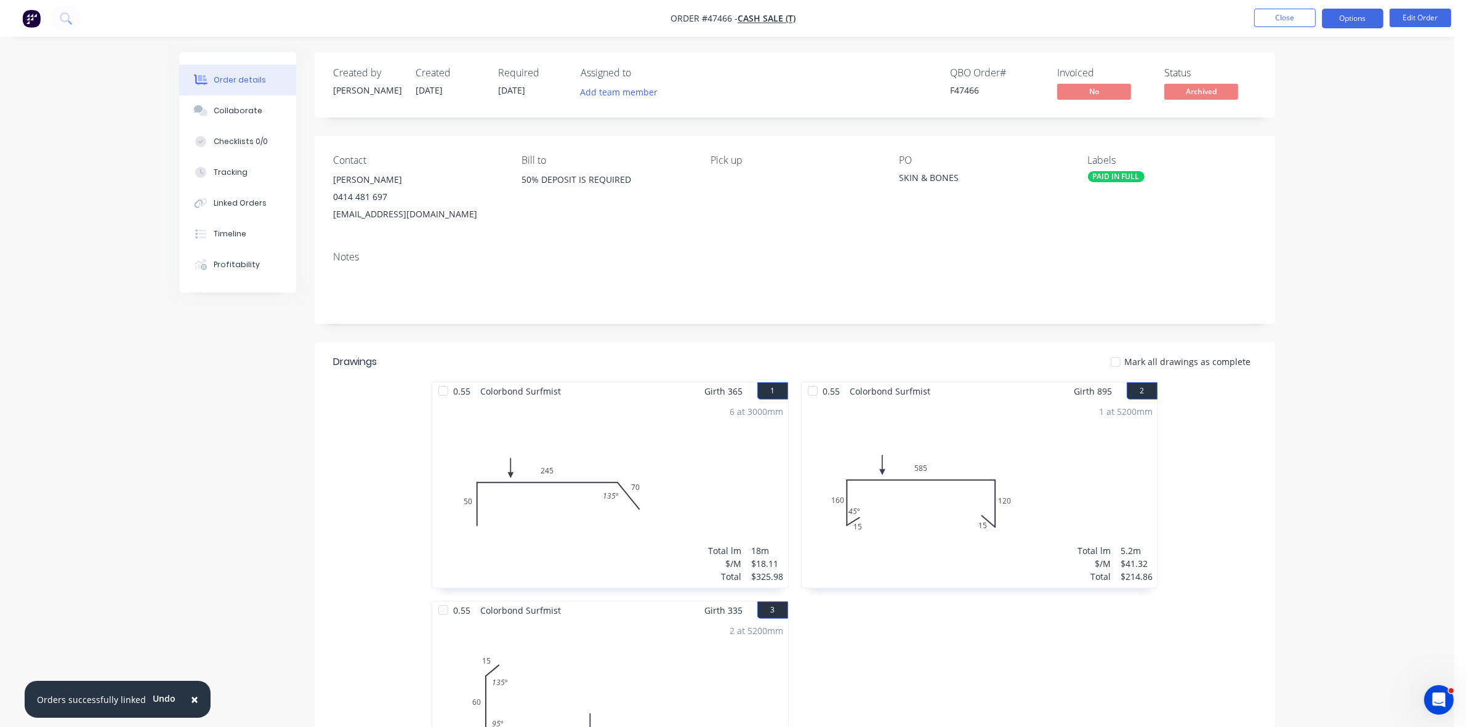
click at [1360, 12] on button "Options" at bounding box center [1353, 19] width 62 height 20
click at [1288, 291] on div "Duplicate" at bounding box center [1315, 297] width 113 height 18
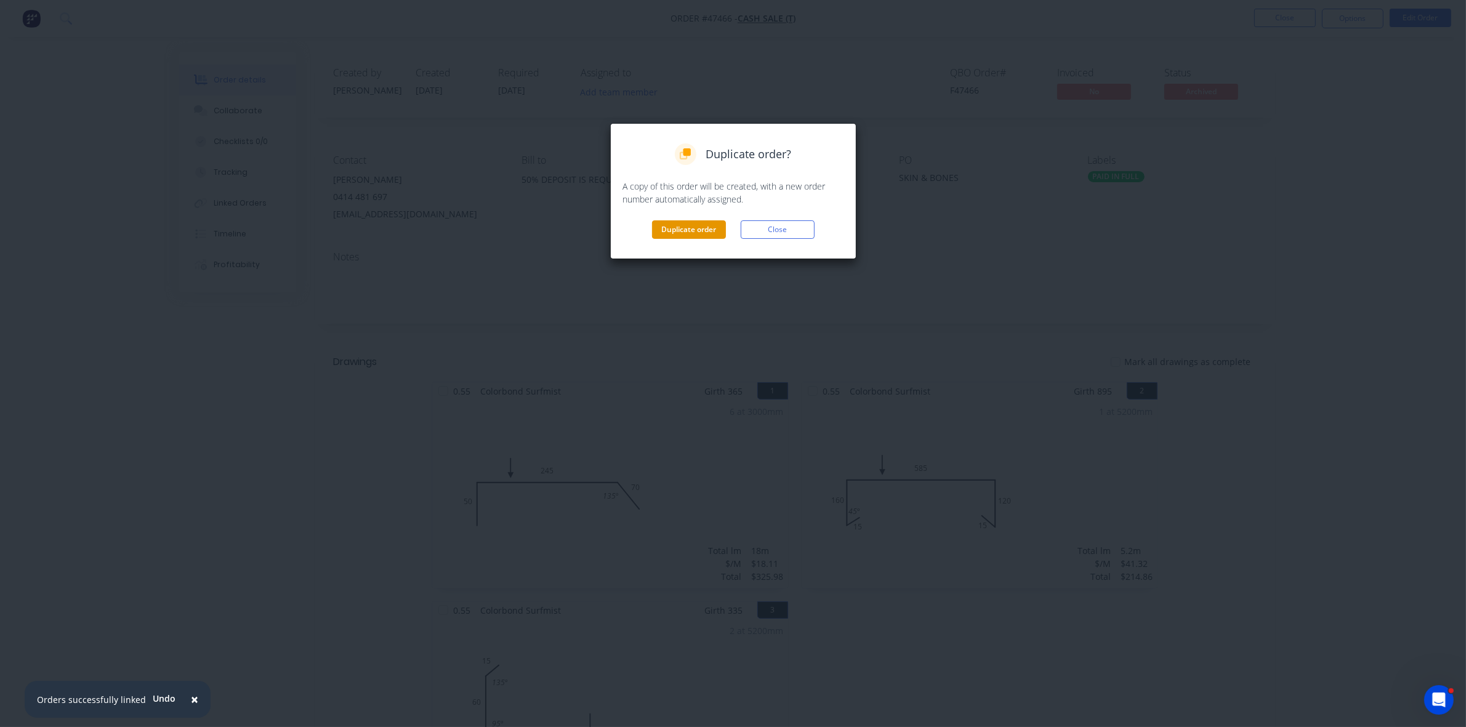
click at [708, 233] on button "Duplicate order" at bounding box center [689, 229] width 74 height 18
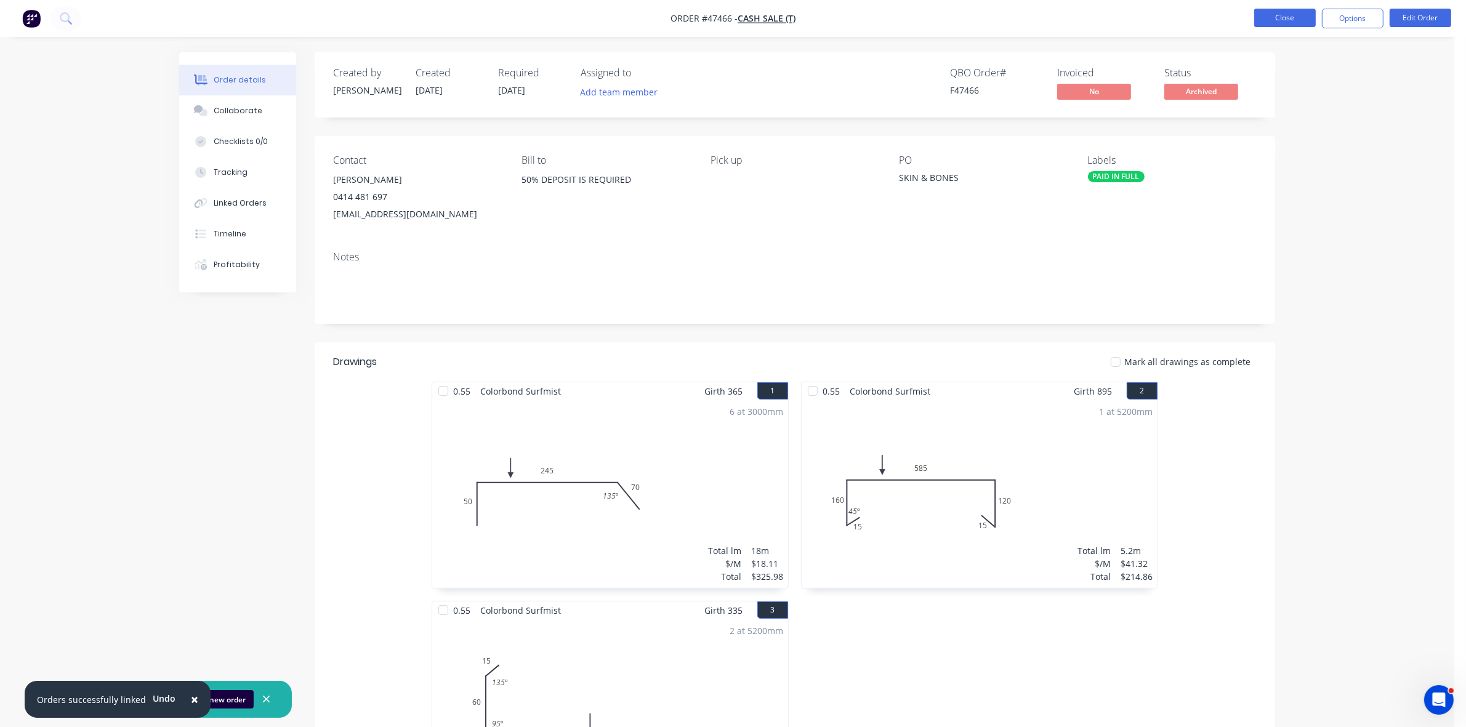
click at [1286, 16] on button "Close" at bounding box center [1285, 18] width 62 height 18
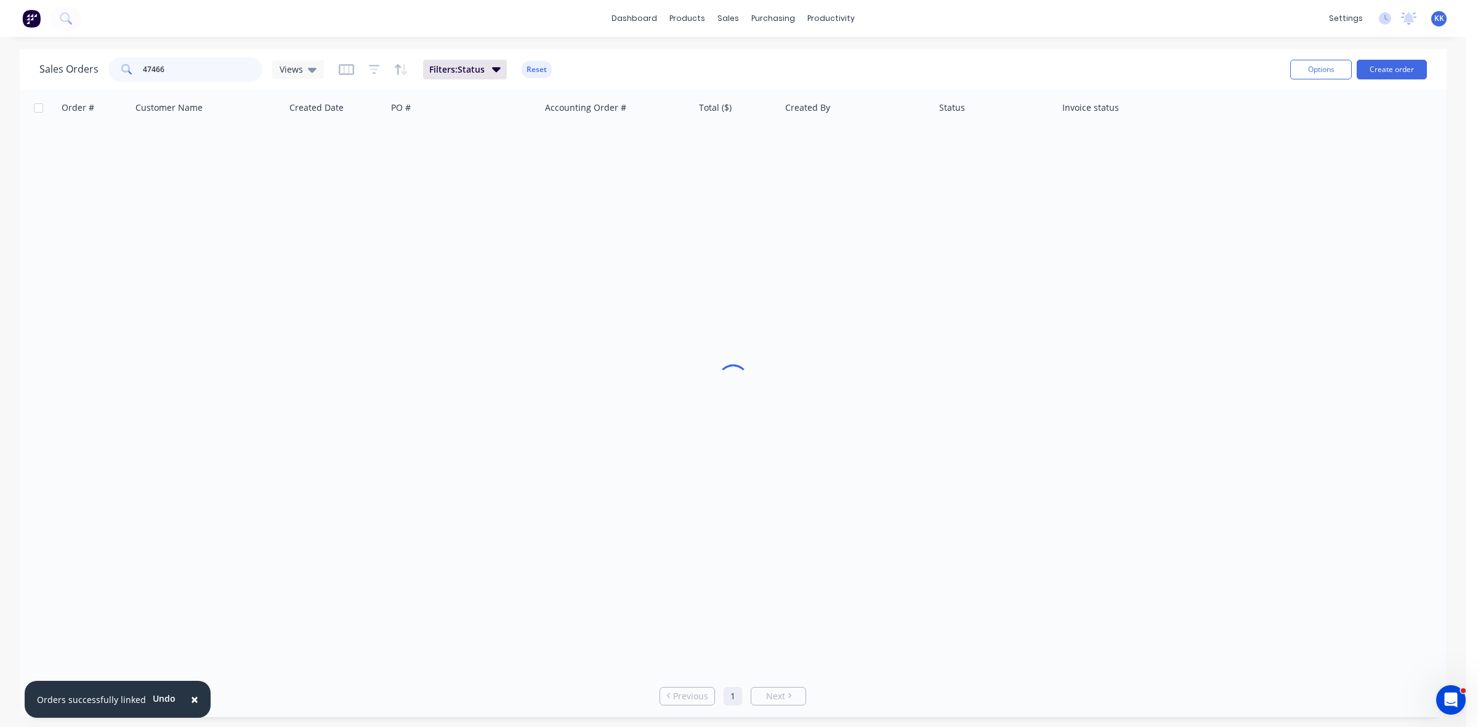
drag, startPoint x: 195, startPoint y: 71, endPoint x: 111, endPoint y: 65, distance: 83.4
click at [111, 65] on div "47466" at bounding box center [185, 69] width 154 height 25
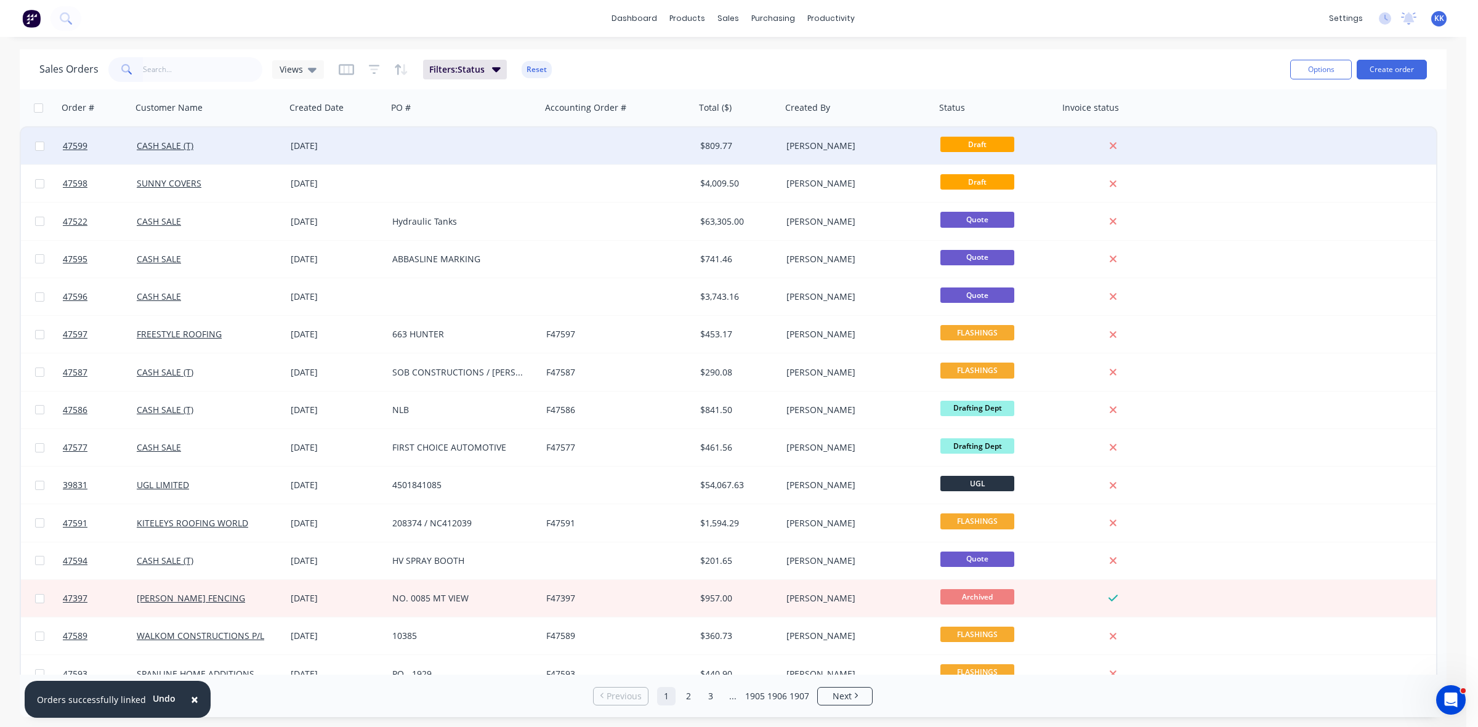
click at [391, 147] on div at bounding box center [464, 145] width 154 height 37
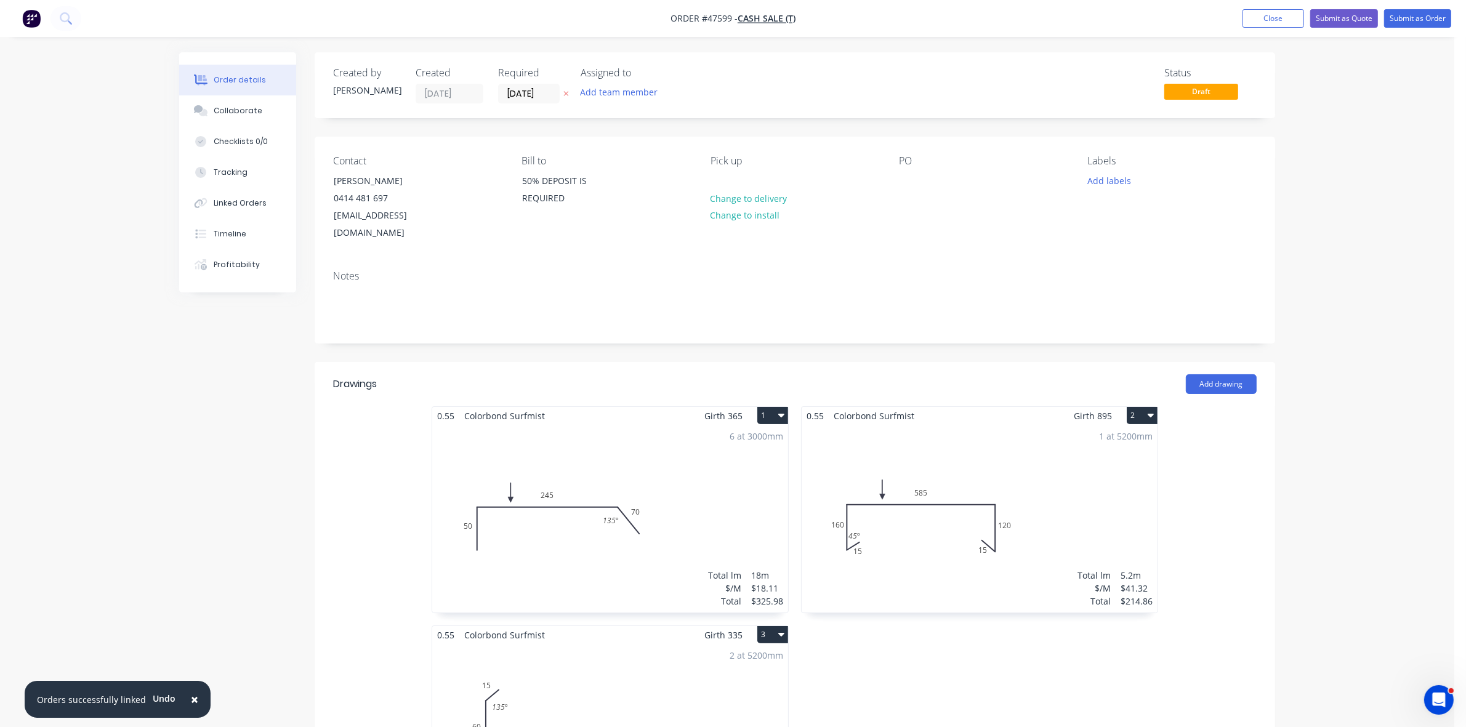
click at [1144, 407] on button "2" at bounding box center [1142, 415] width 31 height 17
click at [1107, 486] on div "Delete" at bounding box center [1099, 495] width 95 height 18
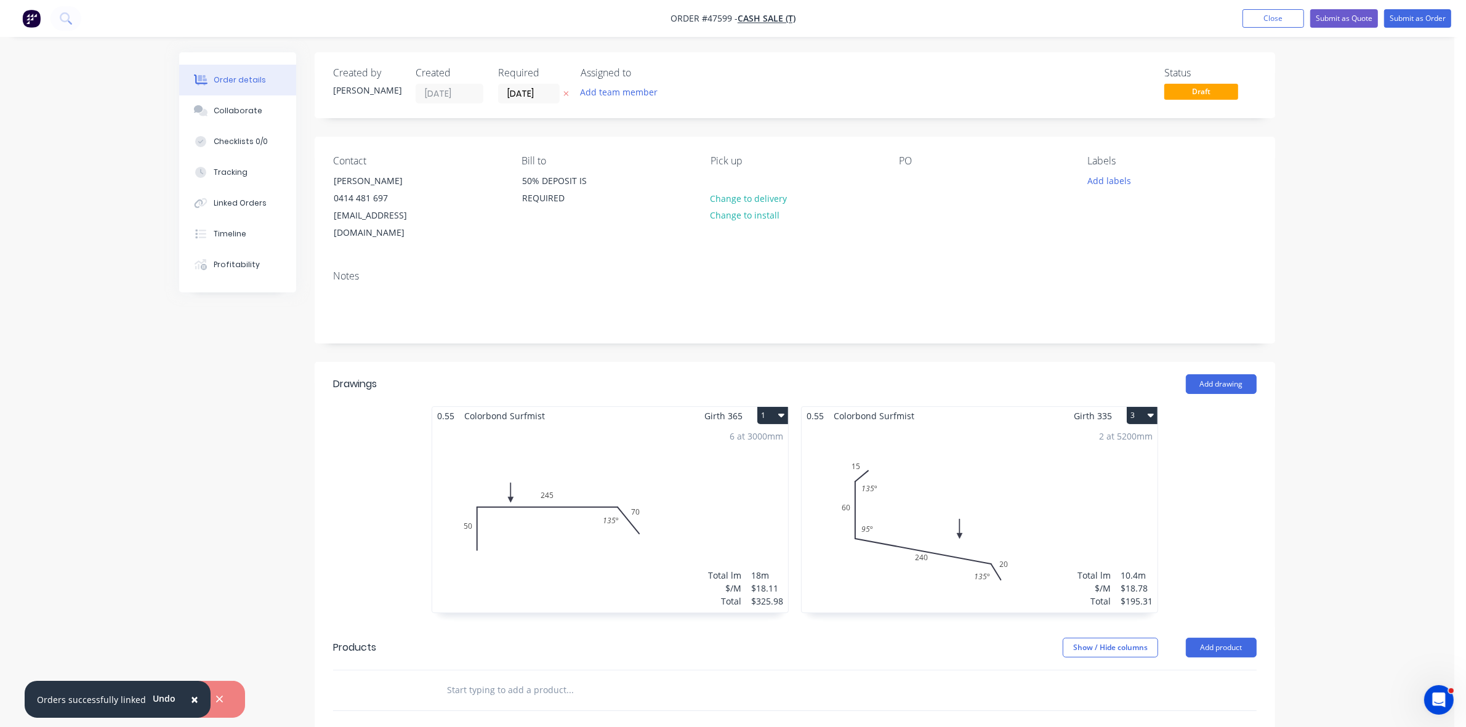
click at [1140, 407] on button "3" at bounding box center [1142, 415] width 31 height 17
click at [1080, 486] on div "Delete" at bounding box center [1099, 495] width 95 height 18
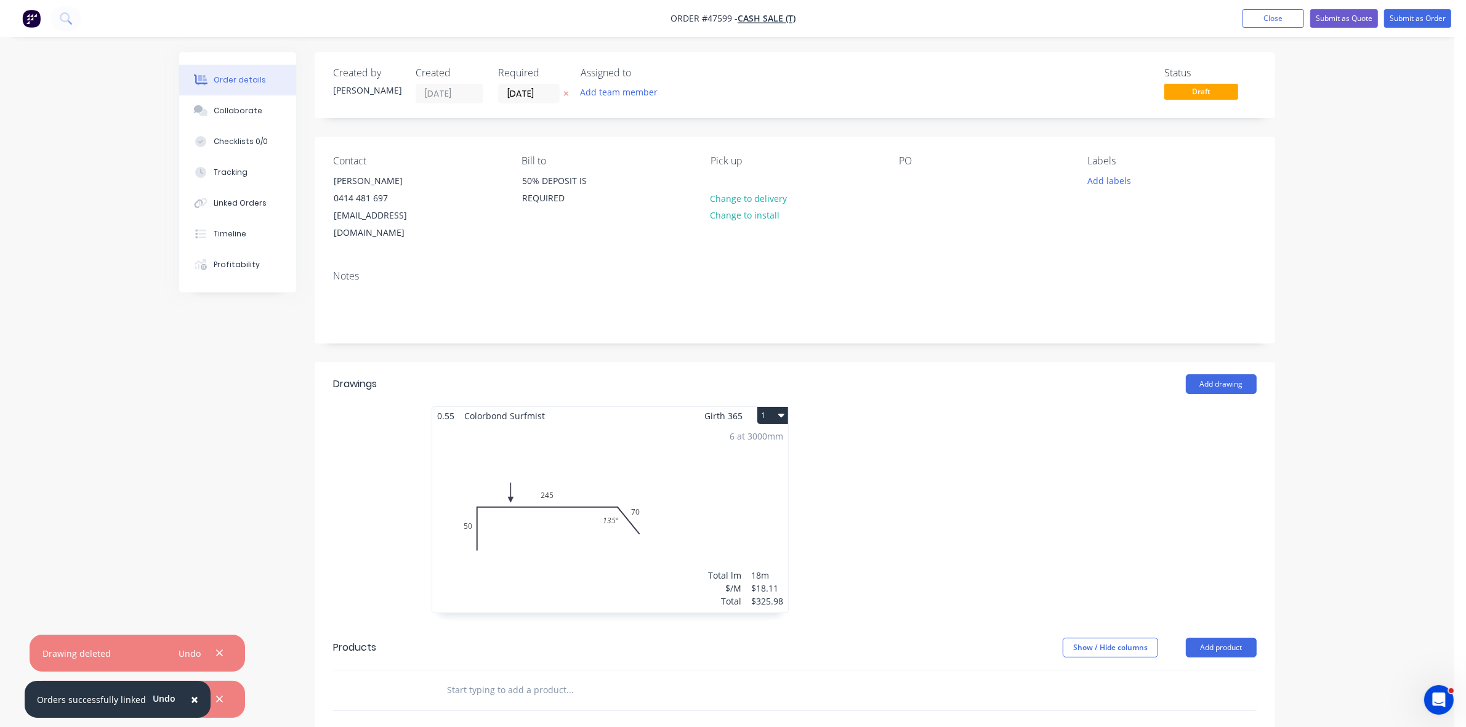
click at [756, 470] on div "6 at 3000mm Total lm $/M Total 18m $18.11 $325.98" at bounding box center [610, 519] width 356 height 188
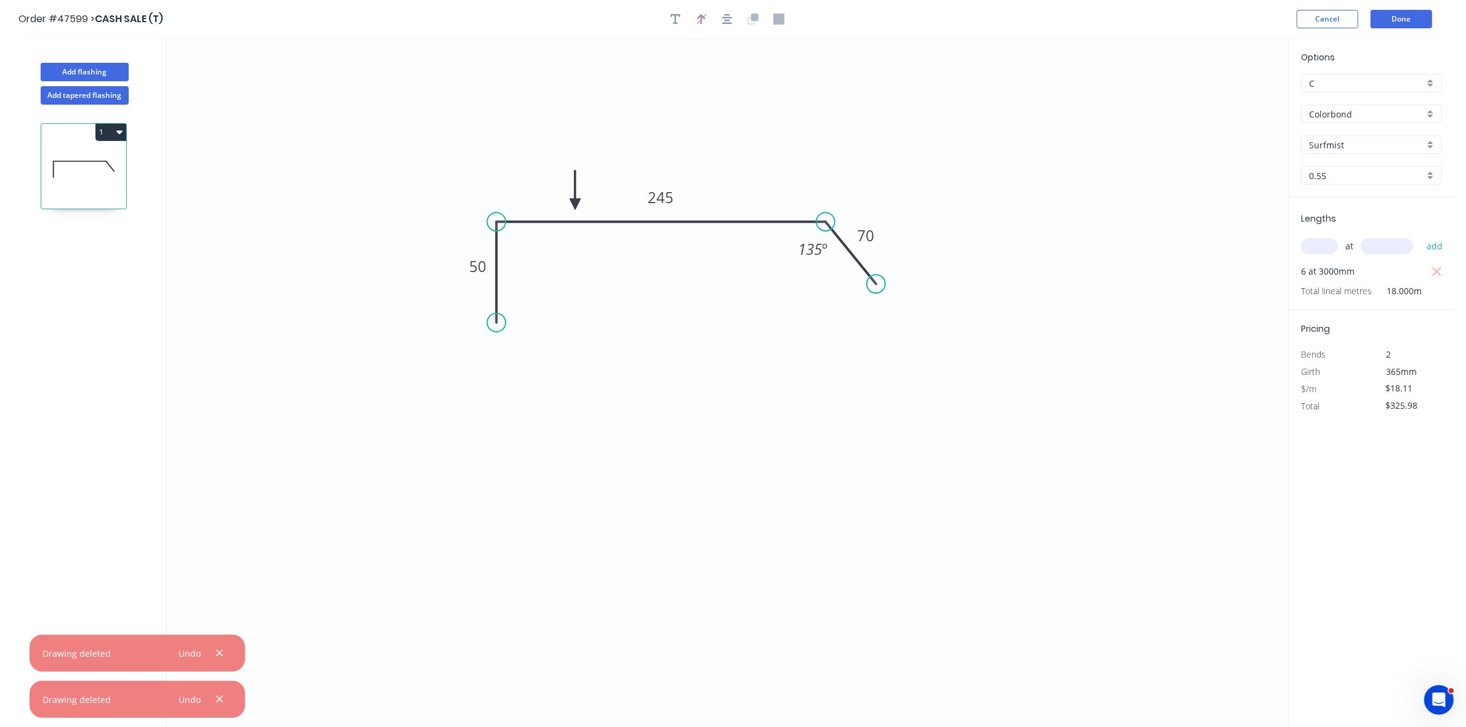
click at [1317, 247] on input "text" at bounding box center [1319, 246] width 37 height 16
type input "1"
type input "1500"
click at [1421, 236] on button "add" at bounding box center [1435, 246] width 29 height 21
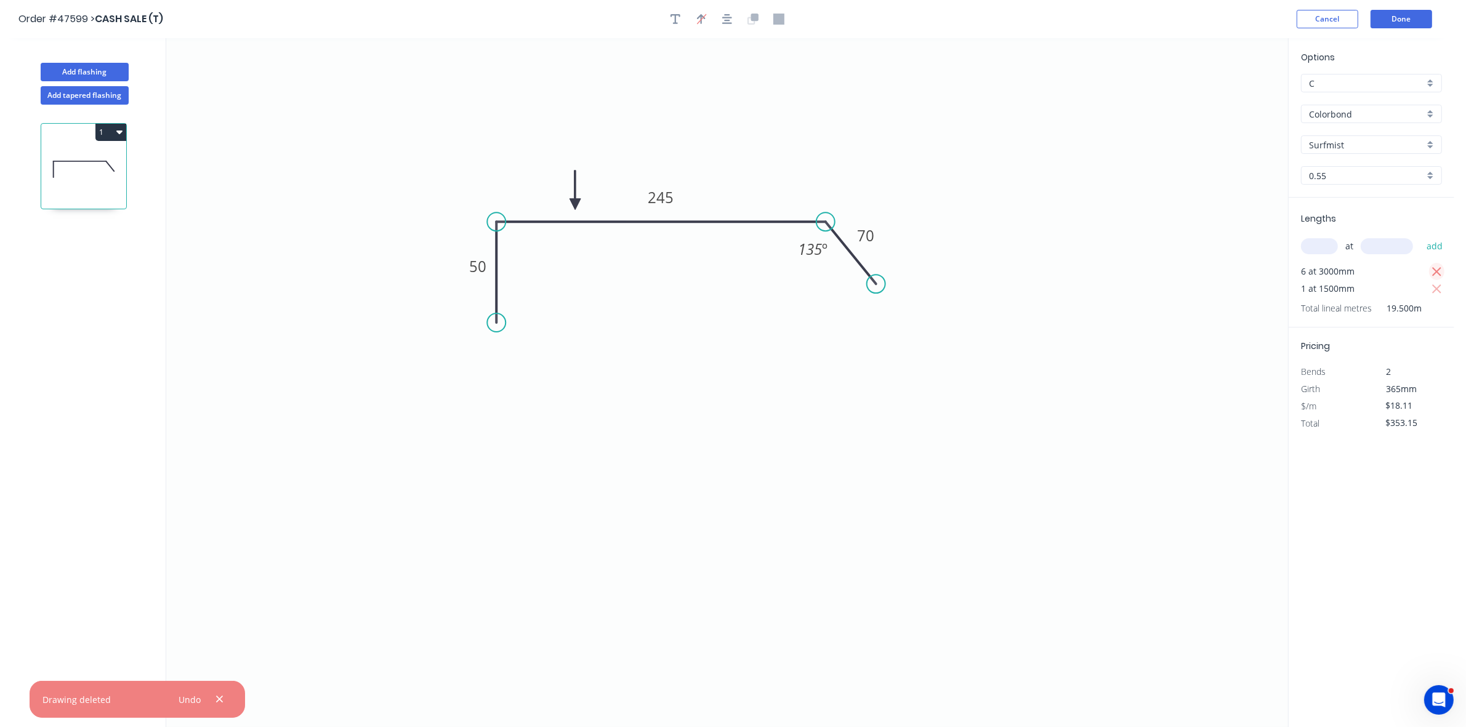
click at [1436, 274] on icon "button" at bounding box center [1437, 272] width 11 height 15
type input "$27.17"
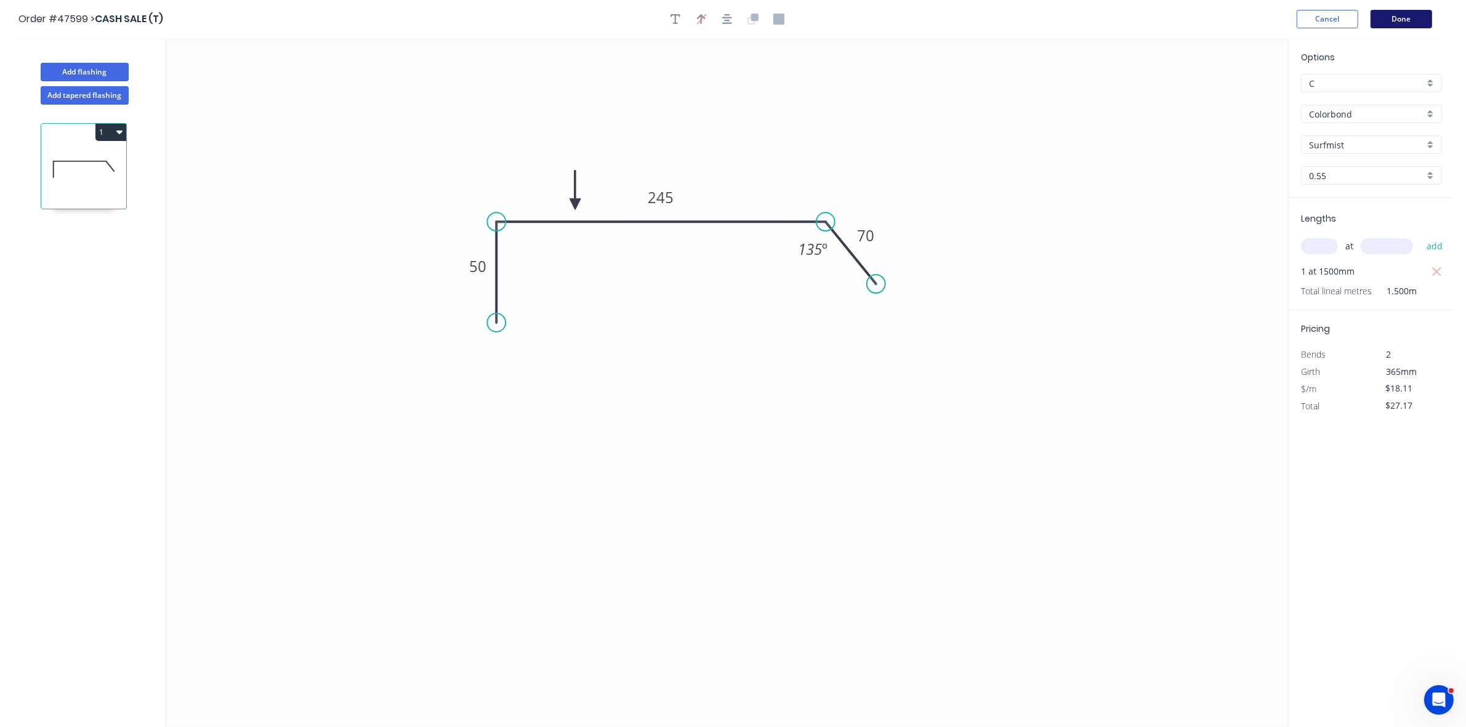
click at [1406, 20] on button "Done" at bounding box center [1402, 19] width 62 height 18
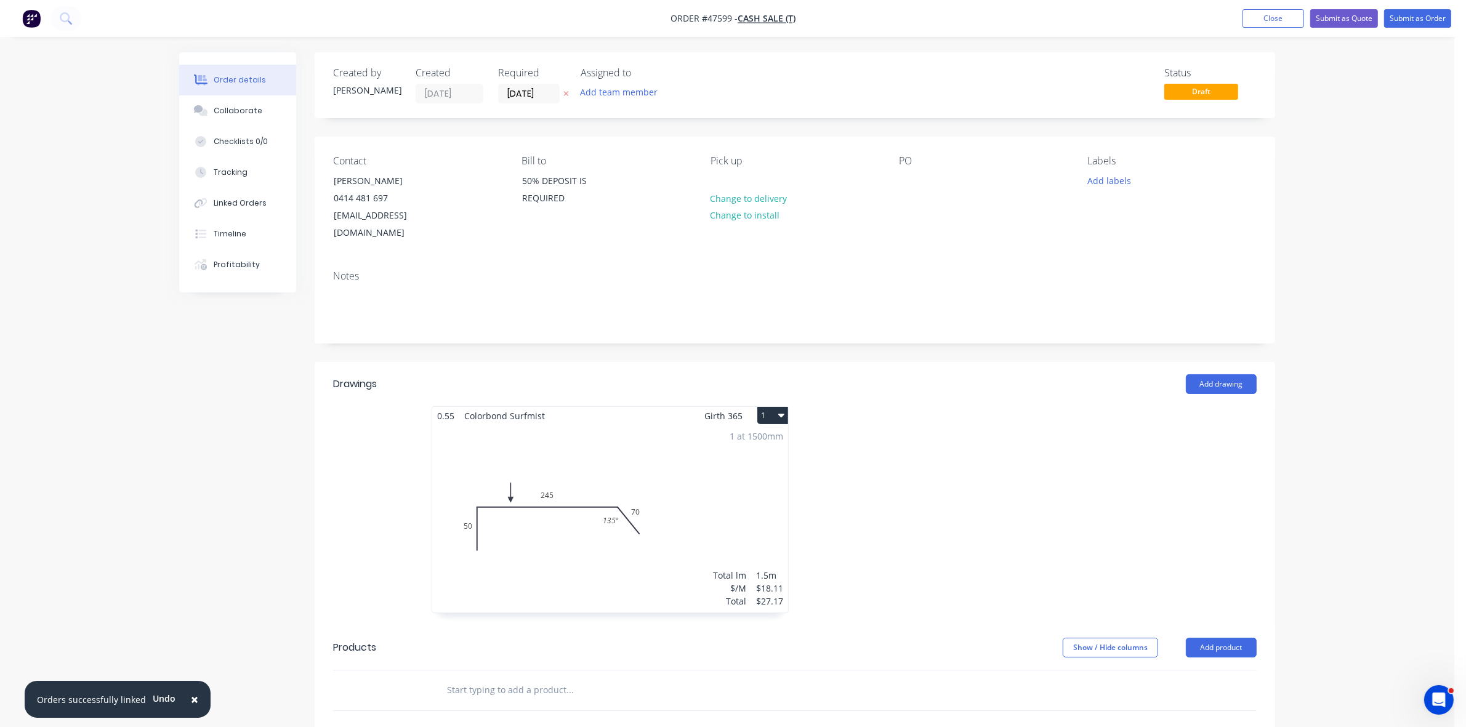
scroll to position [154, 0]
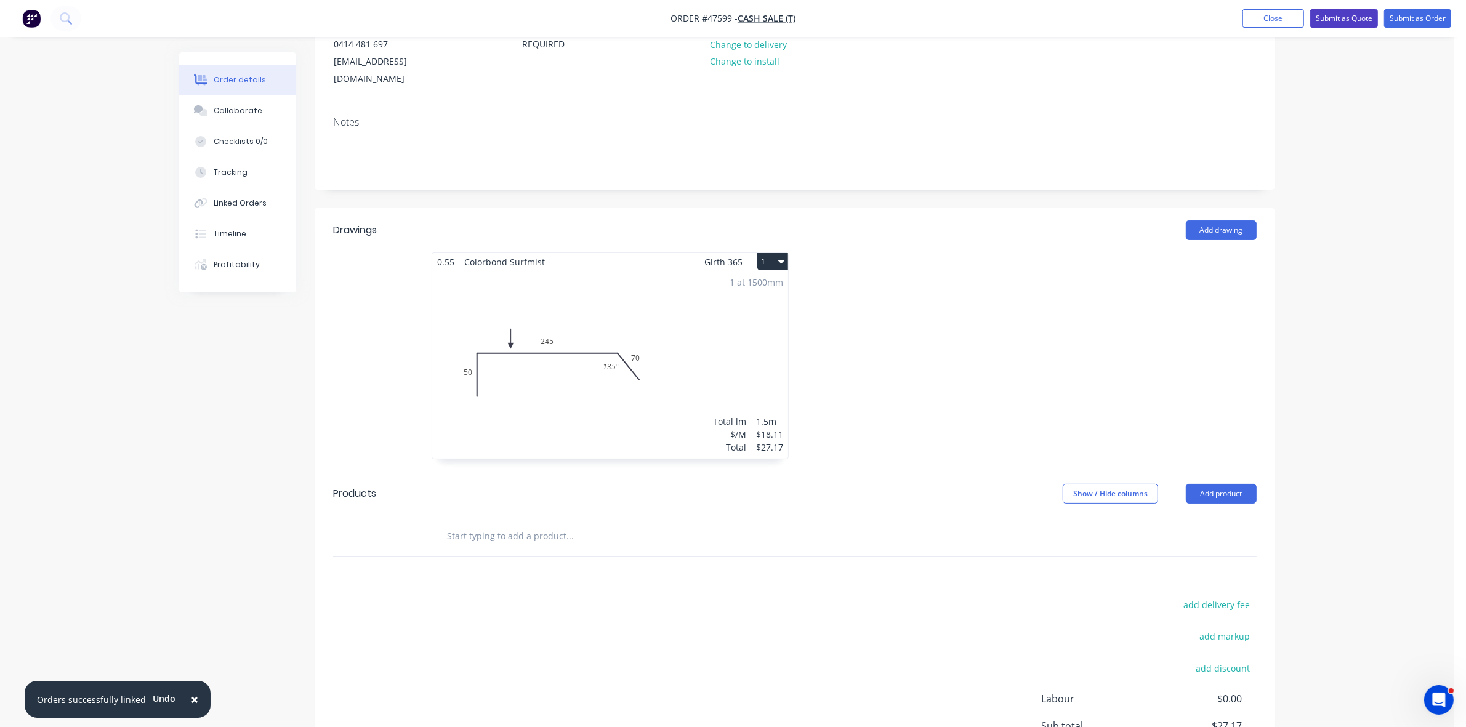
click at [1346, 19] on button "Submit as Quote" at bounding box center [1344, 18] width 68 height 18
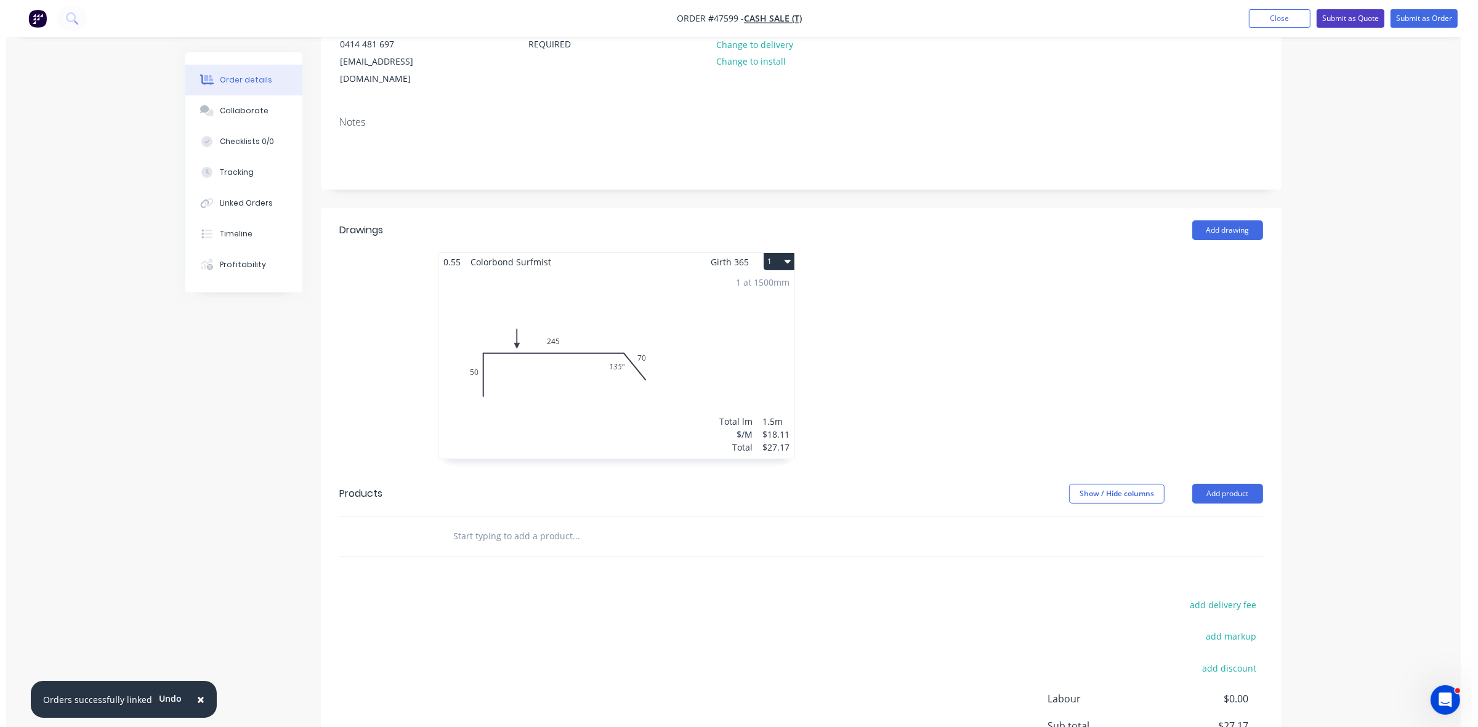
scroll to position [0, 0]
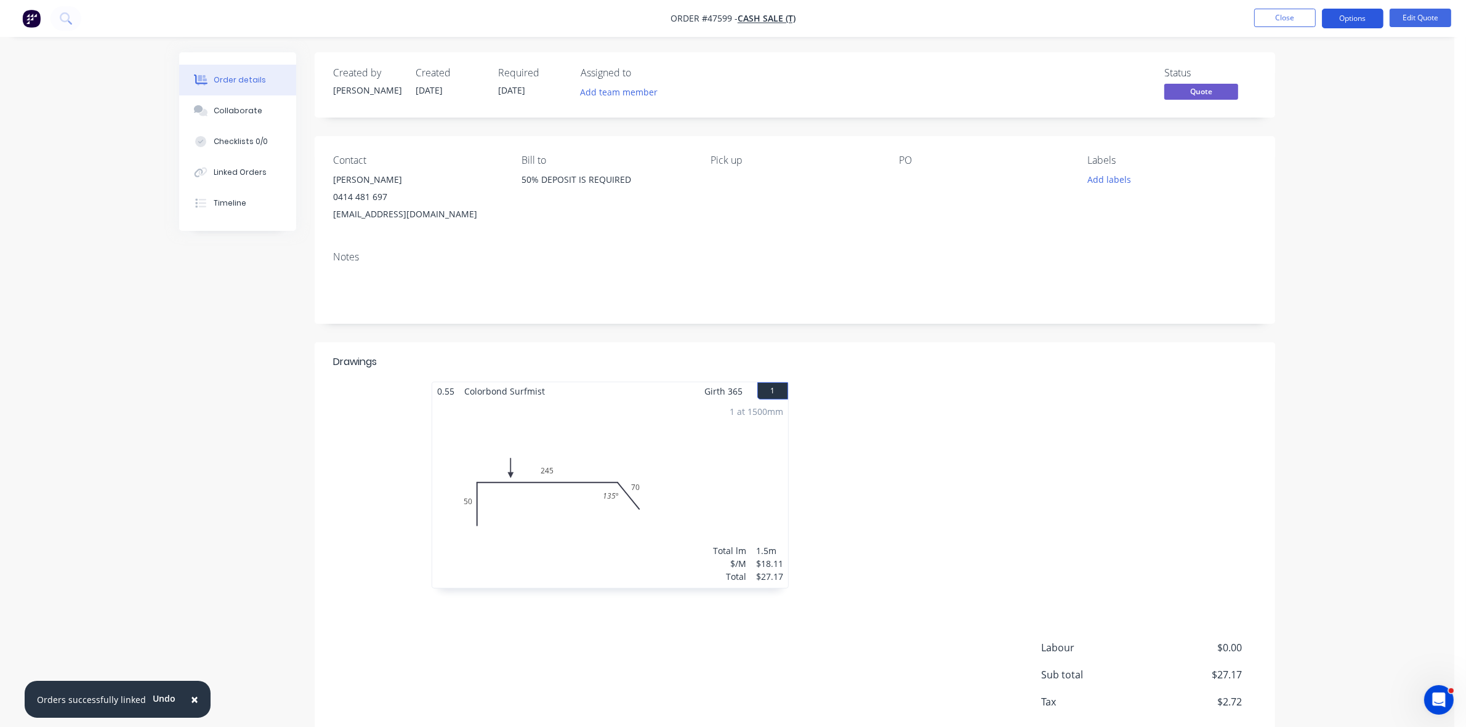
drag, startPoint x: 1346, startPoint y: 19, endPoint x: 1325, endPoint y: 25, distance: 22.4
click at [1346, 19] on button "Options" at bounding box center [1353, 19] width 62 height 20
click at [904, 177] on div at bounding box center [976, 179] width 154 height 17
click at [1410, 16] on button "Edit Quote" at bounding box center [1421, 18] width 62 height 18
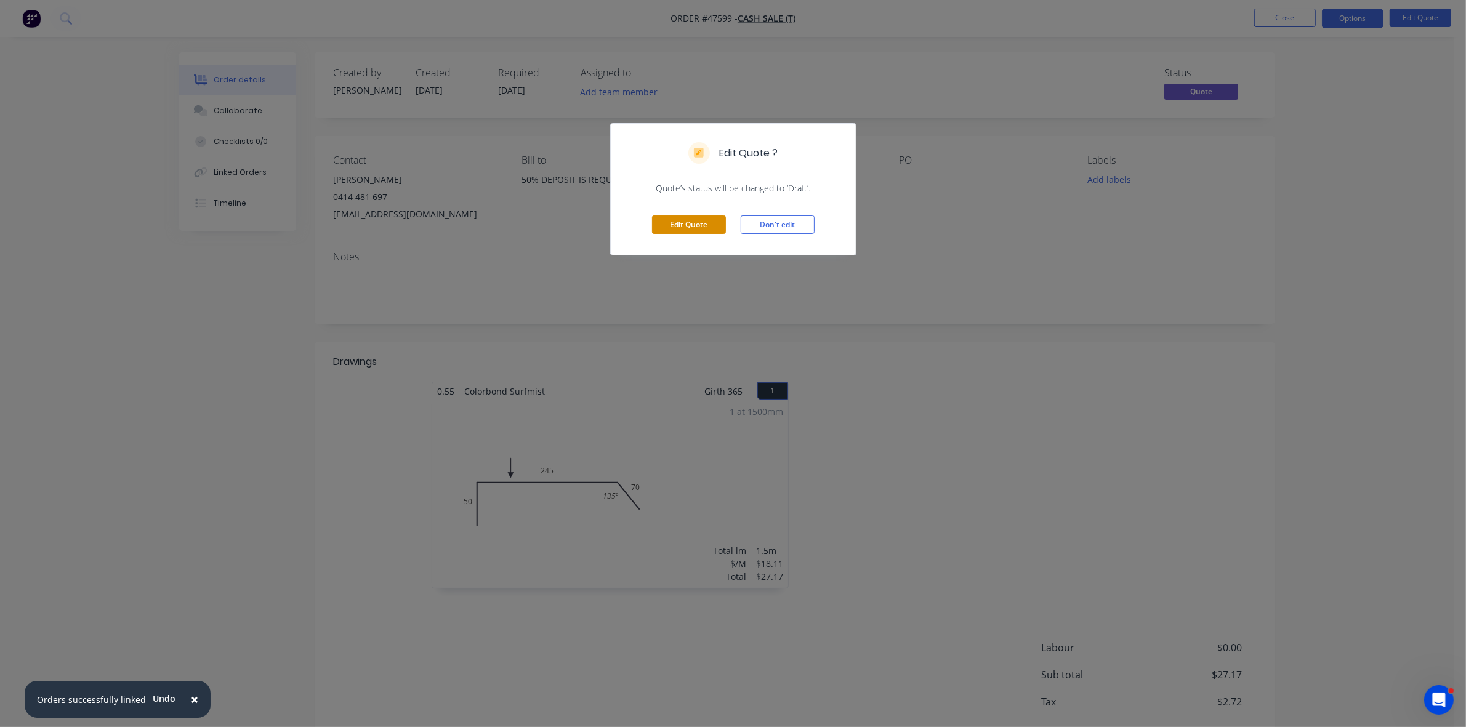
drag, startPoint x: 661, startPoint y: 216, endPoint x: 810, endPoint y: 217, distance: 149.7
click at [661, 216] on button "Edit Quote" at bounding box center [689, 225] width 74 height 18
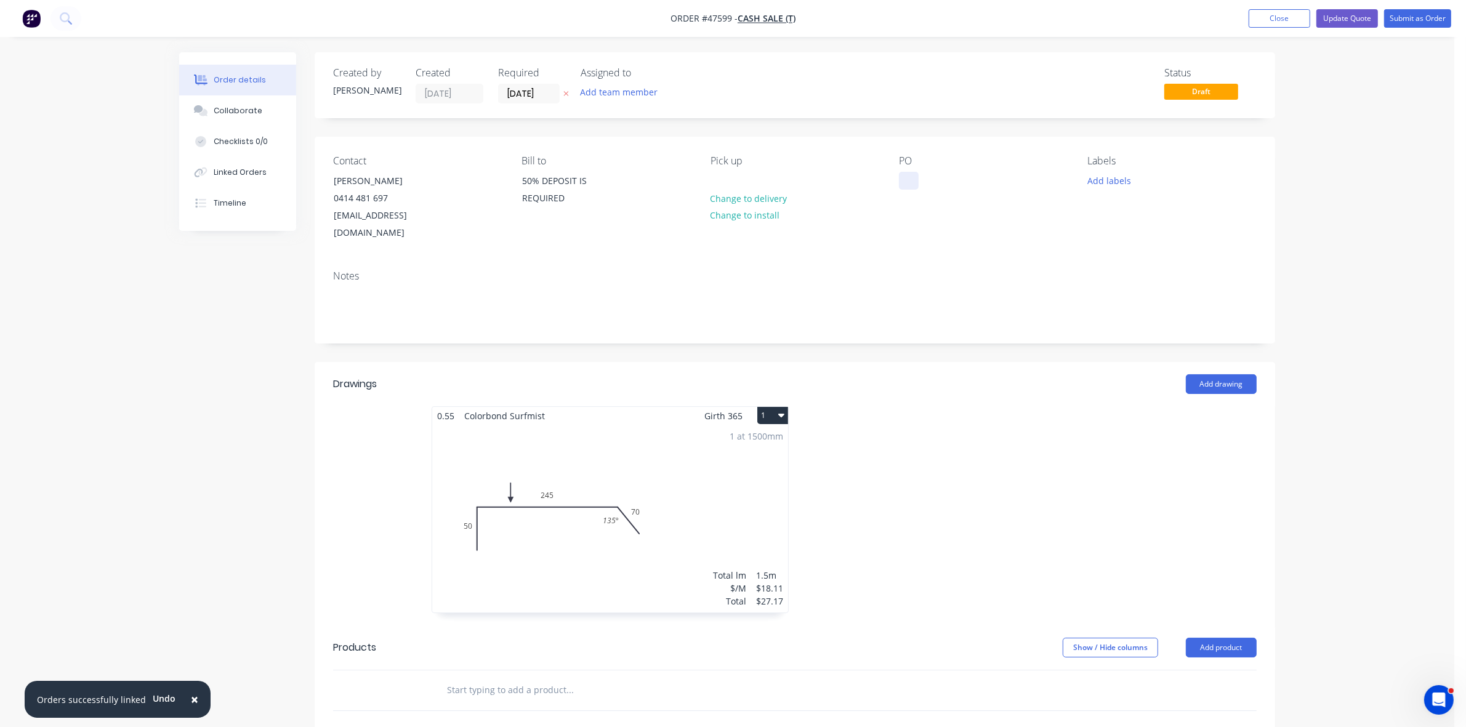
click at [903, 183] on div at bounding box center [909, 181] width 20 height 18
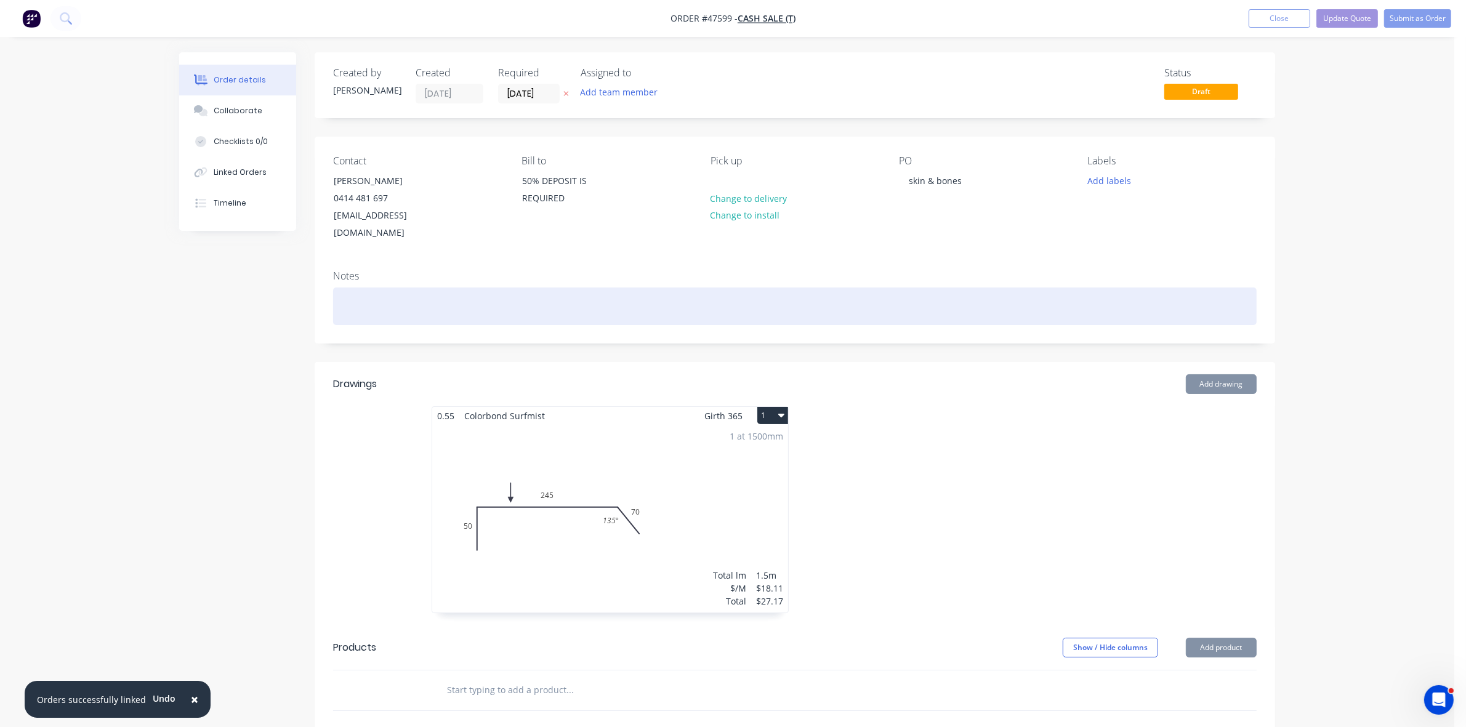
click at [355, 303] on div at bounding box center [795, 307] width 924 height 38
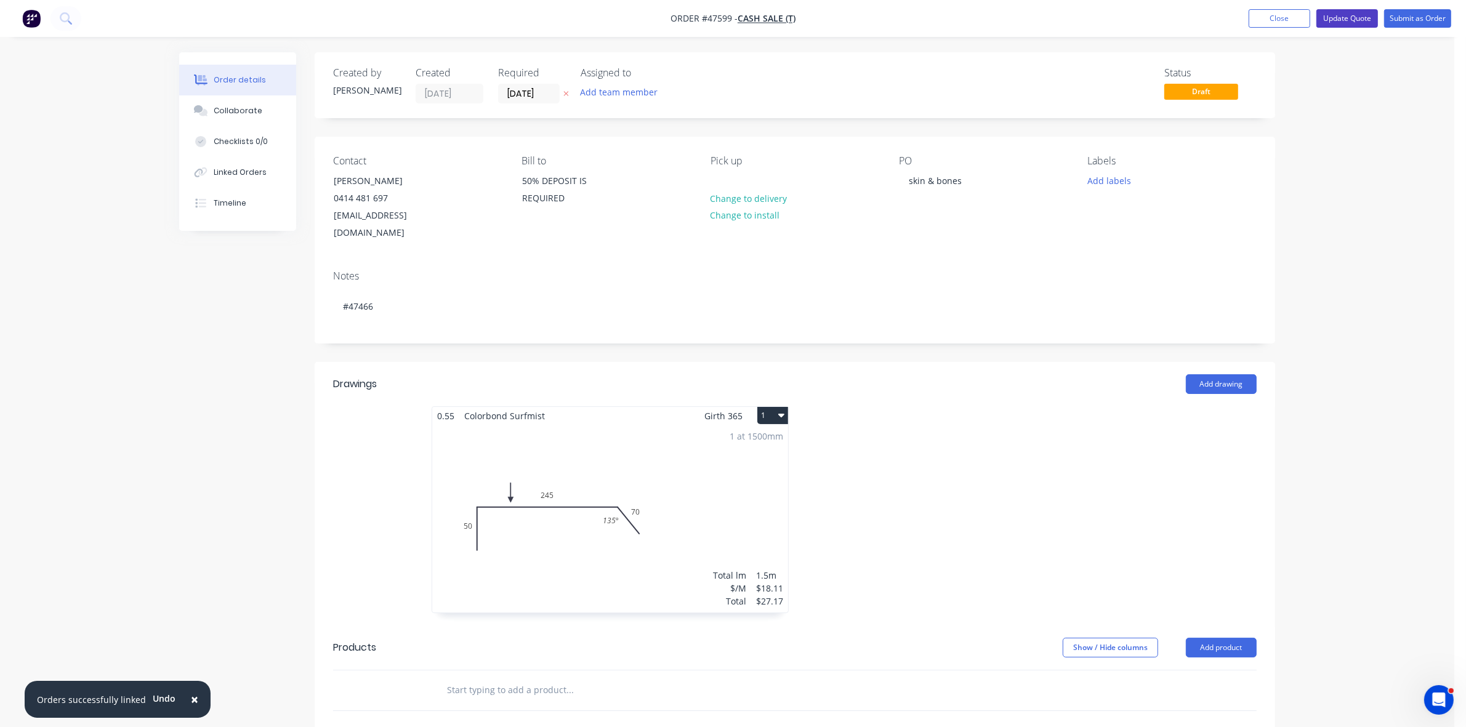
click at [1362, 22] on button "Update Quote" at bounding box center [1348, 18] width 62 height 18
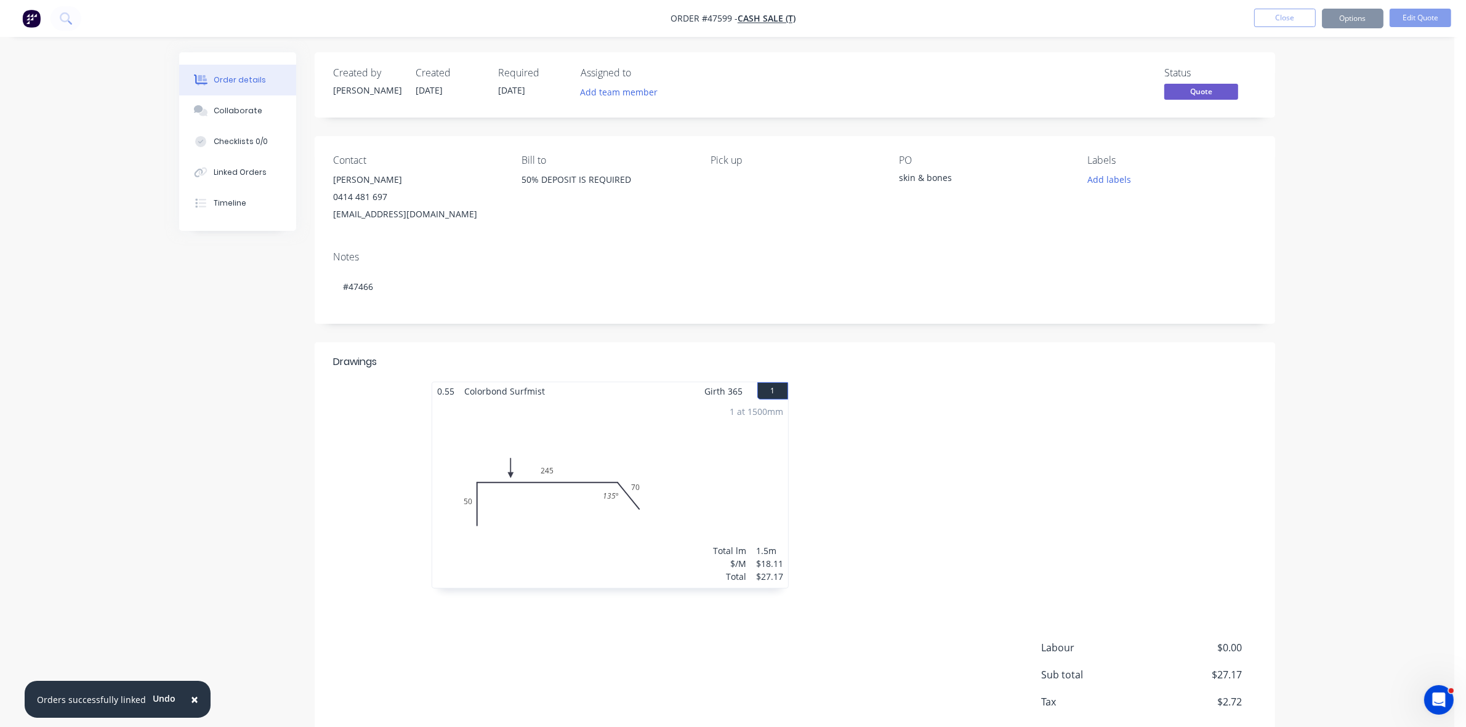
click at [1364, 22] on button "Options" at bounding box center [1353, 19] width 62 height 20
click at [1285, 76] on div "Quote" at bounding box center [1315, 75] width 113 height 18
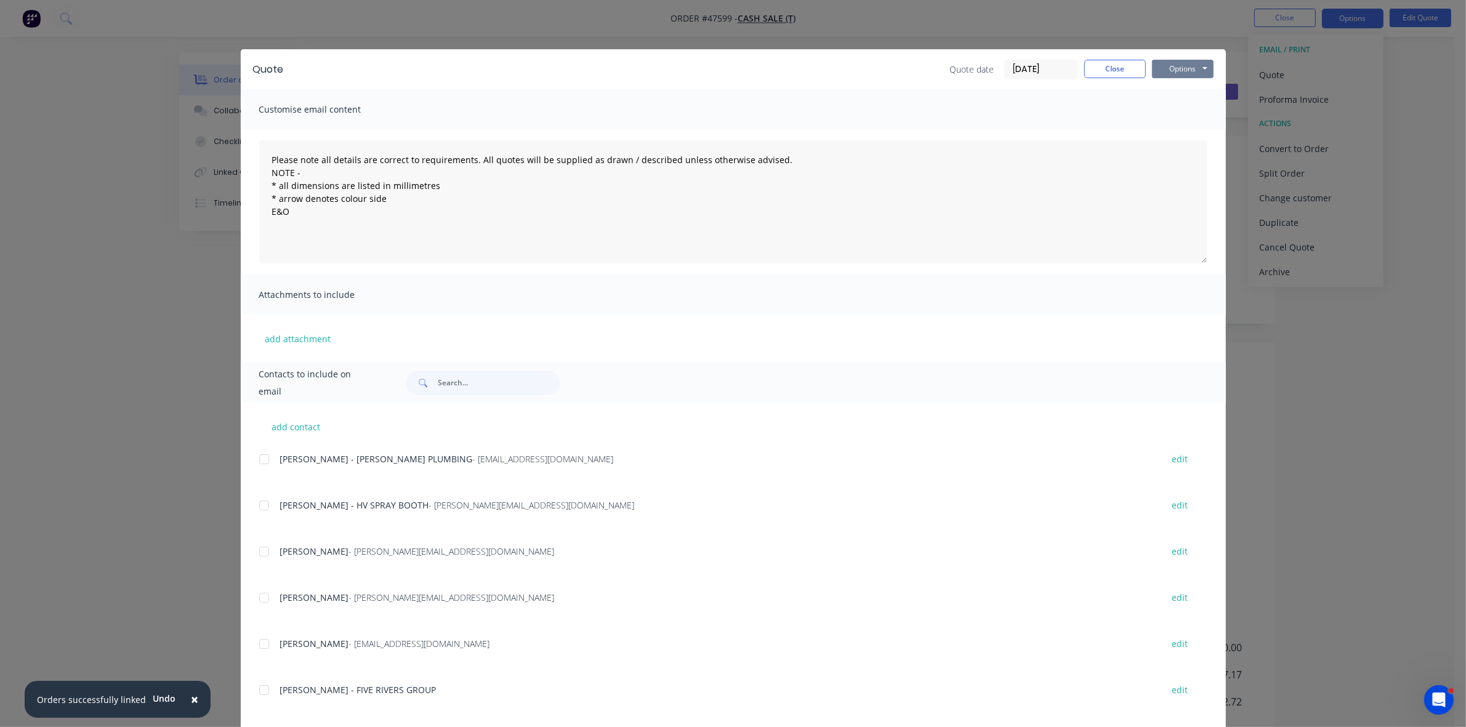
click at [1189, 71] on button "Options" at bounding box center [1183, 69] width 62 height 18
click at [1158, 116] on button "Print" at bounding box center [1191, 112] width 79 height 20
drag, startPoint x: 1115, startPoint y: 75, endPoint x: 863, endPoint y: 100, distance: 253.2
click at [1116, 75] on button "Close" at bounding box center [1115, 69] width 62 height 18
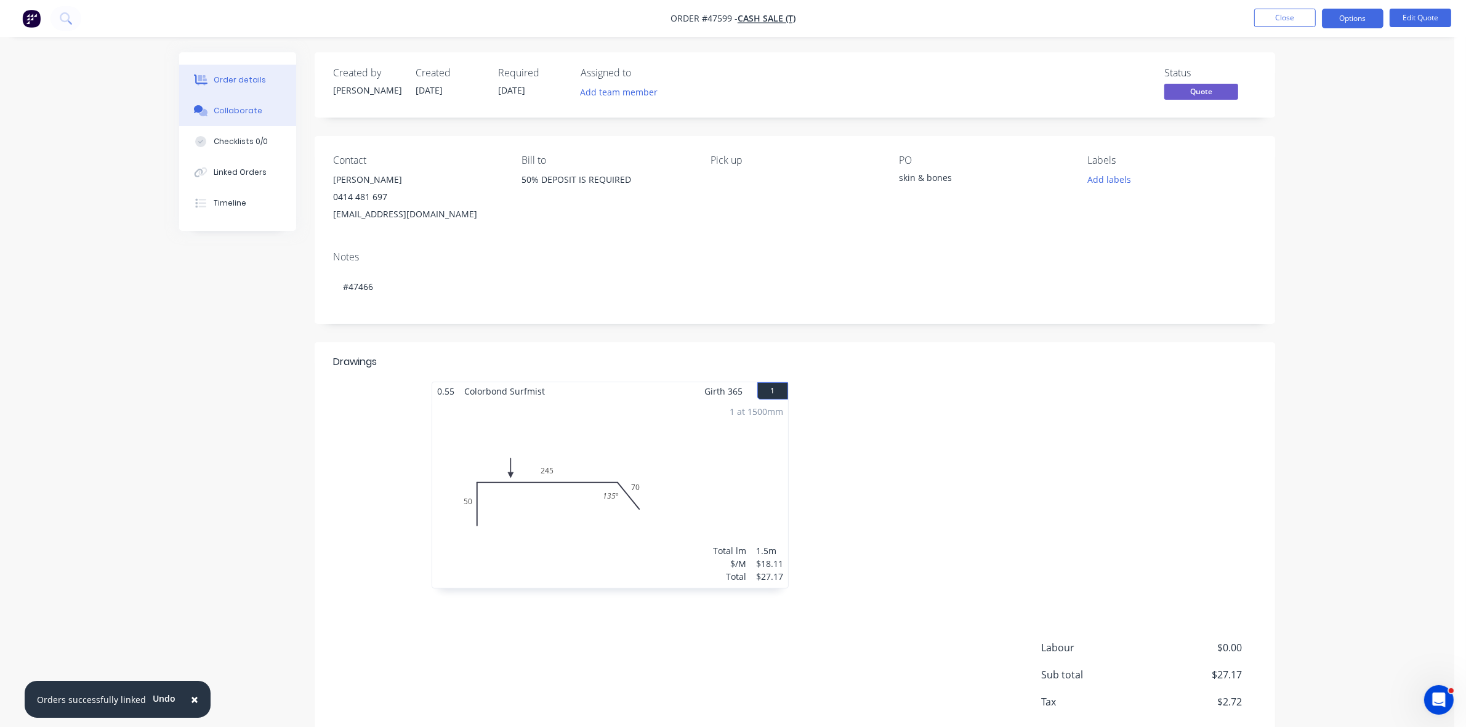
drag, startPoint x: 256, startPoint y: 115, endPoint x: 94, endPoint y: 115, distance: 162.0
click at [254, 115] on div "Collaborate" at bounding box center [238, 110] width 49 height 11
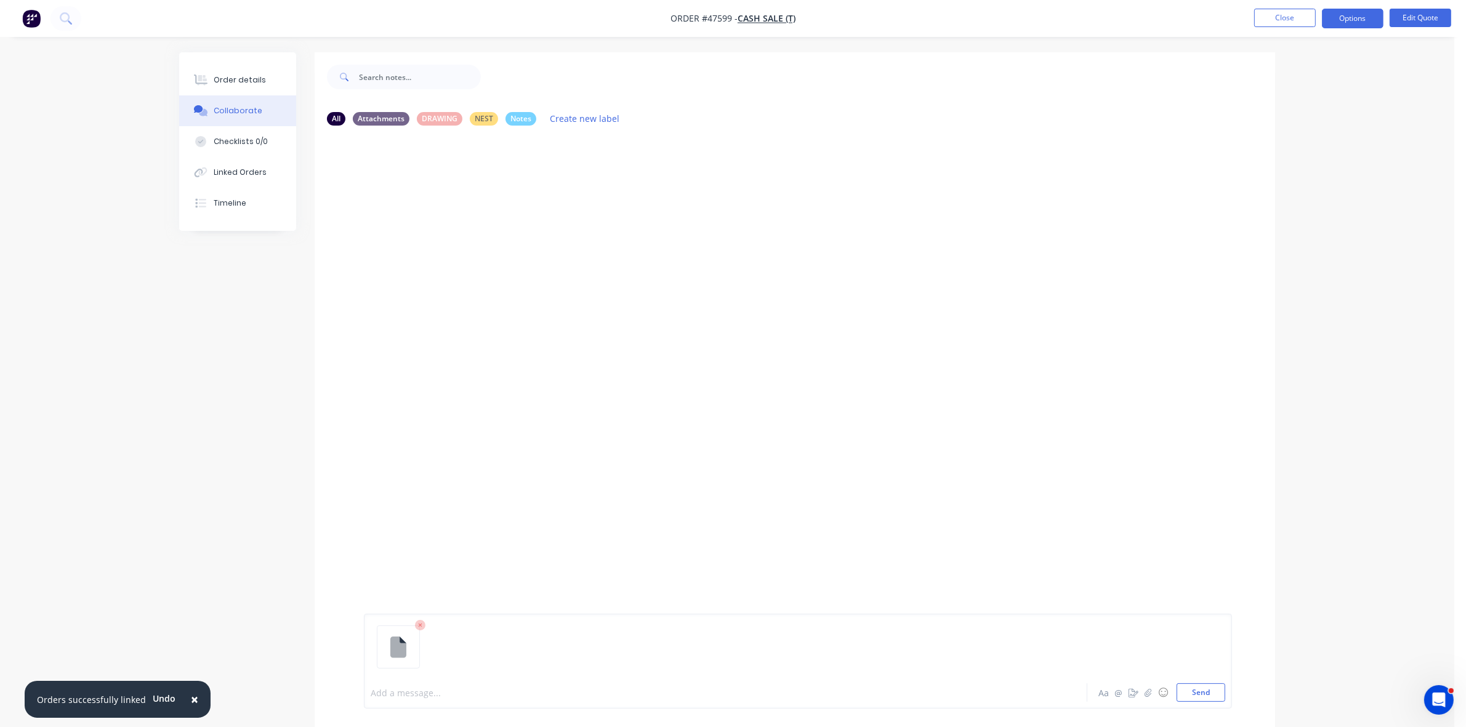
click at [397, 688] on div at bounding box center [691, 693] width 640 height 13
click at [244, 87] on button "Order details" at bounding box center [237, 80] width 117 height 31
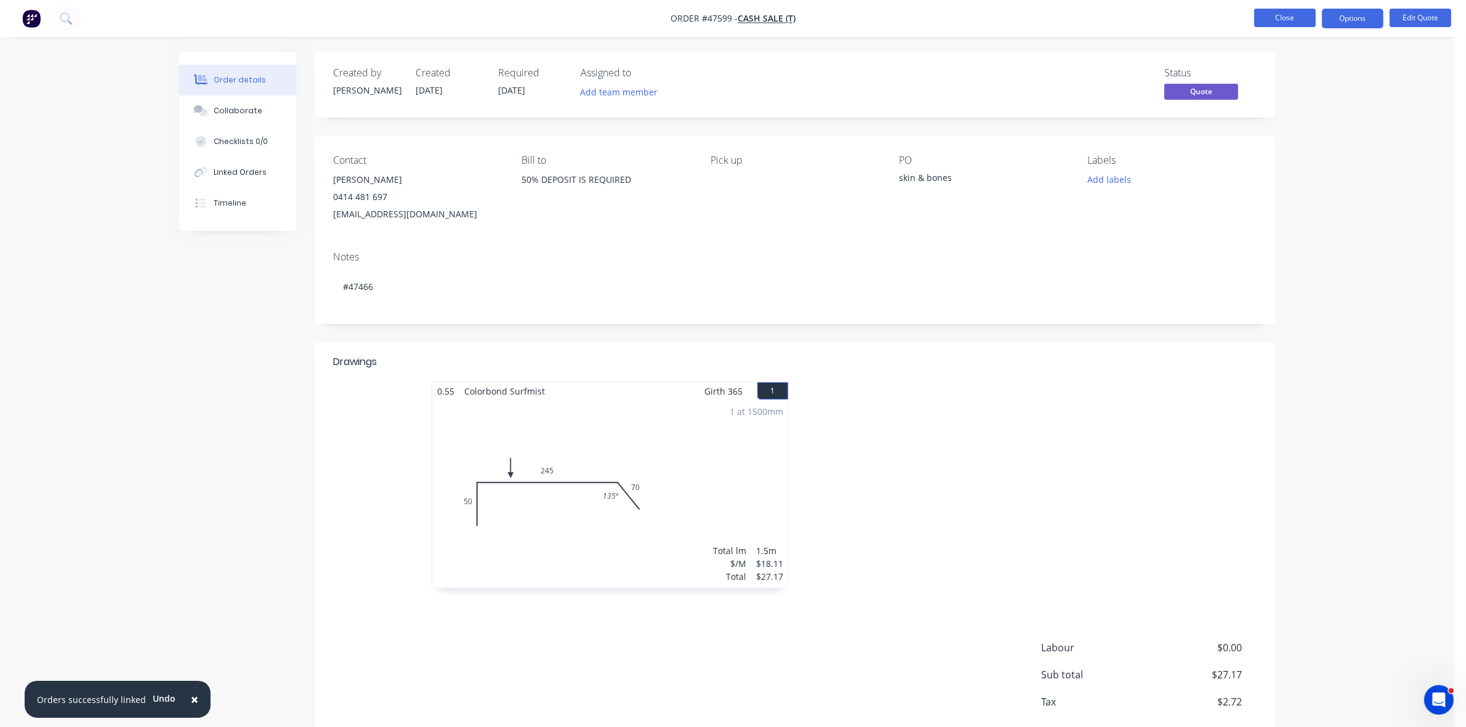
click at [1284, 23] on button "Close" at bounding box center [1285, 18] width 62 height 18
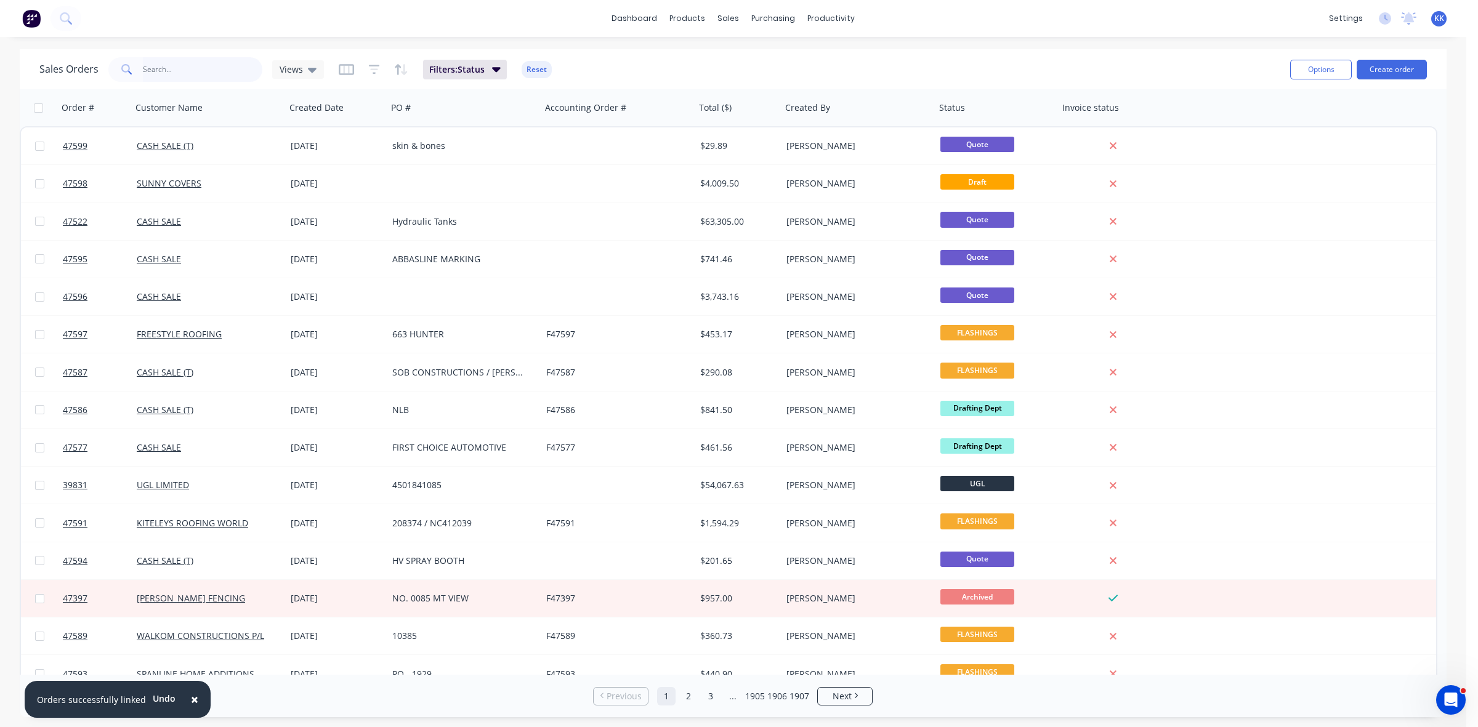
click at [185, 75] on input "text" at bounding box center [203, 69] width 120 height 25
click at [794, 47] on link "Purchase Orders" at bounding box center [824, 58] width 163 height 25
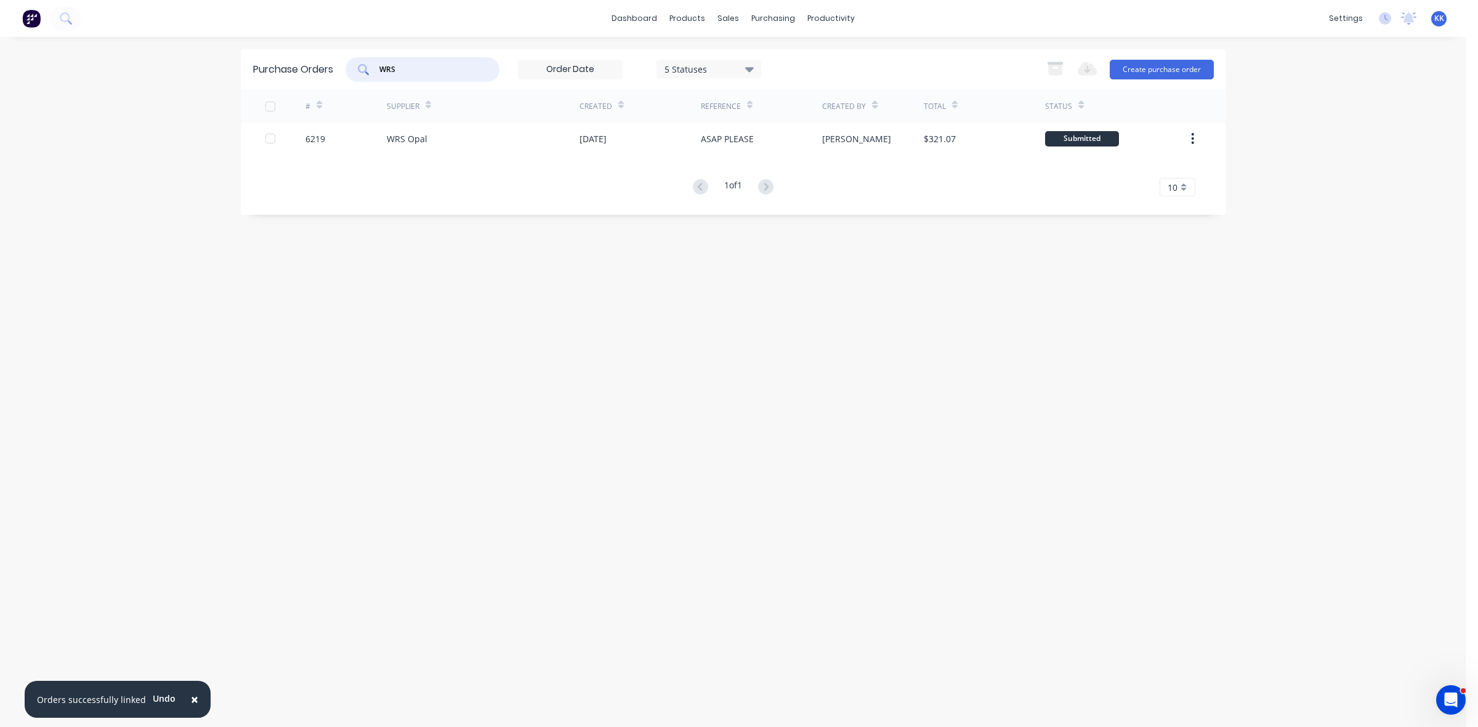
drag, startPoint x: 433, startPoint y: 65, endPoint x: 342, endPoint y: 70, distance: 91.2
click at [342, 69] on div "Purchase Orders WRS 5 Statuses 5 Statuses Export to Excel (XLSX) Create purchas…" at bounding box center [733, 69] width 985 height 40
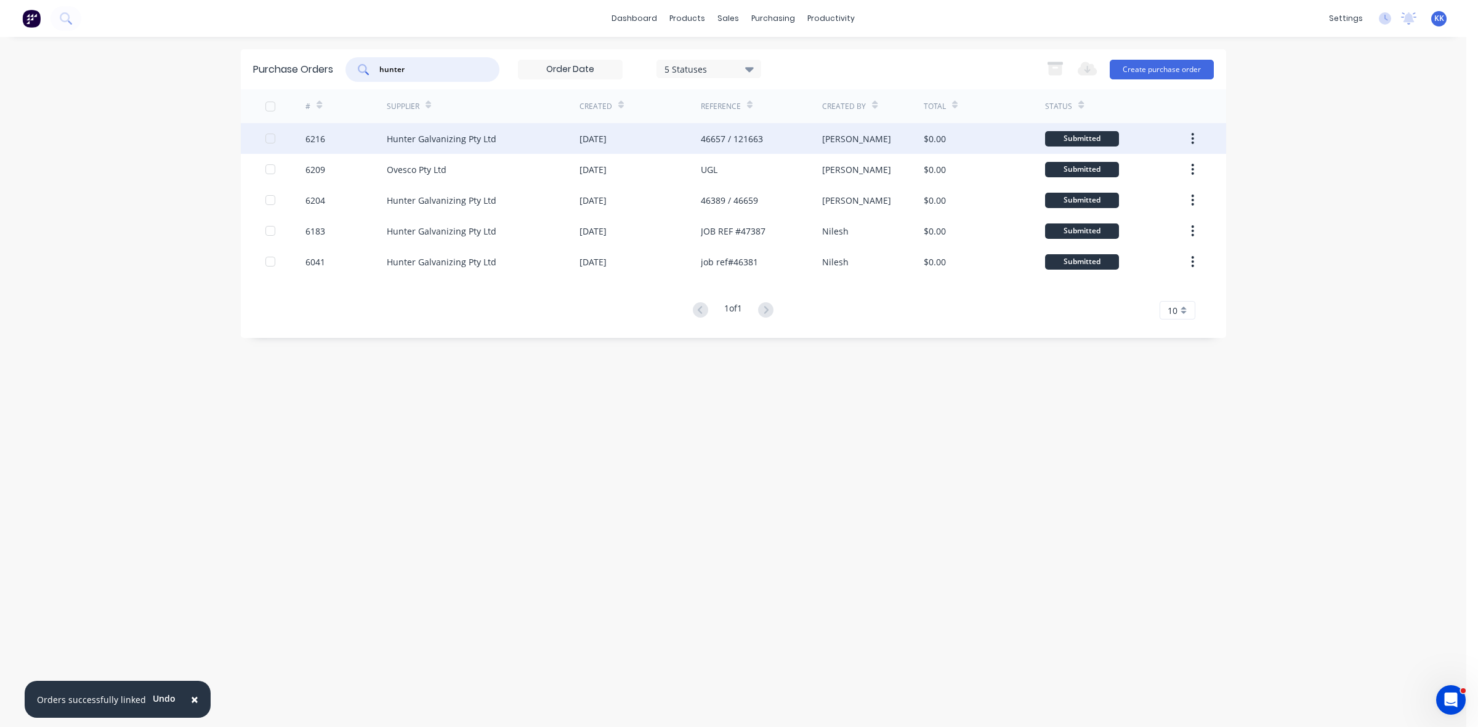
type input "hunter"
click at [450, 139] on div "Hunter Galvanizing Pty Ltd" at bounding box center [442, 138] width 110 height 13
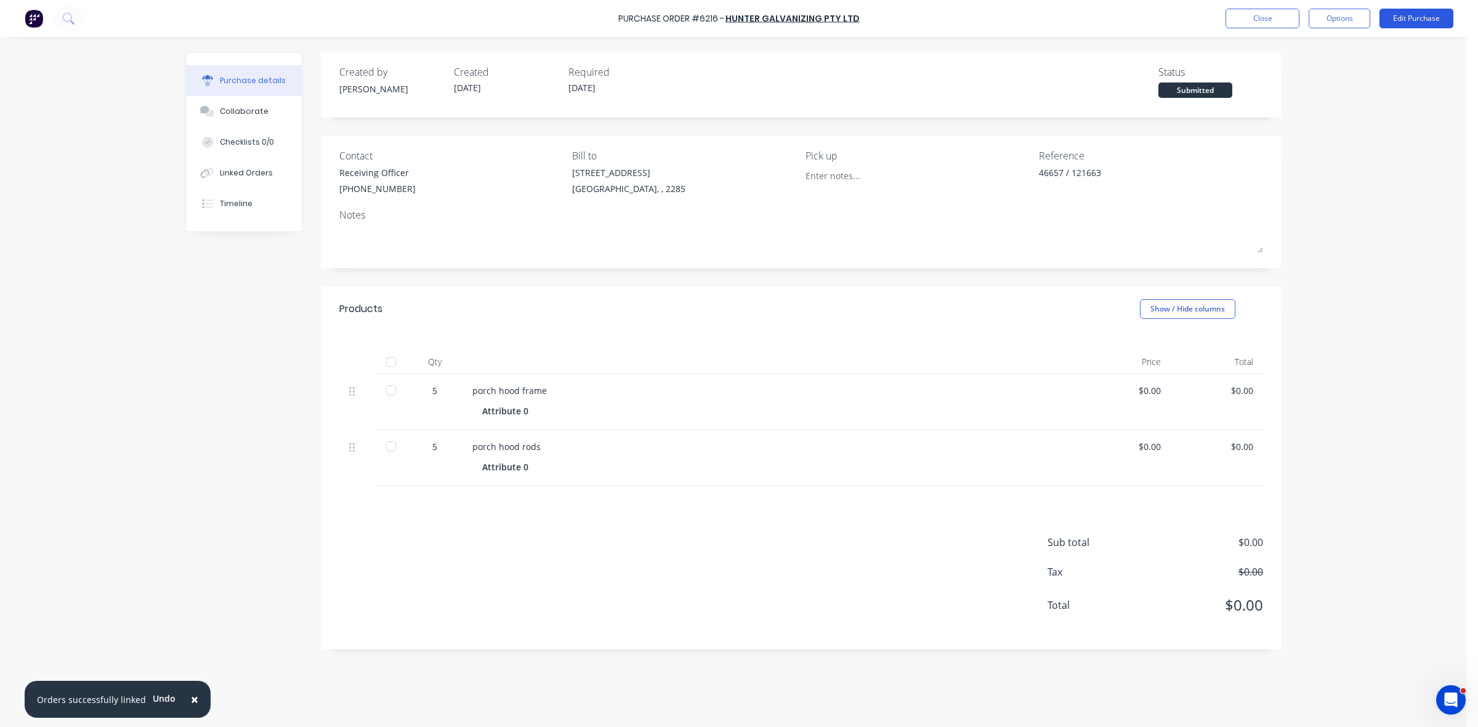
click at [1411, 14] on button "Edit Purchase" at bounding box center [1416, 19] width 74 height 20
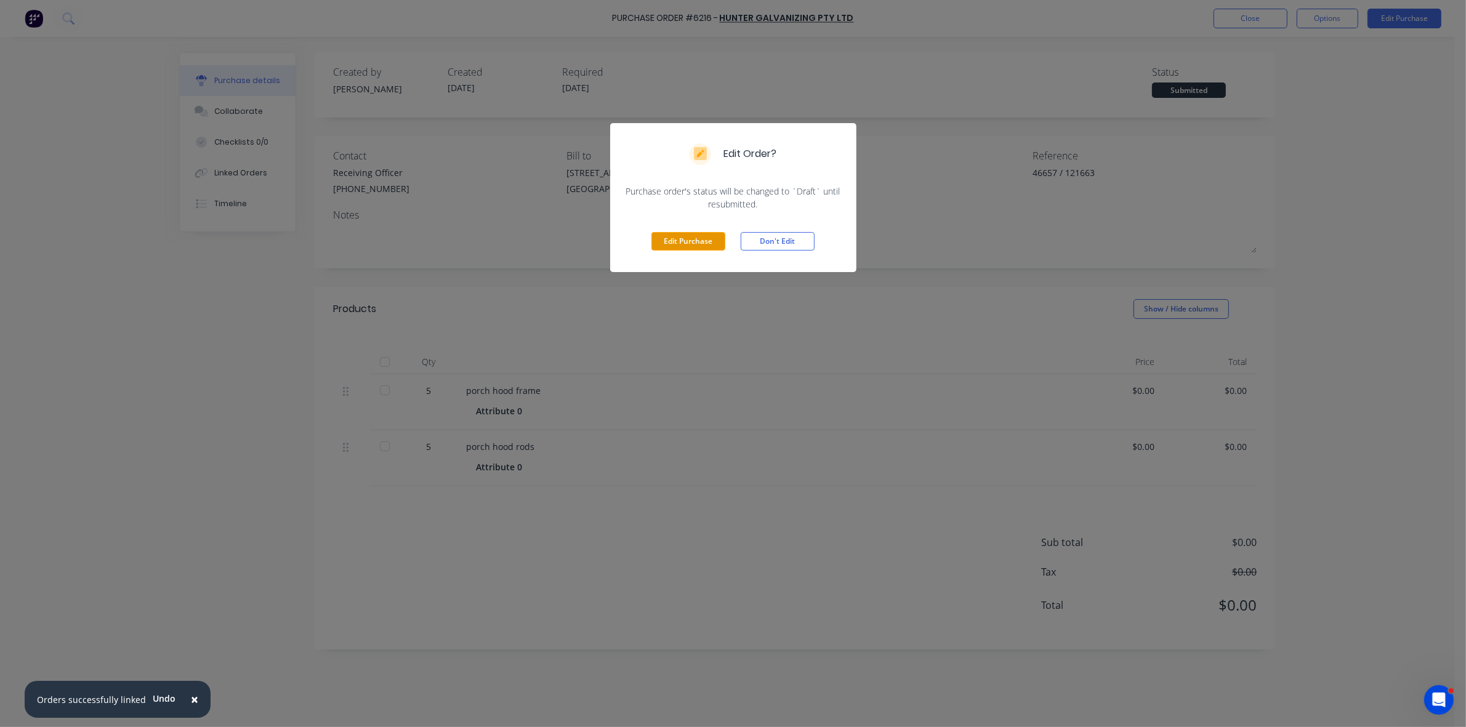
click at [709, 241] on button "Edit Purchase" at bounding box center [689, 241] width 74 height 18
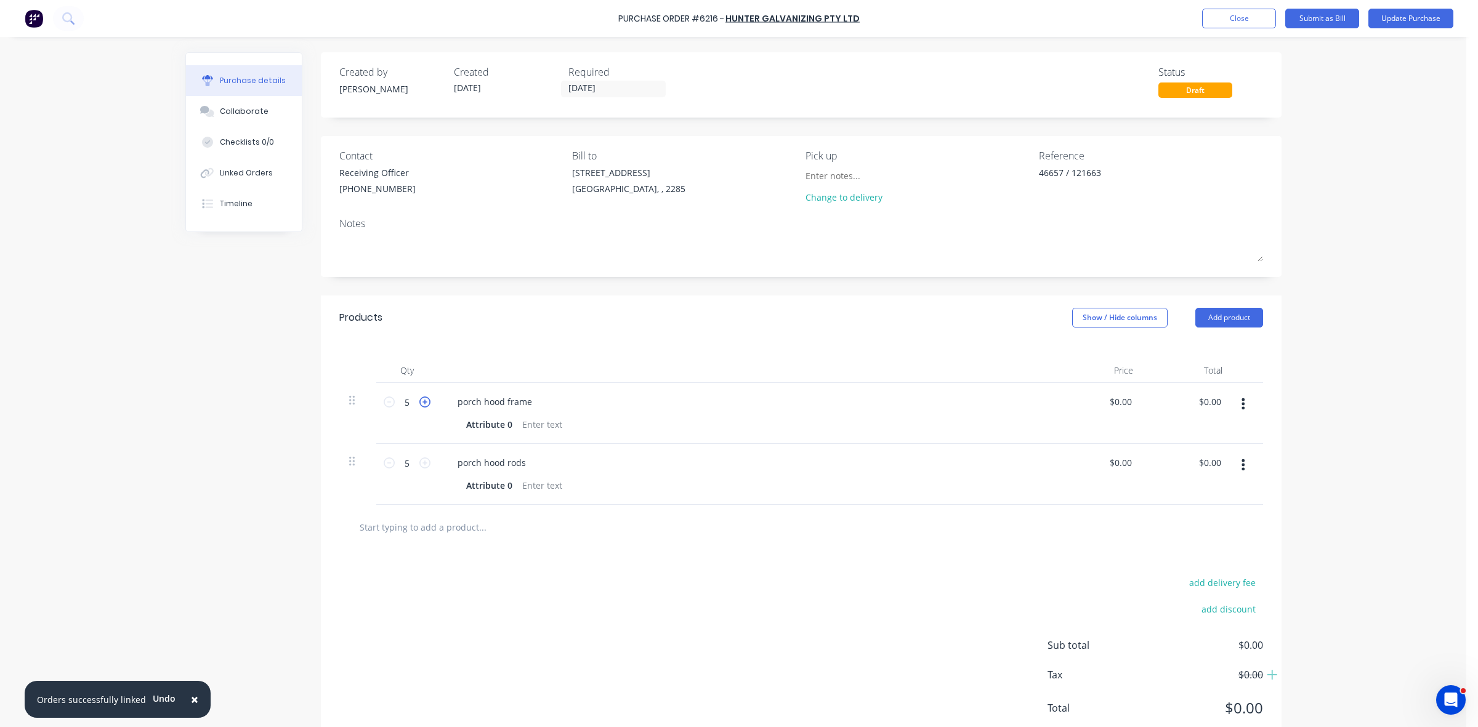
click at [419, 401] on icon at bounding box center [424, 402] width 11 height 11
type input "6"
click at [419, 462] on icon at bounding box center [424, 463] width 11 height 11
type input "6"
click at [525, 426] on div at bounding box center [542, 425] width 50 height 18
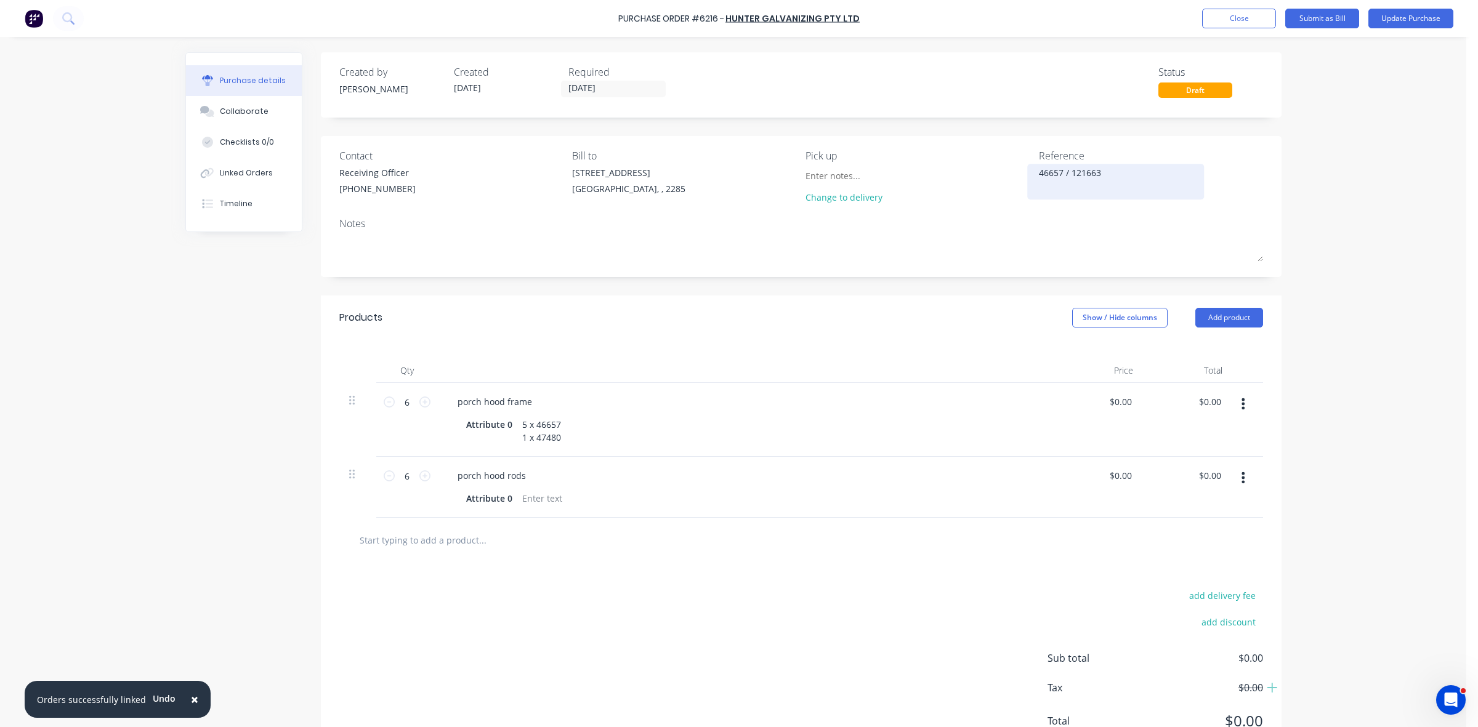
click at [1103, 177] on textarea "46657 / 121663" at bounding box center [1116, 180] width 154 height 28
type textarea "46657 / 121663 47480 / 122123 47093 / 121947"
click at [406, 402] on input "6" at bounding box center [407, 402] width 25 height 18
type input "11"
click at [552, 437] on div "5 x 46657 1 x 47480" at bounding box center [541, 431] width 49 height 31
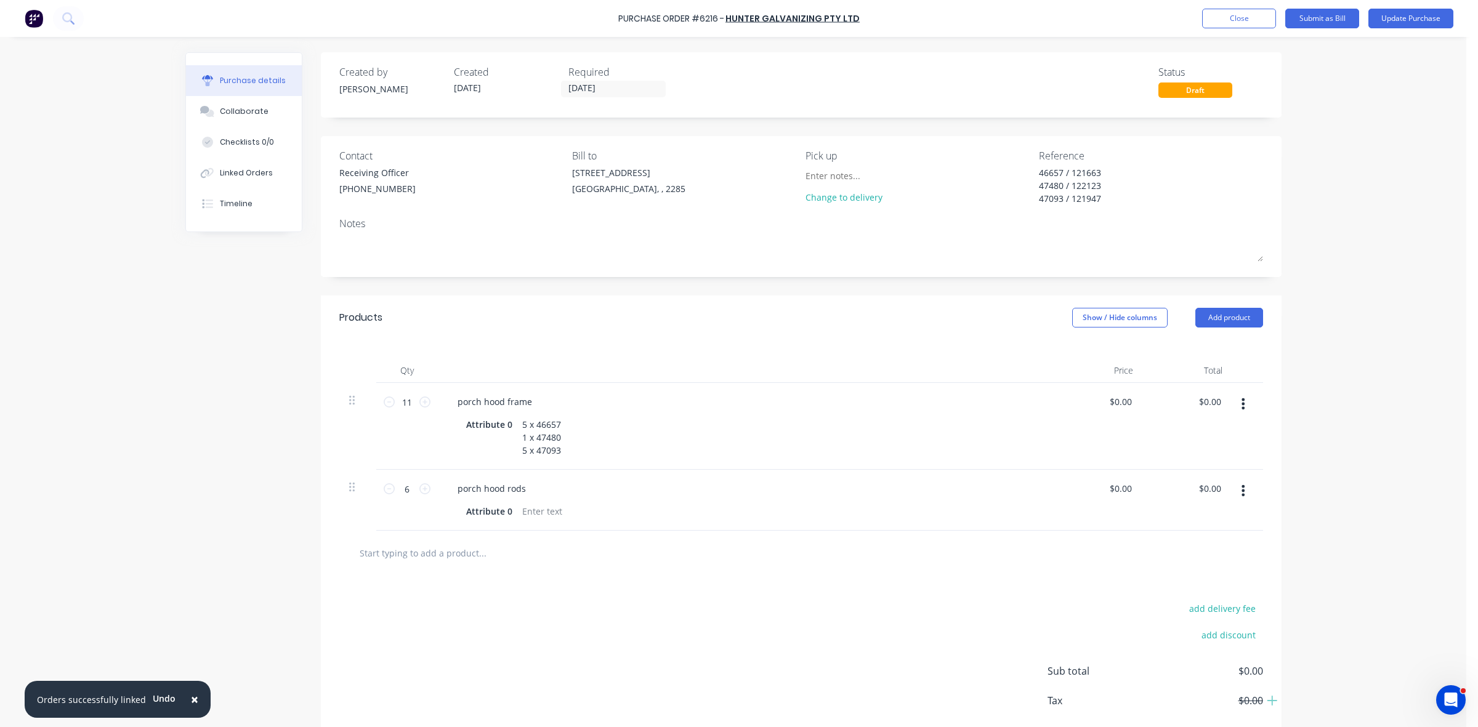
click at [1239, 491] on button "button" at bounding box center [1243, 491] width 29 height 22
click at [1203, 540] on button "Duplicate" at bounding box center [1205, 548] width 105 height 25
click at [408, 556] on input "1" at bounding box center [407, 550] width 25 height 18
type input "10"
click at [507, 549] on div "porch hood rods" at bounding box center [492, 550] width 88 height 18
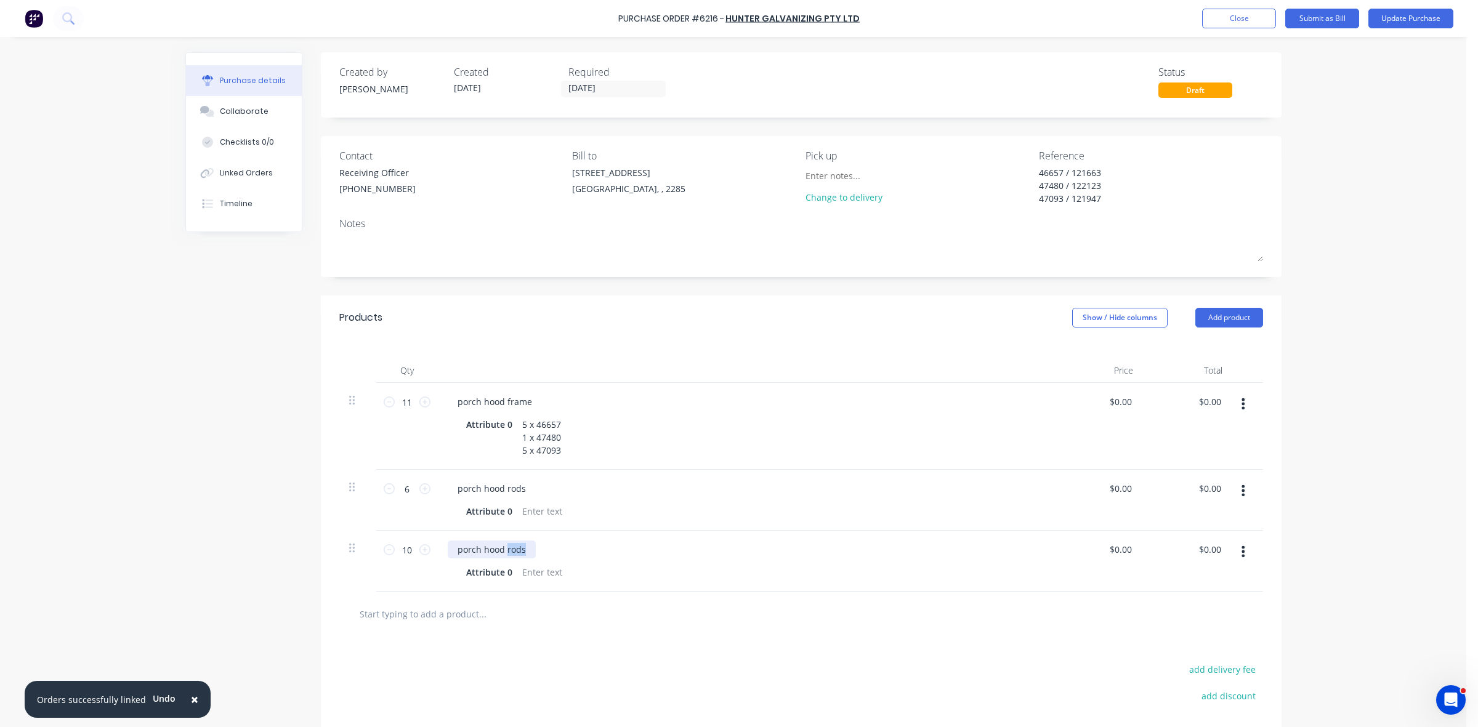
click at [507, 548] on div "porch hood rods" at bounding box center [492, 550] width 88 height 18
click at [523, 550] on div "porch hood flat p[late" at bounding box center [502, 550] width 109 height 18
click at [531, 571] on div at bounding box center [542, 572] width 50 height 18
click at [539, 506] on div at bounding box center [542, 512] width 50 height 18
click at [405, 488] on input "6" at bounding box center [407, 489] width 25 height 18
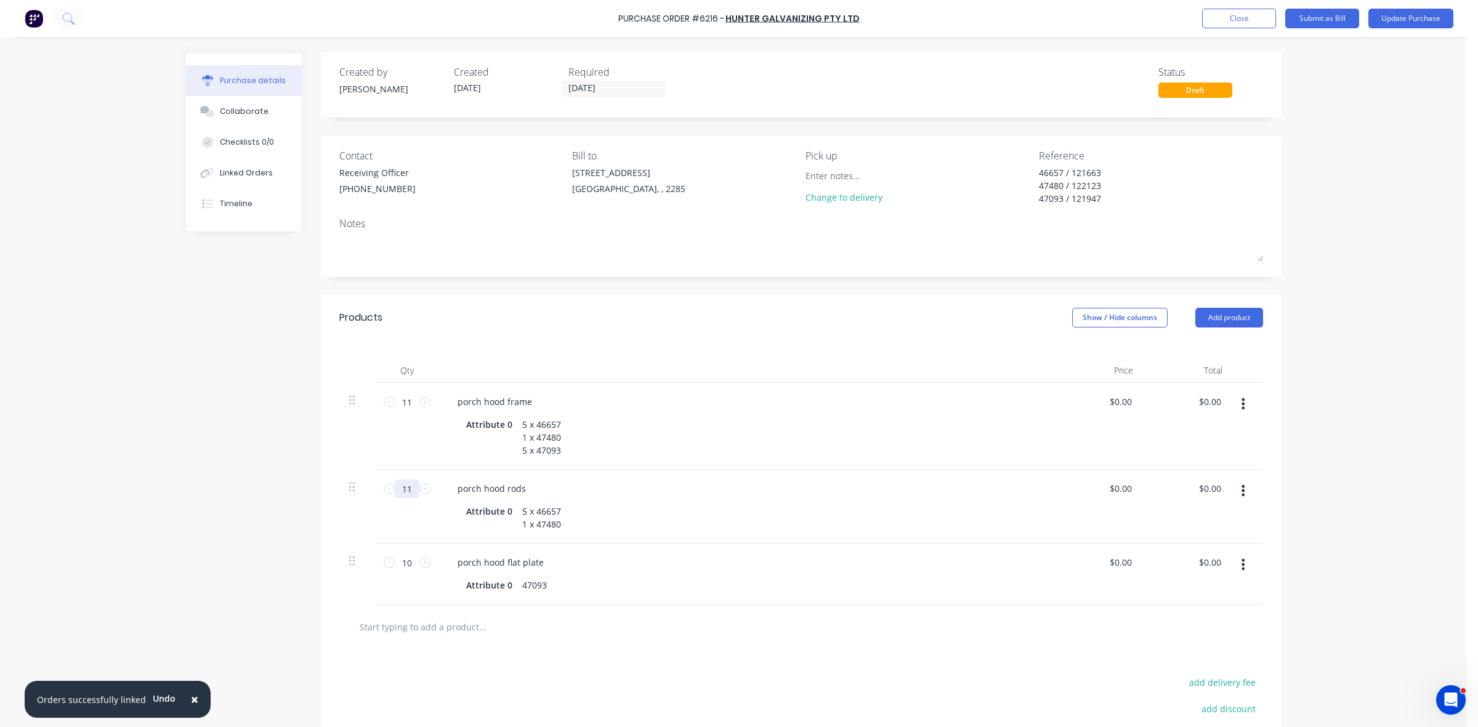
type input "11"
click at [555, 521] on div "5 x 46657 1 x 47480" at bounding box center [541, 518] width 49 height 31
click at [398, 573] on input "10" at bounding box center [407, 576] width 25 height 18
type input "40"
click at [517, 598] on div "47093" at bounding box center [534, 598] width 34 height 18
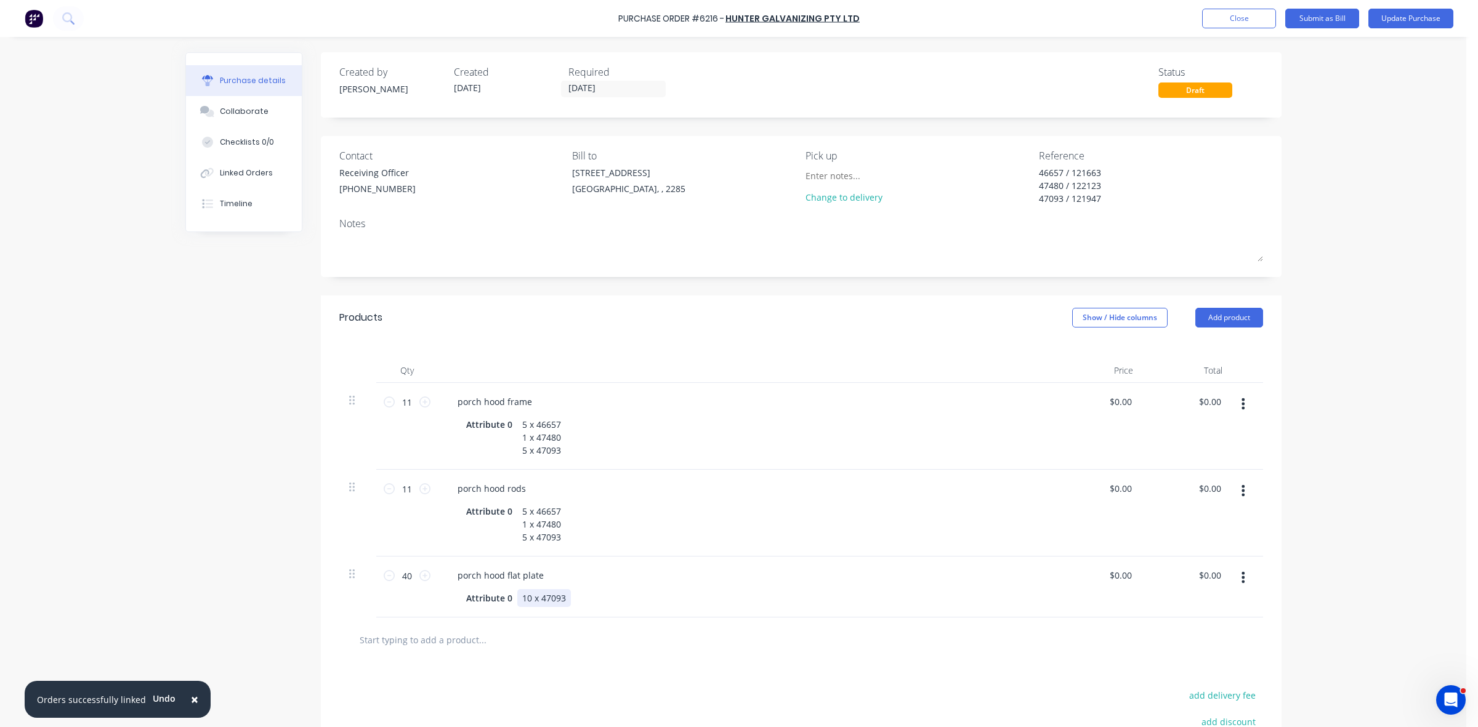
click at [565, 599] on div "Attribute 0 10 x 47093" at bounding box center [743, 598] width 564 height 18
click at [1106, 203] on textarea "46657 / 121663 47480 / 122123 47093 / 121947" at bounding box center [1116, 185] width 154 height 39
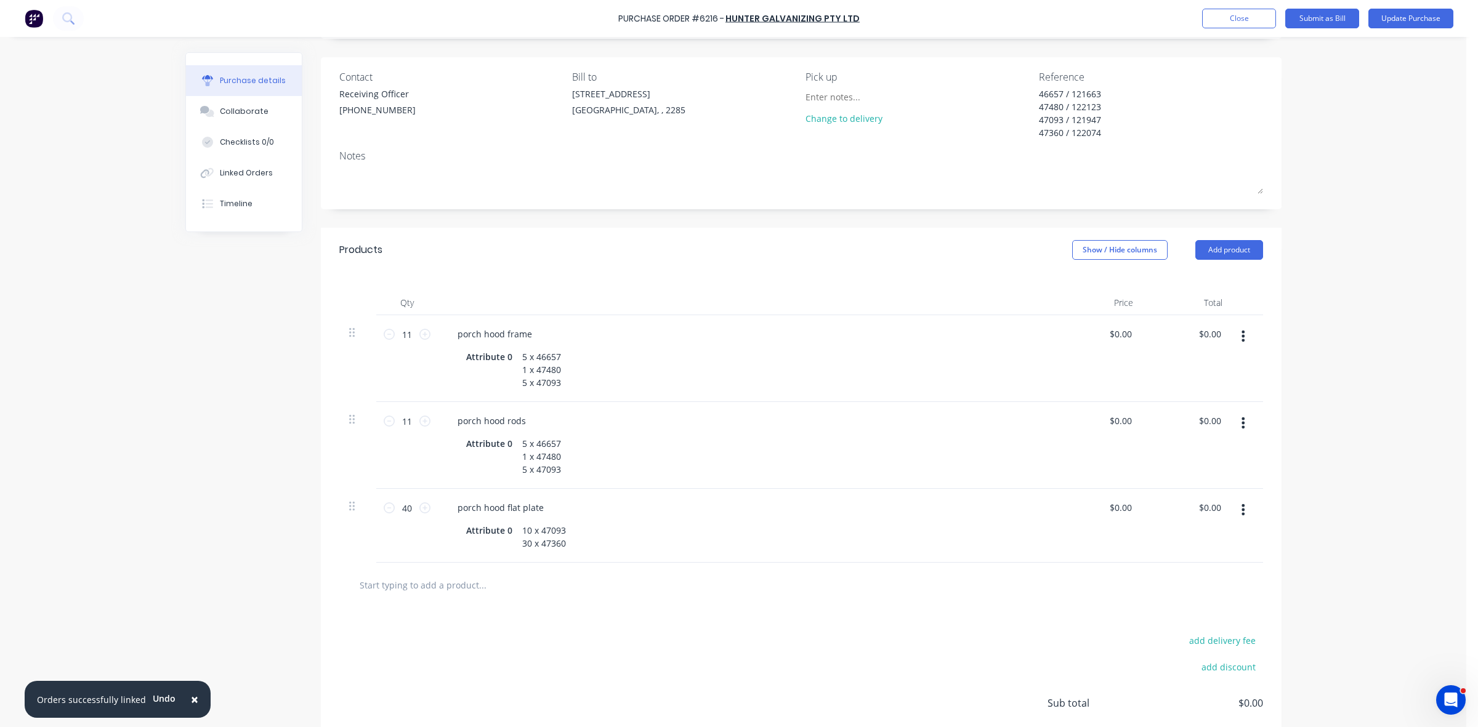
scroll to position [177, 0]
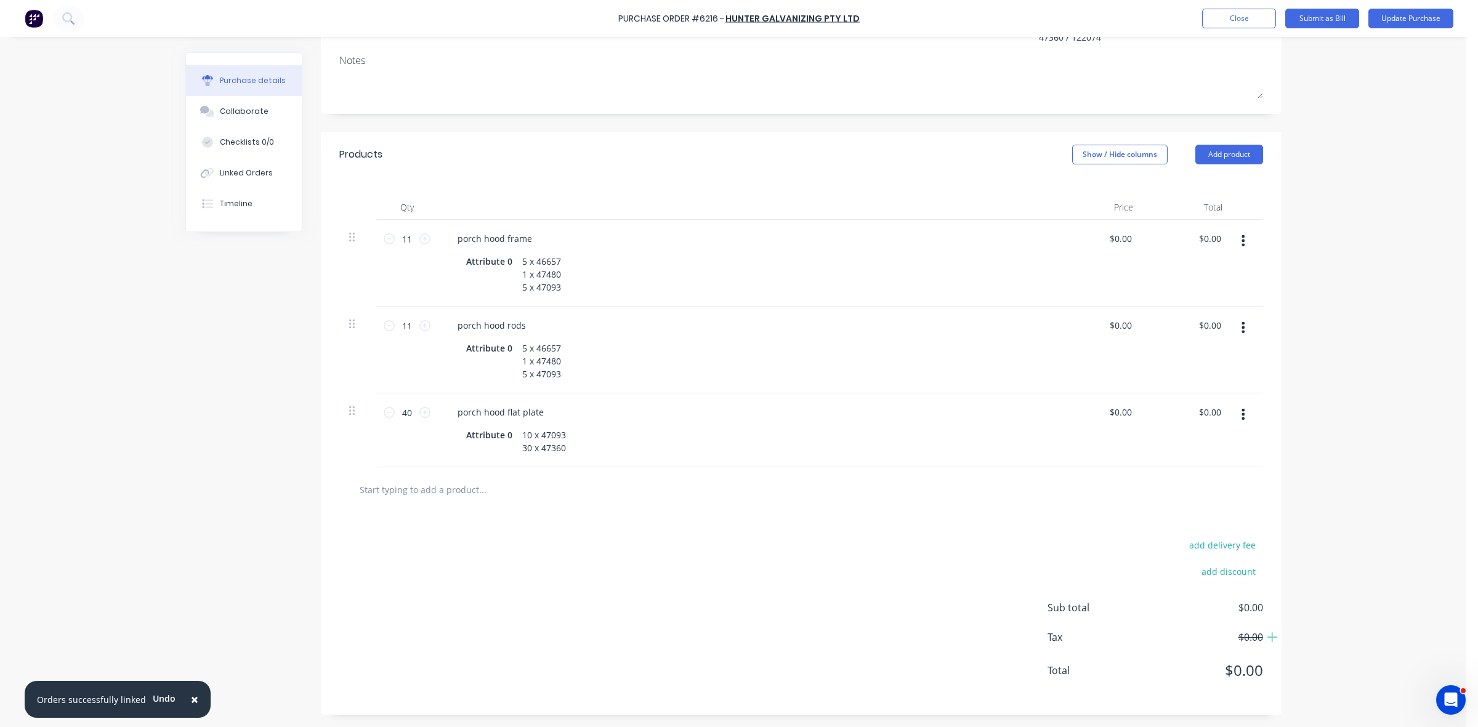
type textarea "46657 / 121663 47480 / 122123 47093 / 121947 47360 / 122074"
drag, startPoint x: 1241, startPoint y: 410, endPoint x: 1235, endPoint y: 413, distance: 6.3
click at [1240, 410] on button "button" at bounding box center [1243, 414] width 29 height 22
click at [1211, 472] on button "Duplicate" at bounding box center [1205, 471] width 105 height 25
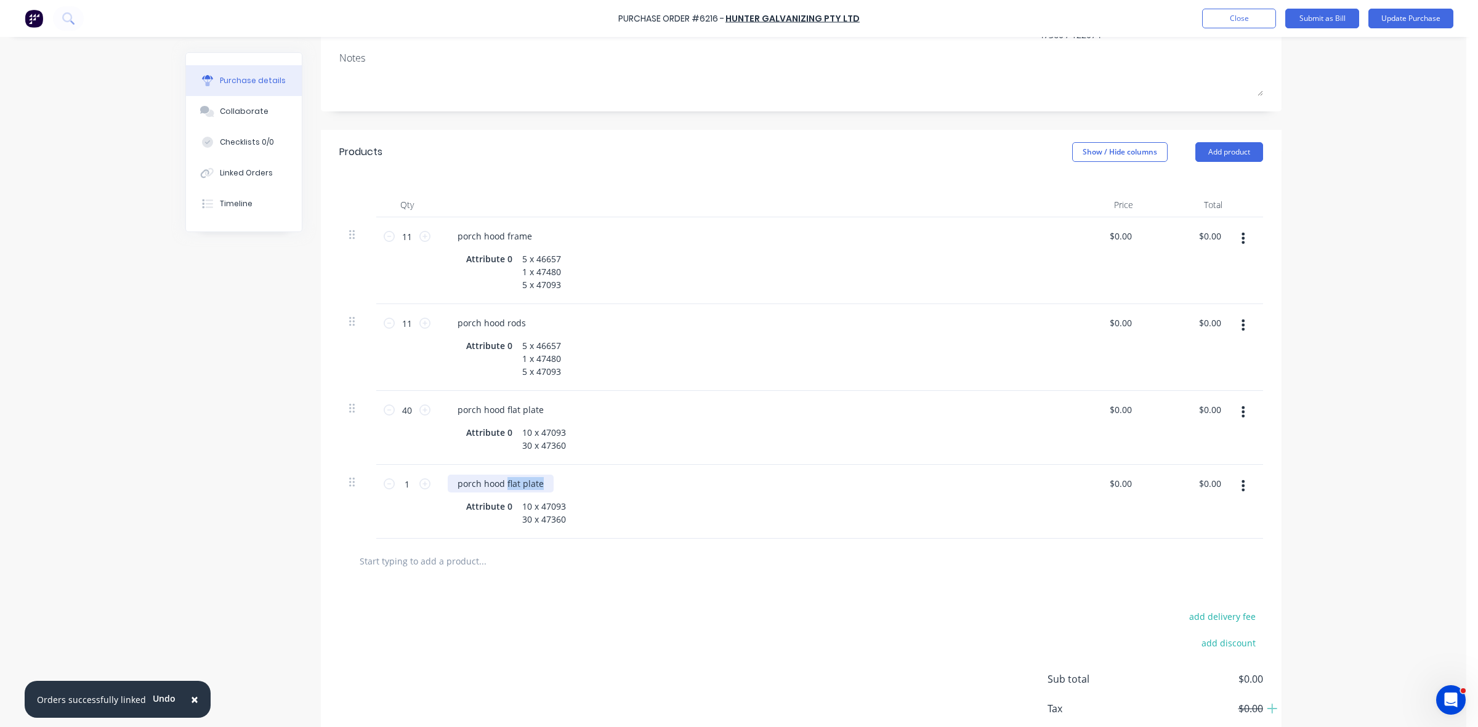
drag, startPoint x: 536, startPoint y: 485, endPoint x: 499, endPoint y: 485, distance: 37.0
click at [499, 485] on div "porch hood flat plate" at bounding box center [501, 484] width 106 height 18
drag, startPoint x: 560, startPoint y: 522, endPoint x: 515, endPoint y: 507, distance: 47.9
click at [517, 507] on div "10 x 47093 30 x 47360" at bounding box center [544, 513] width 54 height 31
click at [407, 485] on input "1" at bounding box center [407, 484] width 25 height 18
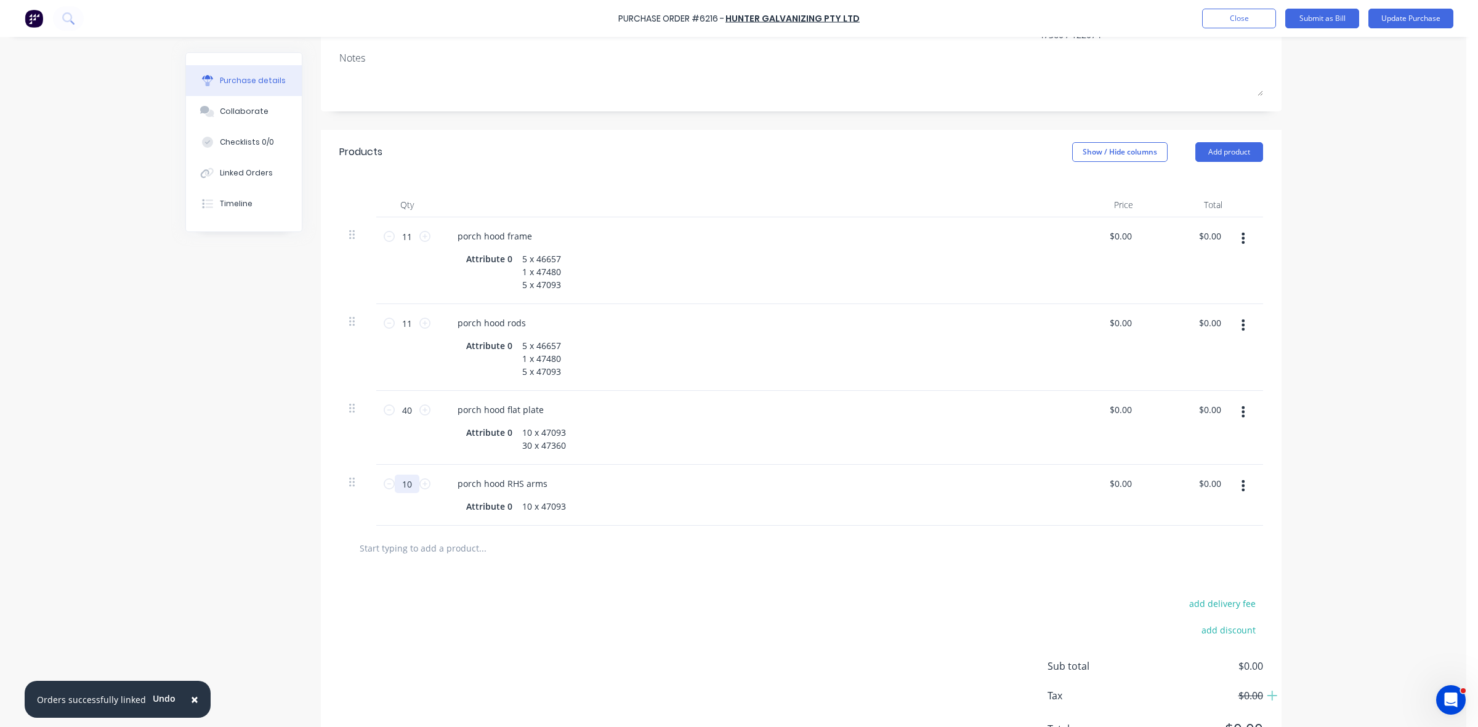
type input "10"
click at [595, 584] on div "add delivery fee add discount Sub total $0.00 Tax $0.00 Total $0.00" at bounding box center [801, 672] width 961 height 203
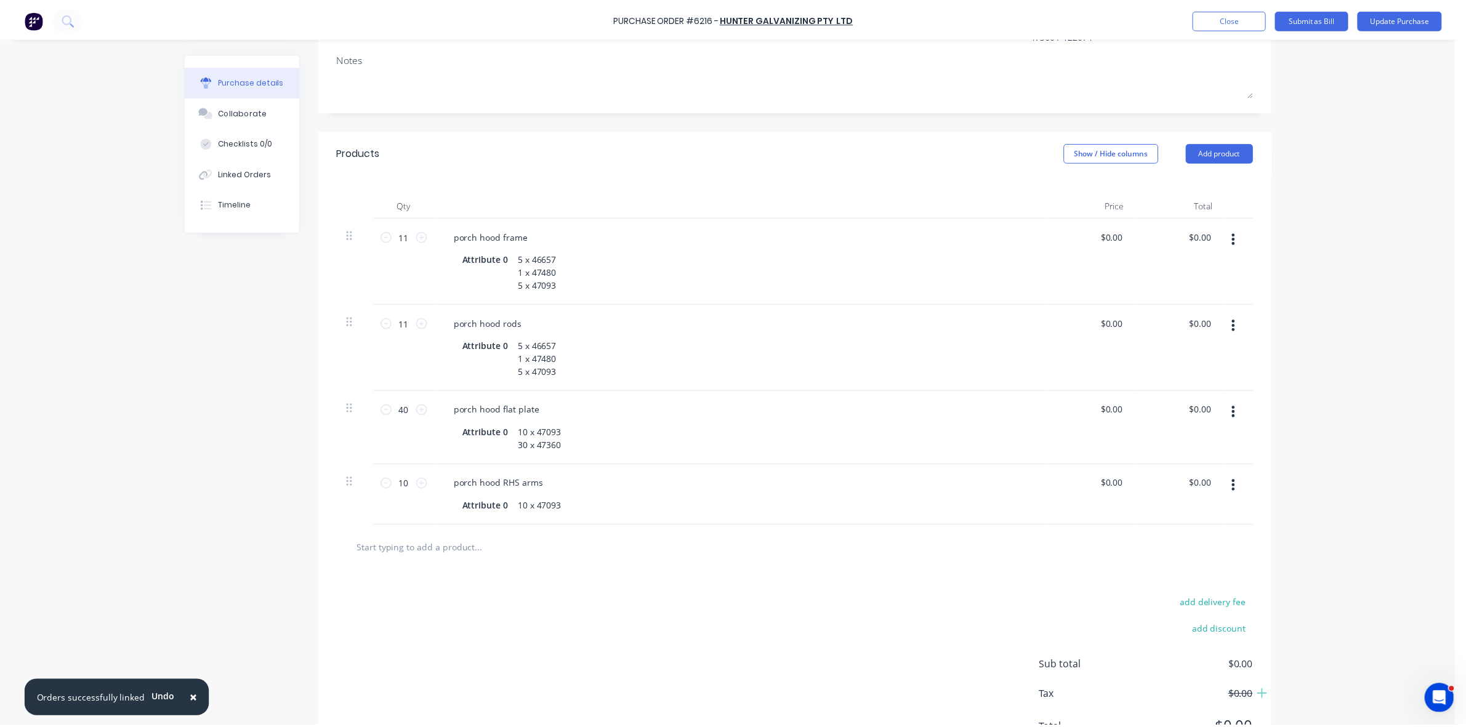
scroll to position [0, 0]
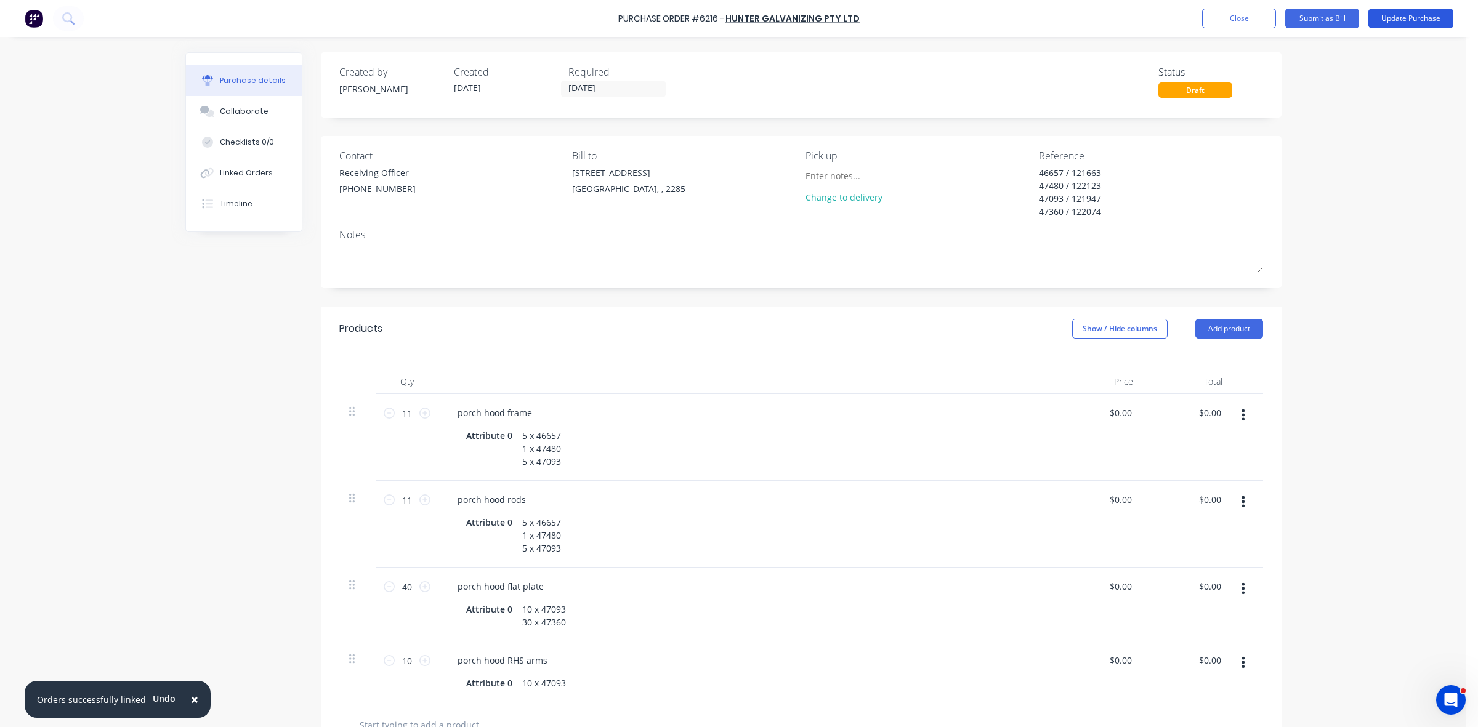
click at [1399, 17] on button "Update Purchase" at bounding box center [1410, 19] width 85 height 20
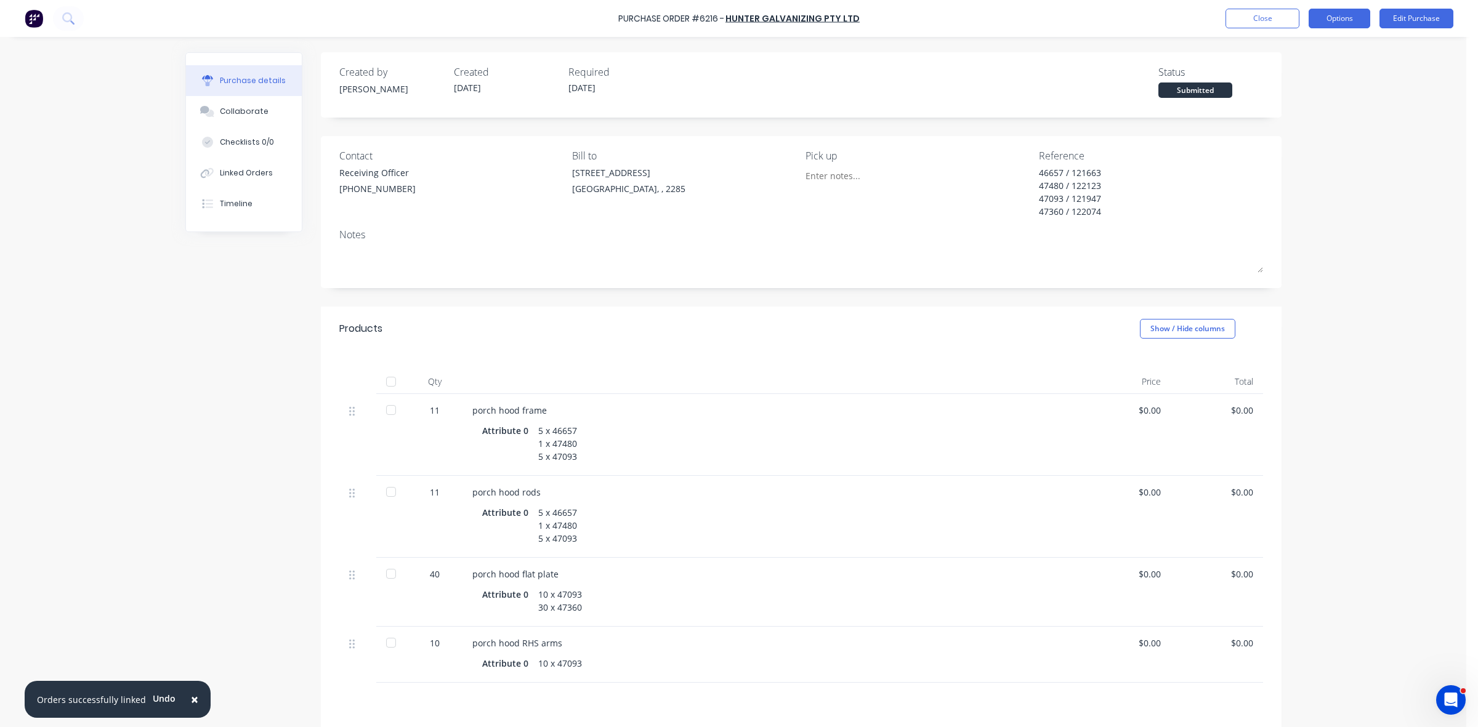
click at [1325, 17] on button "Options" at bounding box center [1340, 19] width 62 height 20
click at [1299, 50] on div "Print / Email" at bounding box center [1311, 50] width 95 height 18
click at [1298, 99] on div "Without pricing" at bounding box center [1311, 100] width 95 height 18
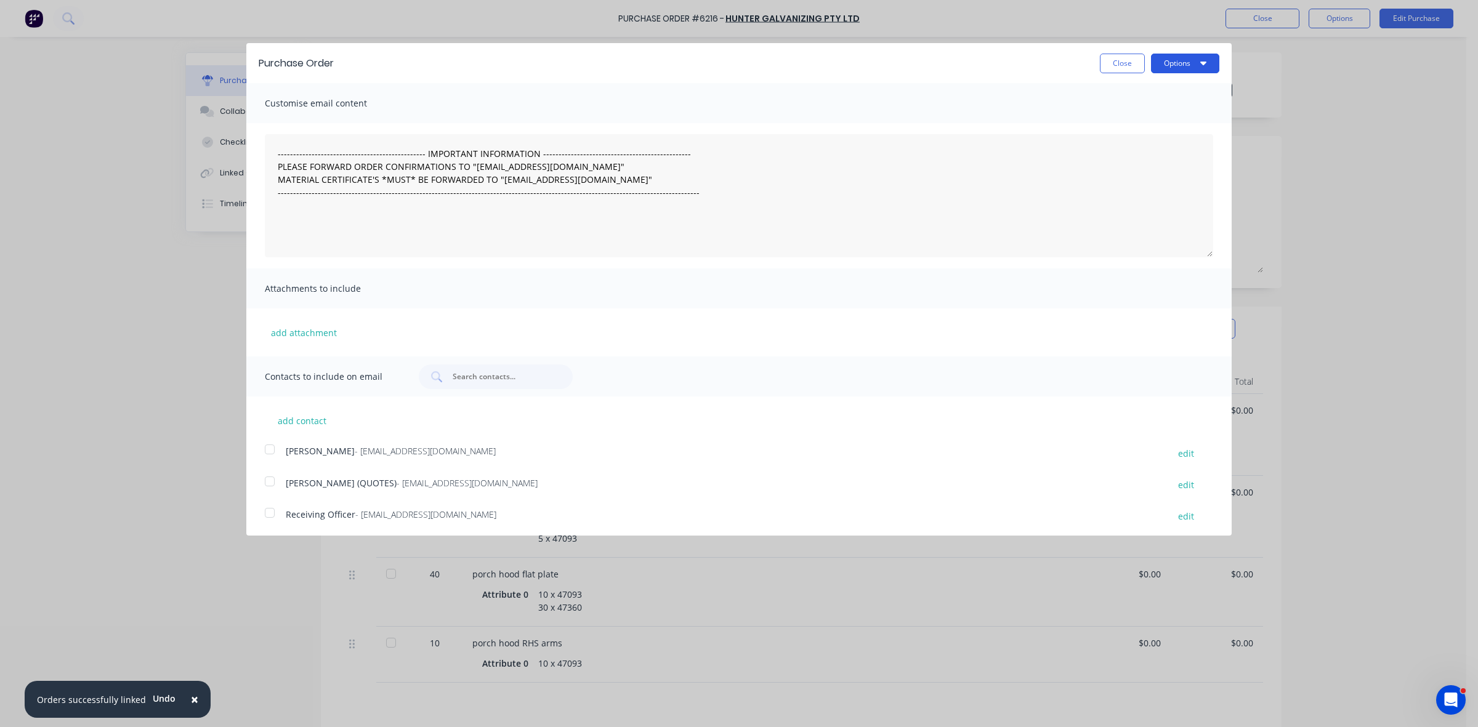
click at [1166, 59] on button "Options" at bounding box center [1185, 64] width 68 height 20
click at [1164, 80] on div "Print Email" at bounding box center [1160, 106] width 117 height 55
click at [1164, 91] on div "Print" at bounding box center [1160, 95] width 95 height 18
click at [1100, 68] on button "Close" at bounding box center [1122, 64] width 45 height 20
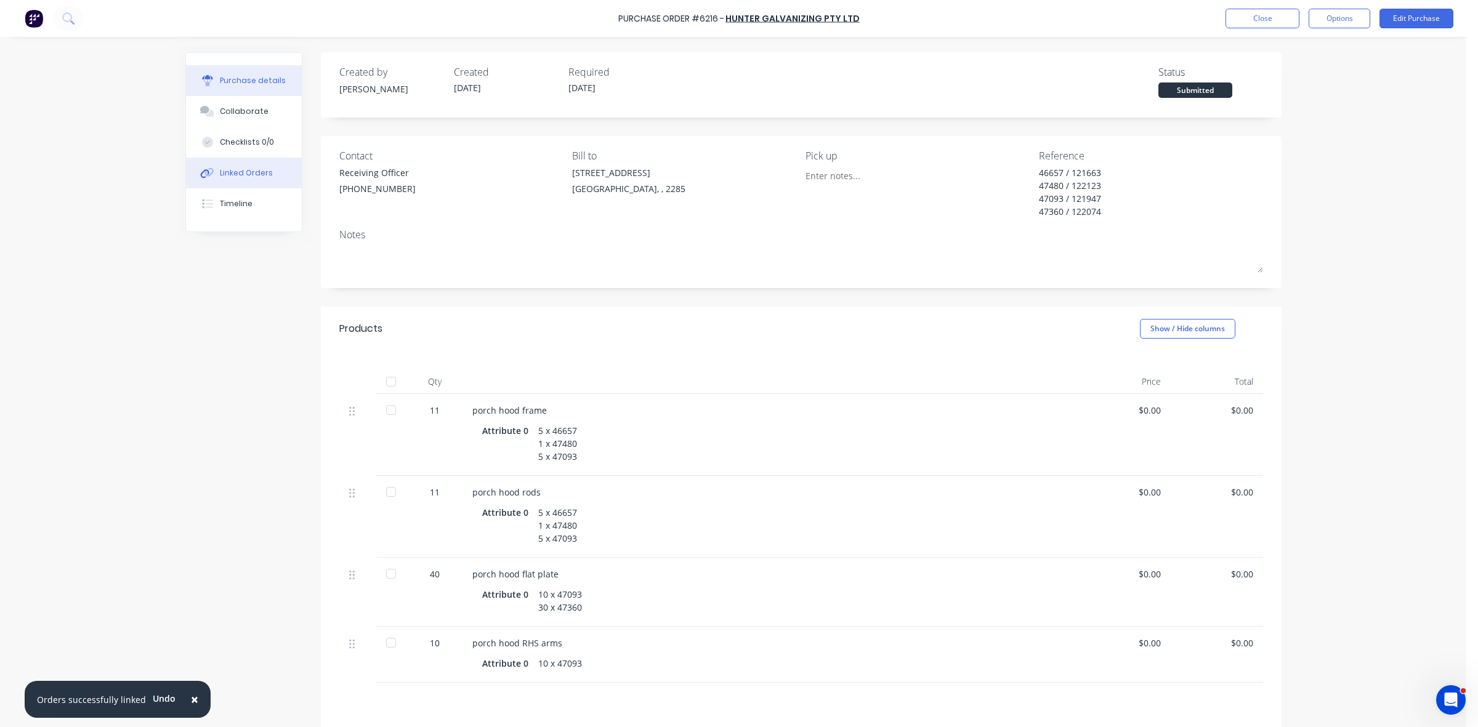
click at [209, 171] on div at bounding box center [207, 173] width 18 height 11
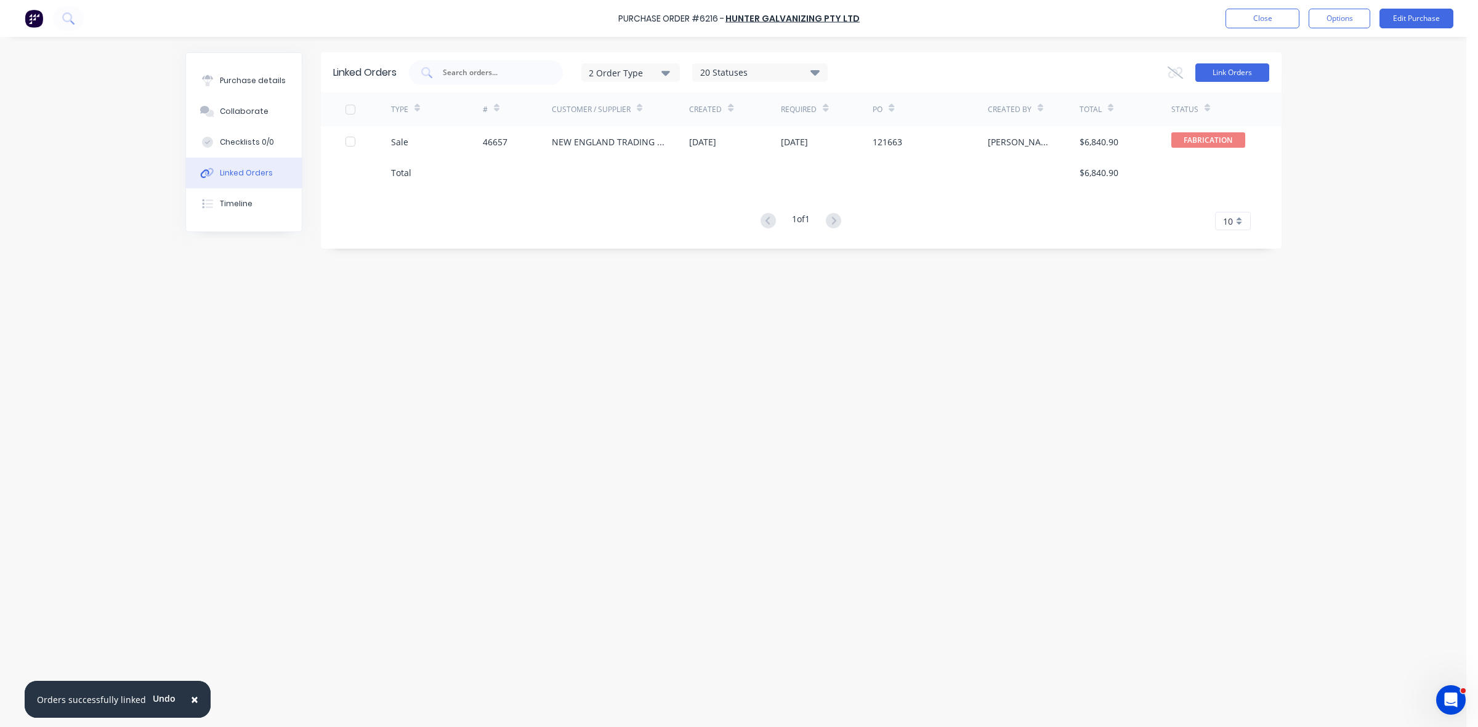
click at [1229, 75] on button "Link Orders" at bounding box center [1232, 72] width 74 height 18
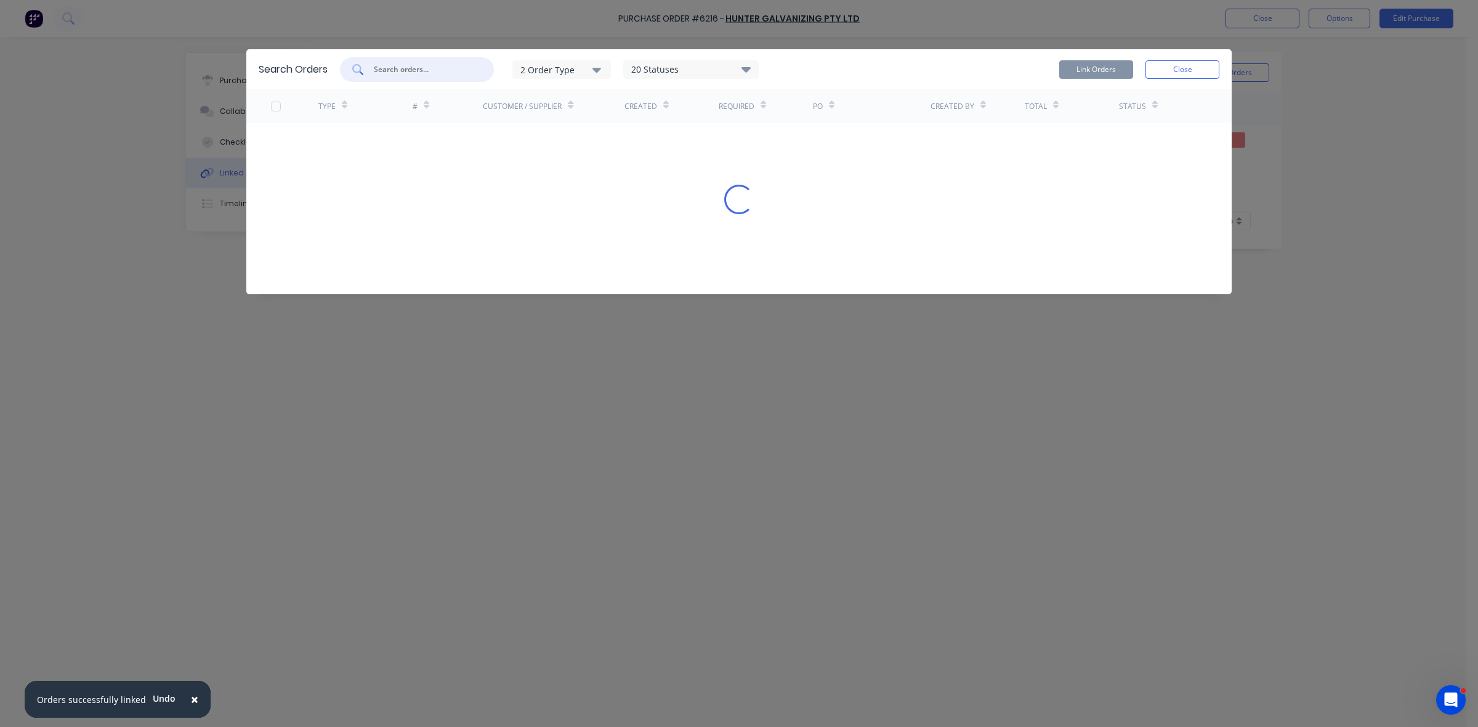
click at [429, 67] on input "text" at bounding box center [424, 69] width 102 height 12
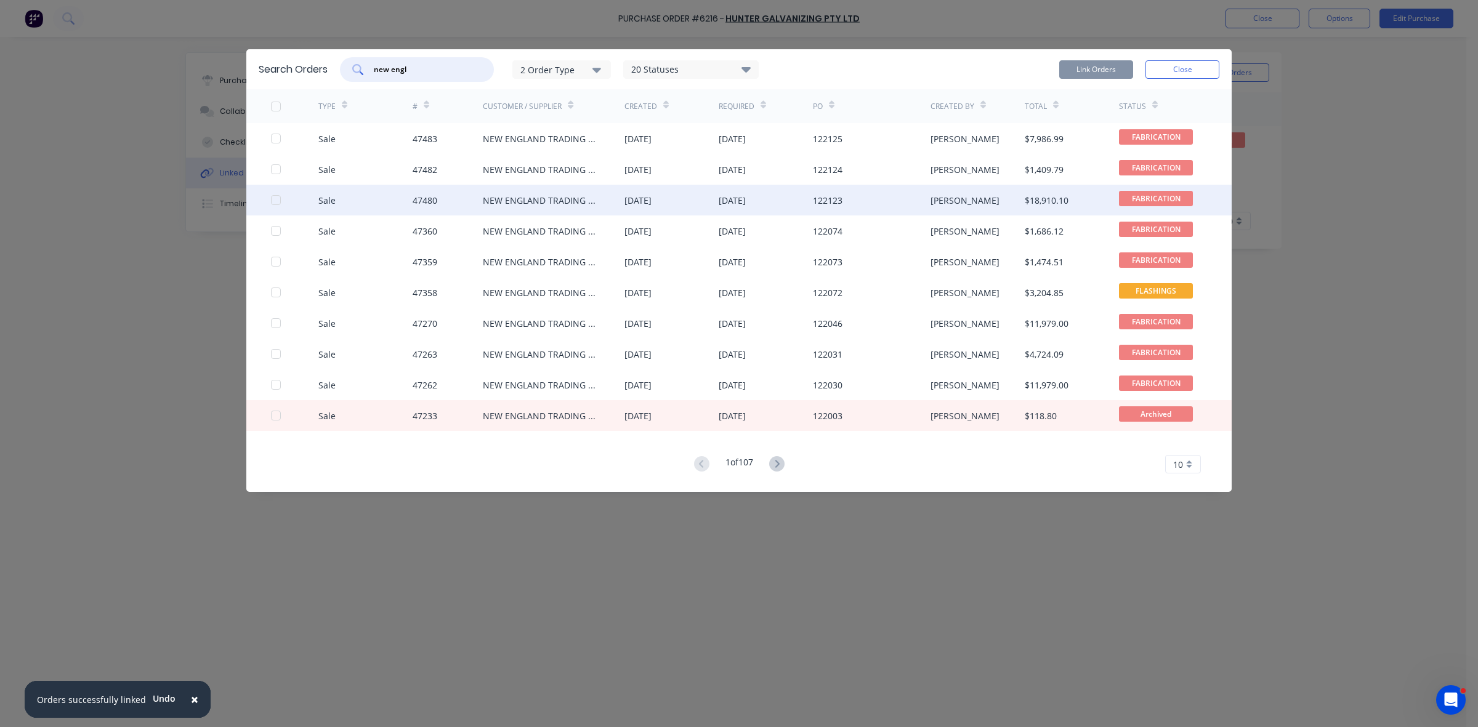
click at [275, 198] on div at bounding box center [276, 200] width 25 height 25
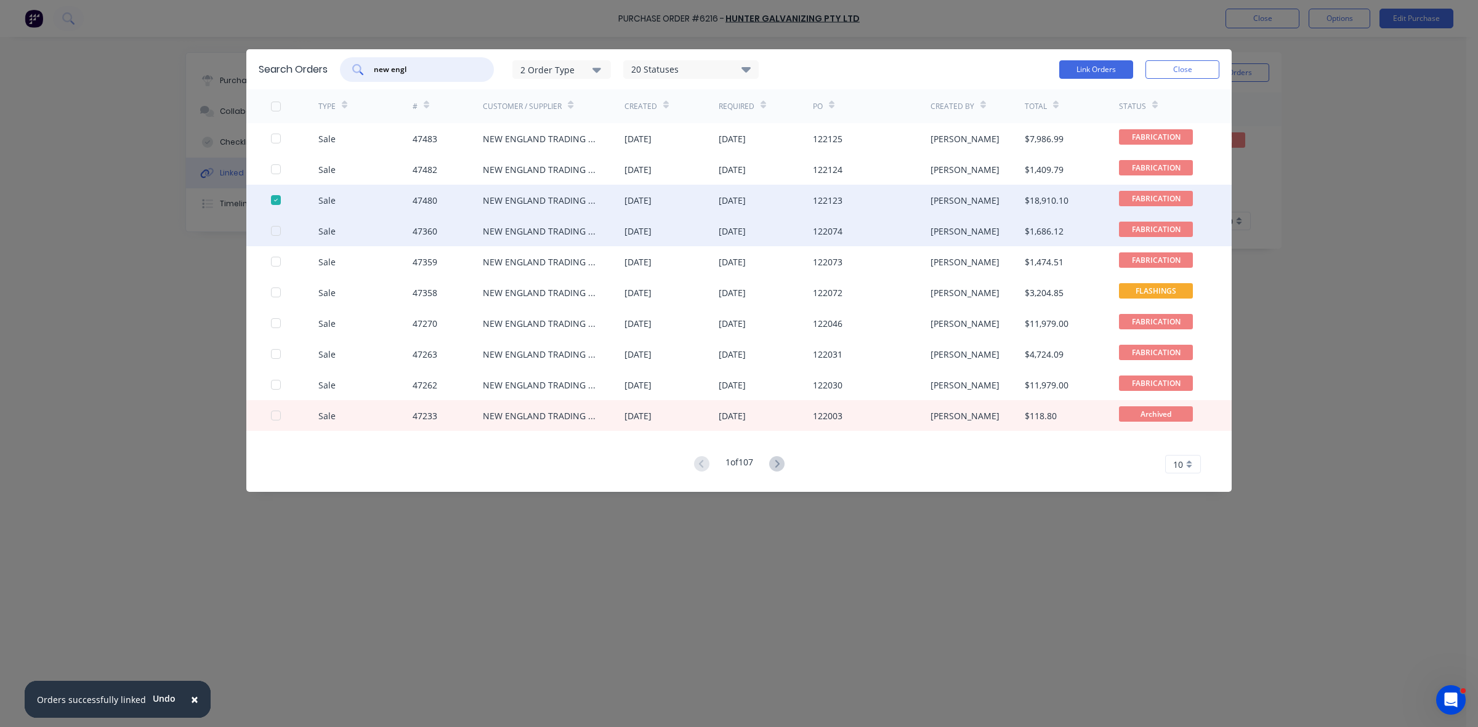
click at [275, 233] on div at bounding box center [276, 231] width 25 height 25
click at [1080, 65] on button "Link Orders" at bounding box center [1096, 69] width 74 height 18
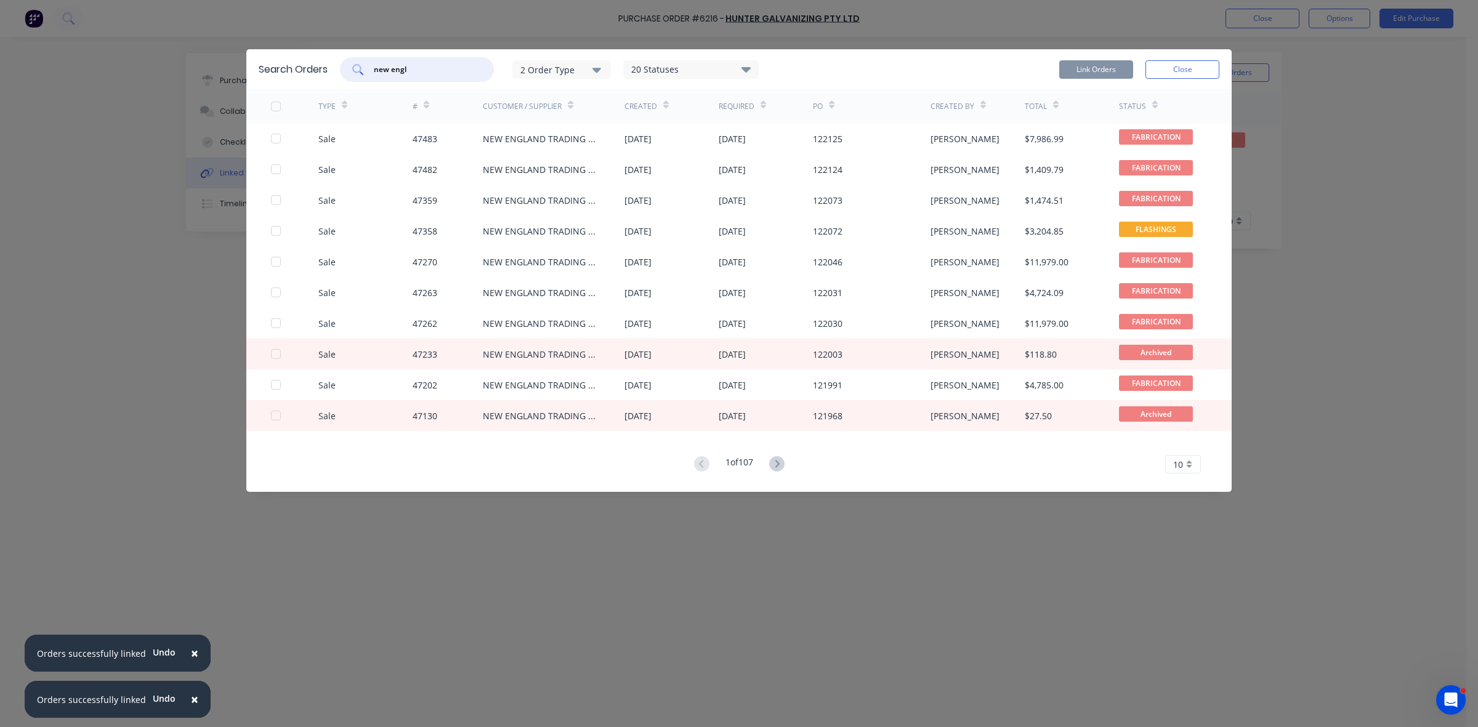
drag, startPoint x: 430, startPoint y: 71, endPoint x: 350, endPoint y: 70, distance: 80.1
click at [350, 70] on div "new engl" at bounding box center [417, 69] width 154 height 25
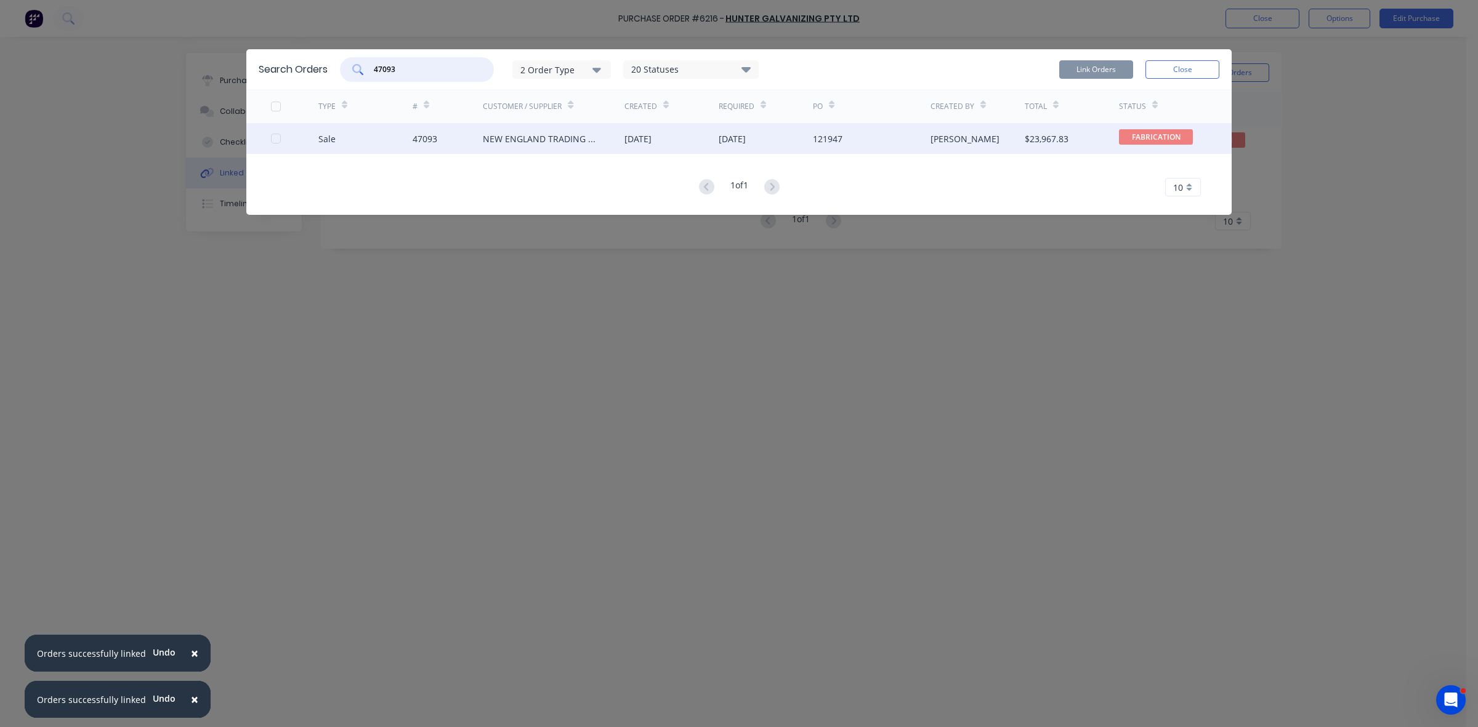
click at [277, 139] on div at bounding box center [276, 138] width 25 height 25
type input "47093"
click at [1097, 71] on button "Link Orders" at bounding box center [1096, 69] width 74 height 18
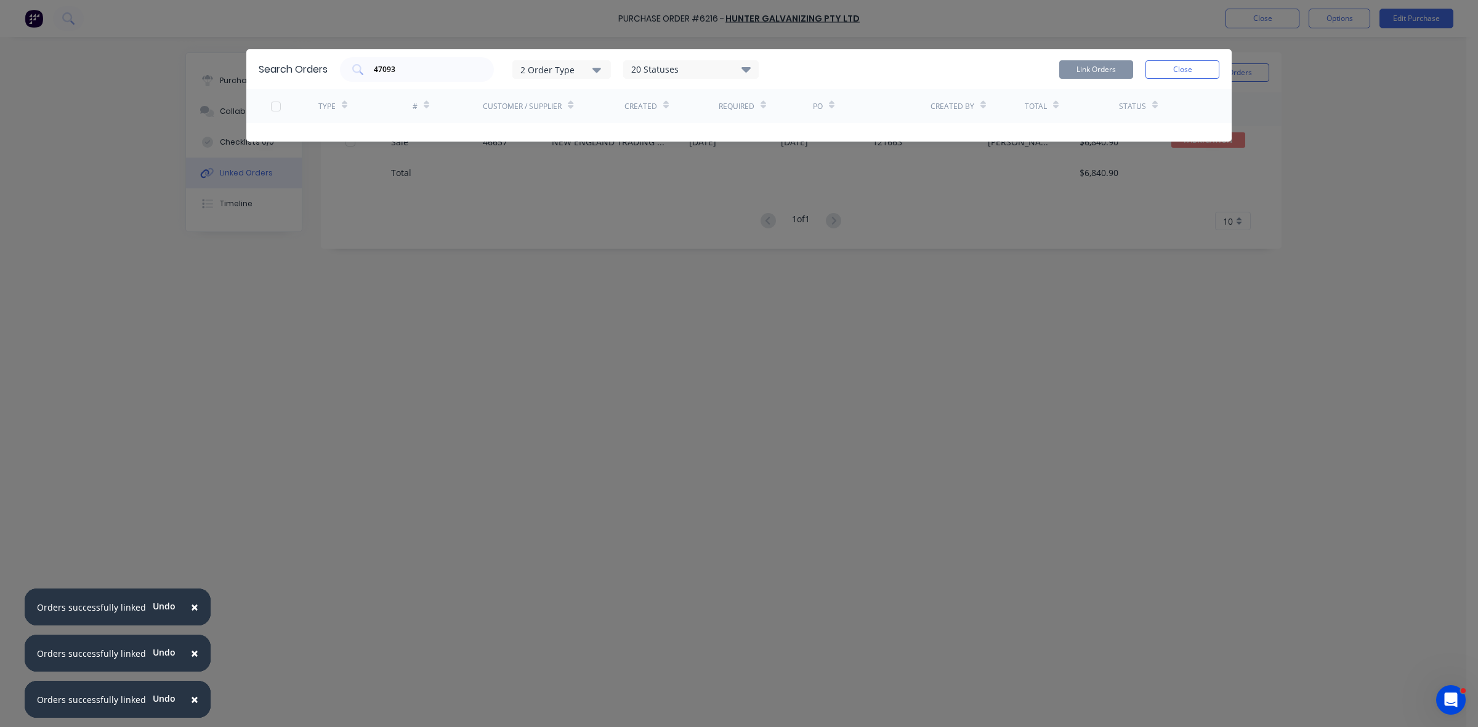
click at [1186, 68] on button "Close" at bounding box center [1182, 69] width 74 height 18
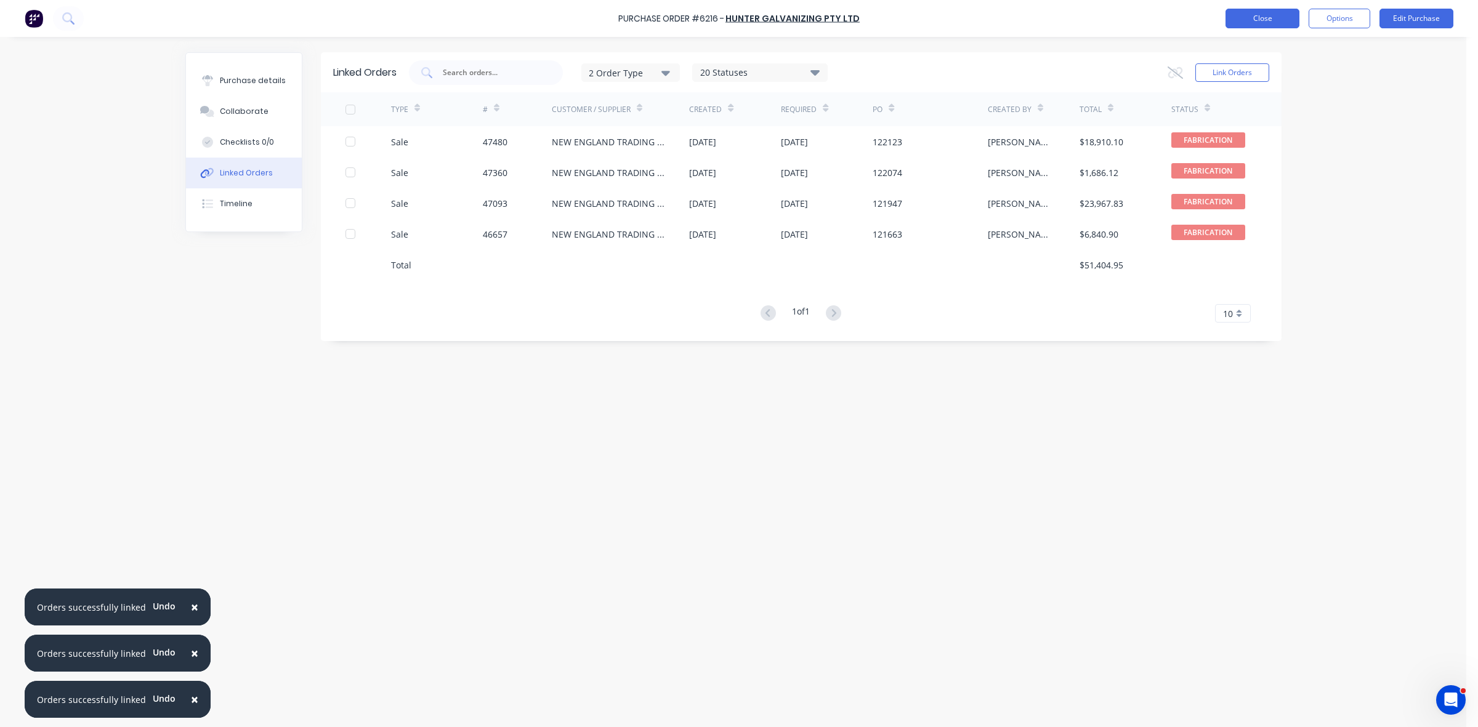
click at [1262, 22] on button "Close" at bounding box center [1262, 19] width 74 height 20
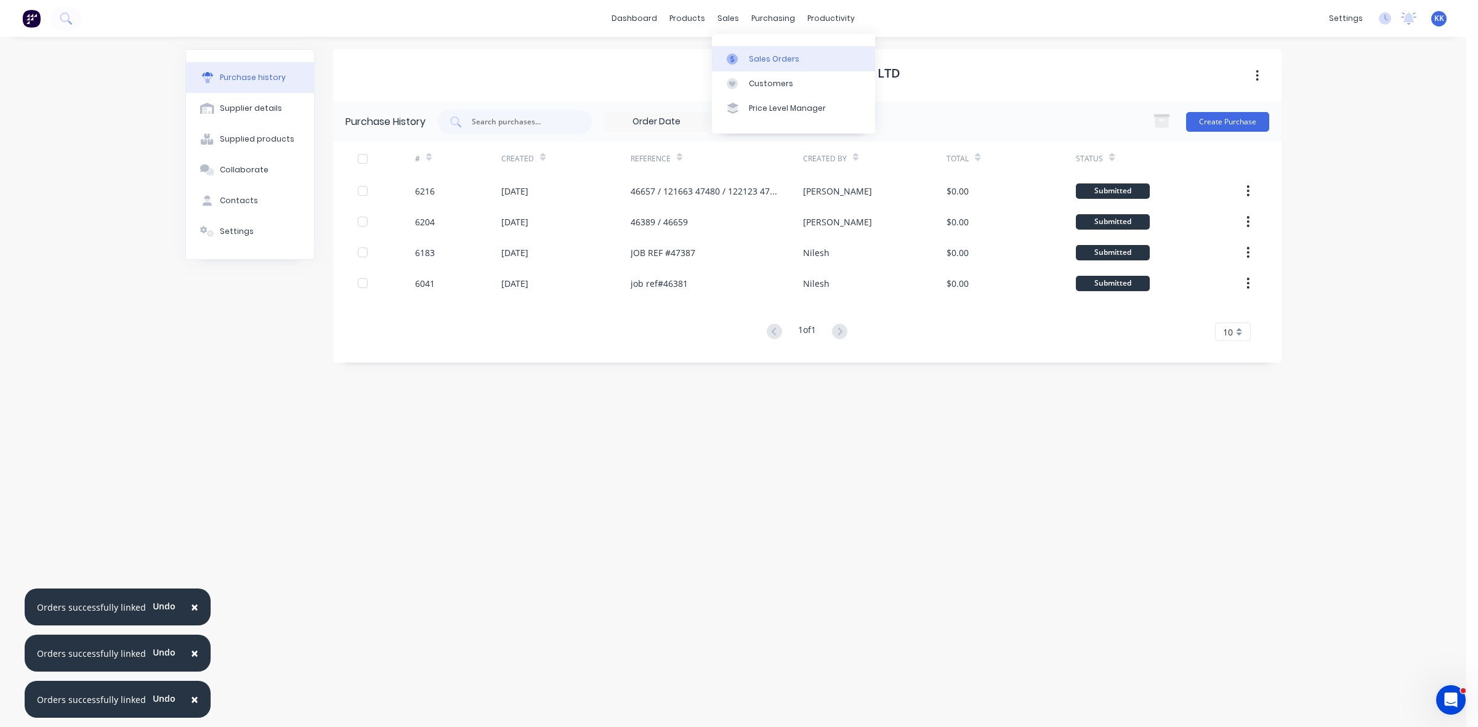
click at [759, 54] on div "Sales Orders" at bounding box center [774, 59] width 50 height 11
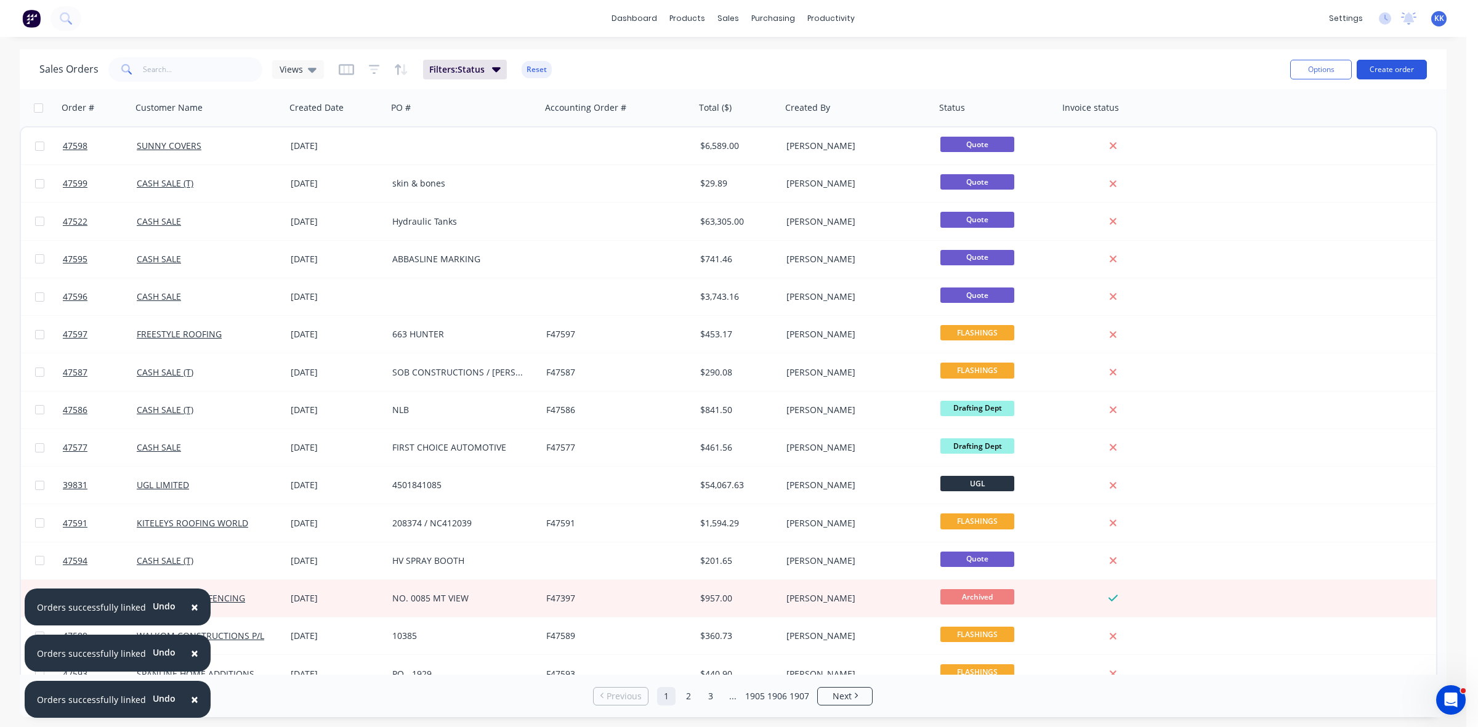
click at [1379, 77] on button "Create order" at bounding box center [1392, 70] width 70 height 20
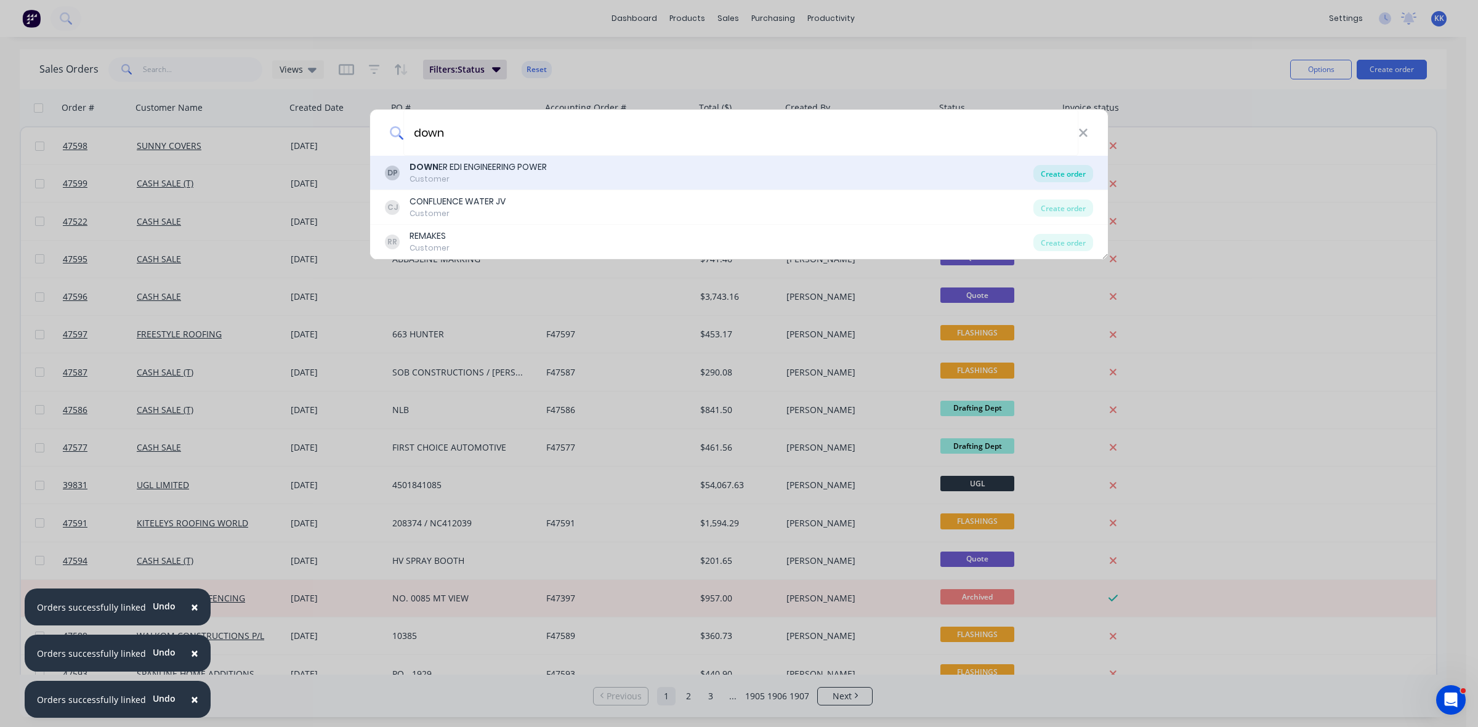
type input "down"
click at [1072, 170] on div "Create order" at bounding box center [1063, 173] width 60 height 17
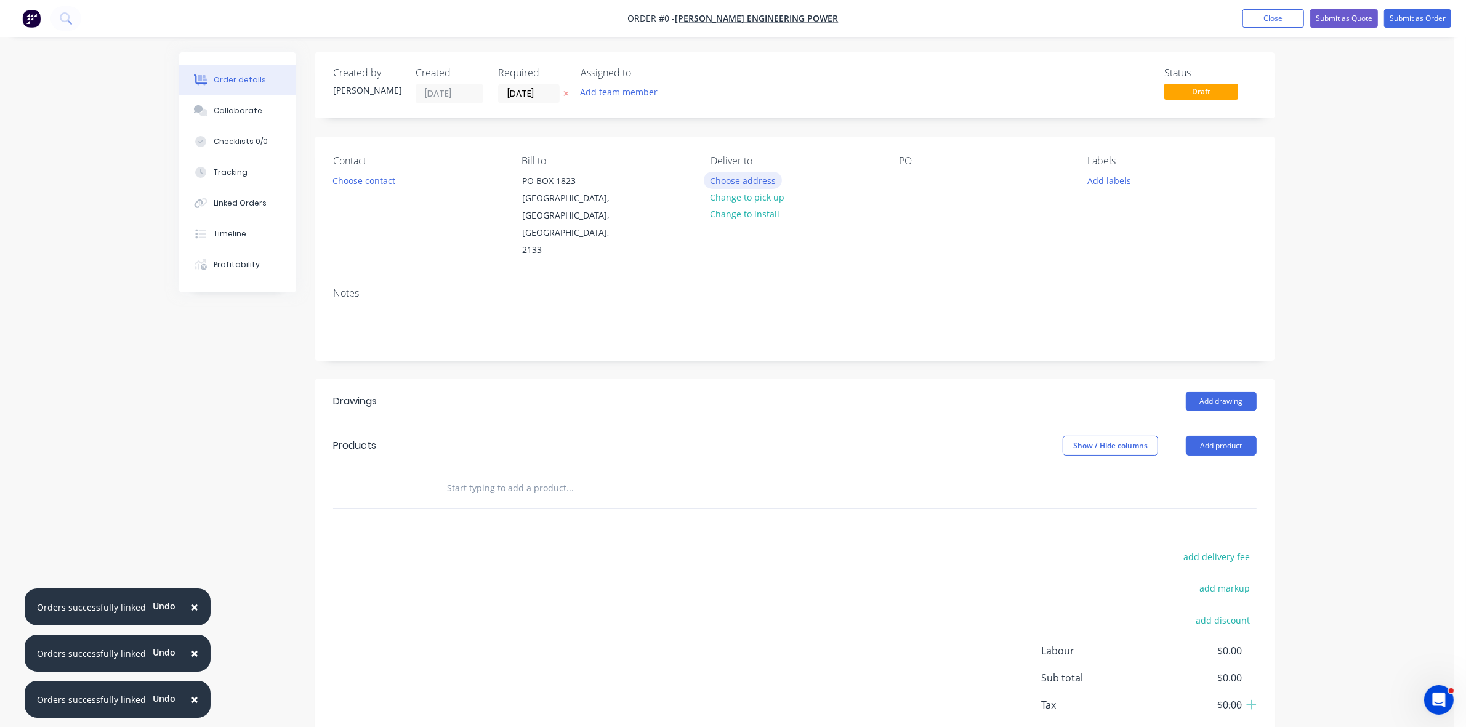
click at [736, 183] on button "Choose address" at bounding box center [743, 180] width 79 height 17
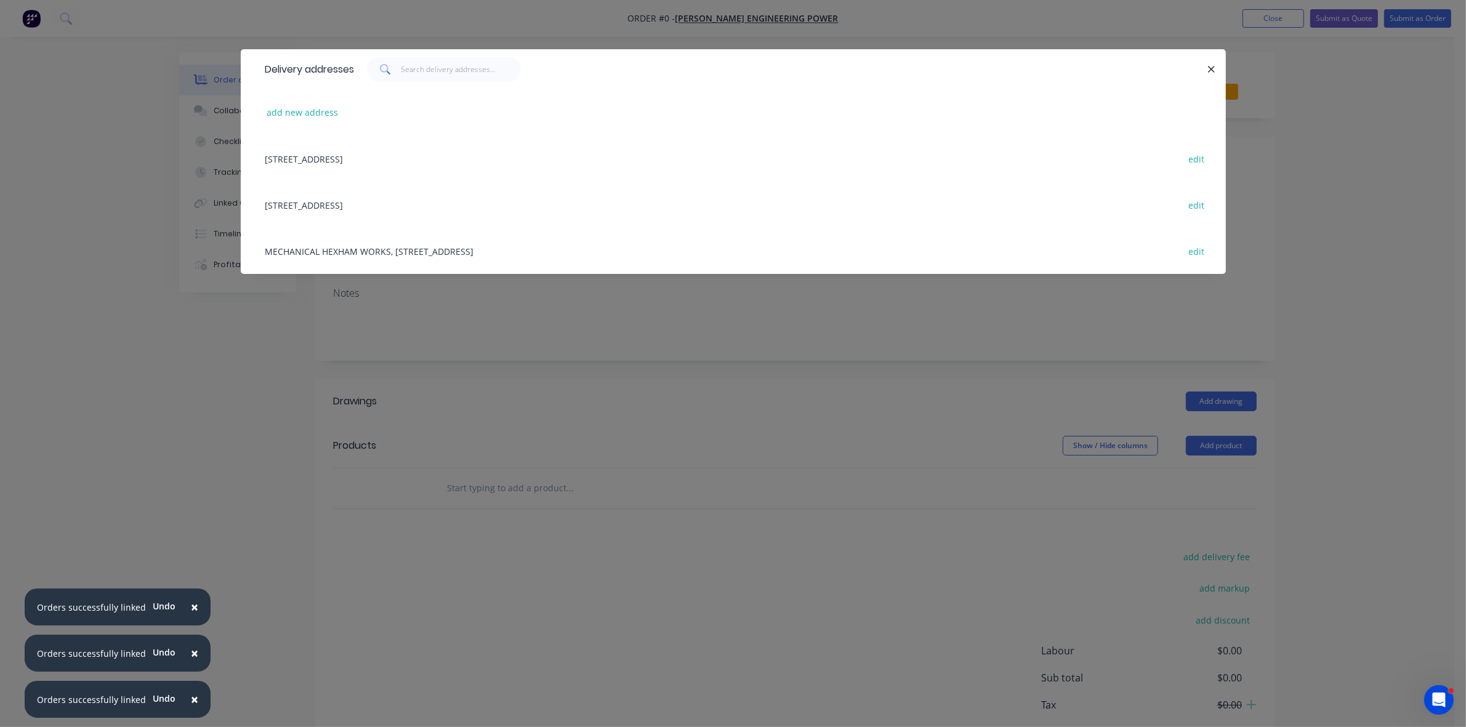
click at [353, 251] on div "MECHANICAL HEXHAM WORKS, Unit 6 / 16 GALLEGHAN ST, HEXHAM, New South Wales, Aus…" at bounding box center [733, 251] width 948 height 46
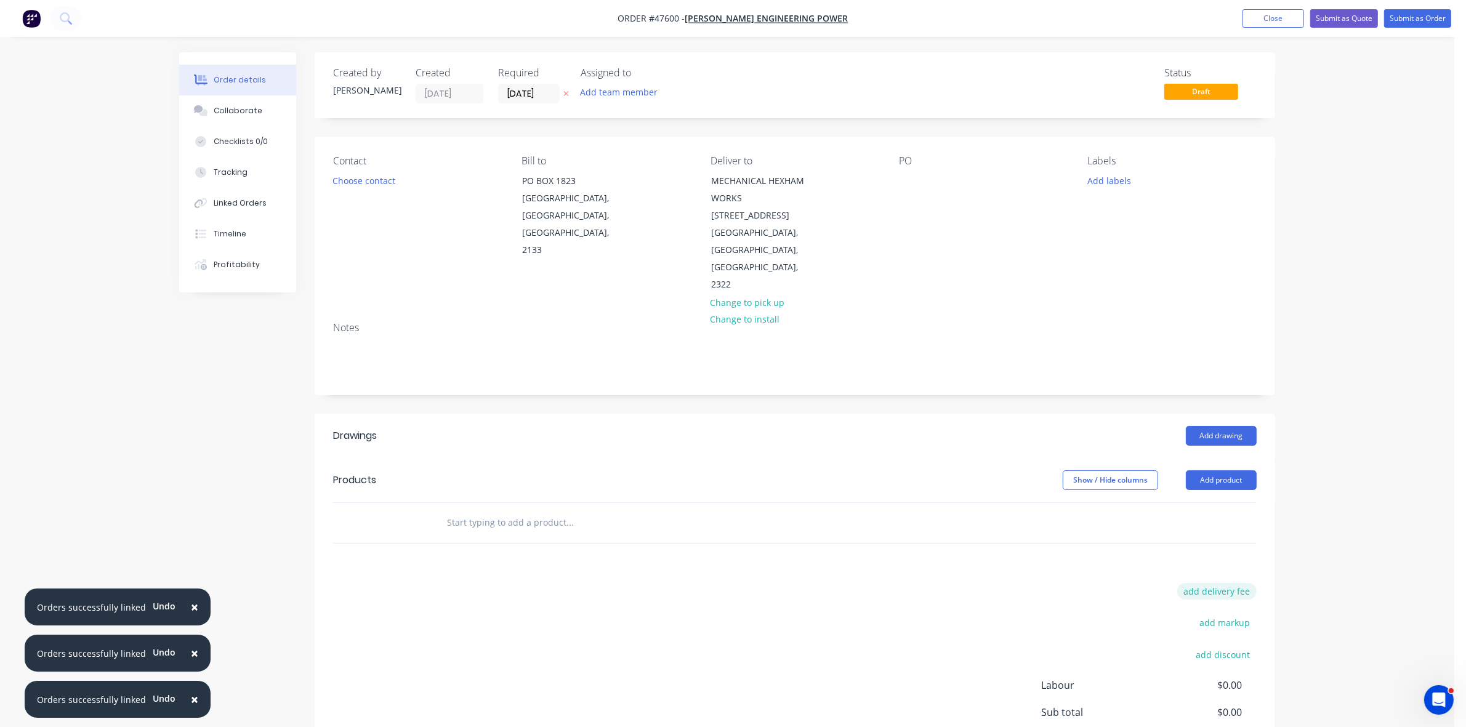
click at [1223, 583] on button "add delivery fee" at bounding box center [1216, 591] width 79 height 17
type input "50"
click input "submit" at bounding box center [0, 0] width 0 height 0
click at [357, 172] on button "Choose contact" at bounding box center [364, 180] width 76 height 17
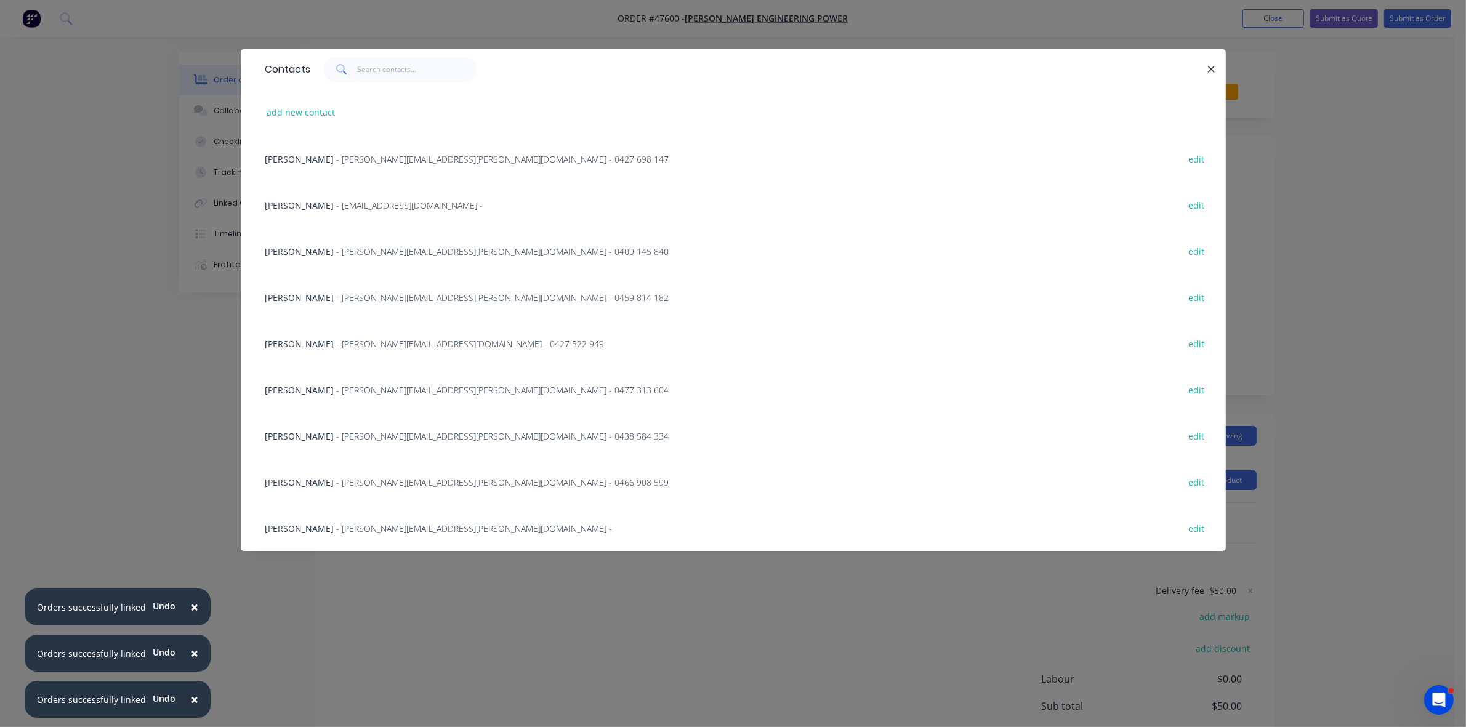
click at [376, 531] on span "- garrett.marshall@downergroup.com -" at bounding box center [475, 529] width 276 height 12
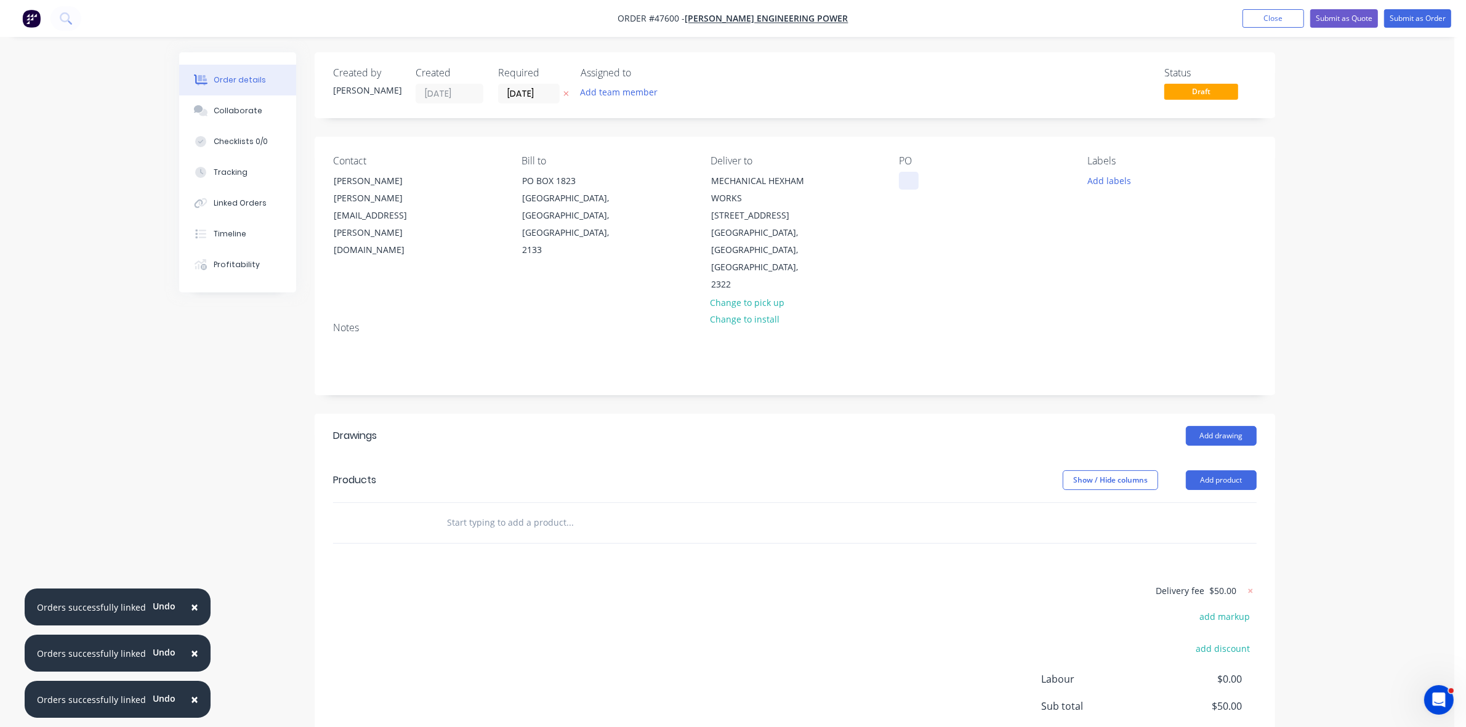
click at [913, 177] on div at bounding box center [909, 181] width 20 height 18
click at [904, 174] on div at bounding box center [909, 181] width 20 height 18
click at [1233, 426] on button "Add drawing" at bounding box center [1221, 436] width 71 height 20
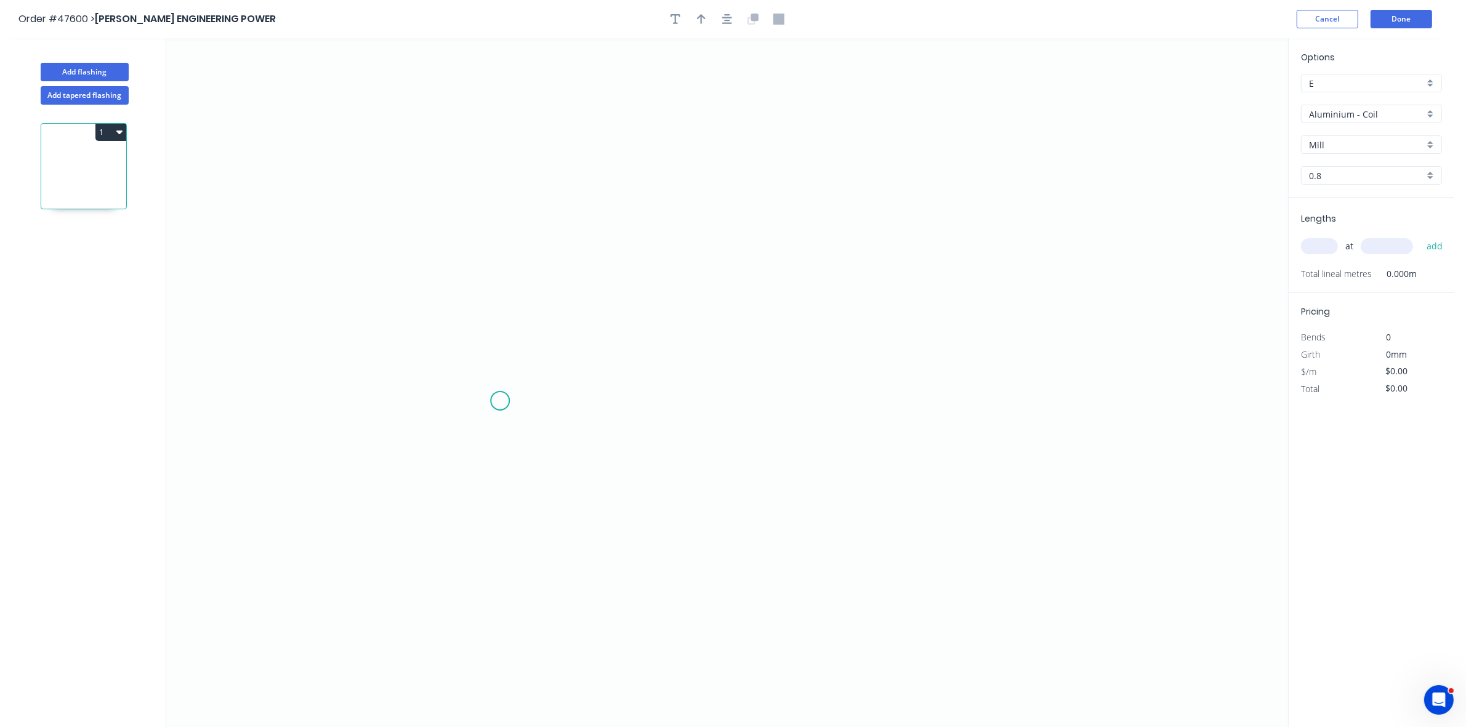
click at [499, 402] on icon "0" at bounding box center [727, 382] width 1122 height 689
click at [518, 381] on icon "0" at bounding box center [727, 382] width 1122 height 689
click at [820, 374] on icon "0 ?" at bounding box center [727, 382] width 1122 height 689
click at [821, 224] on icon "0 ? ?" at bounding box center [727, 382] width 1122 height 689
click at [700, 7] on header "Order #47600 > DOWNER EDI ENGINEERING POWER Cancel Done" at bounding box center [727, 19] width 1455 height 38
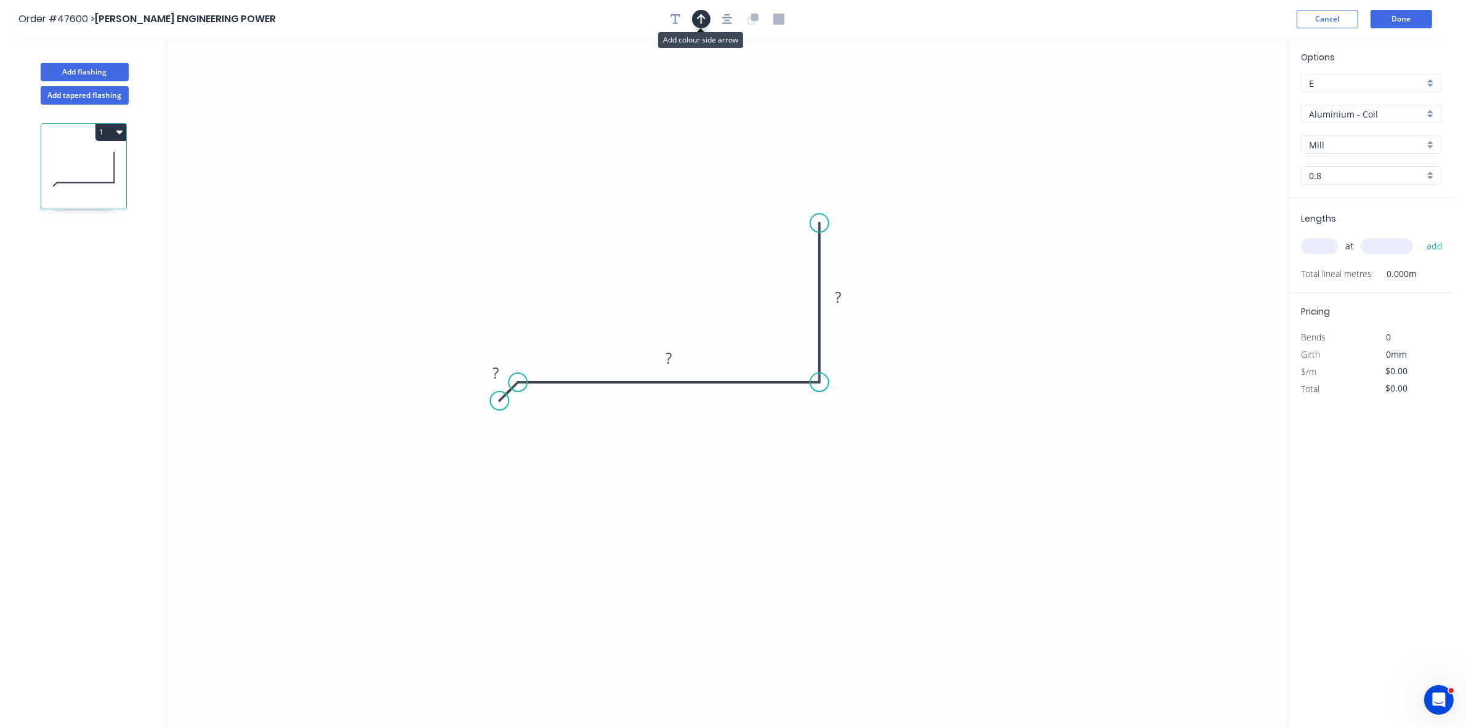
click at [706, 19] on button "button" at bounding box center [701, 19] width 18 height 18
drag, startPoint x: 1224, startPoint y: 97, endPoint x: 767, endPoint y: 353, distance: 523.5
click at [769, 353] on icon at bounding box center [769, 337] width 11 height 39
click at [500, 377] on rect at bounding box center [495, 373] width 25 height 17
type input "$13.22"
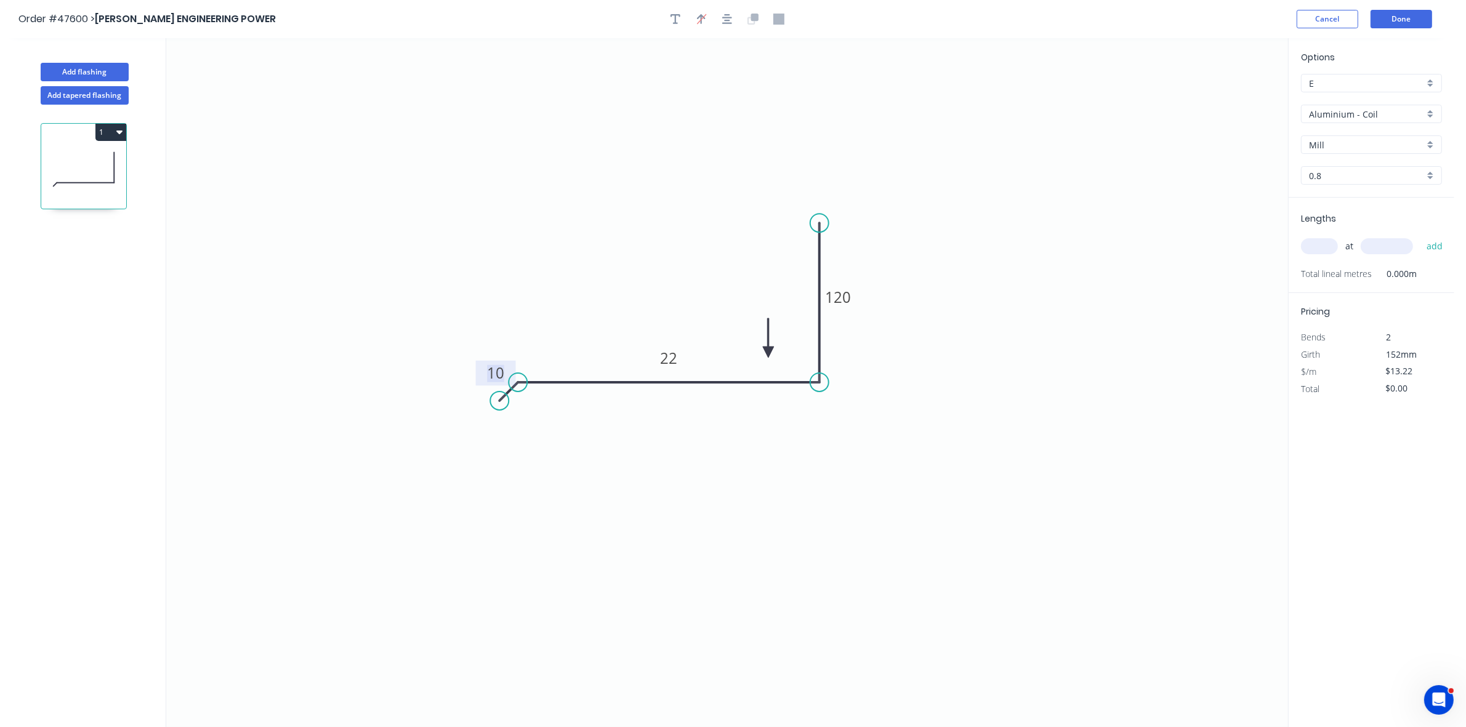
click at [1328, 119] on input "Aluminium - Coil" at bounding box center [1366, 114] width 115 height 13
click at [1338, 188] on div "COWMAT" at bounding box center [1372, 182] width 140 height 22
type input "COWMAT"
type input "Colour"
type input "0.55"
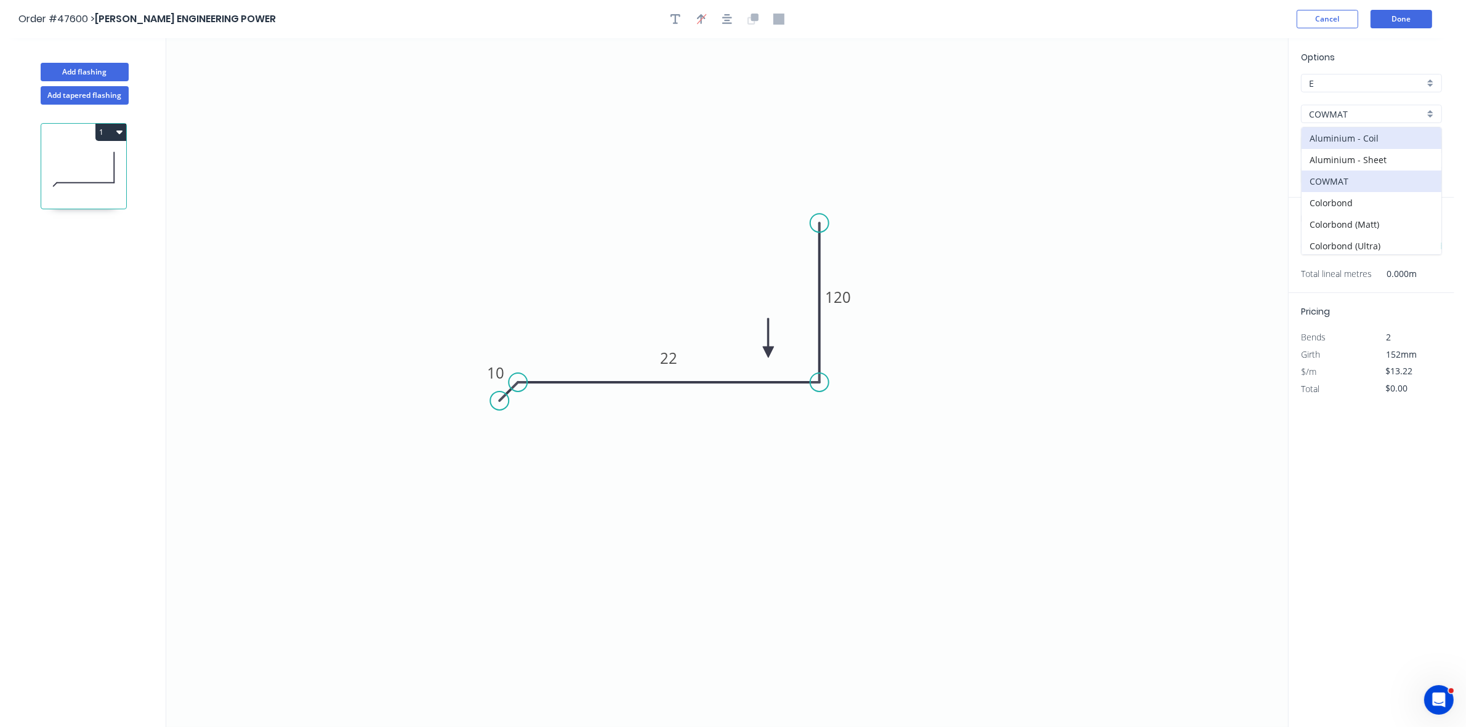
type input "$1.00"
click at [1342, 117] on input "COWMAT" at bounding box center [1366, 114] width 115 height 13
click at [1338, 203] on div "Colorbond" at bounding box center [1372, 203] width 140 height 22
type input "Colorbond"
type input "Basalt"
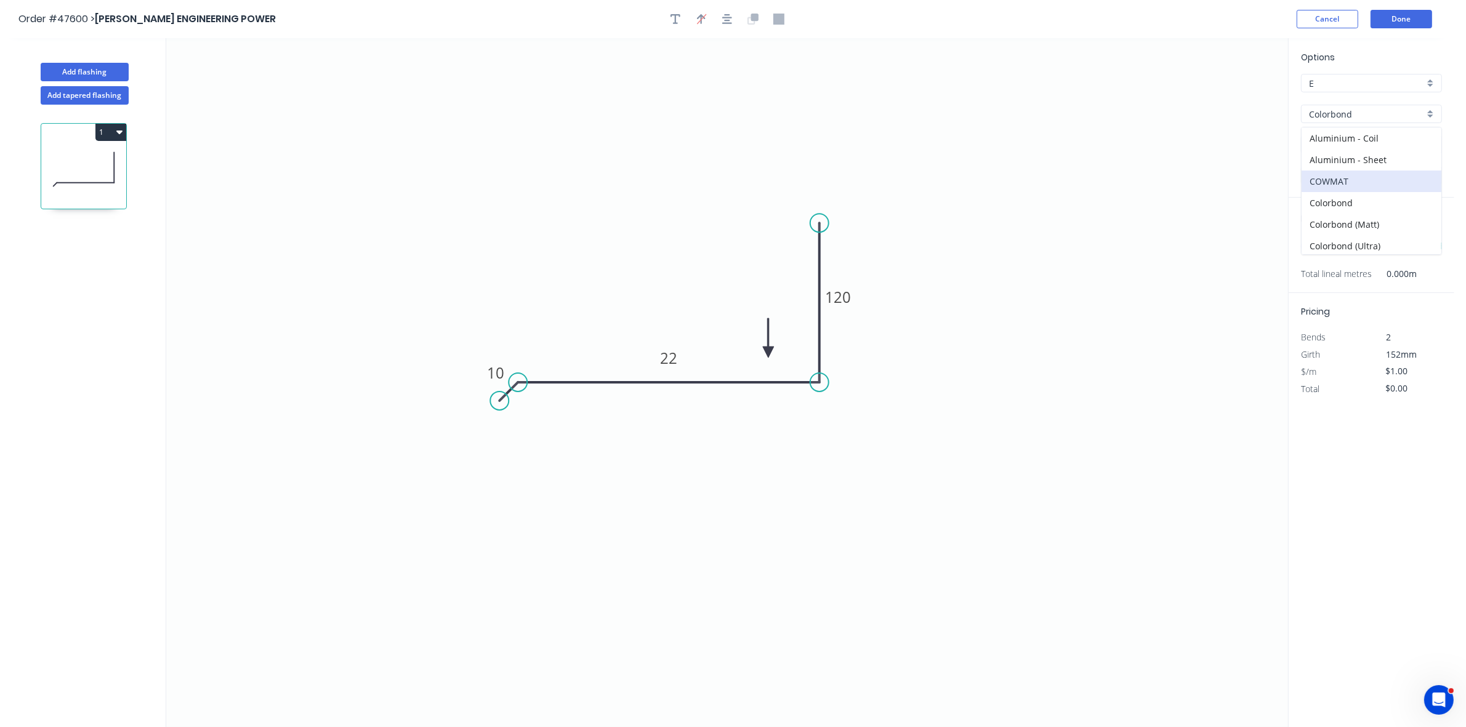
type input "$9.67"
click at [1344, 149] on input "Basalt" at bounding box center [1366, 145] width 115 height 13
click at [1346, 166] on div "Classic Cream" at bounding box center [1372, 169] width 140 height 22
type input "Classic Cream"
click at [1316, 238] on input "text" at bounding box center [1319, 246] width 37 height 16
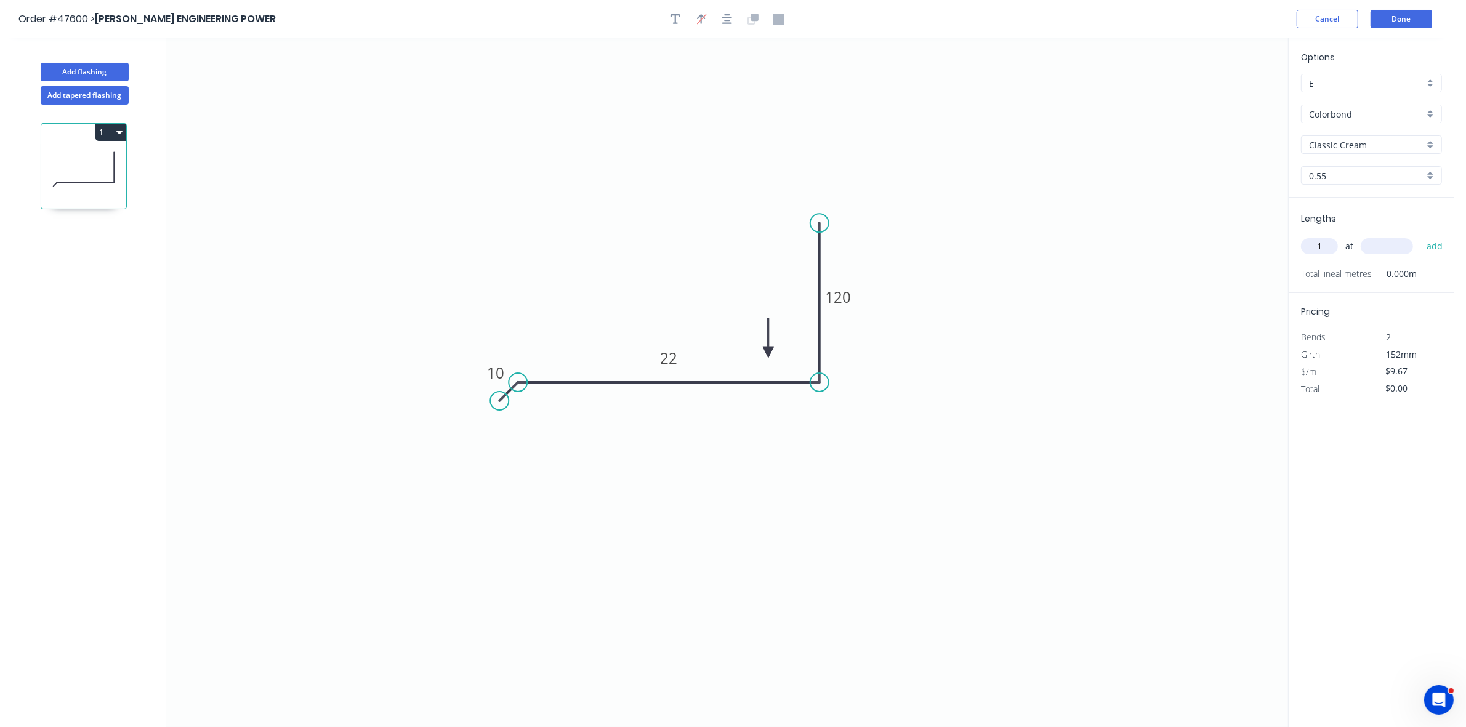
type input "1"
type input "3"
click at [1315, 236] on div "1 at 3 add" at bounding box center [1372, 246] width 143 height 21
drag, startPoint x: 1321, startPoint y: 248, endPoint x: 1310, endPoint y: 250, distance: 10.6
click at [1310, 250] on input "1" at bounding box center [1319, 246] width 37 height 16
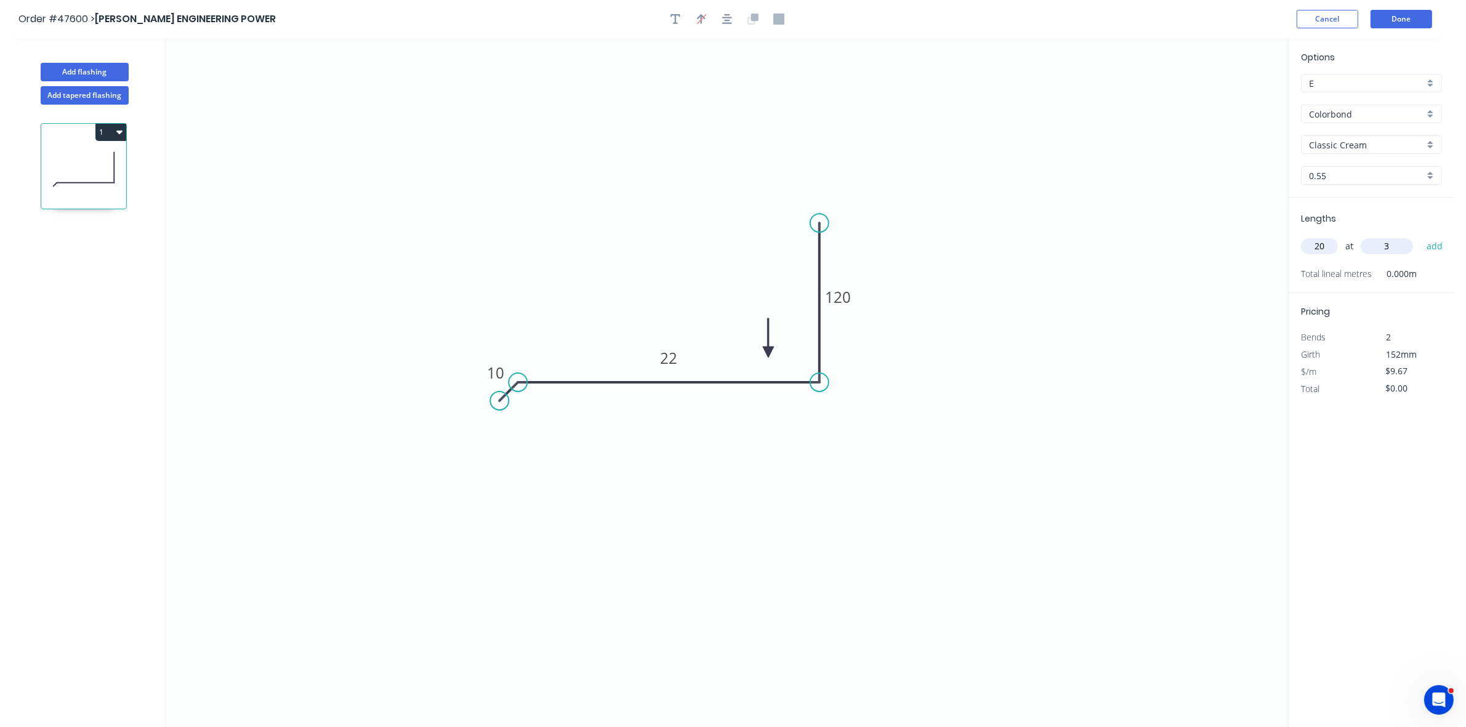
type input "20"
type input "3000"
click at [1421, 236] on button "add" at bounding box center [1435, 246] width 29 height 21
click at [102, 131] on button "1" at bounding box center [110, 132] width 31 height 17
click at [85, 158] on div "Duplicate" at bounding box center [67, 163] width 95 height 18
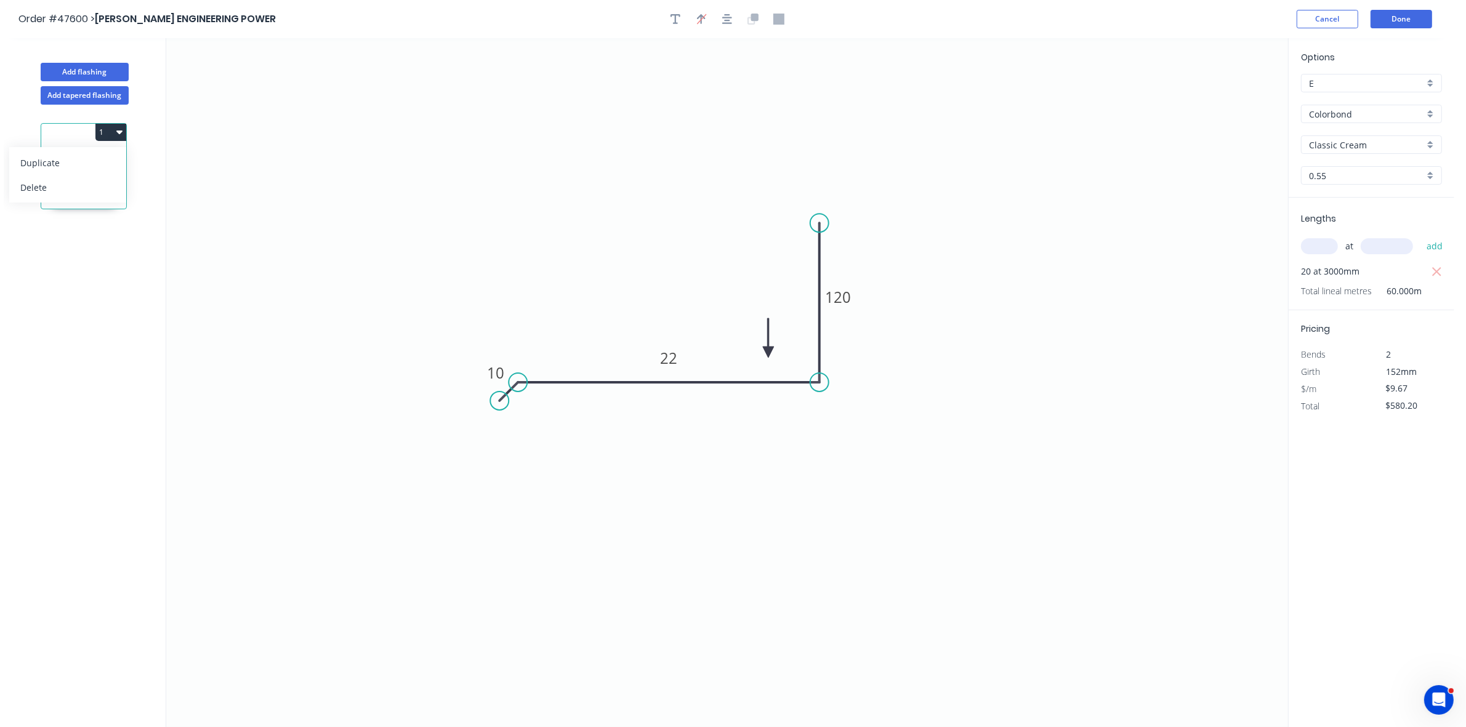
type input "$0.00"
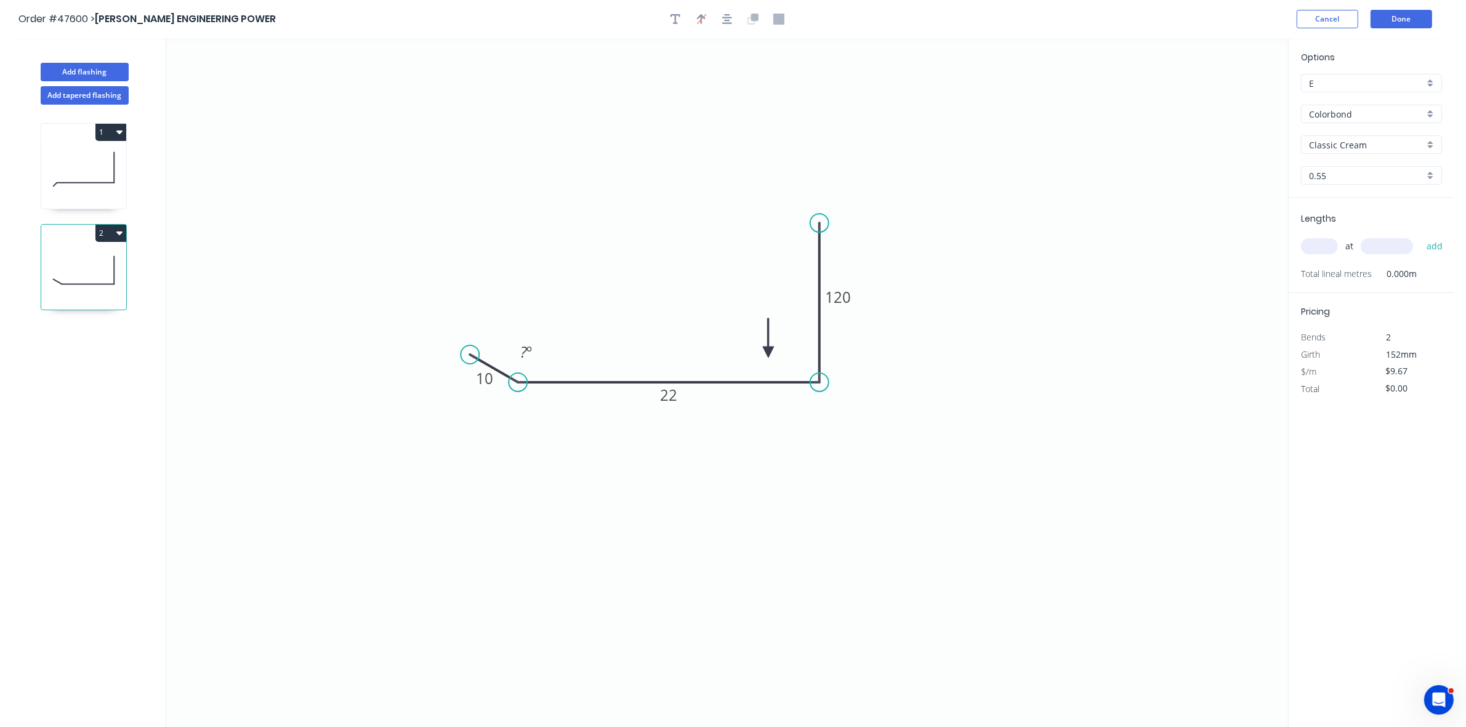
drag, startPoint x: 493, startPoint y: 401, endPoint x: 470, endPoint y: 355, distance: 50.9
click at [470, 355] on circle at bounding box center [470, 354] width 18 height 18
click at [549, 416] on div "Hide angle" at bounding box center [584, 420] width 124 height 25
drag, startPoint x: 770, startPoint y: 351, endPoint x: 603, endPoint y: 403, distance: 174.9
click at [603, 403] on icon at bounding box center [603, 388] width 11 height 39
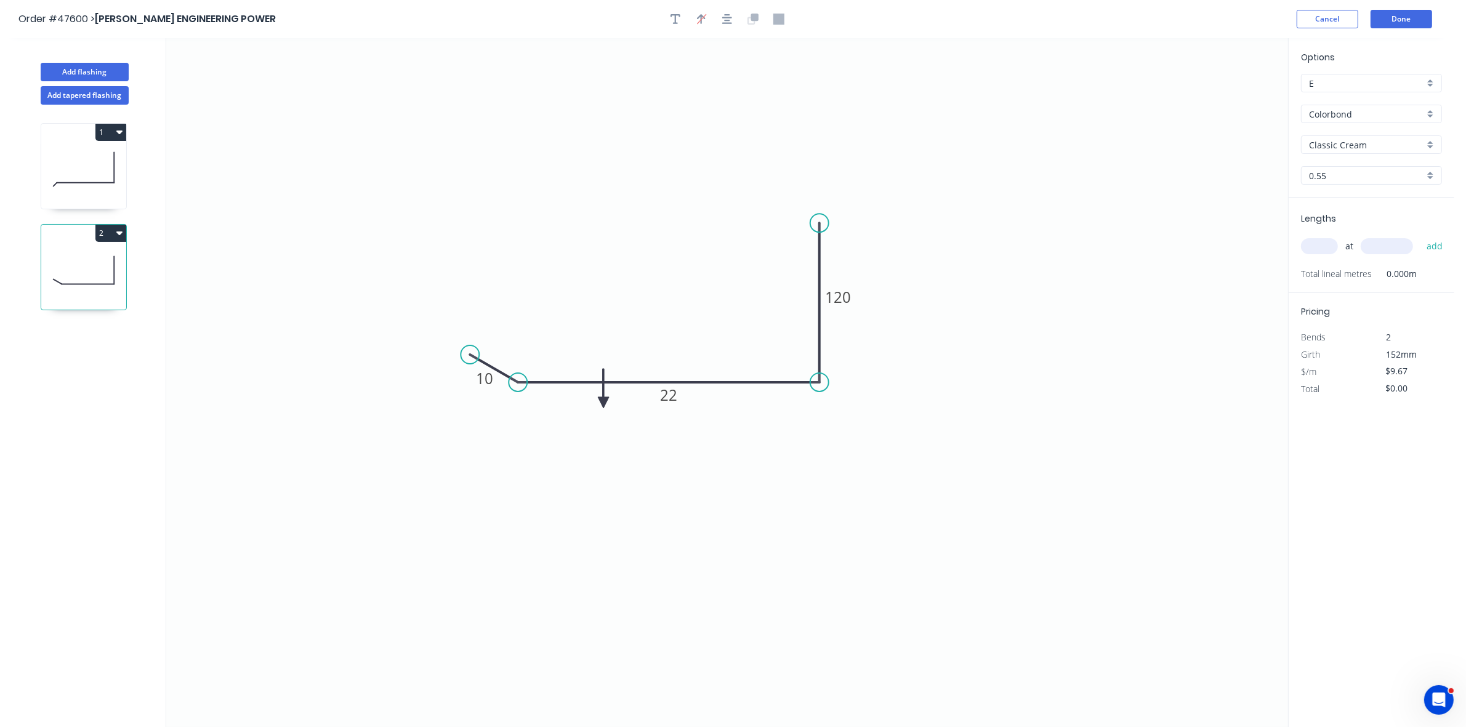
click at [603, 403] on icon at bounding box center [603, 388] width 11 height 39
click at [603, 403] on icon at bounding box center [617, 402] width 39 height 11
click at [603, 403] on icon at bounding box center [613, 413] width 36 height 36
click at [483, 382] on tspan "10" at bounding box center [484, 379] width 17 height 20
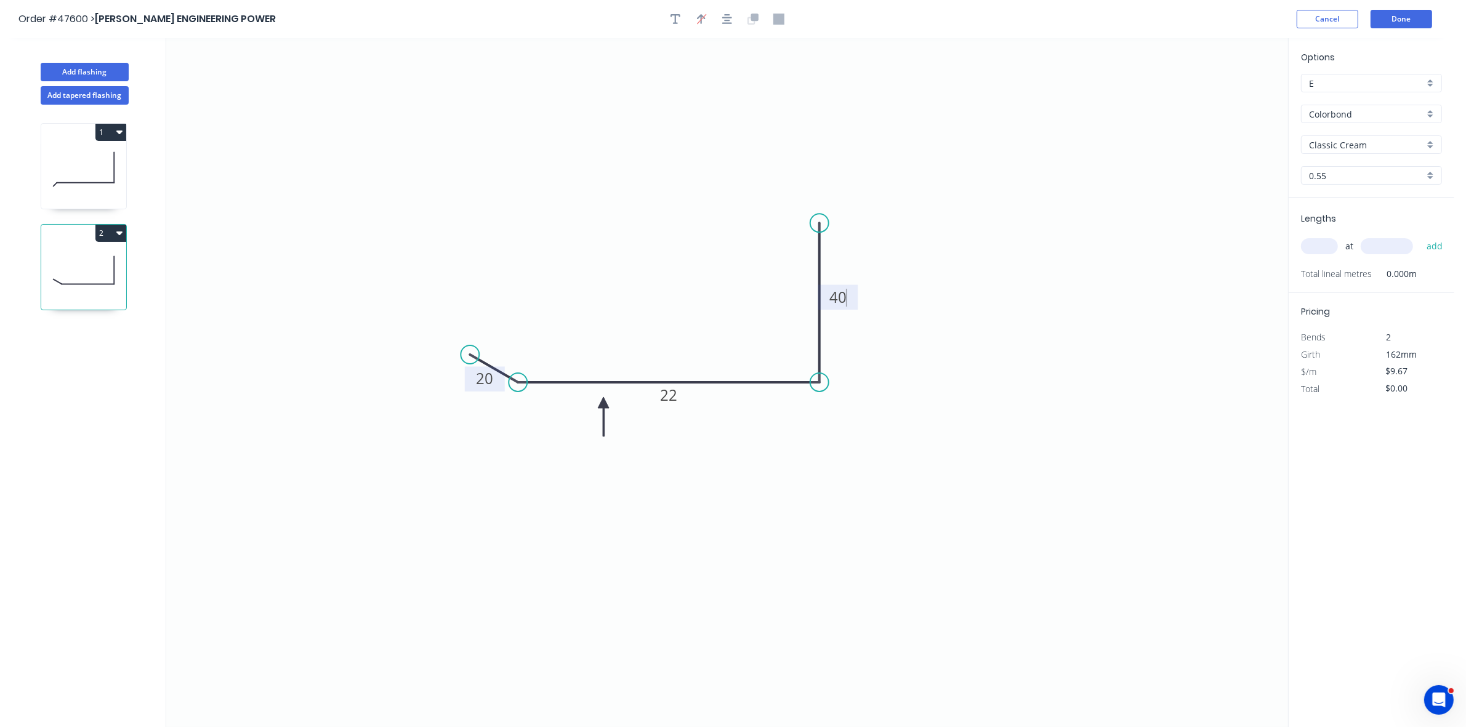
type input "$5.56"
click at [1310, 252] on input "text" at bounding box center [1319, 246] width 37 height 16
type input "1"
type input "1500"
click at [1421, 236] on button "add" at bounding box center [1435, 246] width 29 height 21
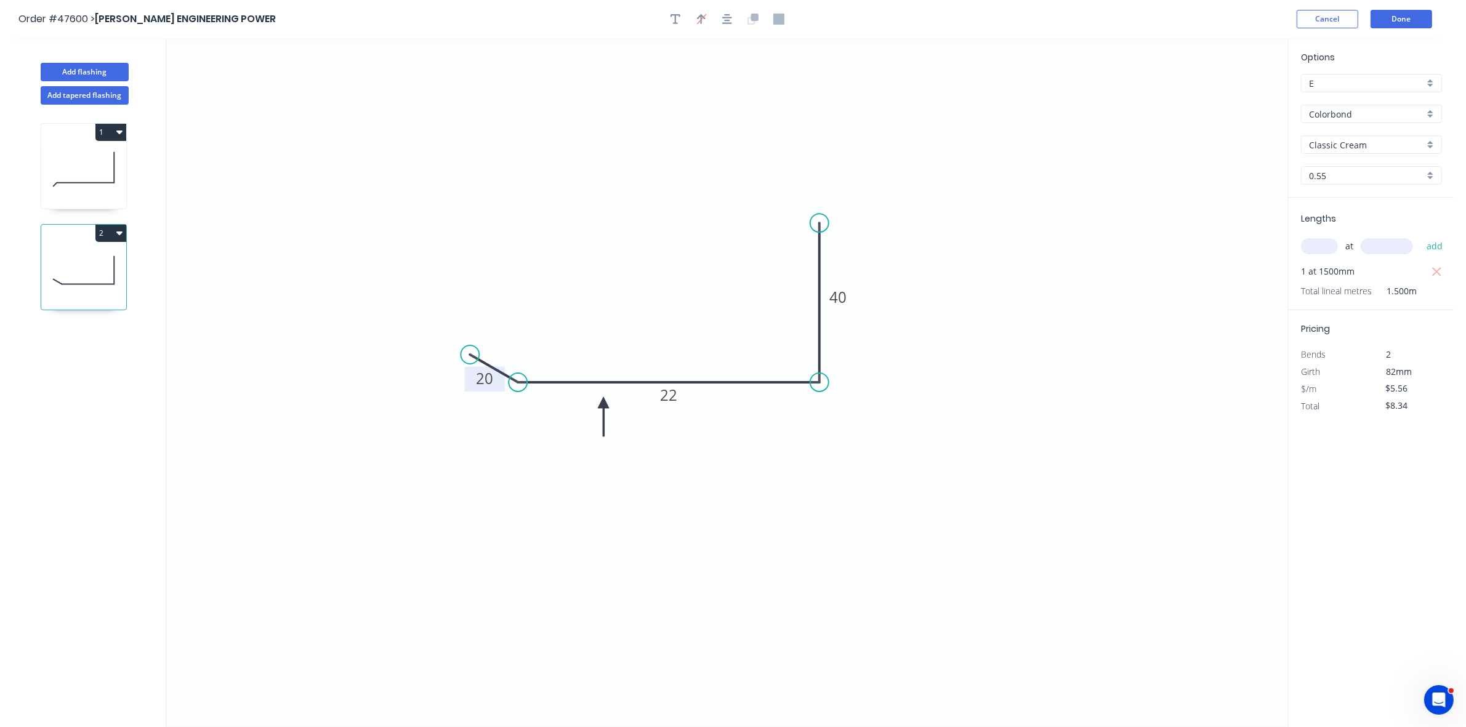
drag, startPoint x: 116, startPoint y: 235, endPoint x: 110, endPoint y: 247, distance: 13.2
click at [116, 235] on icon "button" at bounding box center [119, 233] width 6 height 10
drag, startPoint x: 105, startPoint y: 259, endPoint x: 146, endPoint y: 272, distance: 43.4
click at [105, 259] on div "Duplicate" at bounding box center [67, 264] width 95 height 18
type input "$0.00"
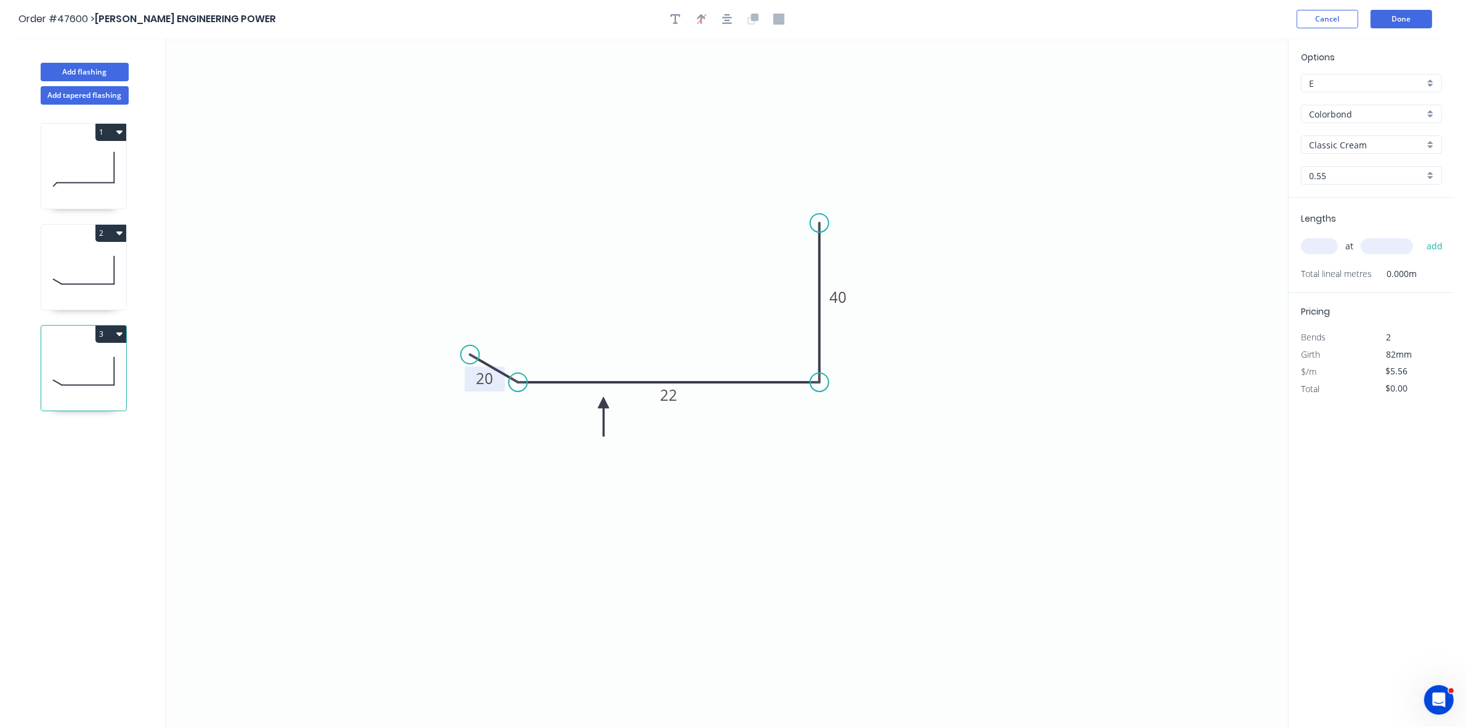
click at [482, 383] on tspan "20" at bounding box center [484, 379] width 17 height 20
click at [1319, 250] on input "text" at bounding box center [1319, 246] width 37 height 16
type input "1"
type input "2500"
click at [1421, 236] on button "add" at bounding box center [1435, 246] width 29 height 21
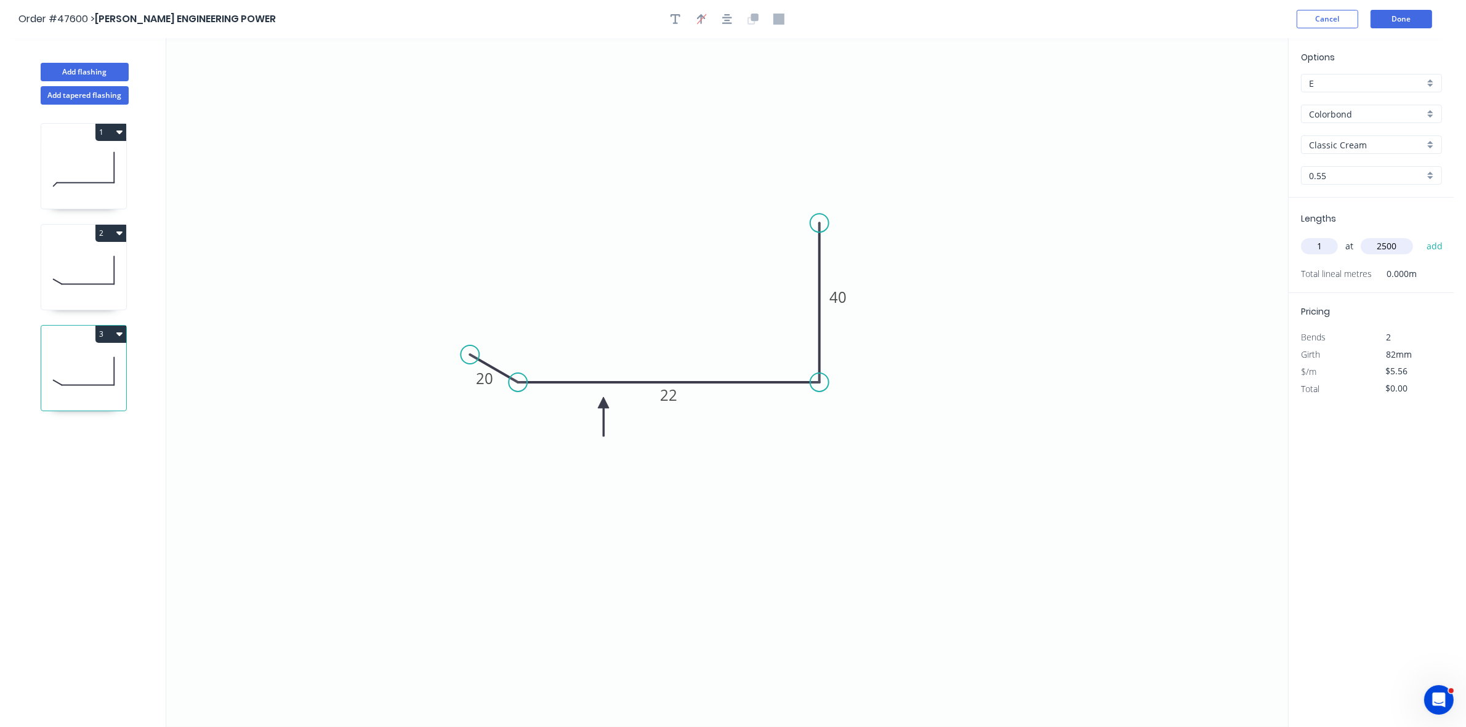
type input "$13.90"
click at [1408, 17] on button "Done" at bounding box center [1402, 19] width 62 height 18
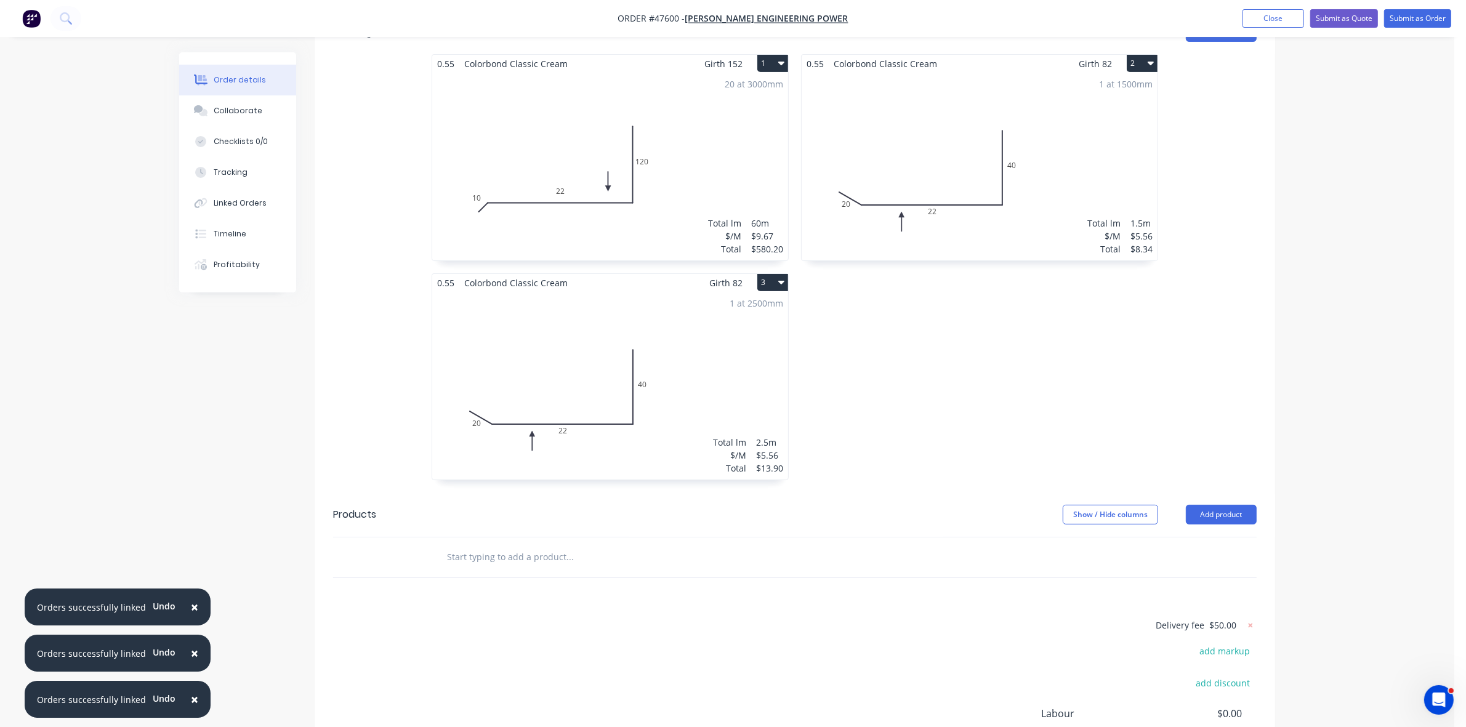
scroll to position [462, 0]
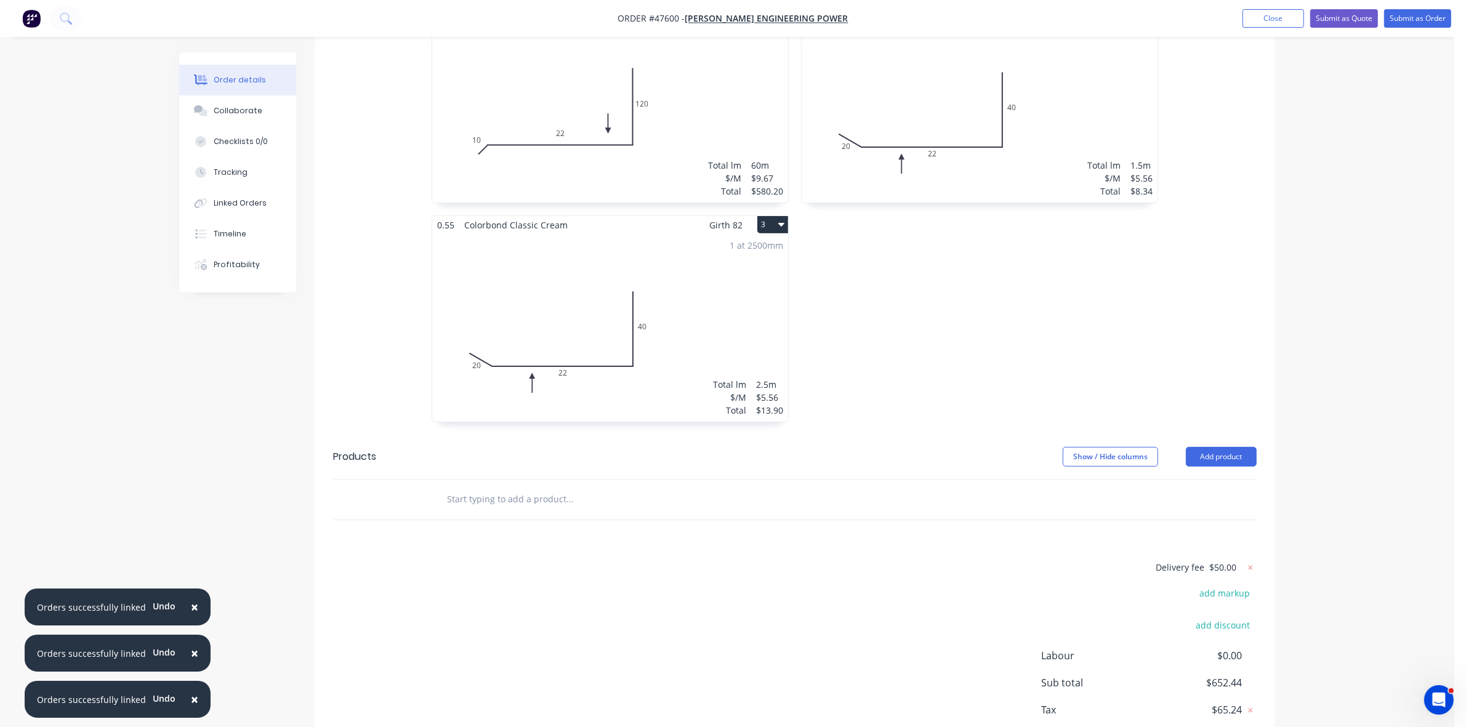
click at [1227, 561] on span "$50.00" at bounding box center [1222, 567] width 27 height 13
click at [1248, 562] on icon at bounding box center [1251, 568] width 12 height 12
click at [1248, 560] on button "add delivery fee" at bounding box center [1216, 568] width 79 height 17
type input "90"
click input "submit" at bounding box center [0, 0] width 0 height 0
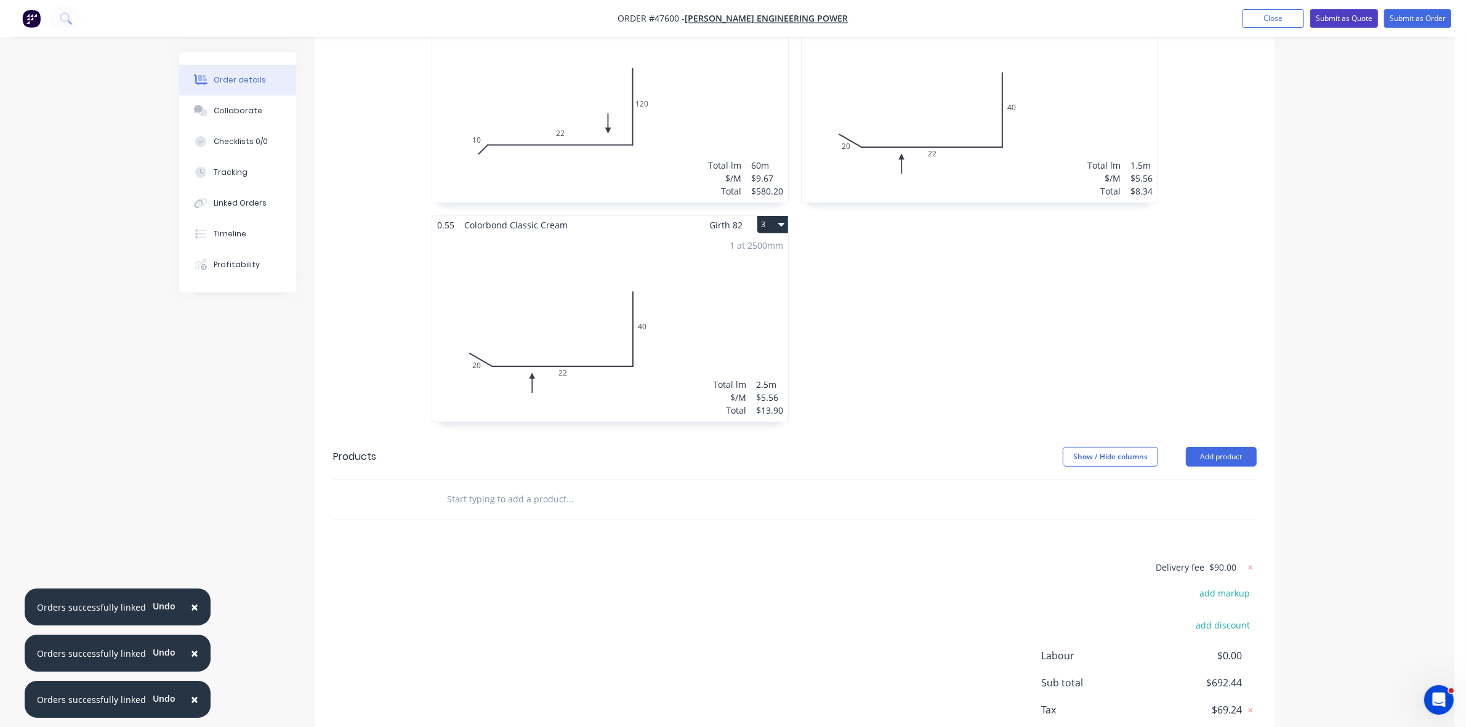
click at [1357, 17] on button "Submit as Quote" at bounding box center [1344, 18] width 68 height 18
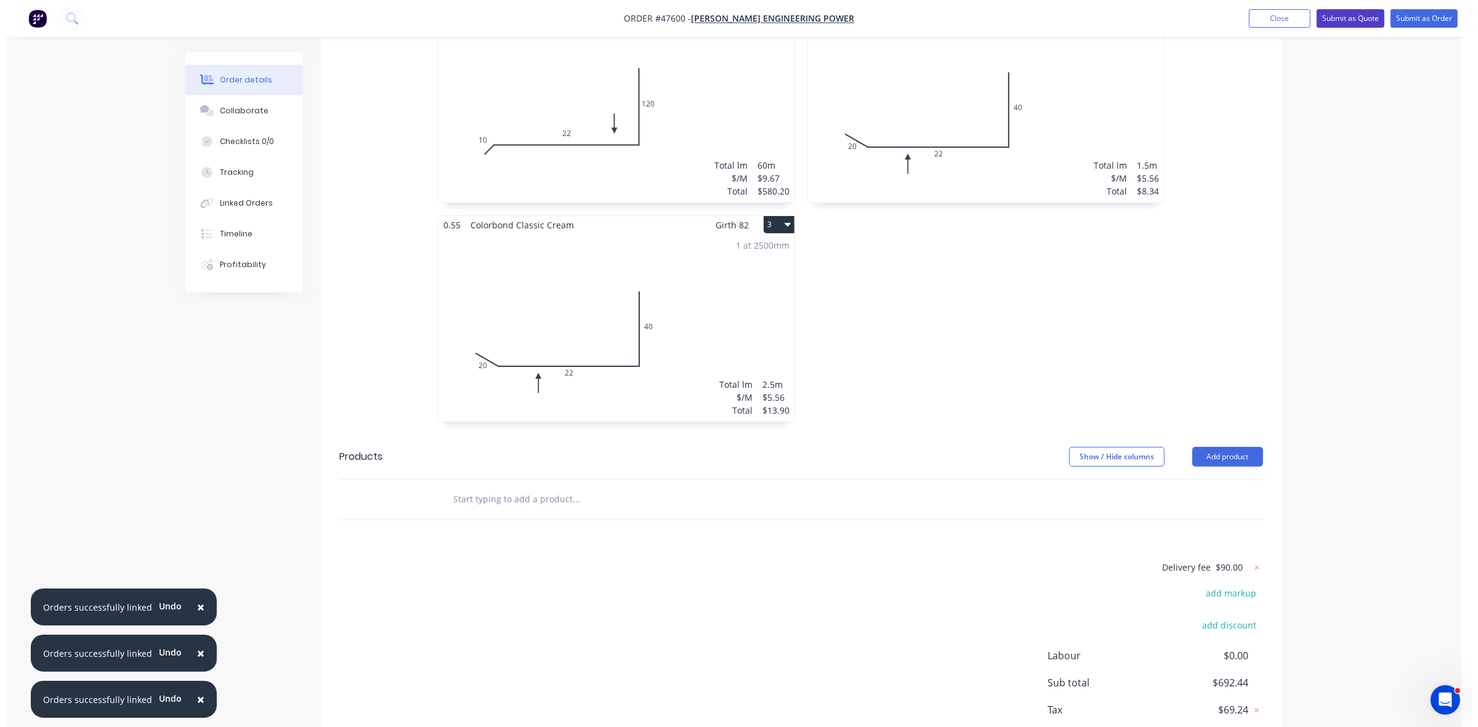
scroll to position [0, 0]
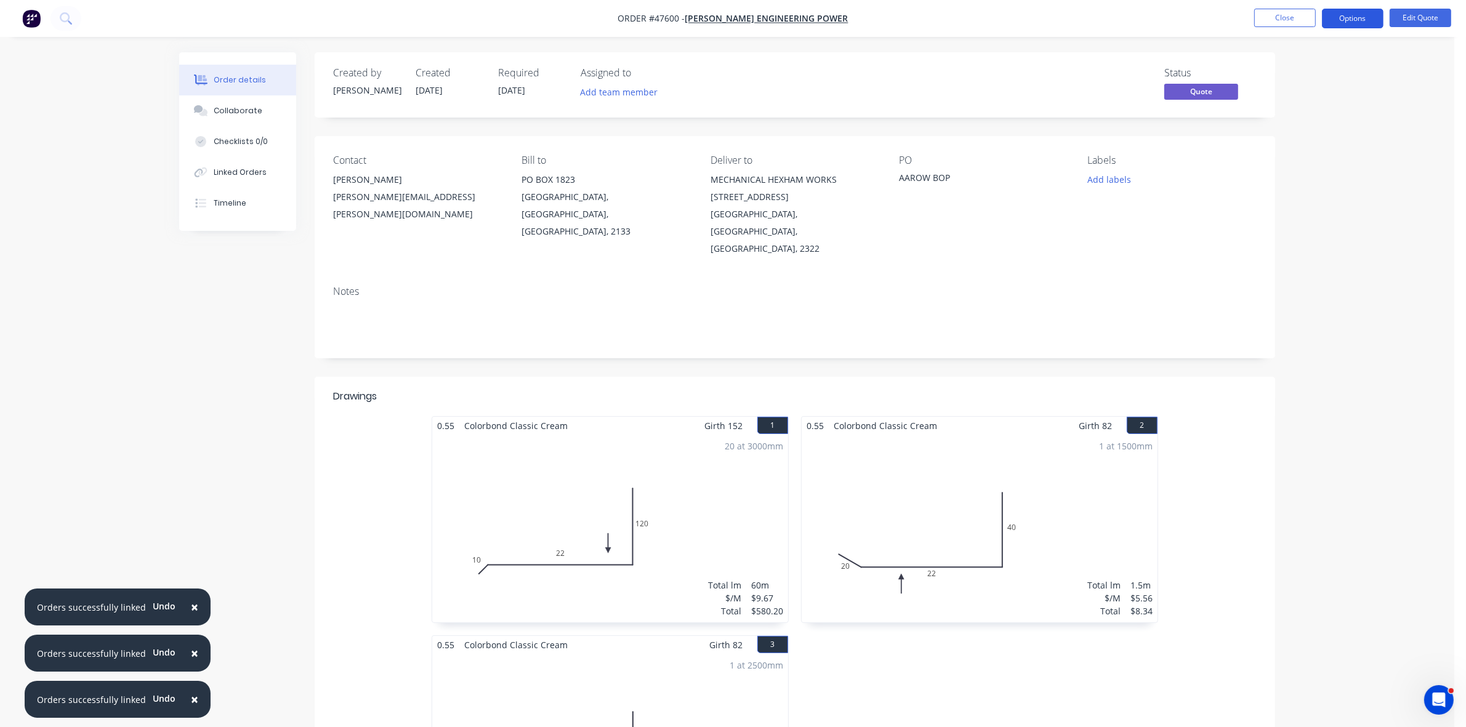
click at [1358, 17] on button "Options" at bounding box center [1353, 19] width 62 height 20
click at [1290, 71] on div "Quote" at bounding box center [1315, 75] width 113 height 18
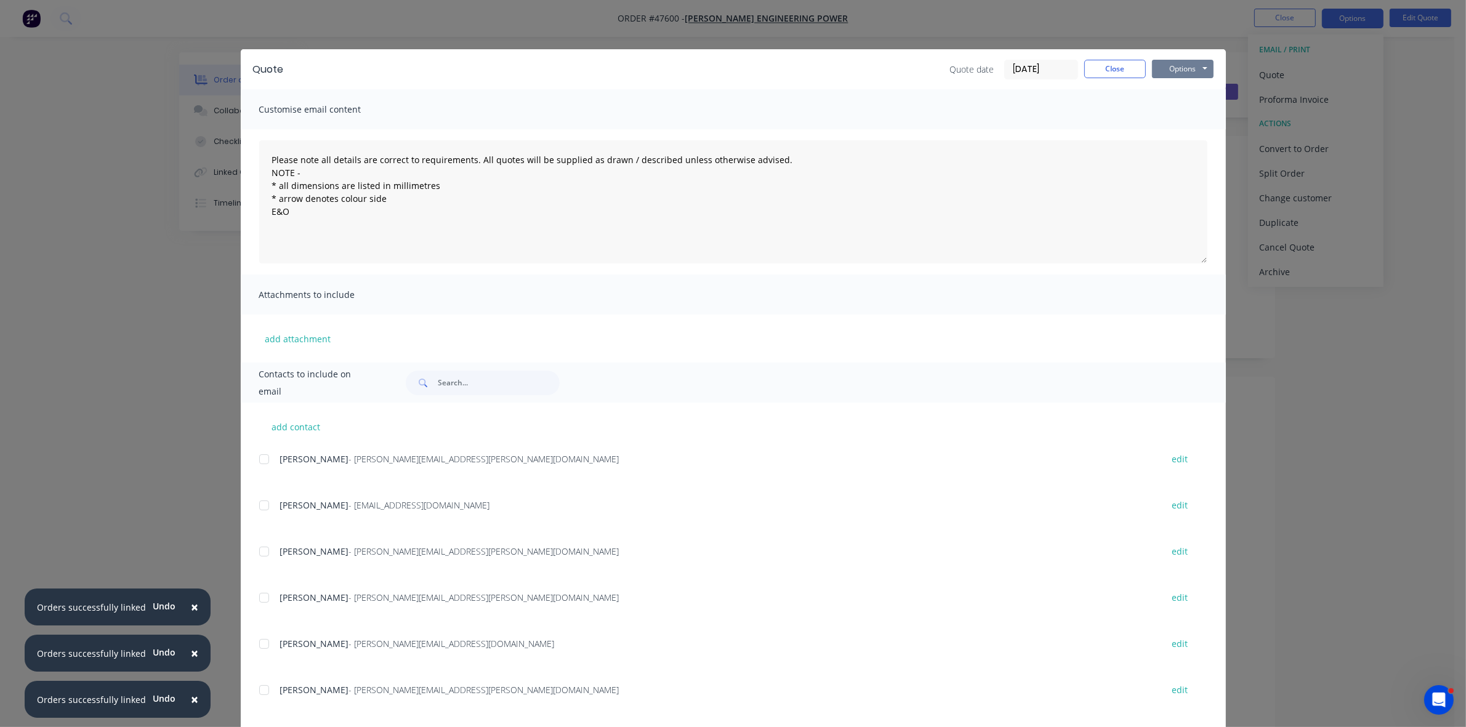
drag, startPoint x: 1170, startPoint y: 63, endPoint x: 1163, endPoint y: 78, distance: 16.0
click at [1170, 66] on button "Options" at bounding box center [1183, 69] width 62 height 18
click at [1155, 115] on button "Print" at bounding box center [1191, 112] width 79 height 20
drag, startPoint x: 1108, startPoint y: 62, endPoint x: 822, endPoint y: 63, distance: 286.4
click at [1108, 63] on button "Close" at bounding box center [1115, 69] width 62 height 18
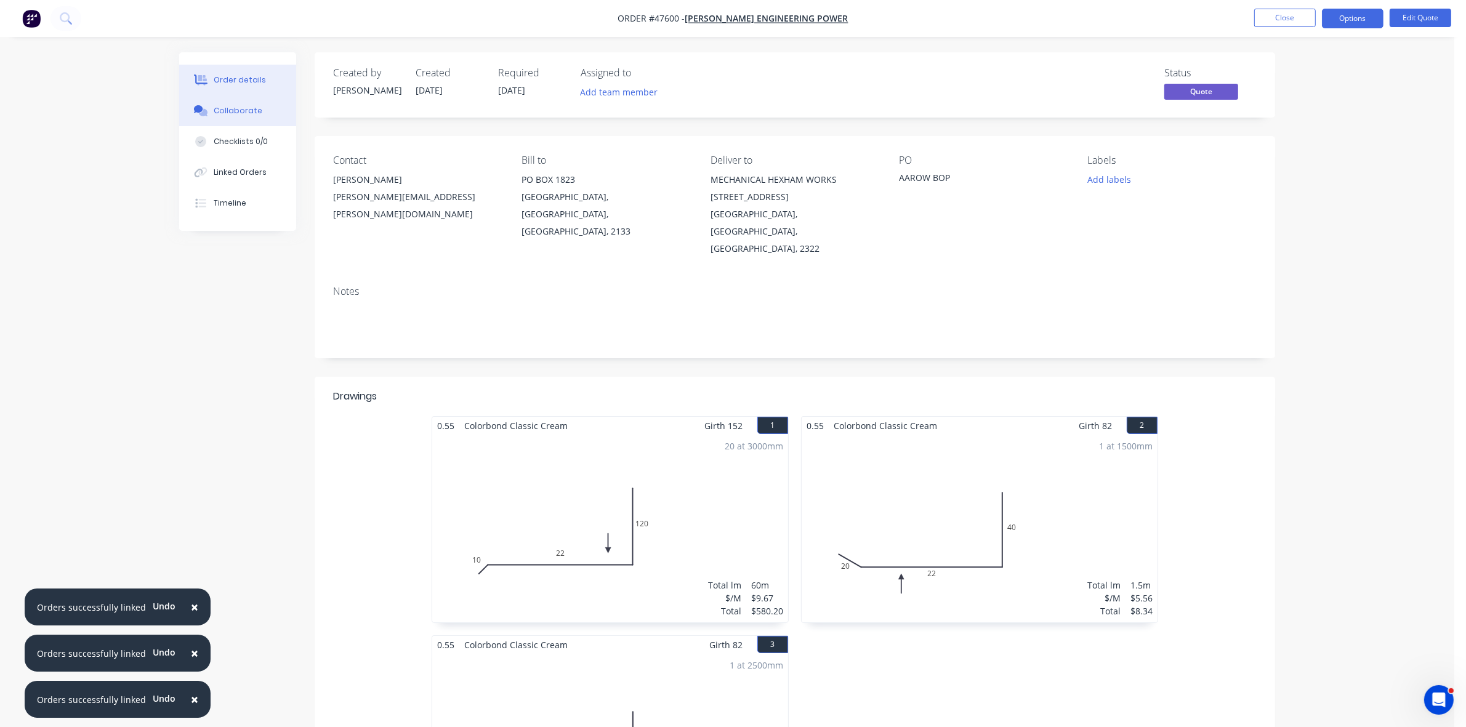
click at [254, 102] on button "Collaborate" at bounding box center [237, 110] width 117 height 31
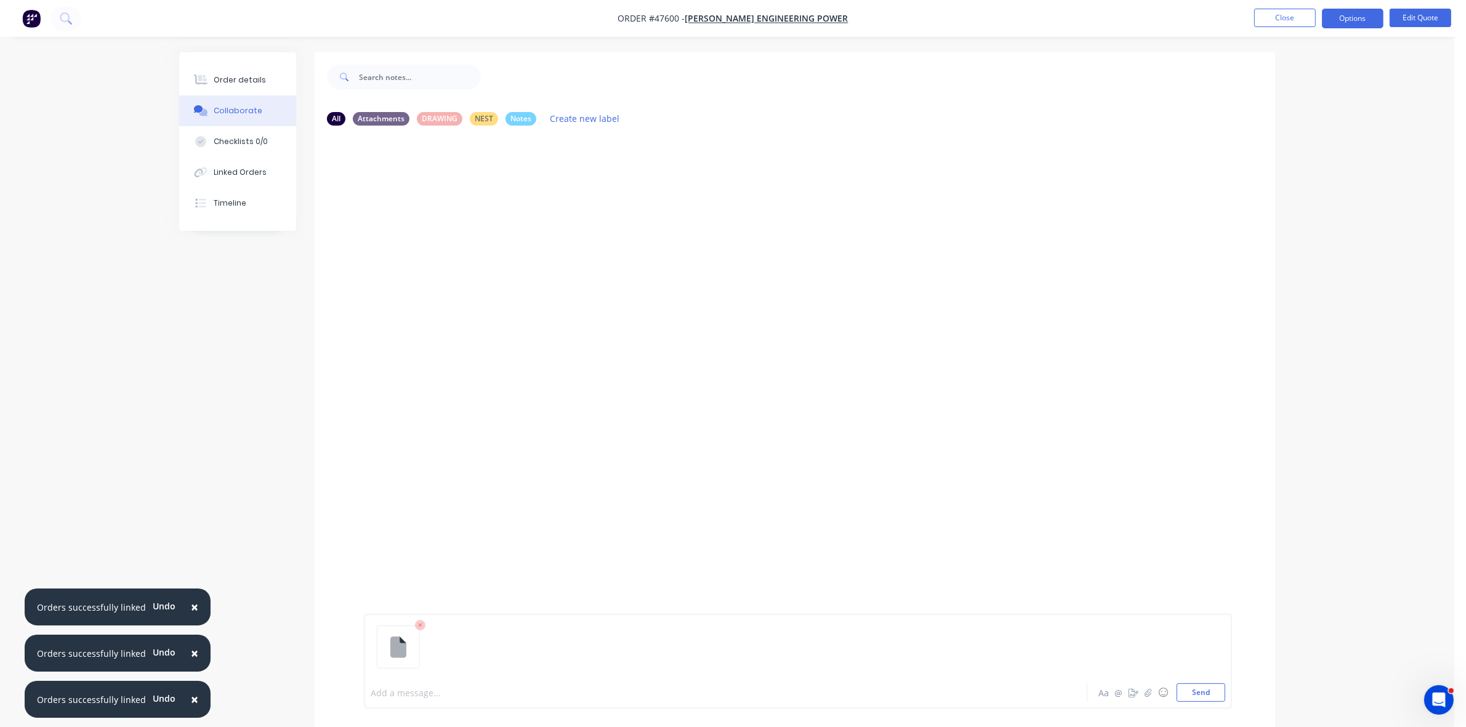
click at [406, 695] on div at bounding box center [691, 693] width 640 height 13
click at [253, 77] on div "Order details" at bounding box center [240, 80] width 52 height 11
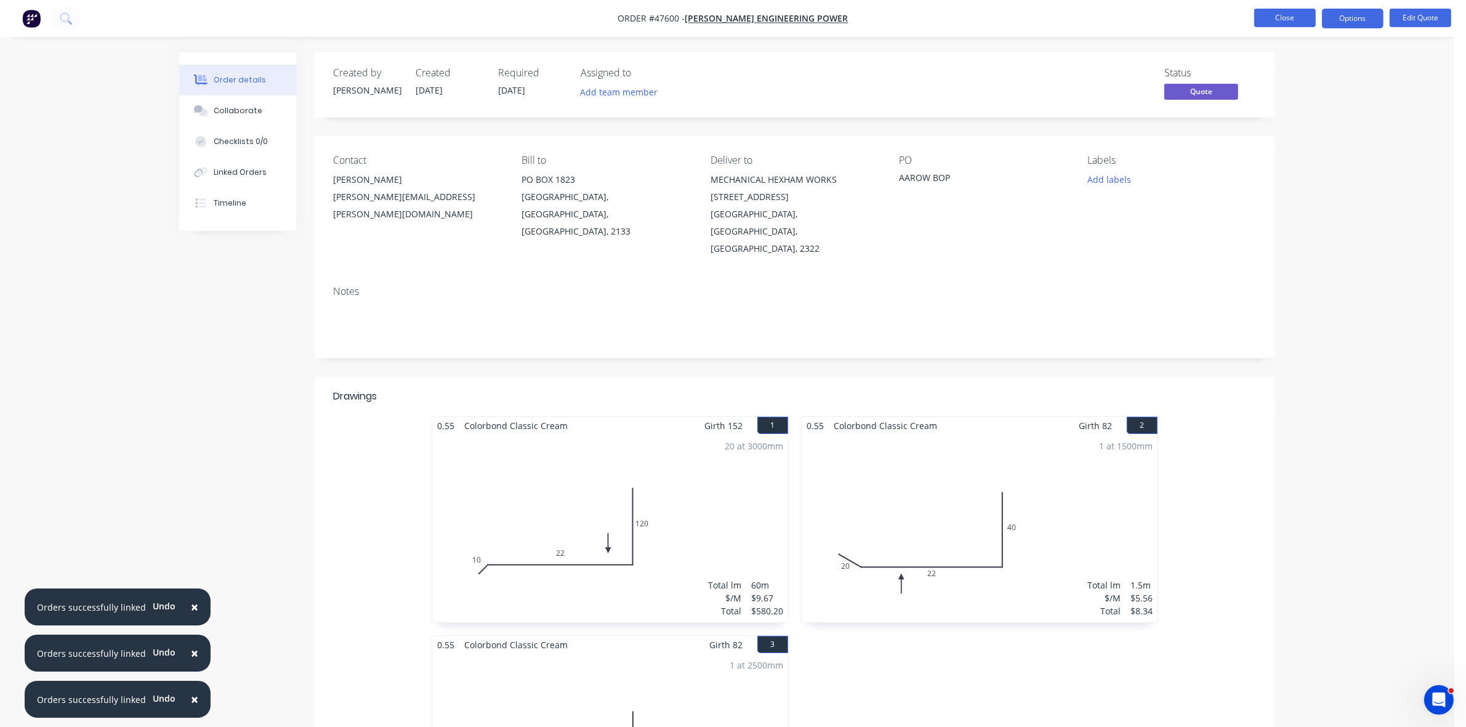
click at [1279, 25] on button "Close" at bounding box center [1285, 18] width 62 height 18
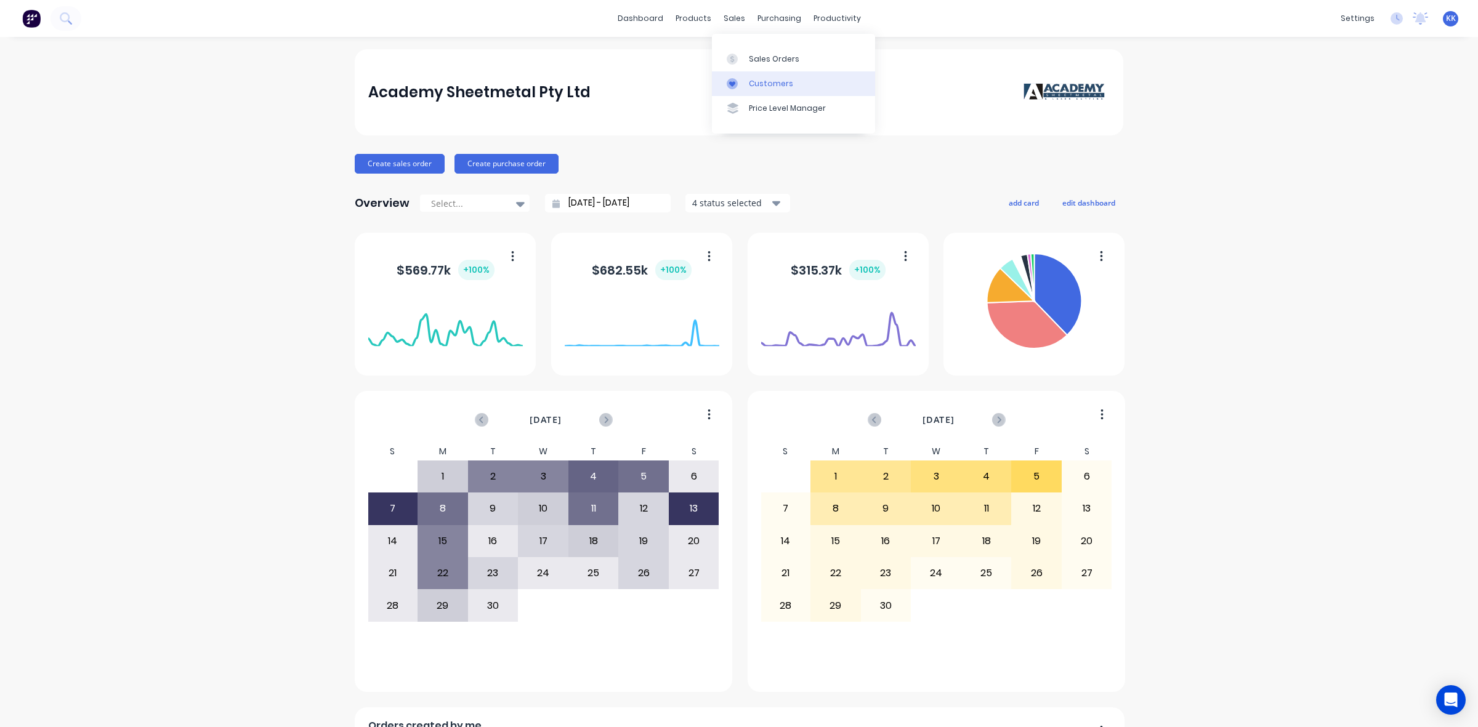
click at [756, 83] on div "Customers" at bounding box center [771, 83] width 44 height 11
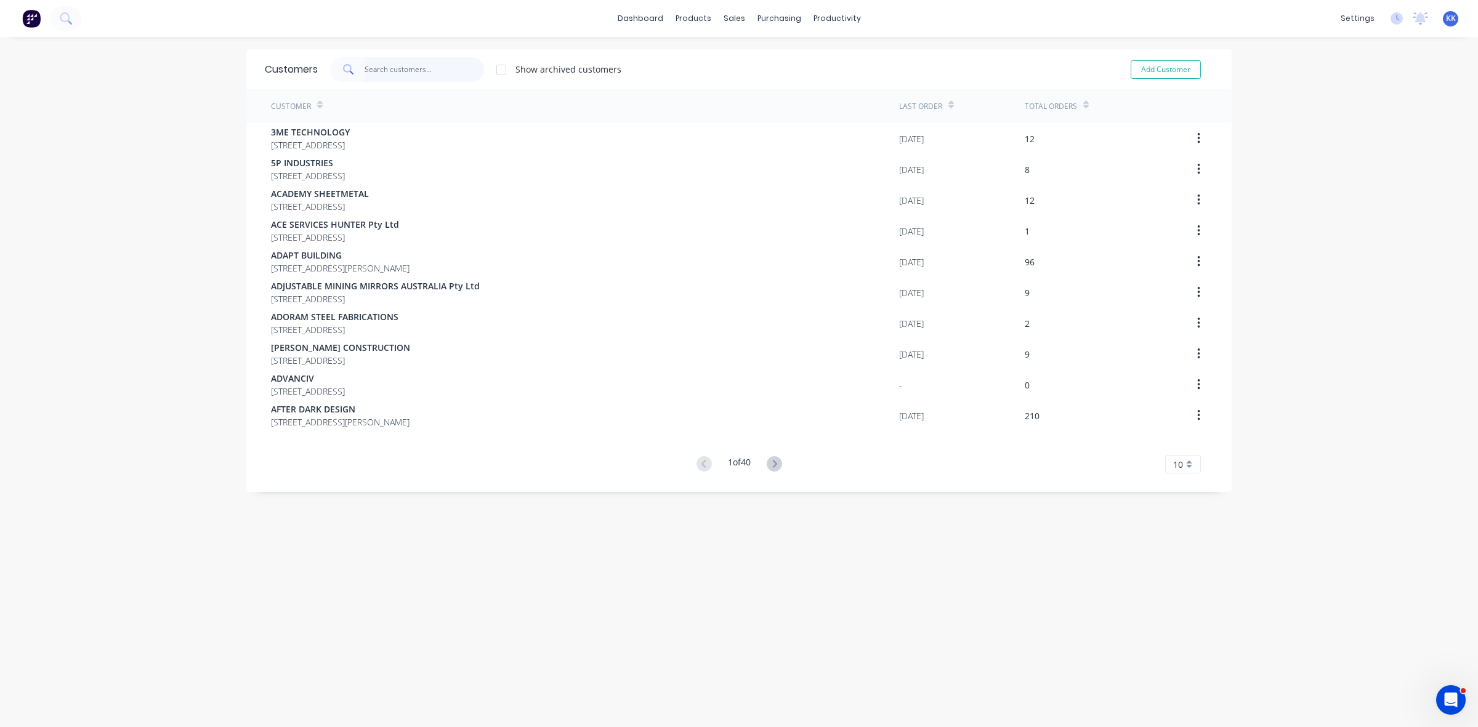
click at [368, 72] on input "text" at bounding box center [425, 69] width 120 height 25
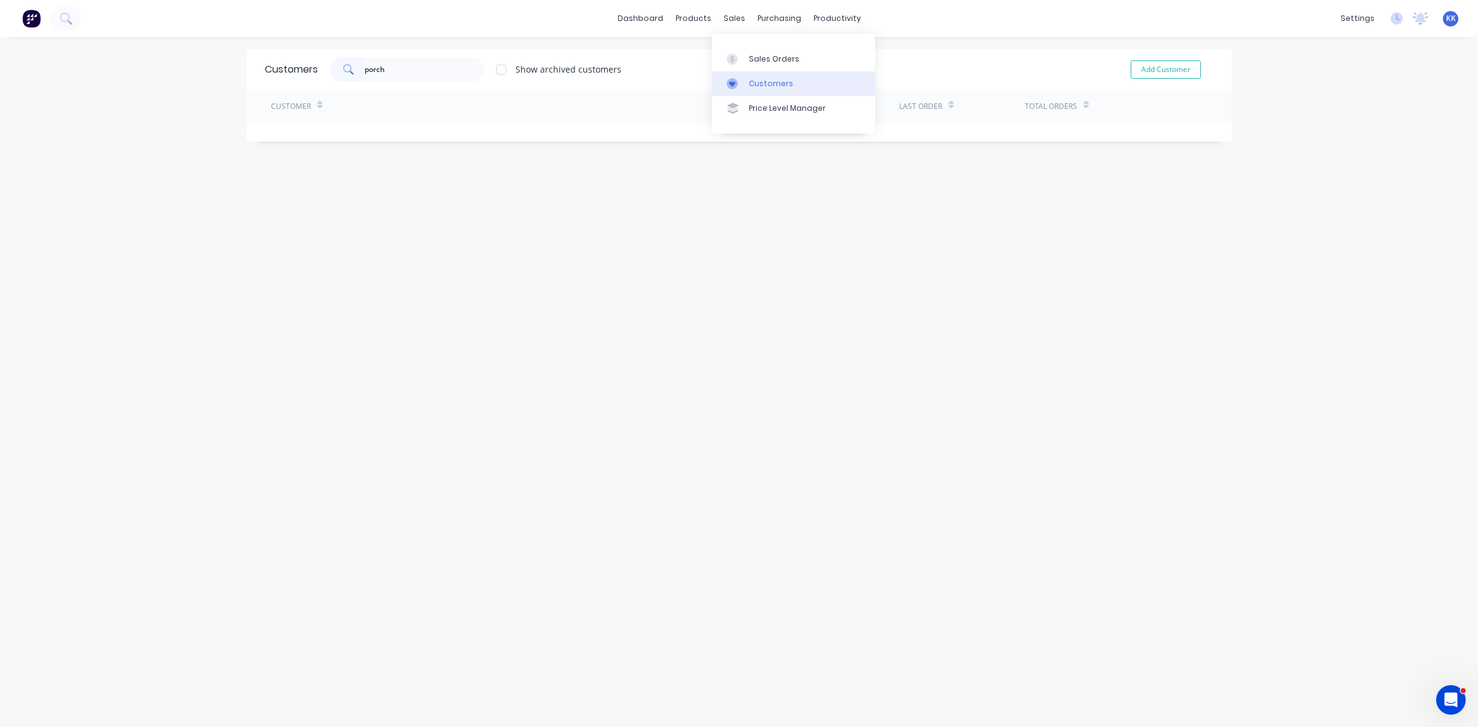
click at [755, 74] on link "Customers" at bounding box center [793, 83] width 163 height 25
drag, startPoint x: 391, startPoint y: 74, endPoint x: 349, endPoint y: 72, distance: 42.5
click at [349, 72] on div "porch" at bounding box center [407, 69] width 154 height 25
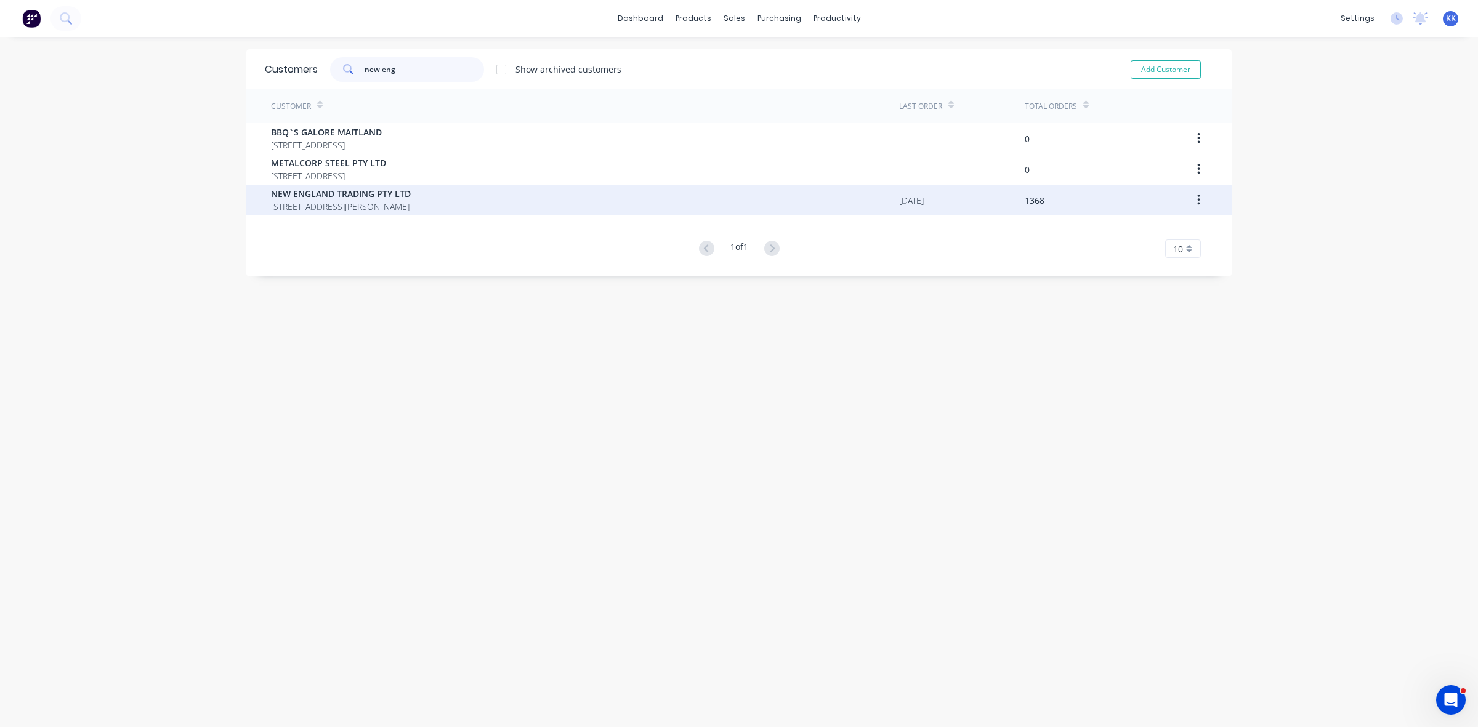
type input "new eng"
click at [357, 207] on span "[STREET_ADDRESS][PERSON_NAME]" at bounding box center [341, 206] width 140 height 13
